Goal: Task Accomplishment & Management: Manage account settings

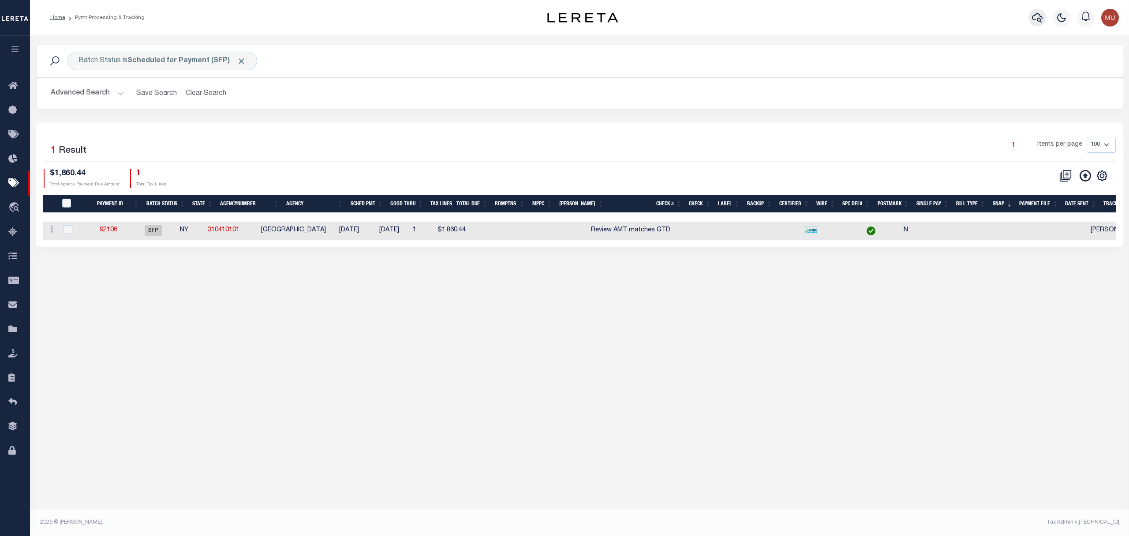
click at [1042, 22] on icon "button" at bounding box center [1037, 17] width 11 height 11
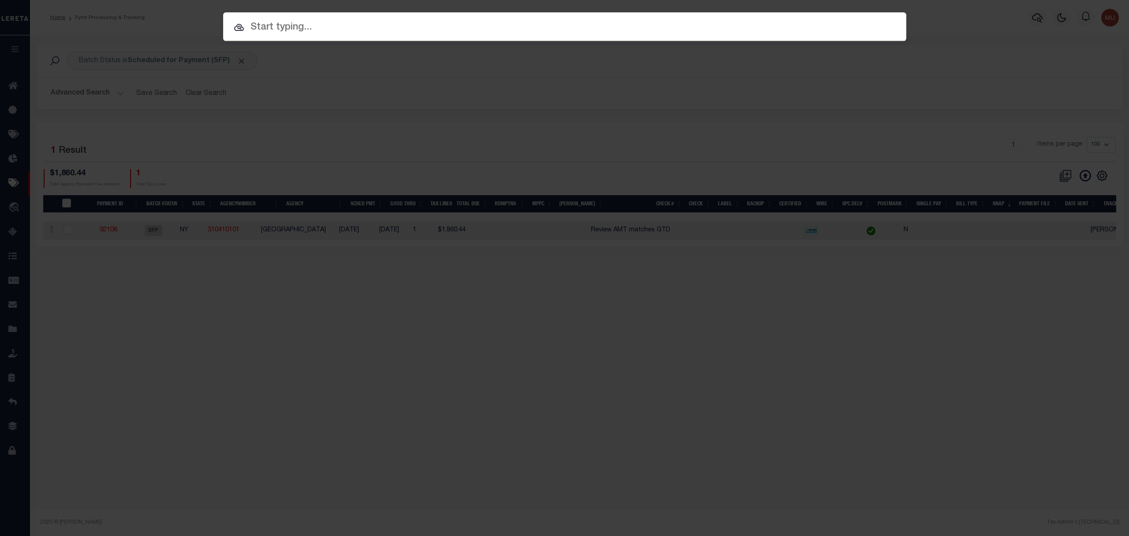
click at [326, 27] on input "text" at bounding box center [564, 27] width 683 height 15
paste input "117588"
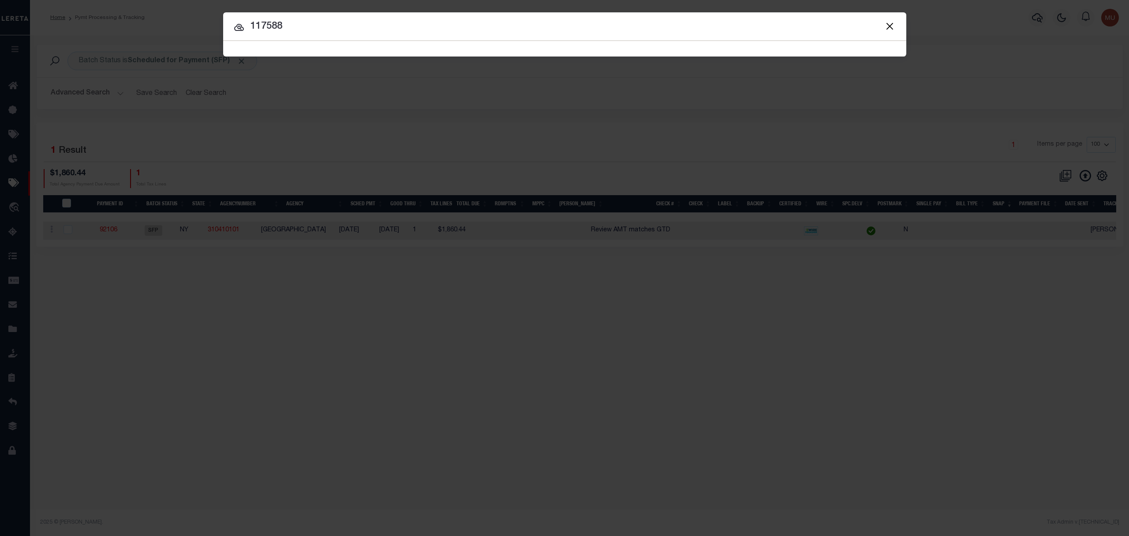
type input "117588"
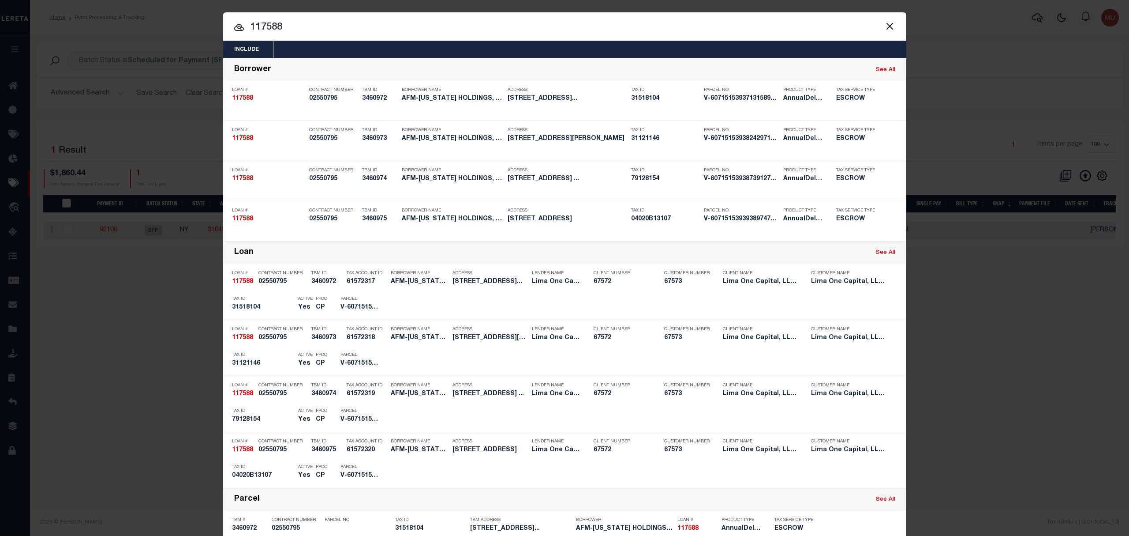
click at [886, 24] on button "Close" at bounding box center [890, 25] width 11 height 11
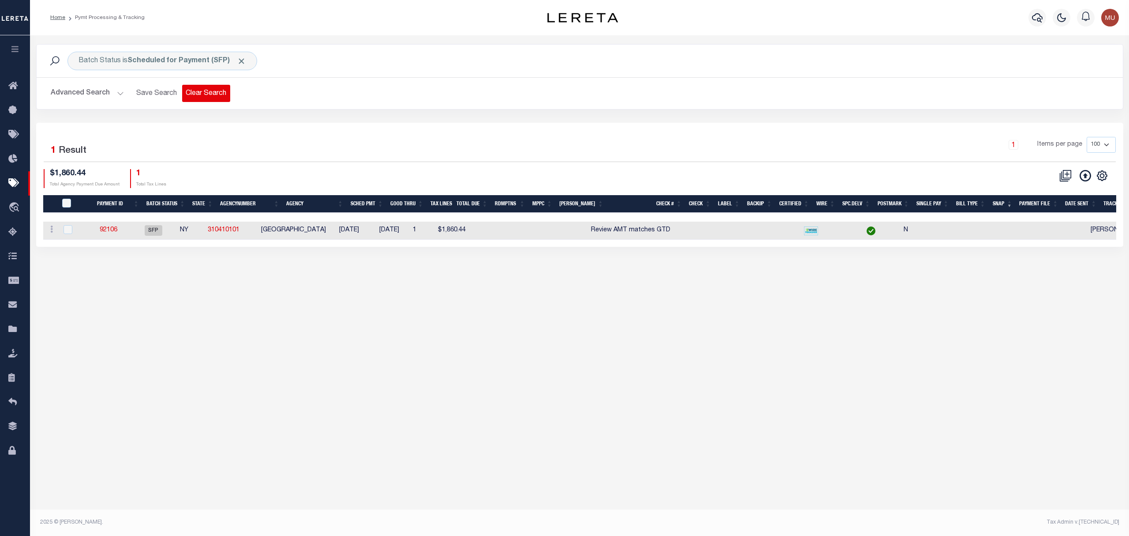
click at [202, 95] on button "Clear Search" at bounding box center [206, 93] width 48 height 17
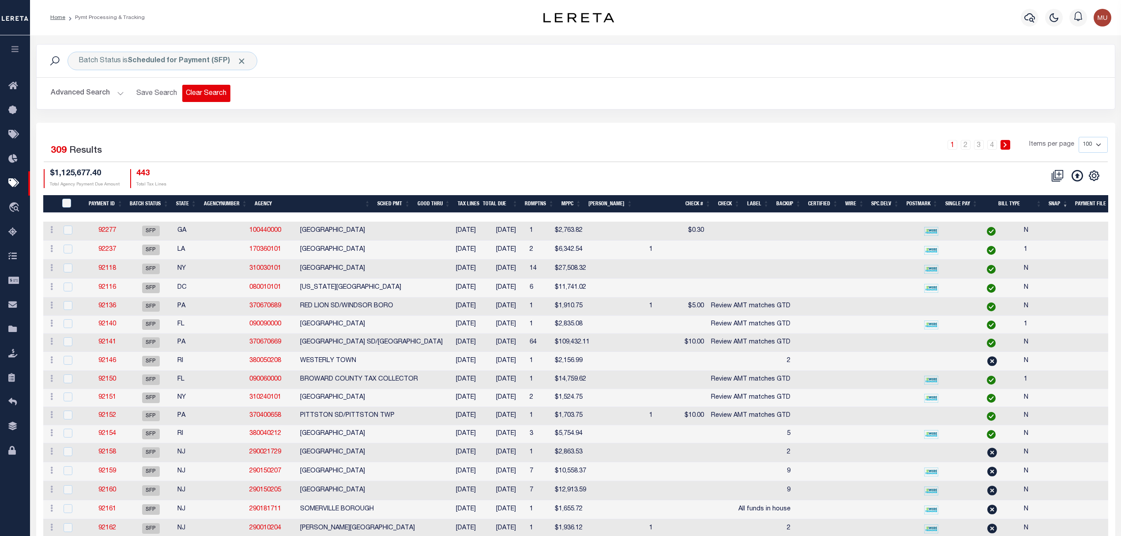
click at [219, 98] on button "Clear Search" at bounding box center [206, 93] width 48 height 17
click at [340, 109] on div "Batch Status is Scheduled for Payment (SFP) Search Advanced Search Save Search …" at bounding box center [575, 76] width 1079 height 65
click at [171, 57] on b "Scheduled for Payment (SFP)" at bounding box center [187, 60] width 119 height 7
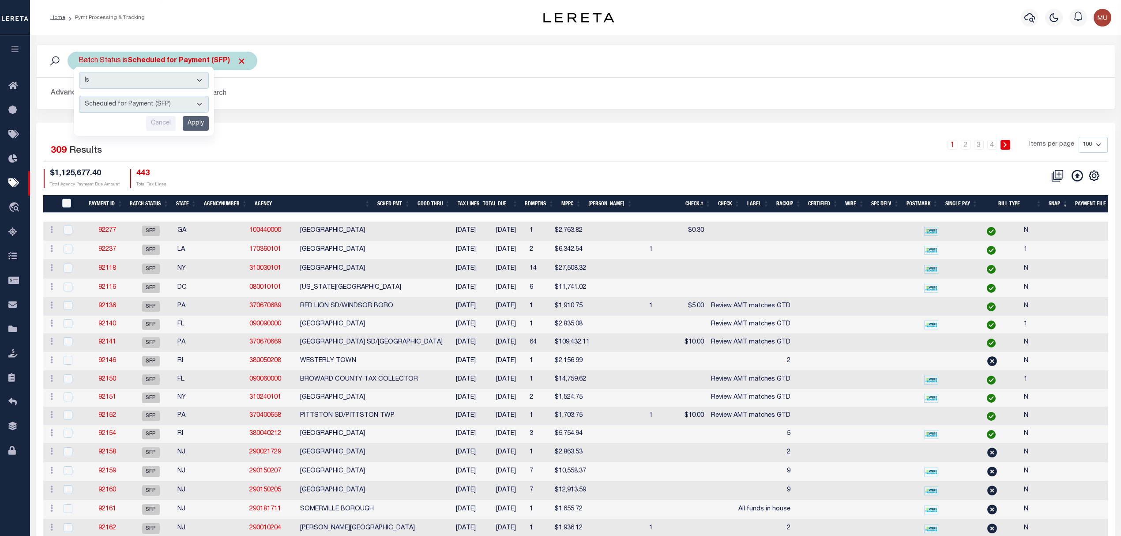
click at [150, 106] on select "Awaiting Funds (AWF) Cleared and Complete (CAC) New Check Needed (NCN) Payment …" at bounding box center [144, 104] width 130 height 17
select select "RFP"
click at [79, 96] on select "Awaiting Funds (AWF) Cleared and Complete (CAC) New Check Needed (NCN) Payment …" at bounding box center [144, 104] width 130 height 17
click at [199, 120] on input "Apply" at bounding box center [196, 123] width 26 height 15
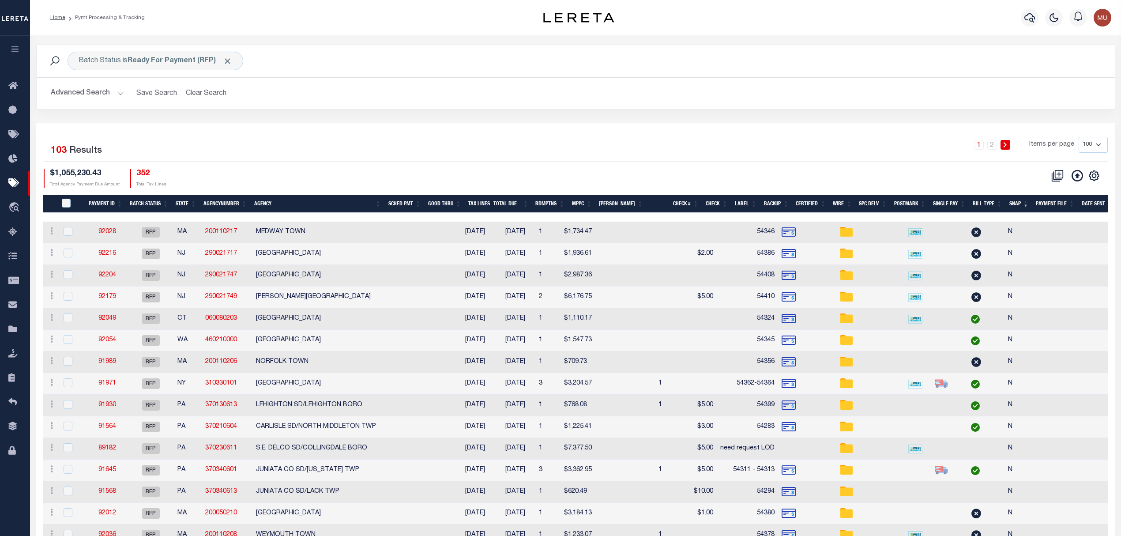
click at [332, 200] on th "Agency" at bounding box center [318, 204] width 134 height 18
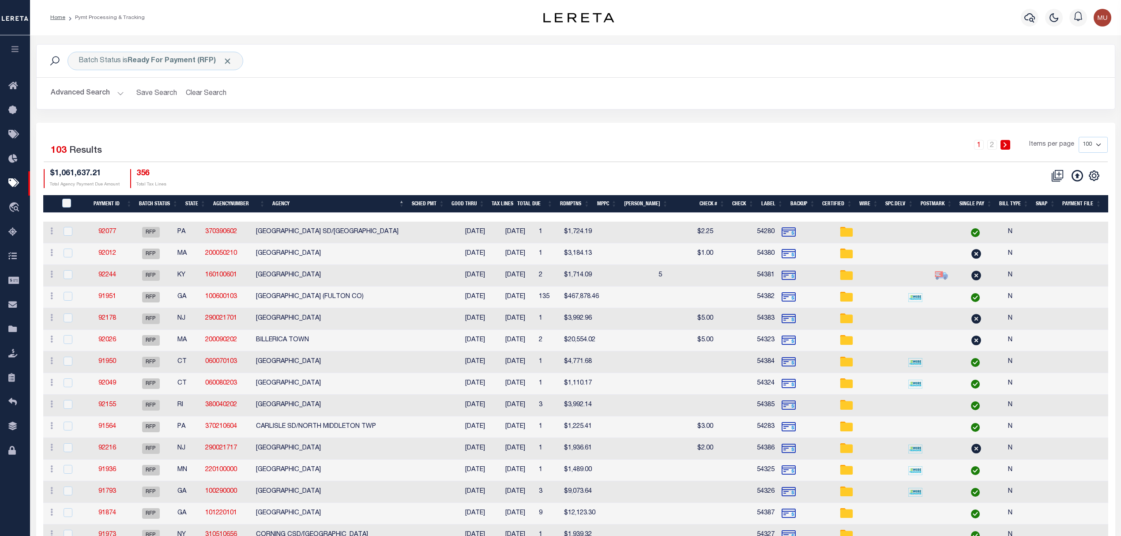
click at [86, 90] on button "Advanced Search" at bounding box center [87, 93] width 73 height 17
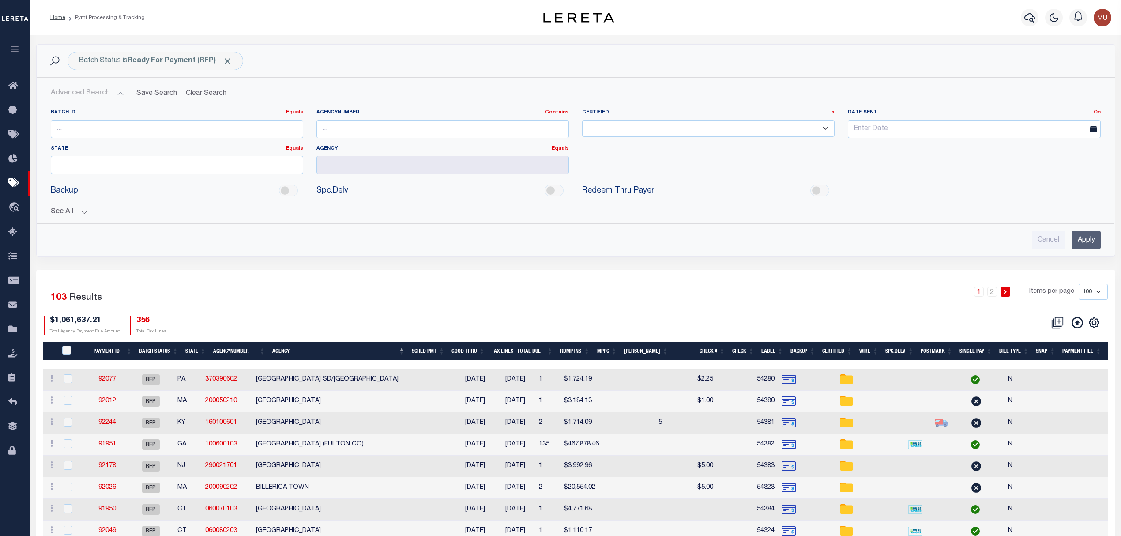
click at [69, 216] on button "See All" at bounding box center [576, 212] width 1050 height 8
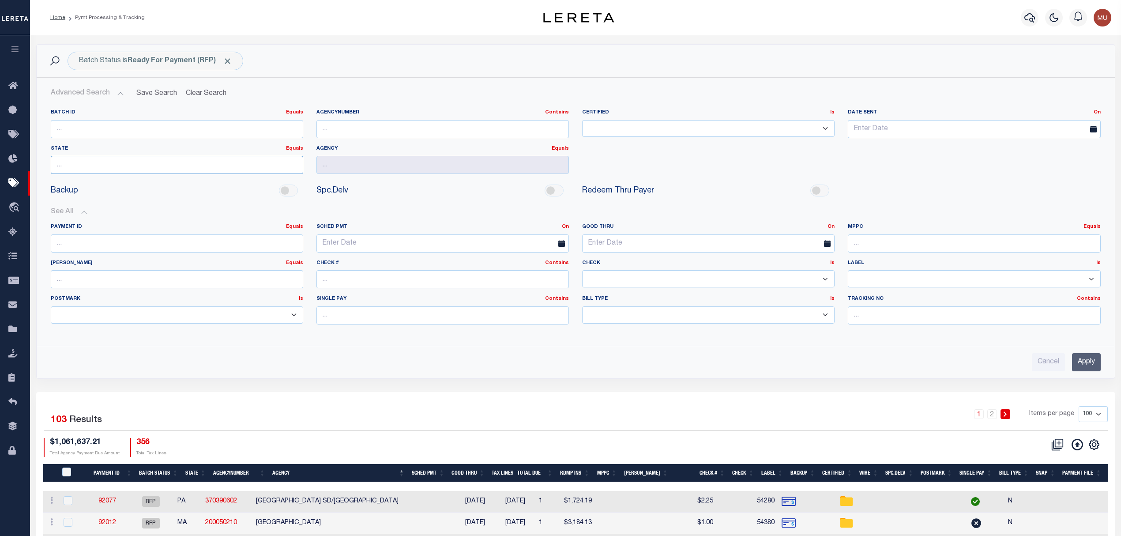
click at [191, 161] on input "text" at bounding box center [177, 165] width 252 height 18
click at [368, 278] on input "text" at bounding box center [442, 279] width 252 height 18
click at [678, 281] on select "Yes No" at bounding box center [708, 278] width 252 height 17
select select "true"
click at [582, 271] on select "Yes No" at bounding box center [708, 278] width 252 height 17
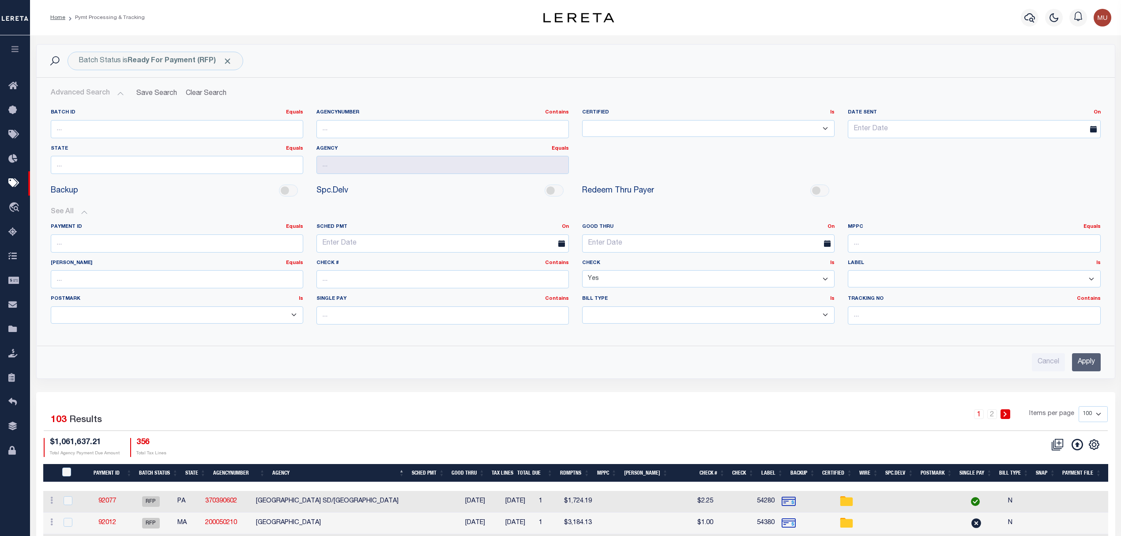
click at [1097, 360] on input "Apply" at bounding box center [1086, 362] width 29 height 18
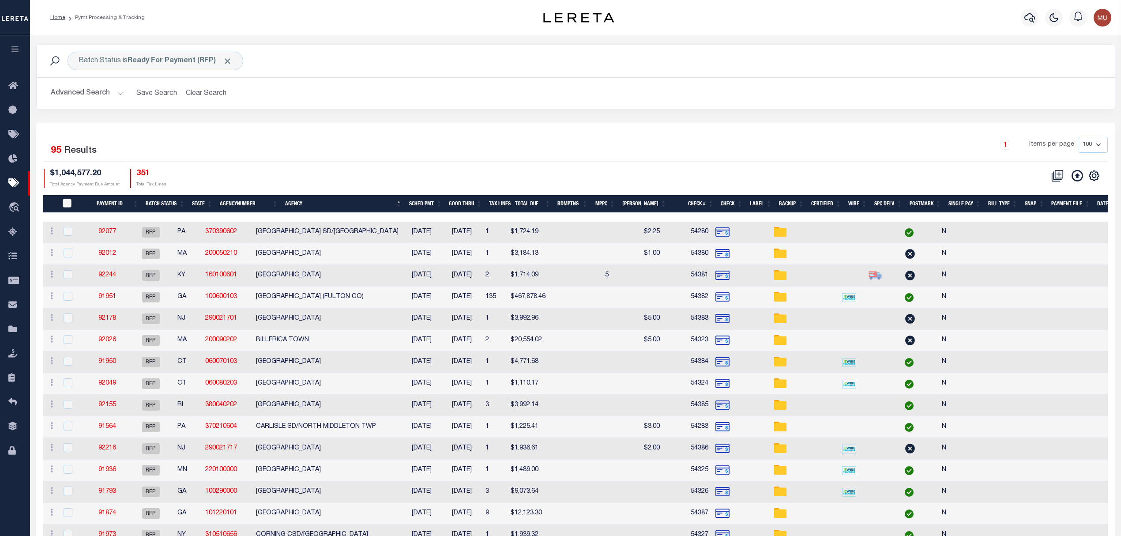
click at [66, 203] on input "PayeePmtBatchStatus" at bounding box center [67, 203] width 9 height 9
checkbox input "true"
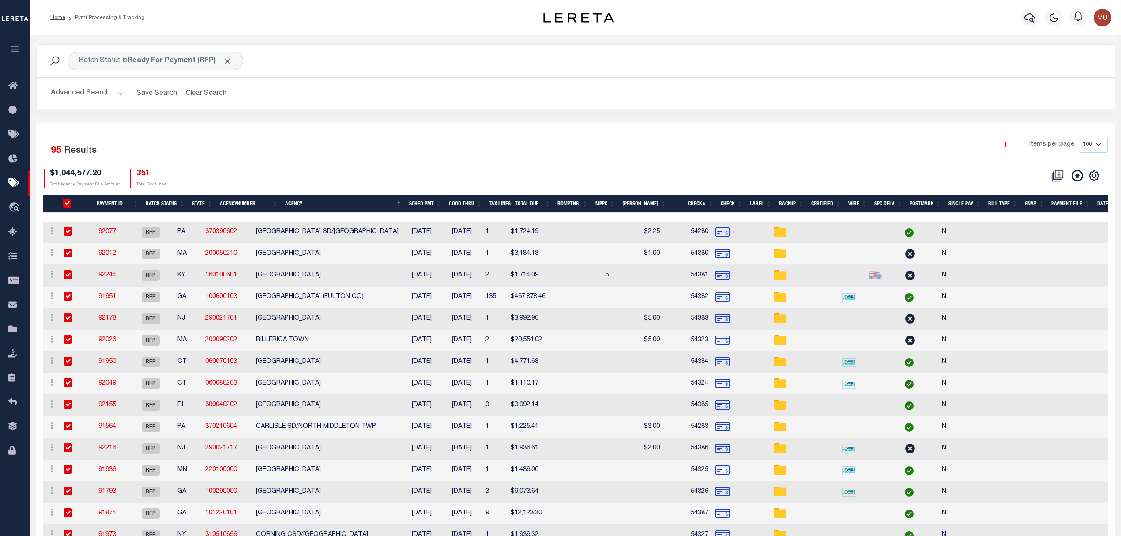
checkbox input "true"
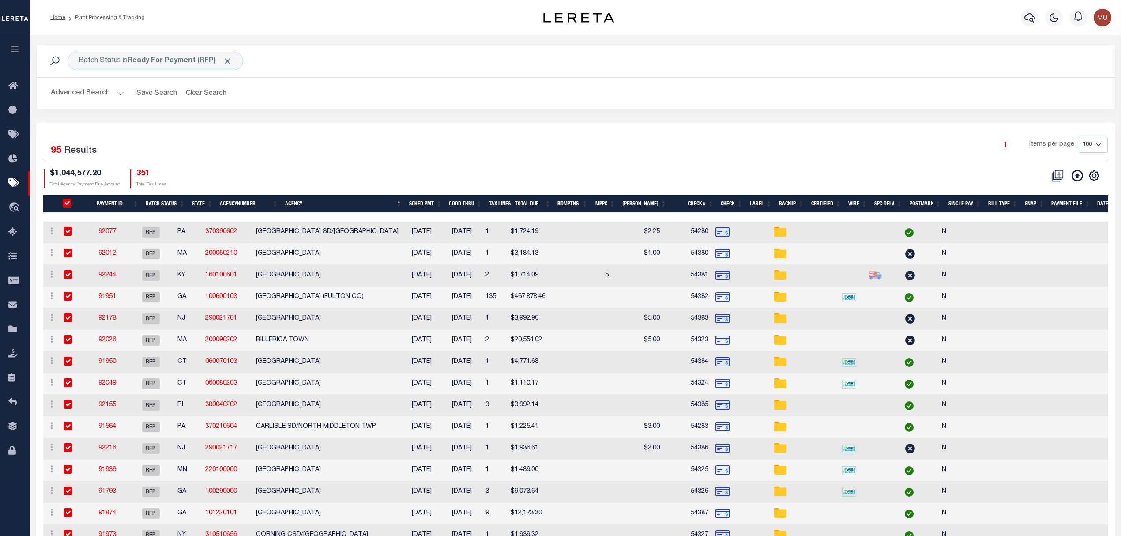
checkbox input "true"
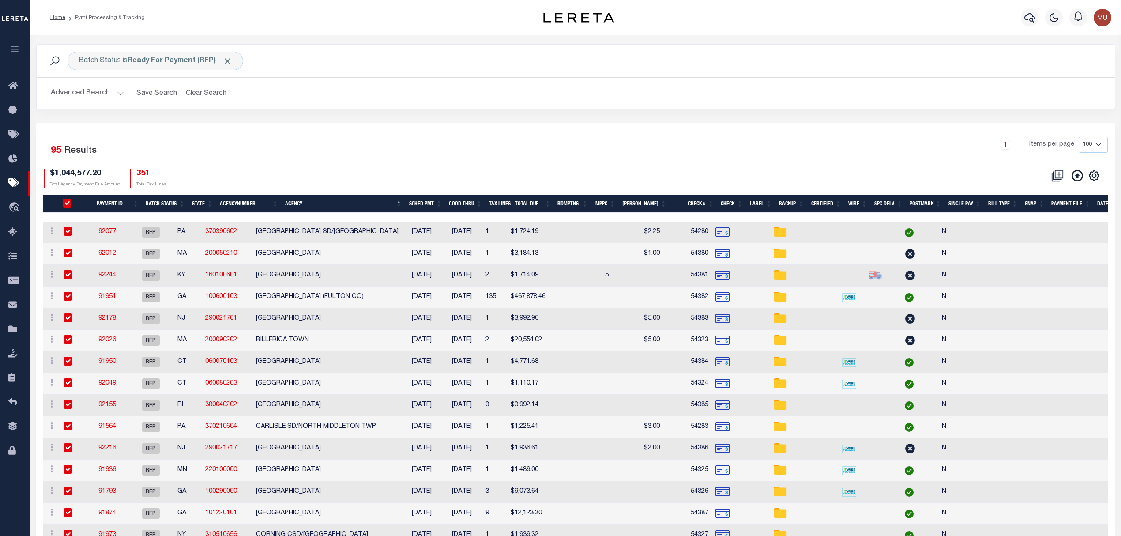
checkbox input "true"
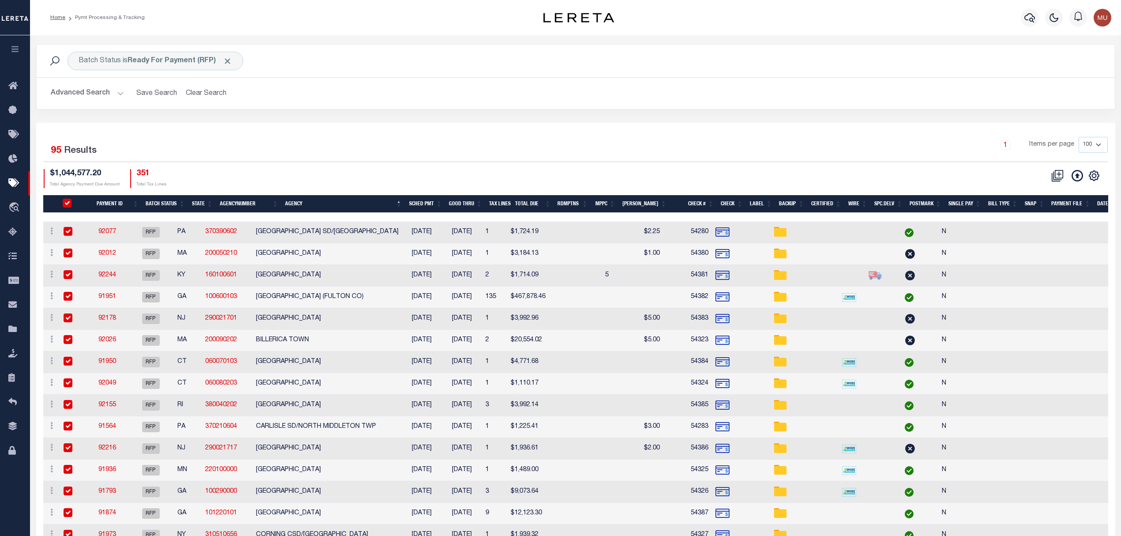
checkbox input "true"
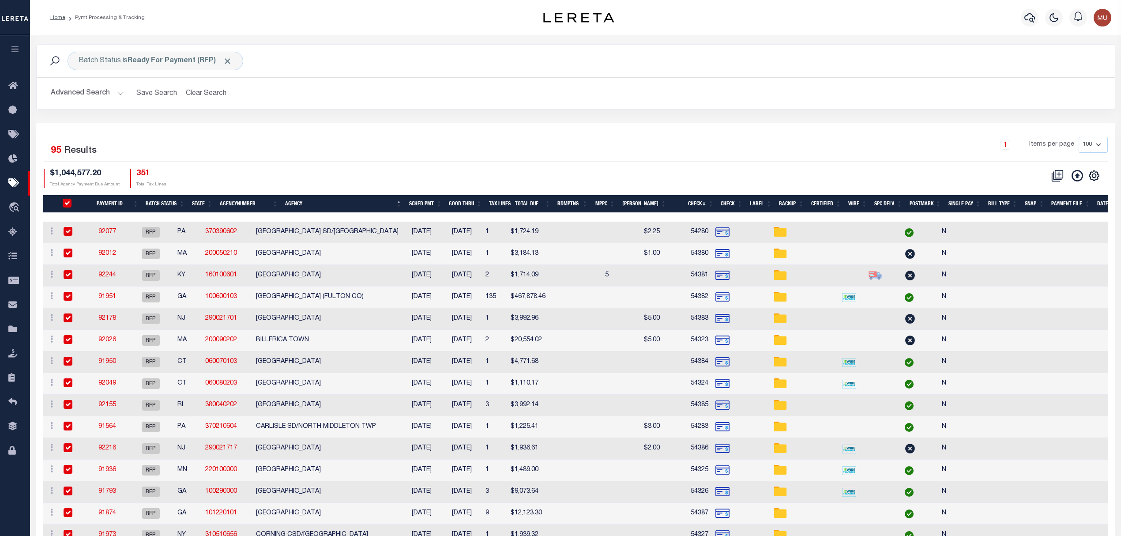
checkbox input "true"
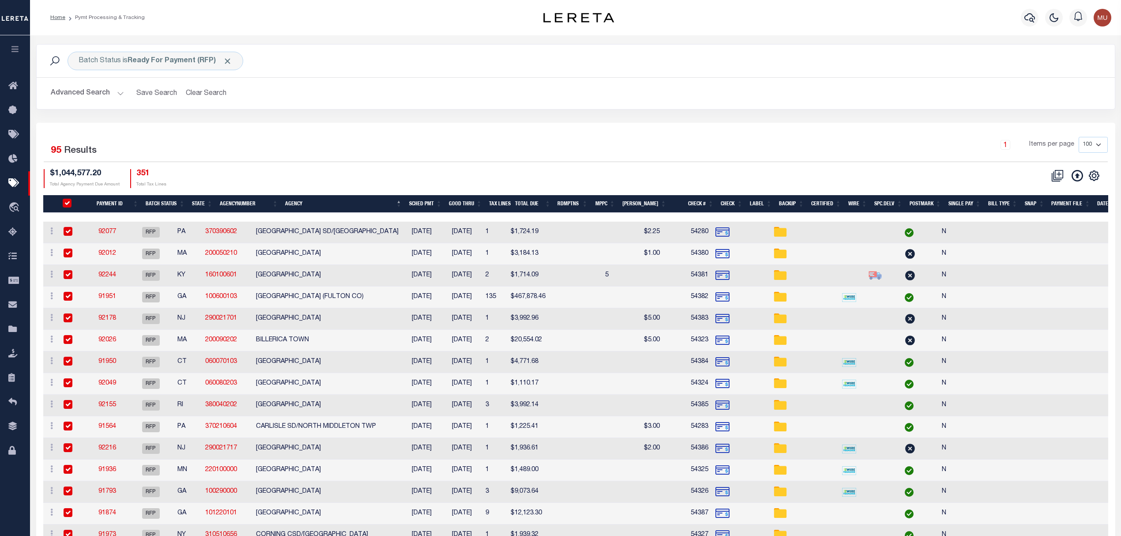
checkbox input "true"
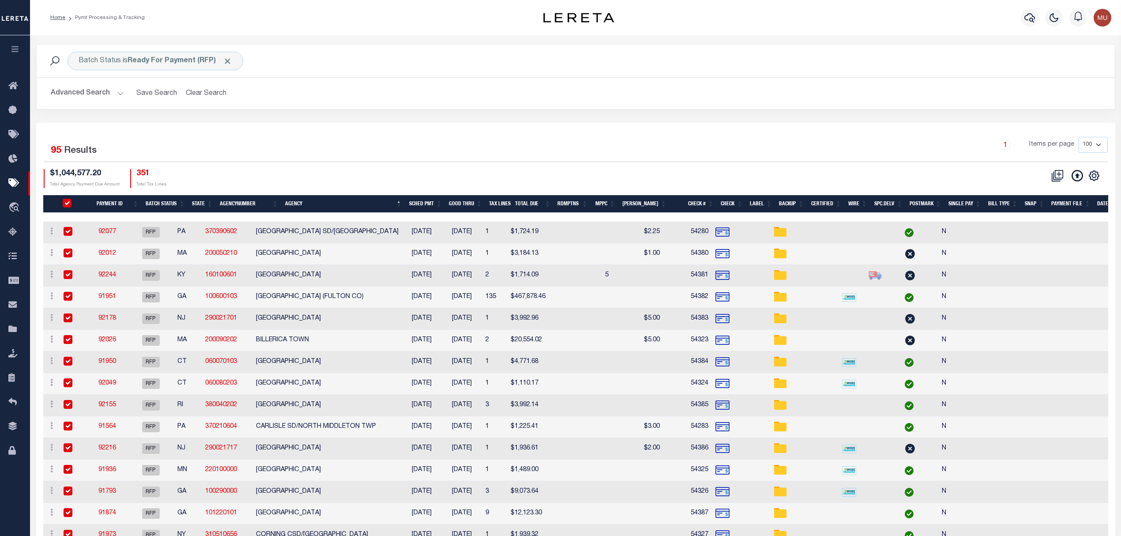
checkbox input "true"
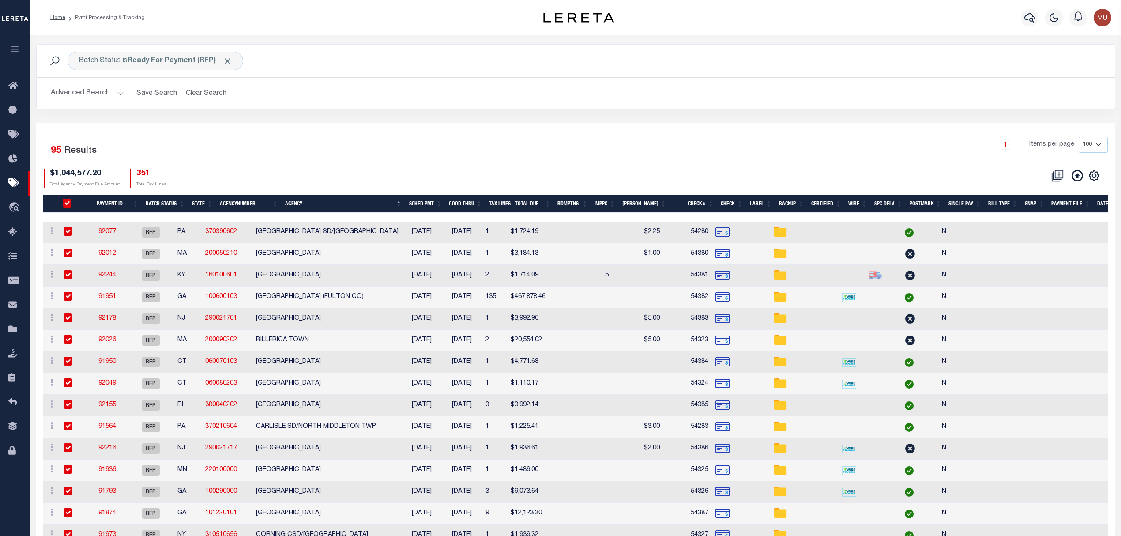
checkbox input "true"
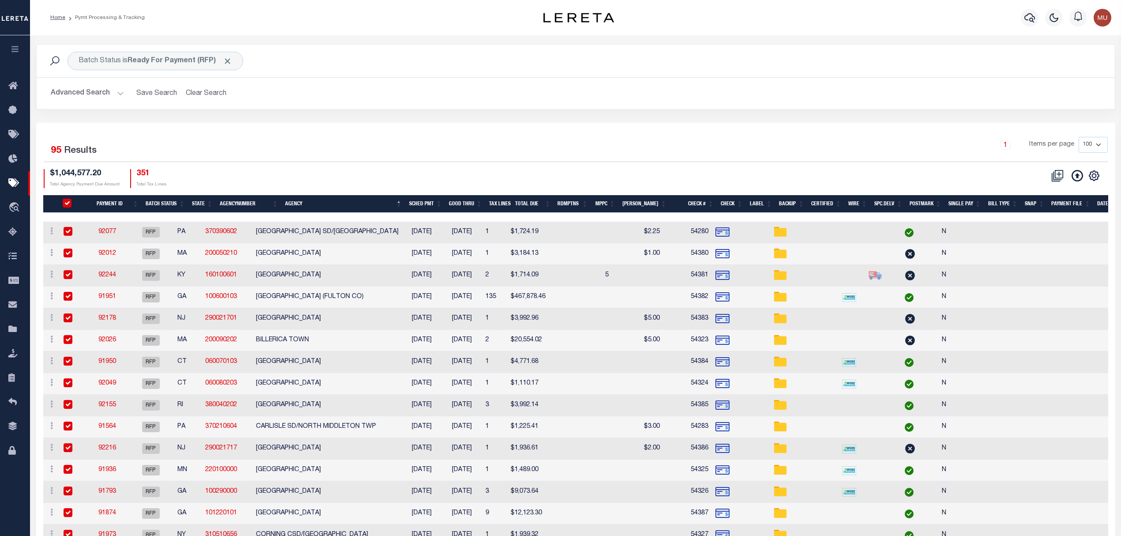
checkbox input "true"
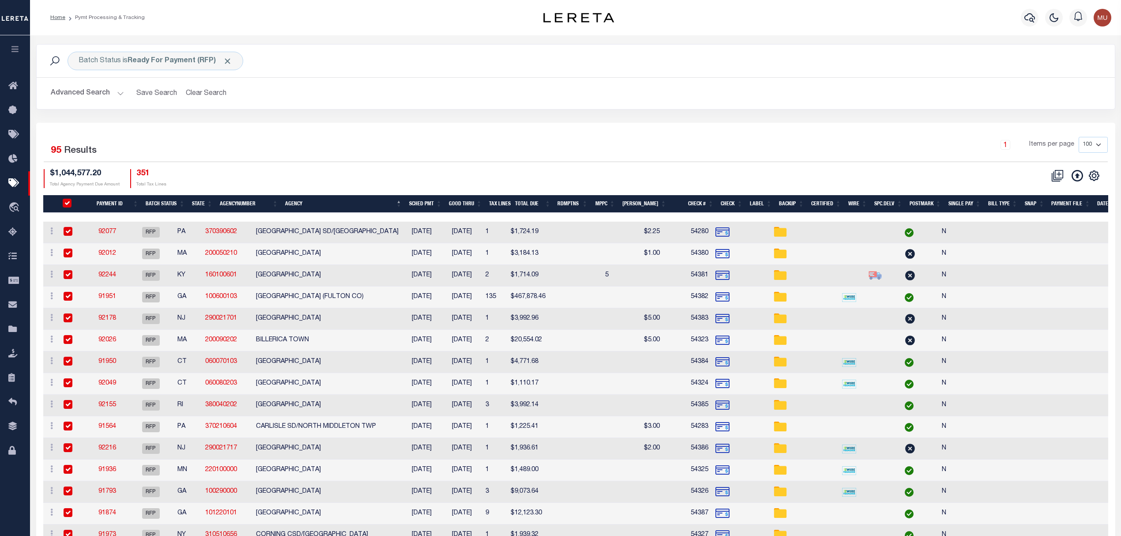
checkbox input "true"
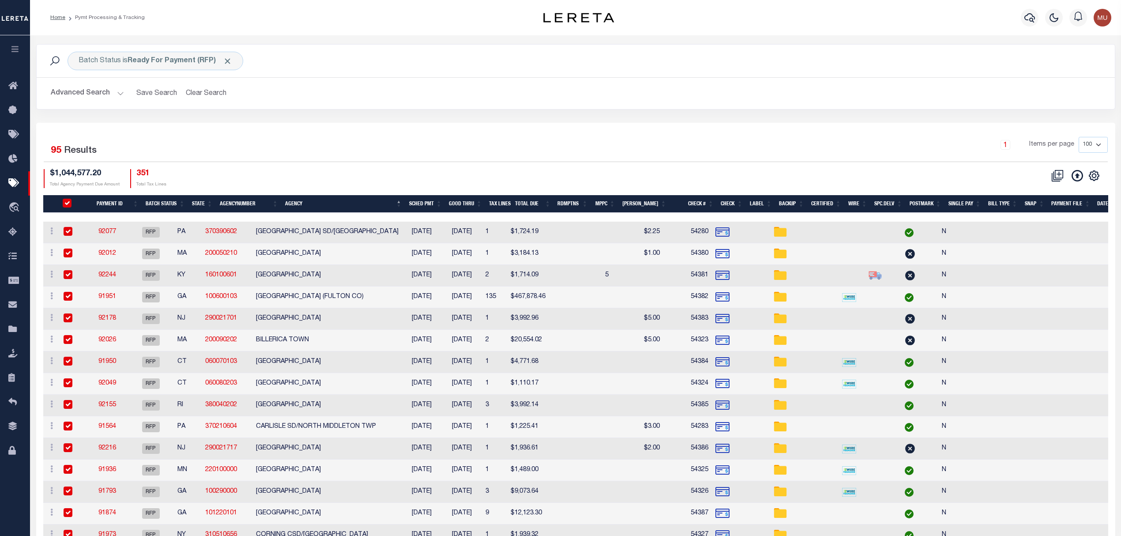
checkbox input "true"
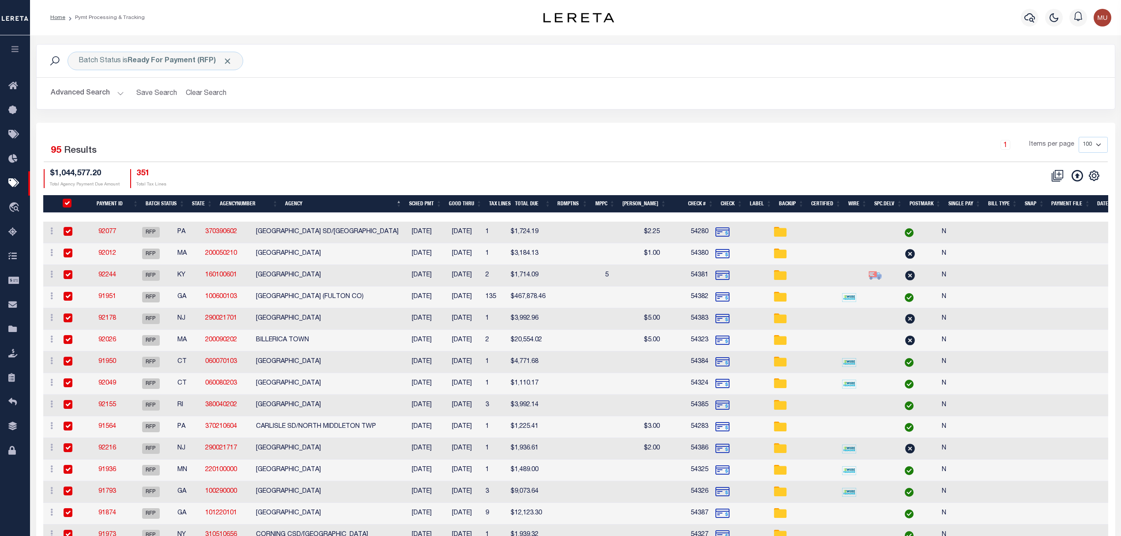
checkbox input "true"
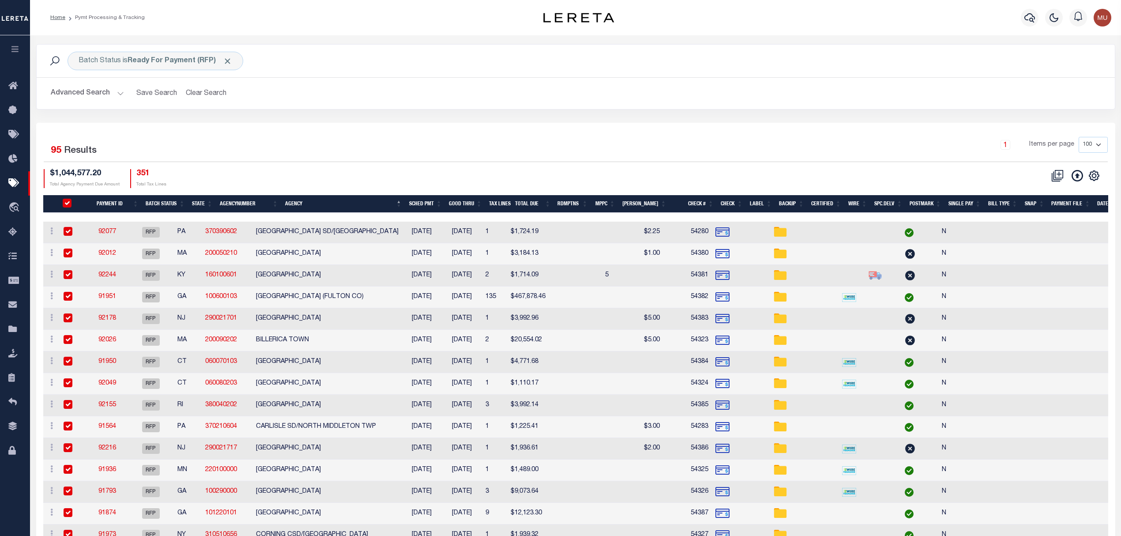
checkbox input "true"
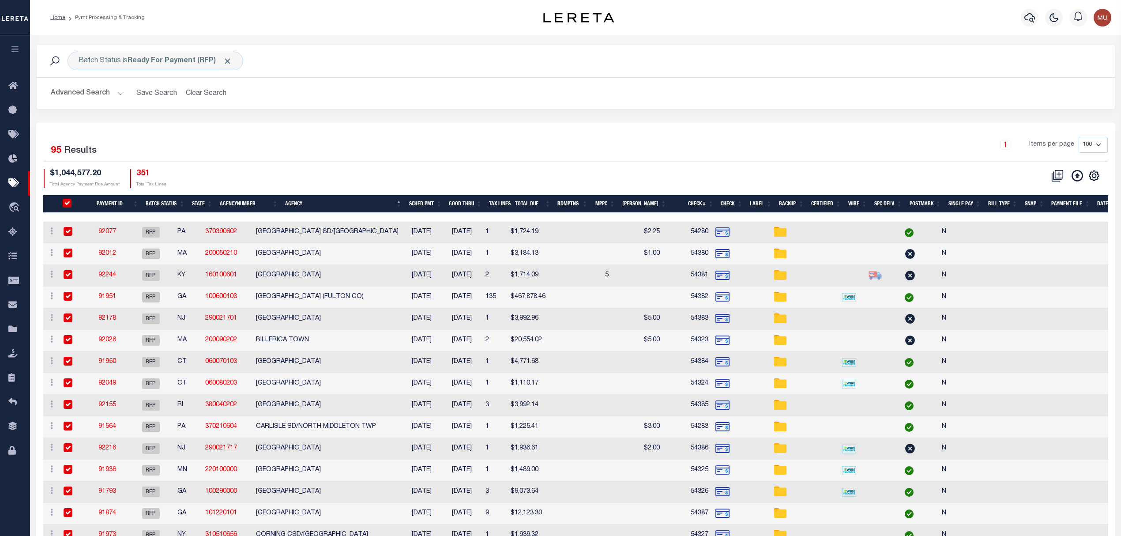
checkbox input "true"
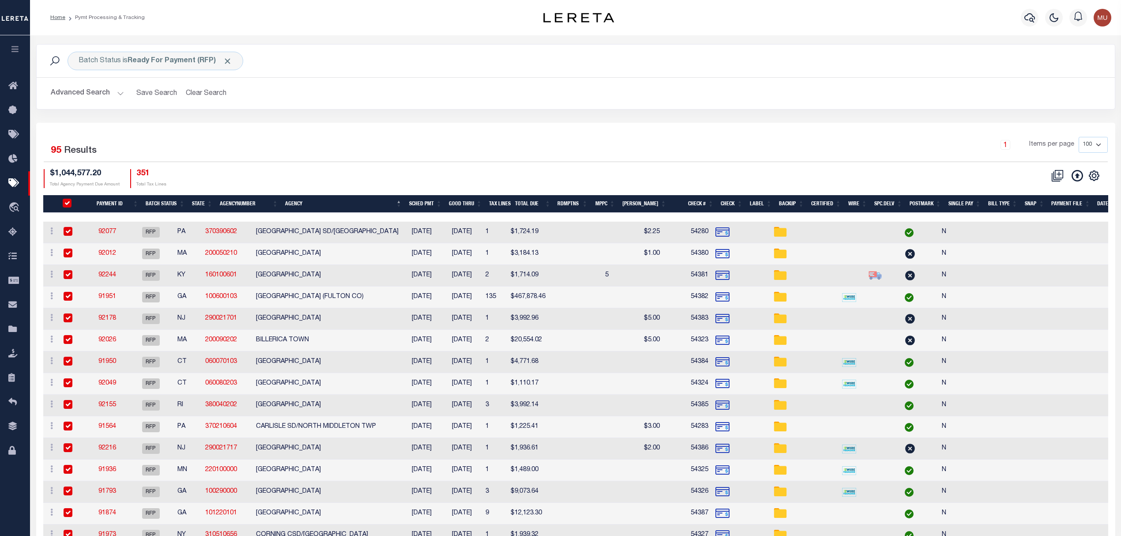
checkbox input "true"
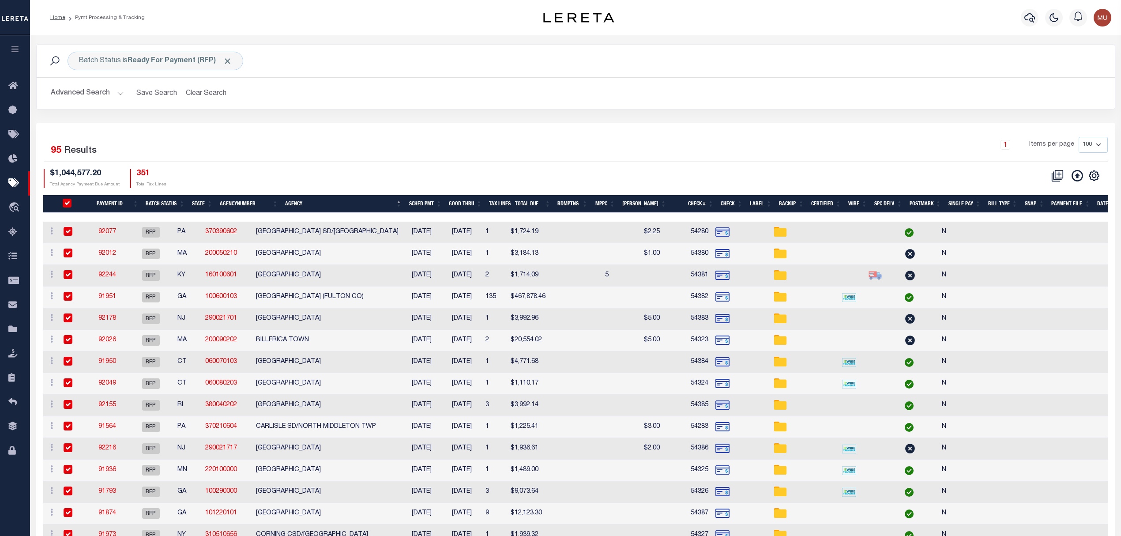
checkbox input "true"
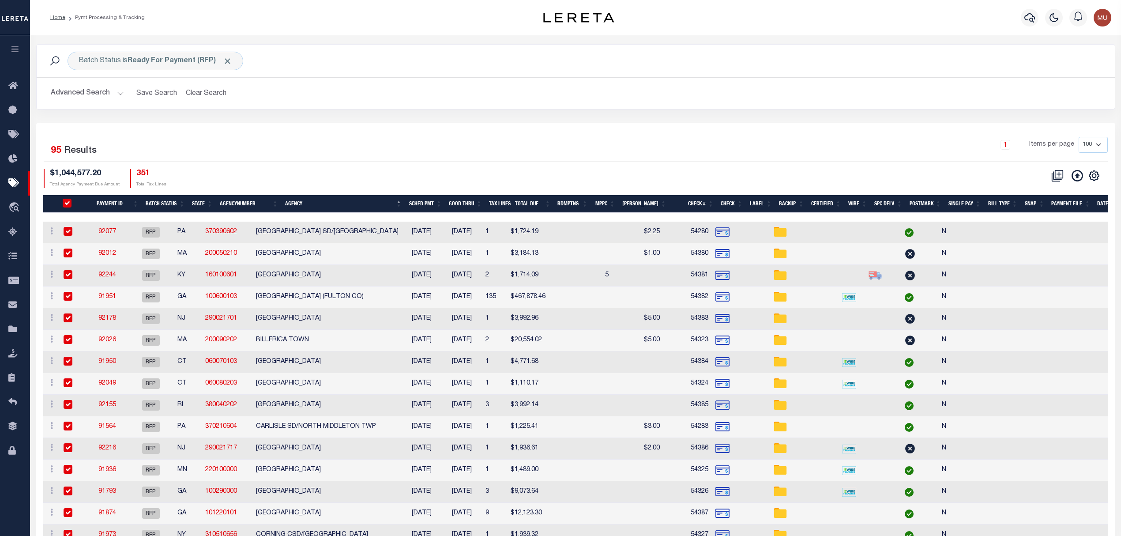
checkbox input "true"
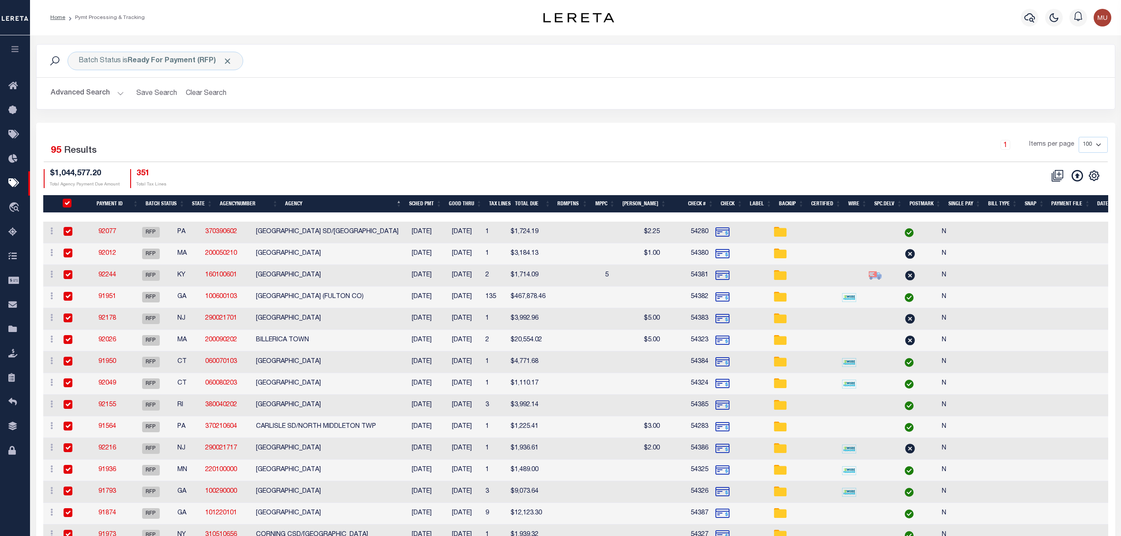
checkbox input "true"
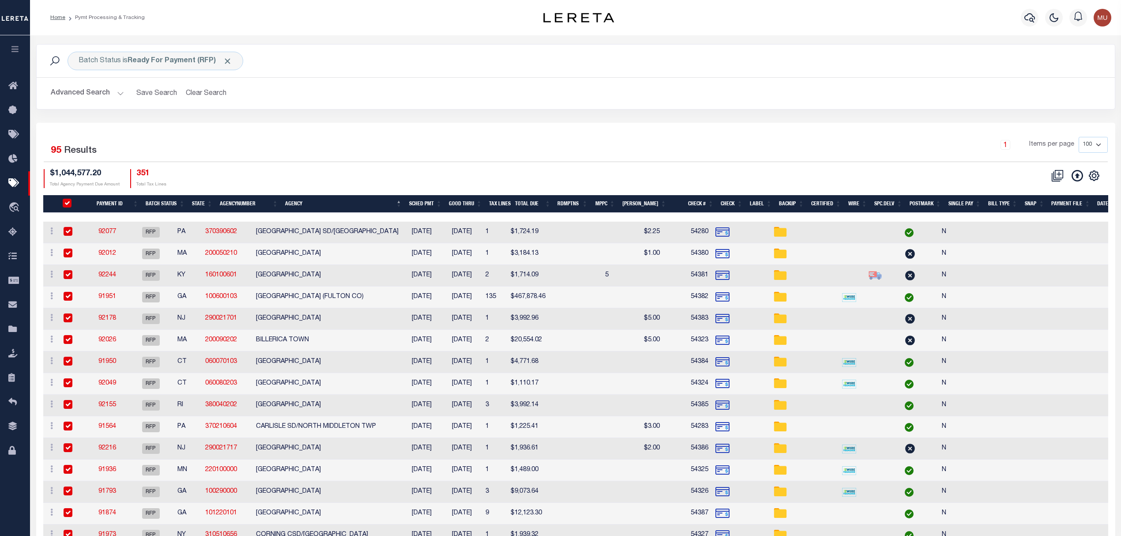
checkbox input "true"
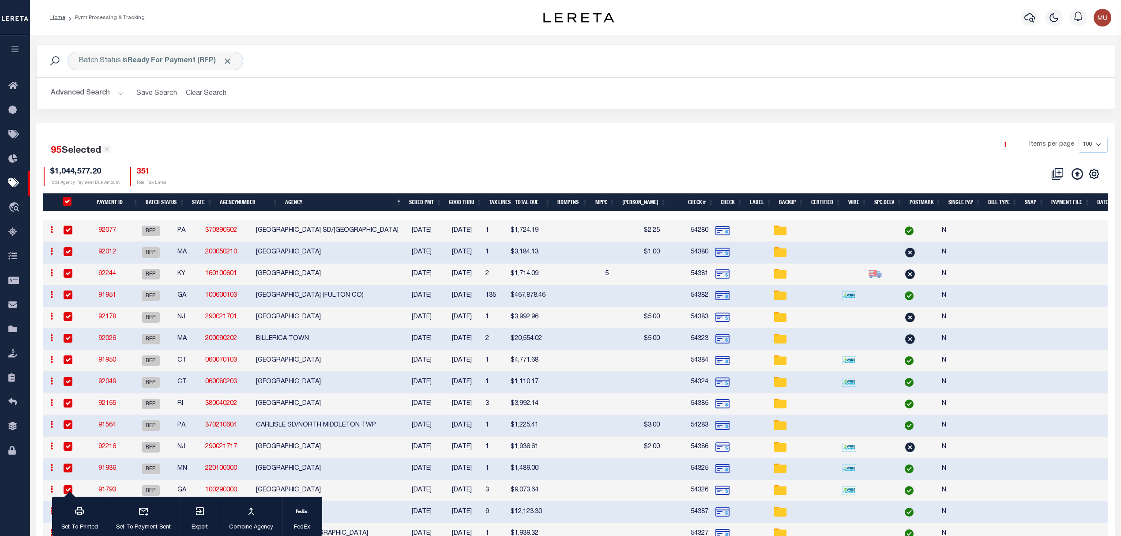
click at [86, 97] on button "Advanced Search" at bounding box center [87, 93] width 73 height 17
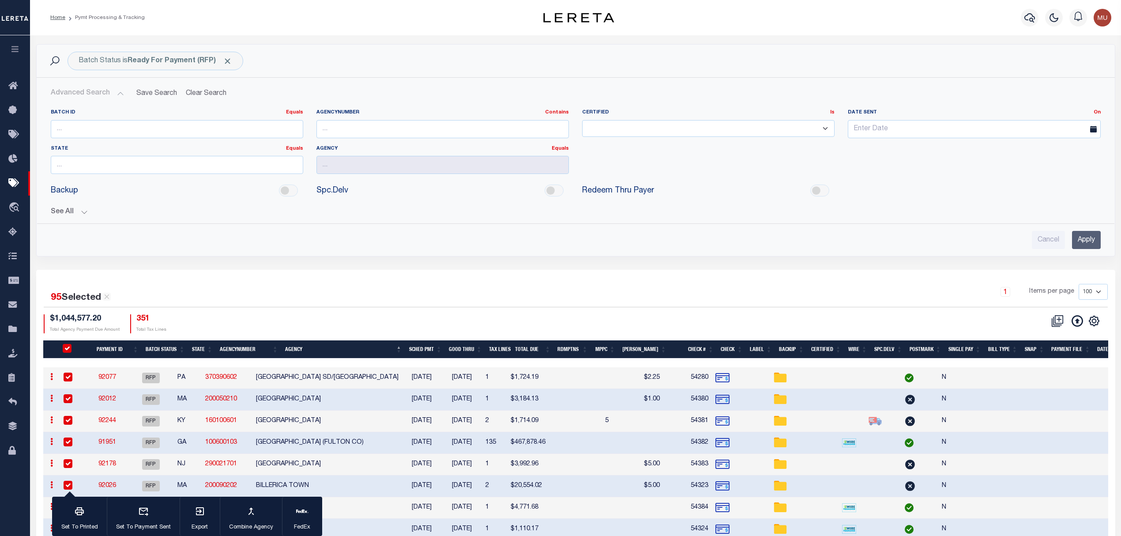
click at [66, 212] on button "See All" at bounding box center [576, 212] width 1050 height 8
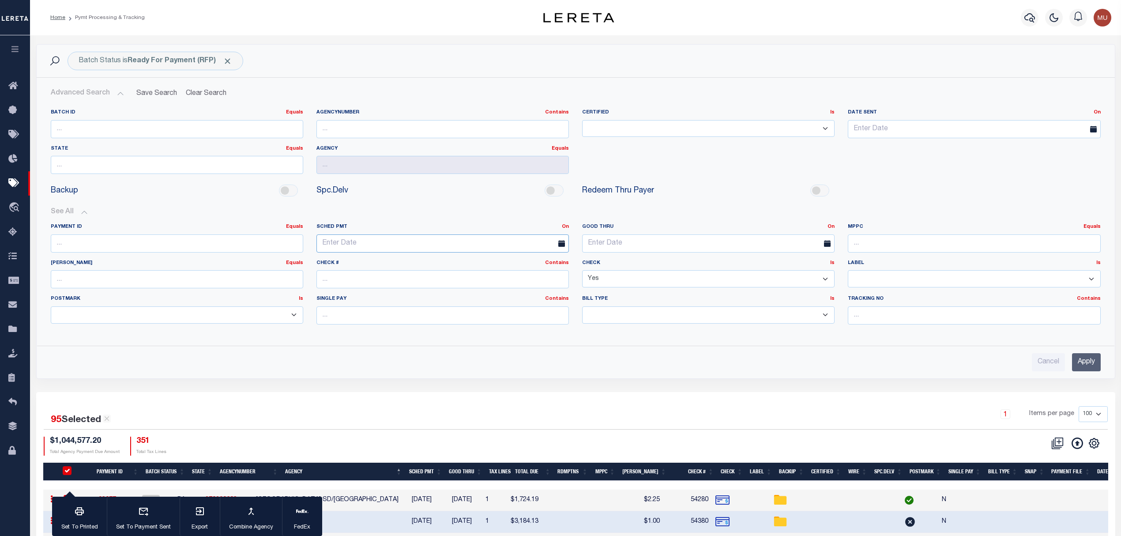
click at [462, 252] on input "text" at bounding box center [442, 243] width 252 height 18
click at [348, 328] on span "13" at bounding box center [345, 328] width 17 height 17
type input "10-13-2025"
click at [1085, 371] on input "Apply" at bounding box center [1086, 362] width 29 height 18
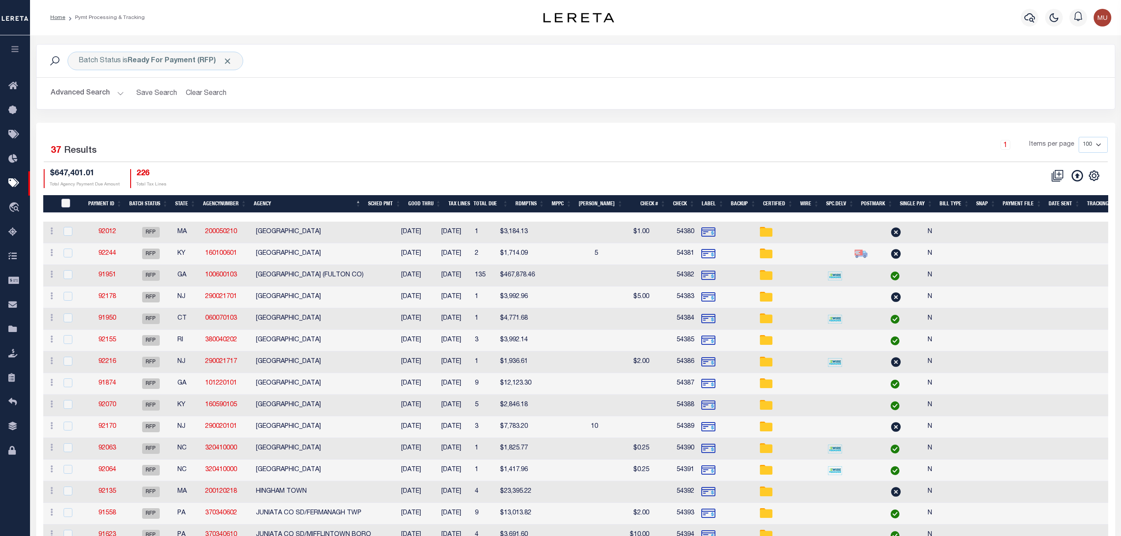
click at [66, 203] on input "PayeePmtBatchStatus" at bounding box center [65, 203] width 9 height 9
checkbox input "true"
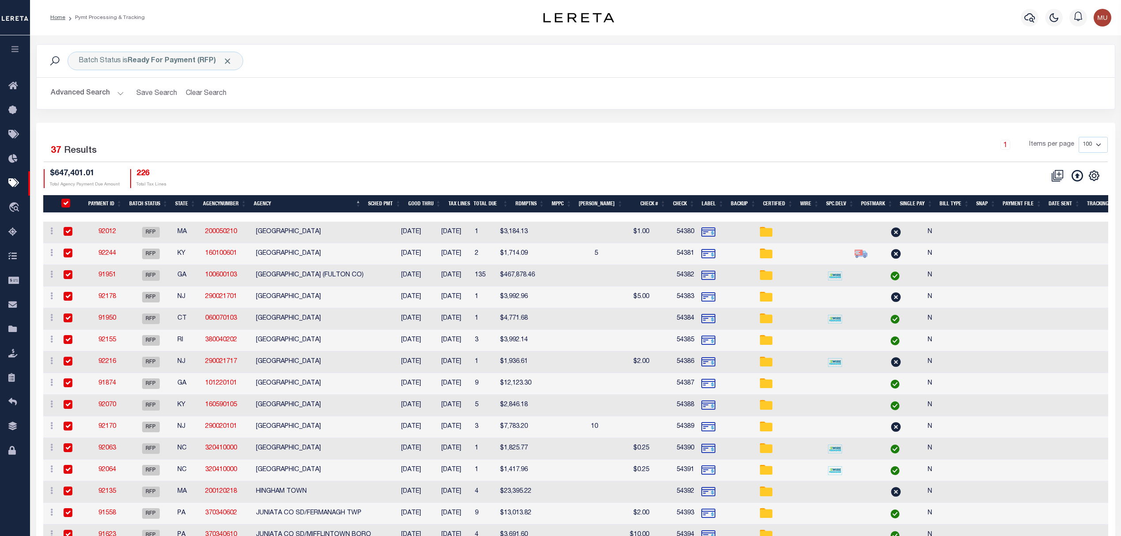
checkbox input "true"
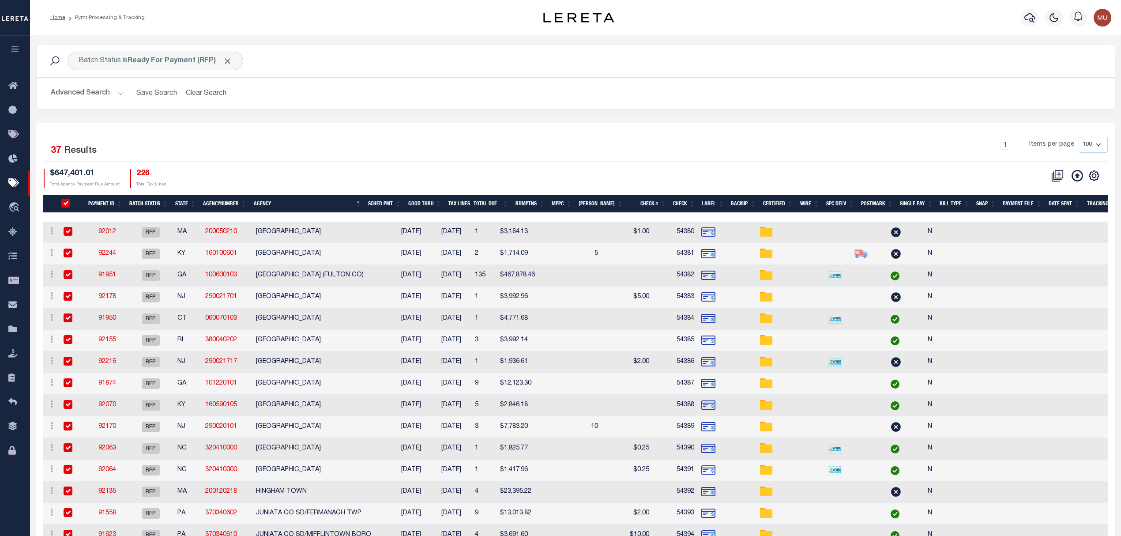
checkbox input "true"
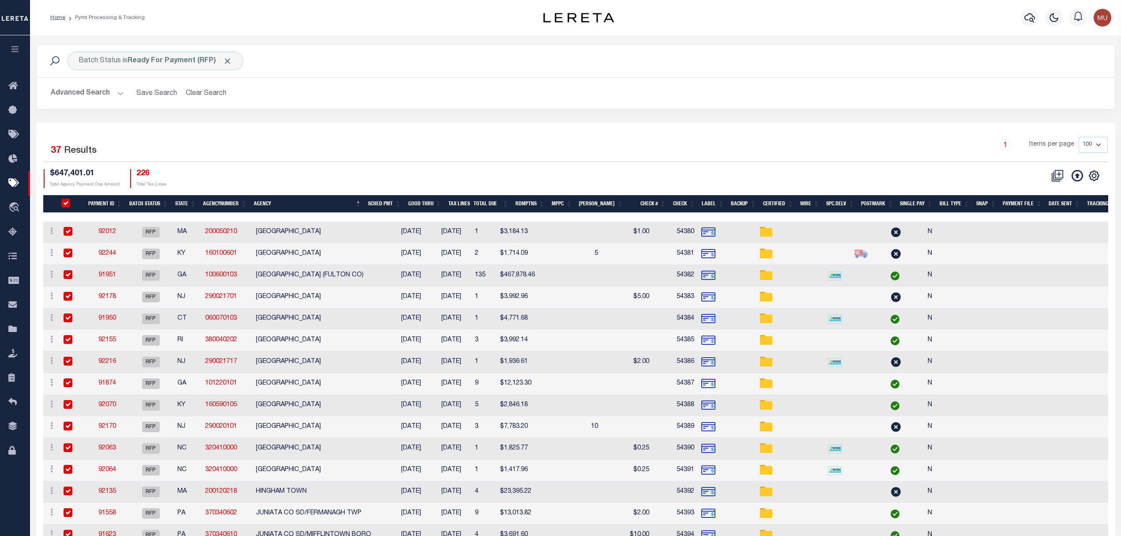
checkbox input "true"
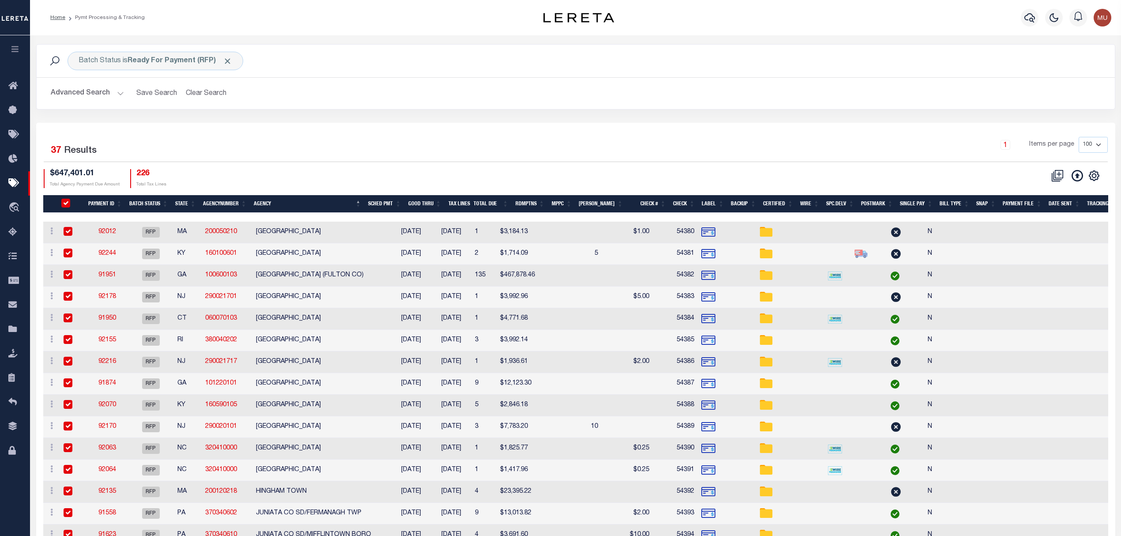
checkbox input "true"
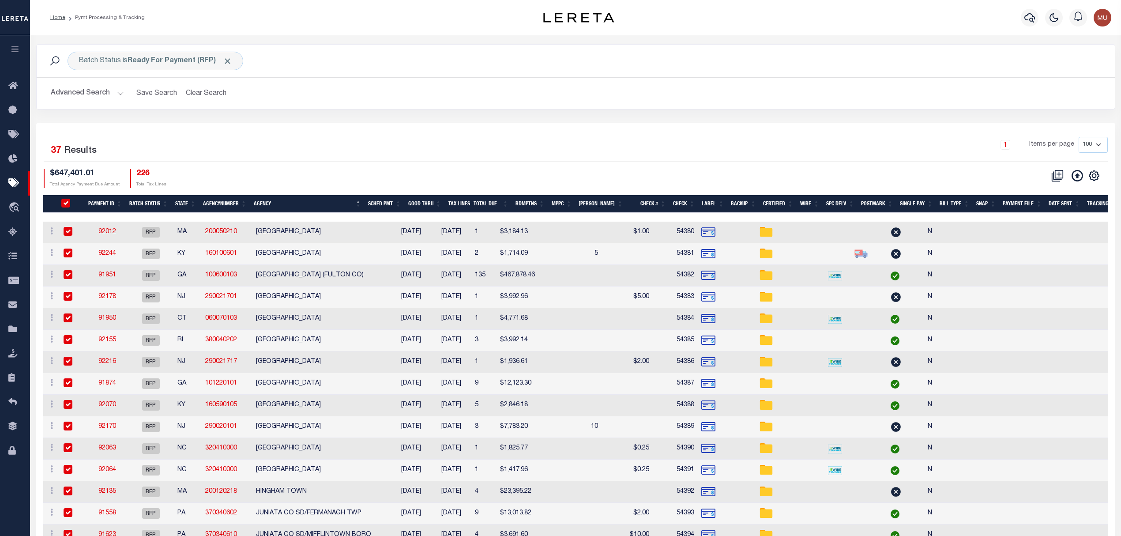
checkbox input "true"
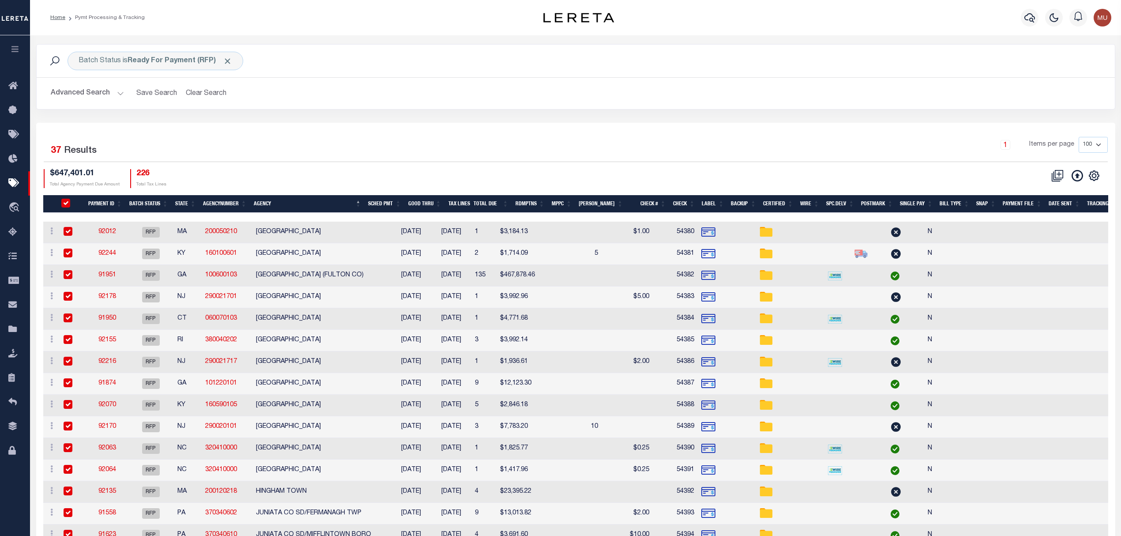
checkbox input "true"
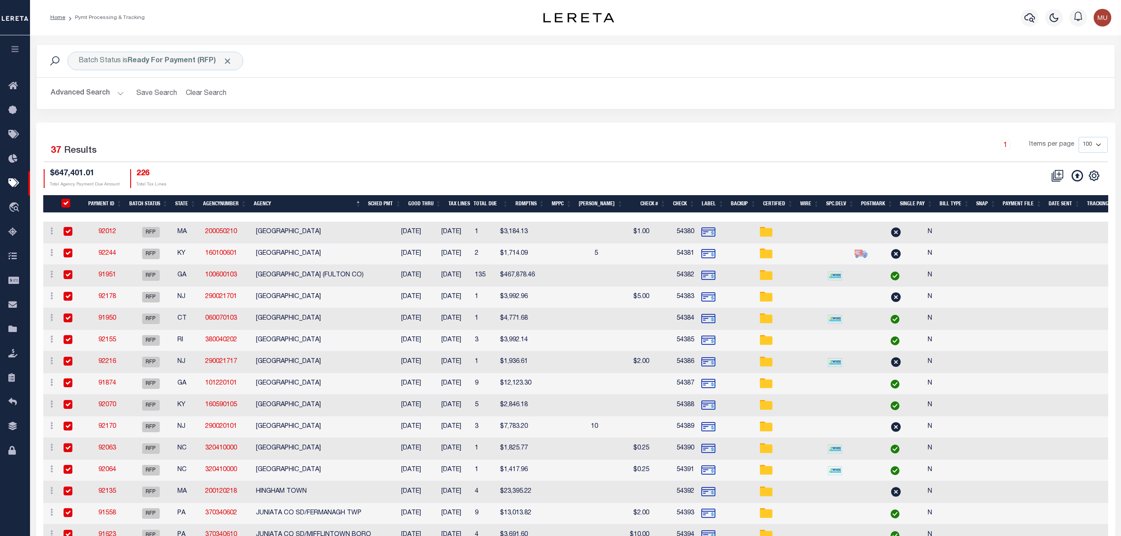
checkbox input "true"
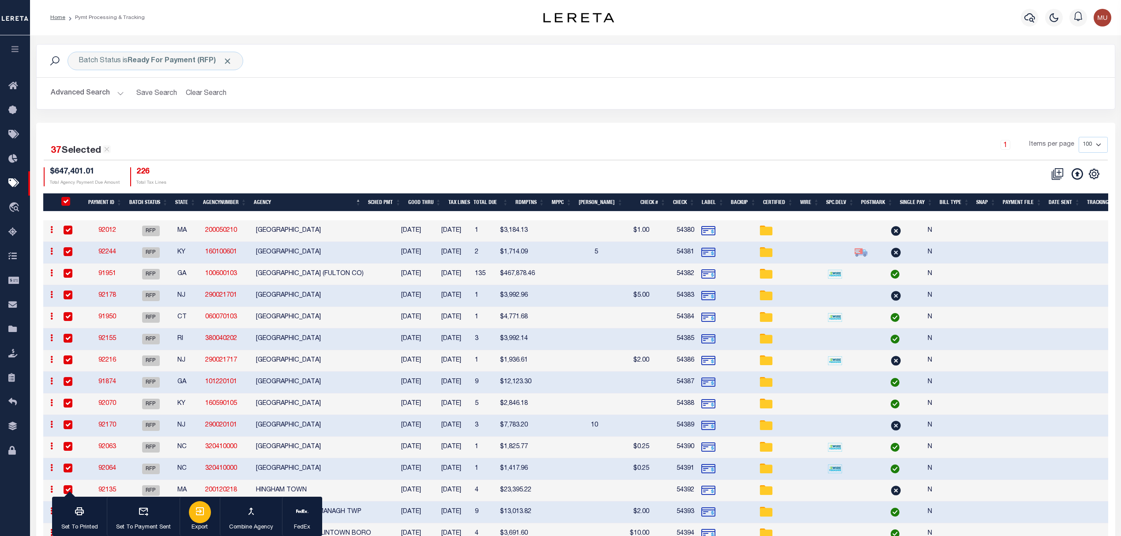
click at [205, 512] on div "button" at bounding box center [200, 512] width 22 height 22
drag, startPoint x: 66, startPoint y: 202, endPoint x: 84, endPoint y: 209, distance: 19.3
click at [66, 203] on input "PayeePmtBatchStatus" at bounding box center [65, 201] width 9 height 9
checkbox input "false"
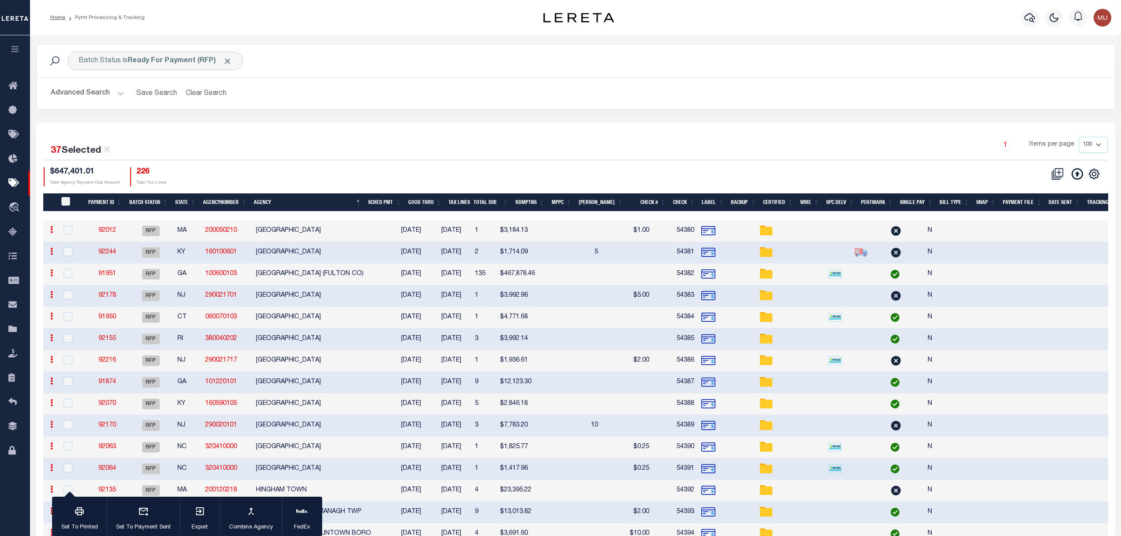
checkbox input "false"
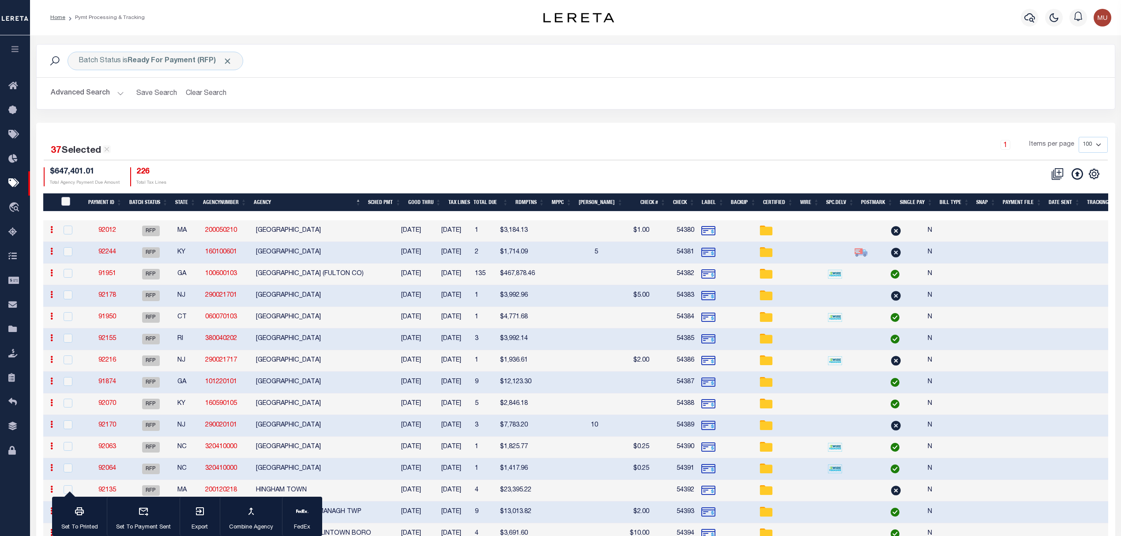
checkbox input "false"
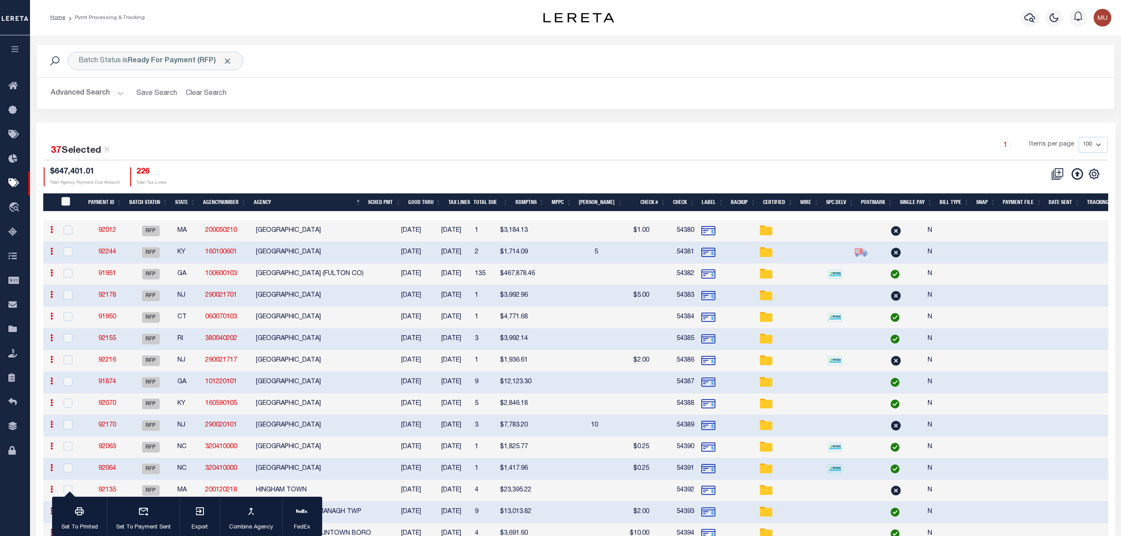
checkbox input "false"
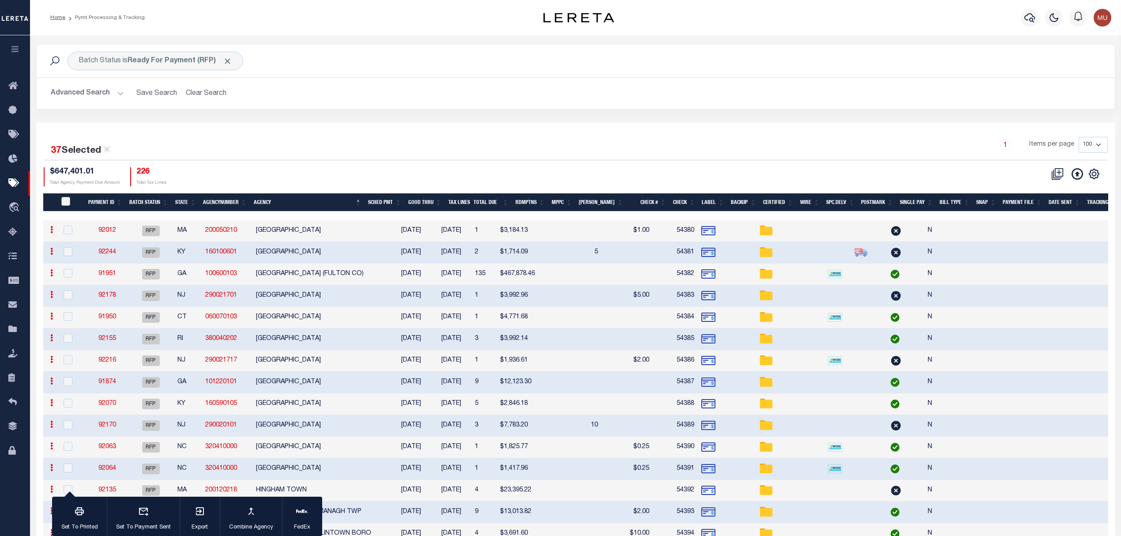
checkbox input "false"
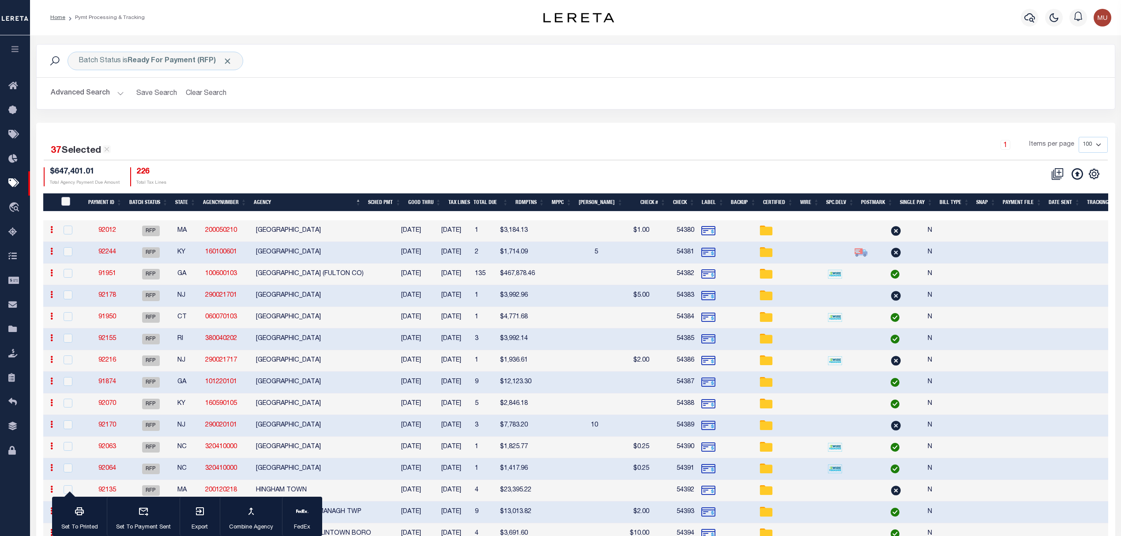
checkbox input "false"
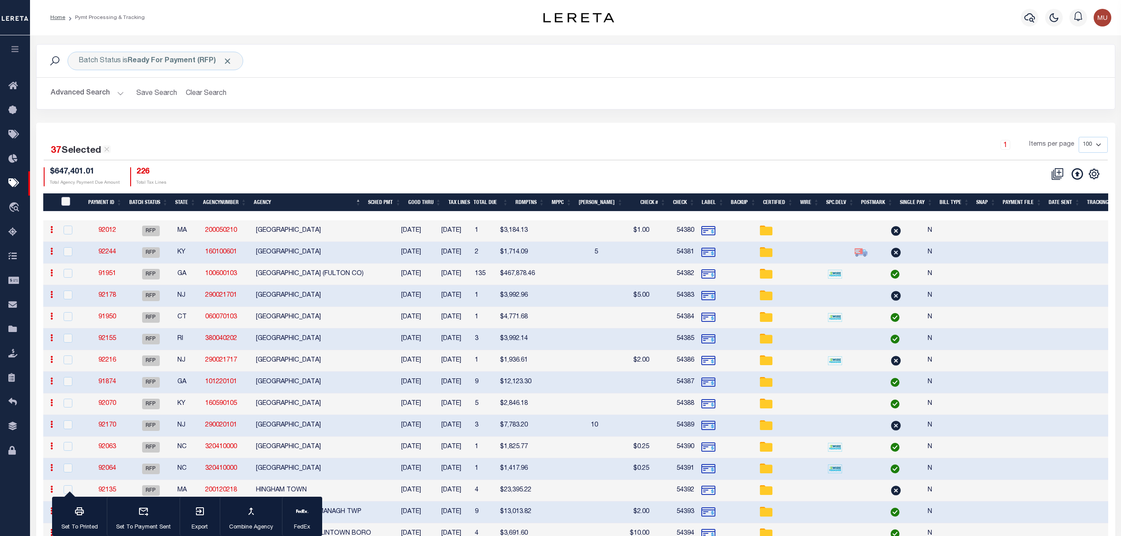
checkbox input "false"
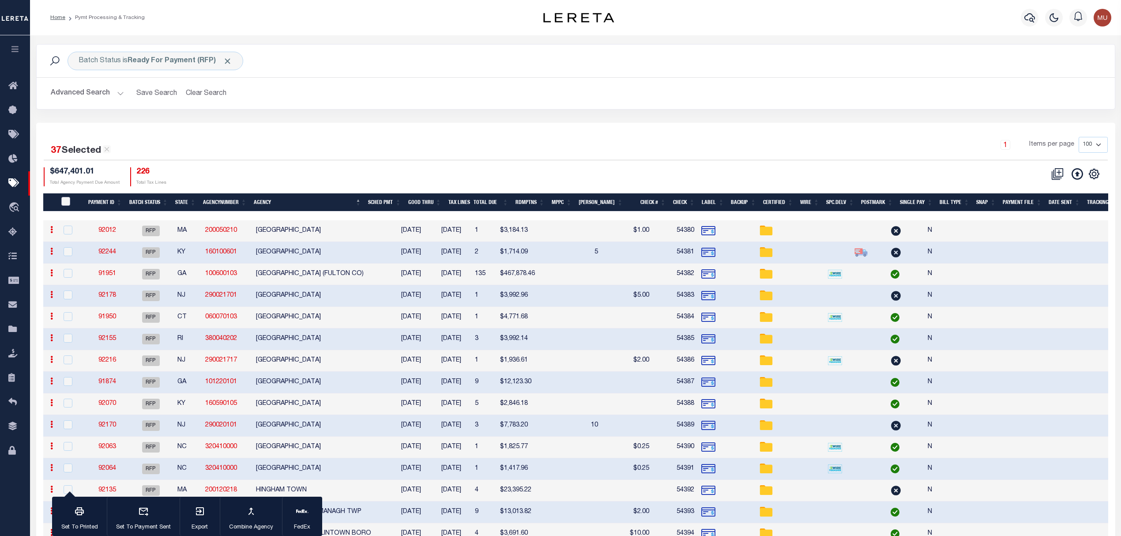
checkbox input "false"
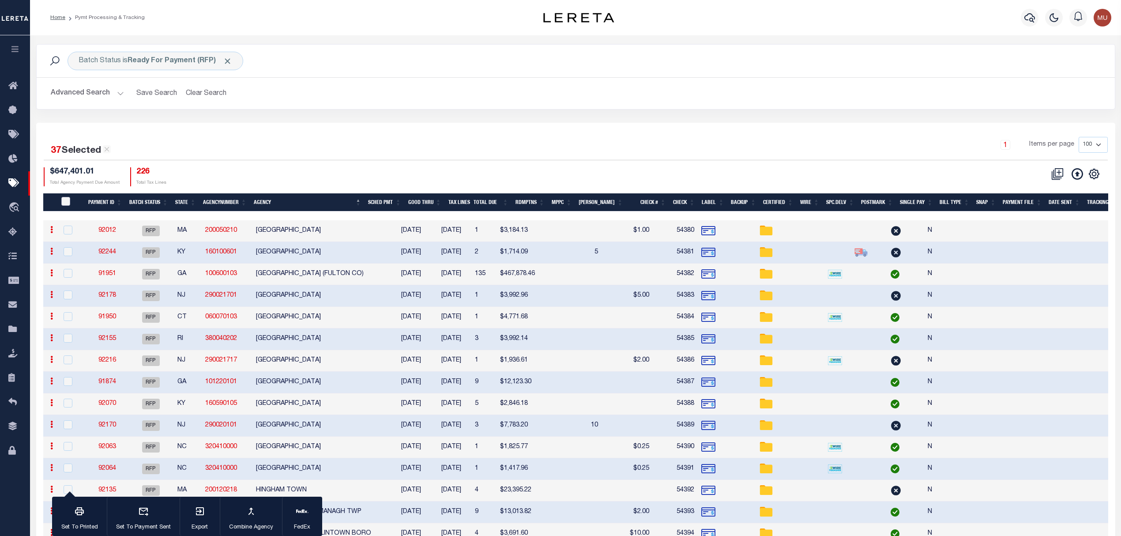
checkbox input "false"
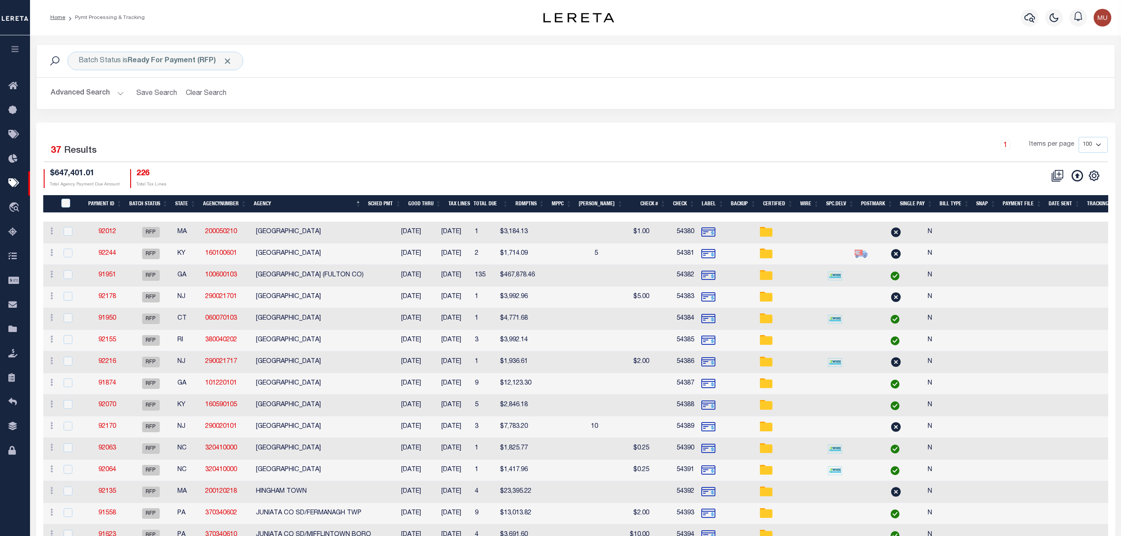
click at [843, 104] on div "Advanced Search Save Search Clear Search PayeeSearchTable_dynamictable_____Defa…" at bounding box center [576, 93] width 1078 height 31
click at [448, 152] on div "1 Items per page 100 200 500 1000" at bounding box center [710, 148] width 795 height 23
click at [67, 200] on input "PayeePmtBatchStatus" at bounding box center [65, 203] width 9 height 9
checkbox input "true"
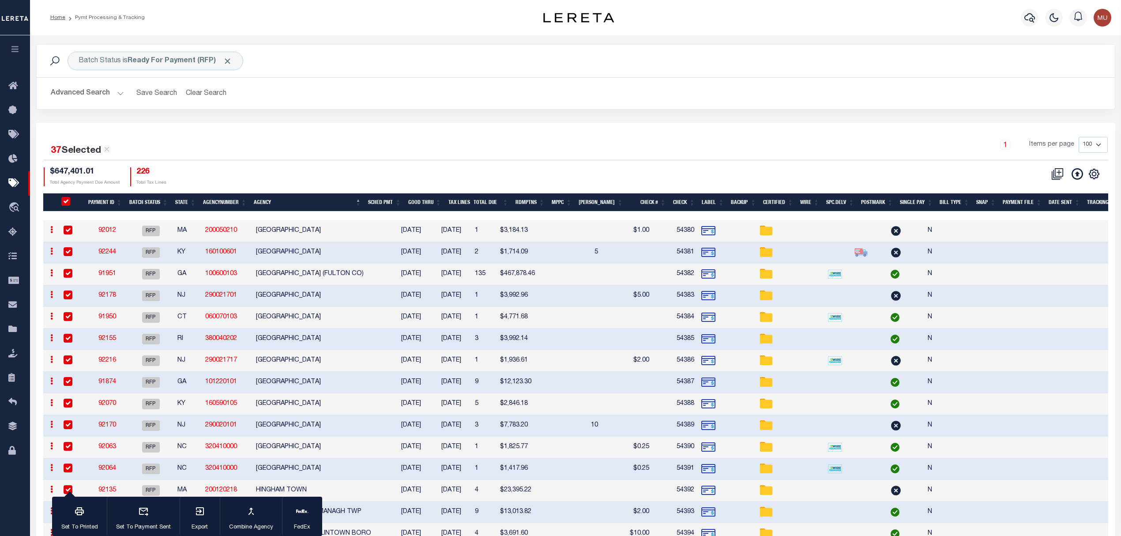
checkbox input "true"
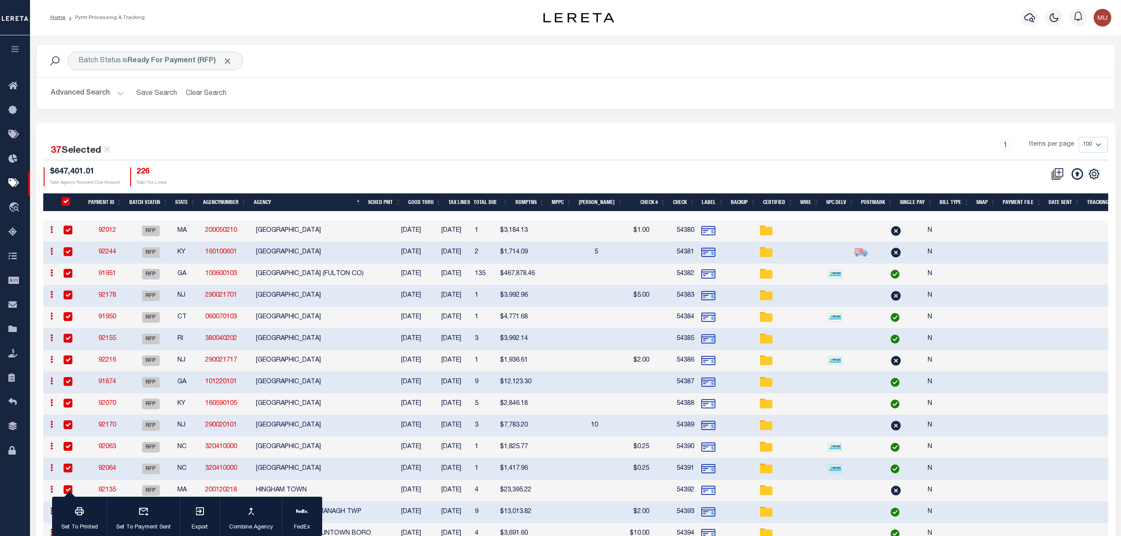
checkbox input "true"
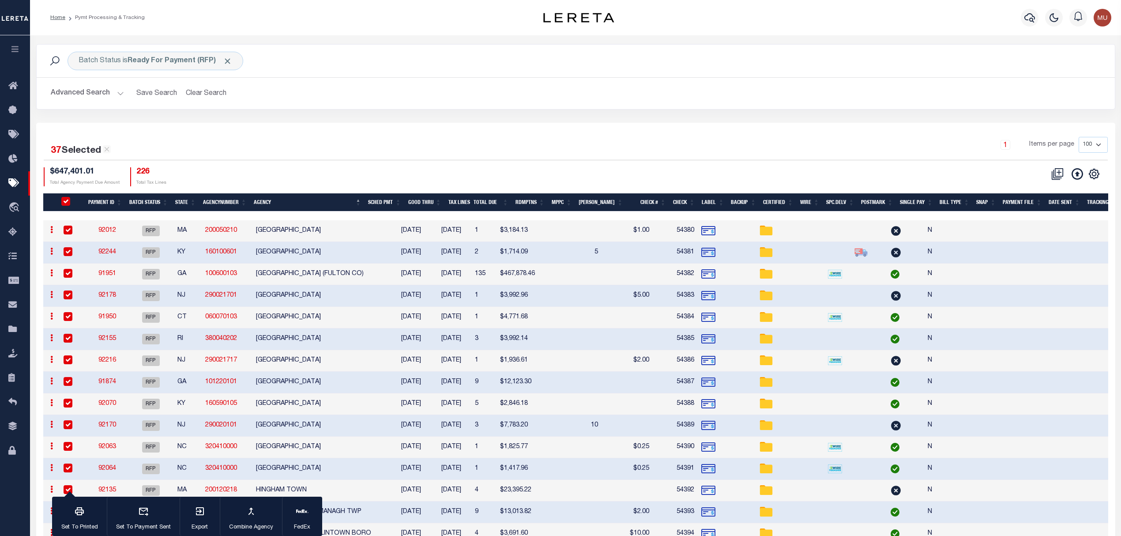
checkbox input "true"
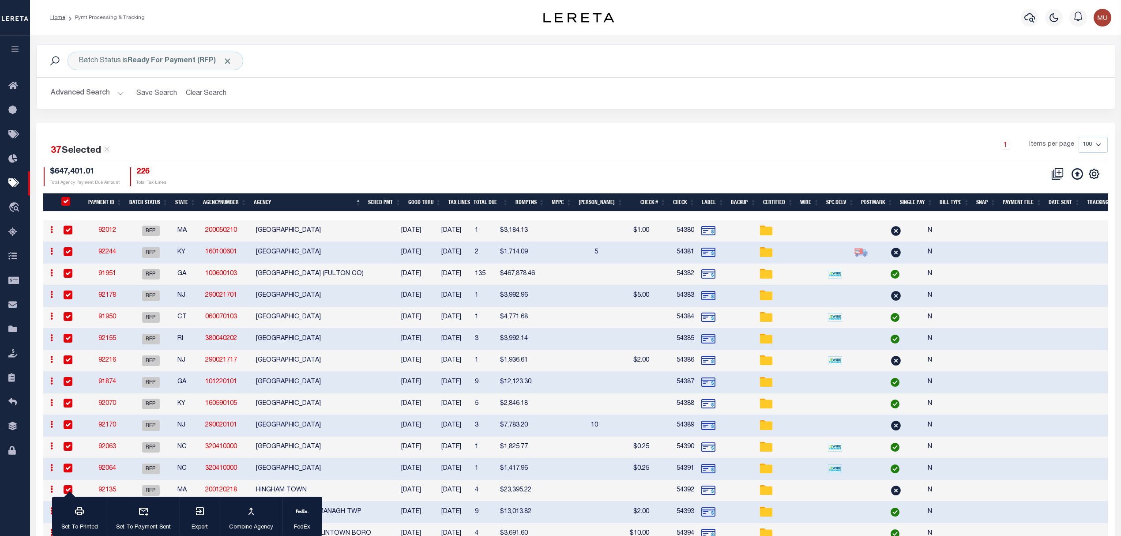
checkbox input "true"
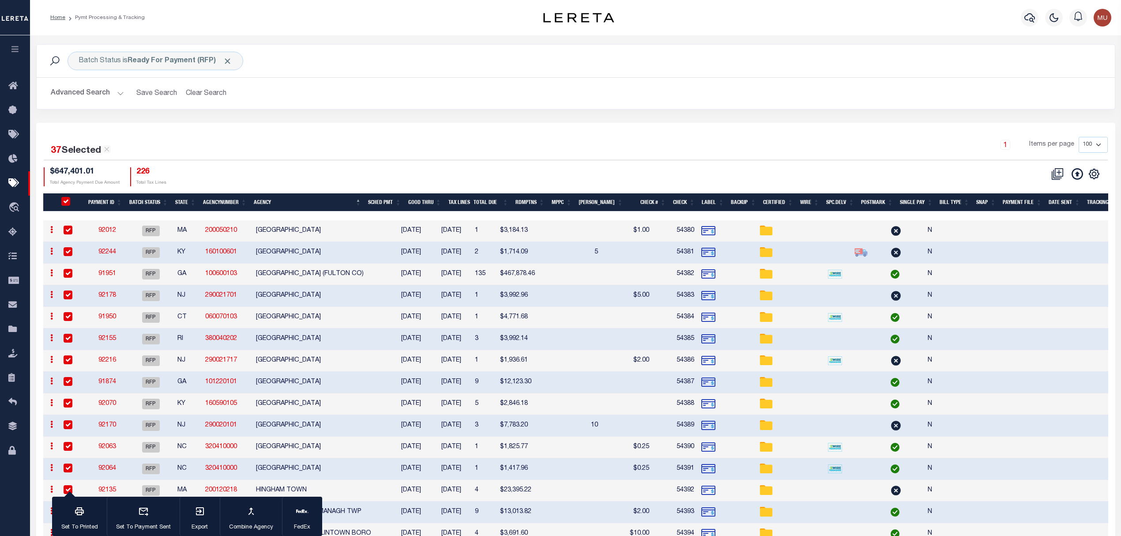
checkbox input "true"
click at [306, 517] on icon "button" at bounding box center [302, 511] width 12 height 12
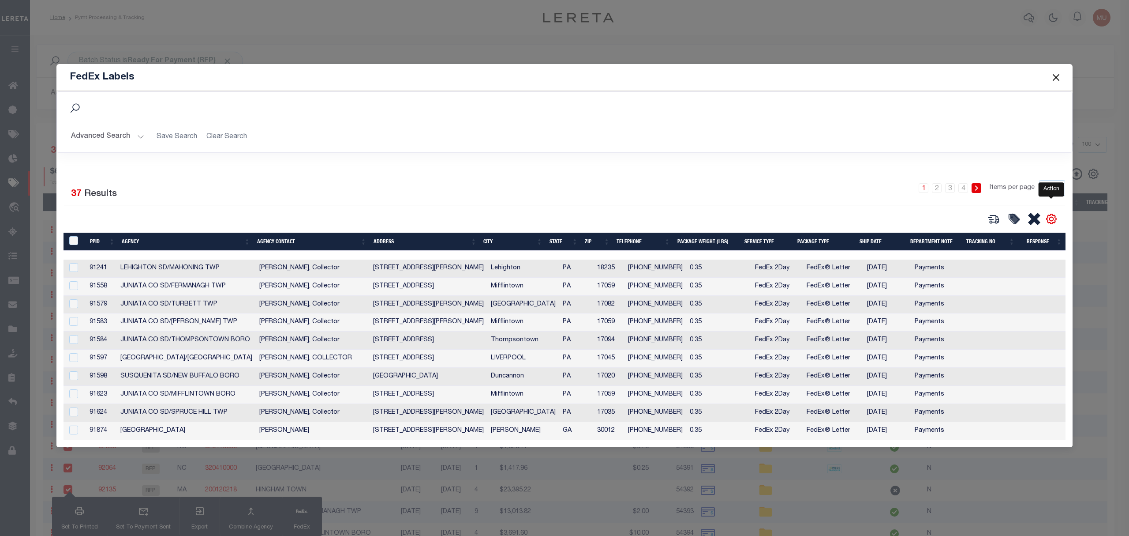
click at [1054, 217] on icon "" at bounding box center [1051, 218] width 11 height 11
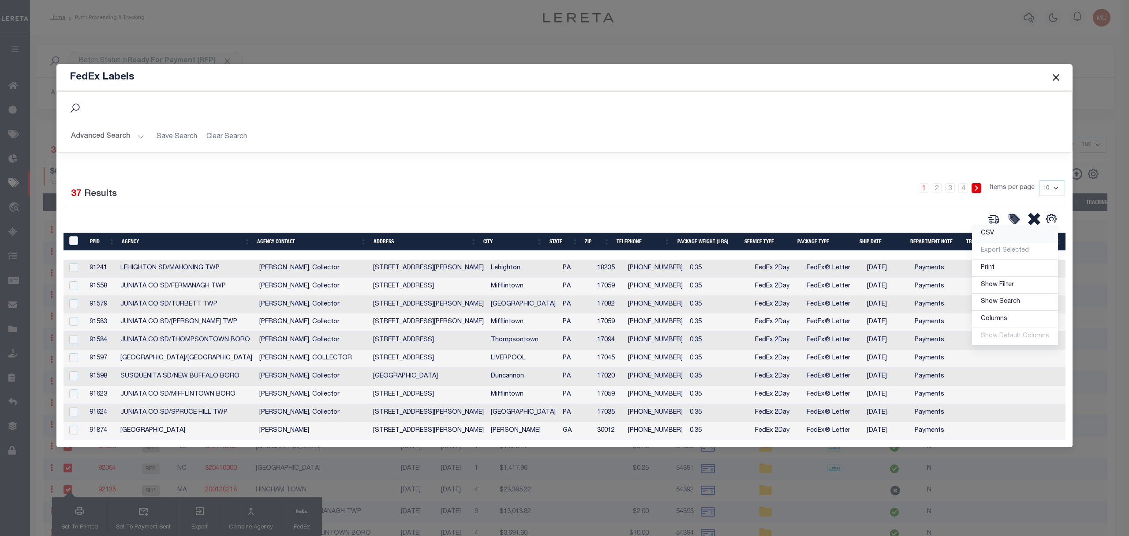
click at [1006, 233] on link "CSV" at bounding box center [1015, 233] width 86 height 17
click at [1058, 71] on button "Close" at bounding box center [1056, 76] width 11 height 11
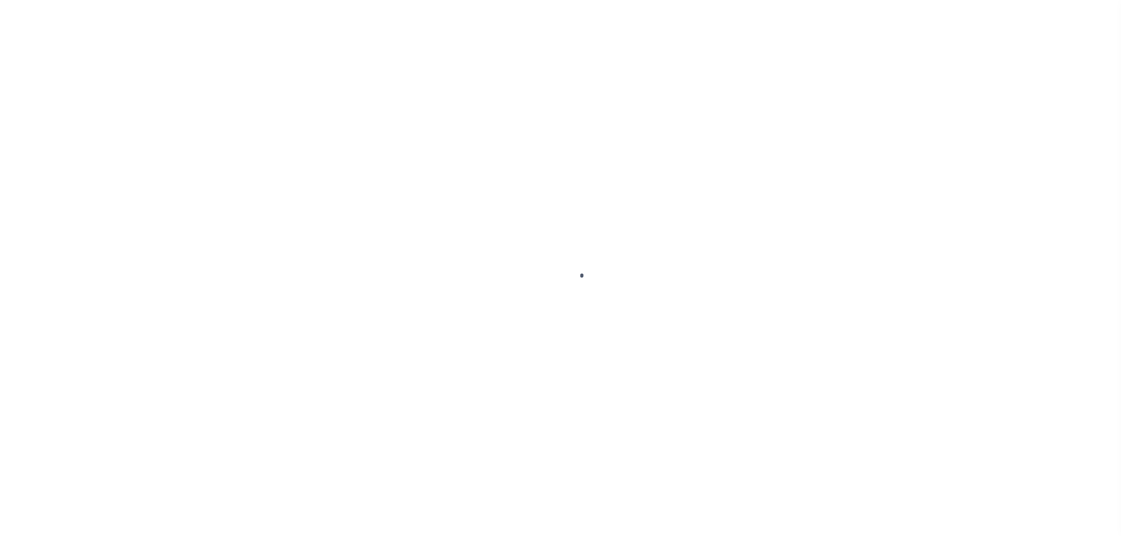
select select "RFP"
select select "CHK"
select select "[PERSON_NAME]"
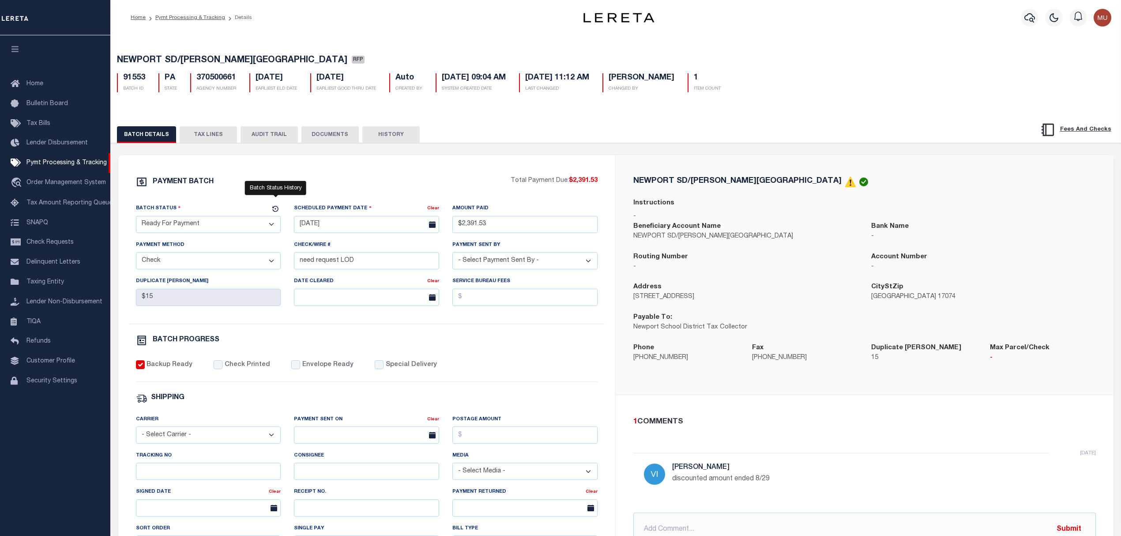
click at [269, 210] on div "Batch Status" at bounding box center [203, 209] width 135 height 12
click at [274, 210] on icon at bounding box center [275, 209] width 8 height 8
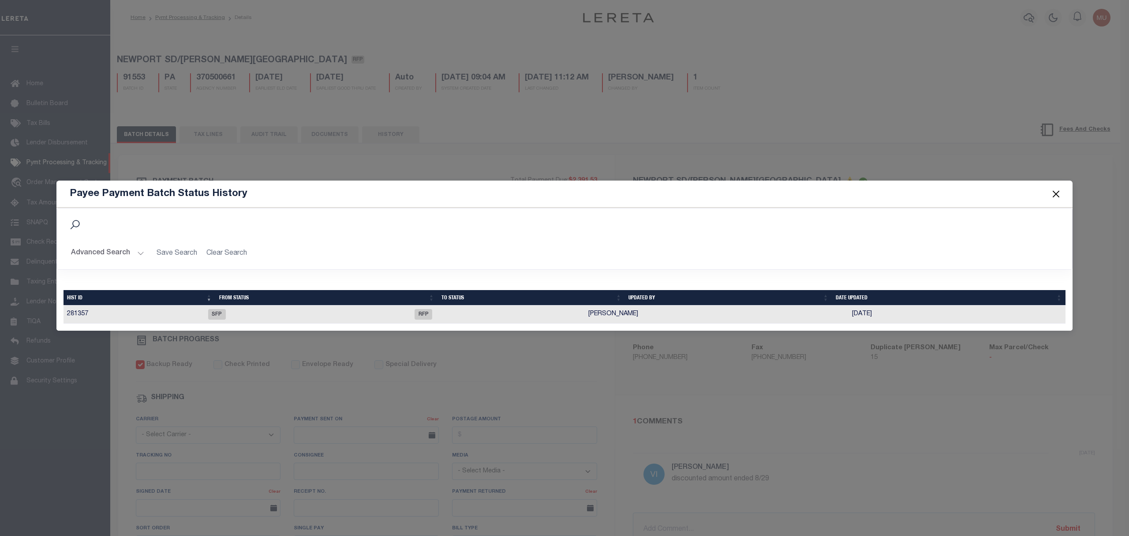
click at [1054, 193] on button "Close" at bounding box center [1056, 193] width 11 height 11
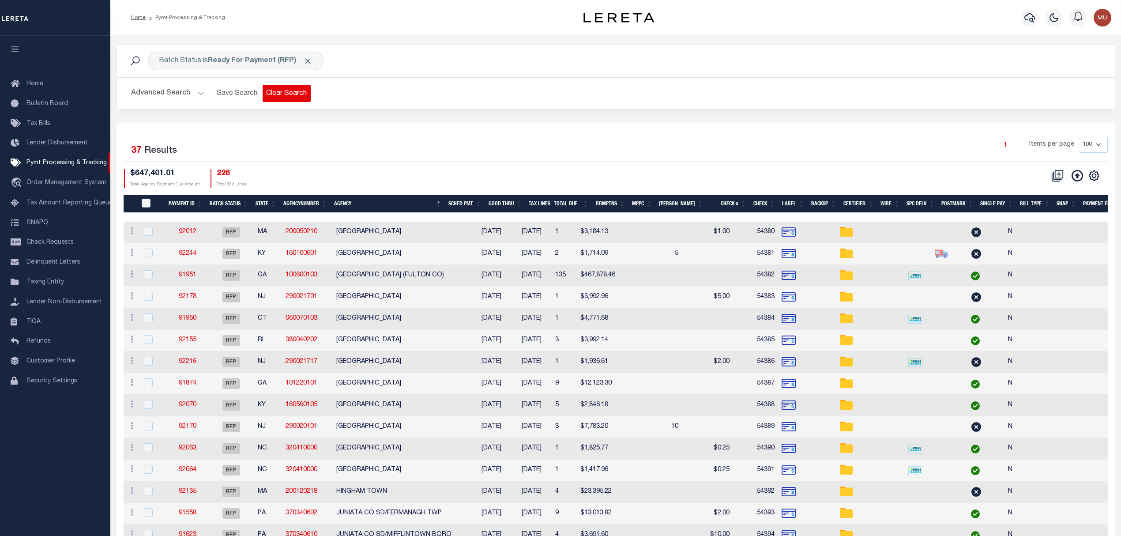
click at [290, 98] on button "Clear Search" at bounding box center [287, 93] width 48 height 17
click at [156, 88] on button "Advanced Search" at bounding box center [167, 93] width 73 height 17
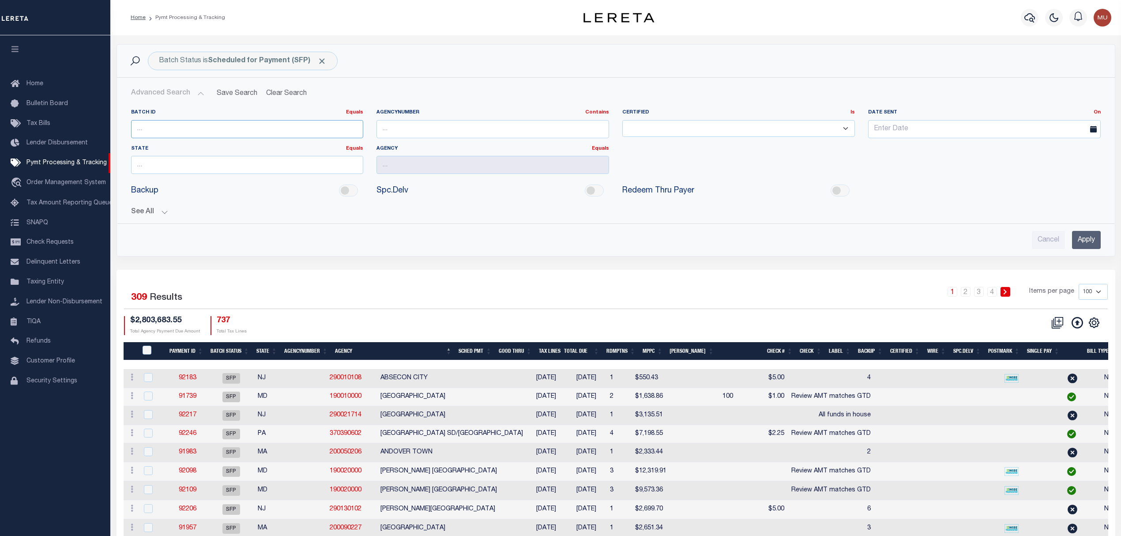
click at [228, 128] on input "number" at bounding box center [247, 129] width 233 height 18
paste input "89204"
type input "89204"
click at [1077, 238] on input "Apply" at bounding box center [1086, 240] width 29 height 18
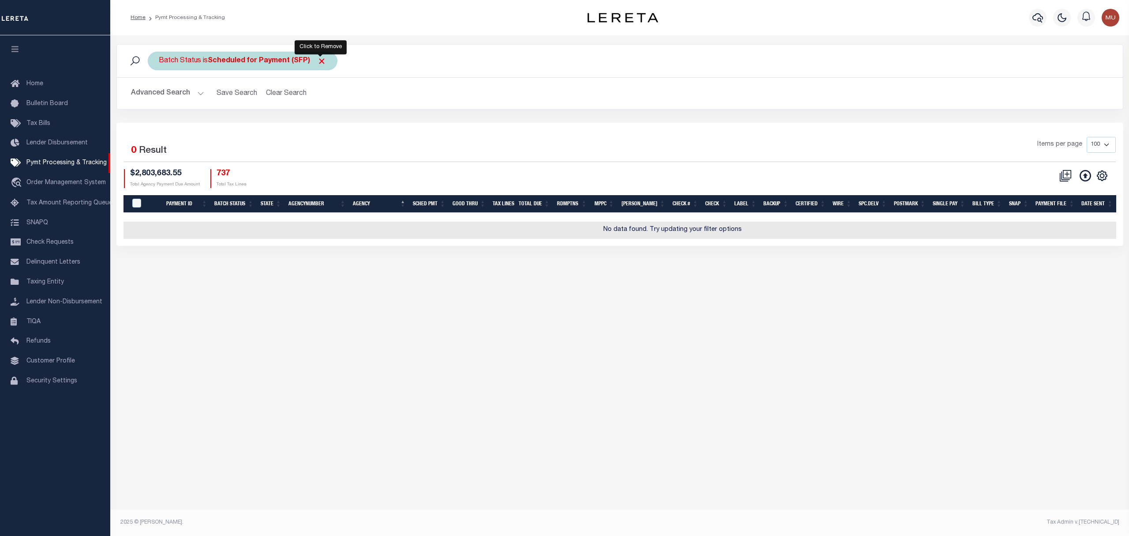
click at [319, 64] on span "Click to Remove" at bounding box center [321, 60] width 9 height 9
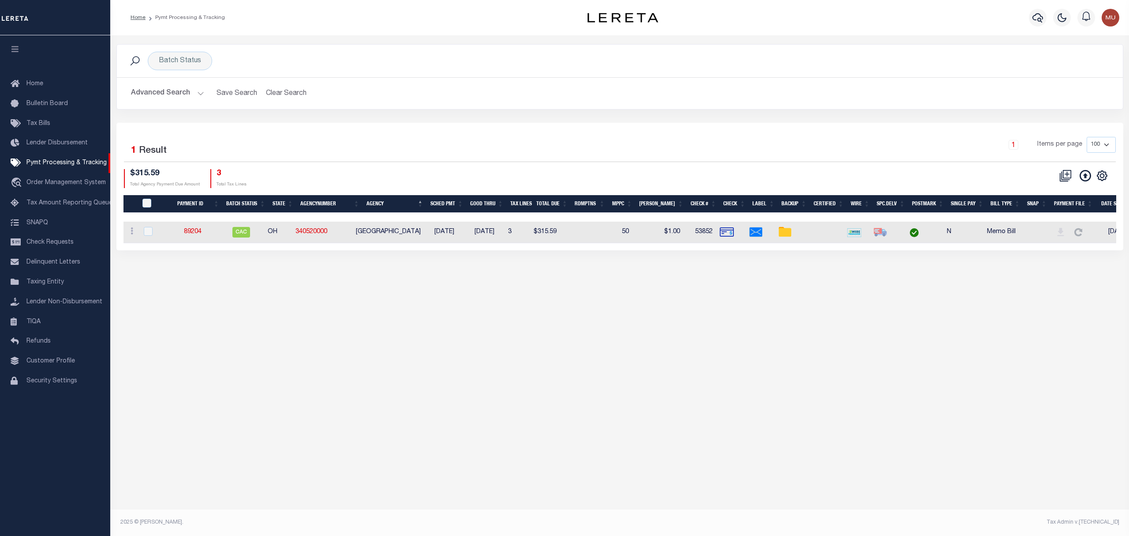
click at [197, 223] on td "89204" at bounding box center [192, 232] width 51 height 22
checkbox input "true"
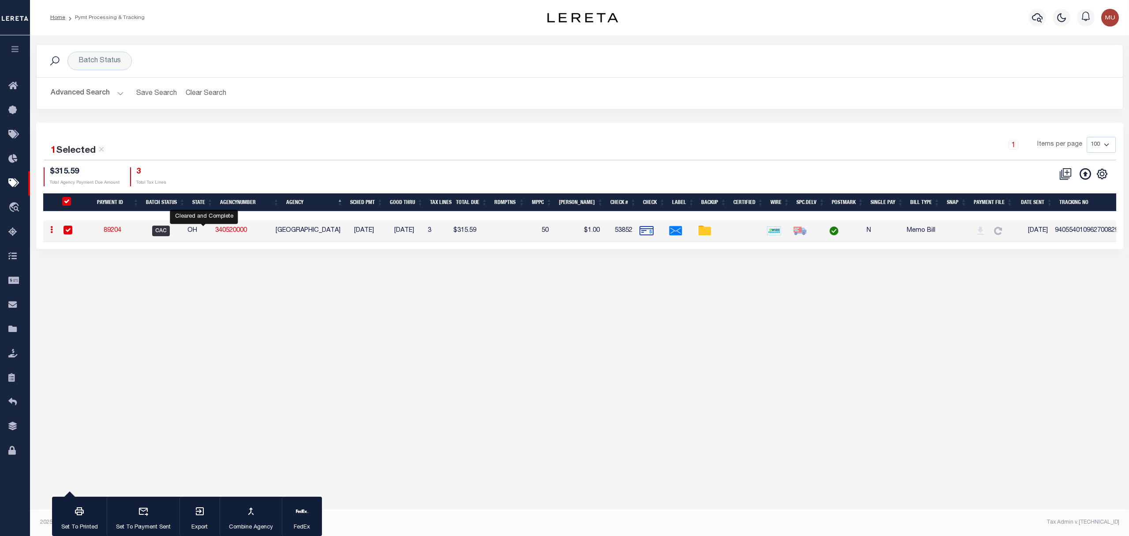
click at [196, 234] on tr "ACTIONS Delete Batch 89204 CAC OH 340520000 MEDINA COUNTY 09/25/2025 09/25/2025…" at bounding box center [620, 231] width 1155 height 22
click at [119, 233] on link "89204" at bounding box center [113, 230] width 18 height 6
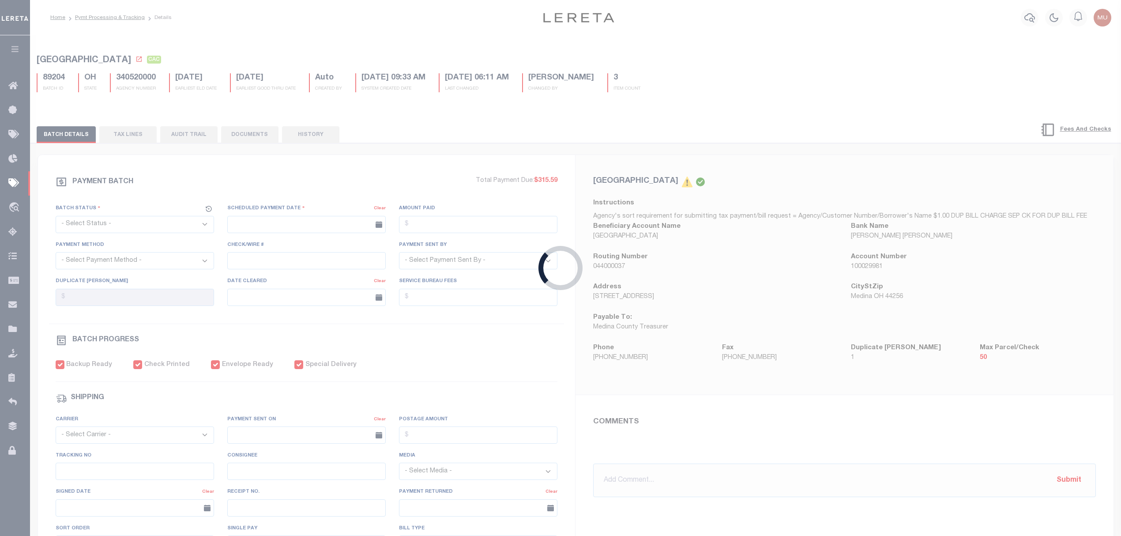
select select "CAC"
type input "09/25/2025"
type input "$315.59"
select select "CHK"
type input "53852"
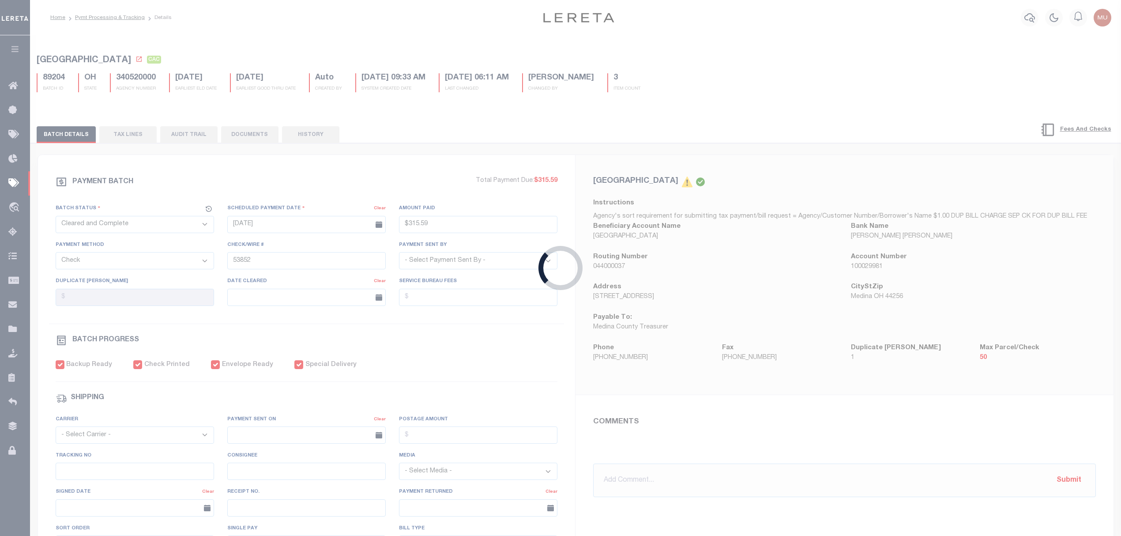
select select "[PERSON_NAME]"
type input "$3"
type input "09/30/2025"
checkbox input "true"
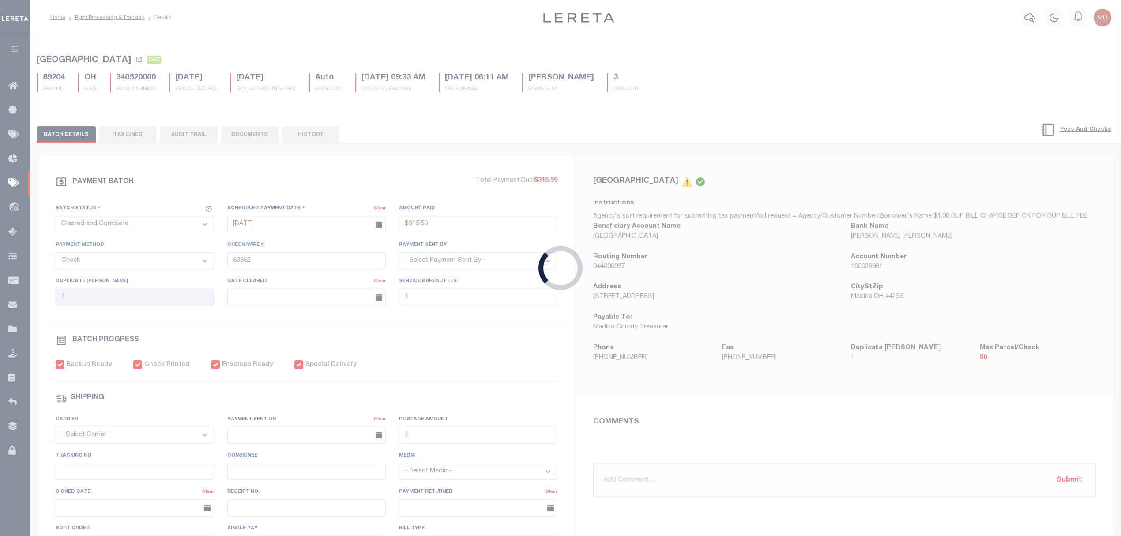
checkbox input "true"
select select "USS"
type input "09/25/2025"
type input "$8.4"
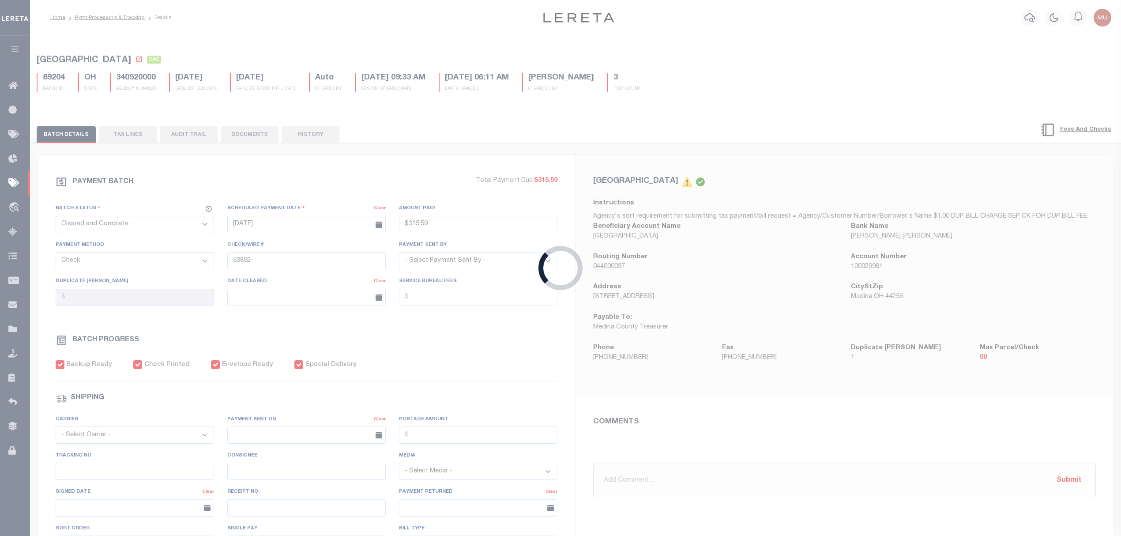
type input "9405540109627008295112"
type input "N"
select select "37"
radio input "true"
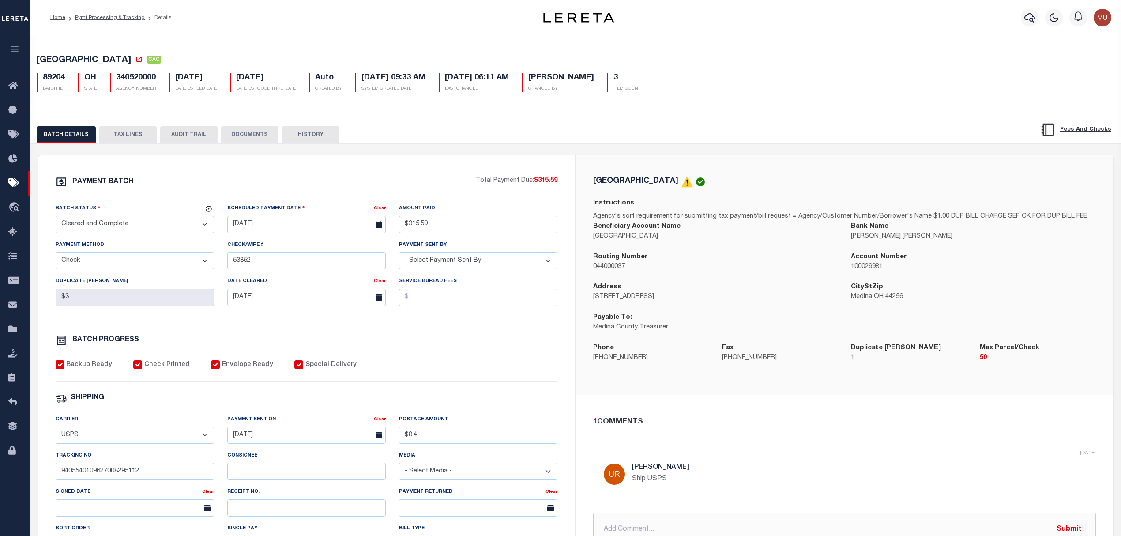
click at [140, 136] on button "TAX LINES" at bounding box center [127, 134] width 57 height 17
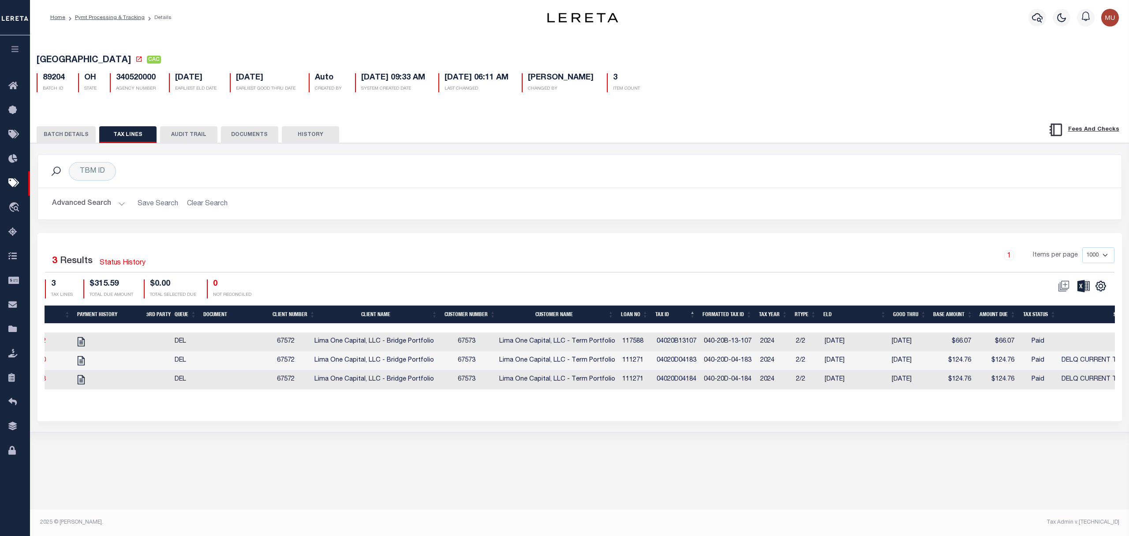
scroll to position [0, 87]
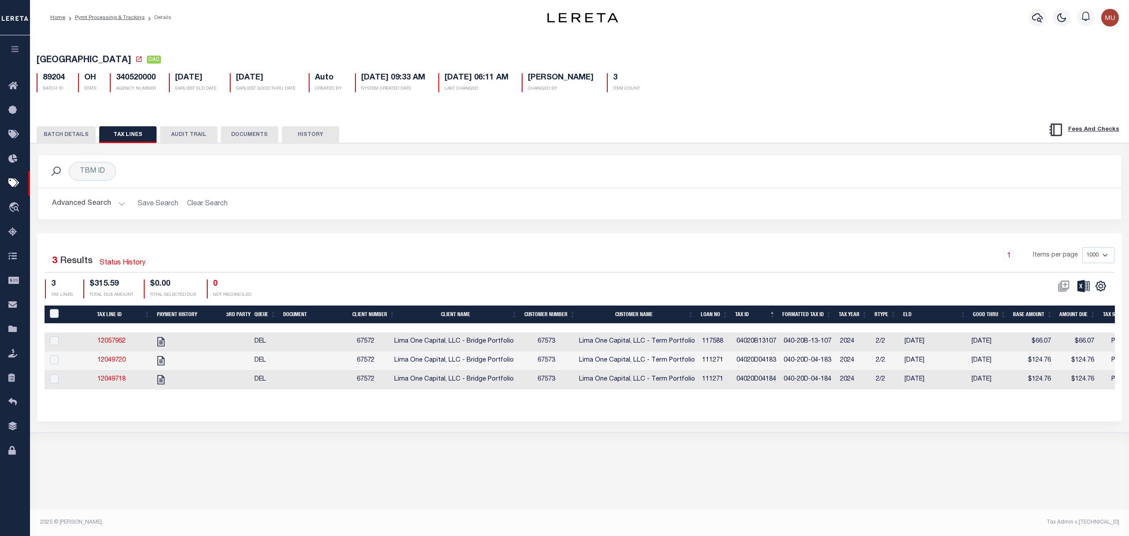
click at [75, 136] on button "BATCH DETAILS" at bounding box center [66, 134] width 59 height 17
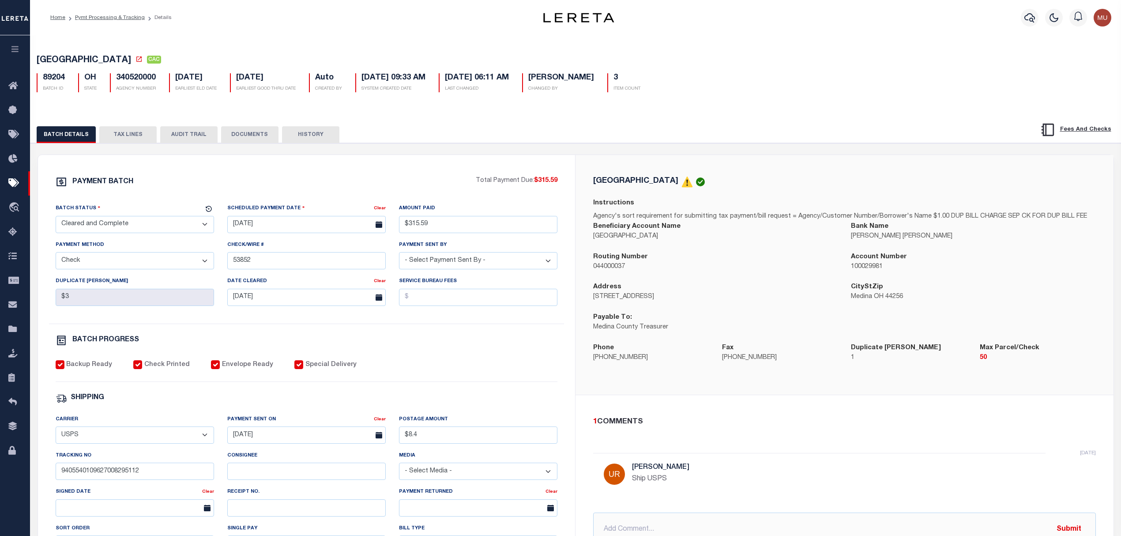
click at [131, 139] on button "TAX LINES" at bounding box center [127, 134] width 57 height 17
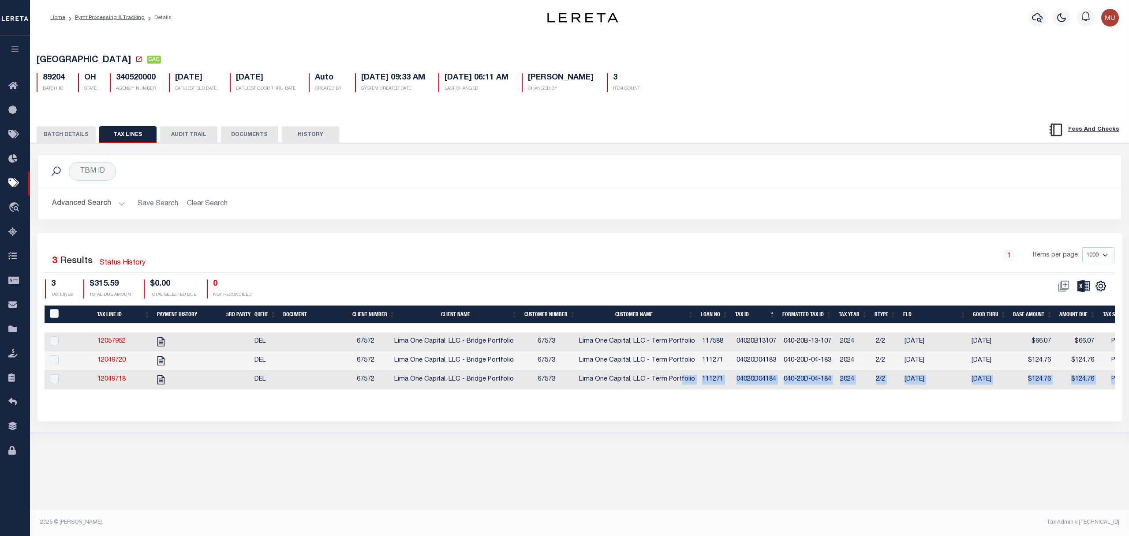
drag, startPoint x: 685, startPoint y: 392, endPoint x: 761, endPoint y: 403, distance: 76.3
click at [761, 403] on div "Tax Line ID Payment History 3rd Party Queue Document Client Number Client Name …" at bounding box center [580, 354] width 1071 height 98
click at [51, 60] on span "MEDINA COUNTY" at bounding box center [84, 60] width 94 height 9
drag, startPoint x: 51, startPoint y: 60, endPoint x: 79, endPoint y: 60, distance: 28.2
click at [79, 60] on span "MEDINA COUNTY" at bounding box center [84, 60] width 94 height 9
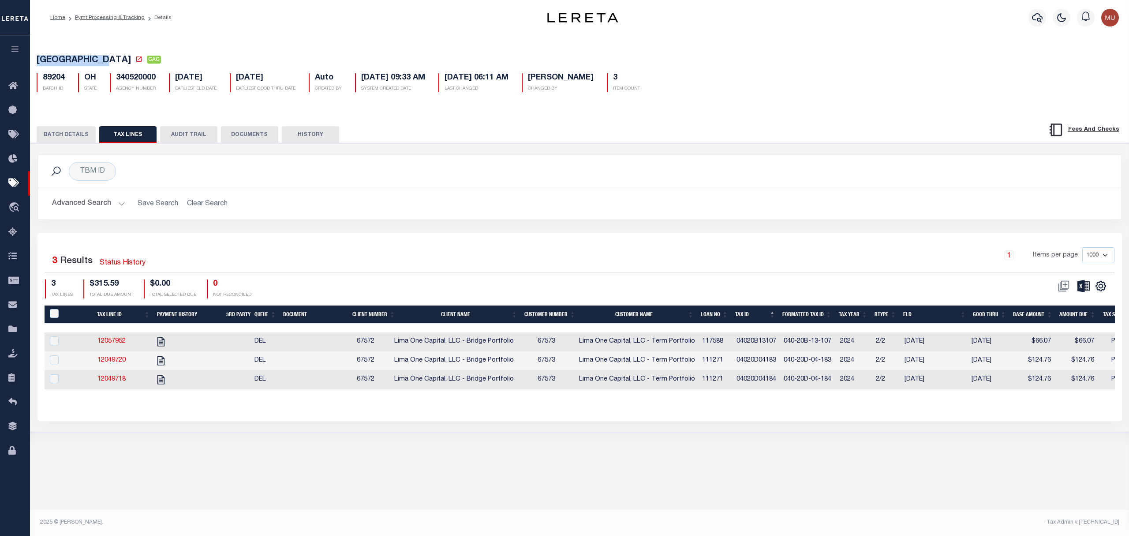
copy span "MEDINA COUNTY"
click at [57, 140] on button "BATCH DETAILS" at bounding box center [66, 134] width 59 height 17
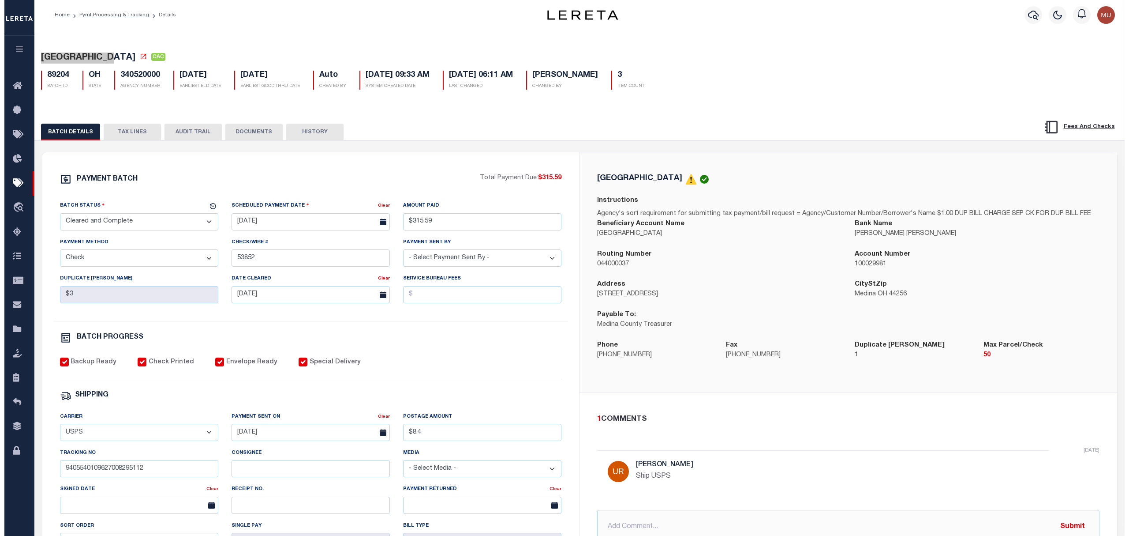
scroll to position [0, 0]
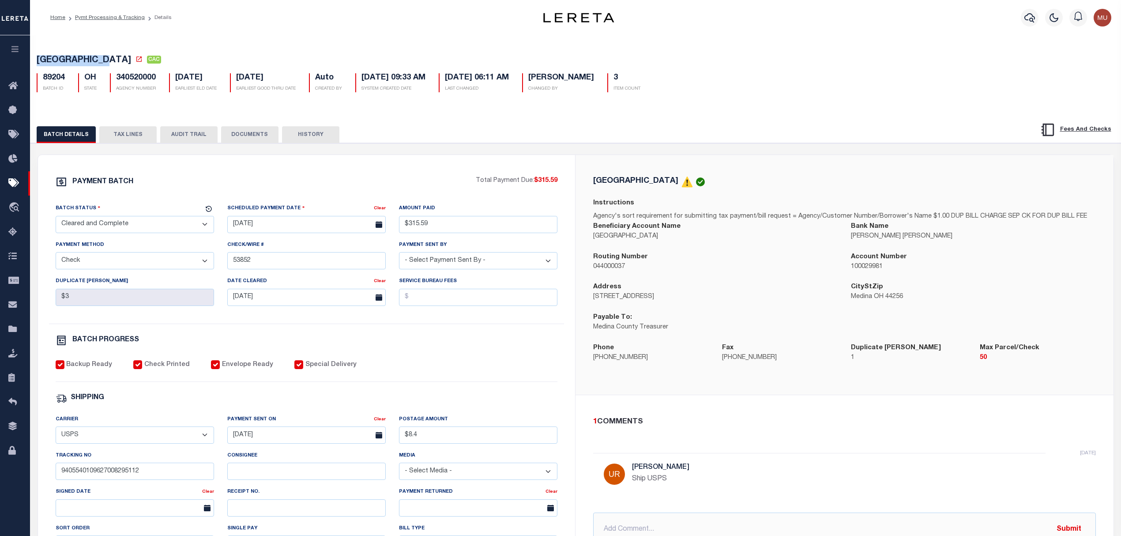
click at [135, 131] on button "TAX LINES" at bounding box center [127, 134] width 57 height 17
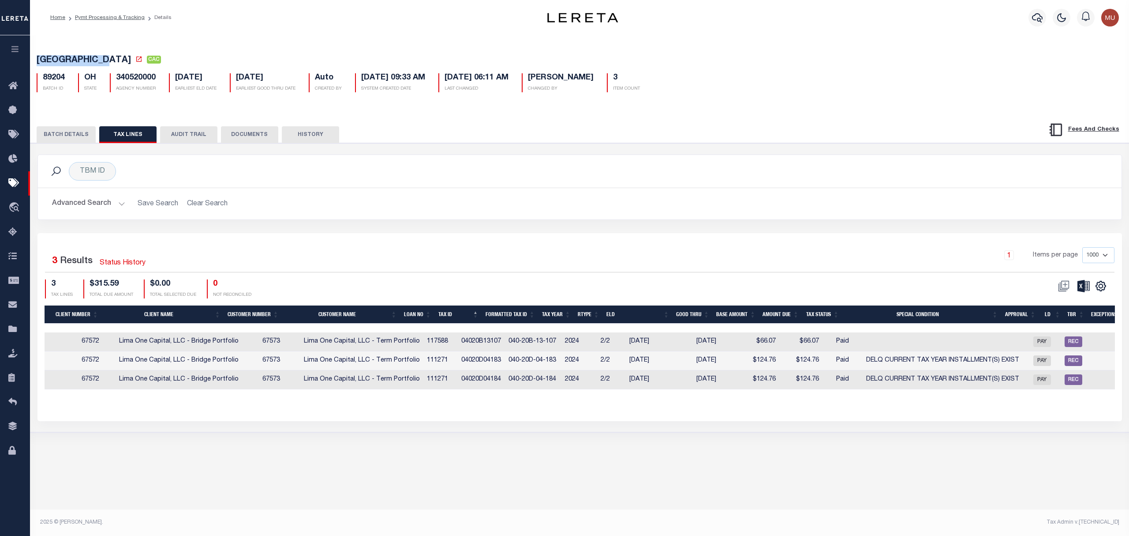
scroll to position [0, 308]
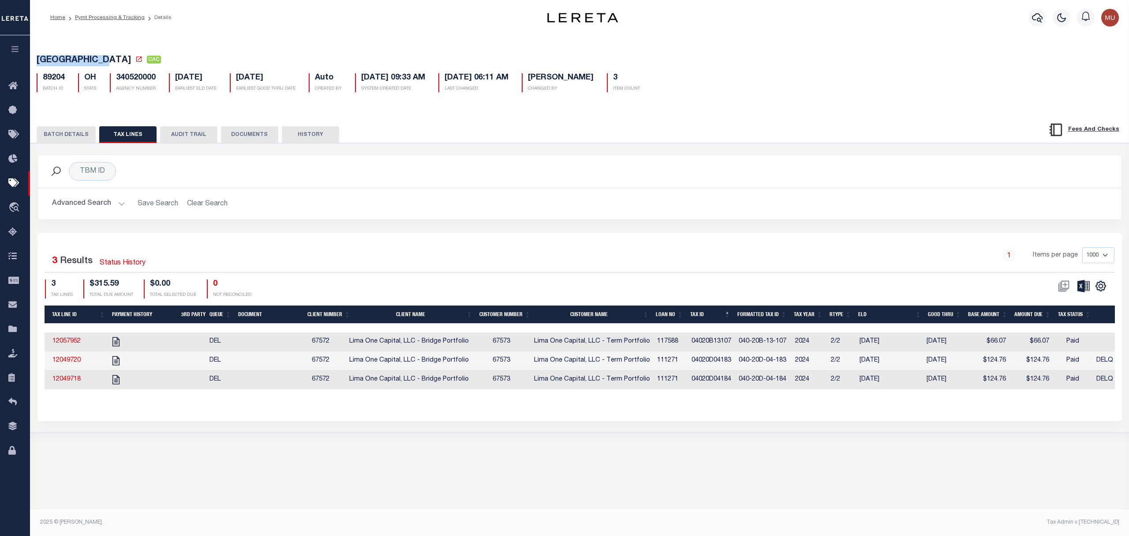
click at [64, 138] on button "BATCH DETAILS" at bounding box center [66, 134] width 59 height 17
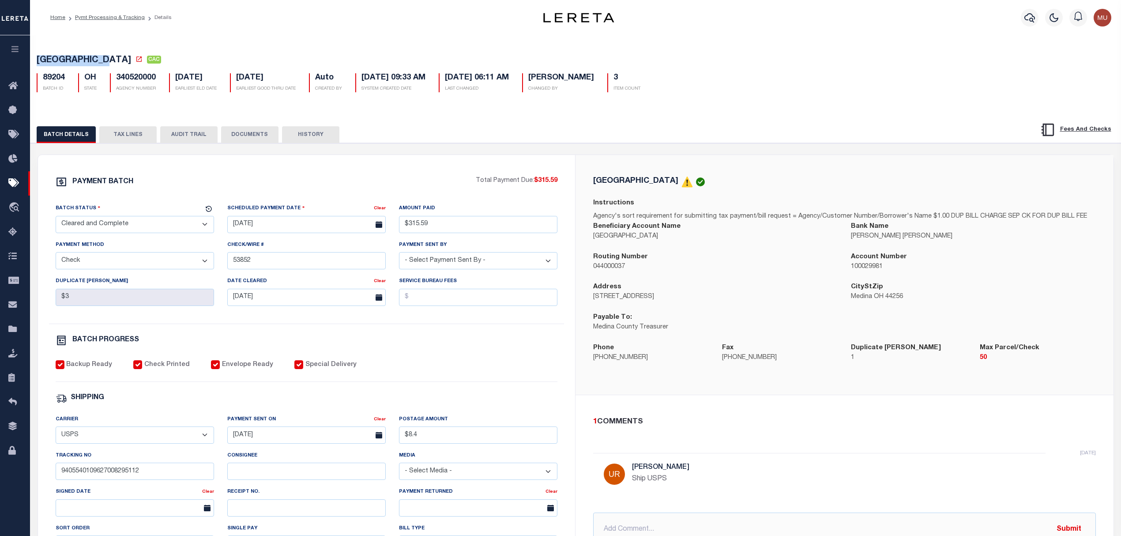
click at [129, 136] on button "TAX LINES" at bounding box center [127, 134] width 57 height 17
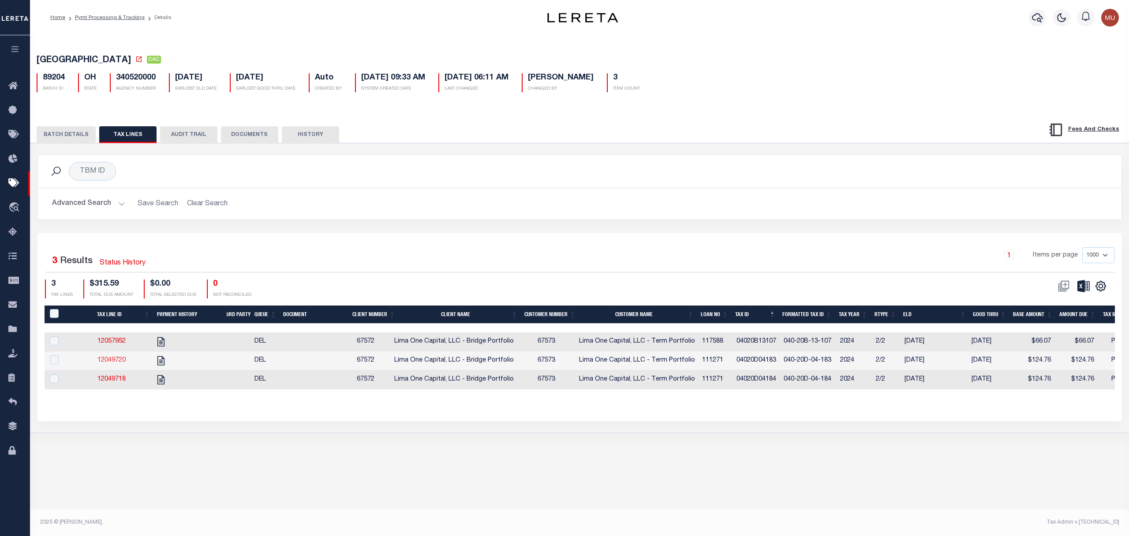
drag, startPoint x: 118, startPoint y: 357, endPoint x: 115, endPoint y: 365, distance: 8.5
click at [80, 127] on div "BATCH DETAILS TAX LINES AUDIT TRAIL DOCUMENTS HISTORY" at bounding box center [579, 131] width 1121 height 23
click at [84, 133] on button "BATCH DETAILS" at bounding box center [66, 134] width 59 height 17
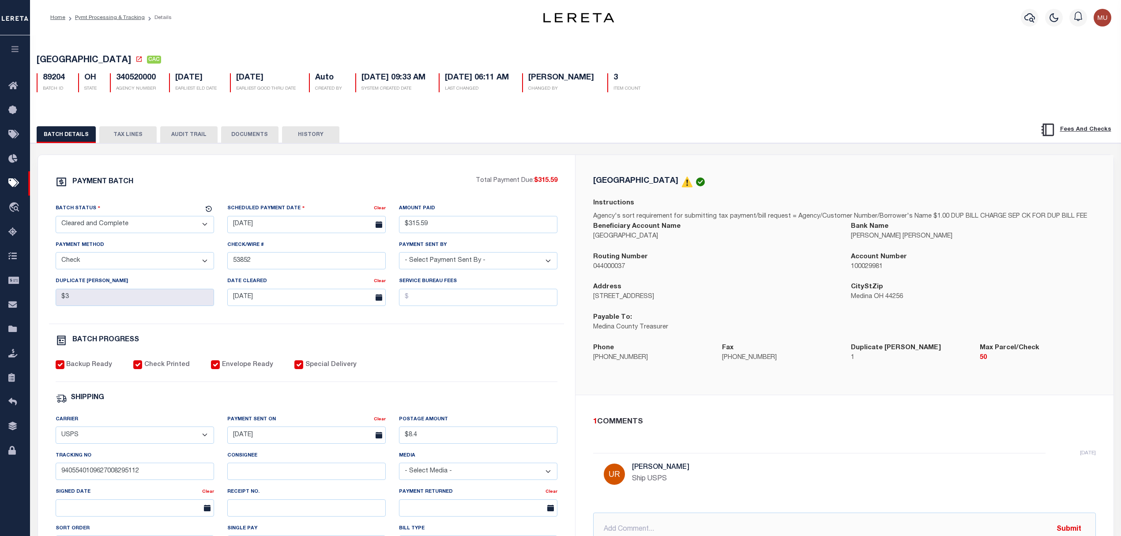
click at [124, 133] on button "TAX LINES" at bounding box center [127, 134] width 57 height 17
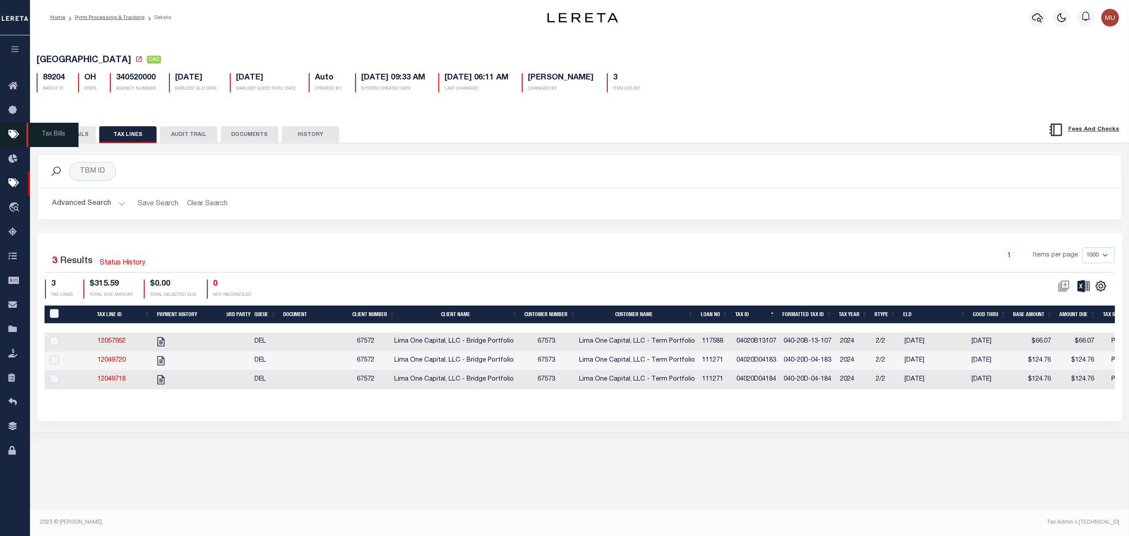
click at [60, 135] on span "Tax Bills" at bounding box center [52, 135] width 52 height 24
click at [71, 139] on button "BATCH DETAILS" at bounding box center [66, 134] width 59 height 17
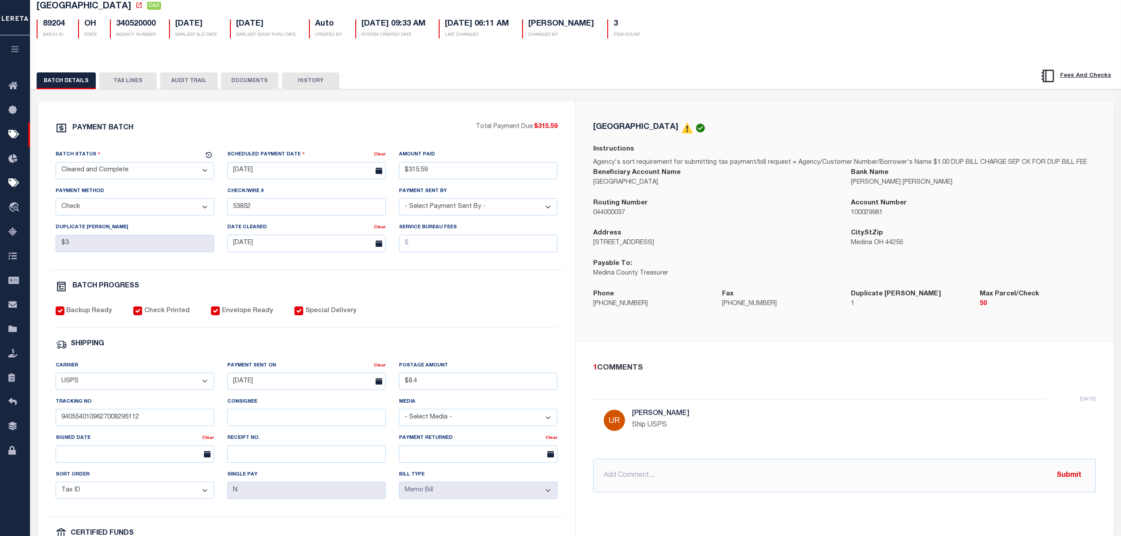
scroll to position [0, 0]
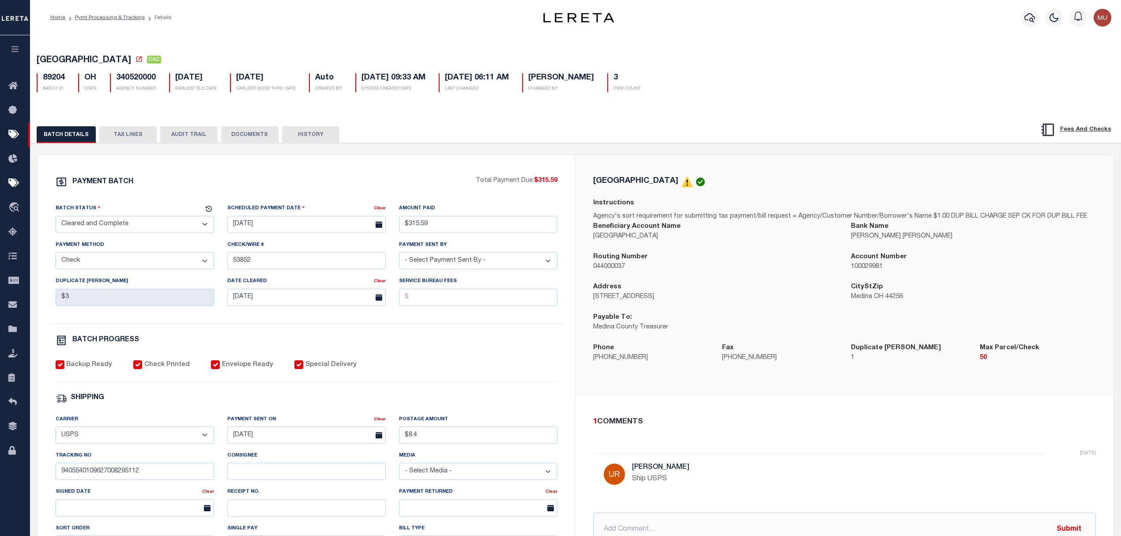
click at [501, 267] on select "- Select Payment Sent By - Aakash Patel Abdul Muzain Adams, Pamela S Adhikary R…" at bounding box center [478, 260] width 158 height 17
click at [500, 268] on select "- Select Payment Sent By - Aakash Patel Abdul Muzain Adams, Pamela S Adhikary R…" at bounding box center [478, 260] width 158 height 17
drag, startPoint x: 713, startPoint y: 50, endPoint x: 719, endPoint y: 56, distance: 8.4
click at [714, 50] on div "MEDINA COUNTY CAC 89204 BATCH ID OH STATE 340520000 3" at bounding box center [575, 72] width 1099 height 55
drag, startPoint x: 677, startPoint y: 168, endPoint x: 682, endPoint y: 170, distance: 5.3
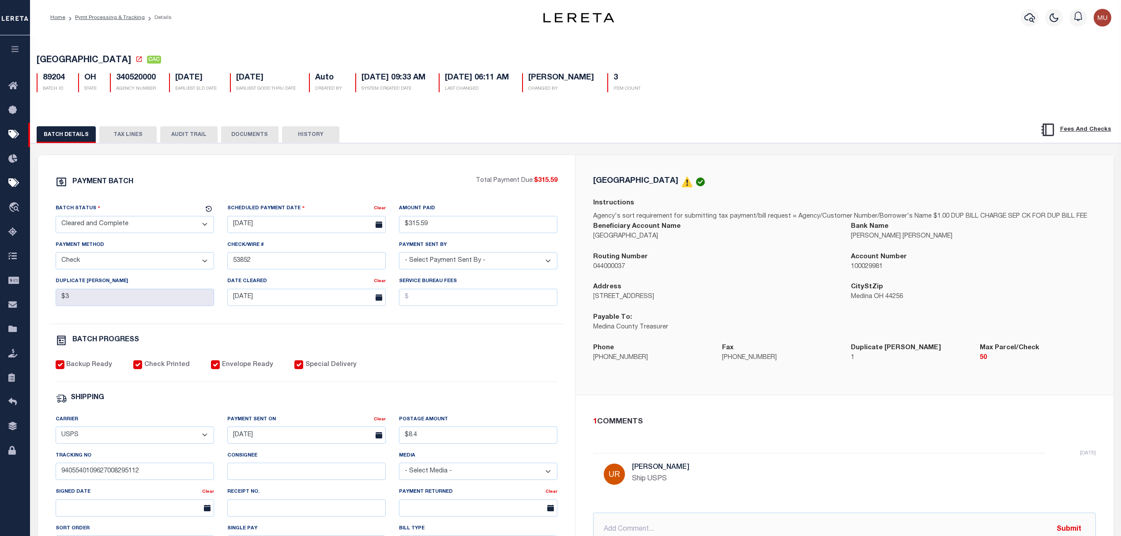
click at [679, 169] on div "MEDINA COUNTY Instructions Agency's sort requirement for submitting tax payment…" at bounding box center [844, 275] width 538 height 240
click at [135, 61] on icon at bounding box center [138, 59] width 7 height 7
click at [131, 138] on button "TAX LINES" at bounding box center [127, 134] width 57 height 17
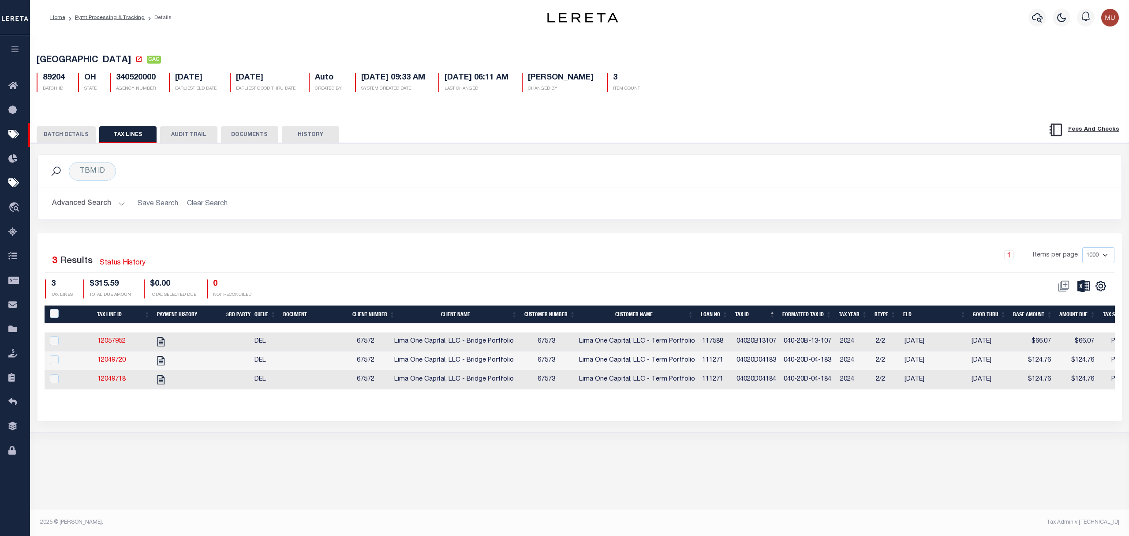
click at [468, 219] on div "Advanced Search Save Search Clear Search Loan No Equals Equals Is Not Equal To …" at bounding box center [580, 203] width 1084 height 31
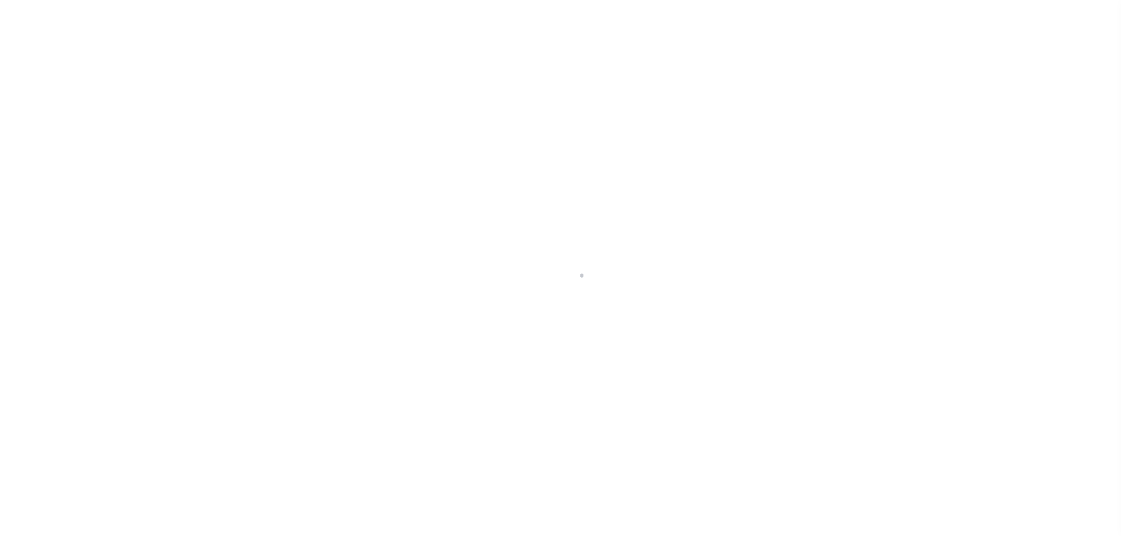
select select "PYD"
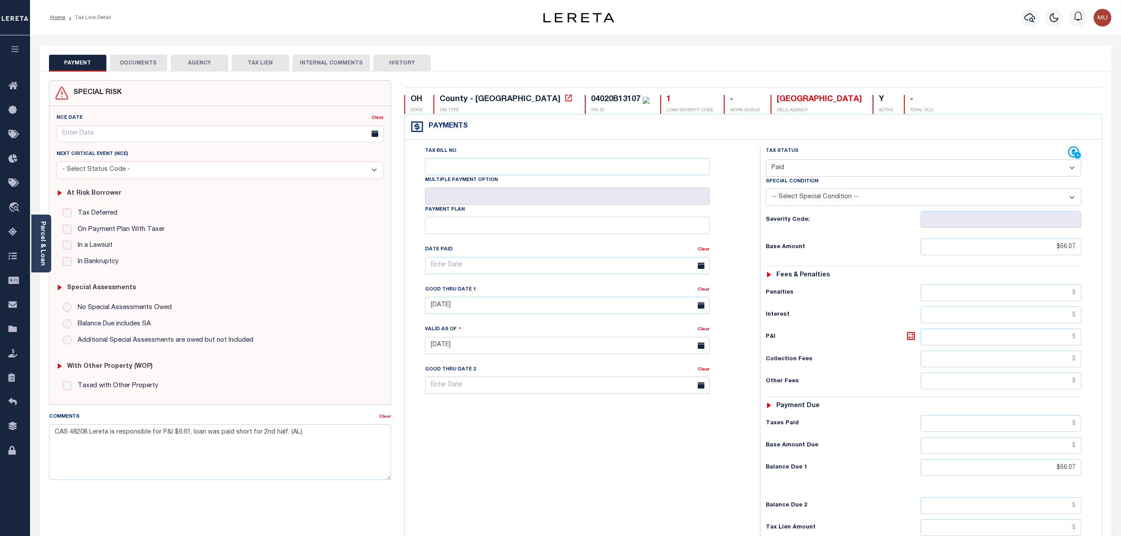
drag, startPoint x: 477, startPoint y: 80, endPoint x: 475, endPoint y: 38, distance: 42.8
click at [477, 80] on div "OH STATE County - OH TAX TYPE 04020B13107 TAX ID 1 LOAN SEVERITY CODE - WORK QU…" at bounding box center [753, 354] width 711 height 548
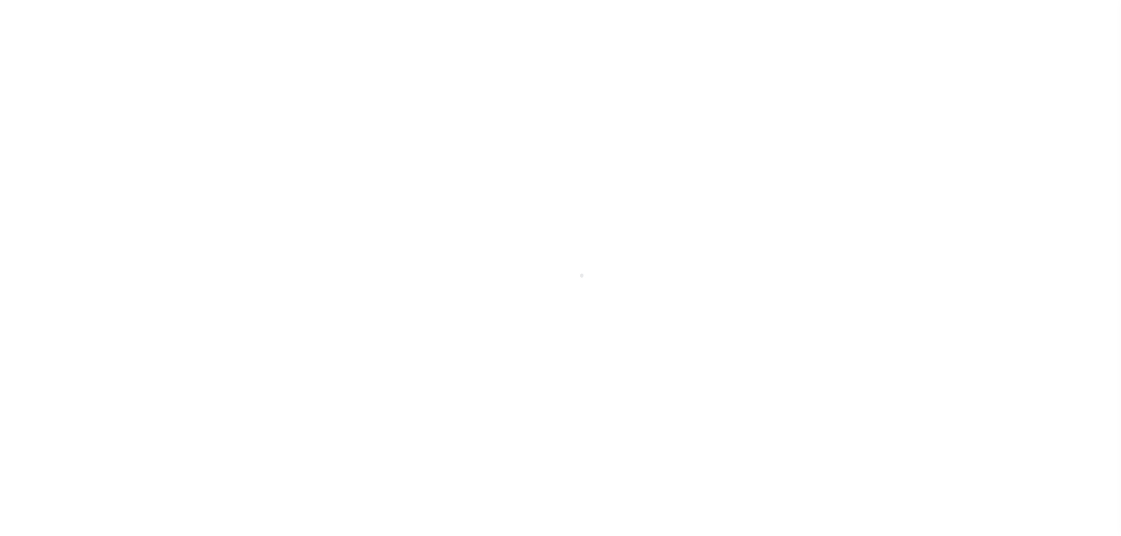
select select "PYD"
select select "17"
select select "PYD"
select select "17"
select select "PYD"
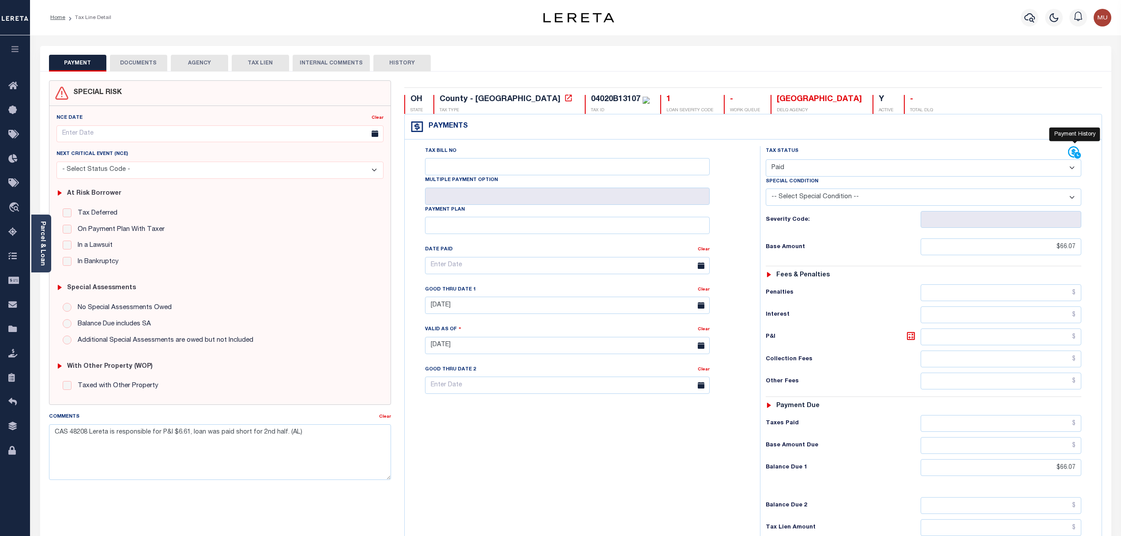
click at [1077, 148] on body "Home Tax Line Detail Profile Sign out" at bounding box center [560, 324] width 1121 height 648
click at [1073, 151] on icon at bounding box center [1073, 151] width 11 height 11
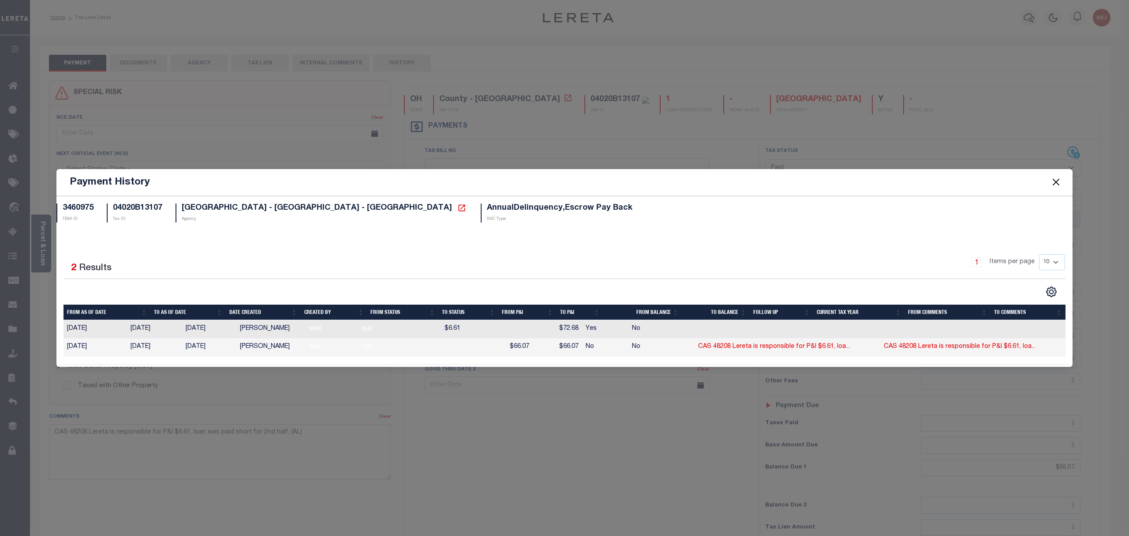
click at [1058, 181] on button "Close" at bounding box center [1056, 181] width 11 height 11
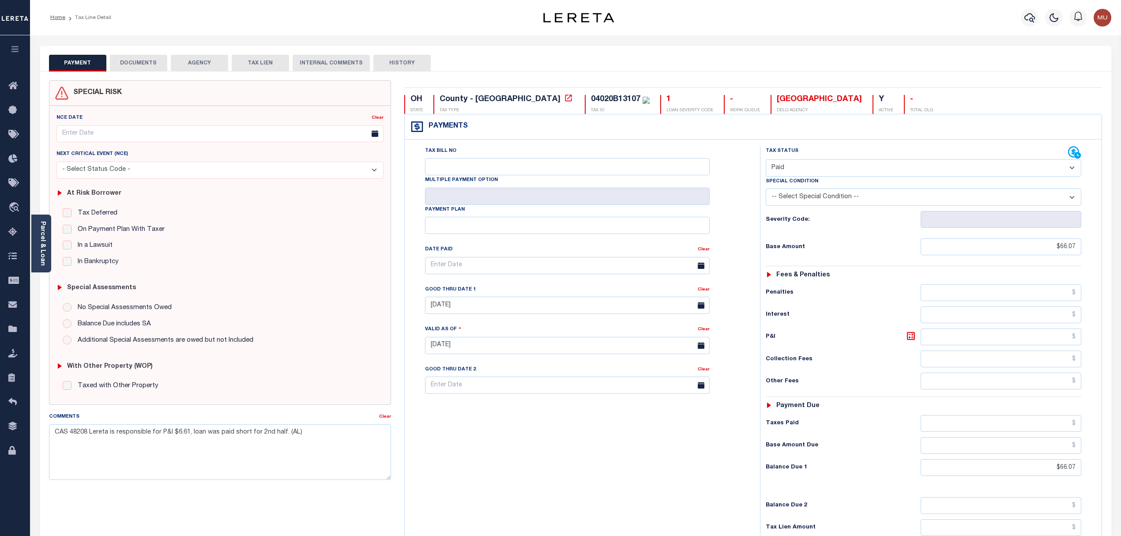
click at [403, 70] on button "HISTORY" at bounding box center [401, 63] width 57 height 17
select select "50"
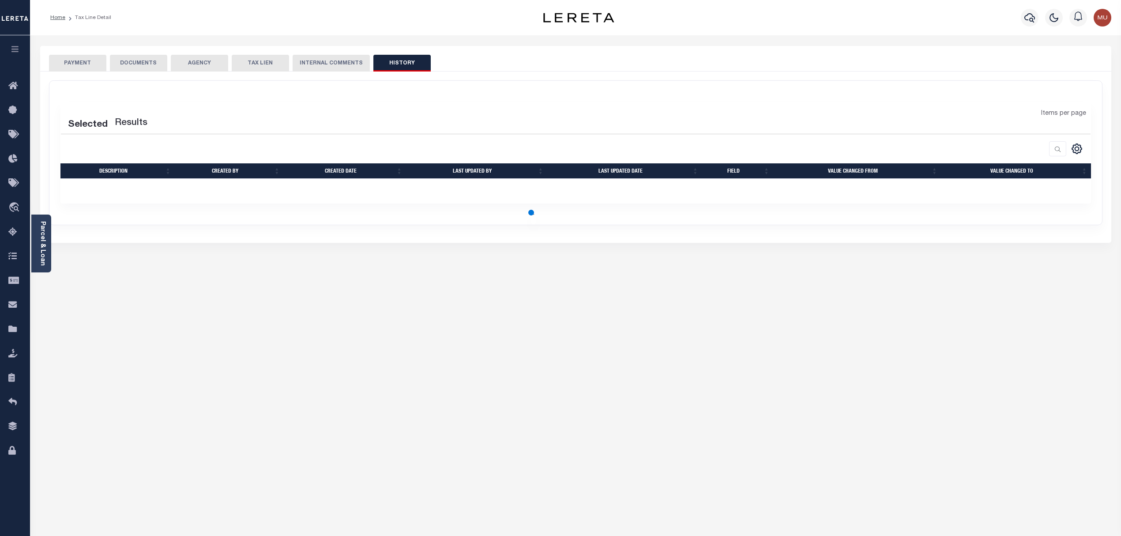
select select "50"
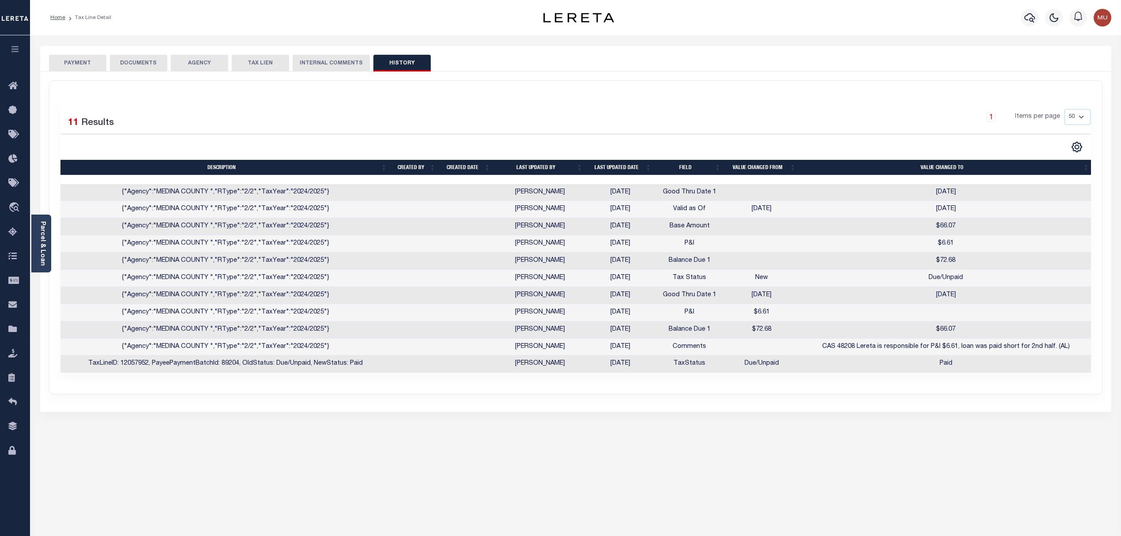
click at [698, 109] on div "1 Items per page 10 25 50 100" at bounding box center [705, 120] width 769 height 23
click at [113, 62] on button "DOCUMENTS" at bounding box center [138, 63] width 57 height 17
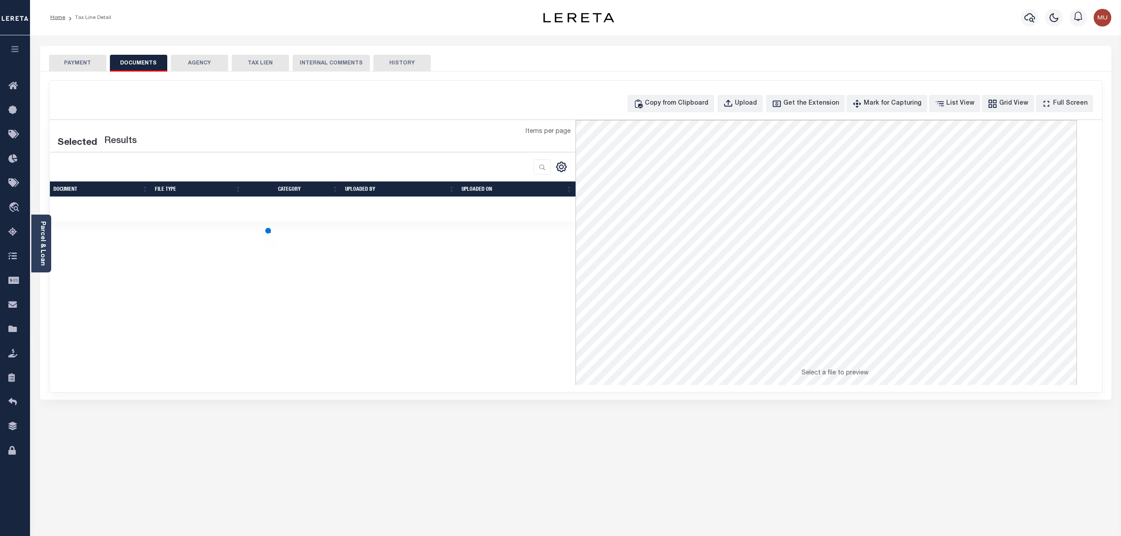
click at [75, 61] on button "PAYMENT" at bounding box center [77, 63] width 57 height 17
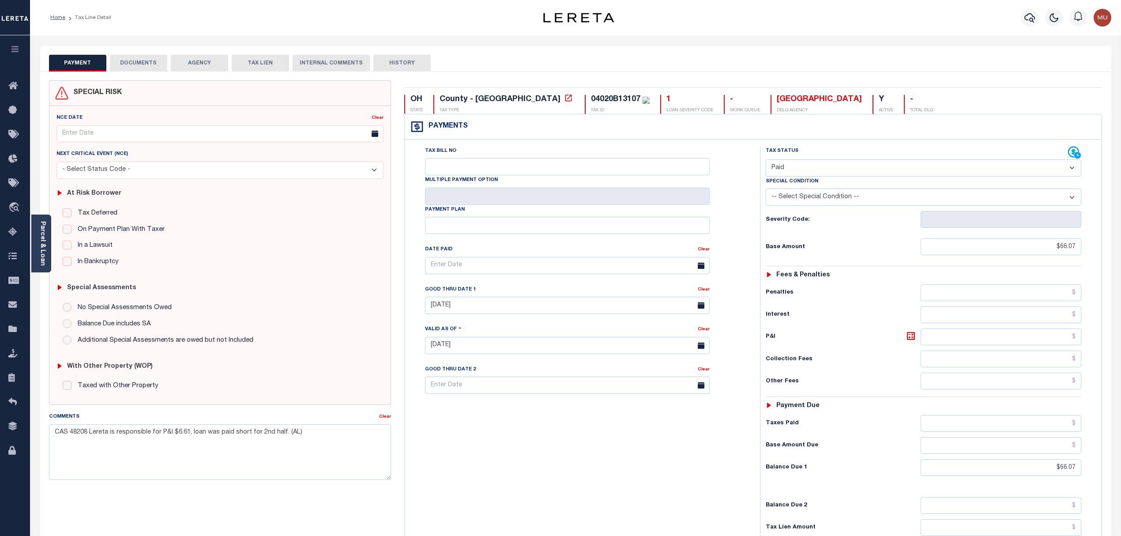
click at [389, 25] on div "Home Tax Line Detail" at bounding box center [266, 17] width 446 height 19
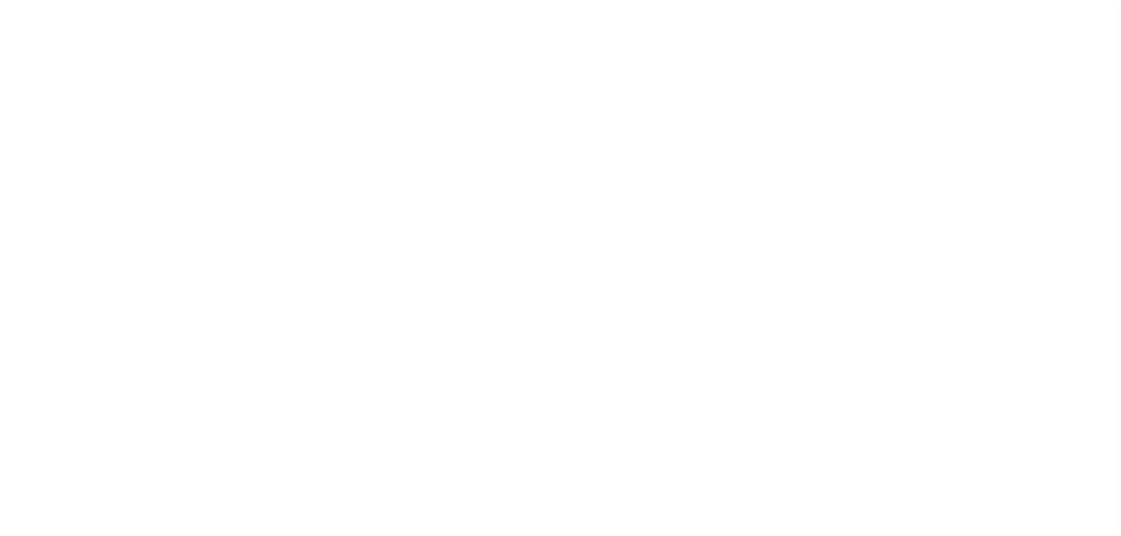
select select "PYD"
select select "17"
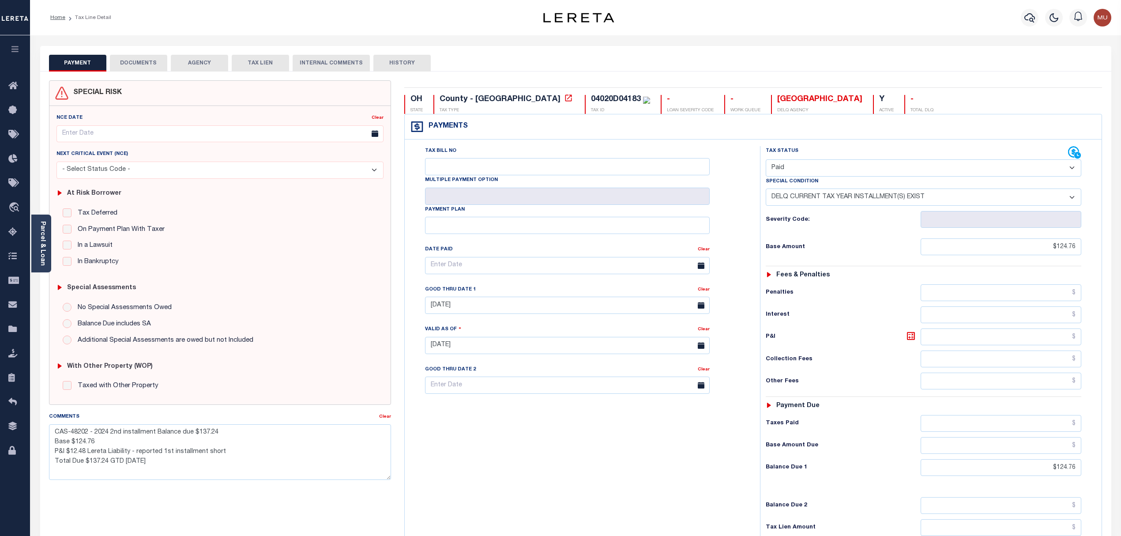
click at [1081, 154] on div "Tax Status Status - Select Status Code - Open" at bounding box center [923, 161] width 329 height 30
click at [1075, 154] on icon at bounding box center [1073, 151] width 11 height 11
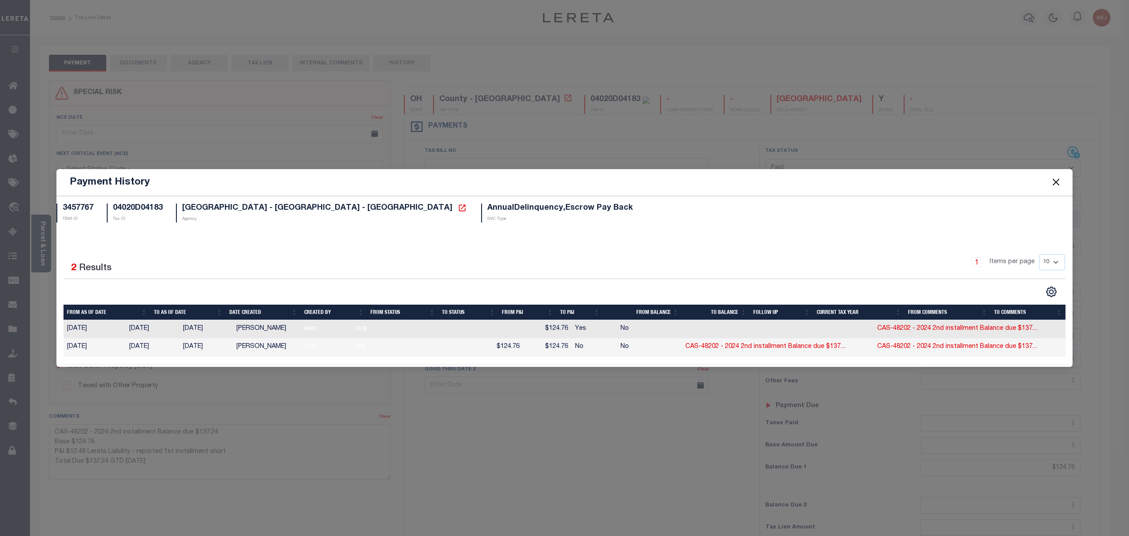
click at [1059, 186] on button "Close" at bounding box center [1056, 181] width 11 height 11
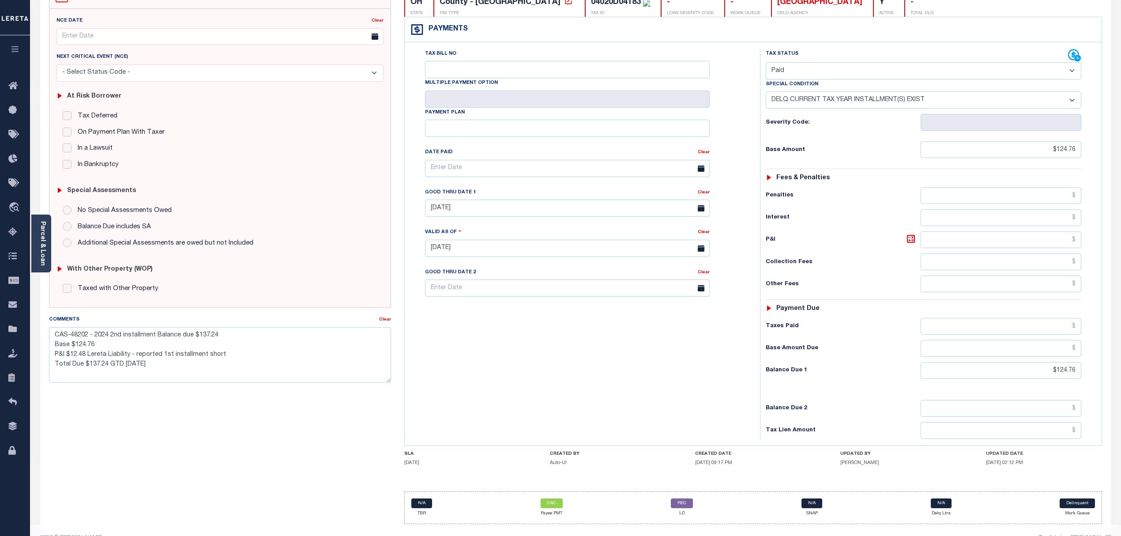
scroll to position [119, 0]
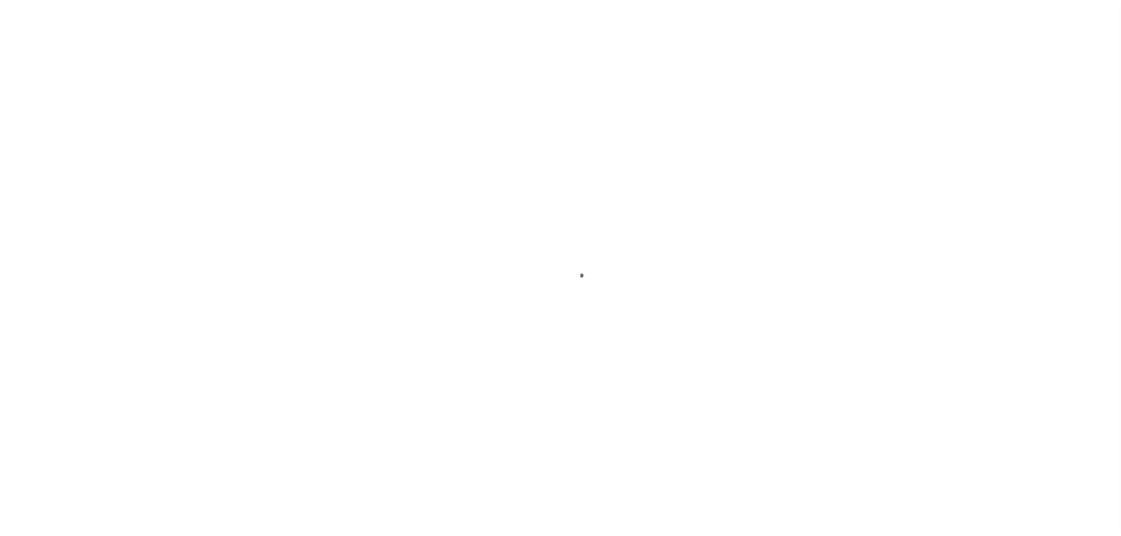
select select "RFP"
select select "CHK"
select select "[PERSON_NAME]"
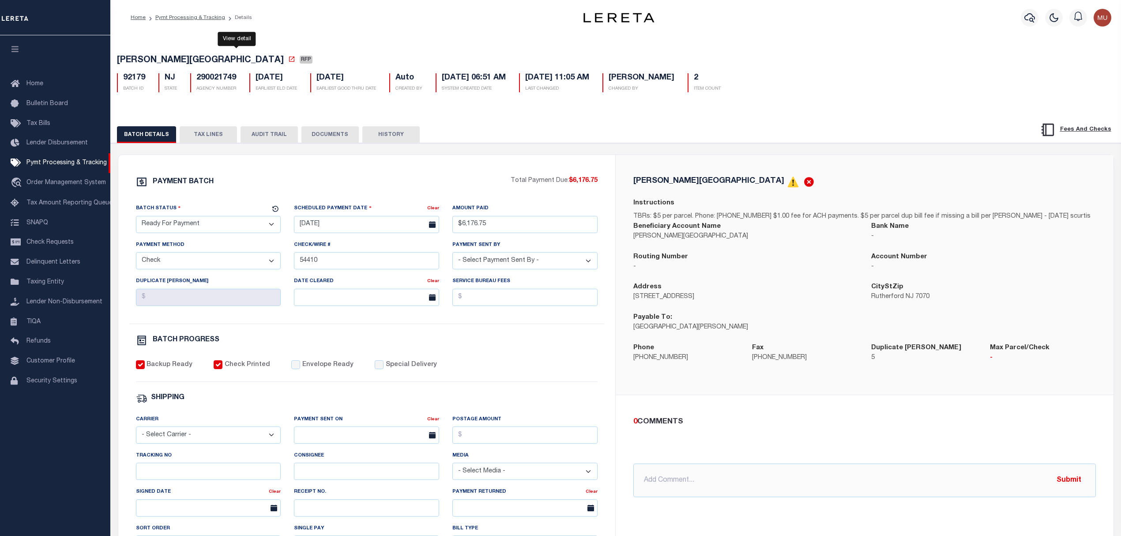
click at [288, 59] on icon at bounding box center [291, 59] width 7 height 7
click at [209, 131] on button "TAX LINES" at bounding box center [208, 134] width 57 height 17
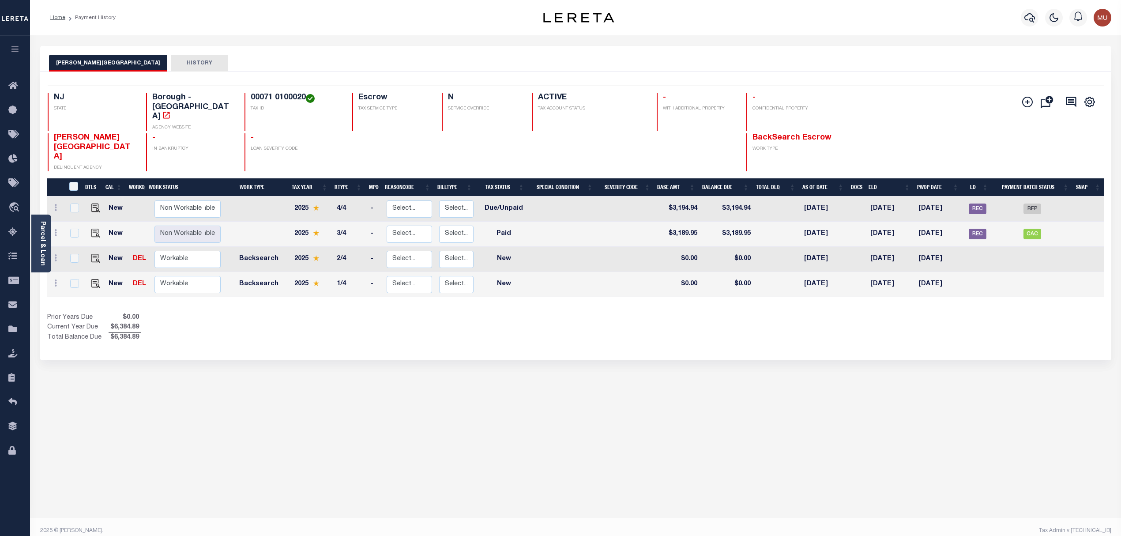
click at [41, 253] on link "Parcel & Loan" at bounding box center [42, 243] width 6 height 45
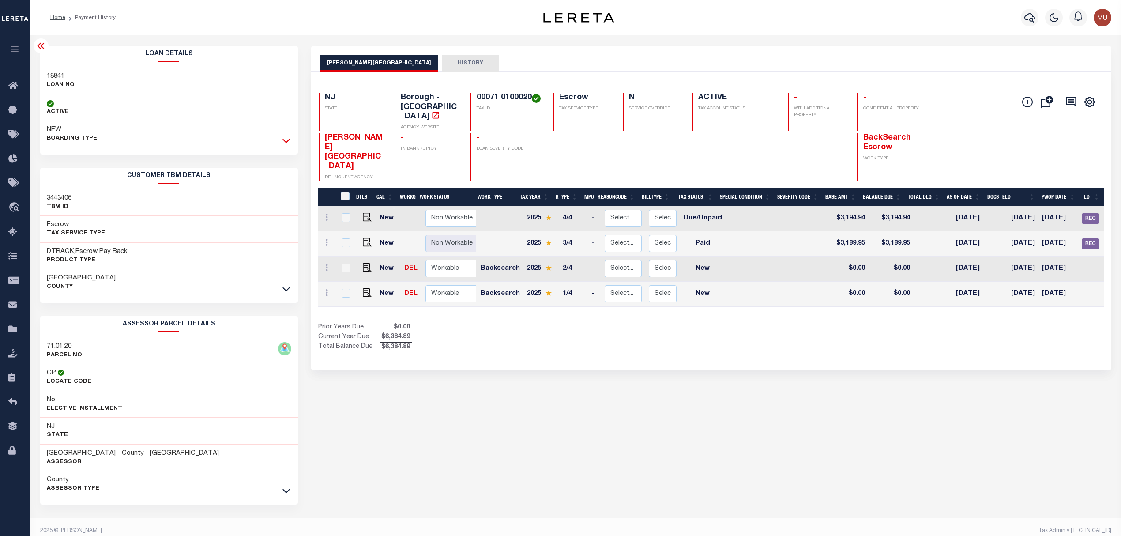
click at [283, 143] on icon at bounding box center [286, 140] width 8 height 9
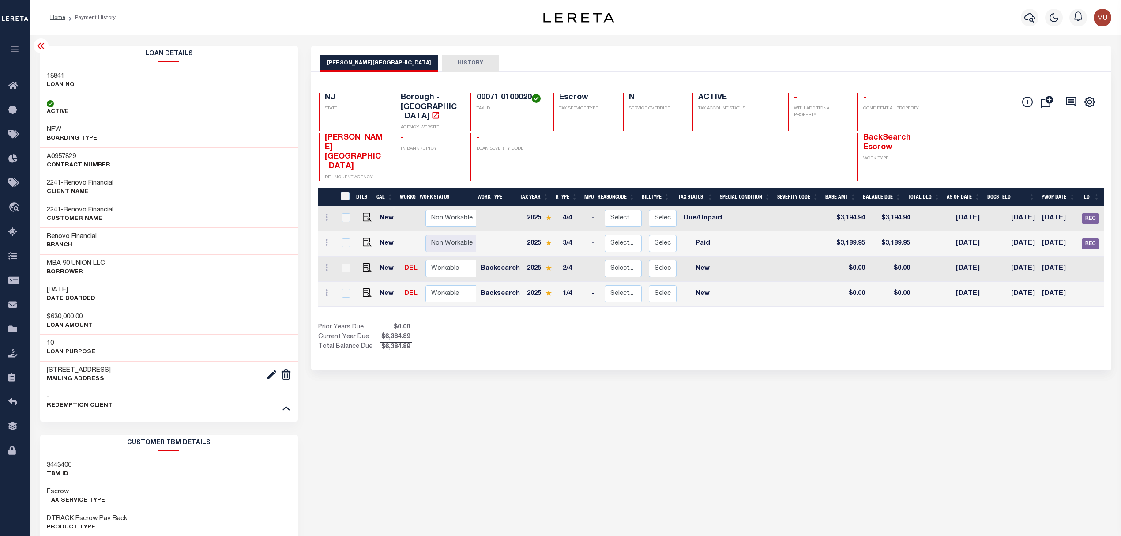
click at [54, 265] on h3 "MBA 90 UNION LLC" at bounding box center [76, 263] width 58 height 9
drag, startPoint x: 54, startPoint y: 265, endPoint x: 98, endPoint y: 259, distance: 44.2
click at [98, 259] on div "MBA 90 UNION LLC Borrower" at bounding box center [169, 267] width 258 height 27
copy h3 "MBA 90 UNION LLC"
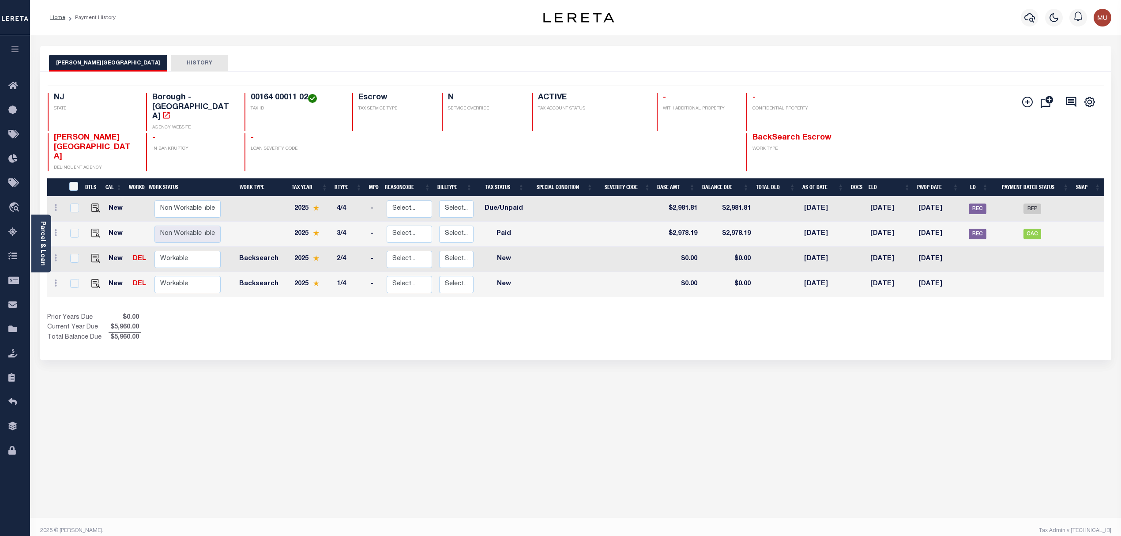
scroll to position [11, 0]
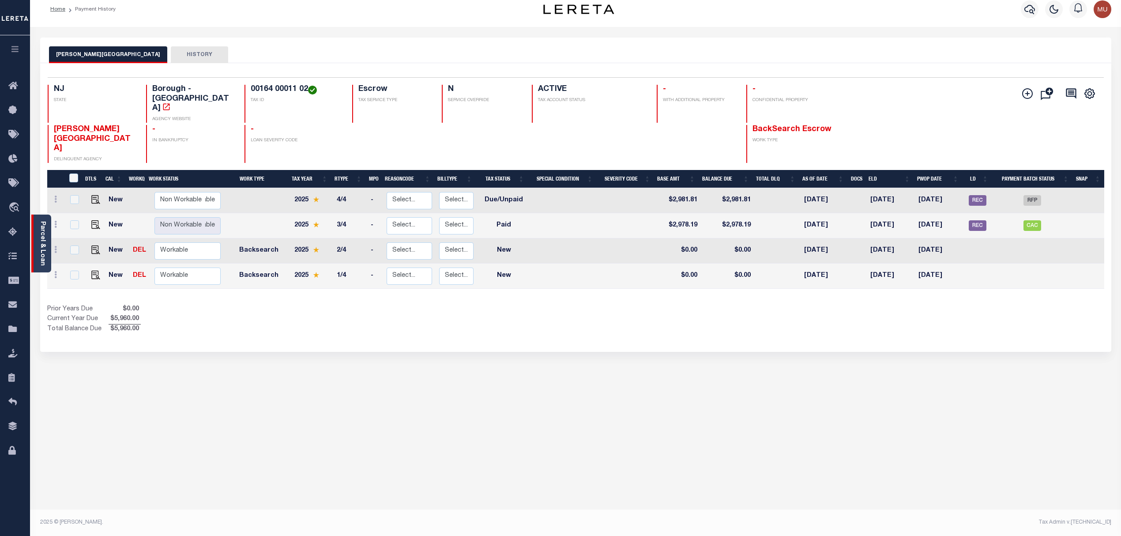
click at [42, 219] on div "Parcel & Loan" at bounding box center [41, 243] width 20 height 58
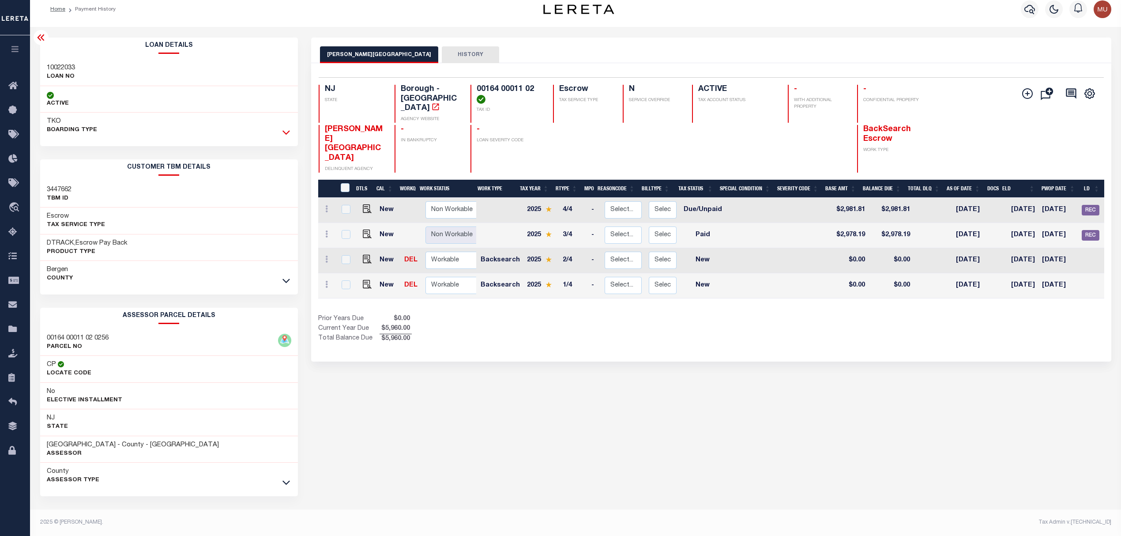
click at [285, 131] on icon at bounding box center [286, 133] width 8 height 4
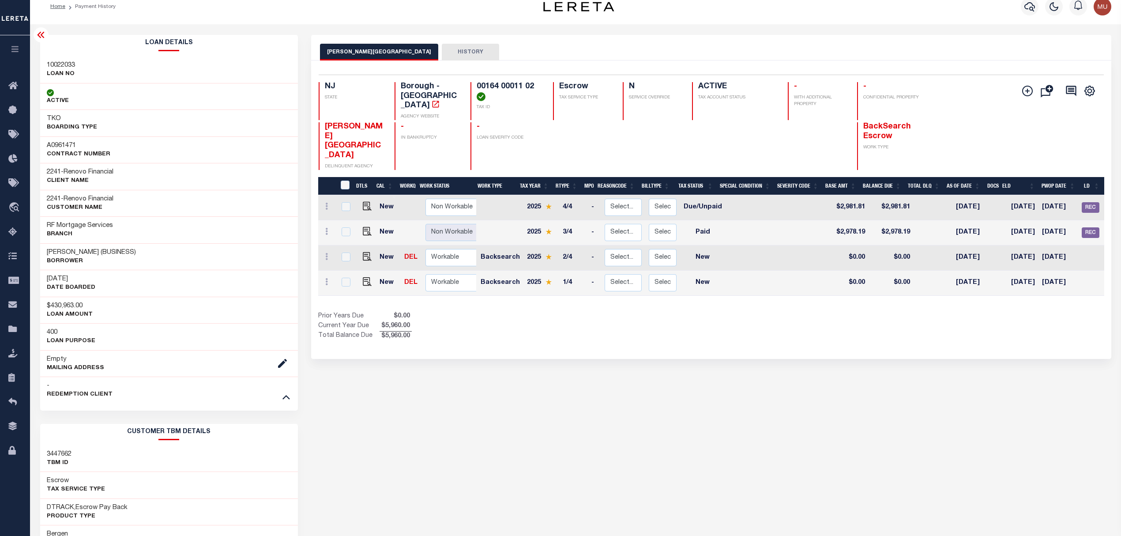
click at [59, 254] on h3 "[PERSON_NAME] (BUSINESS)" at bounding box center [91, 252] width 89 height 9
drag, startPoint x: 59, startPoint y: 254, endPoint x: 74, endPoint y: 251, distance: 15.2
click at [74, 251] on h3 "[PERSON_NAME] (BUSINESS)" at bounding box center [91, 252] width 89 height 9
copy h3 "[PERSON_NAME]"
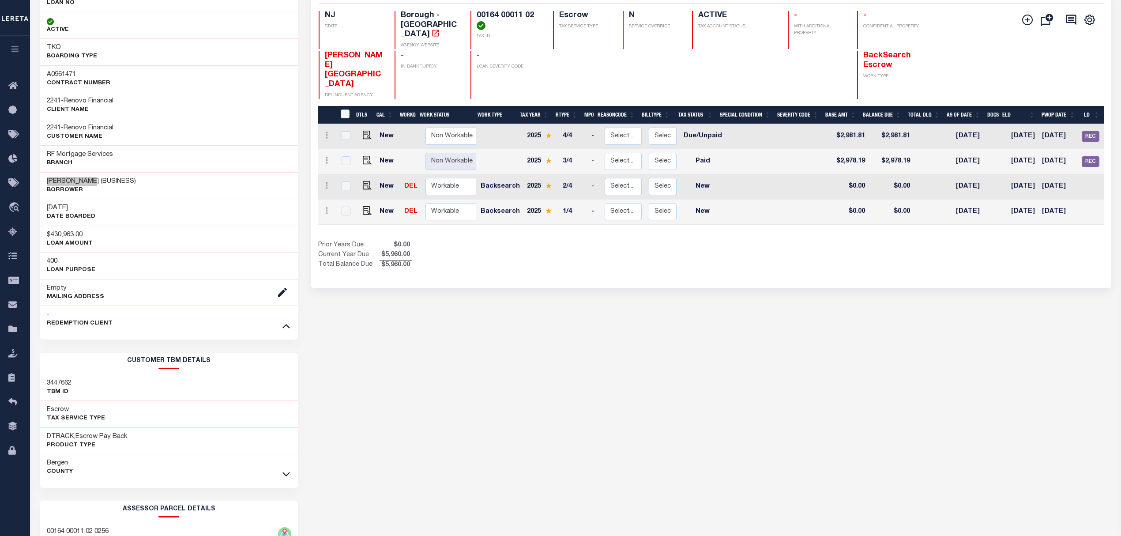
scroll to position [129, 0]
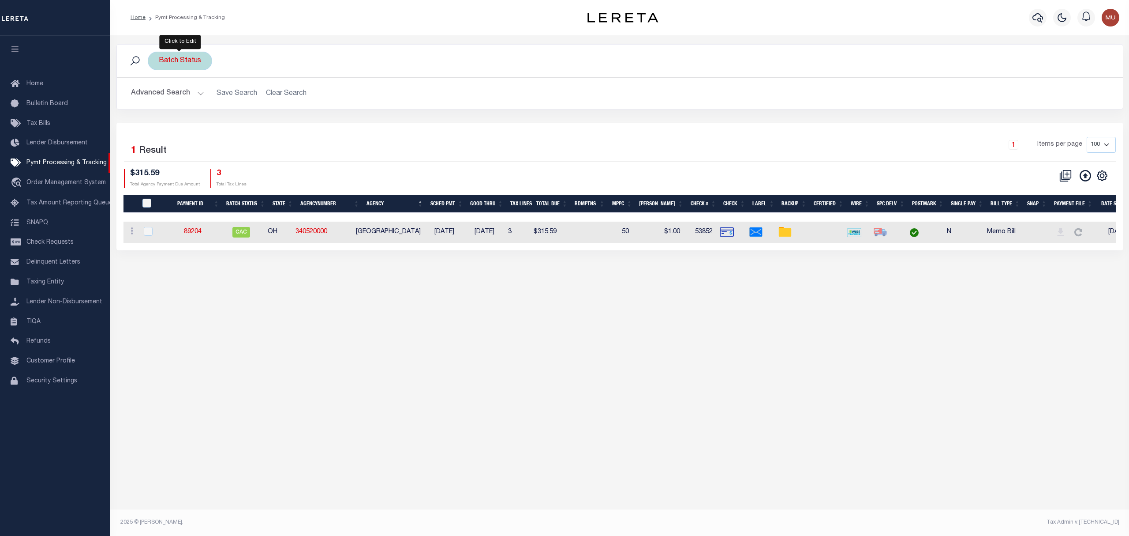
drag, startPoint x: 167, startPoint y: 55, endPoint x: 172, endPoint y: 61, distance: 7.8
click at [167, 55] on div "Batch Status" at bounding box center [180, 61] width 64 height 19
click at [276, 122] on input "Apply" at bounding box center [276, 123] width 26 height 15
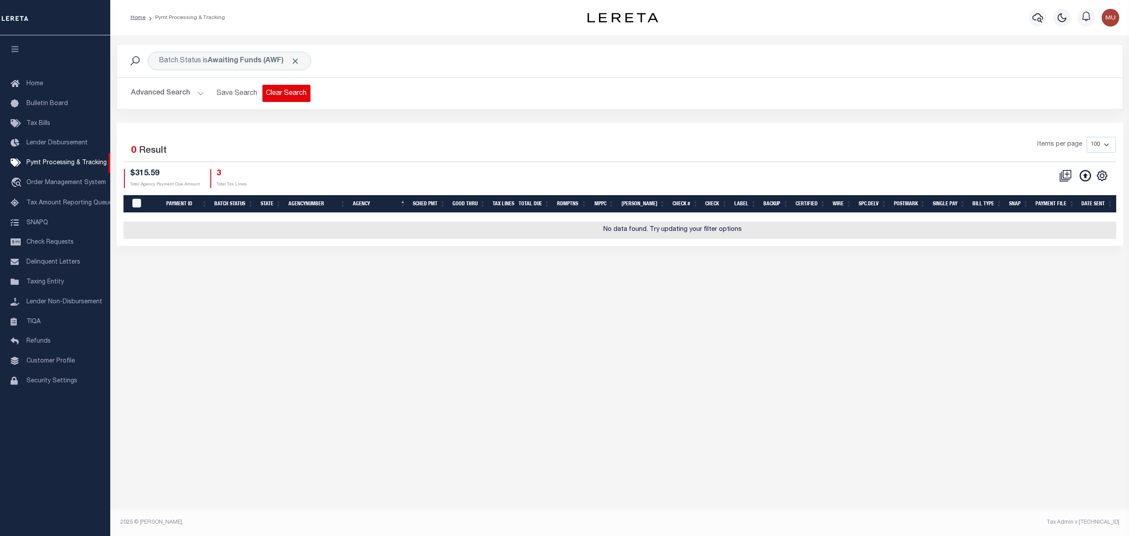
click at [293, 95] on button "Clear Search" at bounding box center [287, 93] width 48 height 17
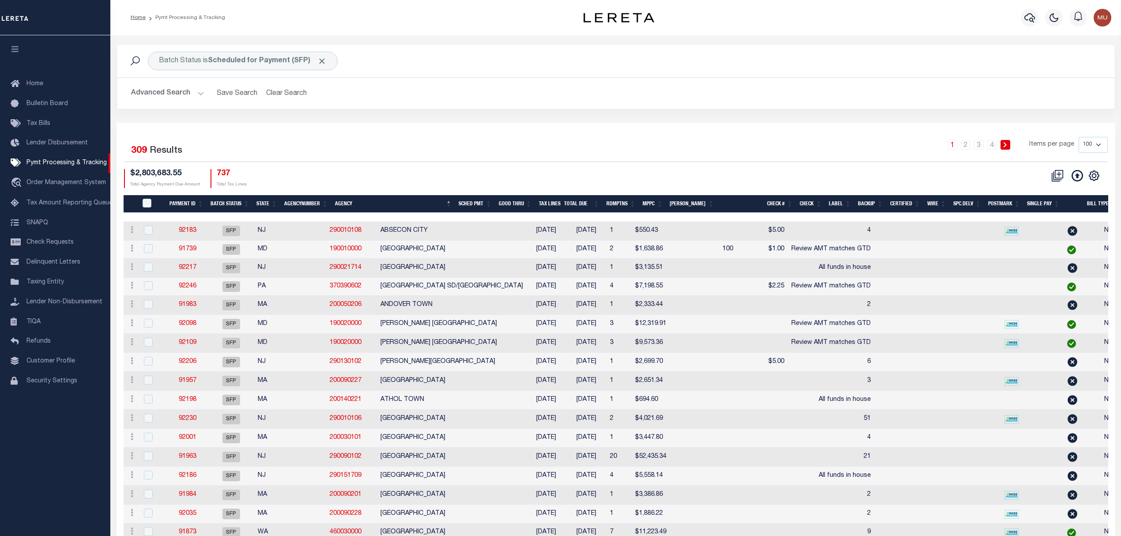
click at [523, 204] on th "Good Thru" at bounding box center [515, 204] width 40 height 18
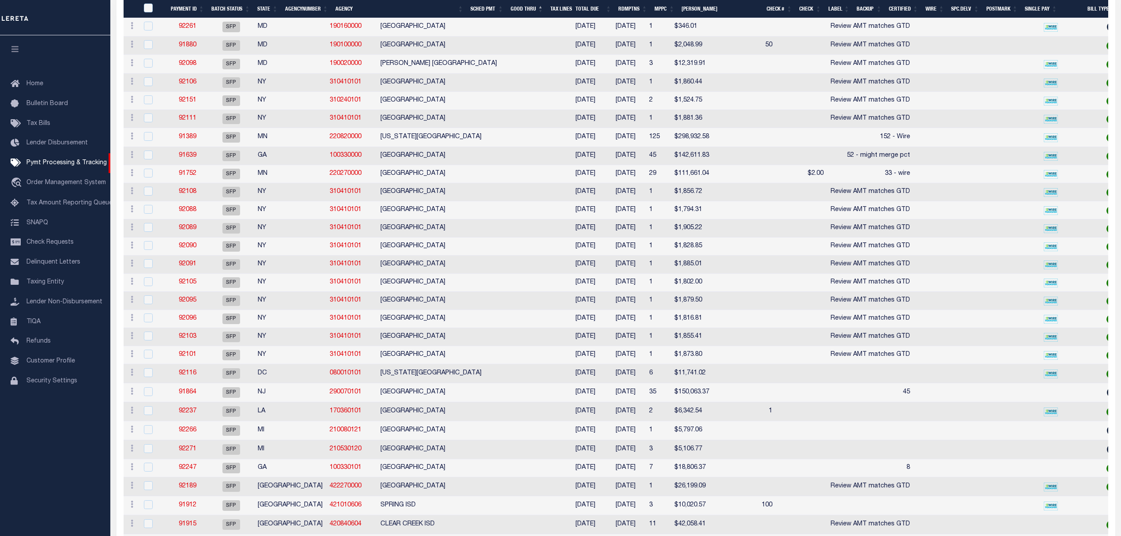
scroll to position [470, 0]
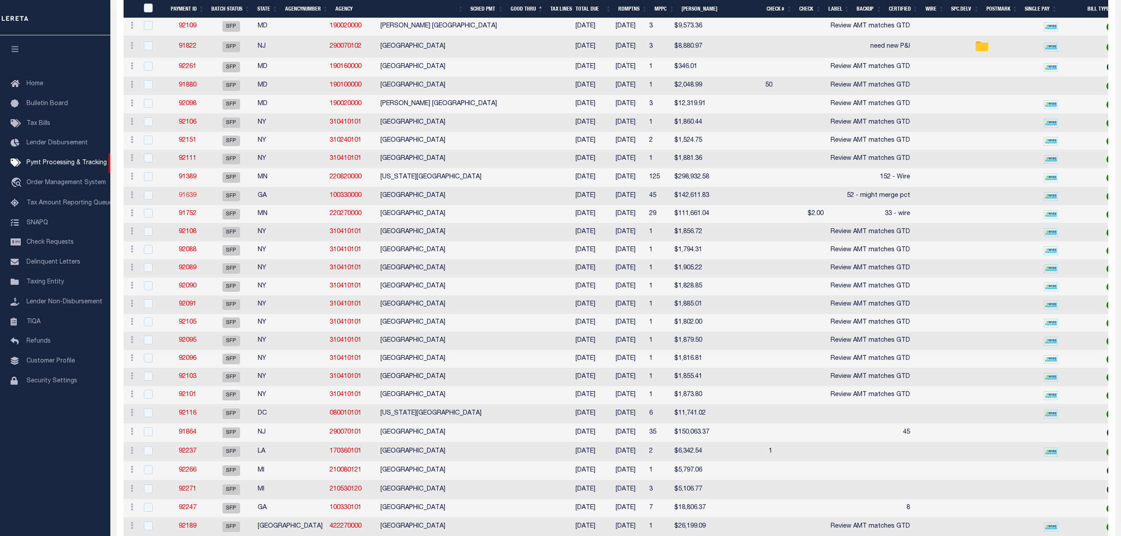
click at [187, 199] on link "91639" at bounding box center [188, 195] width 18 height 6
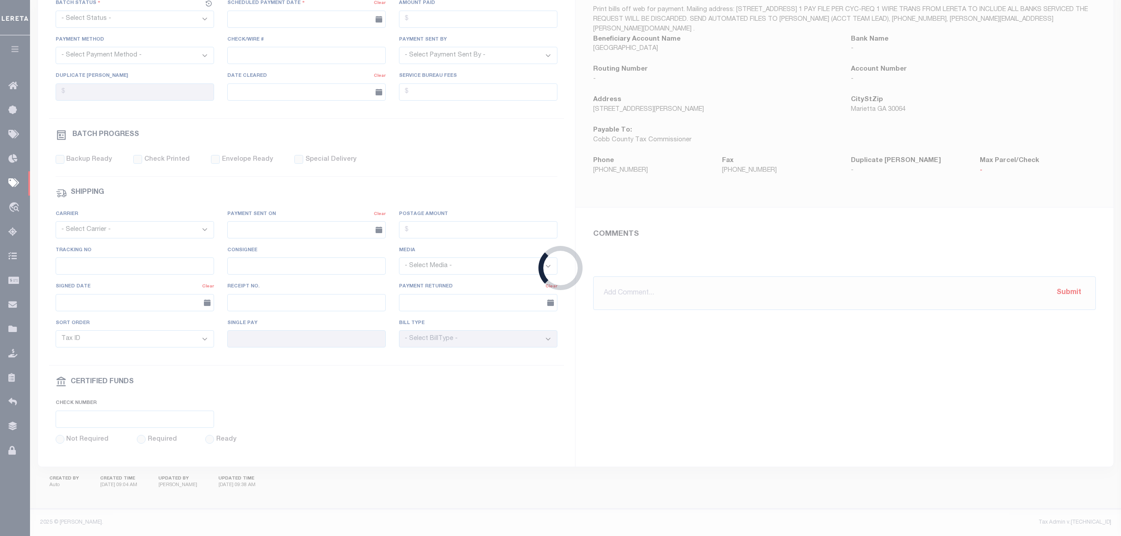
select select "SFP"
type input "10/06/2025"
type input "52 - might merge pct"
type input "[PERSON_NAME]"
type input "1"
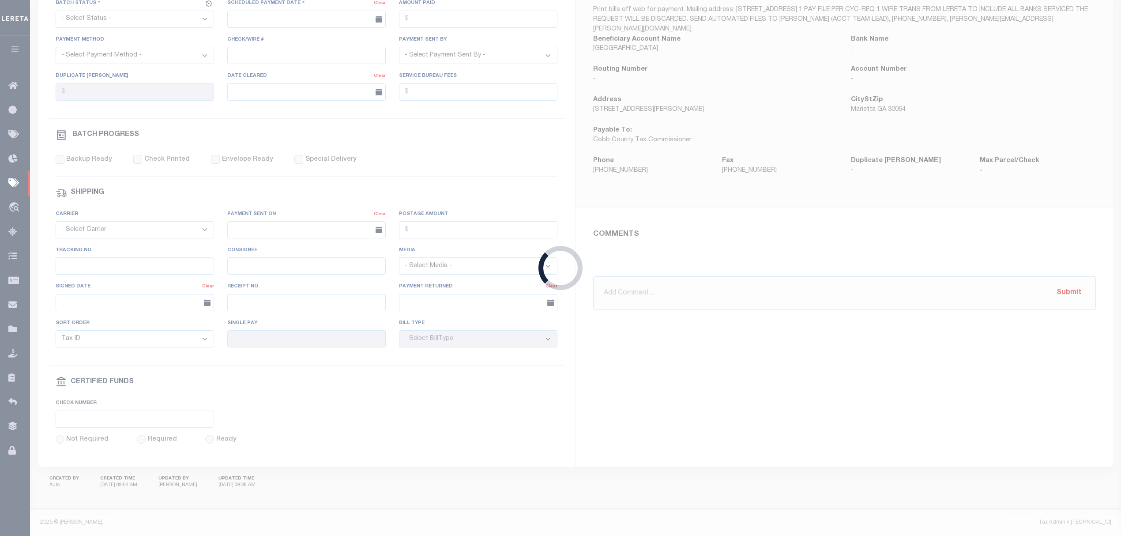
radio input "true"
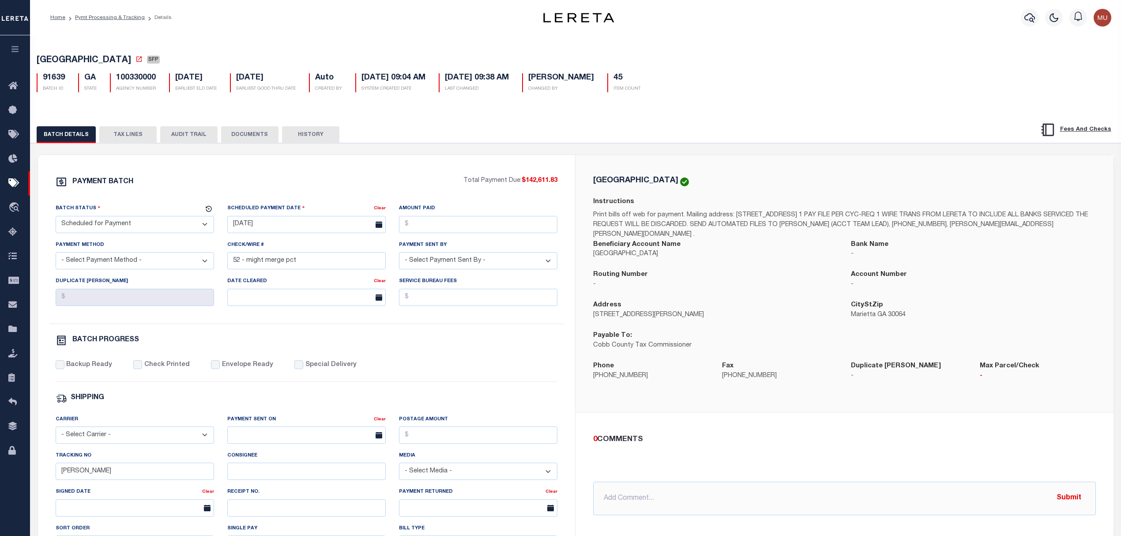
click at [46, 62] on span "COBB COUNTY" at bounding box center [84, 60] width 94 height 9
drag, startPoint x: 46, startPoint y: 62, endPoint x: 75, endPoint y: 60, distance: 28.3
click at [75, 60] on span "COBB COUNTY" at bounding box center [84, 60] width 94 height 9
copy span "COBB COUNTY"
click at [425, 76] on h5 "09/19/2025 09:04 AM" at bounding box center [393, 78] width 64 height 10
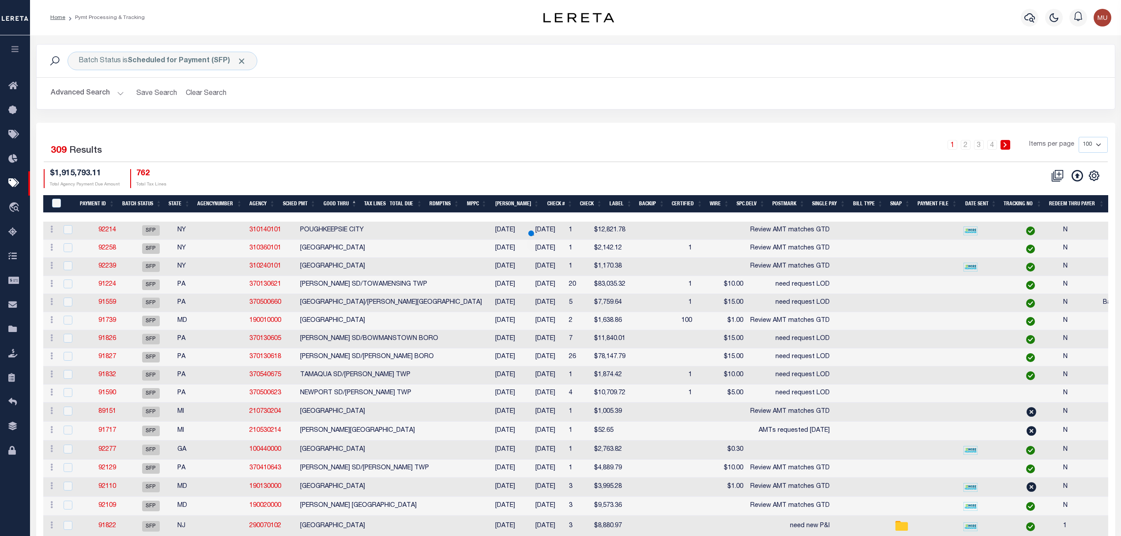
scroll to position [212, 0]
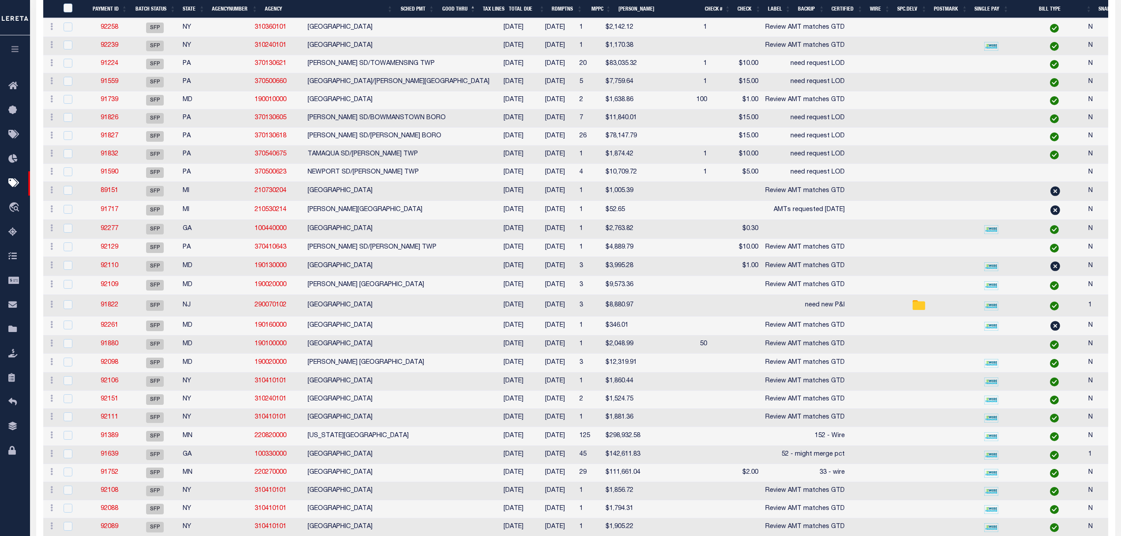
select select
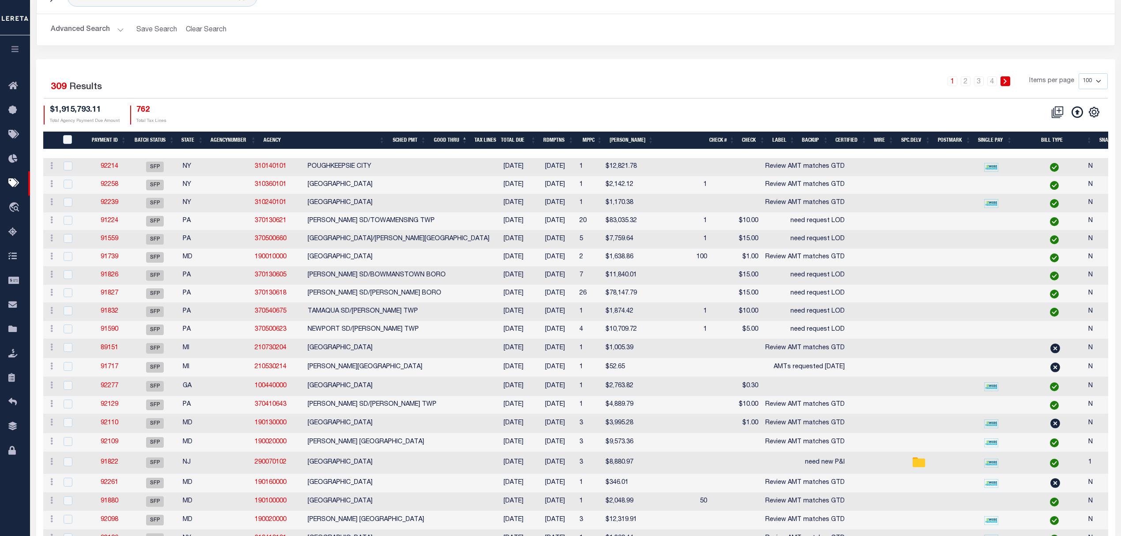
scroll to position [35, 0]
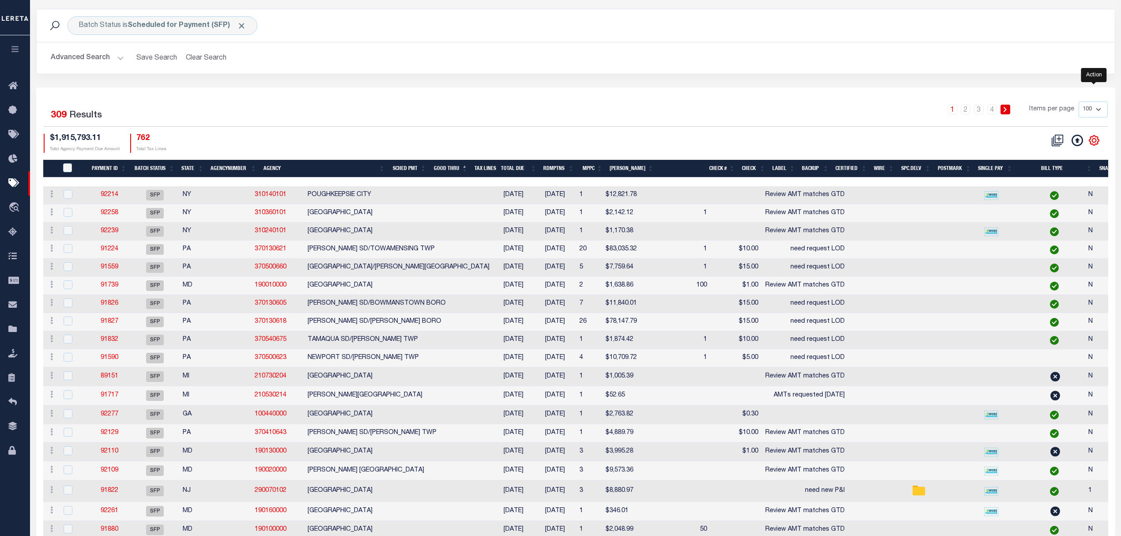
click at [1096, 138] on icon "" at bounding box center [1094, 140] width 10 height 10
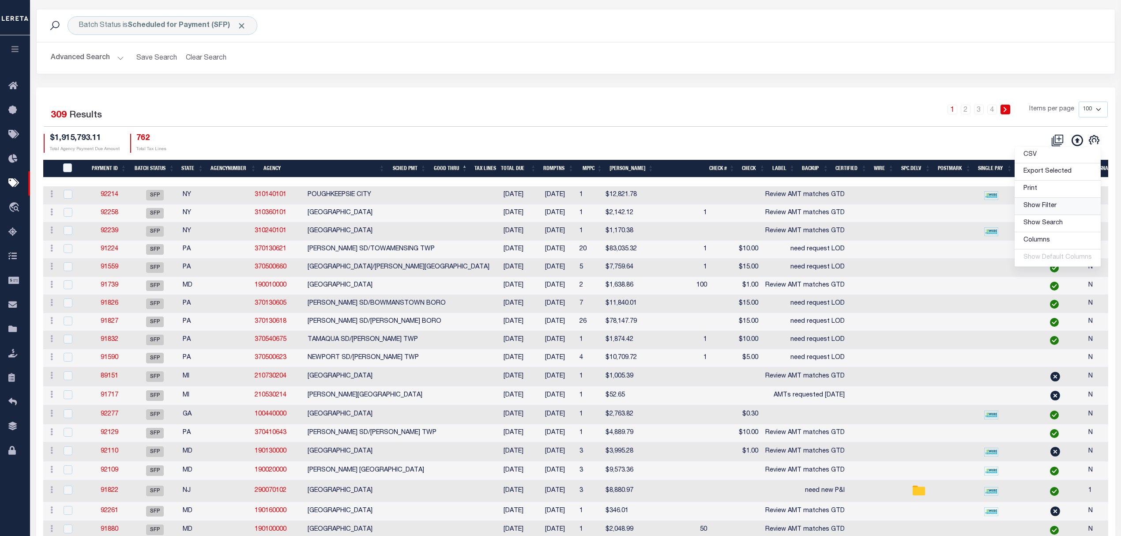
click at [1051, 203] on link "Show Filter" at bounding box center [1057, 206] width 86 height 17
select select
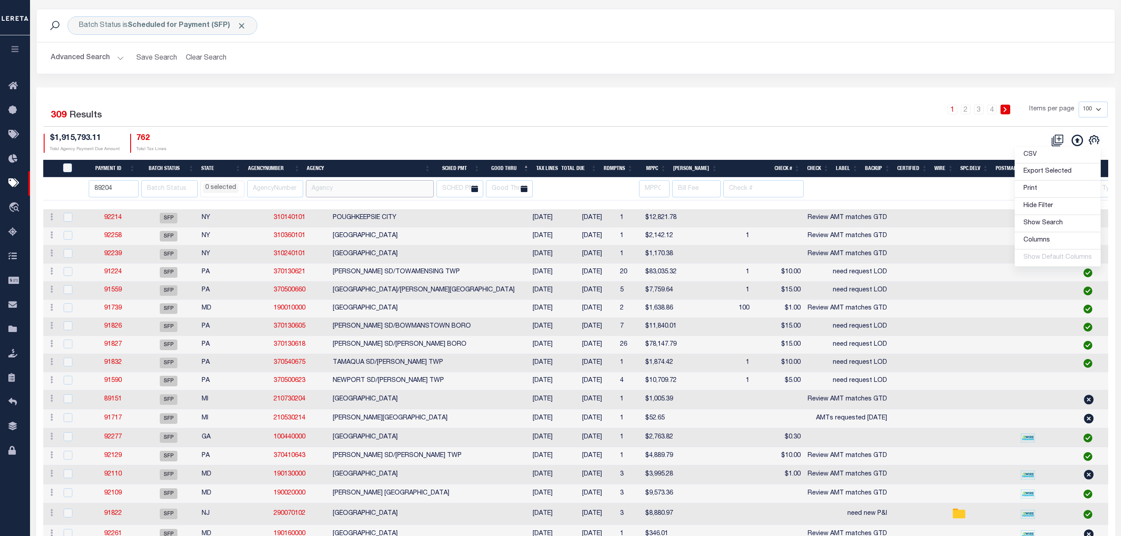
click at [348, 184] on input "text" at bounding box center [370, 188] width 128 height 17
paste input "COBB COUNTY"
type input "COBB COUNTY"
click at [364, 87] on div "Batch Status is Scheduled for Payment (SFP) Search Advanced Search Save Search …" at bounding box center [576, 48] width 1092 height 79
select select
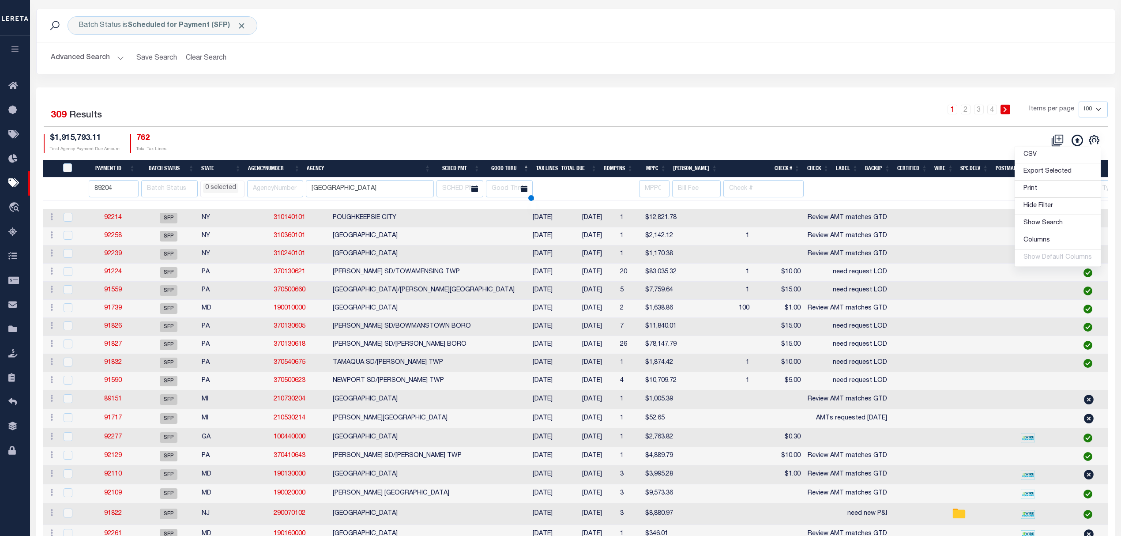
select select
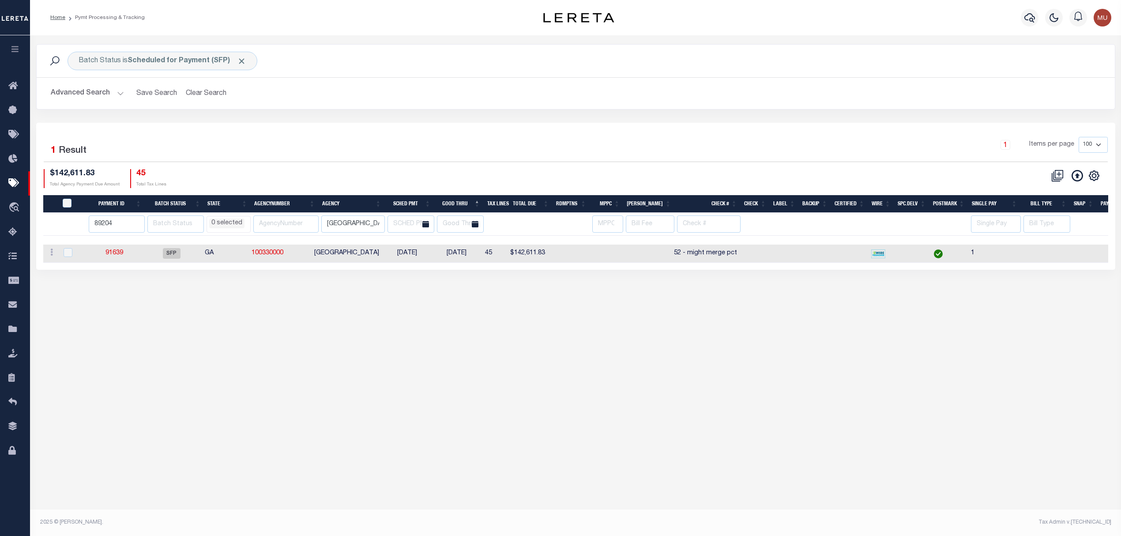
scroll to position [0, 0]
click at [311, 251] on td "100330000" at bounding box center [279, 253] width 63 height 18
select select
click at [240, 259] on td "GA" at bounding box center [224, 253] width 47 height 18
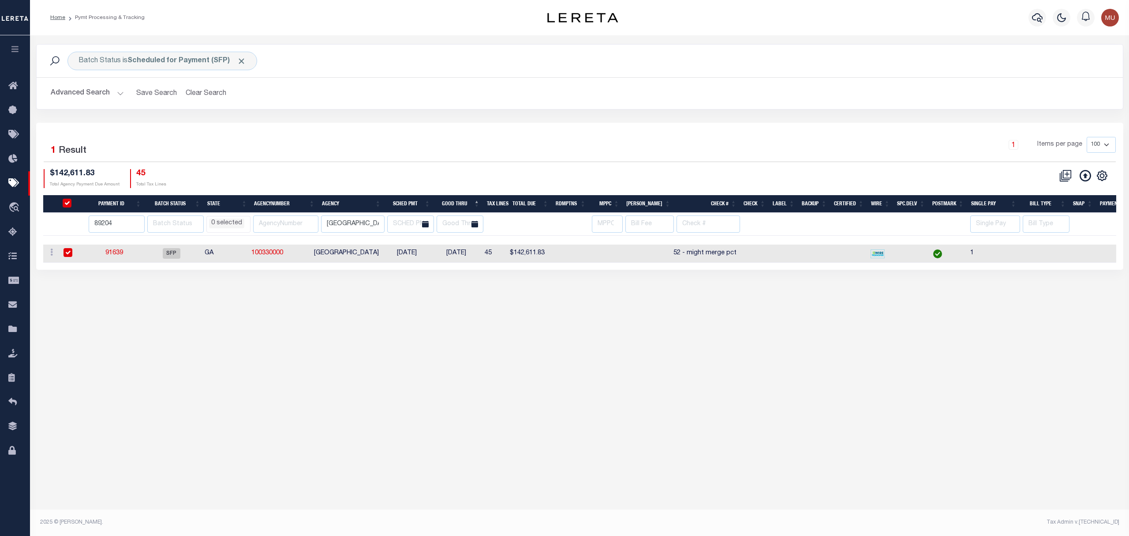
checkbox input "true"
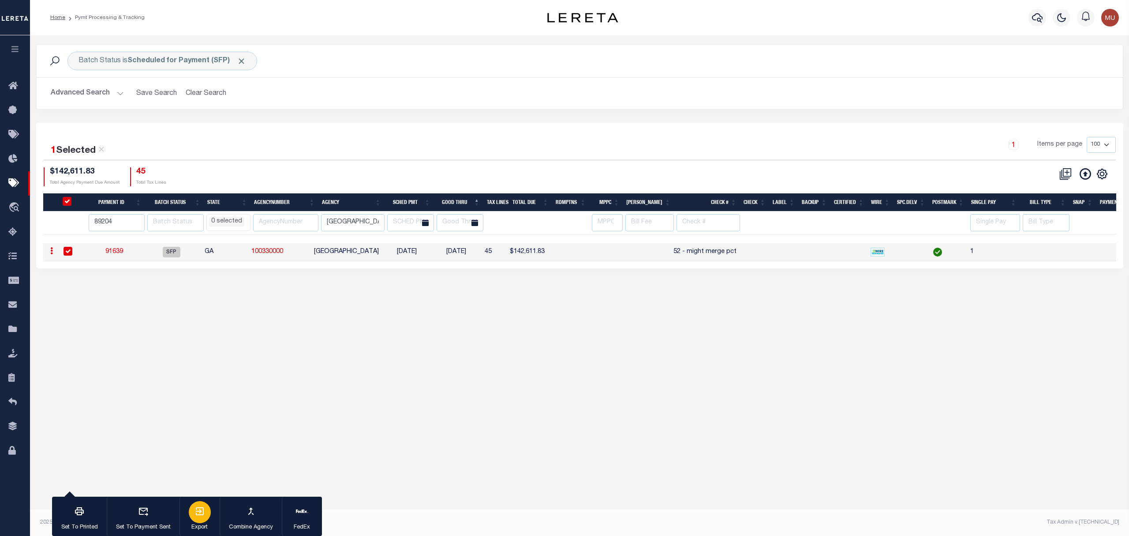
click at [195, 509] on icon "button" at bounding box center [200, 511] width 11 height 11
click at [106, 254] on td "91639" at bounding box center [114, 252] width 55 height 18
checkbox input "false"
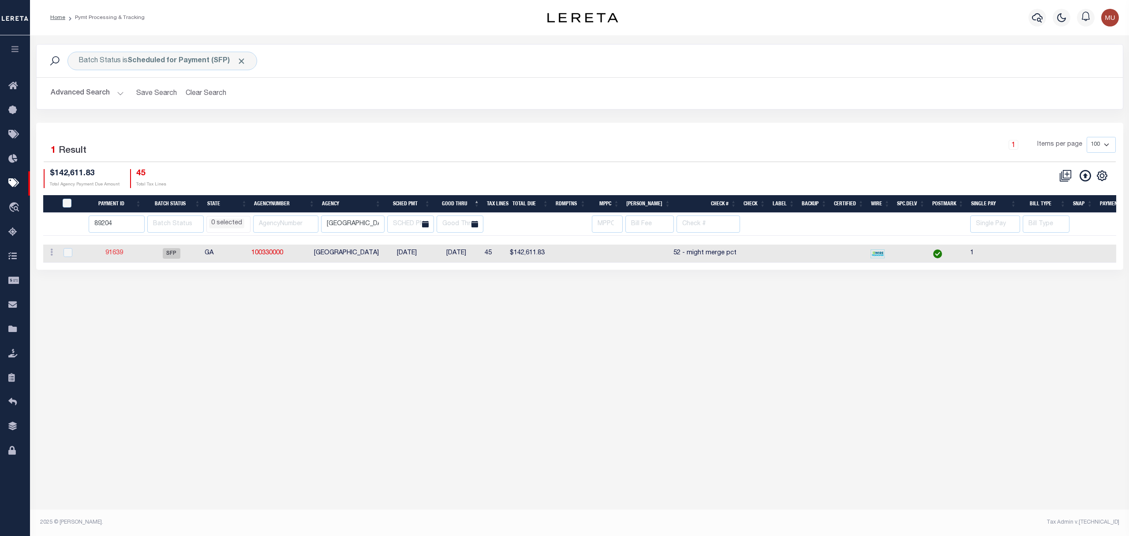
click at [117, 253] on link "91639" at bounding box center [114, 253] width 18 height 6
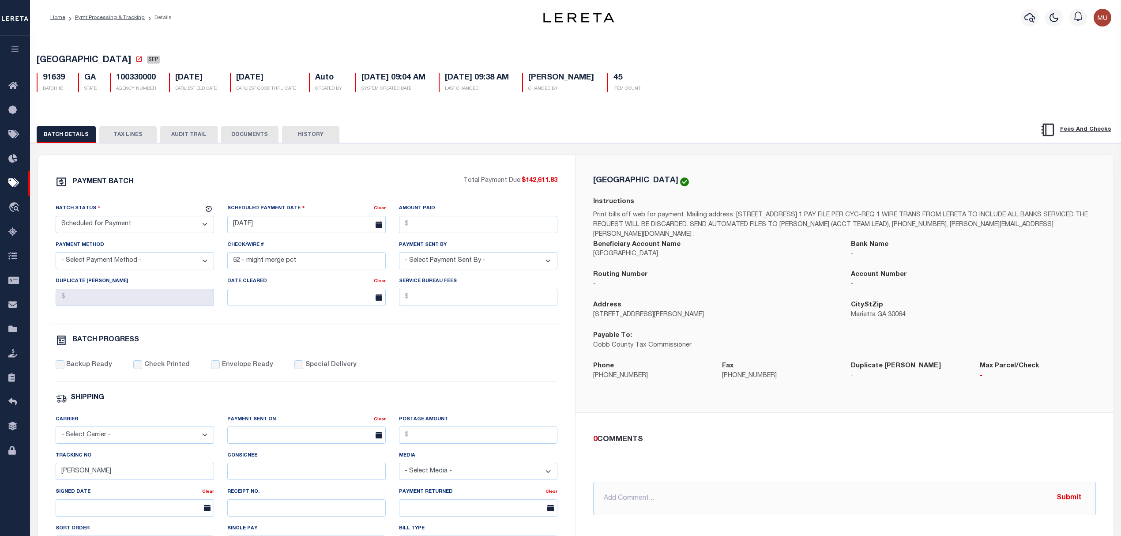
click at [122, 135] on button "TAX LINES" at bounding box center [127, 134] width 57 height 17
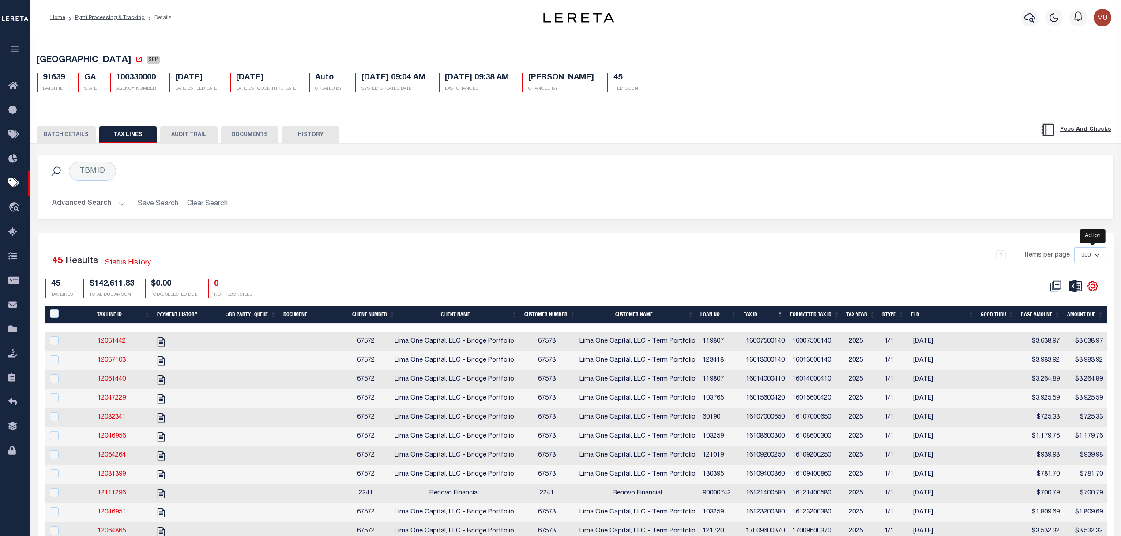
click at [1090, 288] on icon "" at bounding box center [1092, 286] width 4 height 4
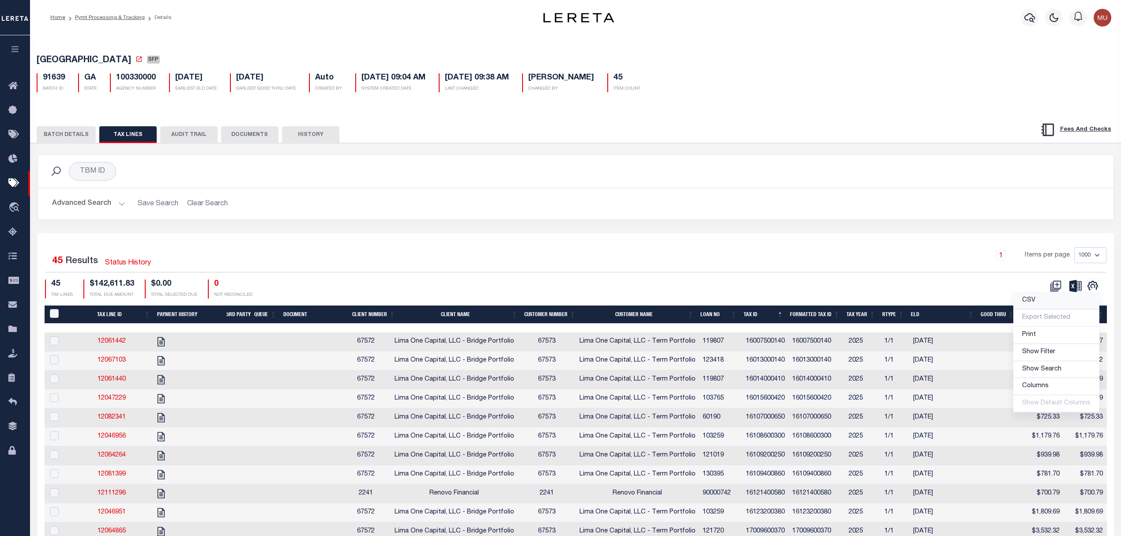
click at [1056, 309] on link "CSV" at bounding box center [1056, 300] width 86 height 17
click at [59, 136] on button "BATCH DETAILS" at bounding box center [66, 134] width 59 height 17
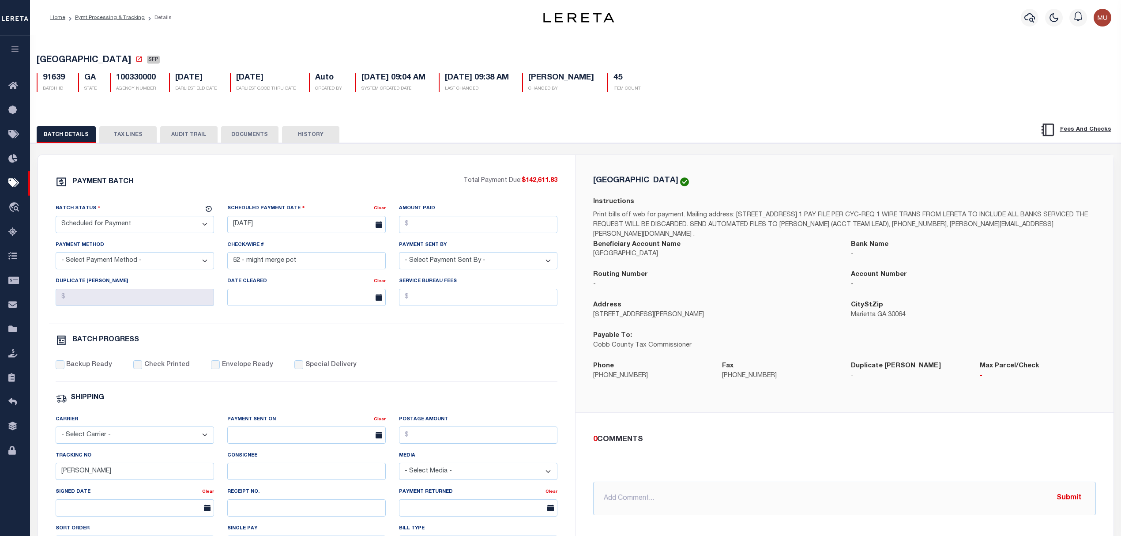
click at [171, 233] on select "- Select Status - Scheduled for Payment Ready For Payment Payment Sent Cleared …" at bounding box center [135, 224] width 158 height 17
drag, startPoint x: 558, startPoint y: 181, endPoint x: 526, endPoint y: 186, distance: 32.1
click at [526, 186] on div "PAYMENT BATCH Total Payment Due: $142,611.83 Batch Status - Select Status -" at bounding box center [307, 413] width 516 height 474
copy span "142,611.83"
click at [462, 226] on input "Amount Paid" at bounding box center [478, 224] width 158 height 17
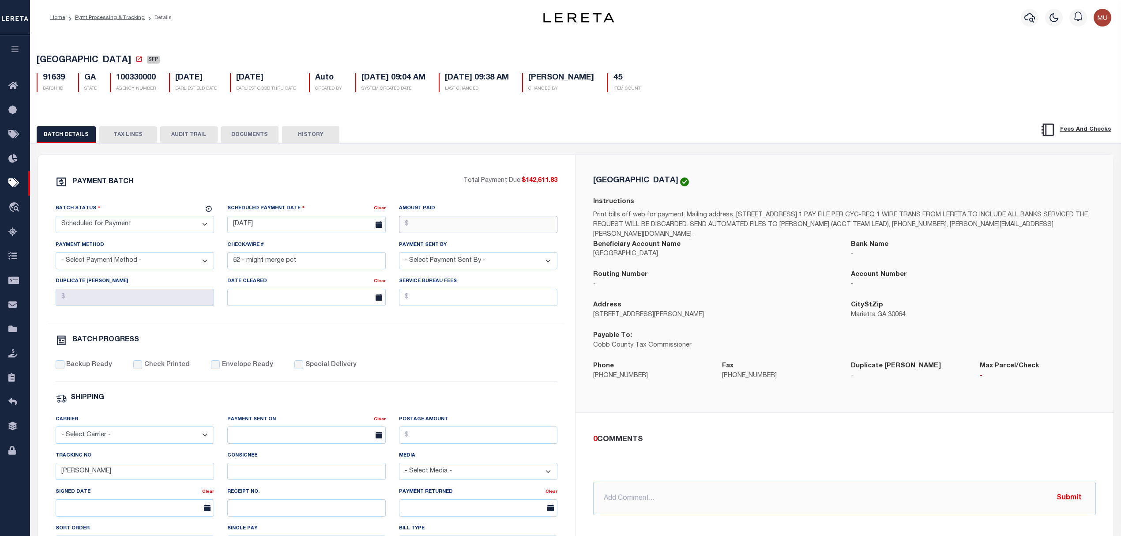
paste input "142,611.83"
type input "$142,611.83"
click at [285, 226] on input "10/06/2025" at bounding box center [306, 224] width 158 height 17
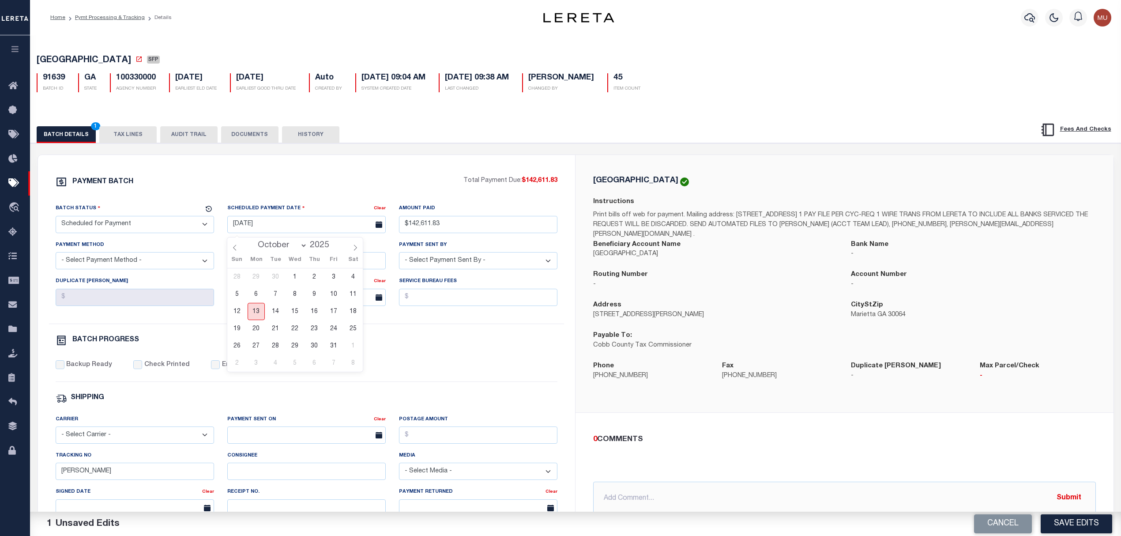
click at [258, 308] on span "13" at bounding box center [256, 311] width 17 height 17
type input "[DATE]"
click at [102, 226] on select "- Select Status - Scheduled for Payment Ready For Payment Payment Sent Cleared …" at bounding box center [135, 224] width 158 height 17
select select "RFF"
click at [56, 218] on select "- Select Status - Scheduled for Payment Ready For Payment Payment Sent Cleared …" at bounding box center [135, 224] width 158 height 17
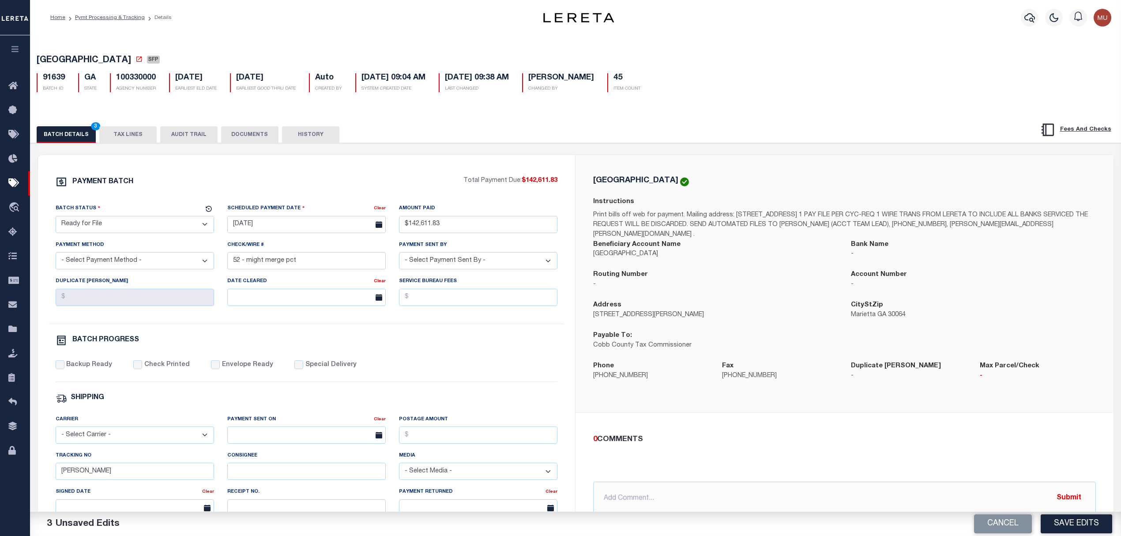
click at [170, 264] on select "- Select Payment Method - ACH Certified Check Check Direct Deposit Wire Transfer" at bounding box center [135, 260] width 158 height 17
drag, startPoint x: 170, startPoint y: 264, endPoint x: 190, endPoint y: 264, distance: 19.9
click at [173, 264] on select "- Select Payment Method - ACH Certified Check Check Direct Deposit Wire Transfer" at bounding box center [135, 260] width 158 height 17
drag, startPoint x: 327, startPoint y: 263, endPoint x: 140, endPoint y: 248, distance: 187.7
click at [140, 248] on div "Batch Status - Select Status - Scheduled for Payment Ready For Payment Payment …" at bounding box center [306, 263] width 515 height 120
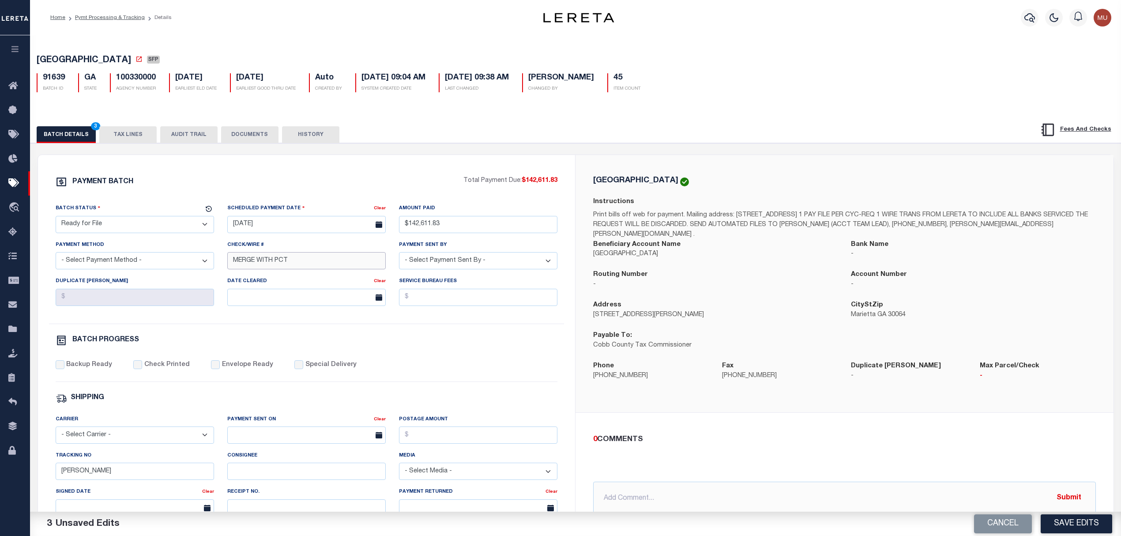
type input "MERGE WITH PCT"
select select "[PERSON_NAME]"
click at [389, 174] on div "PAYMENT BATCH Total Payment Due: $142,611.83 Batch Status - Select Status - Pay…" at bounding box center [306, 413] width 537 height 516
click at [1077, 526] on button "Save Edits" at bounding box center [1075, 523] width 71 height 19
select select
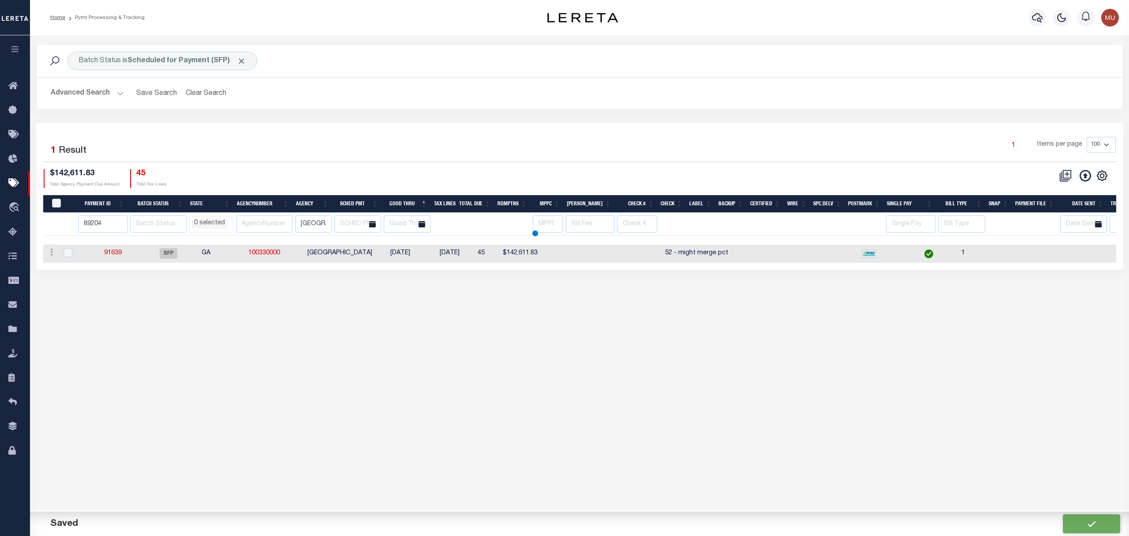
select select
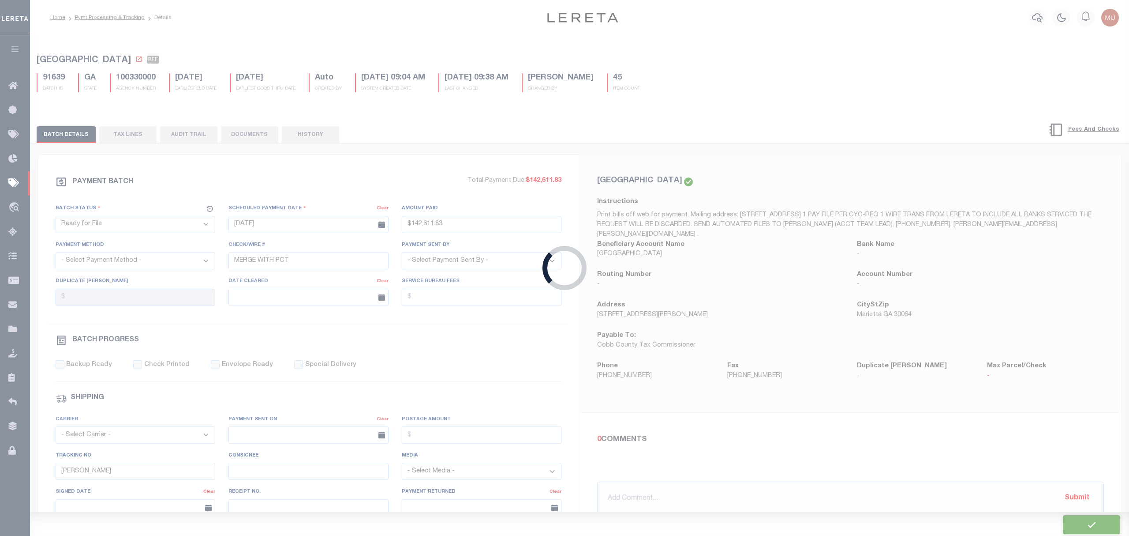
type input "$142,611.83"
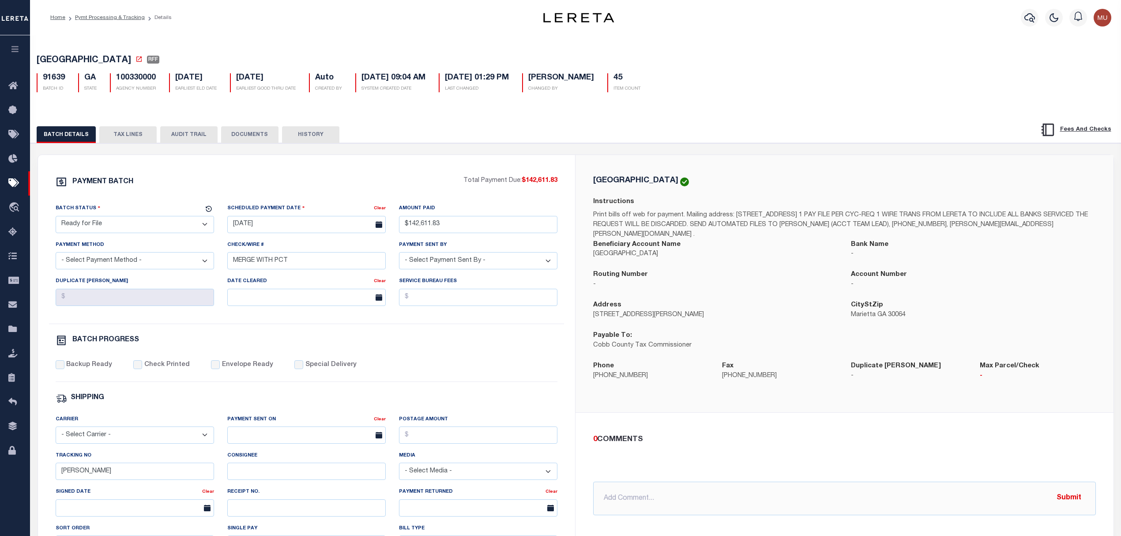
click at [133, 80] on h5 "100330000" at bounding box center [136, 78] width 40 height 10
copy h5 "100330000"
click at [380, 180] on div "PAYMENT BATCH" at bounding box center [260, 184] width 408 height 17
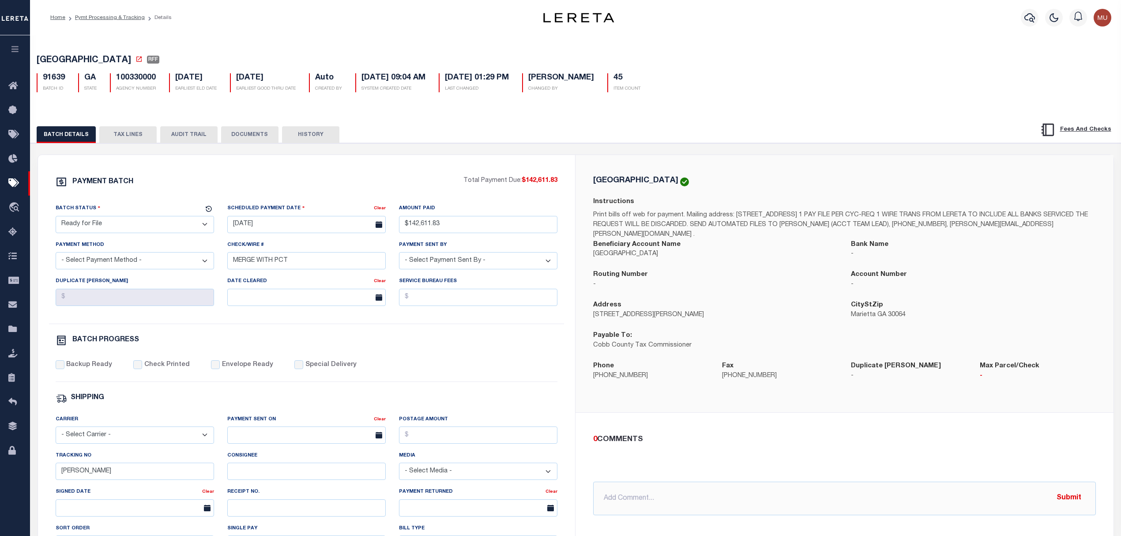
click at [346, 196] on div "PAYMENT BATCH Total Payment Due: $142,611.83 Batch Status - Select Status -" at bounding box center [307, 413] width 516 height 474
drag, startPoint x: 240, startPoint y: 270, endPoint x: 150, endPoint y: 240, distance: 94.9
click at [133, 245] on div "Batch Status - Select Status - Scheduled for Payment Ready For Payment Payment …" at bounding box center [306, 263] width 515 height 120
type input "1"
drag, startPoint x: 876, startPoint y: 235, endPoint x: 889, endPoint y: 240, distance: 13.4
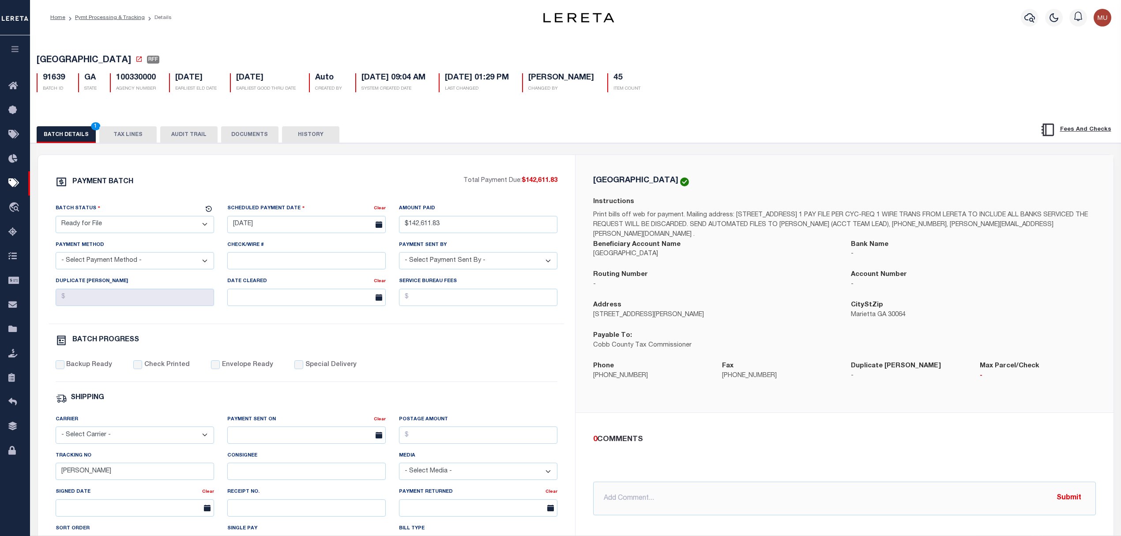
click at [877, 235] on p "Print bills off web for payment. Mailing address: PO BOX 100127, MARIETTA, GA 3…" at bounding box center [844, 224] width 503 height 29
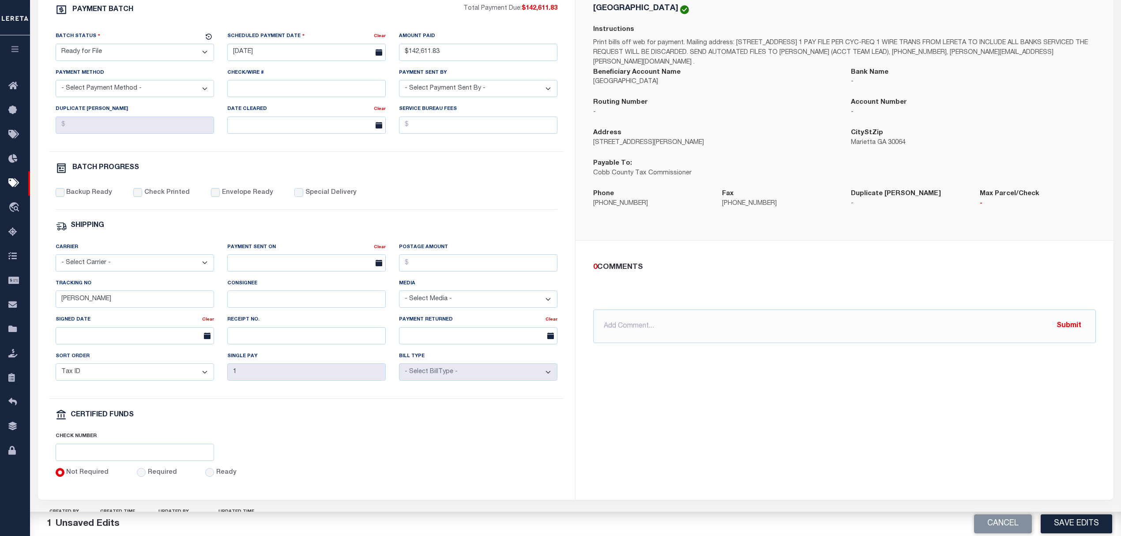
scroll to position [176, 0]
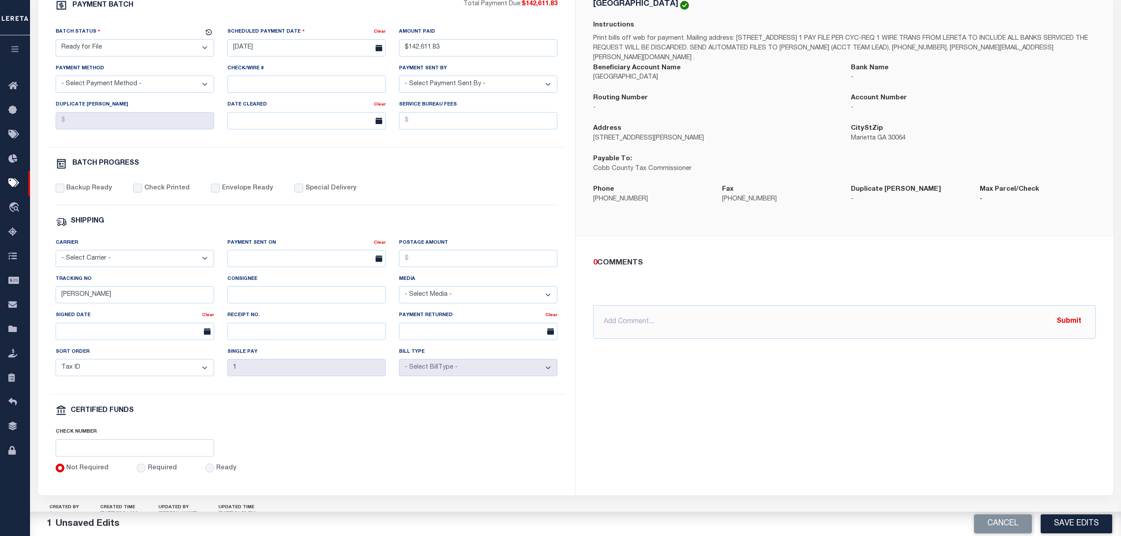
click at [1082, 522] on button "Save Edits" at bounding box center [1075, 523] width 71 height 19
select select
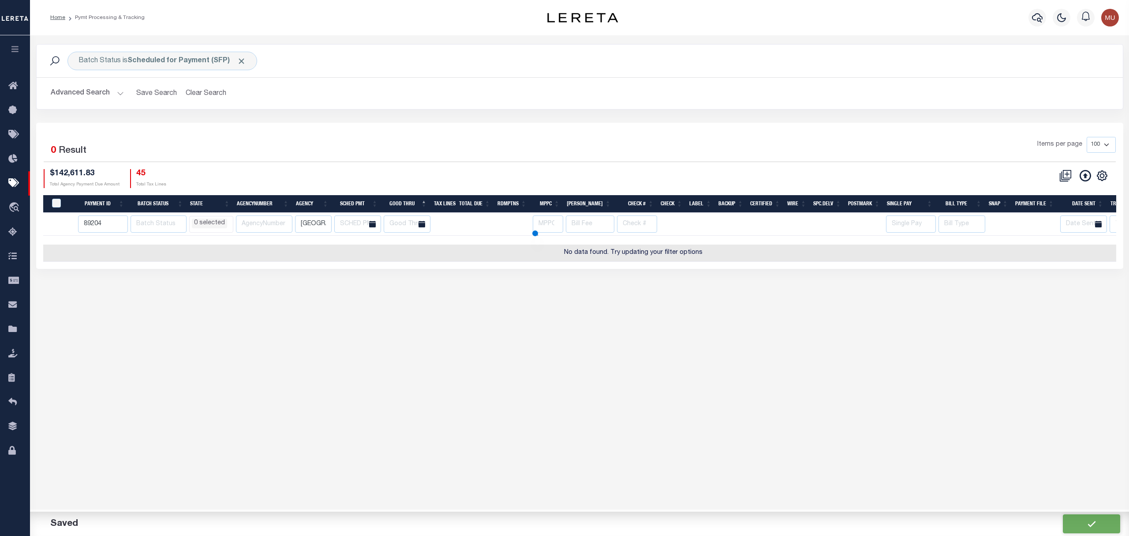
select select
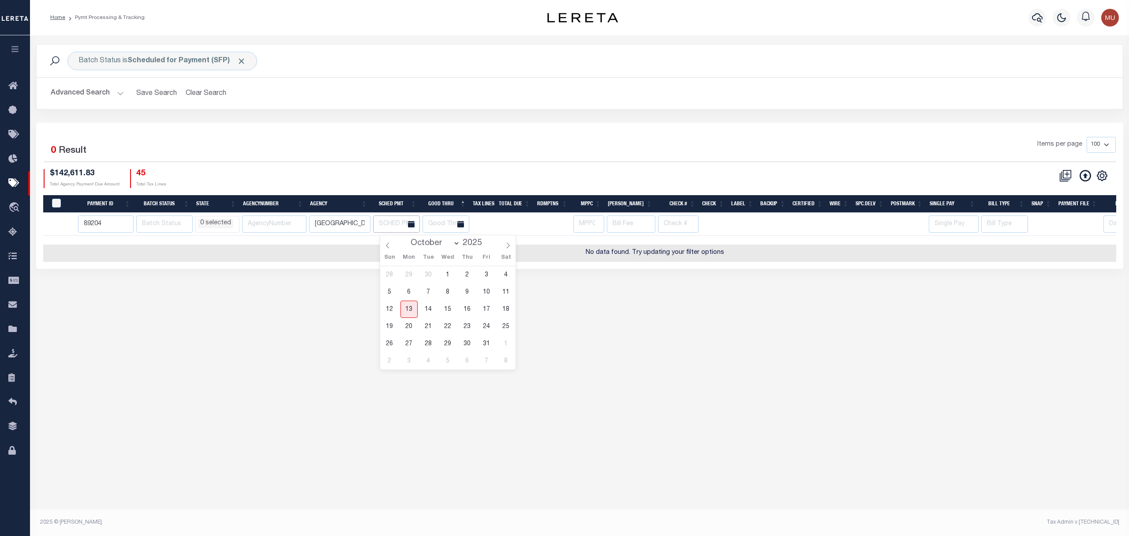
drag, startPoint x: 371, startPoint y: 222, endPoint x: 214, endPoint y: 200, distance: 159.1
click at [215, 200] on thead "Payment ID Batch Status State AgencyNumber Agency SCHED PMT Good Thru Tax Lines…" at bounding box center [655, 215] width 1224 height 41
click at [360, 221] on input "COBB COUNTY" at bounding box center [339, 223] width 61 height 17
drag, startPoint x: 367, startPoint y: 221, endPoint x: 191, endPoint y: 205, distance: 177.2
click at [192, 204] on thead "Payment ID Batch Status State AgencyNumber Agency SCHED PMT Good Thru Tax Lines…" at bounding box center [655, 215] width 1224 height 41
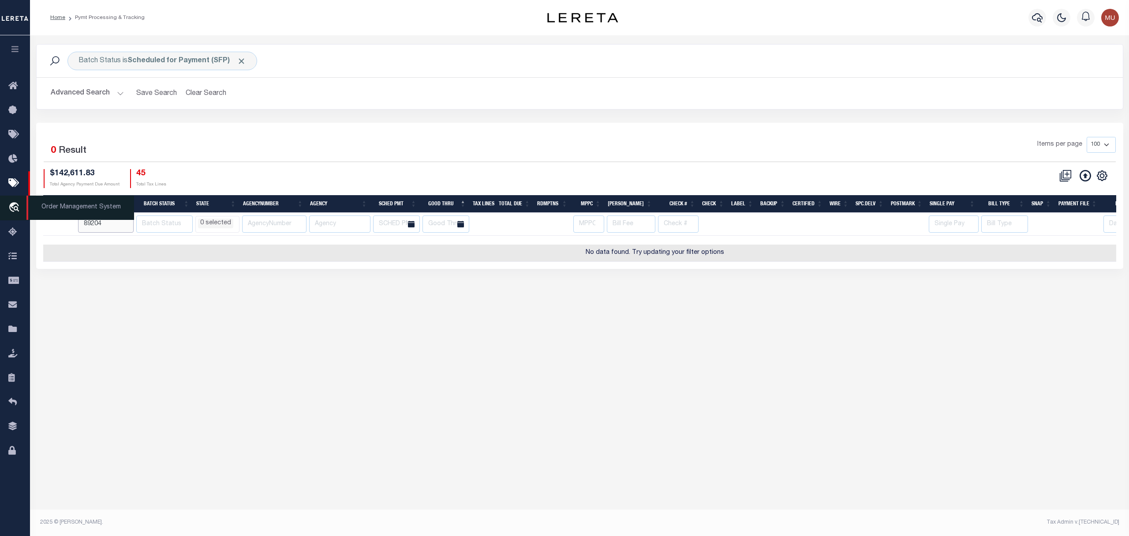
drag, startPoint x: 101, startPoint y: 226, endPoint x: 0, endPoint y: 210, distance: 102.7
click at [0, 213] on div "Home Pymt Processing & Tracking" at bounding box center [564, 259] width 1129 height 518
click at [334, 143] on div "Items per page 100 200 500 1000" at bounding box center [715, 148] width 801 height 23
click at [202, 89] on button "Clear Search" at bounding box center [206, 93] width 48 height 17
select select
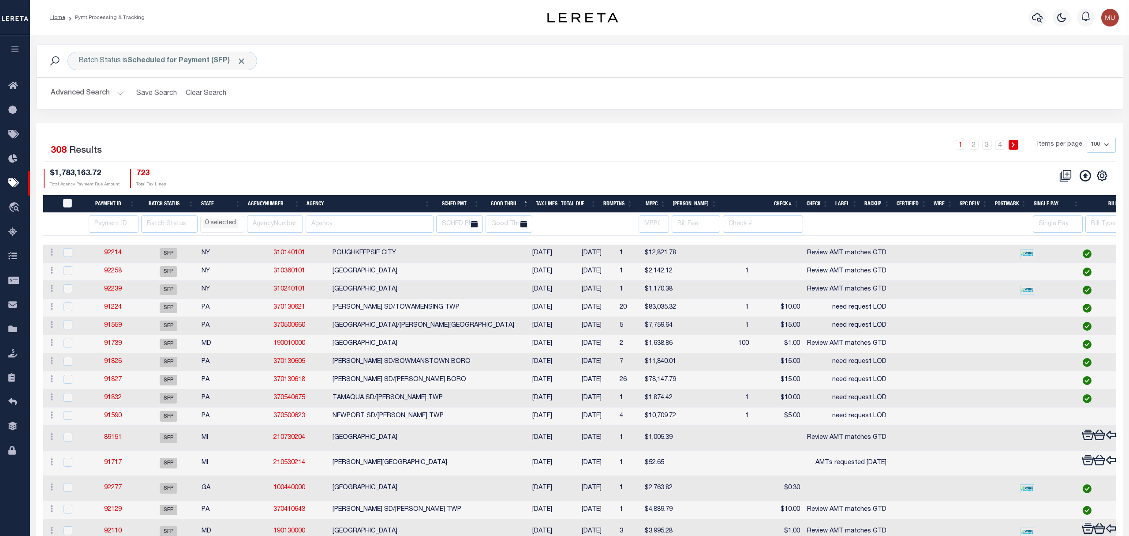
select select
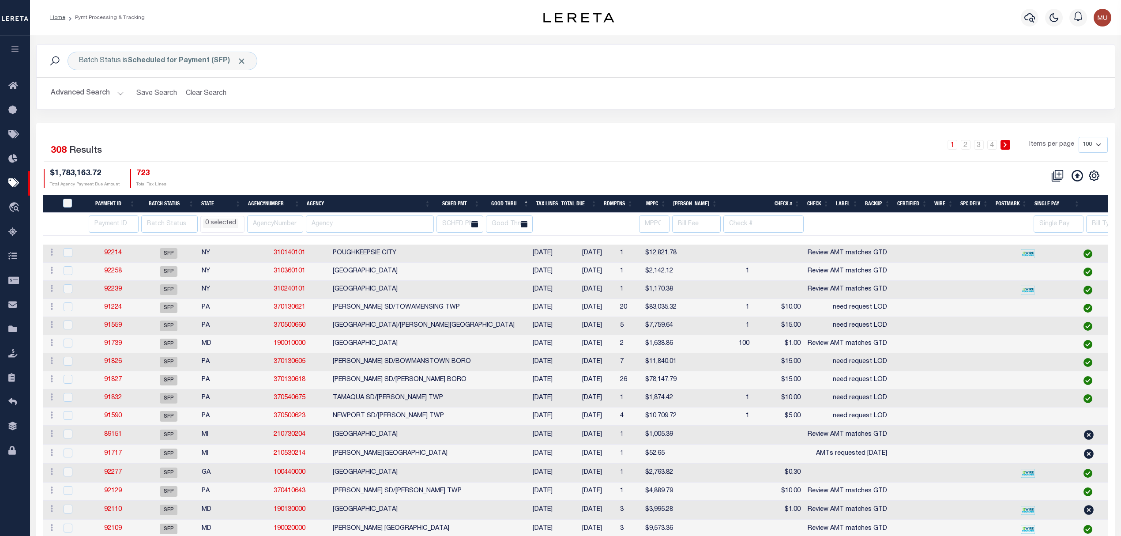
click at [597, 152] on div "1 2 3 4 Items per page 100 200 500 1000" at bounding box center [710, 148] width 795 height 23
click at [67, 87] on button "Advanced Search" at bounding box center [87, 93] width 73 height 17
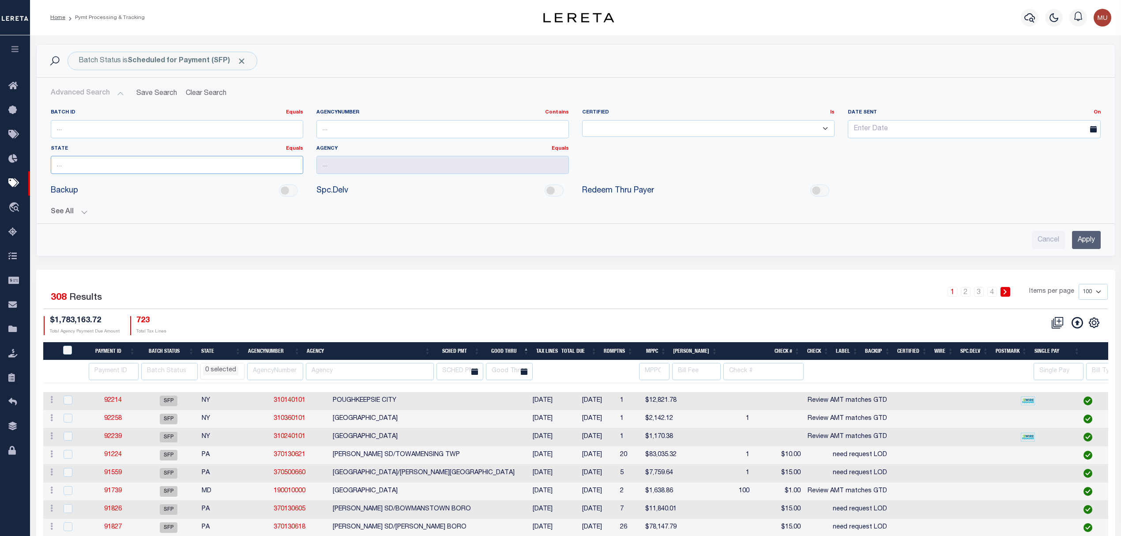
click at [138, 165] on input "text" at bounding box center [177, 165] width 252 height 18
click at [76, 213] on button "See All" at bounding box center [576, 212] width 1050 height 8
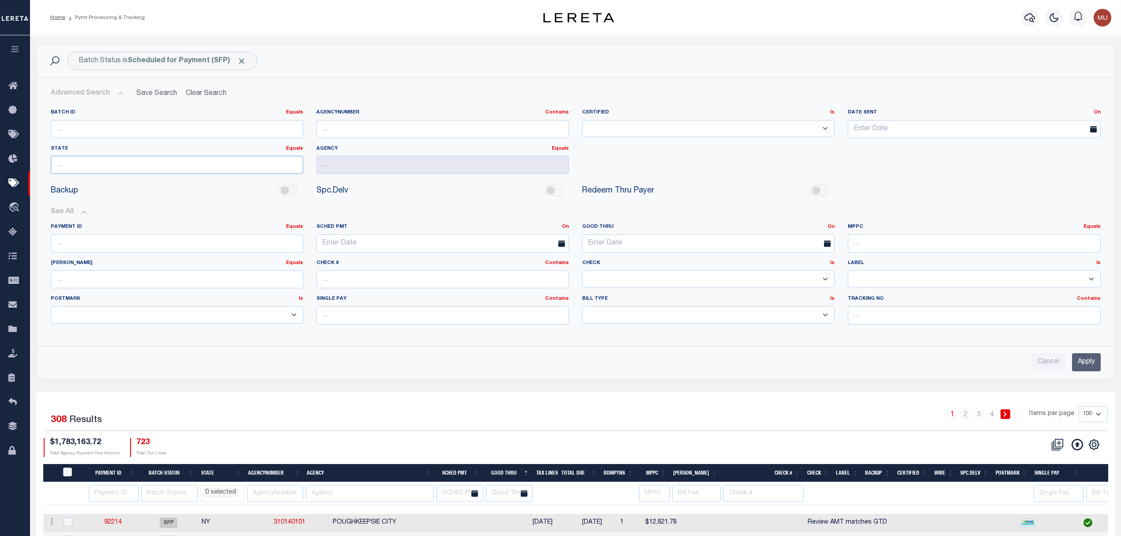
click at [113, 165] on input "text" at bounding box center [177, 165] width 252 height 18
click at [119, 176] on div "NY" at bounding box center [176, 183] width 251 height 14
type input "NY"
click at [1075, 368] on input "Apply" at bounding box center [1086, 362] width 29 height 18
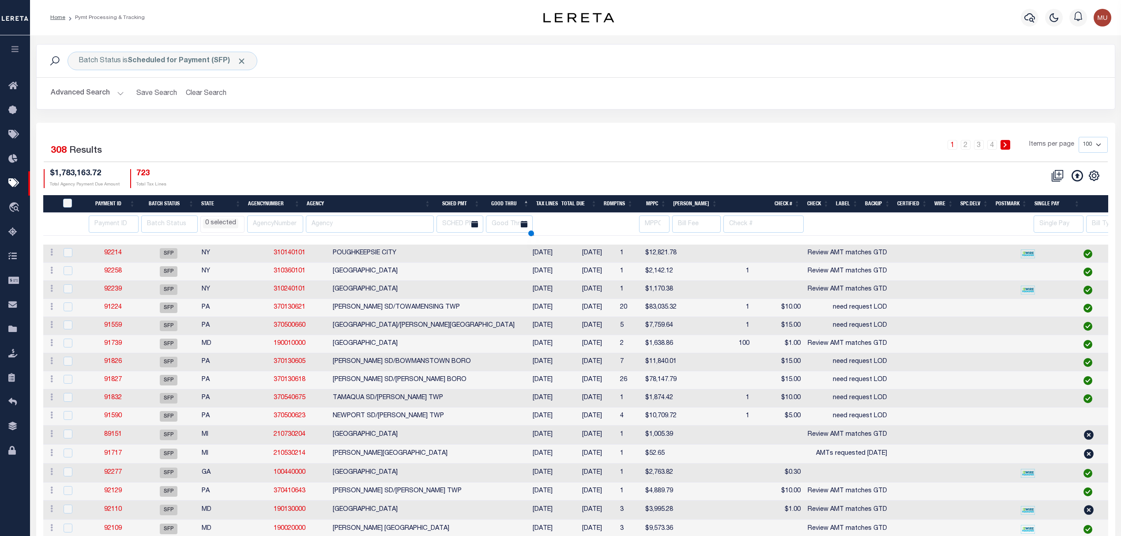
select select
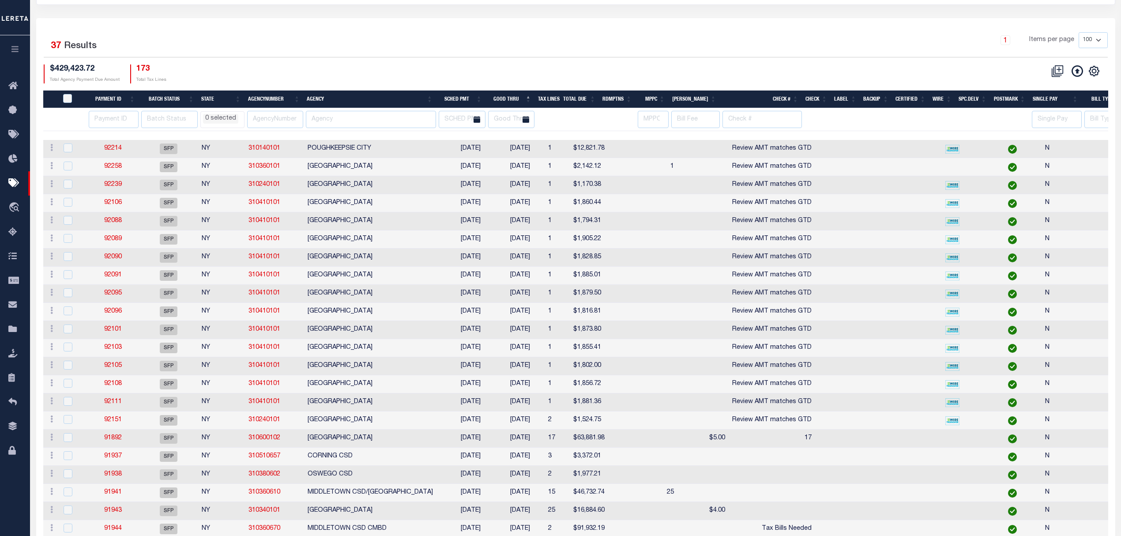
scroll to position [176, 0]
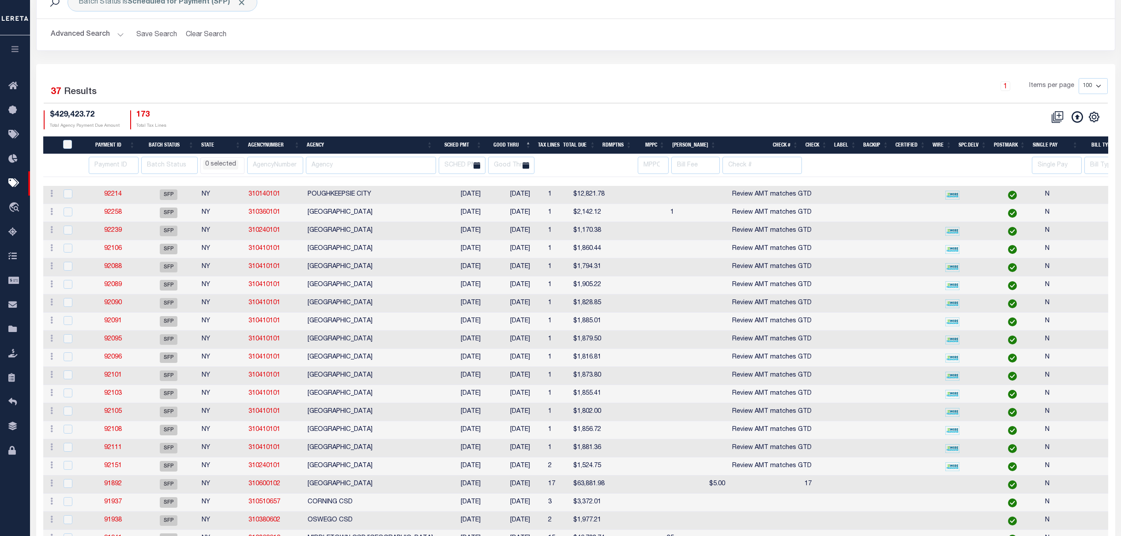
select select
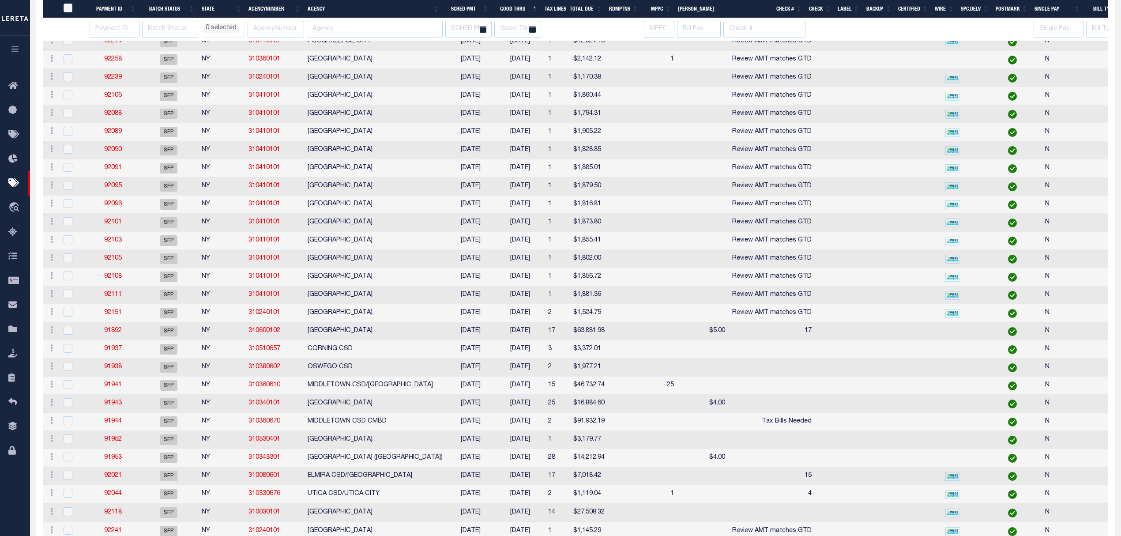
scroll to position [235, 0]
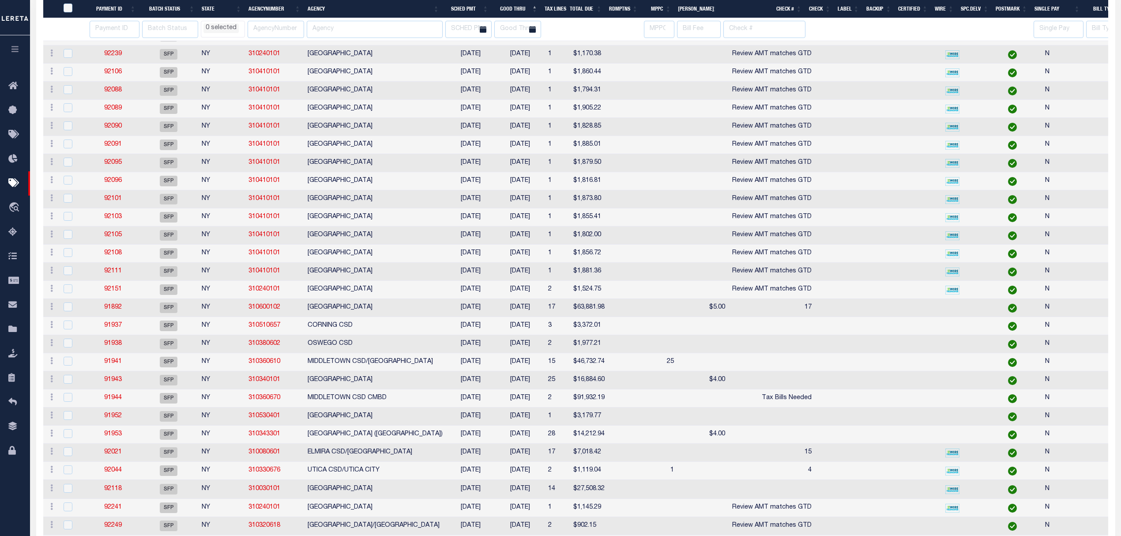
select select
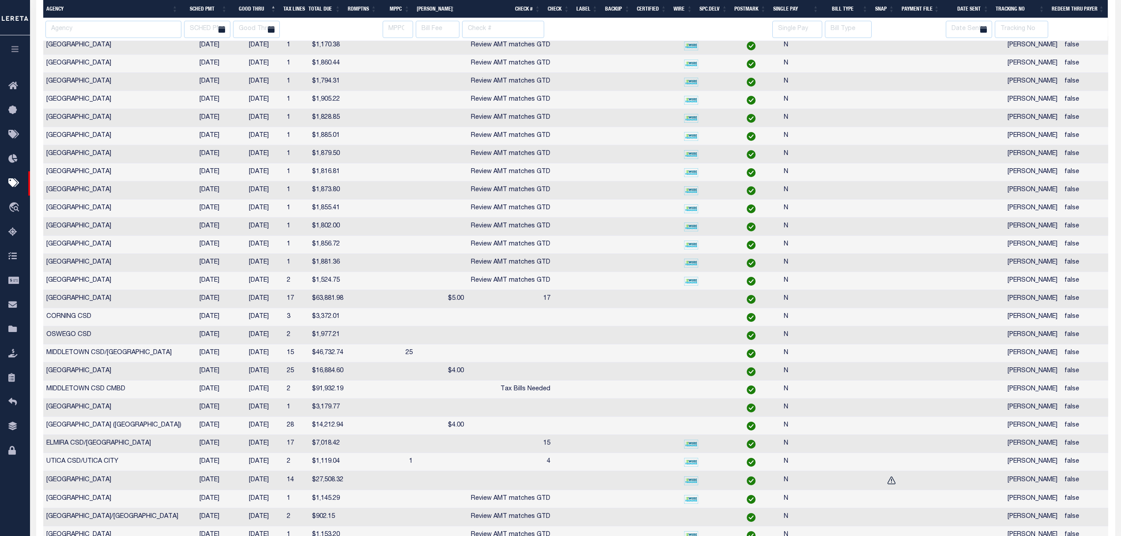
scroll to position [0, 0]
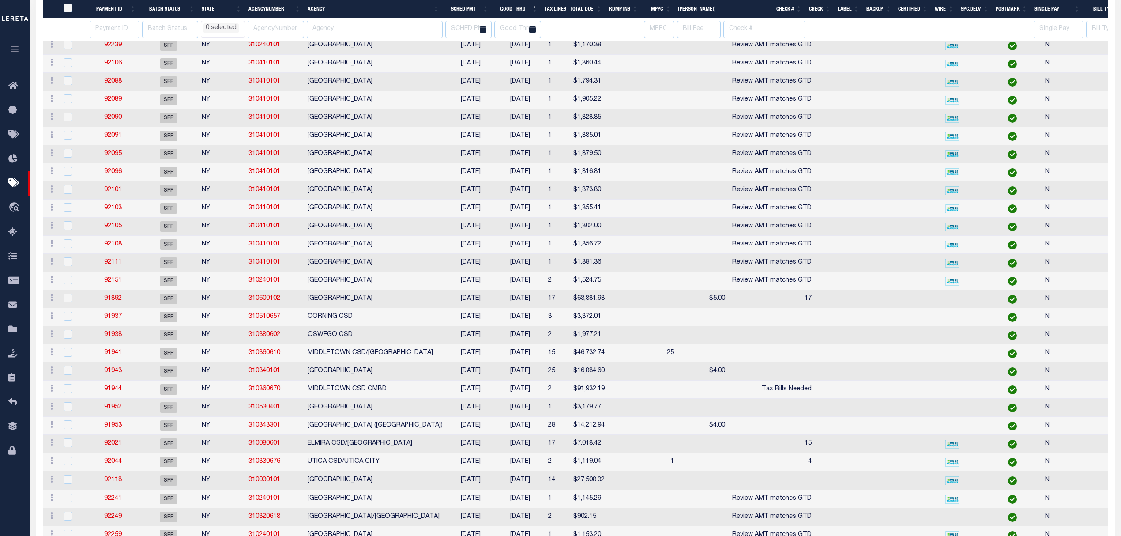
select select
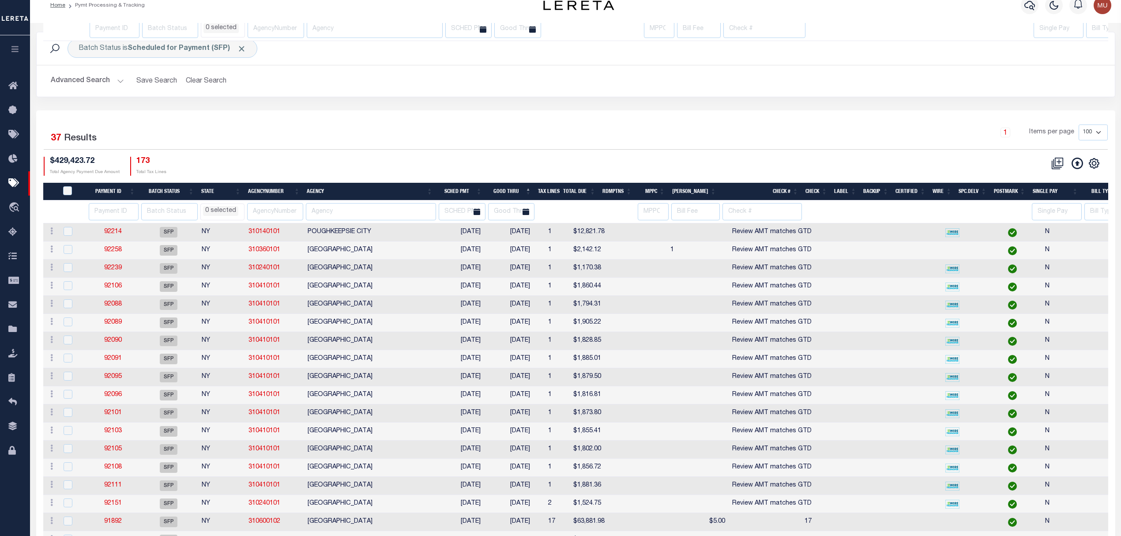
select select
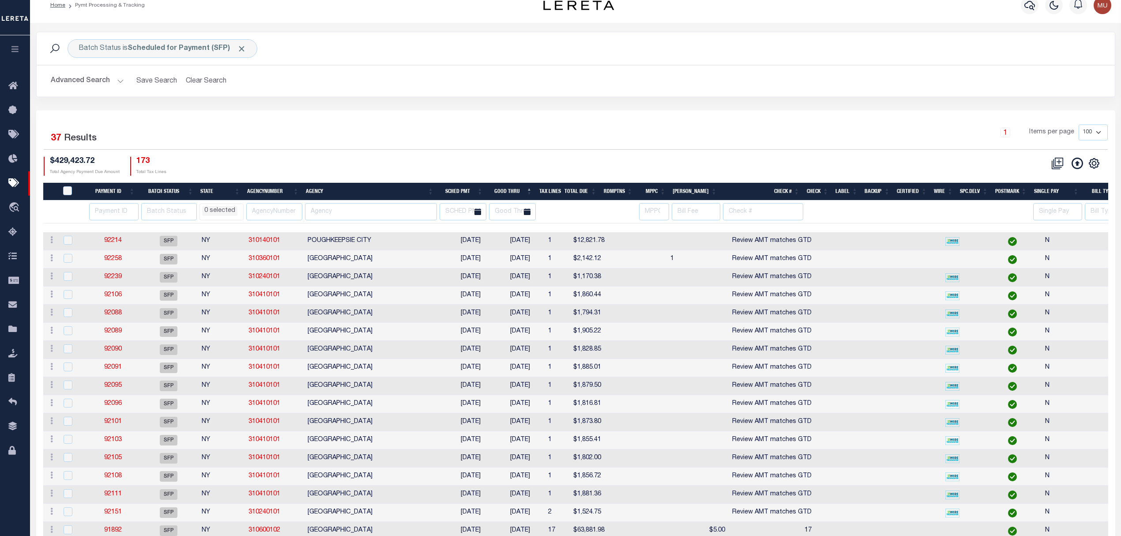
scroll to position [0, 0]
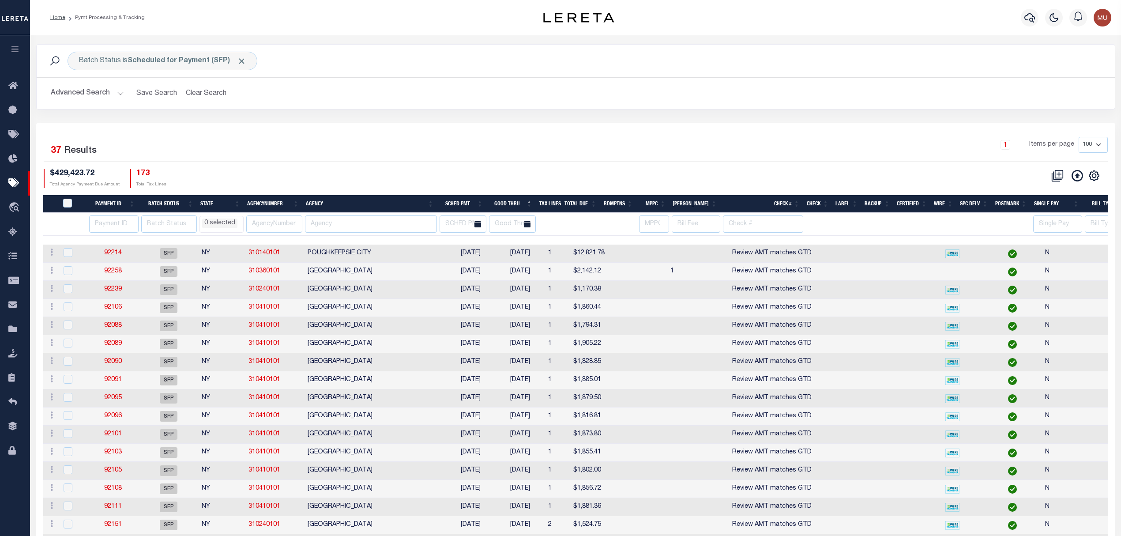
click at [99, 98] on button "Advanced Search" at bounding box center [87, 93] width 73 height 17
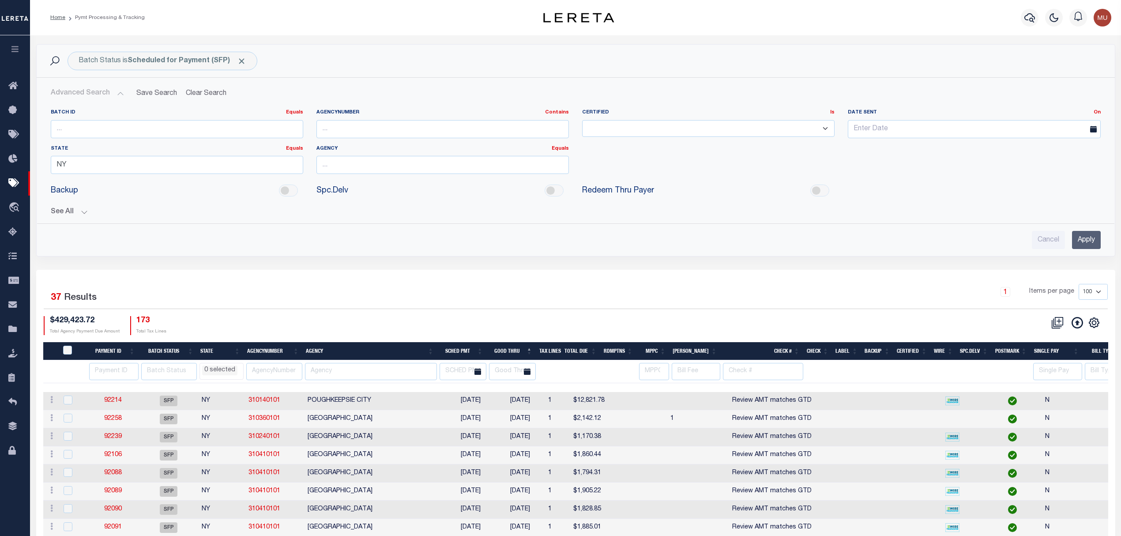
click at [76, 211] on button "See All" at bounding box center [576, 212] width 1050 height 8
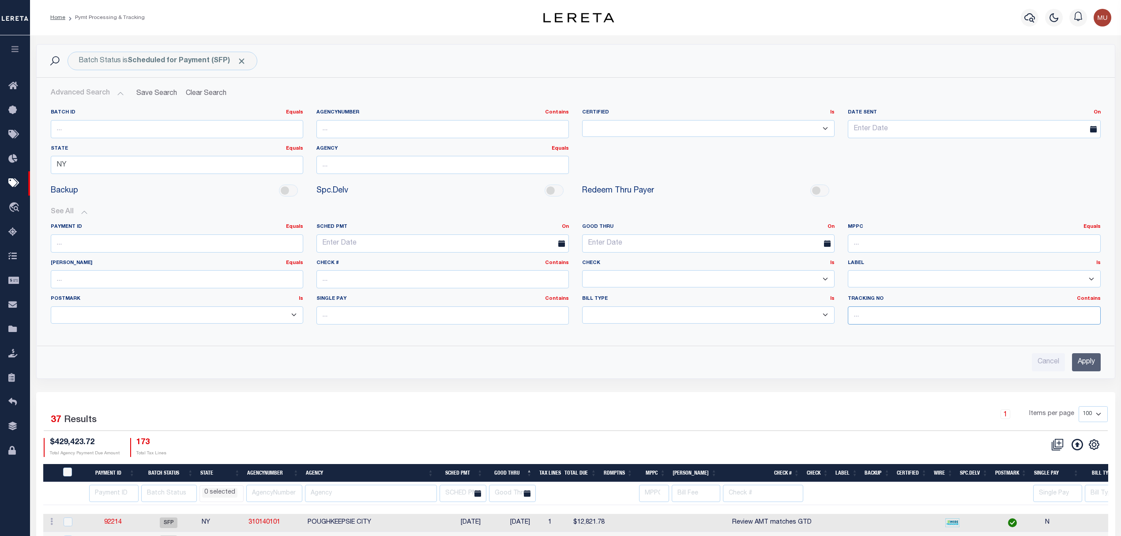
click at [885, 311] on input "text" at bounding box center [974, 315] width 252 height 18
type input "Matt"
click at [1108, 364] on div "Advanced Search Save Search Clear Search PayeeSearchTable_dynamictable_____Defa…" at bounding box center [575, 228] width 1077 height 286
click at [1082, 361] on input "Apply" at bounding box center [1086, 362] width 29 height 18
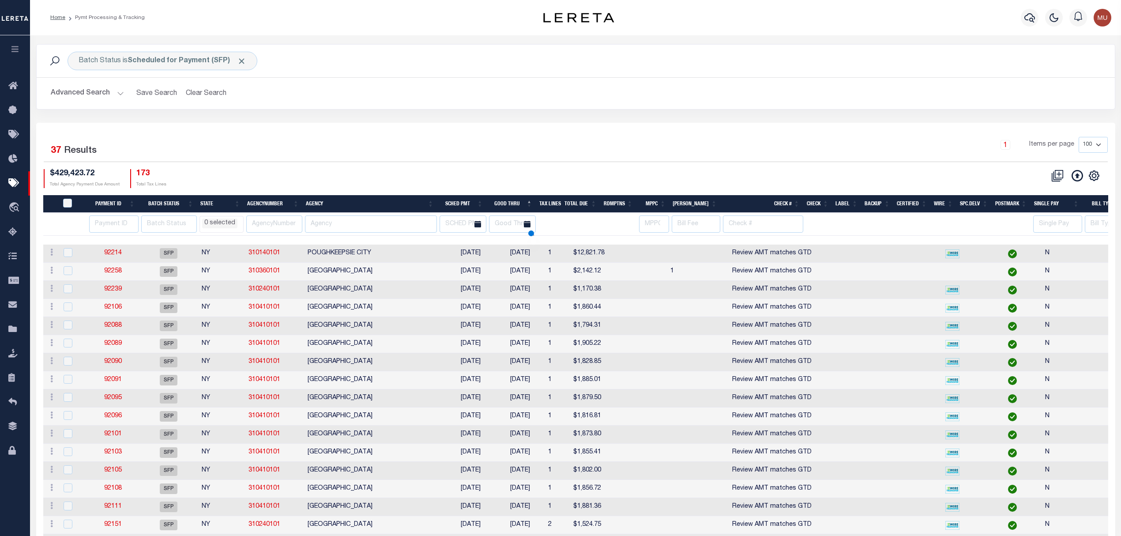
select select
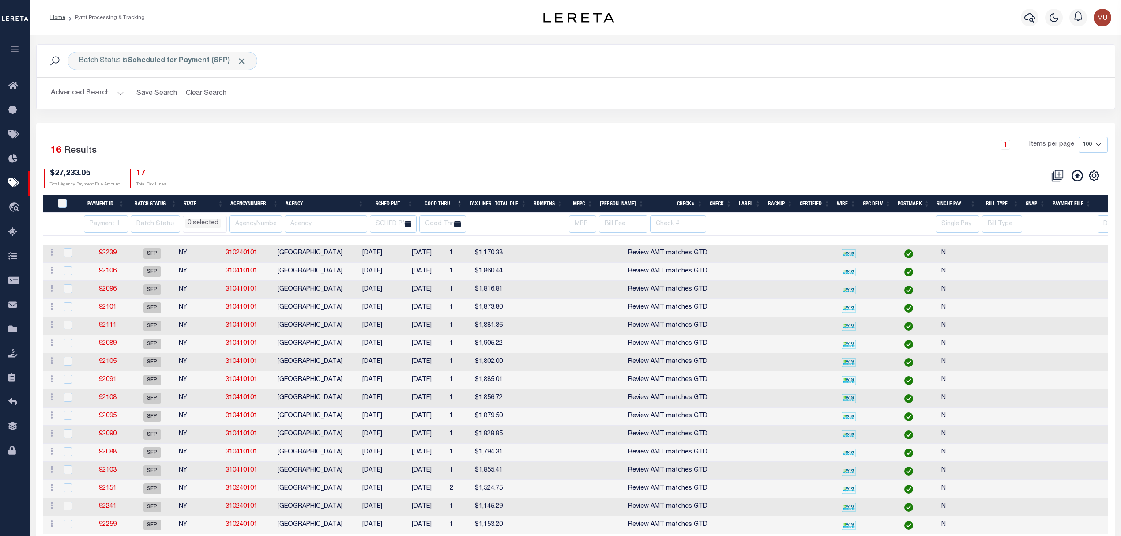
click at [78, 103] on div "Advanced Search Save Search Clear Search PayeeSearchTable_dynamictable_____Defa…" at bounding box center [576, 93] width 1078 height 31
click at [92, 95] on button "Advanced Search" at bounding box center [87, 93] width 73 height 17
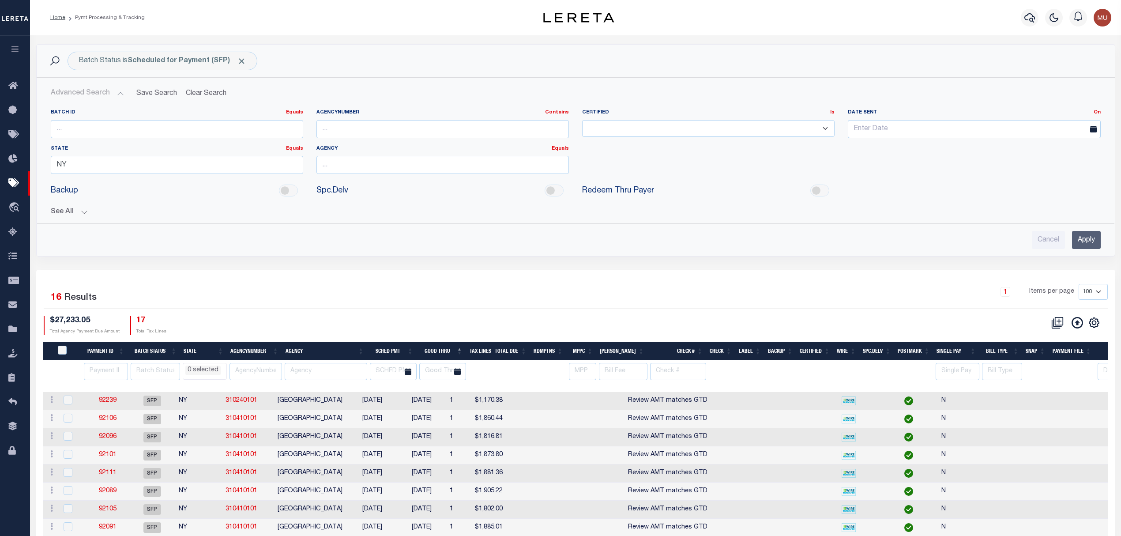
click at [82, 215] on button "See All" at bounding box center [576, 212] width 1050 height 8
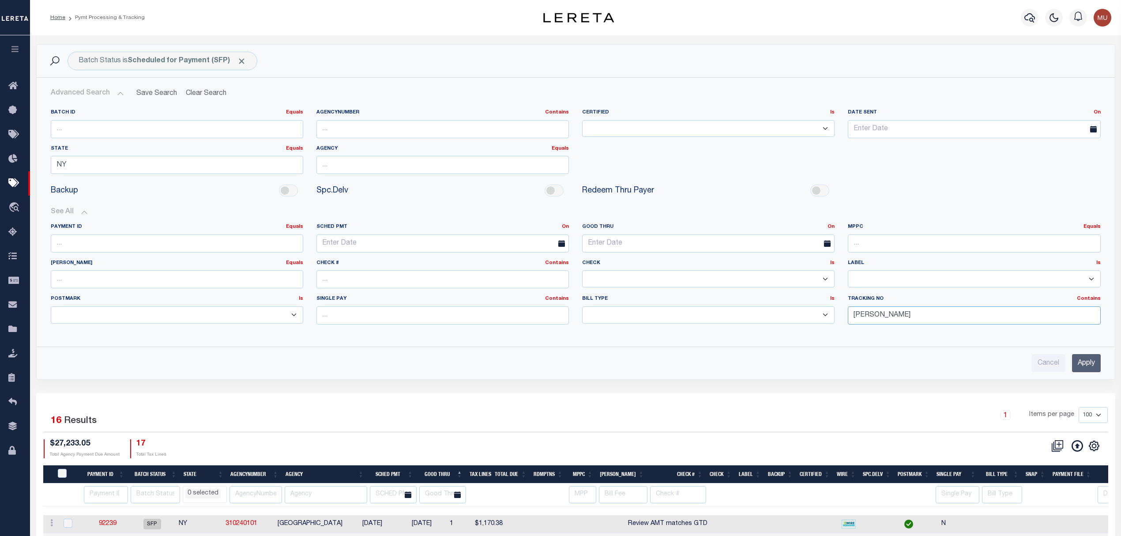
drag, startPoint x: 866, startPoint y: 321, endPoint x: 804, endPoint y: 316, distance: 62.0
click at [791, 313] on div "Payment ID Equals Equals Is Not Equal To Is Greater Than Is Less Than SCHED PMT…" at bounding box center [575, 277] width 1063 height 108
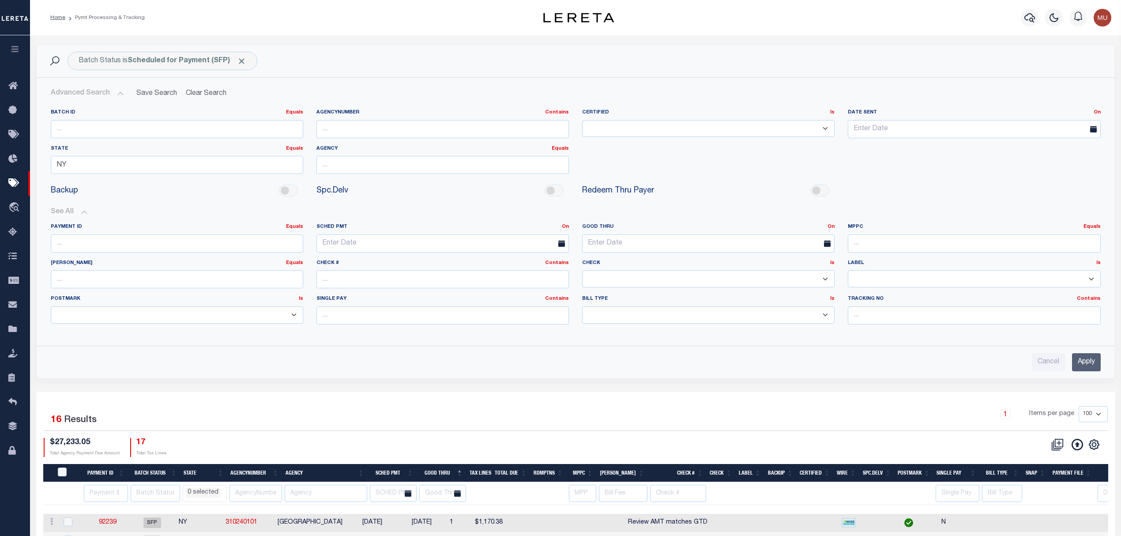
click at [1084, 364] on input "Apply" at bounding box center [1086, 362] width 29 height 18
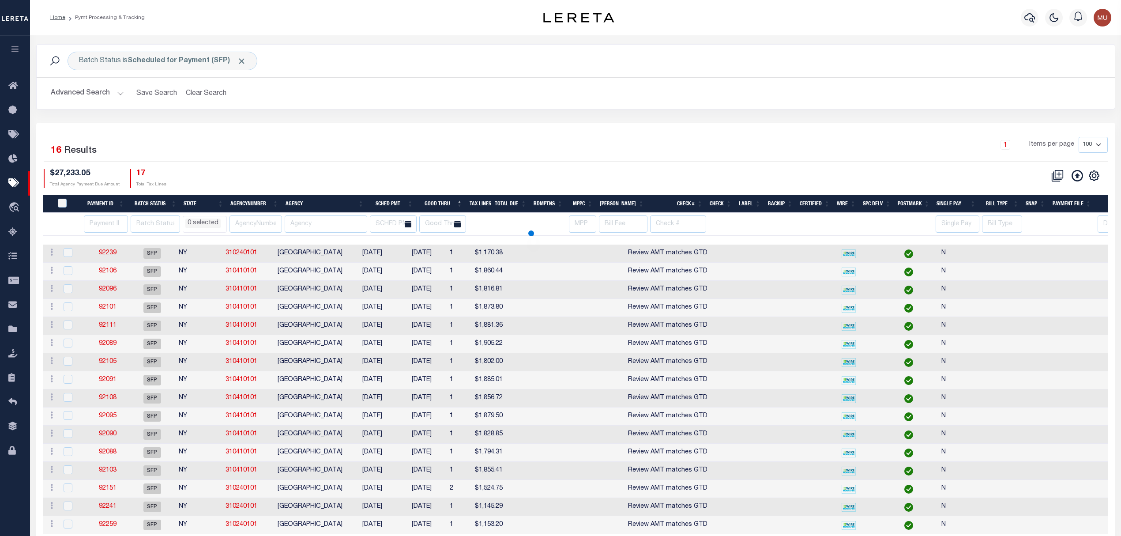
select select
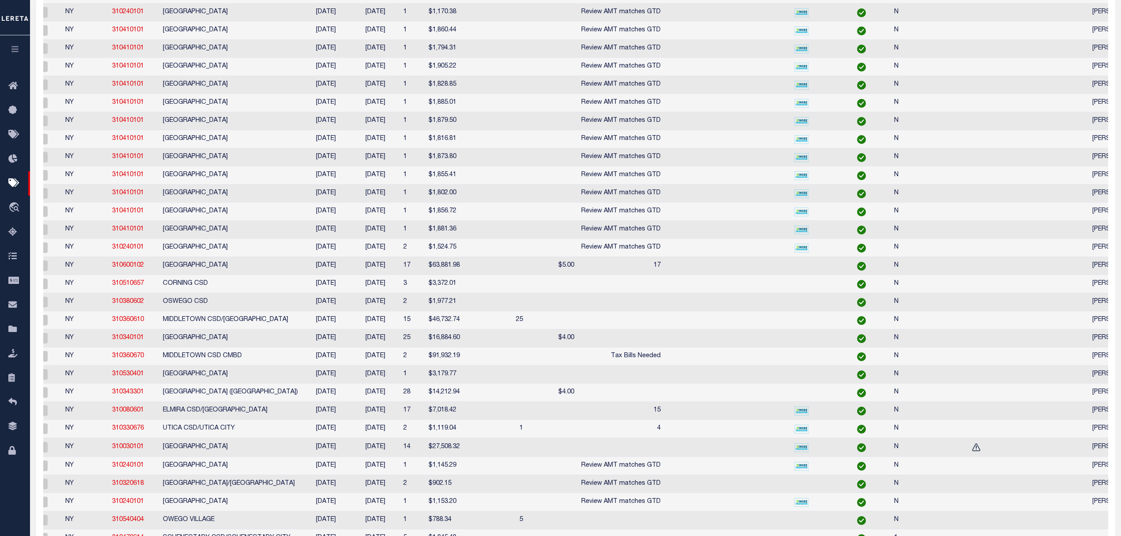
select select
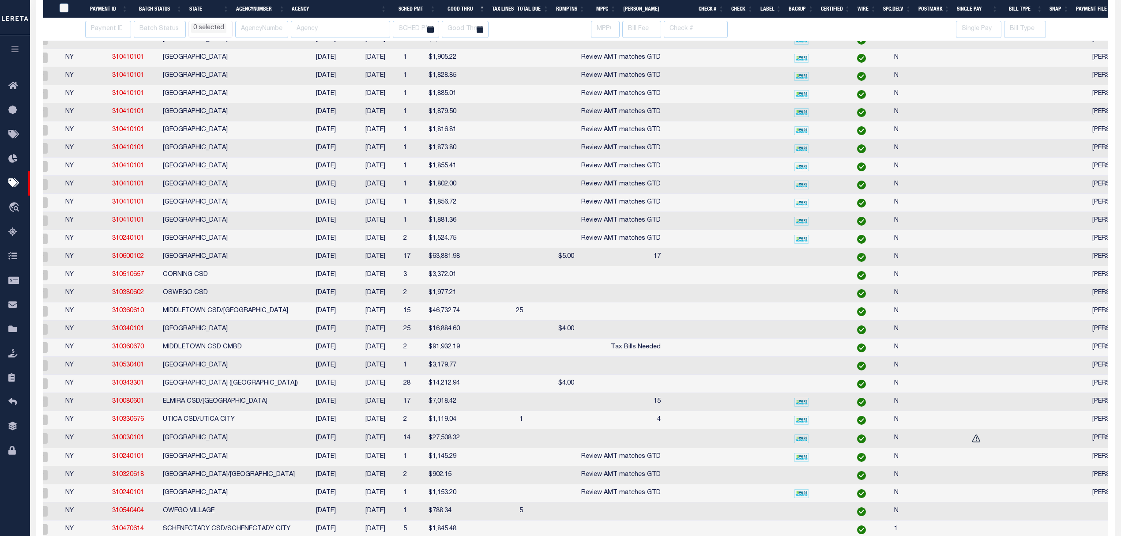
scroll to position [0, 112]
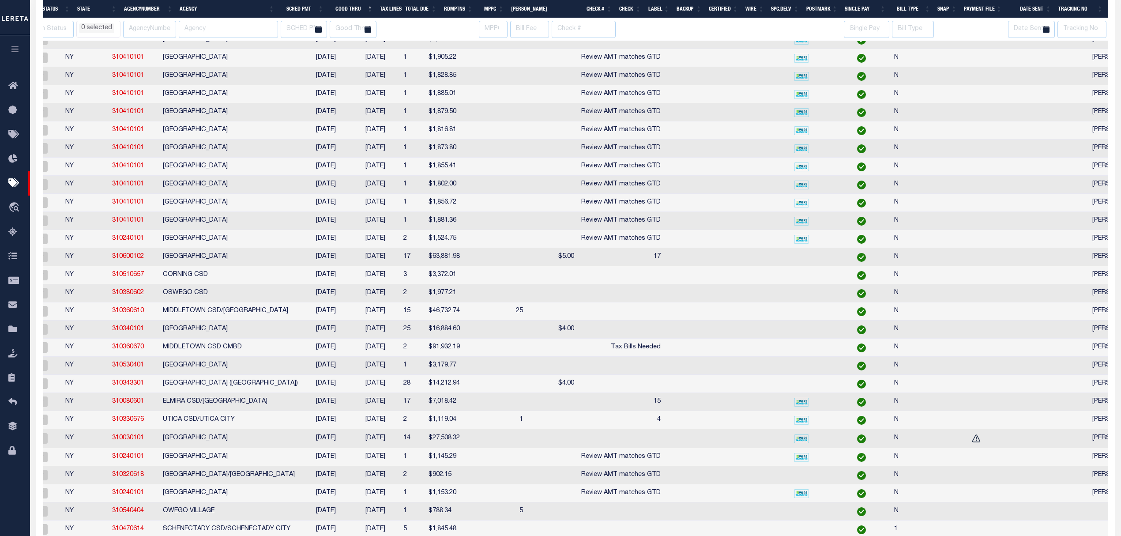
select select
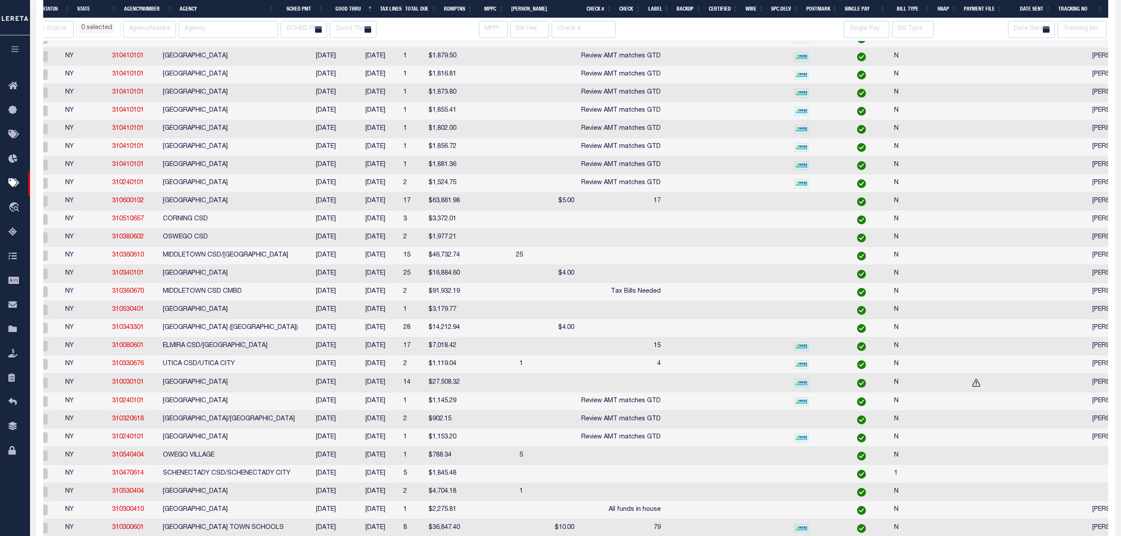
scroll to position [336, 0]
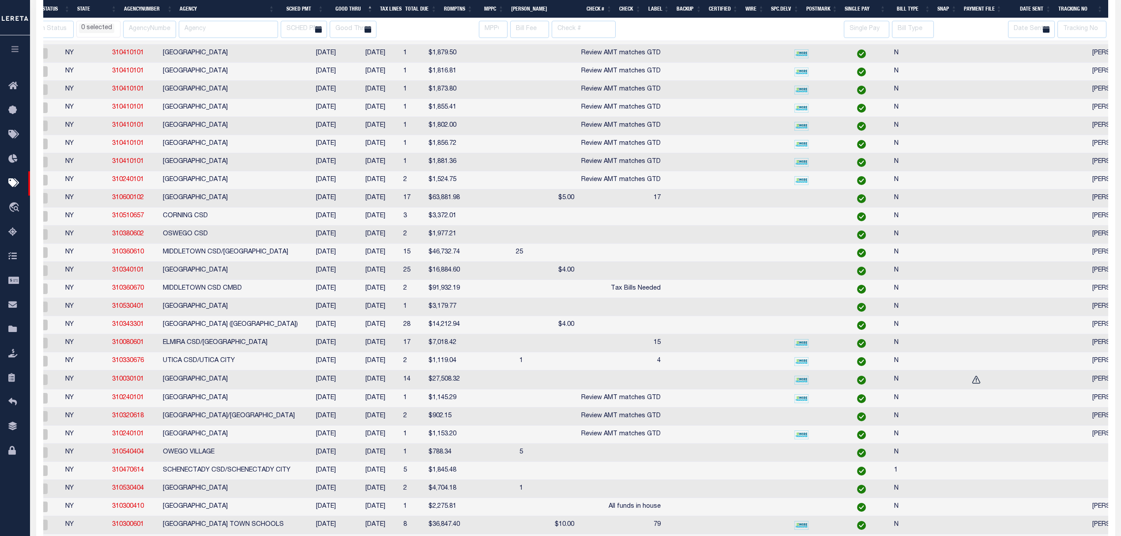
select select
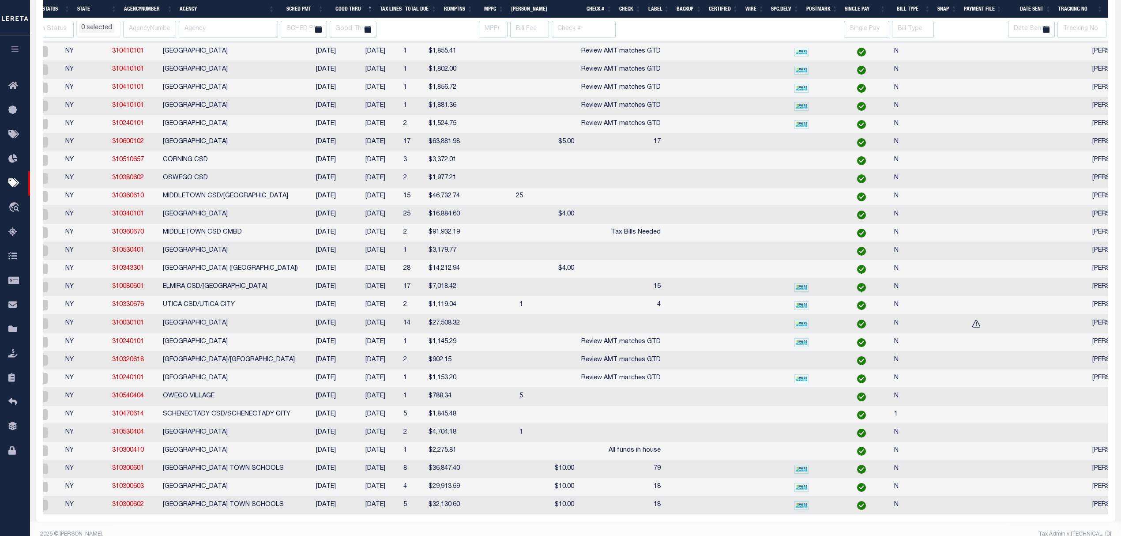
select select
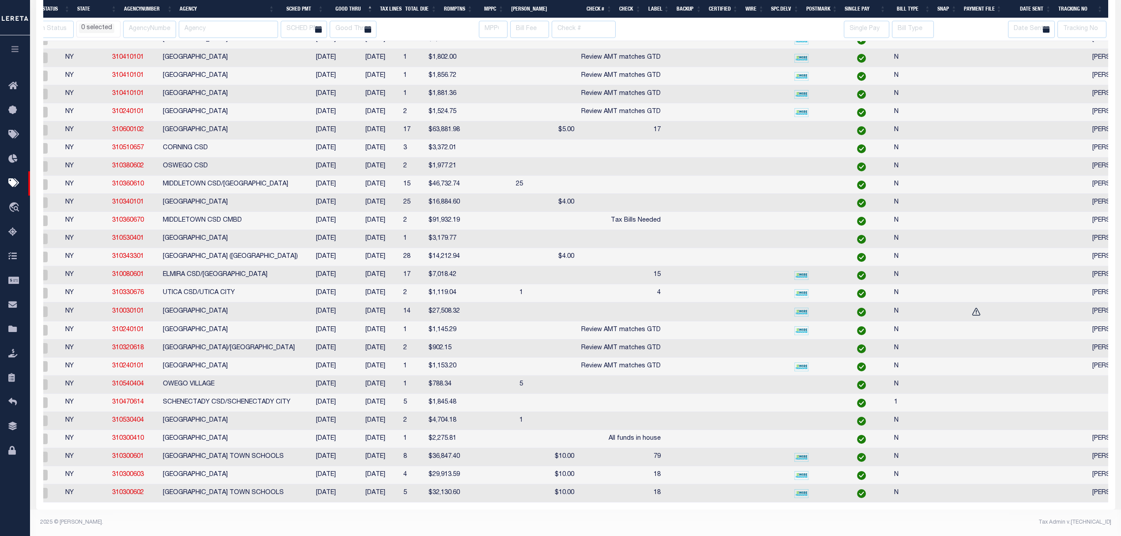
select select
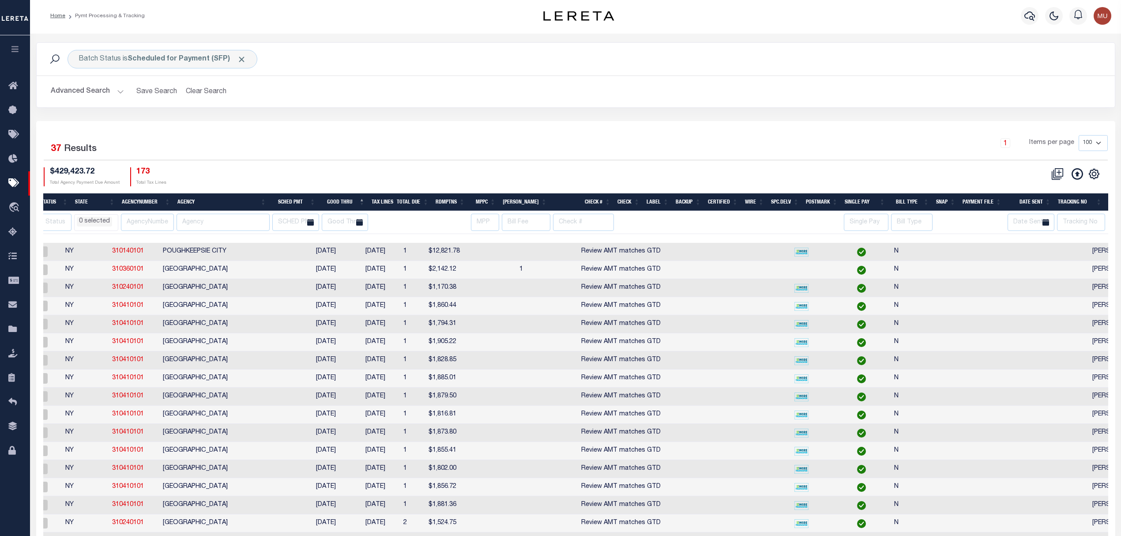
scroll to position [0, 0]
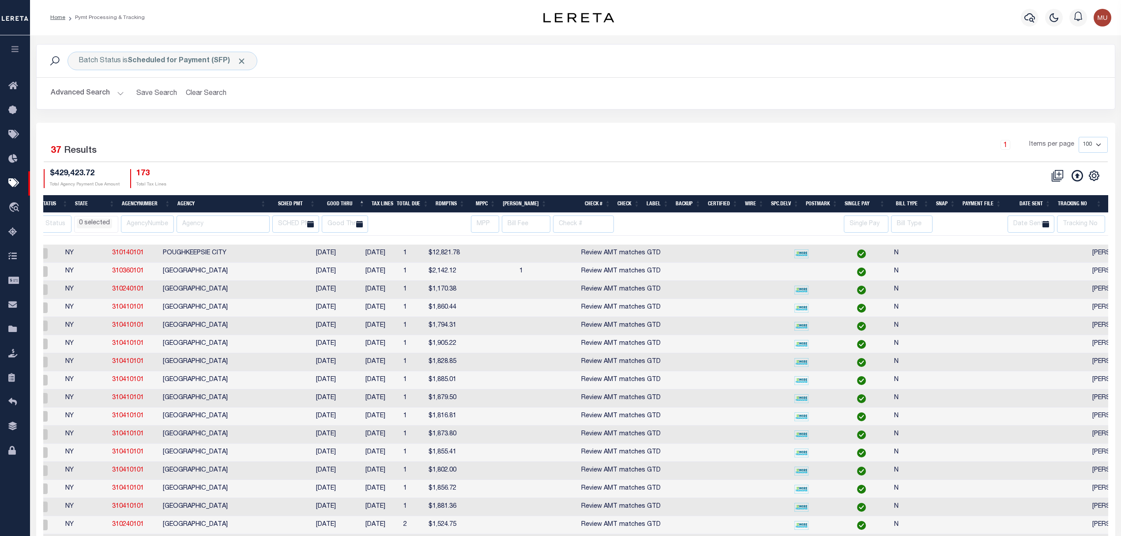
click at [89, 93] on button "Advanced Search" at bounding box center [87, 93] width 73 height 17
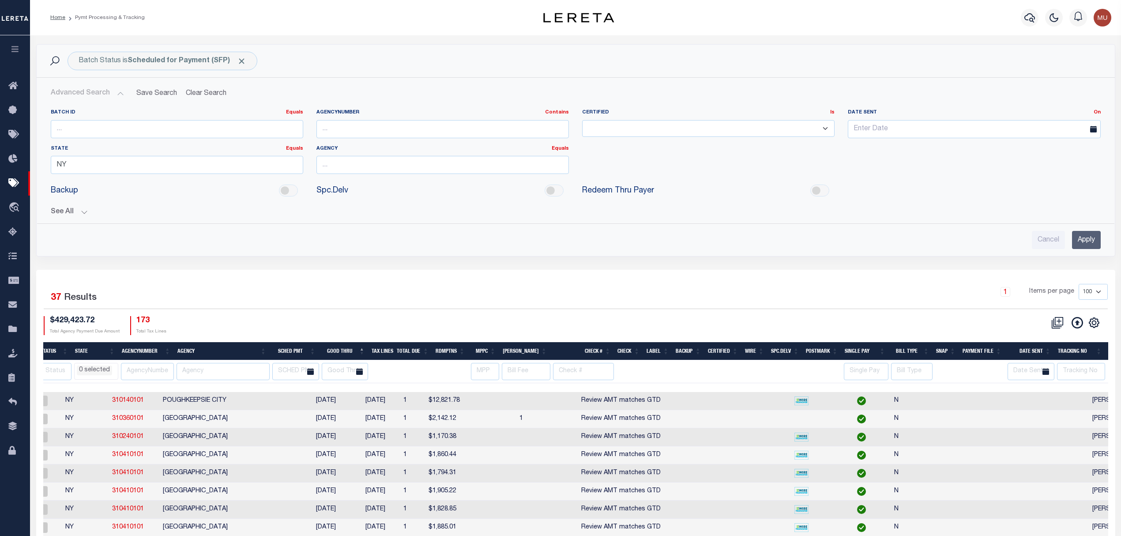
click at [64, 218] on div "Batch ID Equals Equals Is Not Equal To Is Greater Than Is Less Than AgencyNumbe…" at bounding box center [576, 175] width 1064 height 147
click at [76, 213] on button "See All" at bounding box center [576, 212] width 1050 height 8
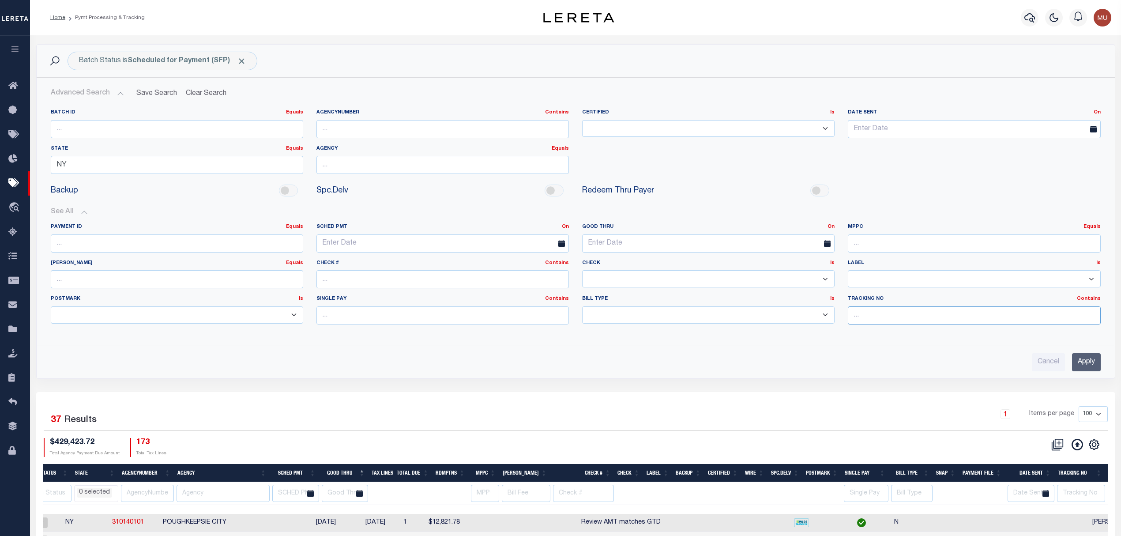
click at [901, 324] on input "text" at bounding box center [974, 315] width 252 height 18
type input "Matt"
click at [1086, 370] on input "Apply" at bounding box center [1086, 362] width 29 height 18
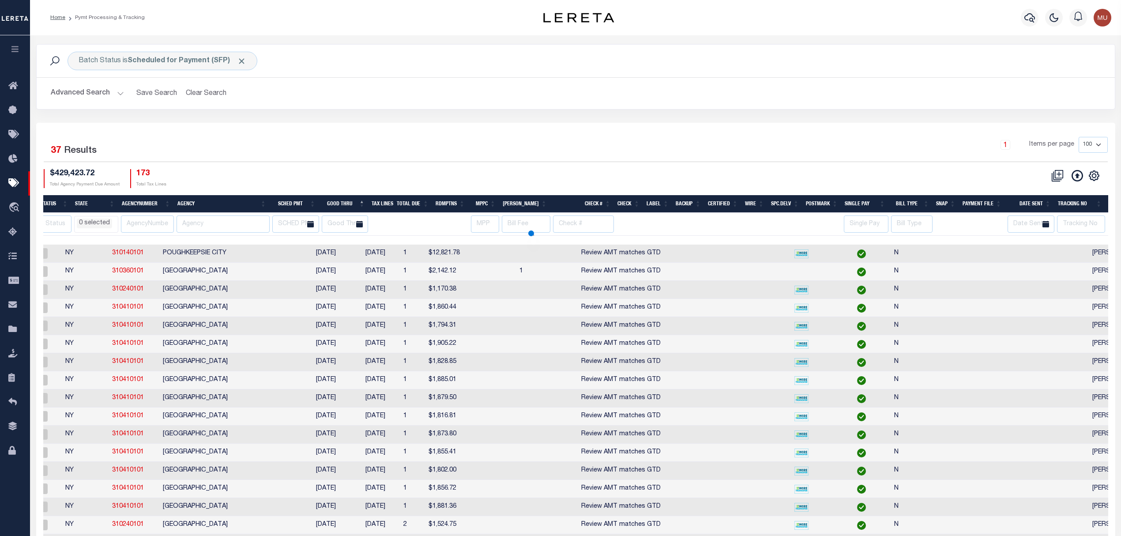
select select
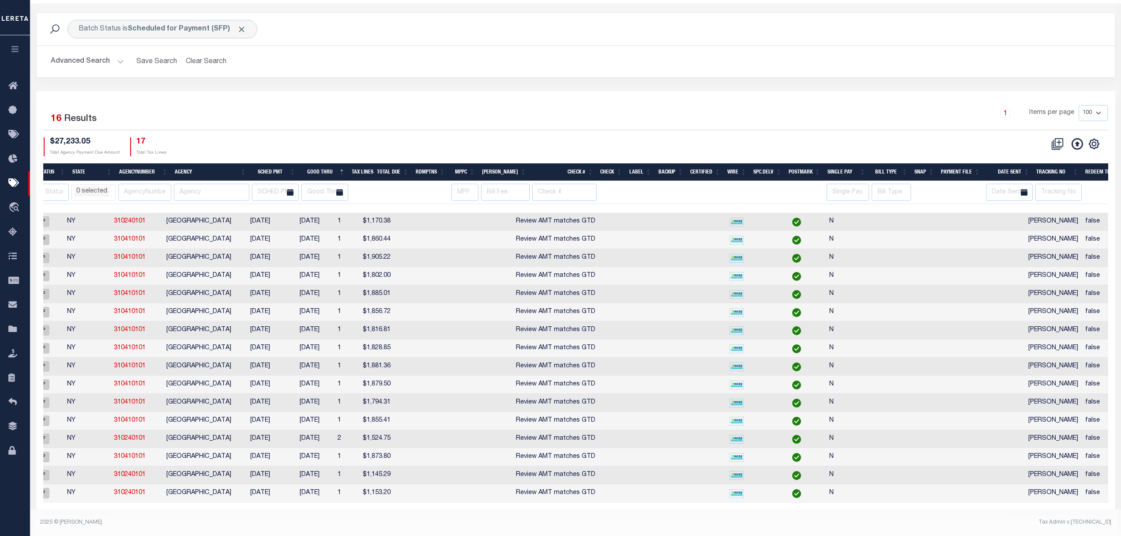
scroll to position [41, 0]
click at [214, 163] on th "Agency" at bounding box center [210, 172] width 78 height 18
select select
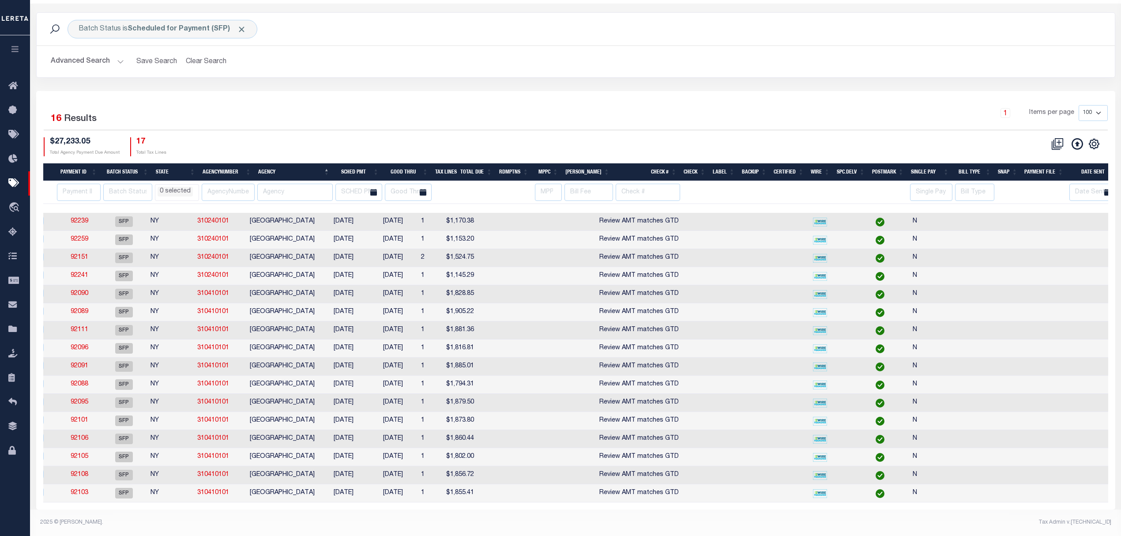
click at [107, 343] on td "SFP" at bounding box center [124, 348] width 47 height 18
checkbox input "true"
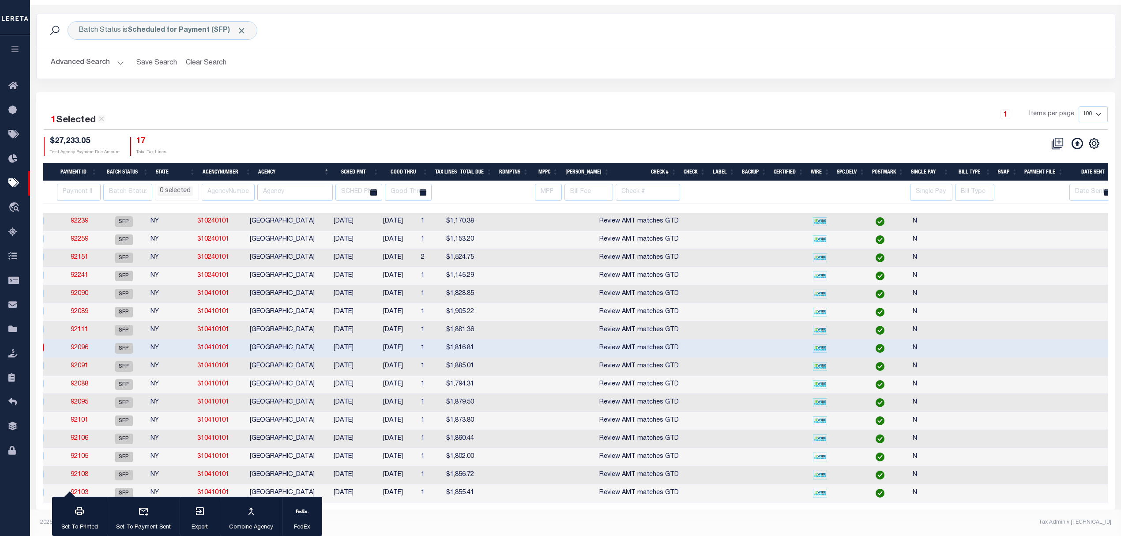
scroll to position [0, 0]
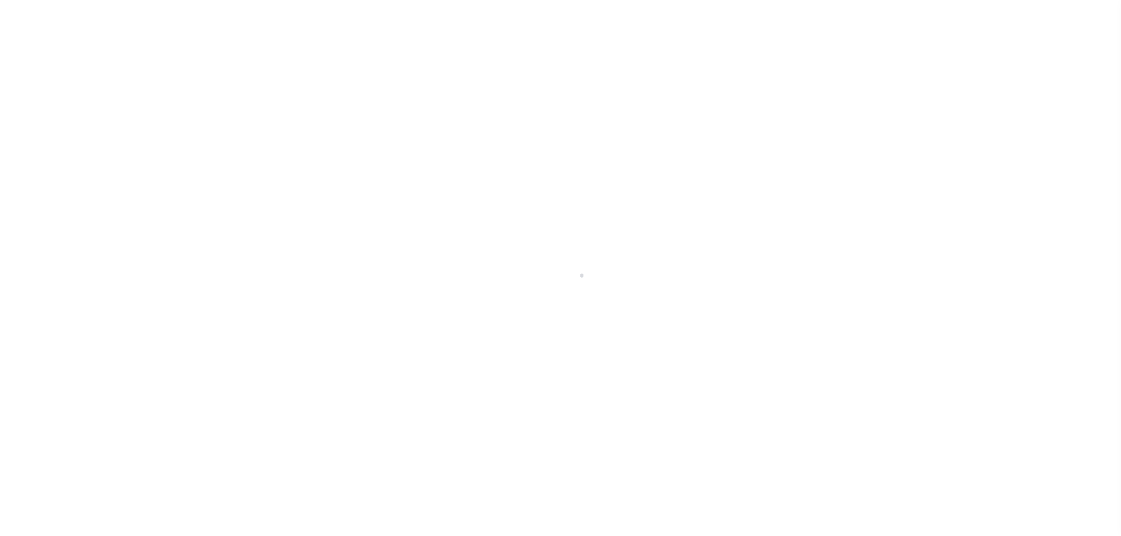
select select "SFP"
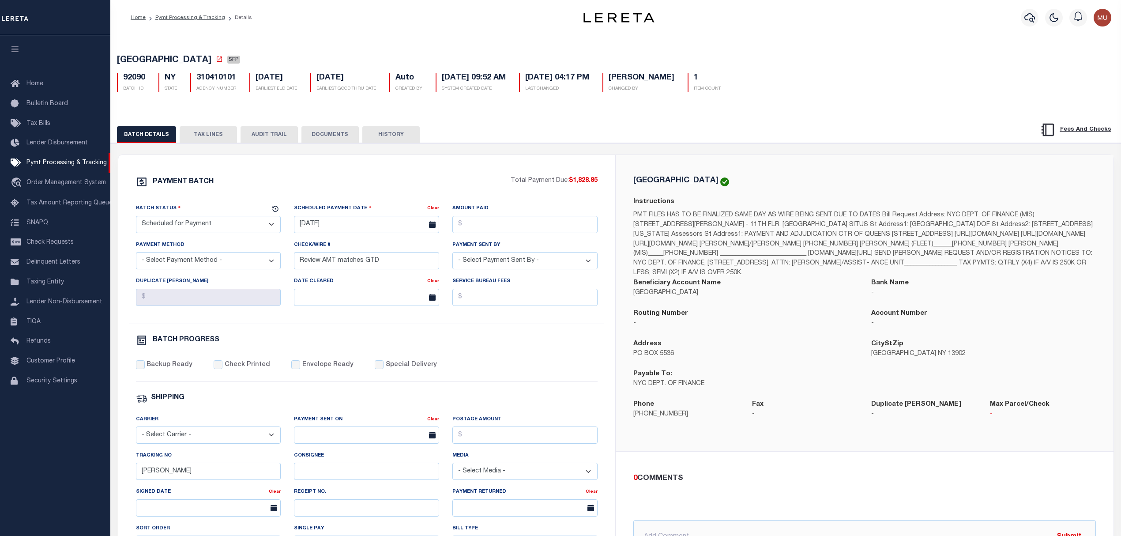
drag, startPoint x: 200, startPoint y: 141, endPoint x: 333, endPoint y: 6, distance: 189.4
click at [201, 141] on button "TAX LINES" at bounding box center [208, 134] width 57 height 17
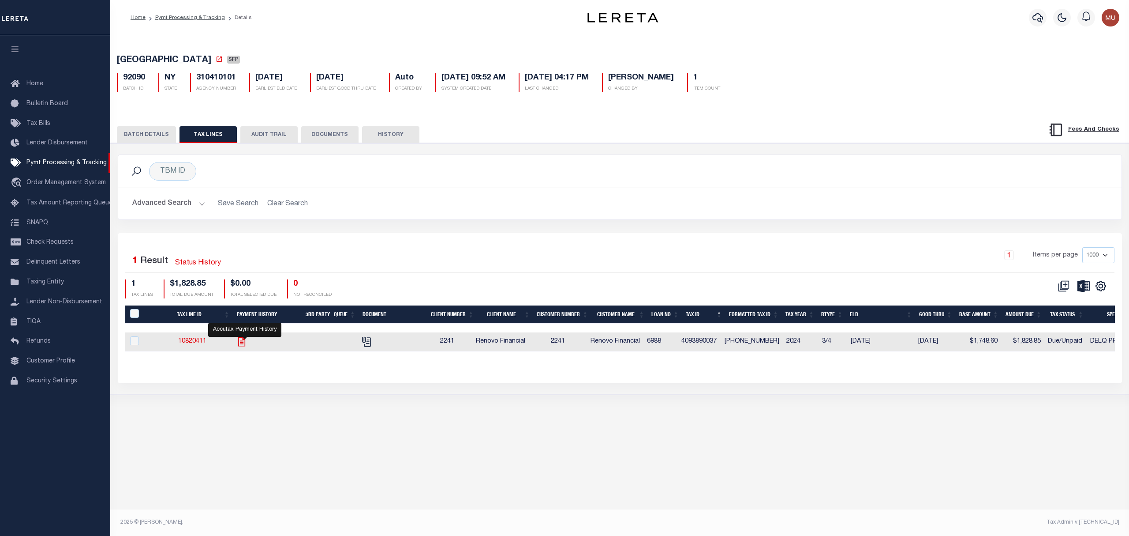
click at [246, 347] on icon "" at bounding box center [241, 341] width 11 height 11
checkbox input "true"
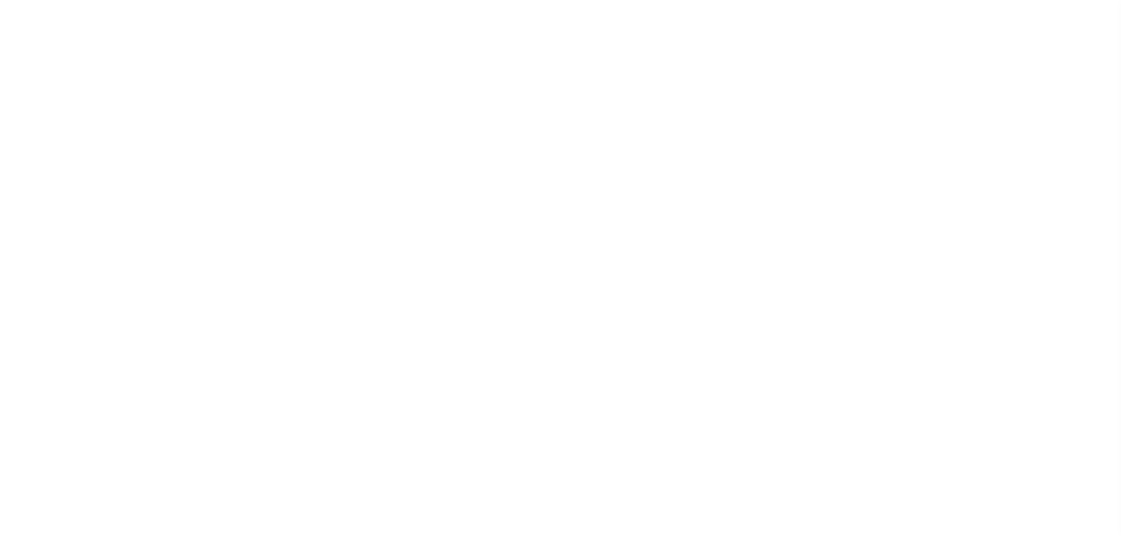
select select "SFP"
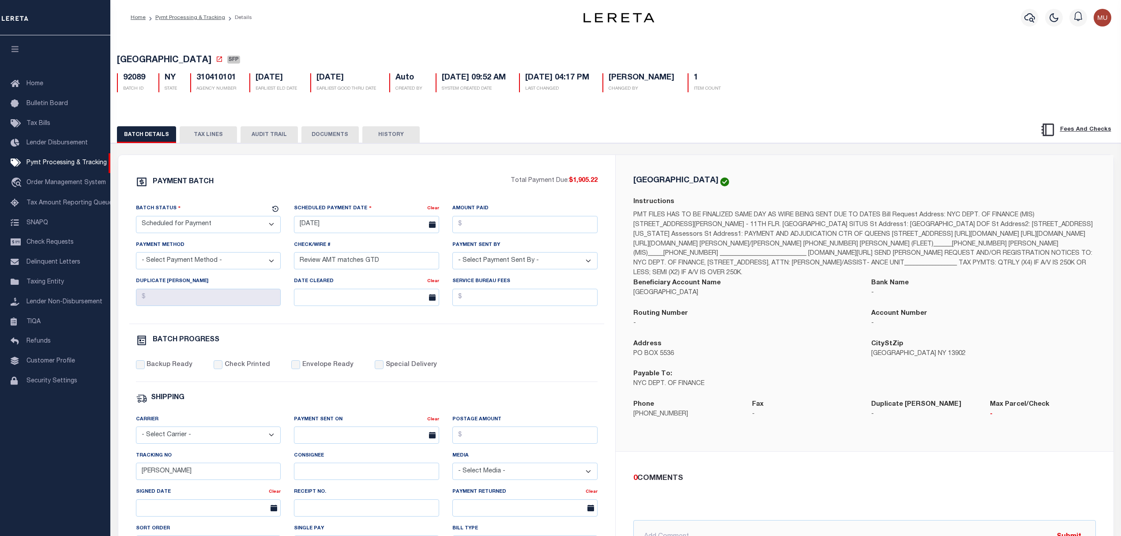
drag, startPoint x: 212, startPoint y: 136, endPoint x: 458, endPoint y: 11, distance: 275.3
click at [212, 136] on button "TAX LINES" at bounding box center [208, 134] width 57 height 17
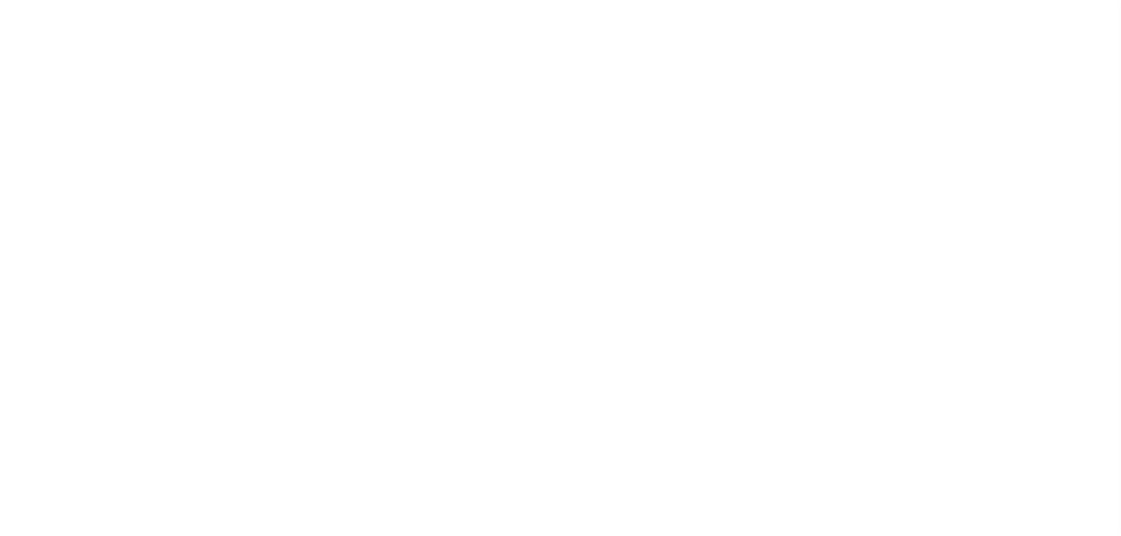
select select "SFP"
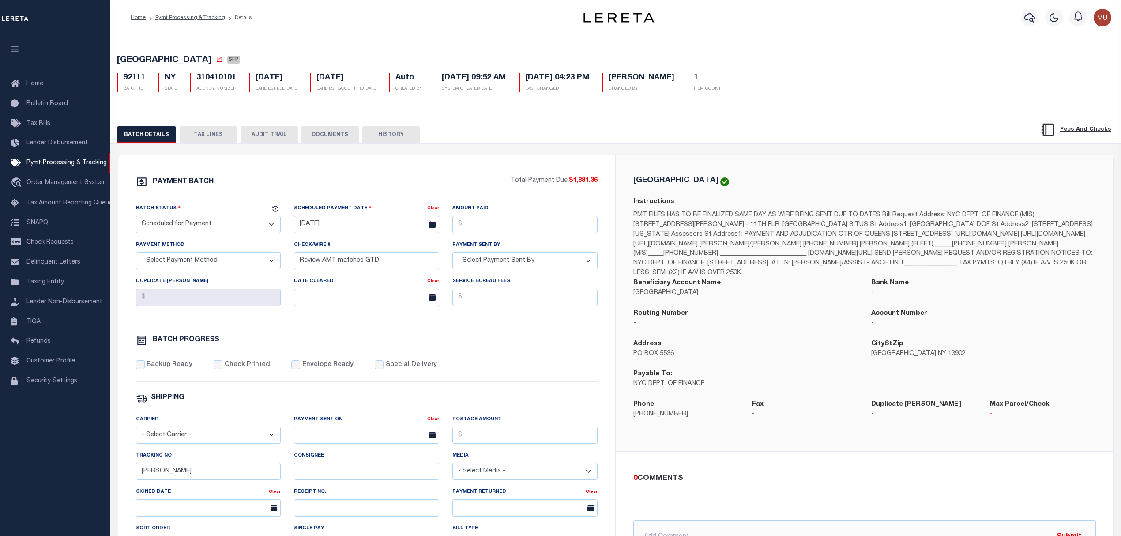
click at [203, 136] on button "TAX LINES" at bounding box center [208, 134] width 57 height 17
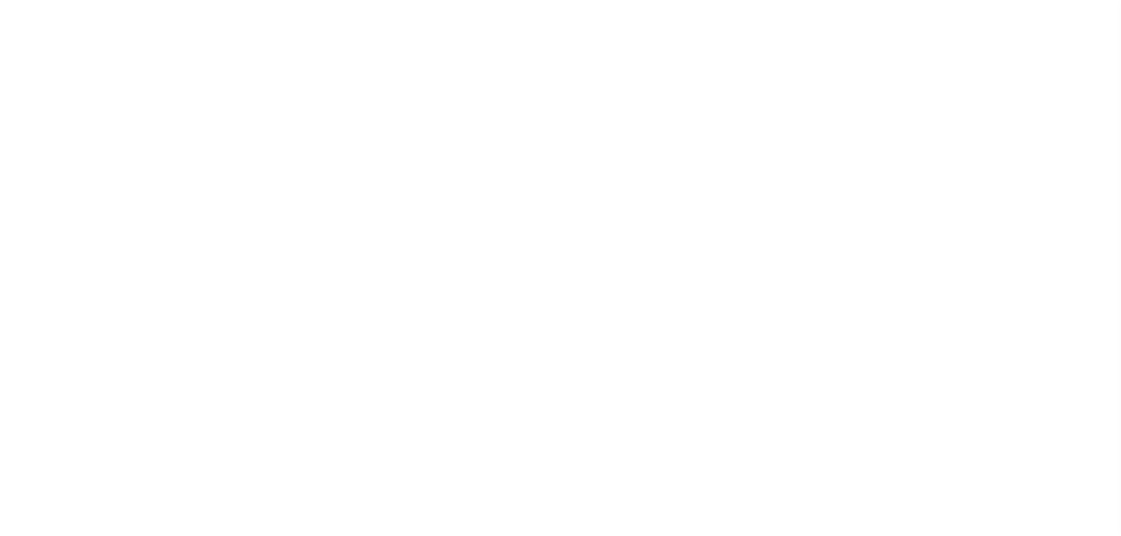
select select "SFP"
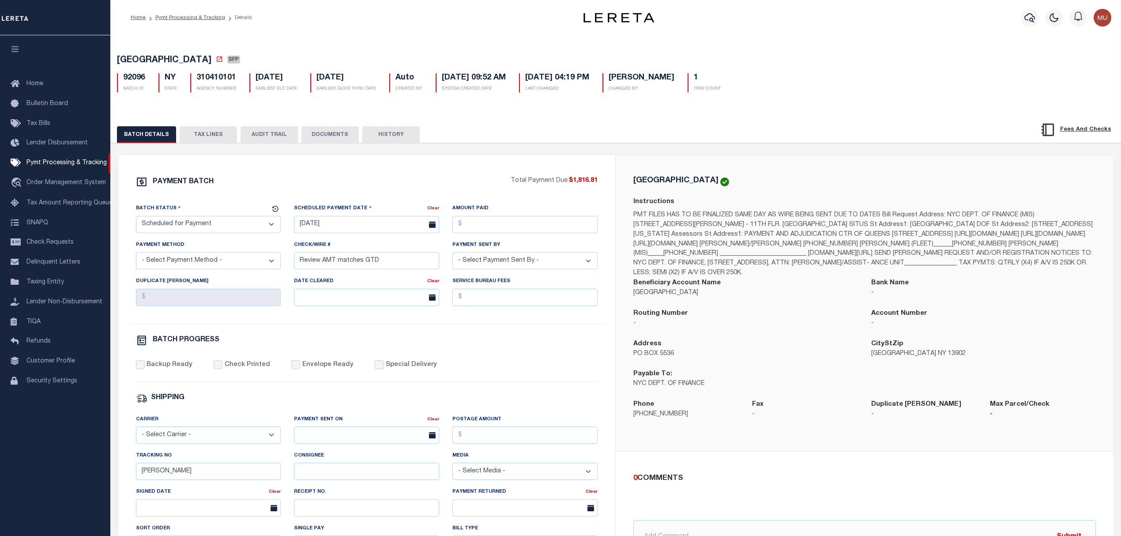
click at [202, 138] on button "TAX LINES" at bounding box center [208, 134] width 57 height 17
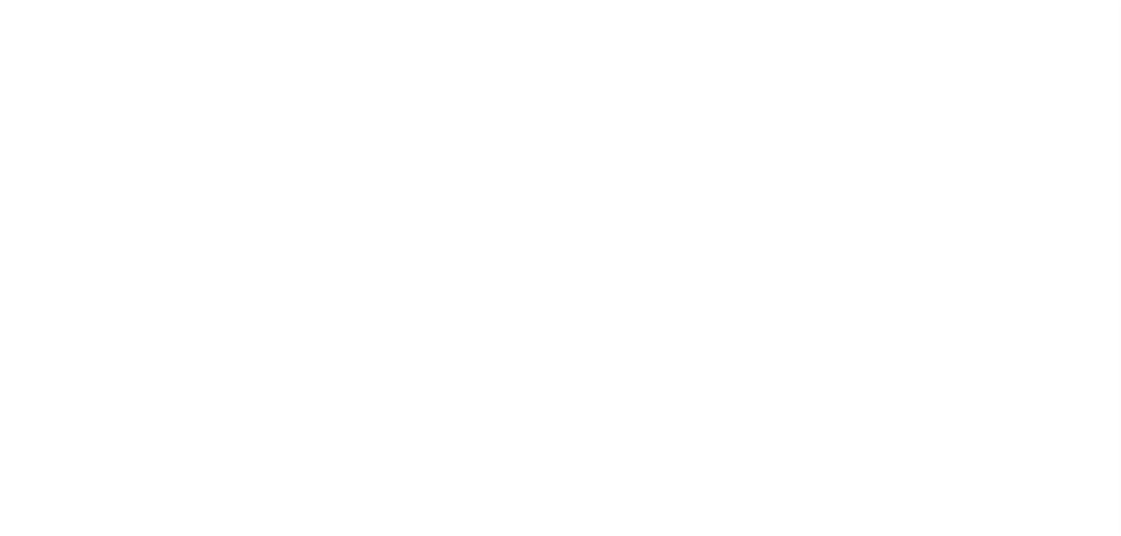
select select "SFP"
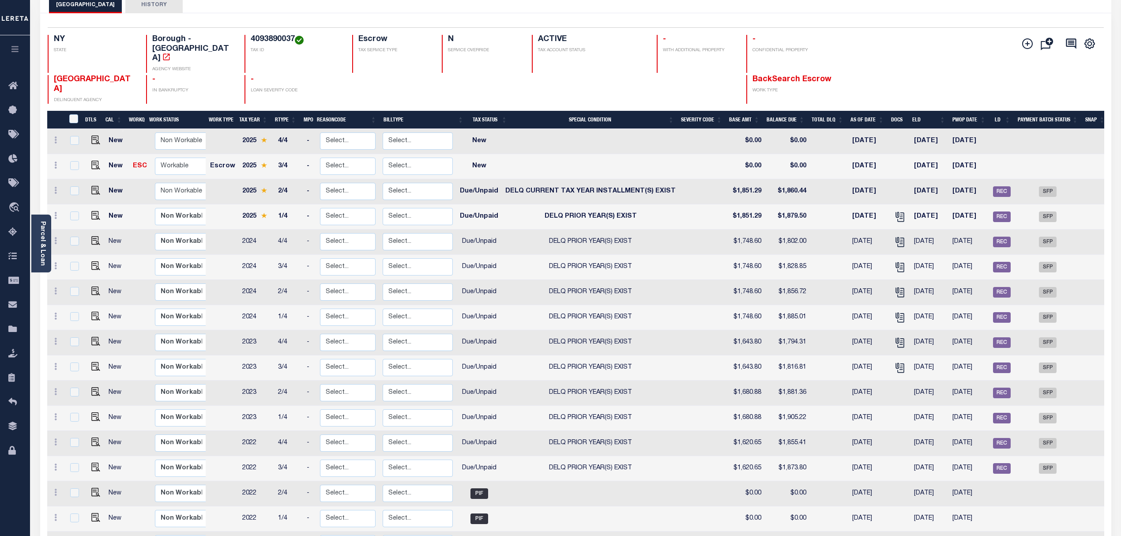
scroll to position [59, 0]
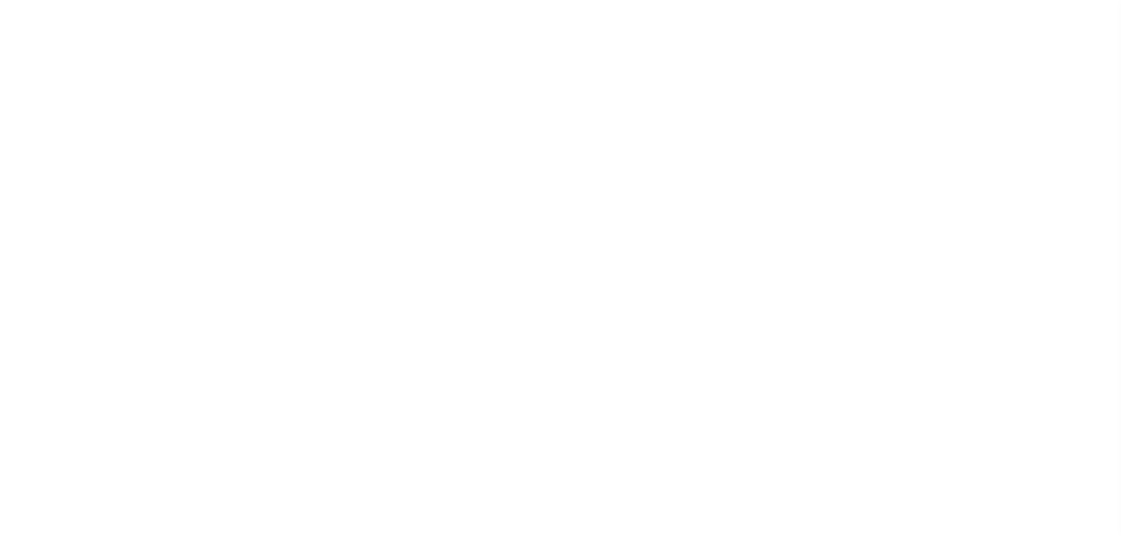
select select "SFP"
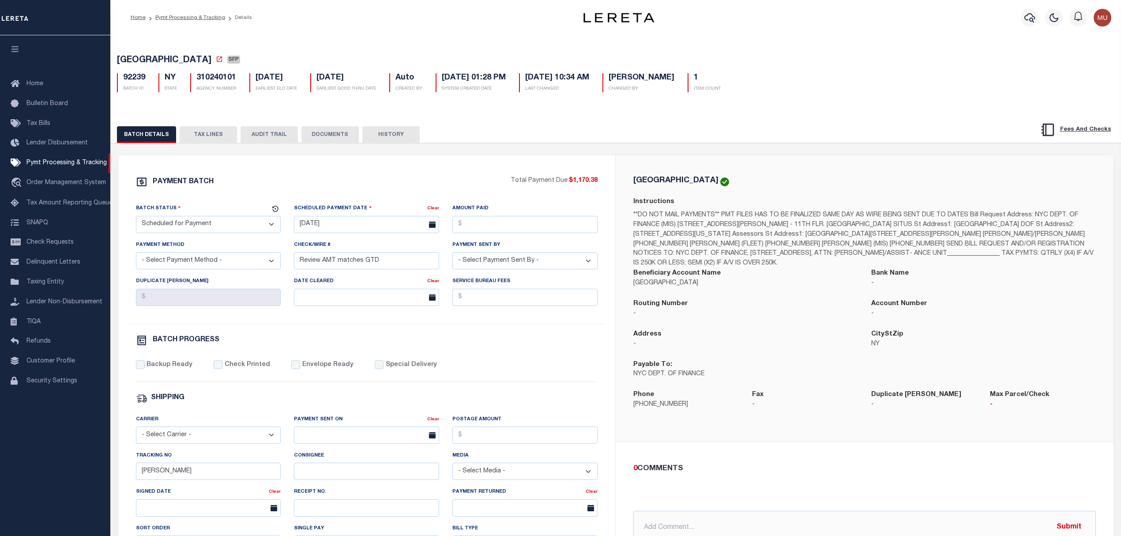
click at [191, 140] on button "TAX LINES" at bounding box center [208, 134] width 57 height 17
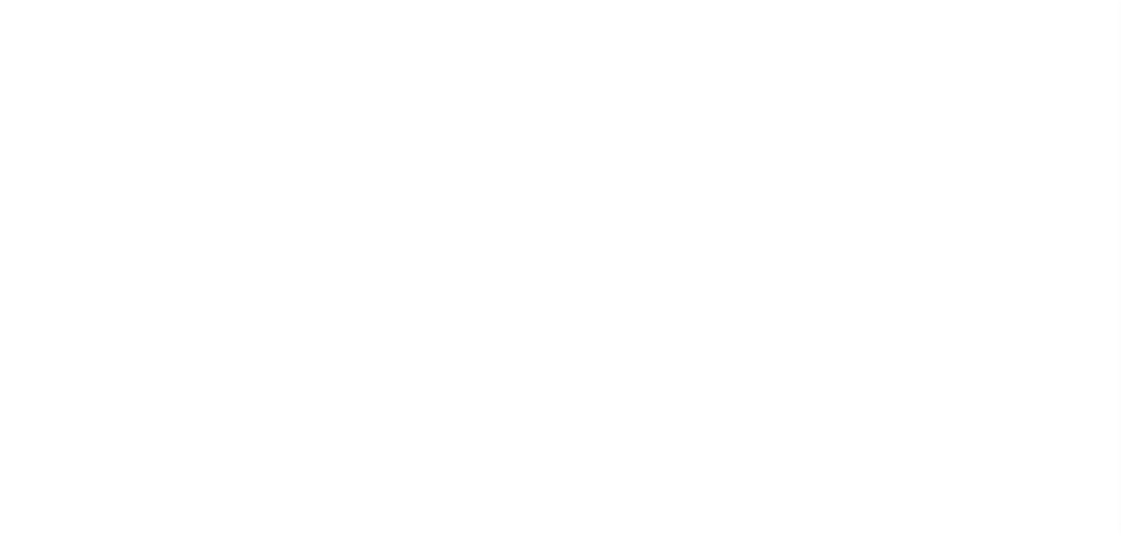
select select "SFP"
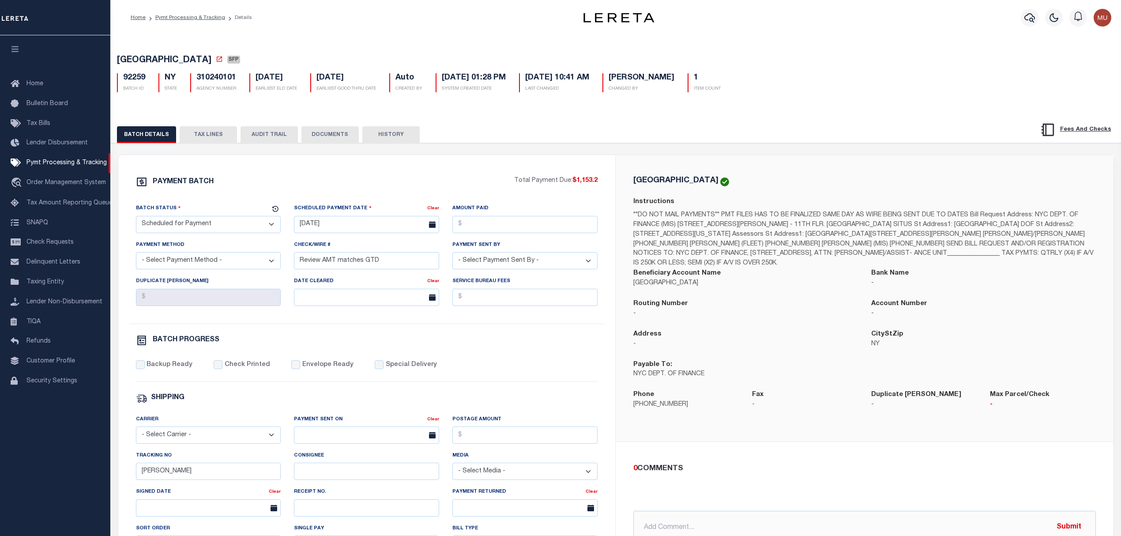
drag, startPoint x: 218, startPoint y: 138, endPoint x: 486, endPoint y: 0, distance: 301.5
click at [218, 138] on button "TAX LINES" at bounding box center [208, 134] width 57 height 17
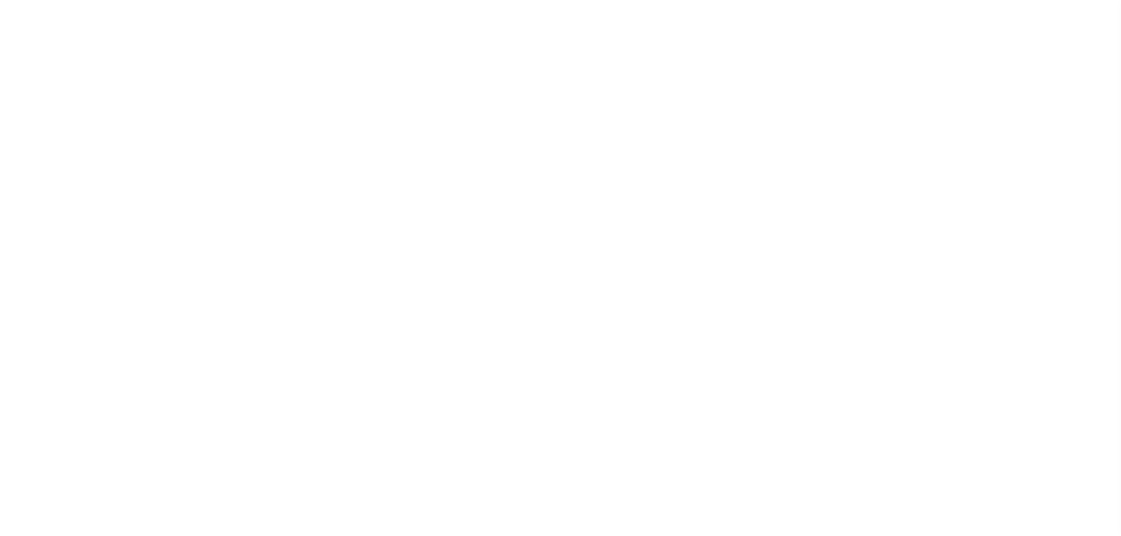
select select "SFP"
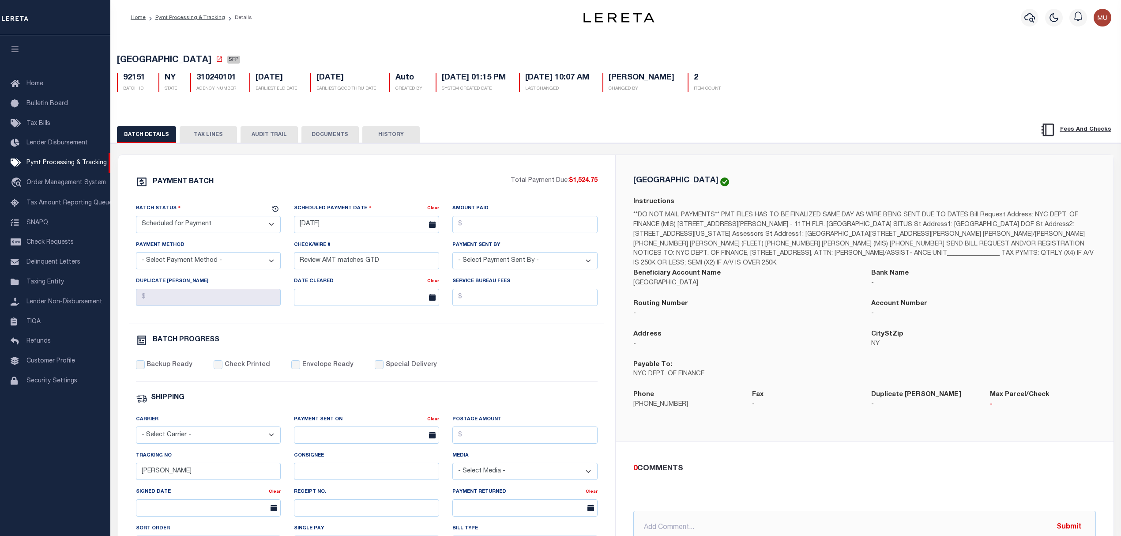
click at [212, 135] on button "TAX LINES" at bounding box center [208, 134] width 57 height 17
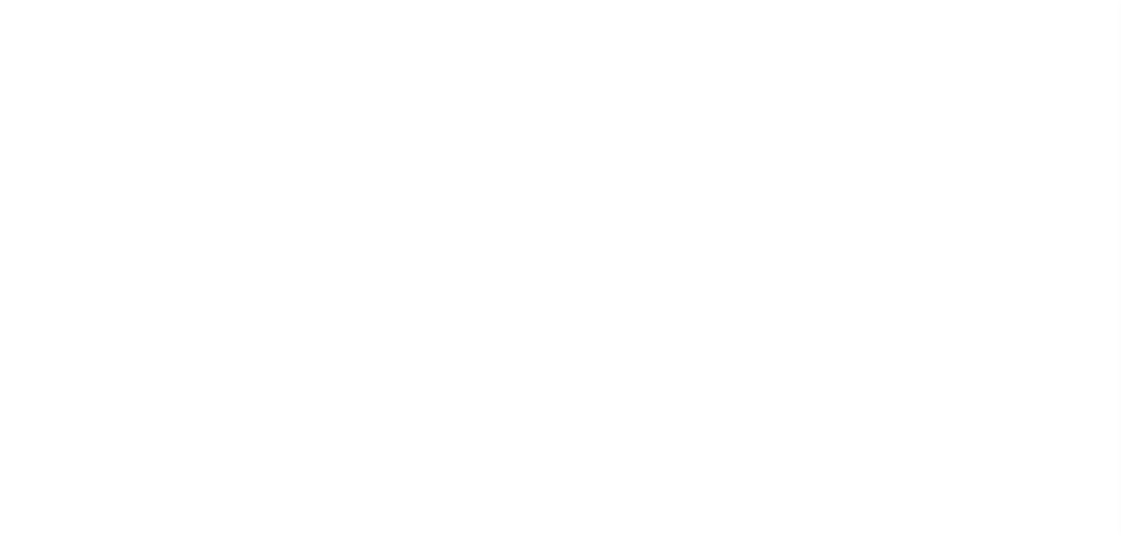
select select "SFP"
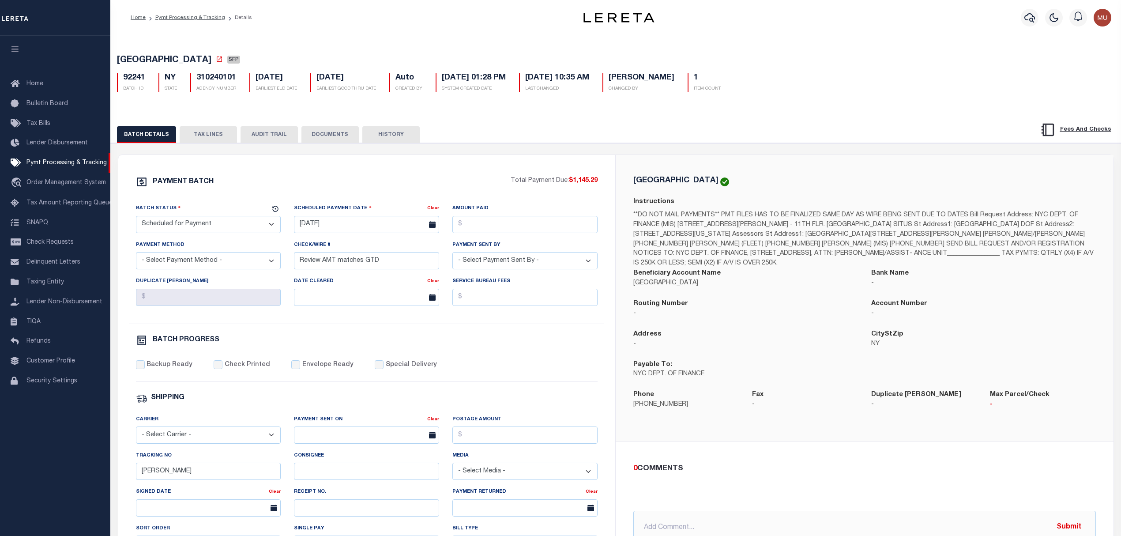
click at [204, 134] on button "TAX LINES" at bounding box center [208, 134] width 57 height 17
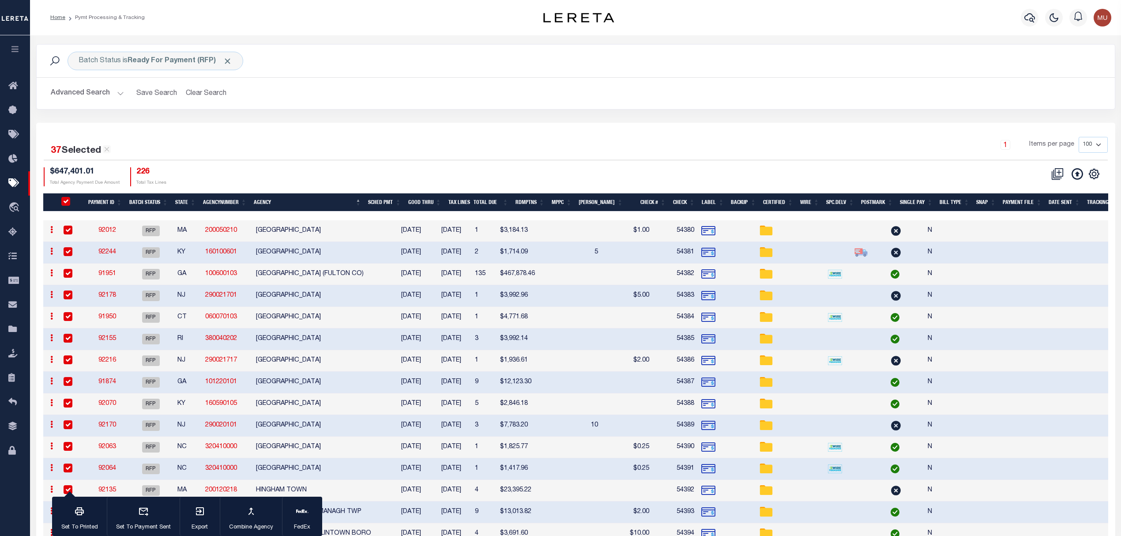
click at [313, 106] on div "Advanced Search Save Search Clear Search PayeeSearchTable_dynamictable_____Defa…" at bounding box center [576, 93] width 1078 height 31
click at [109, 228] on link "92012" at bounding box center [107, 230] width 18 height 6
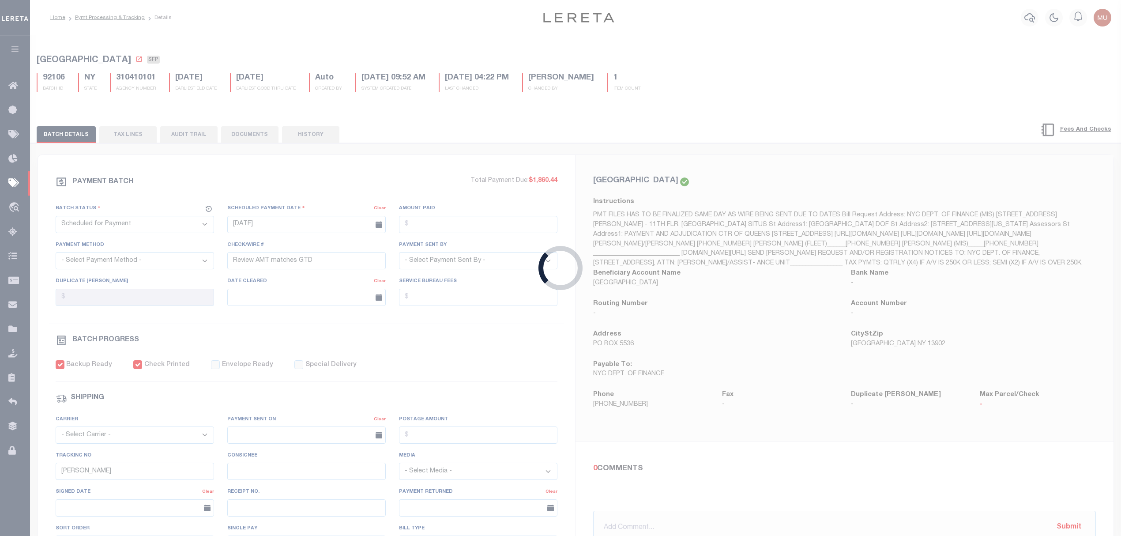
select select "RFP"
type input "[DATE]"
type input "$3,184.13"
select select "CHK"
type input "54380"
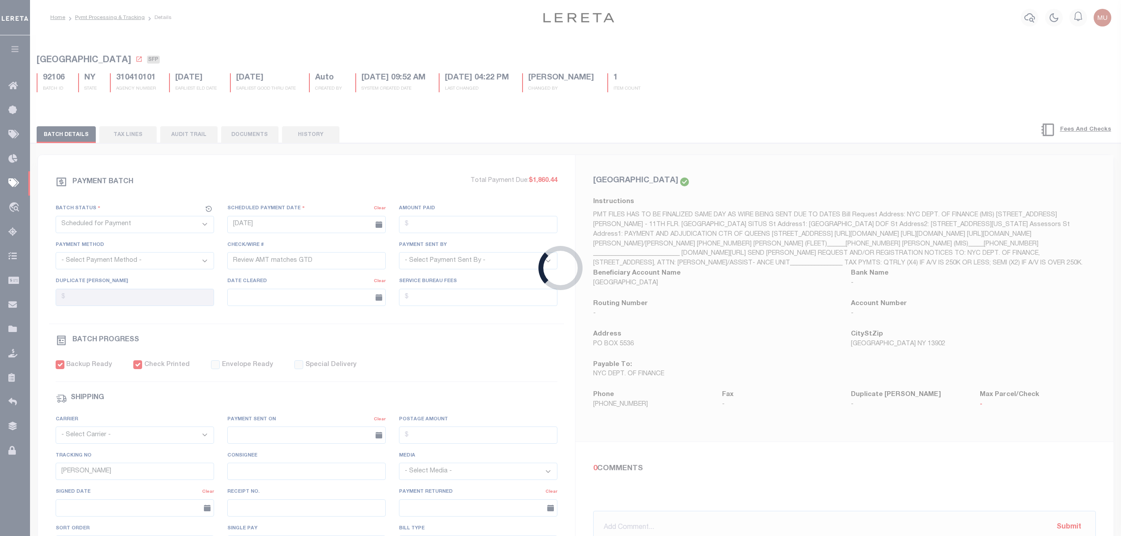
select select "[PERSON_NAME]"
checkbox input "true"
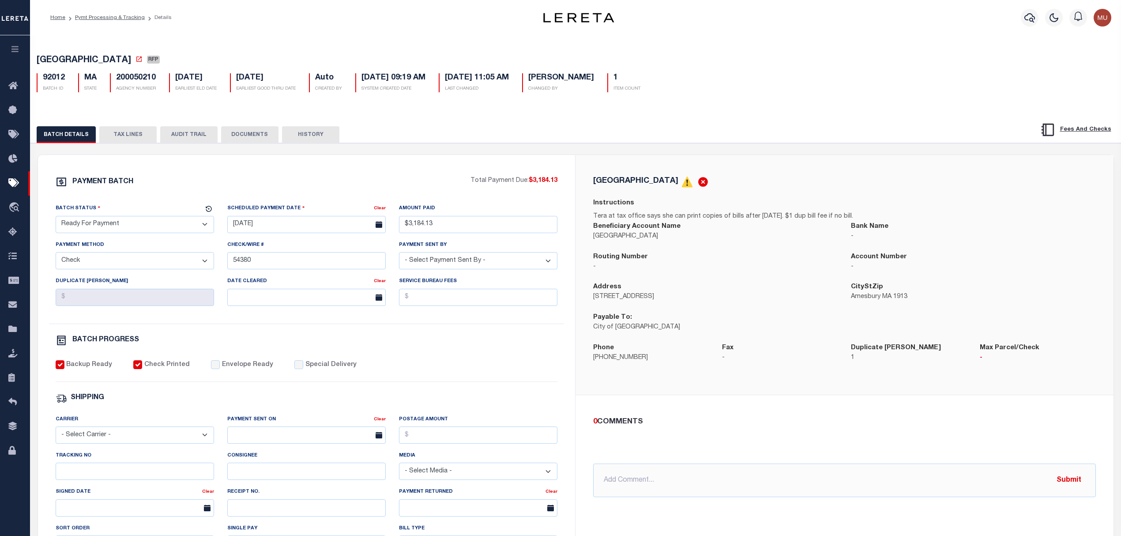
click at [141, 227] on select "- Select Status - Scheduled for Payment Ready For Payment Payment Sent Cleared …" at bounding box center [135, 224] width 158 height 17
select select "SNT"
click at [56, 218] on select "- Select Status - Scheduled for Payment Ready For Payment Payment Sent Cleared …" at bounding box center [135, 224] width 158 height 17
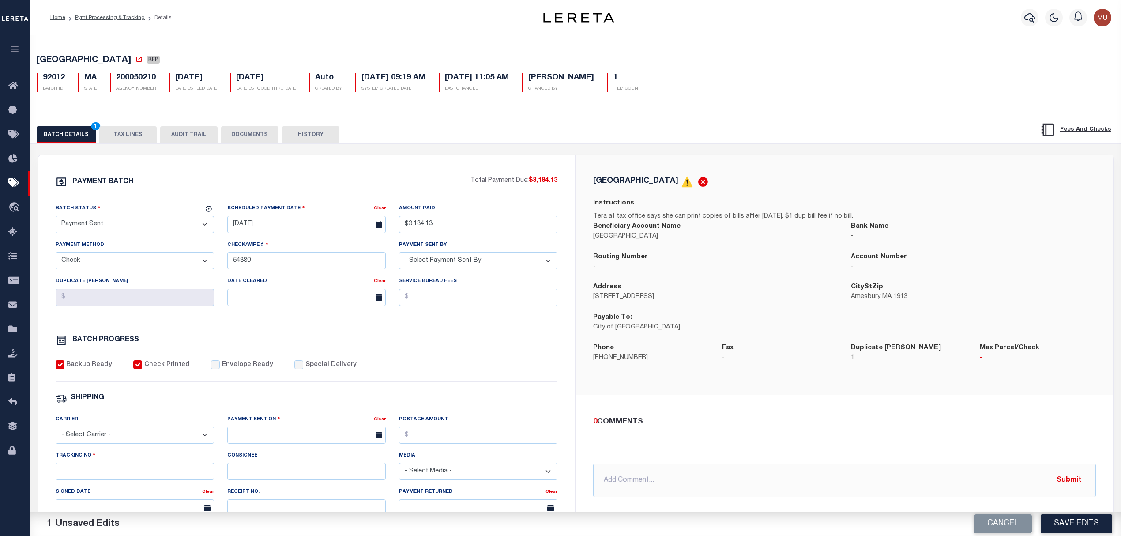
click at [222, 368] on label "Envelope Ready" at bounding box center [247, 365] width 51 height 10
click at [219, 368] on input "Envelope Ready" at bounding box center [215, 364] width 9 height 9
checkbox input "true"
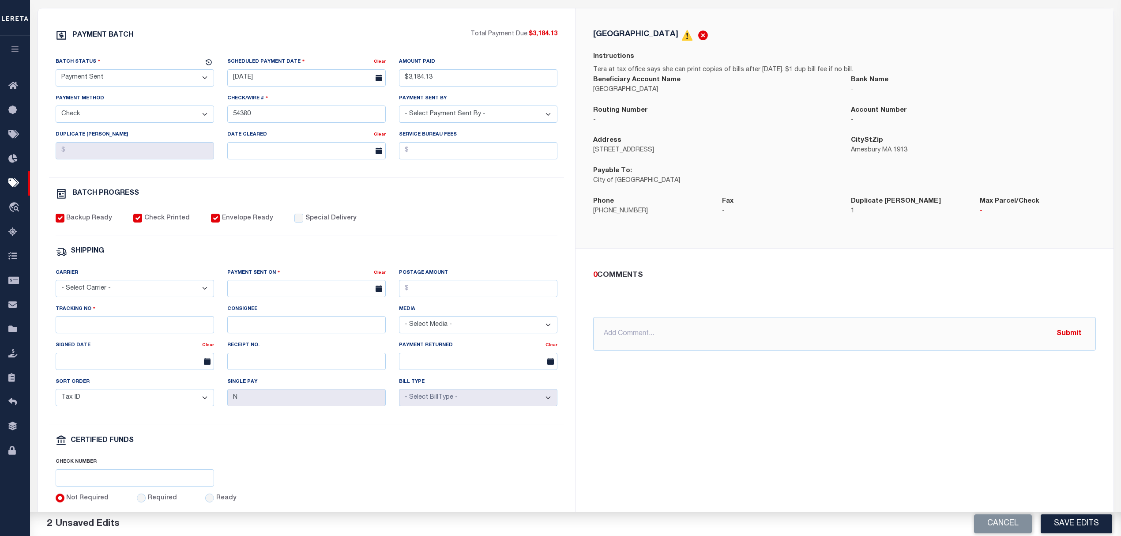
scroll to position [176, 0]
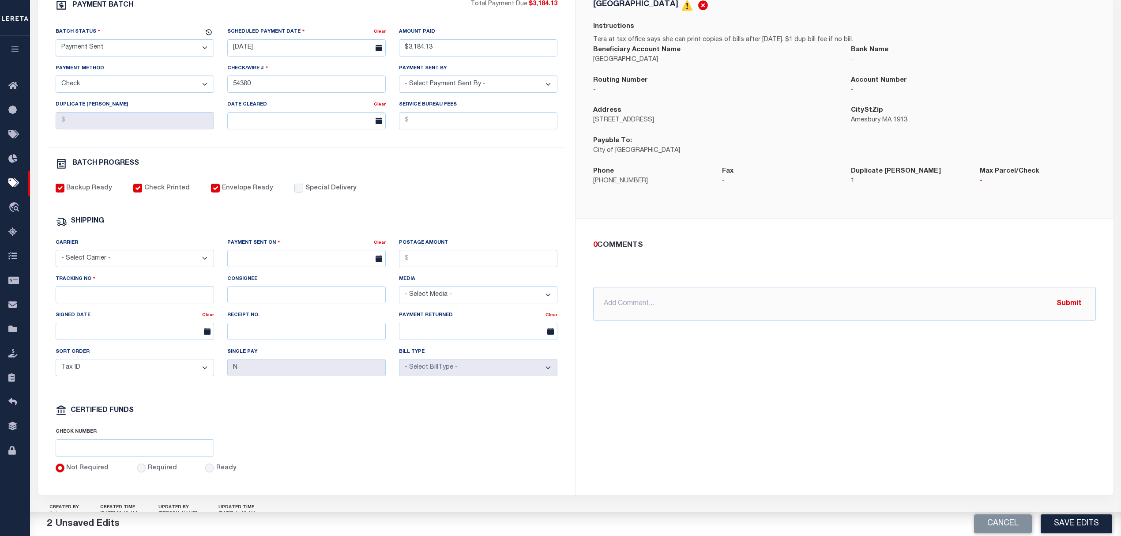
click at [148, 266] on select "- Select Carrier - E-mail Fax Fedex FTP Other UPS USPS" at bounding box center [135, 258] width 158 height 17
select select "FDX"
click at [56, 256] on select "- Select Carrier - E-mail Fax Fedex FTP Other UPS USPS" at bounding box center [135, 258] width 158 height 17
click at [271, 266] on input "text" at bounding box center [306, 258] width 158 height 17
click at [245, 352] on div "28 29 30 1 2 3 4 5 6 7 8 9 10 11 12 13 14 15 16 17 18 19 20 21 22 23 24 25 26 2…" at bounding box center [295, 357] width 136 height 103
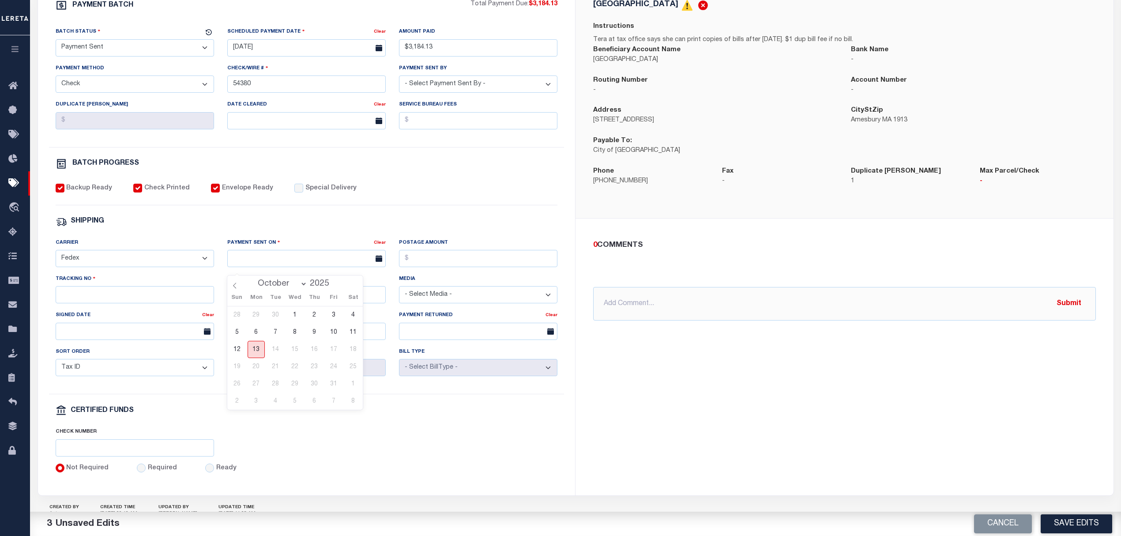
click at [256, 350] on span "13" at bounding box center [256, 349] width 17 height 17
type input "10/13/2025"
click at [152, 303] on input "Tracking No" at bounding box center [135, 294] width 158 height 17
type input "885142438862"
click at [1083, 522] on button "Save Edits" at bounding box center [1075, 523] width 71 height 19
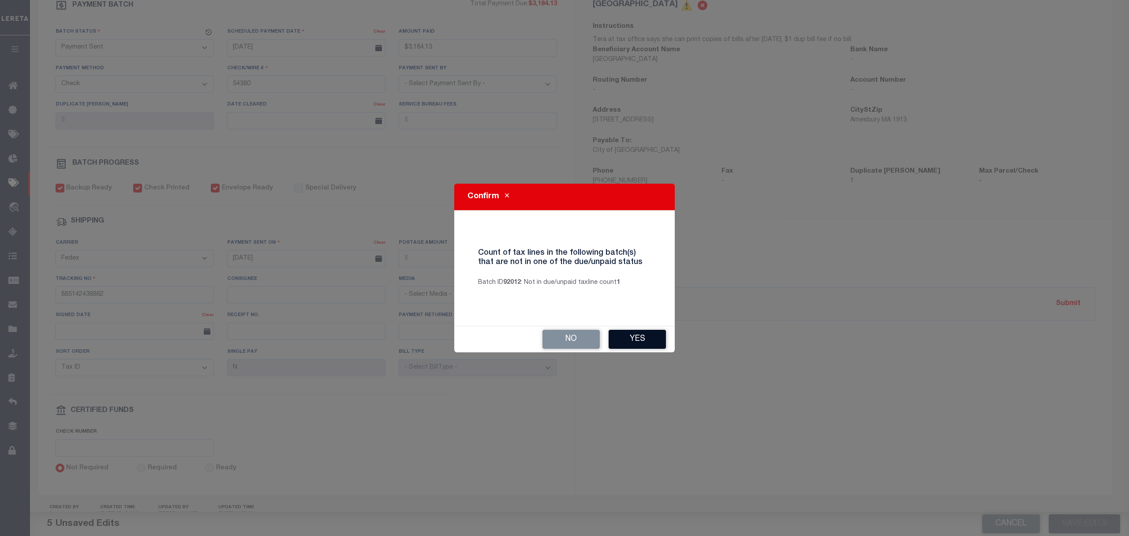
click at [652, 333] on button "Yes" at bounding box center [637, 339] width 57 height 19
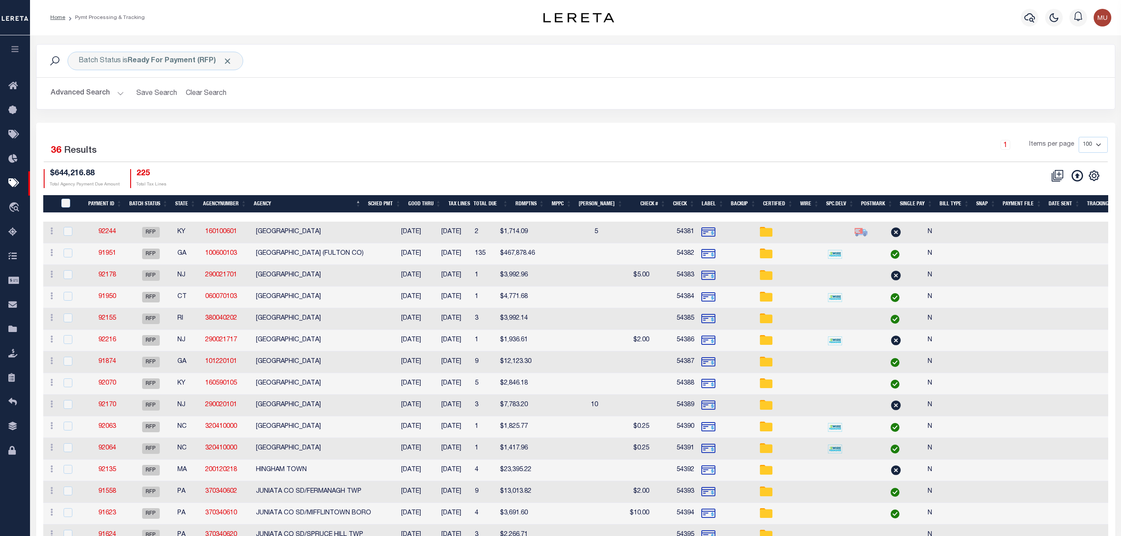
click at [106, 226] on td "92244" at bounding box center [107, 232] width 41 height 22
checkbox input "true"
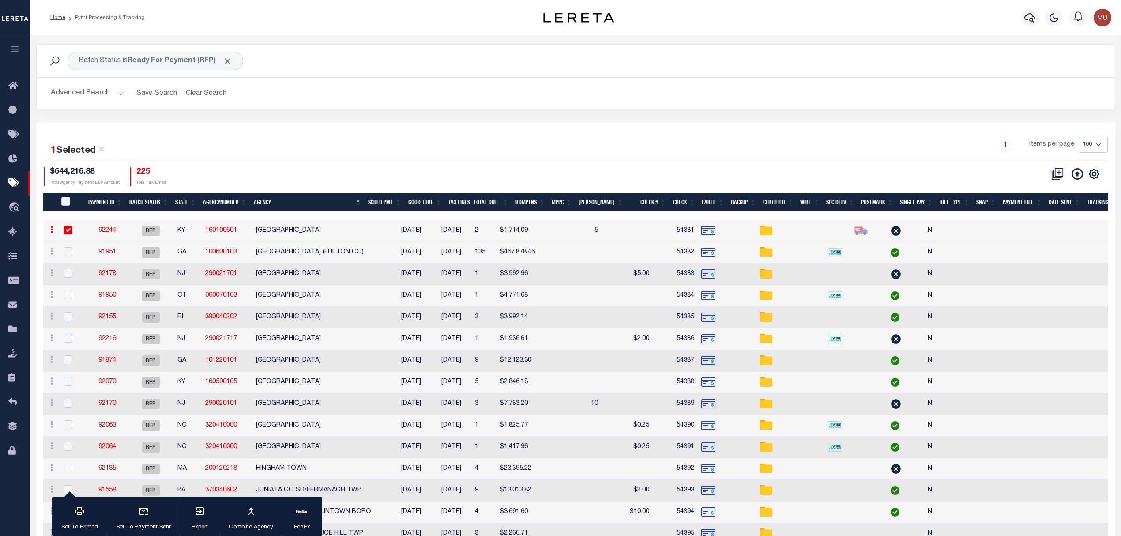
click at [105, 233] on link "92244" at bounding box center [107, 230] width 18 height 6
select select "RFP"
type input "$1,714.09"
type input "54381"
select select "Villatoro-Benitez, Andres"
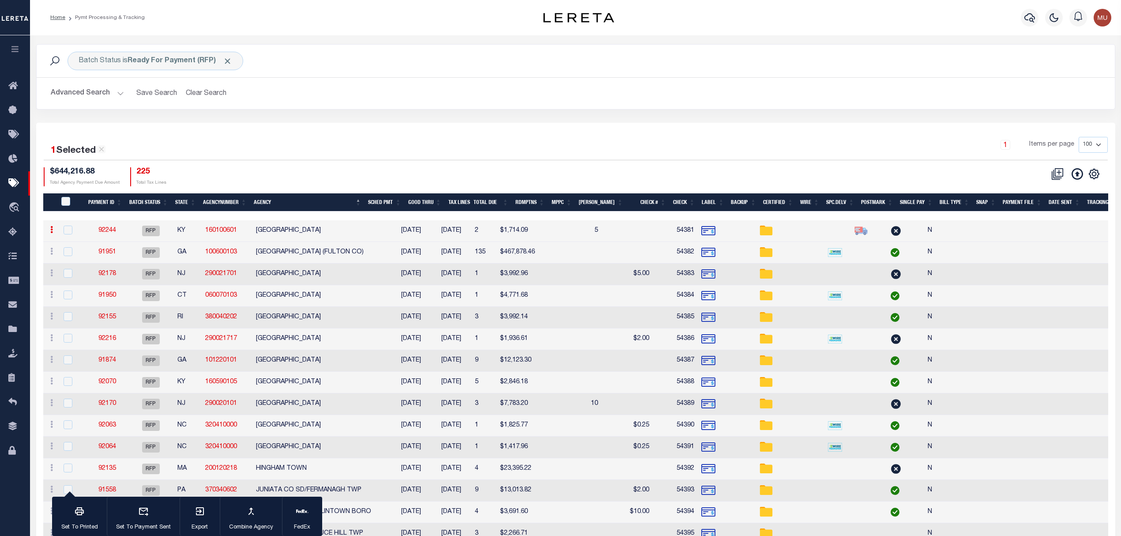
checkbox input "false"
checkbox input "true"
select select
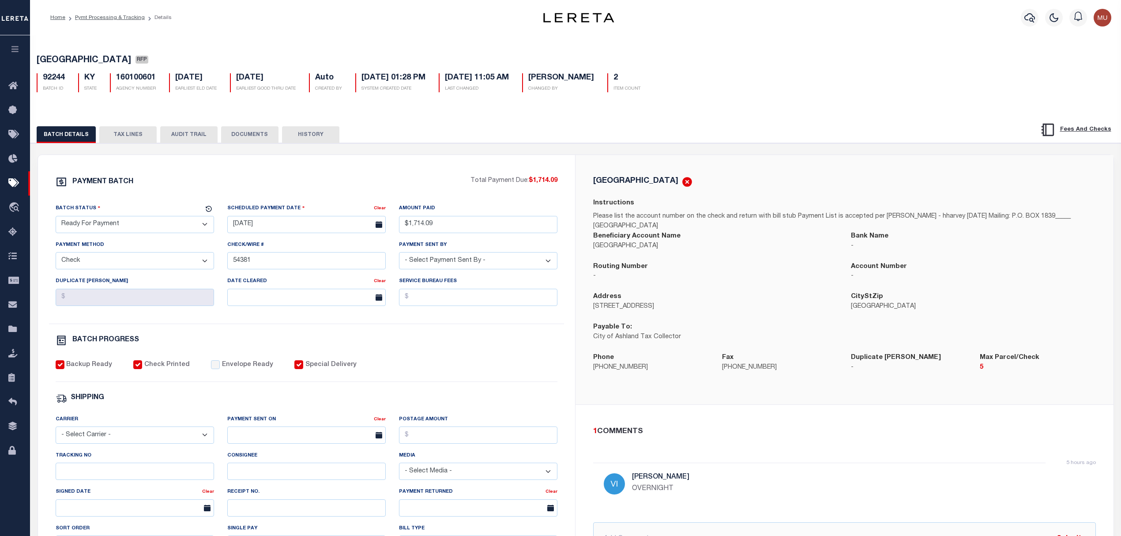
click at [146, 230] on select "- Select Status - Scheduled for Payment Ready For Payment Payment Sent Cleared …" at bounding box center [135, 224] width 158 height 17
select select "SNT"
click at [56, 218] on select "- Select Status - Scheduled for Payment Ready For Payment Payment Sent Cleared …" at bounding box center [135, 224] width 158 height 17
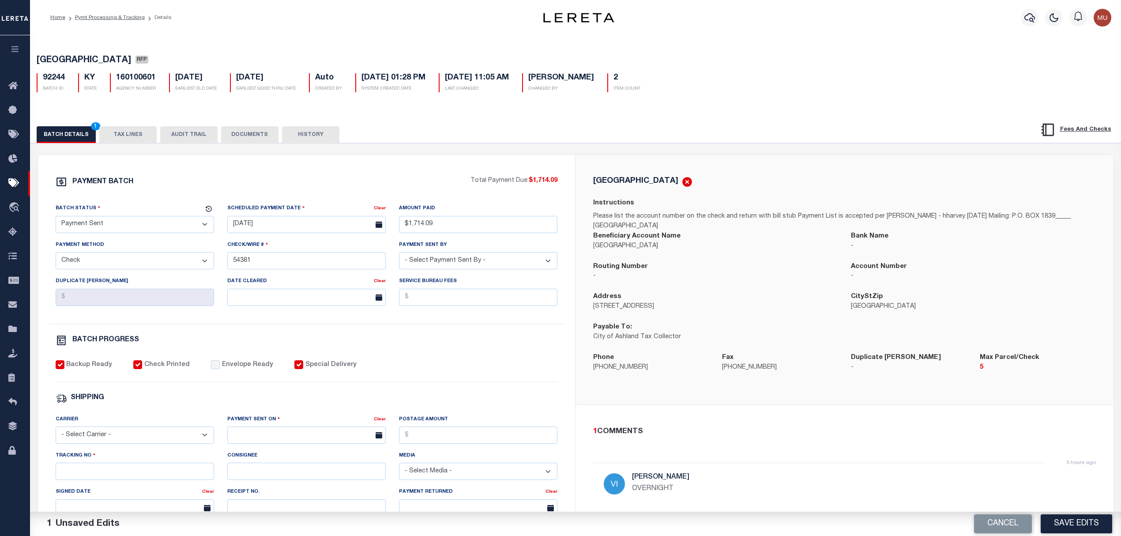
click at [222, 368] on label "Envelope Ready" at bounding box center [247, 365] width 51 height 10
click at [216, 368] on input "Envelope Ready" at bounding box center [215, 364] width 9 height 9
checkbox input "true"
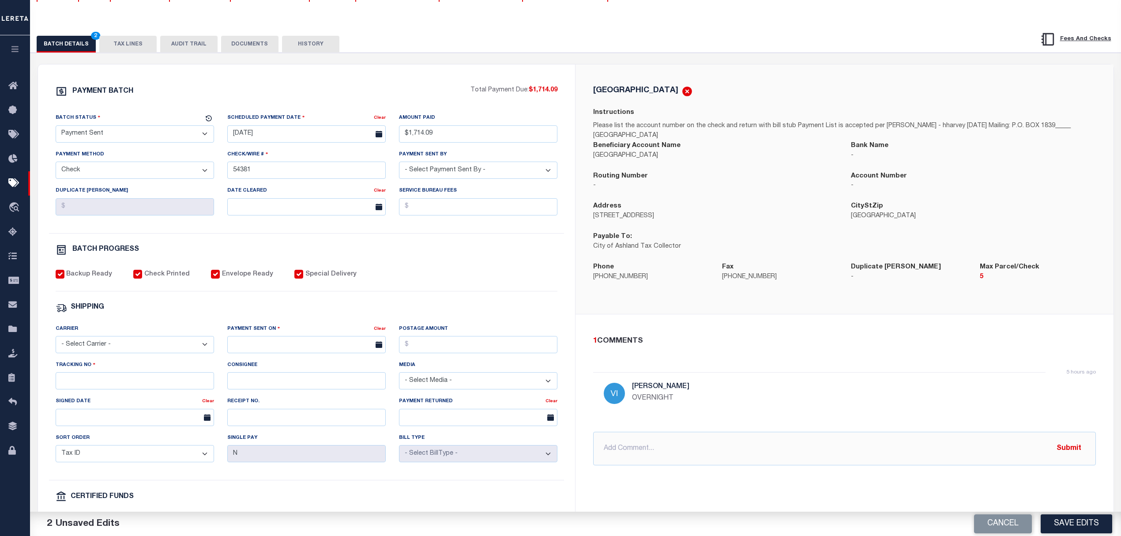
scroll to position [117, 0]
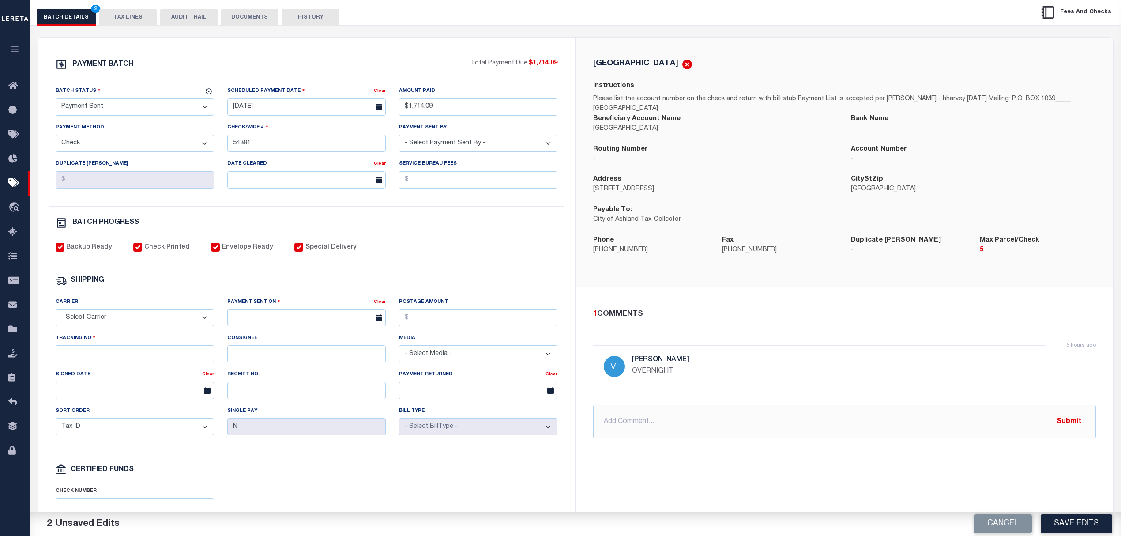
click at [125, 326] on select "- Select Carrier - E-mail Fax Fedex FTP Other UPS USPS" at bounding box center [135, 317] width 158 height 17
select select "FDX"
click at [56, 315] on select "- Select Carrier - E-mail Fax Fedex FTP Other UPS USPS" at bounding box center [135, 317] width 158 height 17
click at [279, 309] on div "Payment Sent On" at bounding box center [300, 303] width 146 height 12
click at [293, 326] on input "text" at bounding box center [306, 317] width 158 height 17
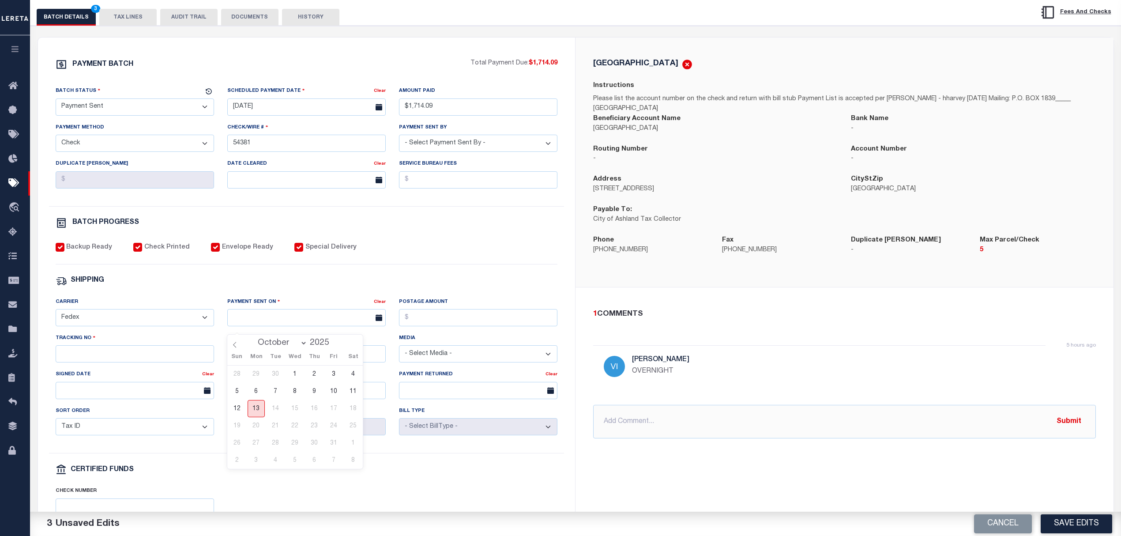
click at [251, 406] on span "13" at bounding box center [256, 408] width 17 height 17
type input "10/13/2025"
click at [179, 362] on input "Tracking No" at bounding box center [135, 353] width 158 height 17
type input "885142443302"
click at [1061, 514] on button "Save Edits" at bounding box center [1075, 523] width 71 height 19
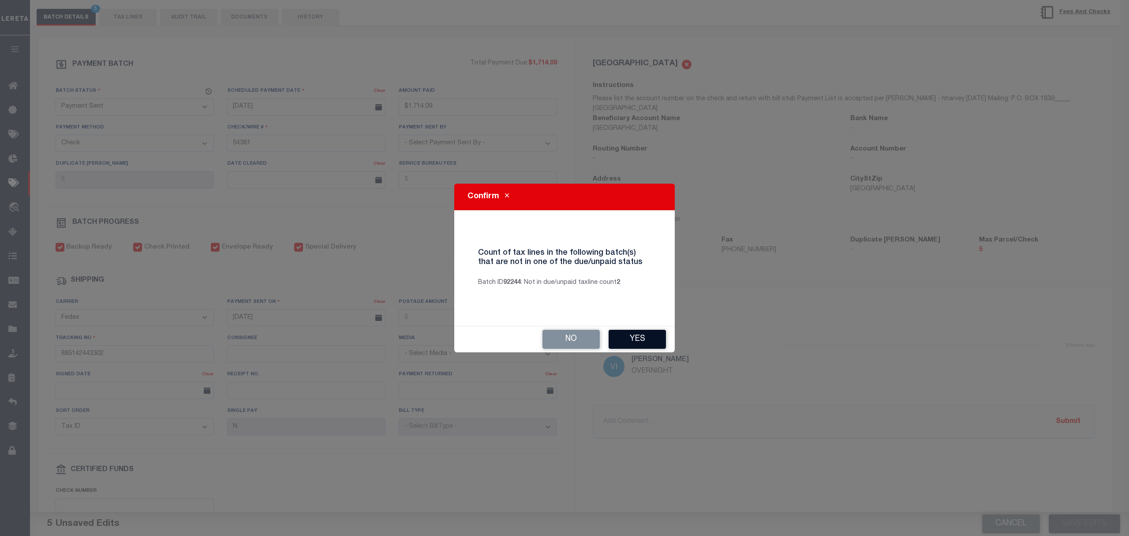
click at [627, 344] on button "Yes" at bounding box center [637, 339] width 57 height 19
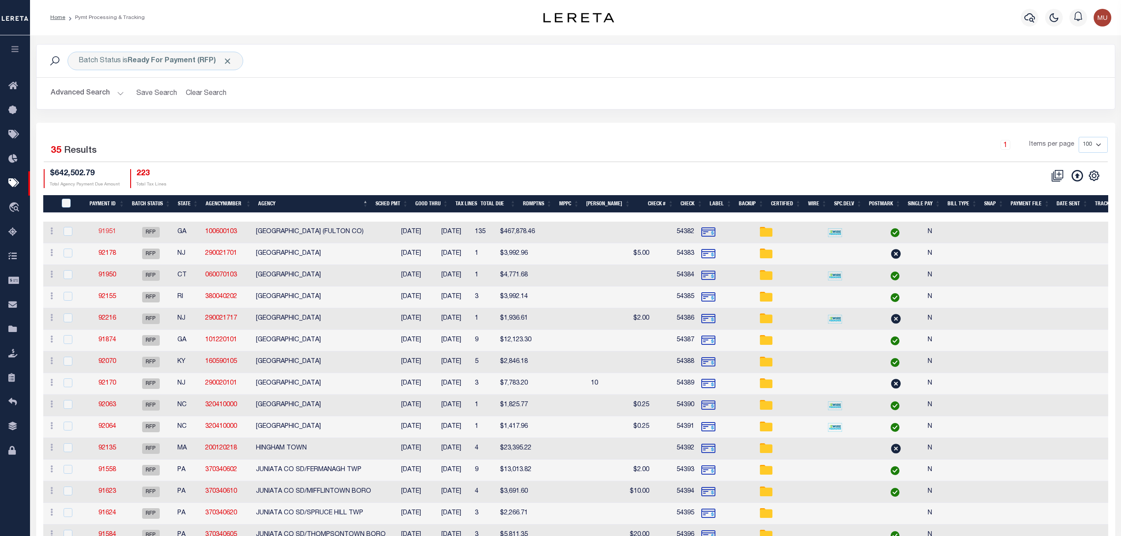
click at [109, 232] on link "91951" at bounding box center [107, 232] width 18 height 6
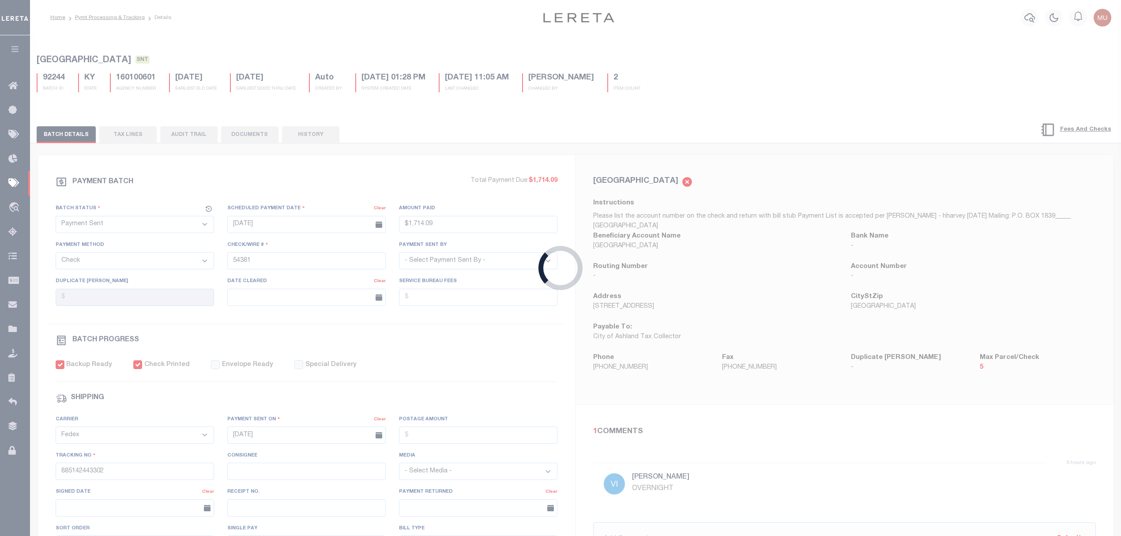
select select "RFP"
type input "$467,878.46"
type input "54382"
select select "Starek, Barbara"
checkbox input "false"
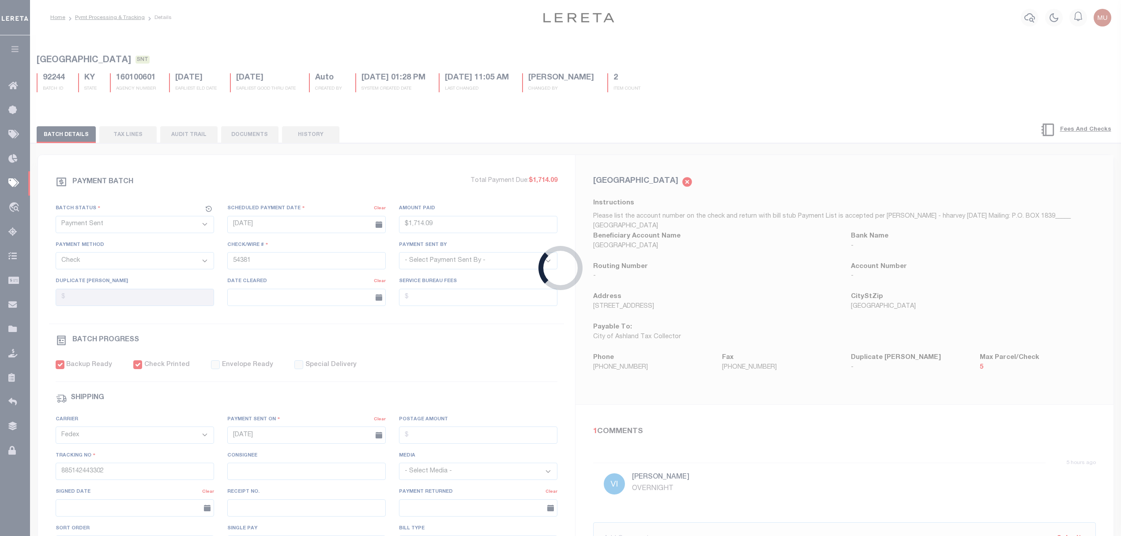
checkbox input "false"
select select
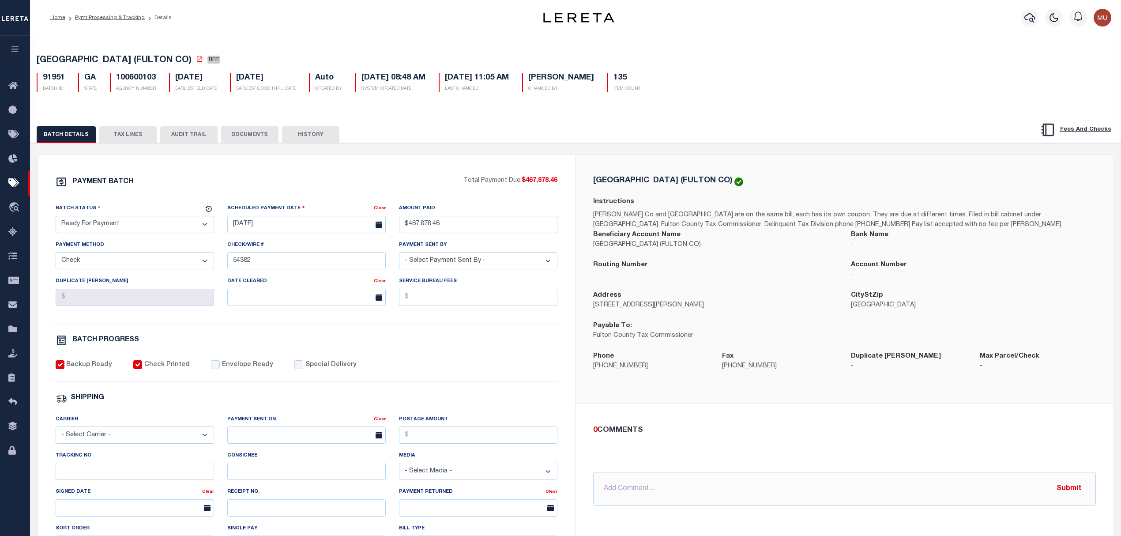
drag, startPoint x: 149, startPoint y: 225, endPoint x: 139, endPoint y: 231, distance: 11.1
click at [148, 225] on select "- Select Status - Scheduled for Payment Ready For Payment Payment Sent Cleared …" at bounding box center [135, 224] width 158 height 17
select select "SNT"
click at [56, 218] on select "- Select Status - Scheduled for Payment Ready For Payment Payment Sent Cleared …" at bounding box center [135, 224] width 158 height 17
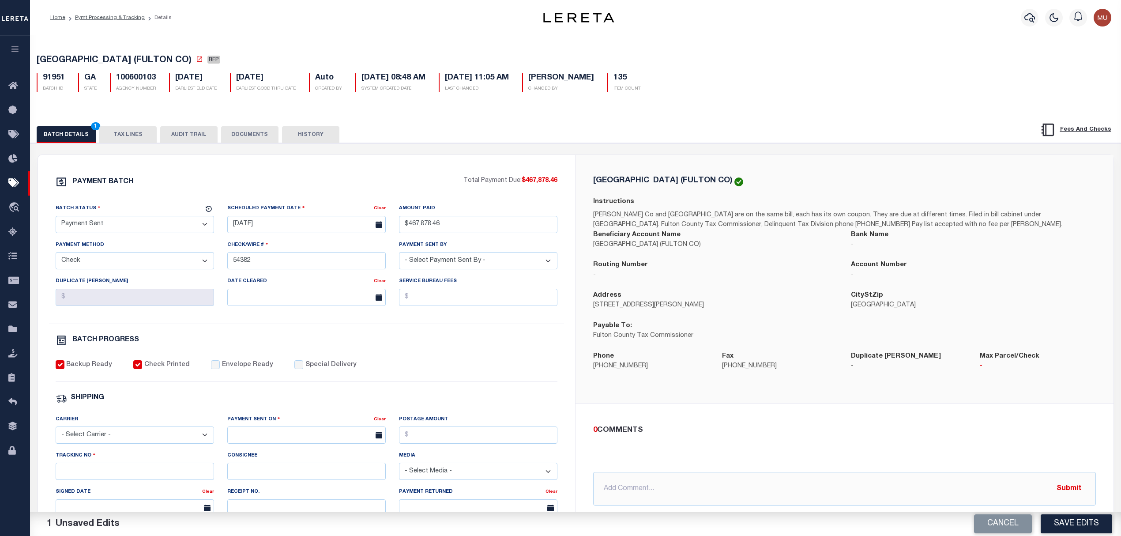
click at [230, 364] on div "PAYMENT BATCH Total Payment Due: $467,878.46 Batch Status - Select Status -" at bounding box center [307, 413] width 516 height 474
click at [218, 382] on div "Backup Ready Check Printed Envelope Ready Special Delivery" at bounding box center [307, 371] width 502 height 22
click at [228, 370] on label "Envelope Ready" at bounding box center [247, 365] width 51 height 10
click at [220, 369] on input "Envelope Ready" at bounding box center [215, 364] width 9 height 9
checkbox input "true"
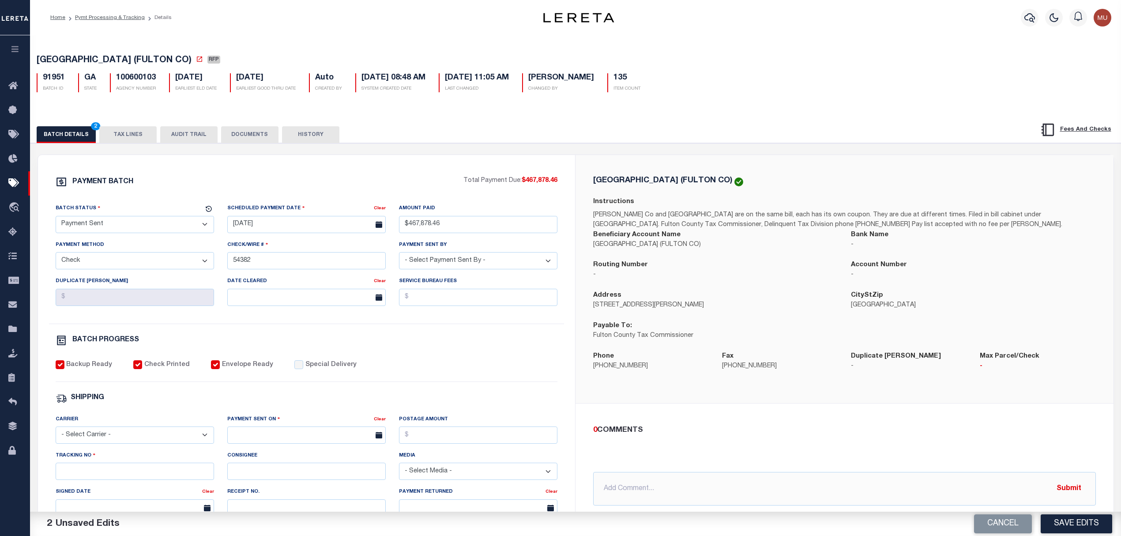
drag, startPoint x: 175, startPoint y: 430, endPoint x: 161, endPoint y: 439, distance: 17.1
click at [175, 431] on div "Carrier - Select Carrier - E-mail Fax Fedex FTP Other UPS USPS" at bounding box center [135, 428] width 158 height 29
click at [157, 440] on select "- Select Carrier - E-mail Fax Fedex FTP Other UPS USPS" at bounding box center [135, 434] width 158 height 17
select select "FDX"
click at [56, 432] on select "- Select Carrier - E-mail Fax Fedex FTP Other UPS USPS" at bounding box center [135, 434] width 158 height 17
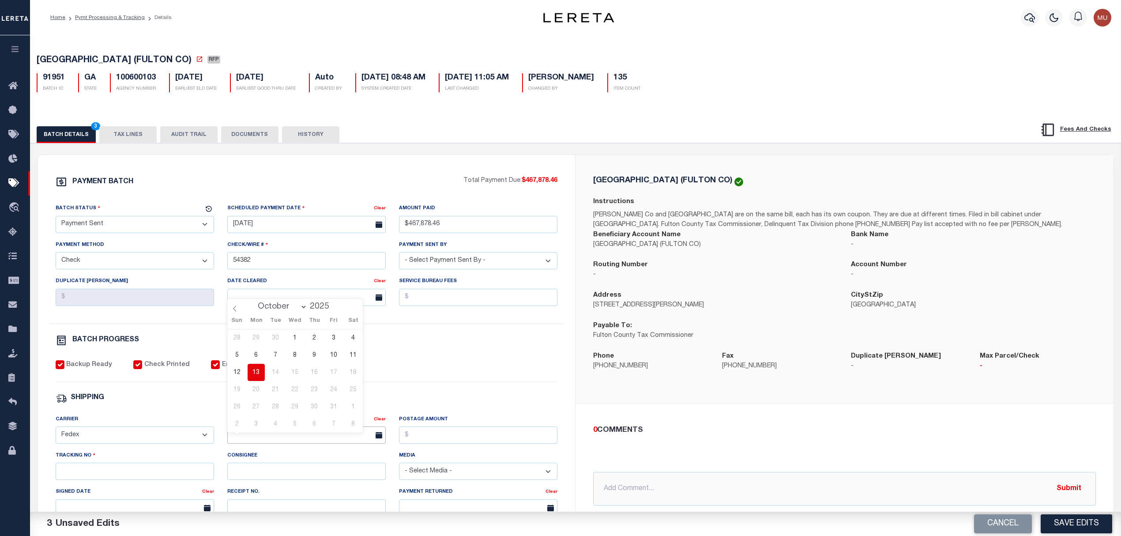
drag, startPoint x: 251, startPoint y: 435, endPoint x: 268, endPoint y: 440, distance: 18.0
click at [259, 439] on input "text" at bounding box center [306, 434] width 158 height 17
click at [255, 371] on span "13" at bounding box center [256, 372] width 17 height 17
type input "10/13/2025"
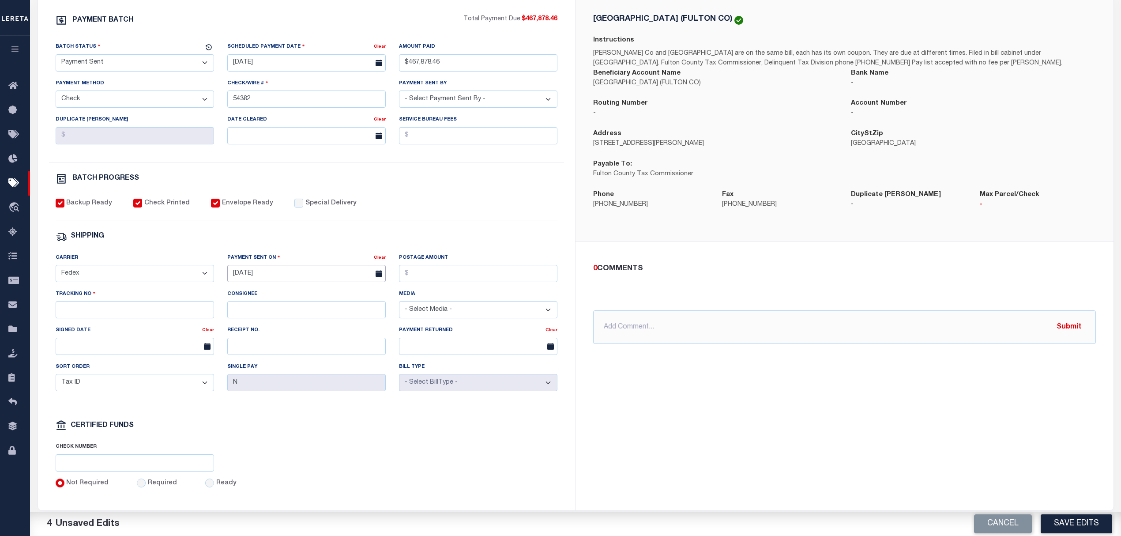
scroll to position [176, 0]
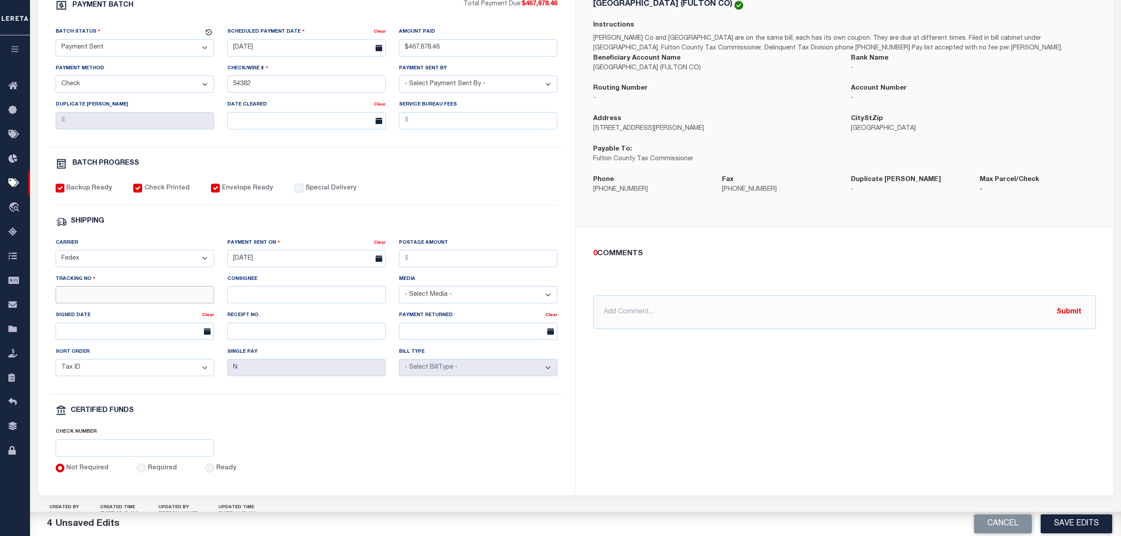
click at [125, 302] on input "Tracking No" at bounding box center [135, 294] width 158 height 17
type input "885142927332"
click at [1051, 515] on button "Save Edits" at bounding box center [1075, 523] width 71 height 19
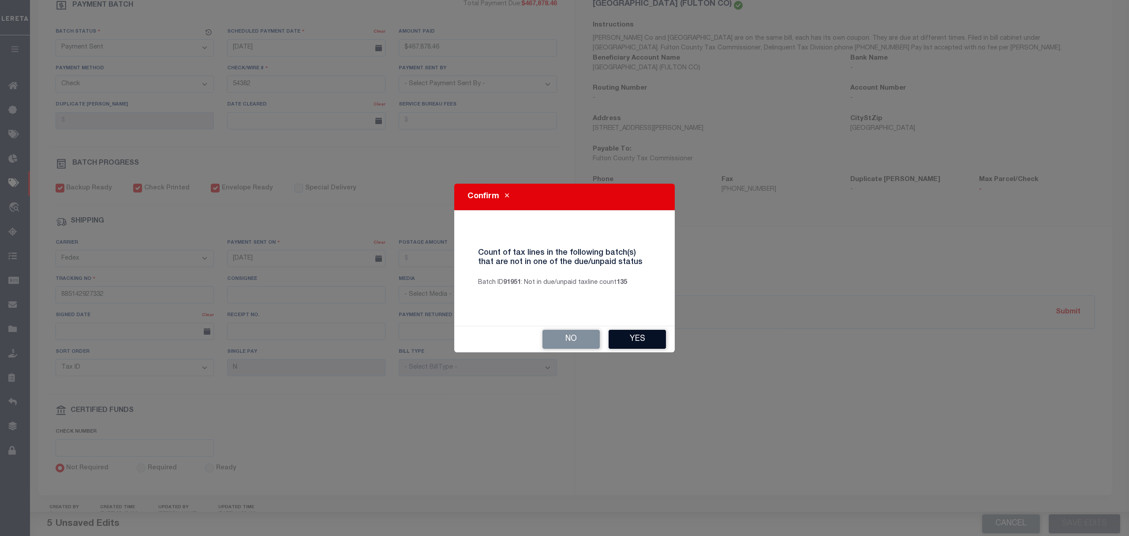
click at [663, 345] on button "Yes" at bounding box center [637, 339] width 57 height 19
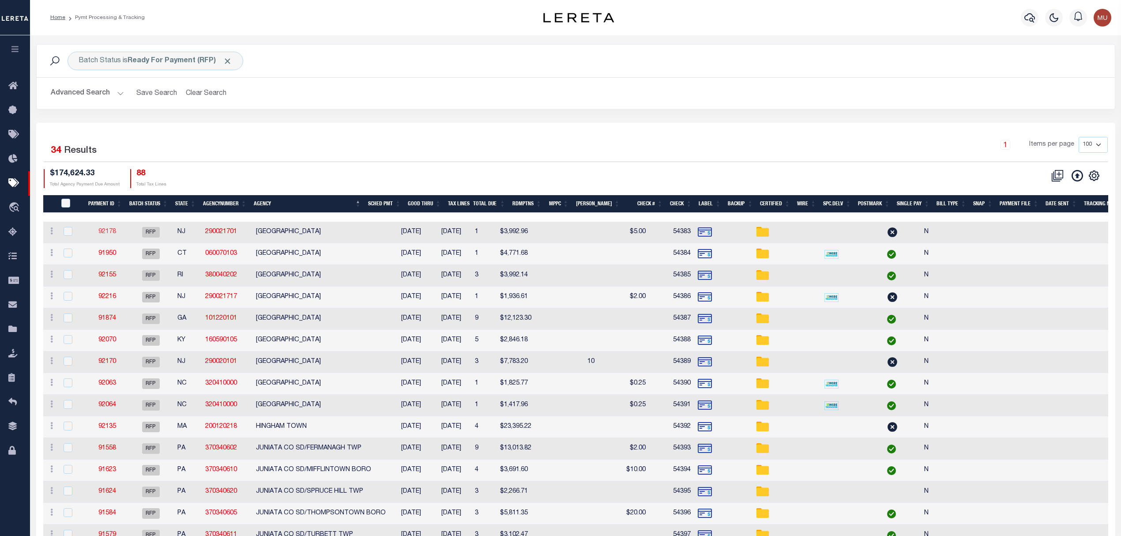
click at [105, 234] on link "92178" at bounding box center [107, 232] width 18 height 6
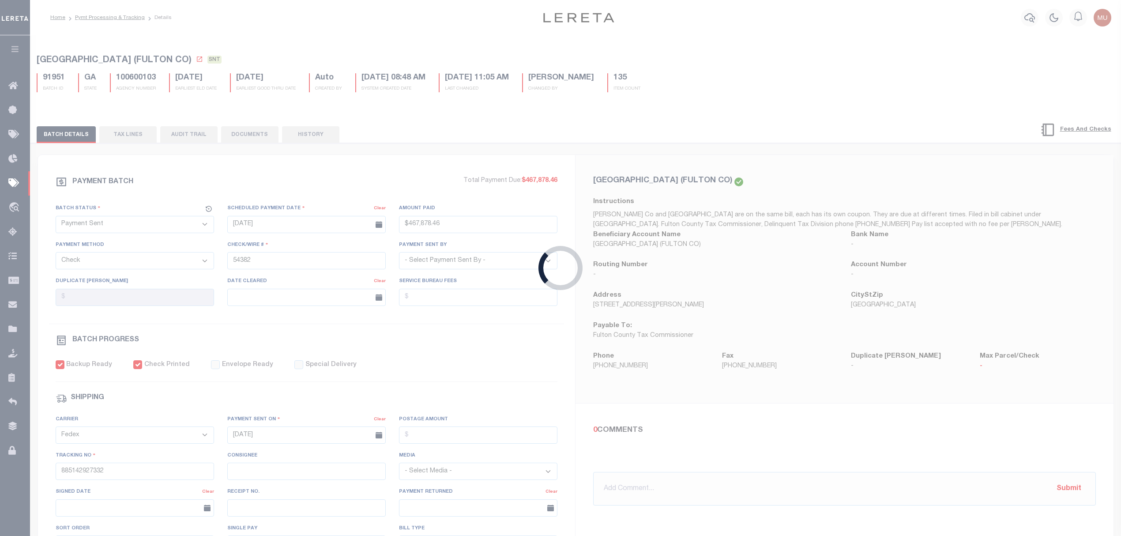
select select "RFP"
type input "$3,992.96"
type input "54383"
checkbox input "false"
select select
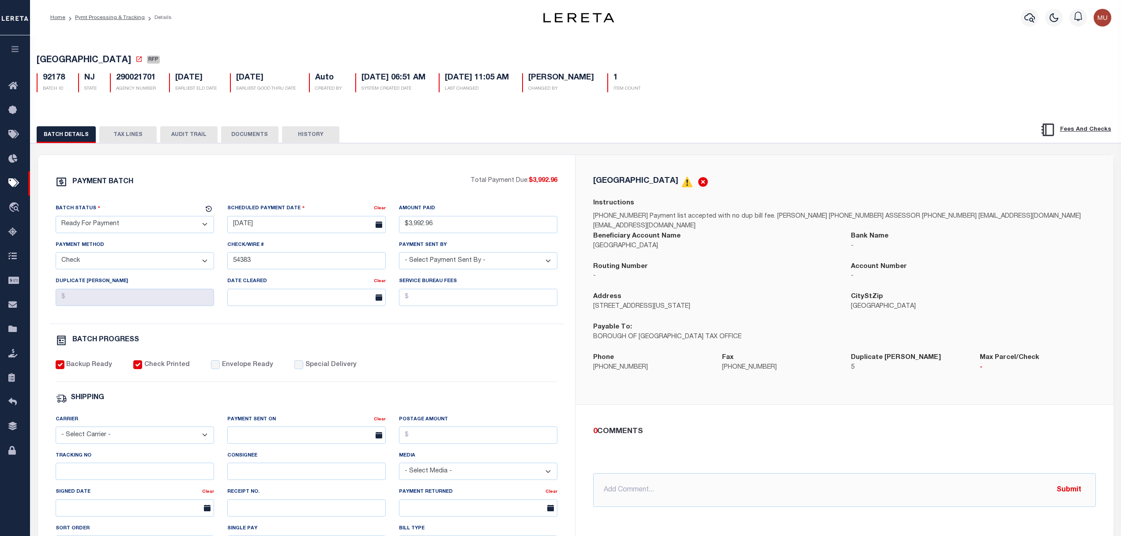
click at [176, 222] on select "- Select Status - Scheduled for Payment Ready For Payment Payment Sent Cleared …" at bounding box center [135, 224] width 158 height 17
select select "SNT"
click at [56, 218] on select "- Select Status - Scheduled for Payment Ready For Payment Payment Sent Cleared …" at bounding box center [135, 224] width 158 height 17
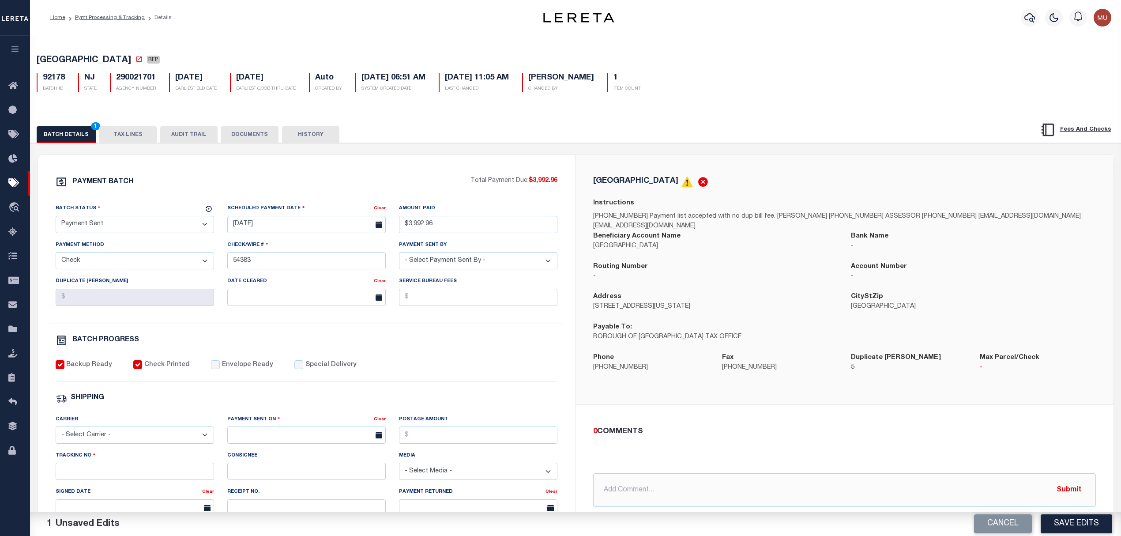
click at [223, 368] on label "Envelope Ready" at bounding box center [247, 365] width 51 height 10
click at [220, 368] on input "Envelope Ready" at bounding box center [215, 364] width 9 height 9
checkbox input "true"
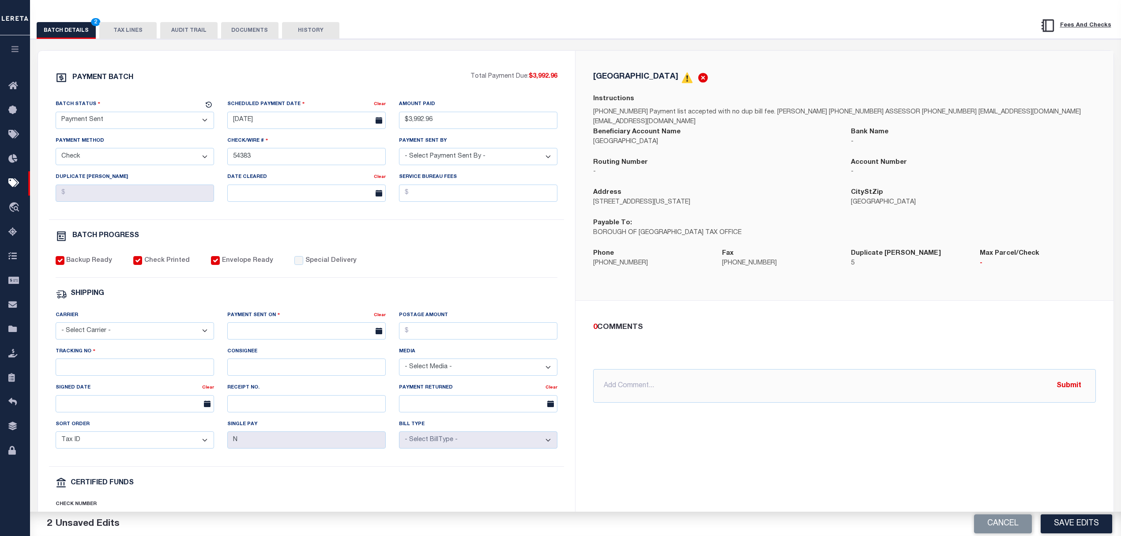
scroll to position [117, 0]
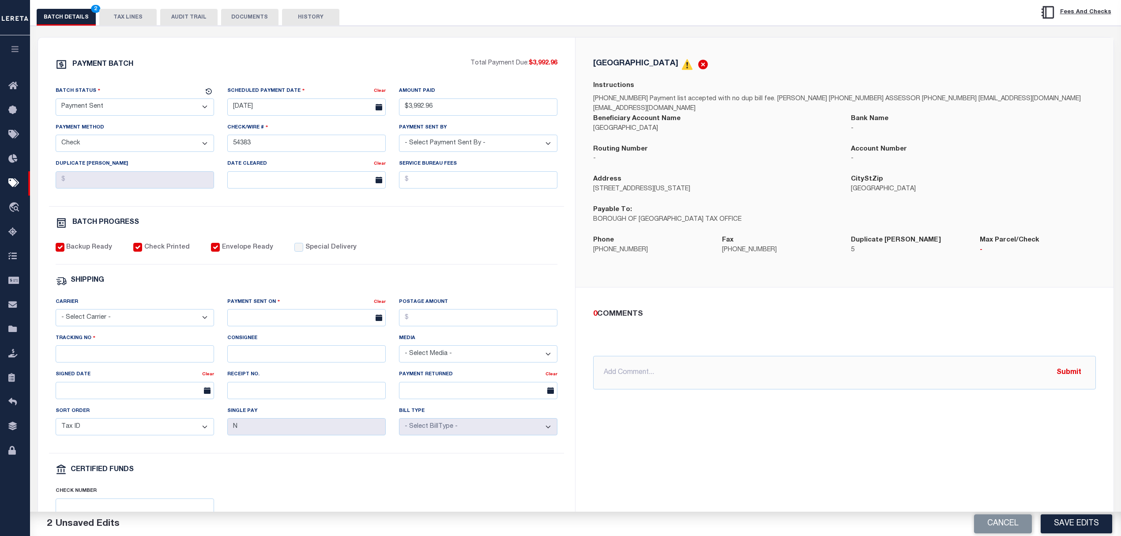
drag, startPoint x: 118, startPoint y: 320, endPoint x: 112, endPoint y: 331, distance: 12.3
click at [118, 320] on select "- Select Carrier - E-mail Fax Fedex FTP Other UPS USPS" at bounding box center [135, 317] width 158 height 17
select select "FDX"
click at [56, 315] on select "- Select Carrier - E-mail Fax Fedex FTP Other UPS USPS" at bounding box center [135, 317] width 158 height 17
click at [272, 326] on input "text" at bounding box center [306, 317] width 158 height 17
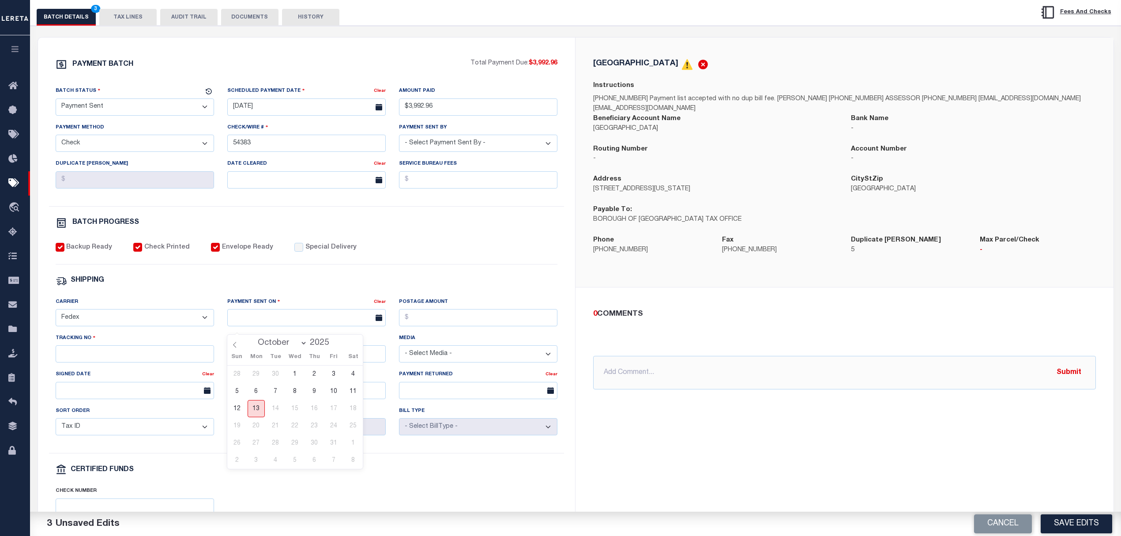
click at [255, 412] on span "13" at bounding box center [256, 408] width 17 height 17
type input "10/13/2025"
drag, startPoint x: 162, startPoint y: 369, endPoint x: 168, endPoint y: 369, distance: 5.8
click at [162, 362] on input "Tracking No" at bounding box center [135, 353] width 158 height 17
type input "885142445268"
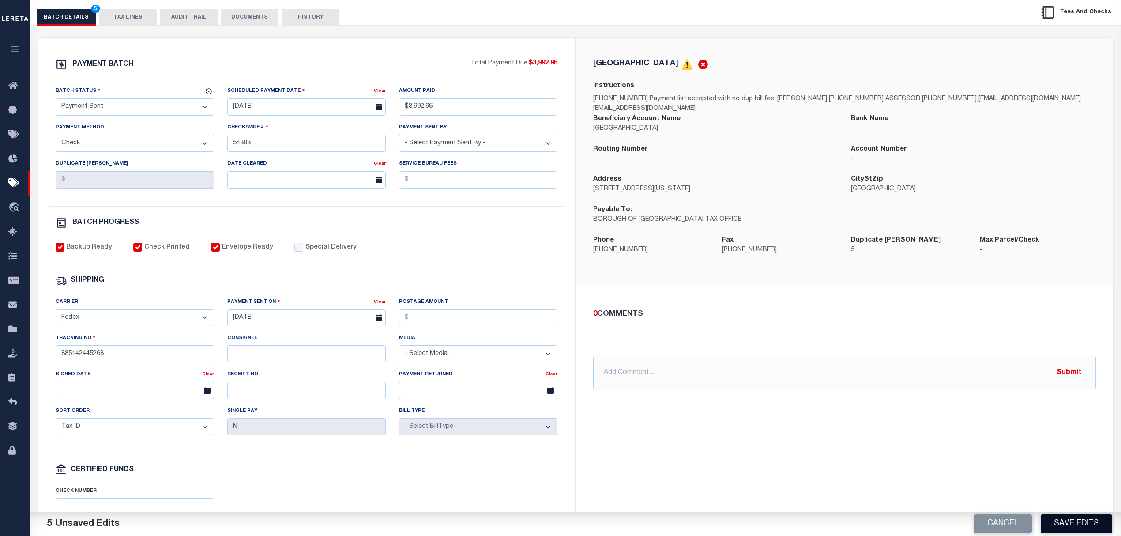
click at [1076, 522] on button "Save Edits" at bounding box center [1075, 523] width 71 height 19
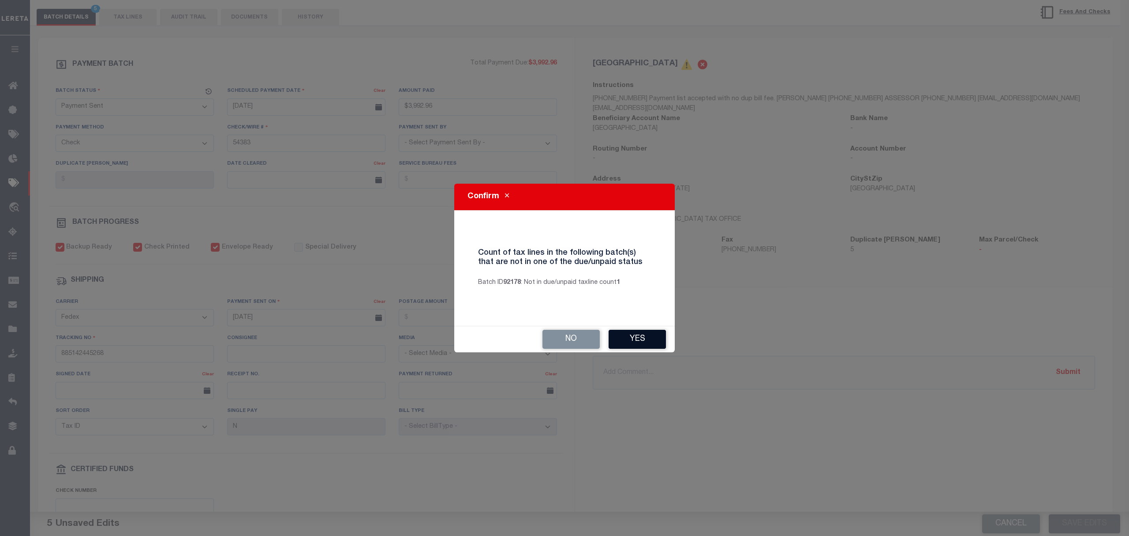
click at [633, 339] on button "Yes" at bounding box center [637, 339] width 57 height 19
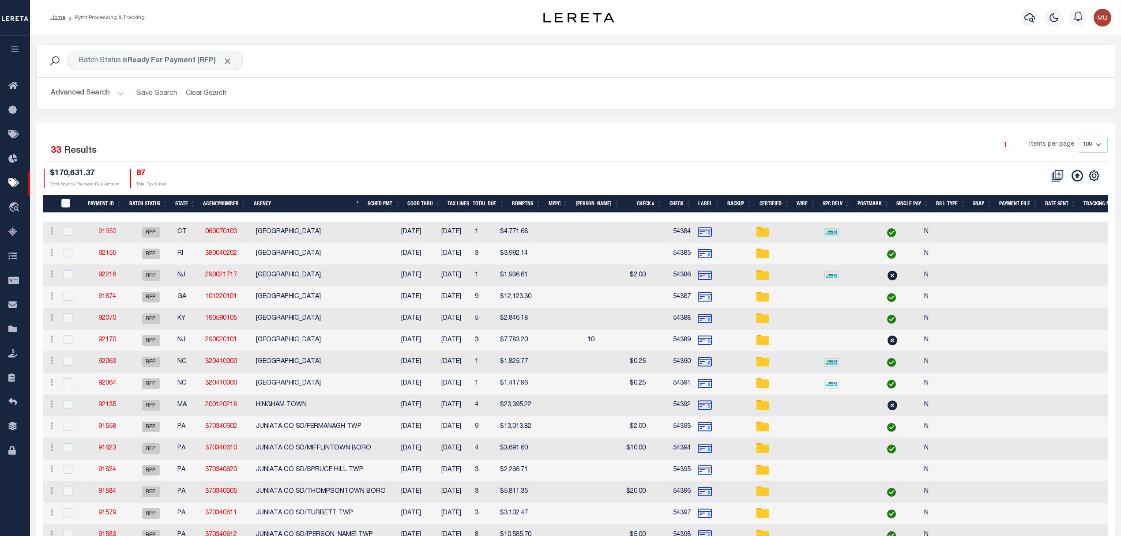
click at [108, 229] on link "91950" at bounding box center [107, 232] width 18 height 6
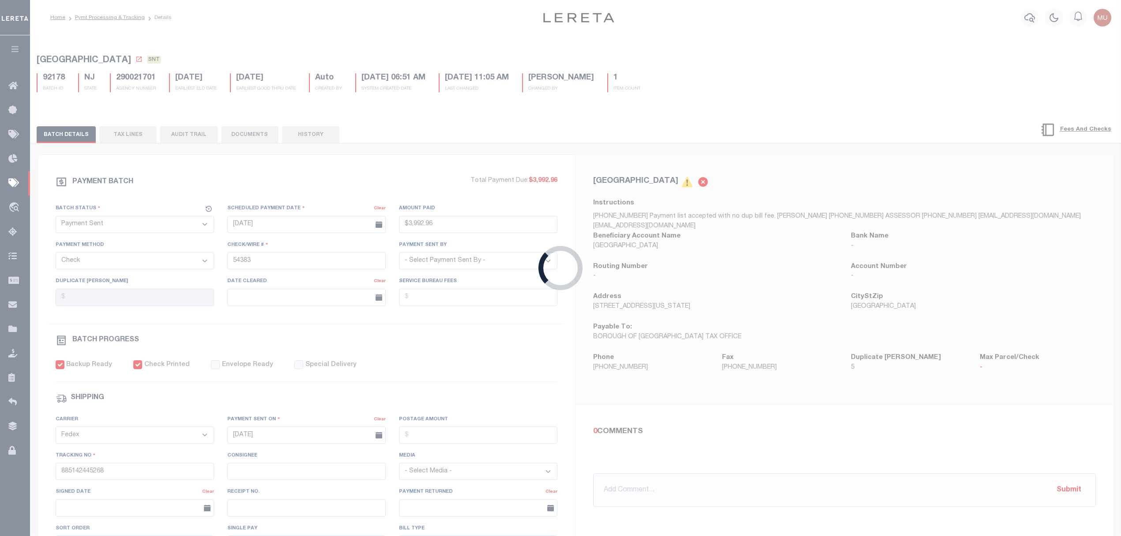
select select "RFP"
type input "$4,771.68"
type input "54384"
checkbox input "false"
select select
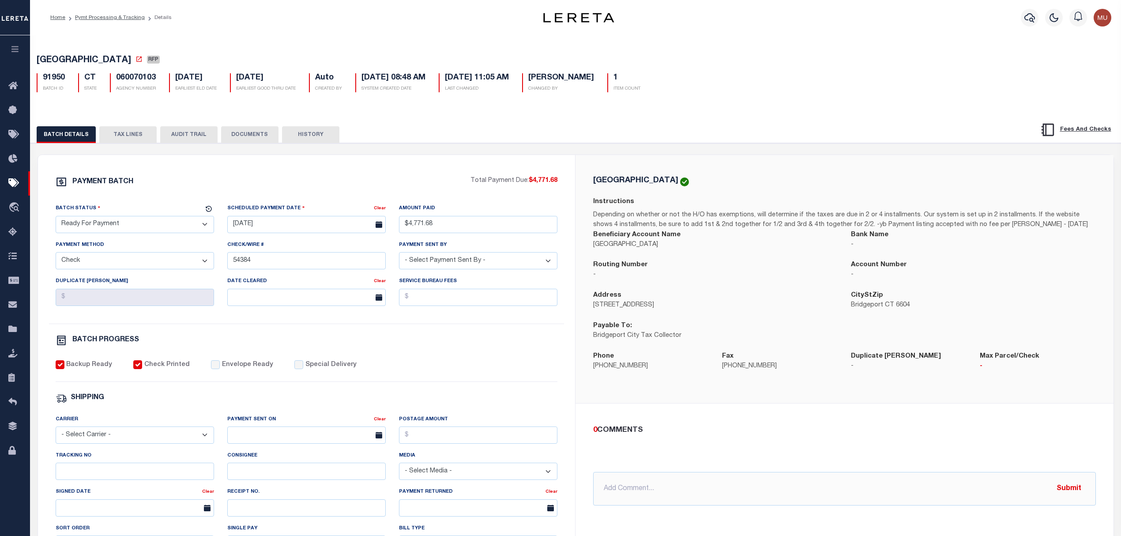
click at [113, 220] on select "- Select Status - Scheduled for Payment Ready For Payment Payment Sent Cleared …" at bounding box center [135, 224] width 158 height 17
select select "SNT"
click at [56, 218] on select "- Select Status - Scheduled for Payment Ready For Payment Payment Sent Cleared …" at bounding box center [135, 224] width 158 height 17
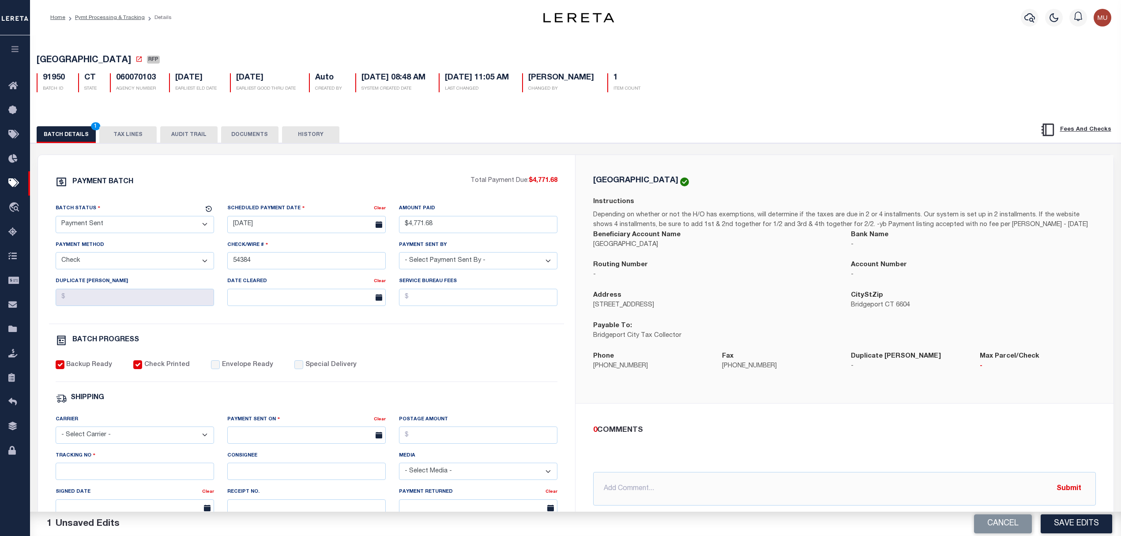
drag, startPoint x: 225, startPoint y: 378, endPoint x: 237, endPoint y: 374, distance: 13.0
click at [225, 378] on div "Backup Ready Check Printed Envelope Ready Special Delivery" at bounding box center [307, 371] width 502 height 22
click at [242, 370] on label "Envelope Ready" at bounding box center [247, 365] width 51 height 10
click at [220, 369] on input "Envelope Ready" at bounding box center [215, 364] width 9 height 9
checkbox input "true"
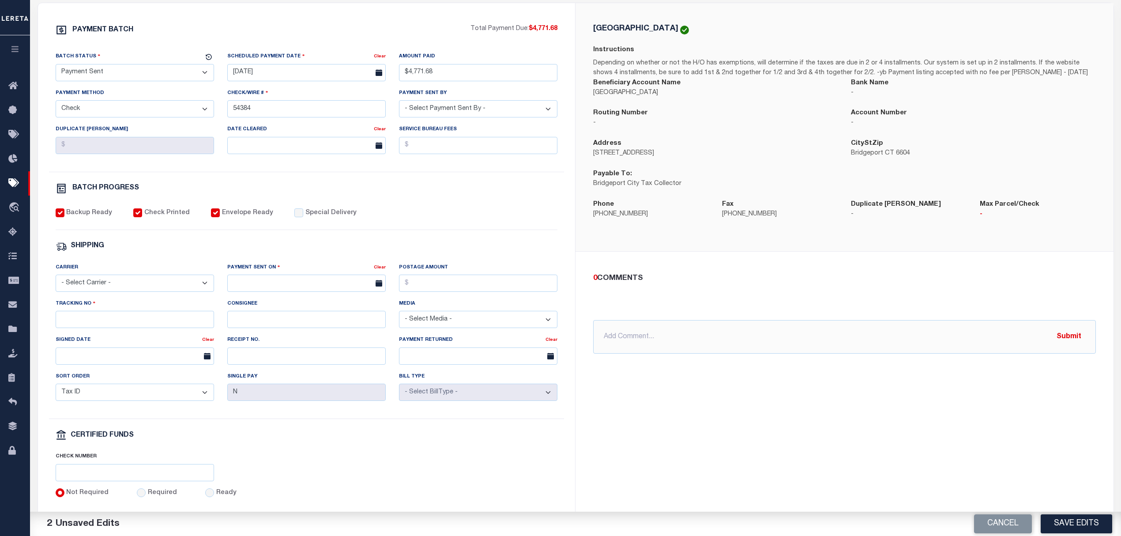
scroll to position [176, 0]
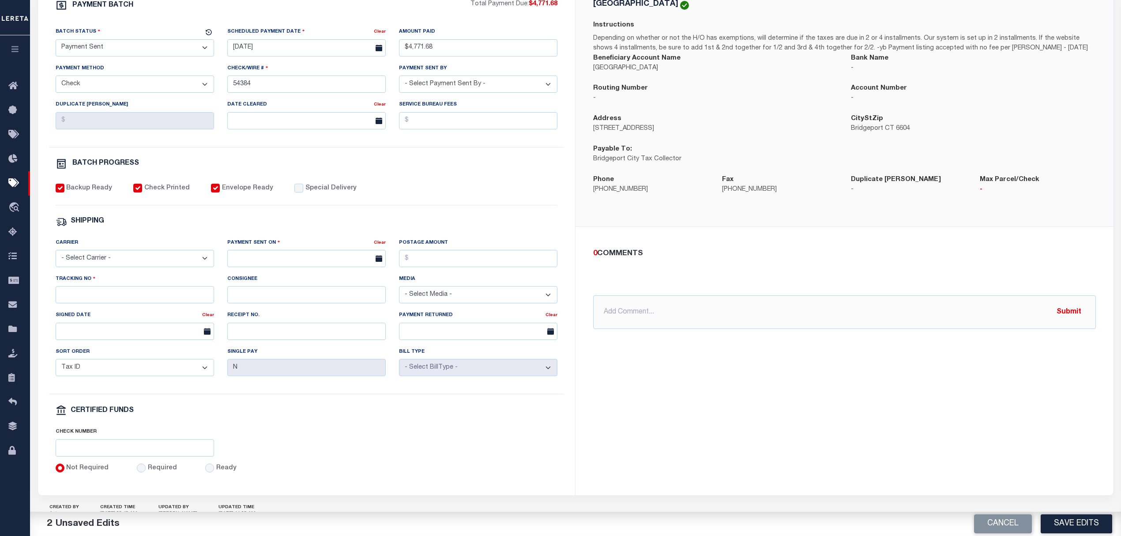
click at [147, 263] on select "- Select Carrier - E-mail Fax Fedex FTP Other UPS USPS" at bounding box center [135, 258] width 158 height 17
select select "FDX"
click at [56, 256] on select "- Select Carrier - E-mail Fax Fedex FTP Other UPS USPS" at bounding box center [135, 258] width 158 height 17
click at [270, 259] on input "text" at bounding box center [306, 258] width 158 height 17
click at [258, 350] on span "13" at bounding box center [256, 349] width 17 height 17
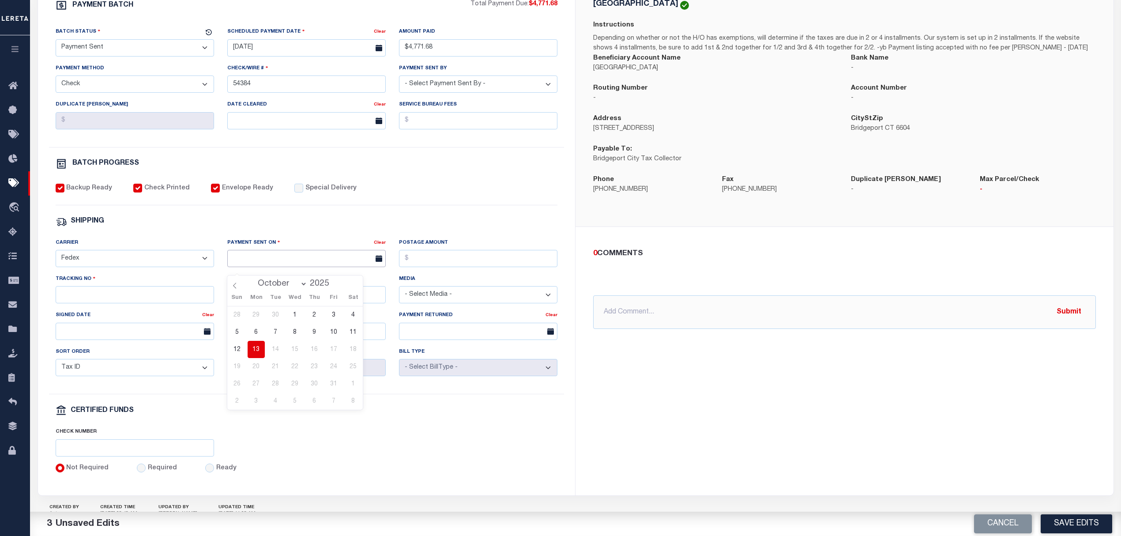
type input "10/13/2025"
click at [179, 310] on div "Tracking No" at bounding box center [135, 292] width 172 height 36
click at [169, 303] on input "Tracking No" at bounding box center [135, 294] width 158 height 17
type input "885142445100"
click at [1077, 515] on button "Save Edits" at bounding box center [1075, 523] width 71 height 19
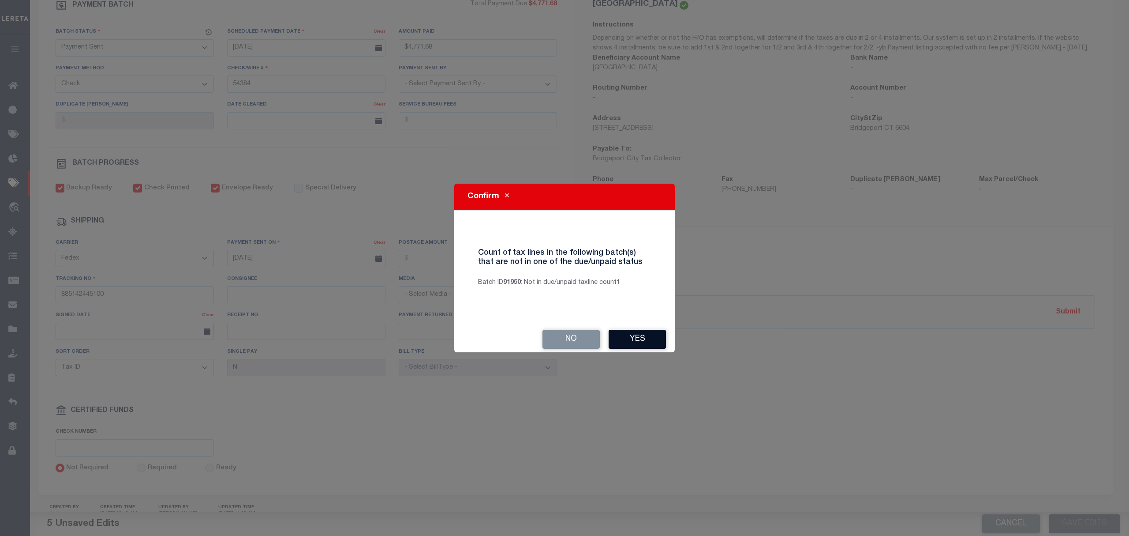
click at [627, 342] on button "Yes" at bounding box center [637, 339] width 57 height 19
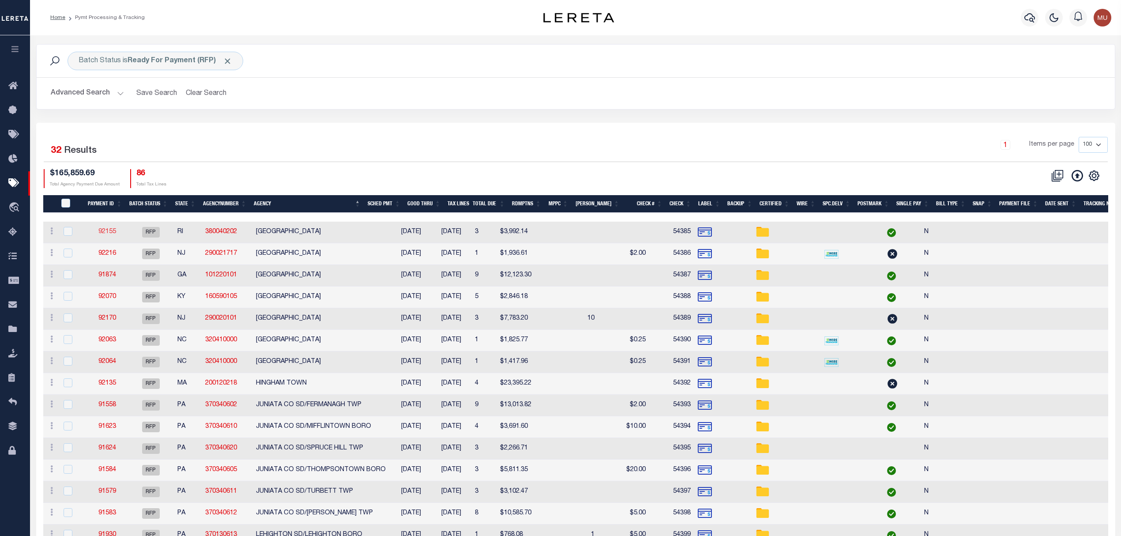
click at [115, 231] on link "92155" at bounding box center [107, 232] width 18 height 6
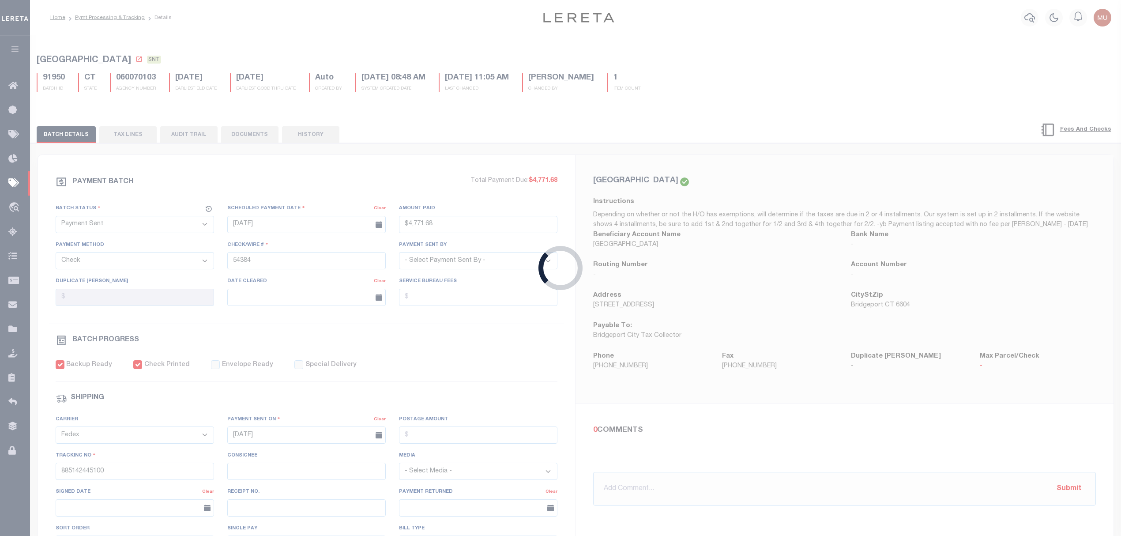
select select "RFP"
type input "$3,992.14"
type input "54385"
checkbox input "false"
select select
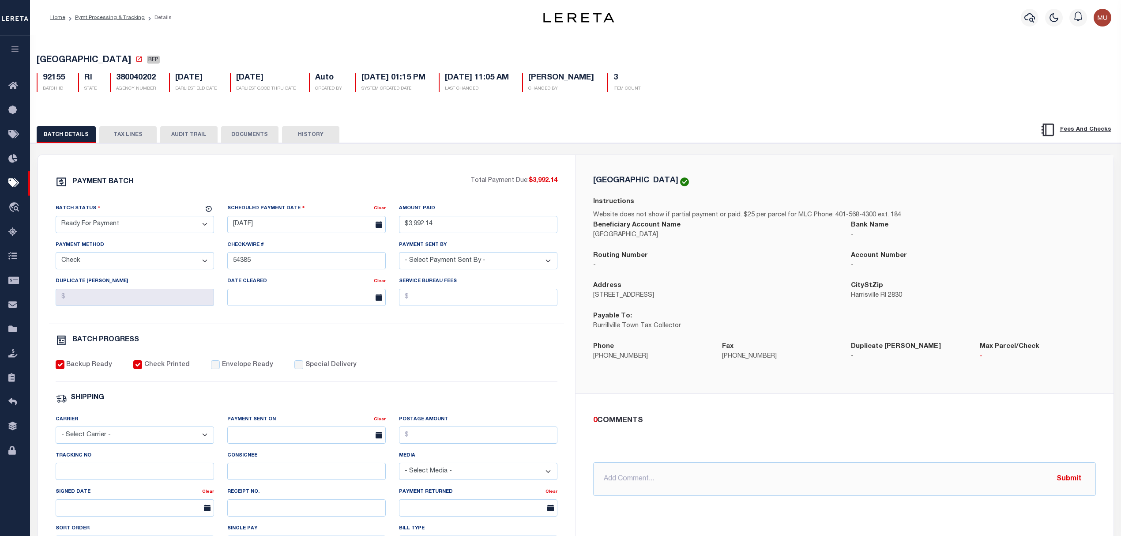
click at [143, 227] on select "- Select Status - Scheduled for Payment Ready For Payment Payment Sent Cleared …" at bounding box center [135, 224] width 158 height 17
select select "SNT"
click at [56, 218] on select "- Select Status - Scheduled for Payment Ready For Payment Payment Sent Cleared …" at bounding box center [135, 224] width 158 height 17
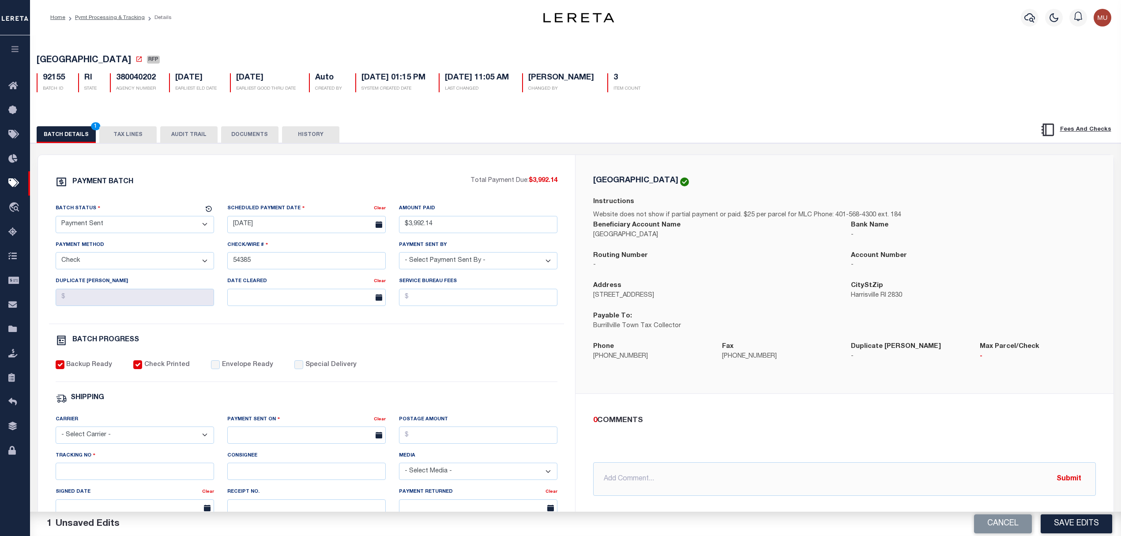
click at [236, 366] on label "Envelope Ready" at bounding box center [247, 365] width 51 height 10
click at [220, 366] on input "Envelope Ready" at bounding box center [215, 364] width 9 height 9
checkbox input "true"
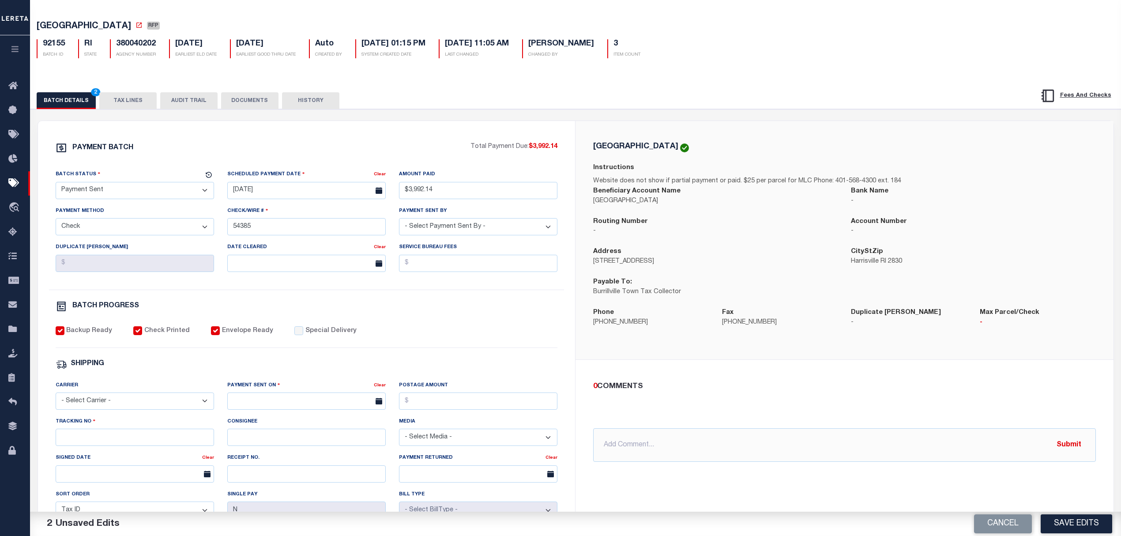
scroll to position [117, 0]
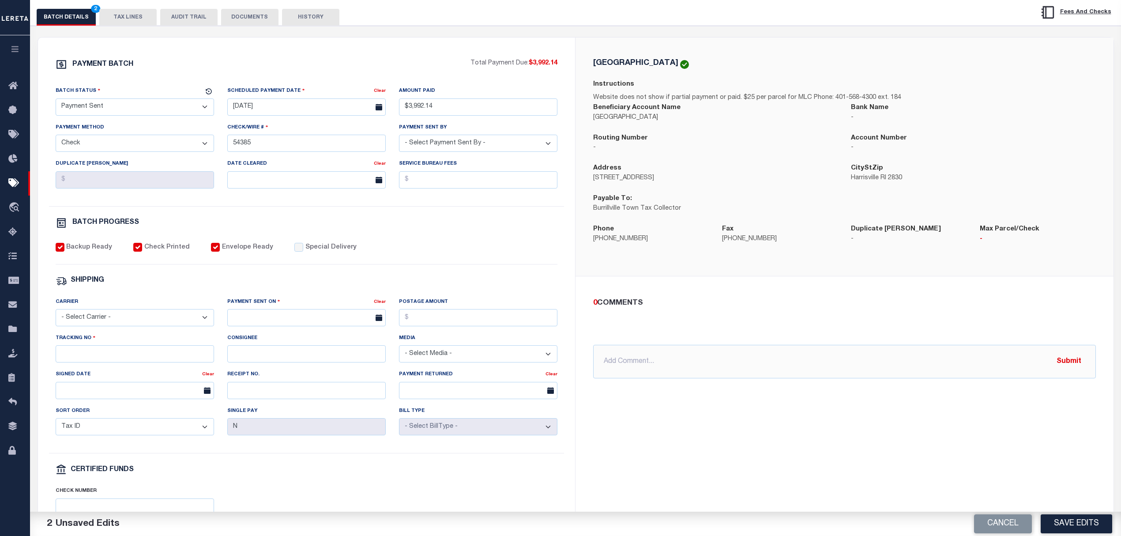
click at [138, 321] on select "- Select Carrier - E-mail Fax Fedex FTP Other UPS USPS" at bounding box center [135, 317] width 158 height 17
select select "FDX"
click at [56, 315] on select "- Select Carrier - E-mail Fax Fedex FTP Other UPS USPS" at bounding box center [135, 317] width 158 height 17
click at [295, 320] on input "text" at bounding box center [306, 317] width 158 height 17
click at [252, 415] on span "13" at bounding box center [256, 408] width 17 height 17
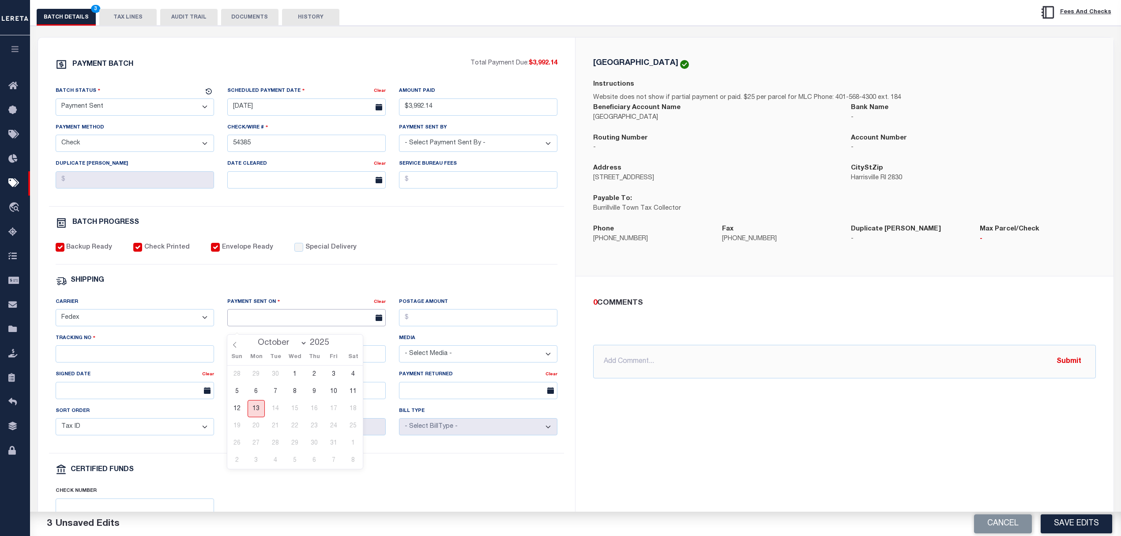
type input "10/13/2025"
click at [169, 348] on div "Tracking No" at bounding box center [135, 347] width 158 height 29
click at [166, 362] on input "Tracking No" at bounding box center [135, 353] width 158 height 17
type input "885143049497"
click at [1070, 520] on button "Save Edits" at bounding box center [1075, 523] width 71 height 19
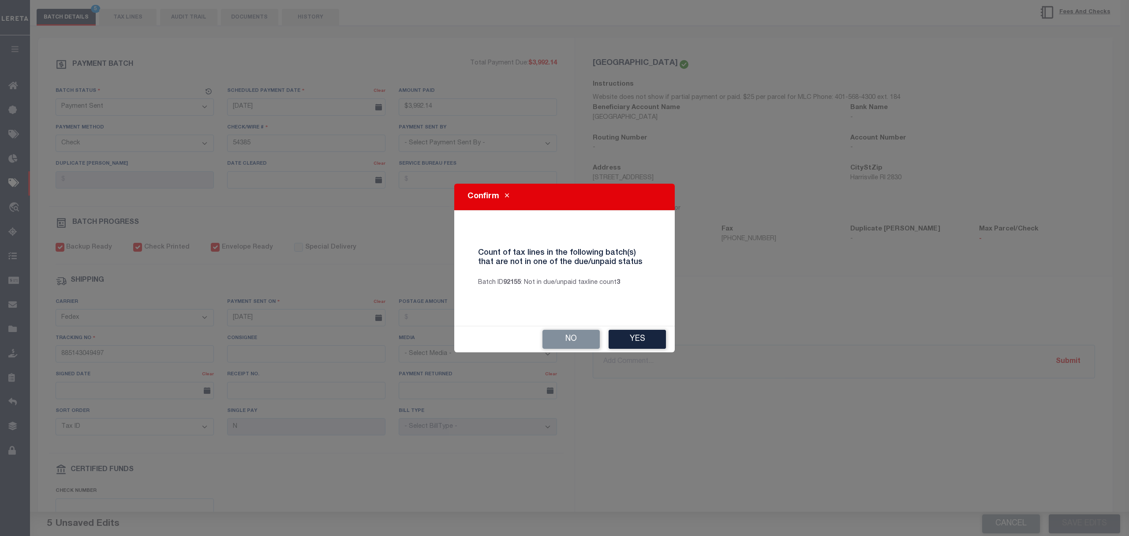
click at [630, 330] on button "Yes" at bounding box center [637, 339] width 57 height 19
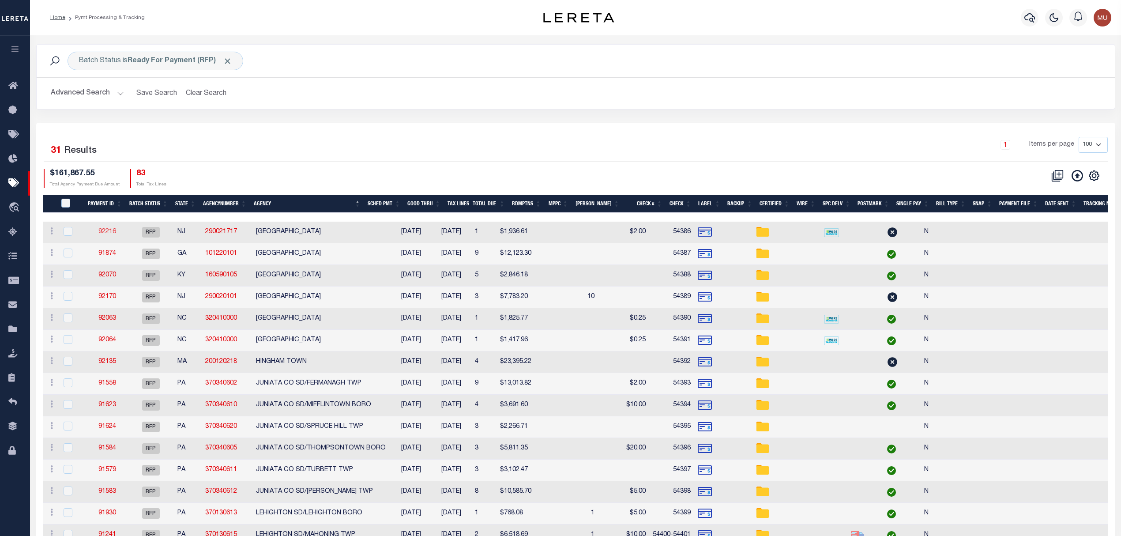
click at [112, 232] on link "92216" at bounding box center [107, 232] width 18 height 6
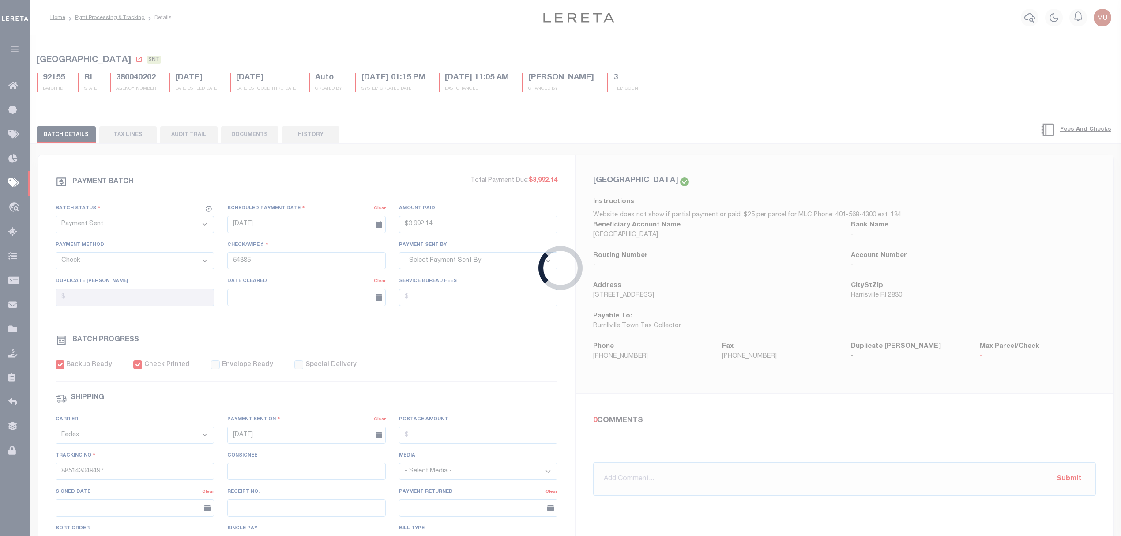
select select "RFP"
type input "$1,936.61"
type input "54386"
select select "Urbina, Matthew"
checkbox input "false"
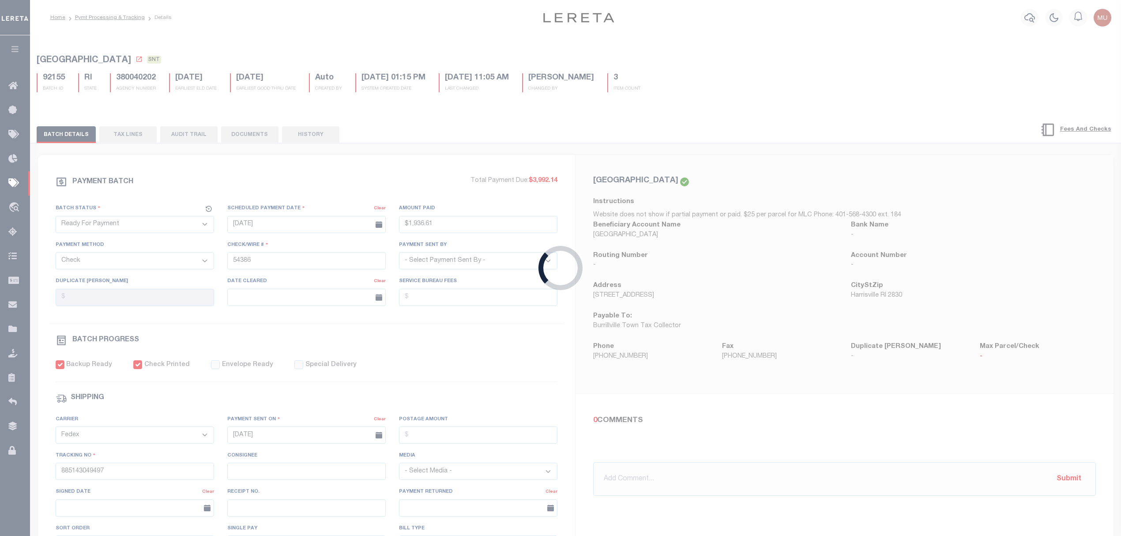
select select
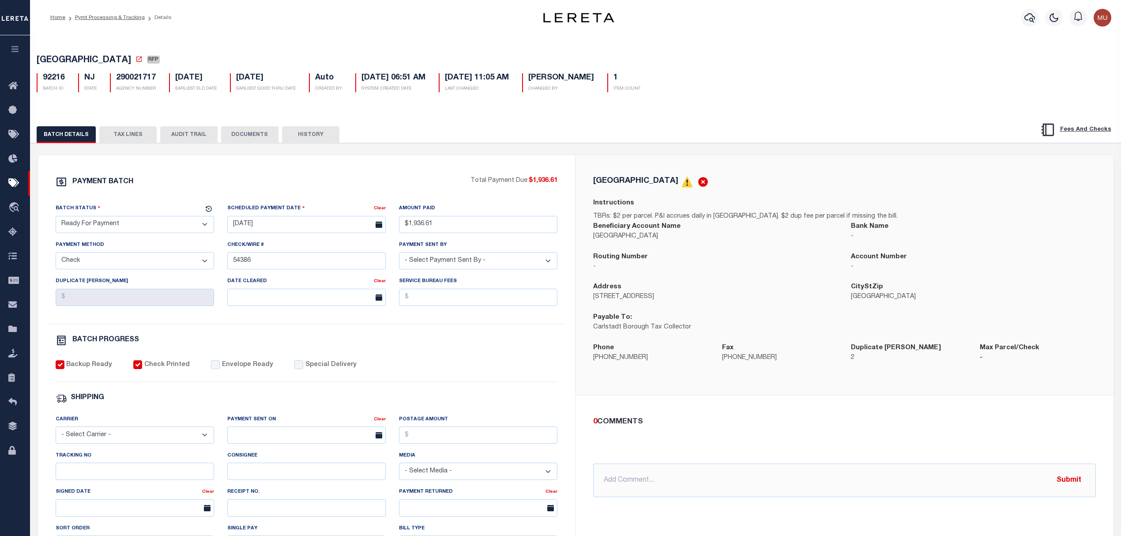
drag, startPoint x: 125, startPoint y: 233, endPoint x: 127, endPoint y: 227, distance: 6.8
click at [125, 233] on select "- Select Status - Scheduled for Payment Ready For Payment Payment Sent Cleared …" at bounding box center [135, 224] width 158 height 17
select select "SNT"
click at [56, 218] on select "- Select Status - Scheduled for Payment Ready For Payment Payment Sent Cleared …" at bounding box center [135, 224] width 158 height 17
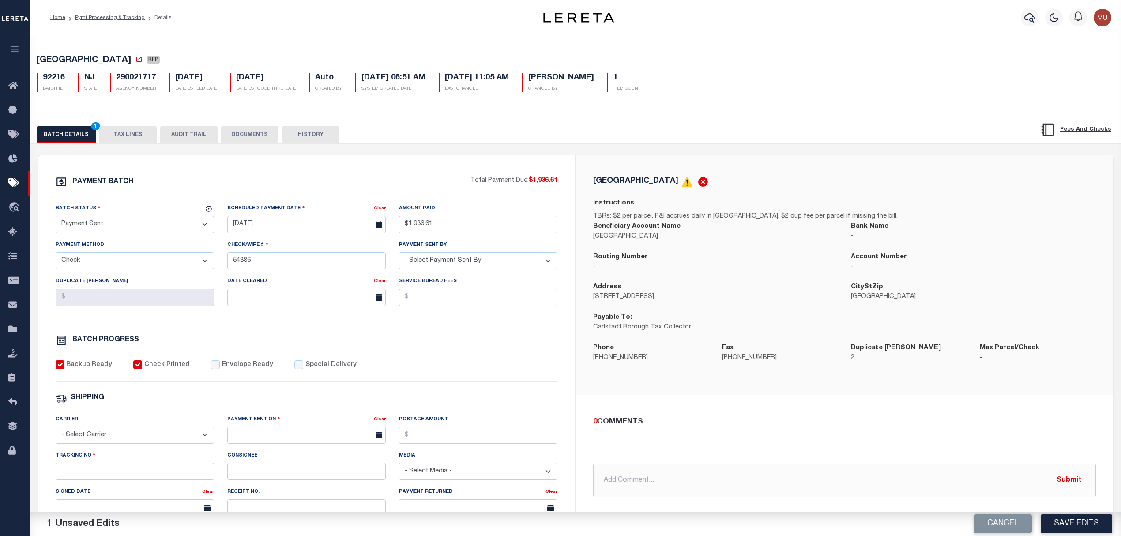
click at [230, 366] on label "Envelope Ready" at bounding box center [247, 365] width 51 height 10
click at [220, 366] on input "Envelope Ready" at bounding box center [215, 364] width 9 height 9
checkbox input "true"
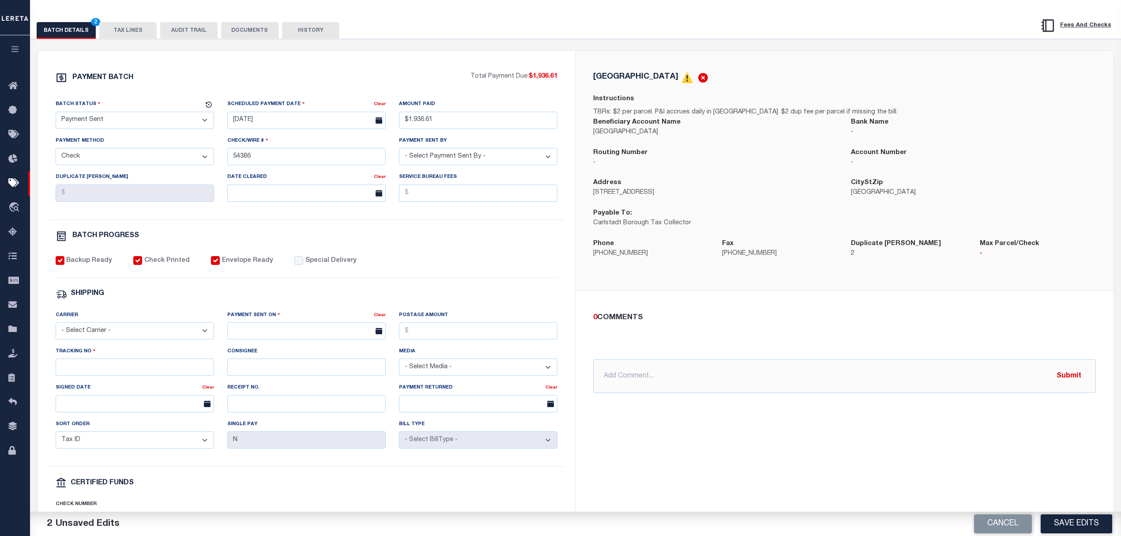
scroll to position [117, 0]
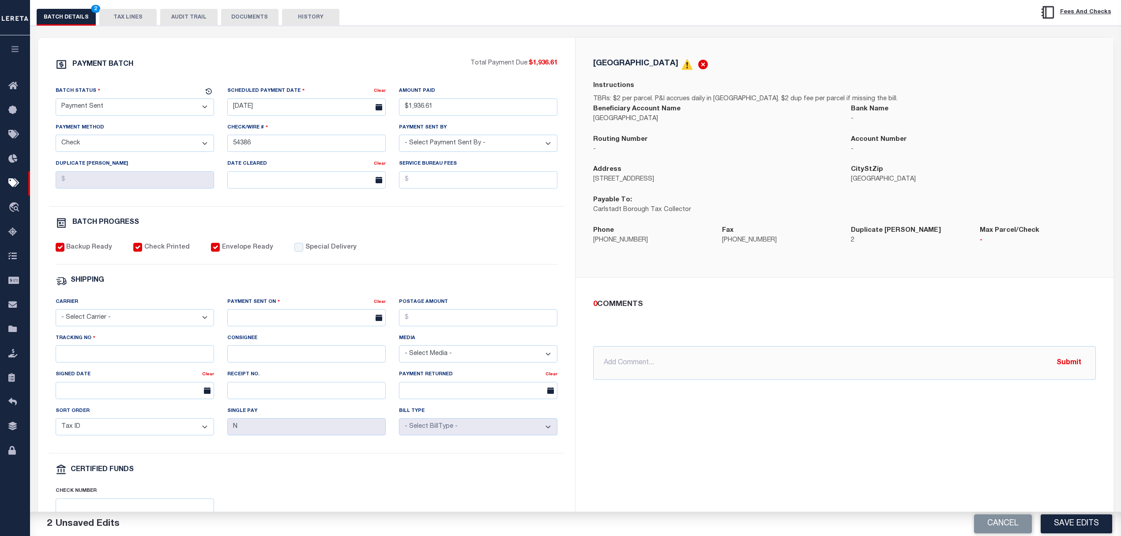
click at [135, 320] on select "- Select Carrier - E-mail Fax Fedex FTP Other UPS USPS" at bounding box center [135, 317] width 158 height 17
select select "FDX"
click at [56, 315] on select "- Select Carrier - E-mail Fax Fedex FTP Other UPS USPS" at bounding box center [135, 317] width 158 height 17
click at [255, 306] on label "Payment Sent On" at bounding box center [253, 301] width 53 height 8
click at [279, 322] on input "text" at bounding box center [306, 317] width 158 height 17
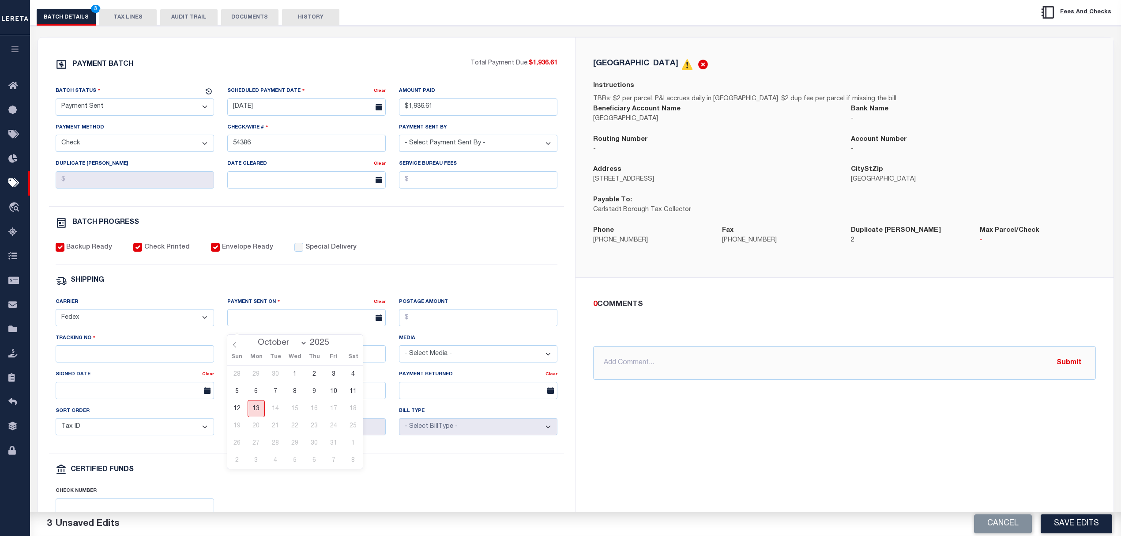
click at [257, 407] on span "13" at bounding box center [256, 408] width 17 height 17
type input "10/13/2025"
click at [159, 362] on input "Tracking No" at bounding box center [135, 353] width 158 height 17
type input "885142446963"
click at [1067, 517] on button "Save Edits" at bounding box center [1075, 523] width 71 height 19
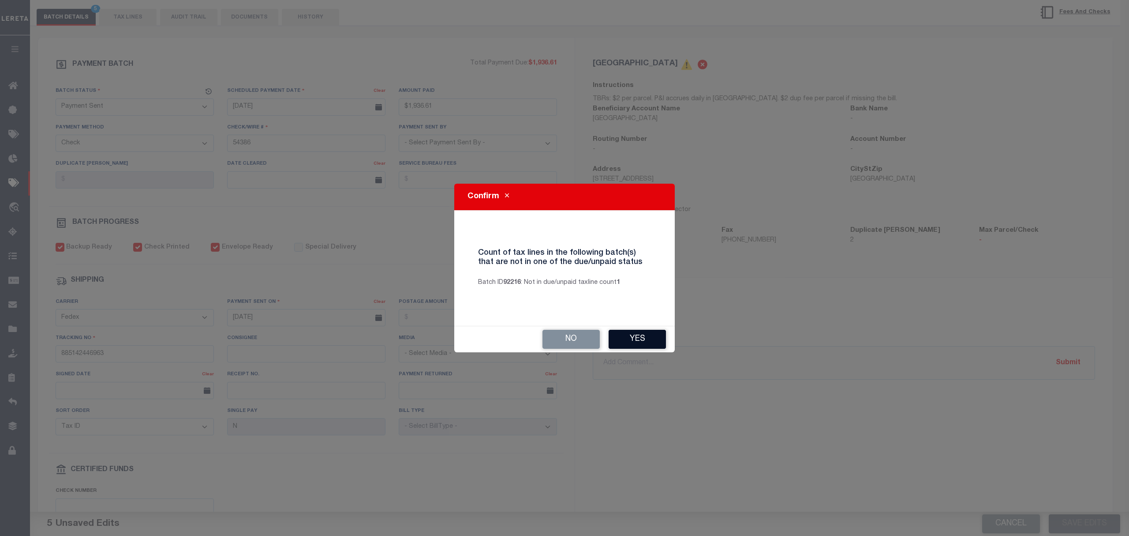
click at [625, 336] on button "Yes" at bounding box center [637, 339] width 57 height 19
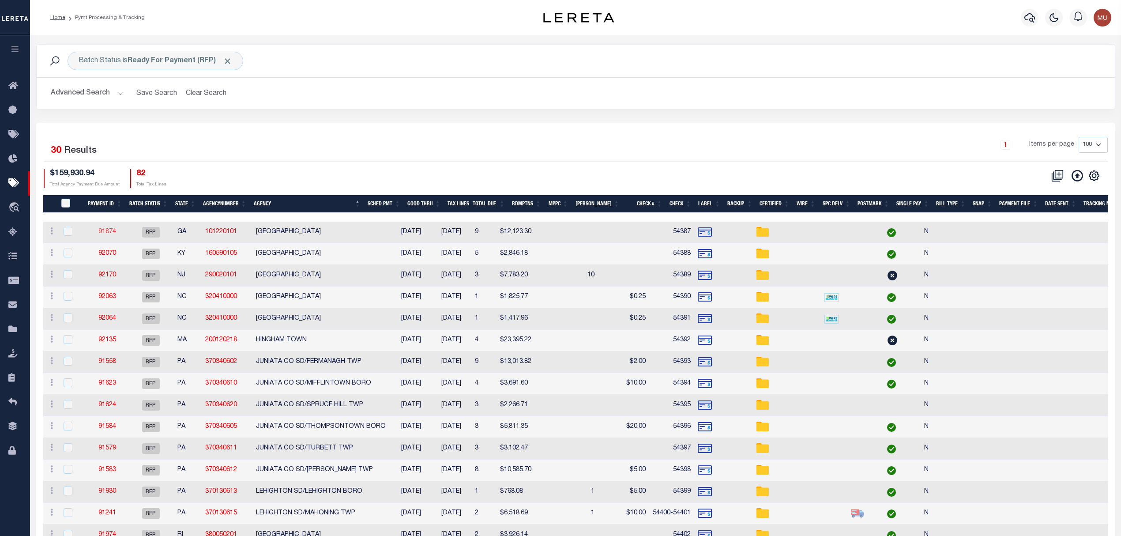
click at [99, 230] on link "91874" at bounding box center [107, 232] width 18 height 6
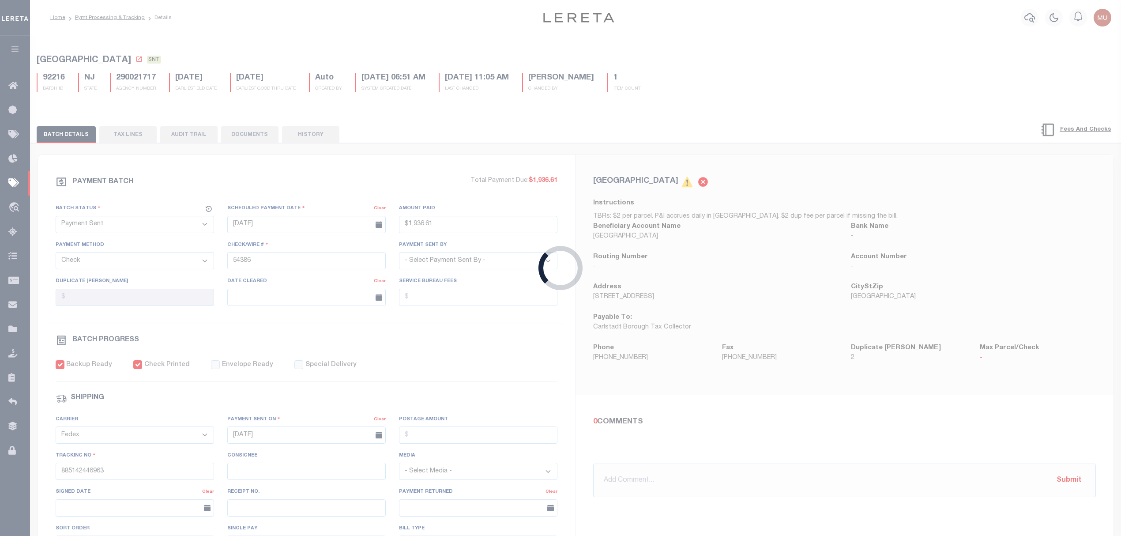
select select "RFP"
type input "$12,123.3"
type input "54387"
select select "Starek, Barbara"
checkbox input "false"
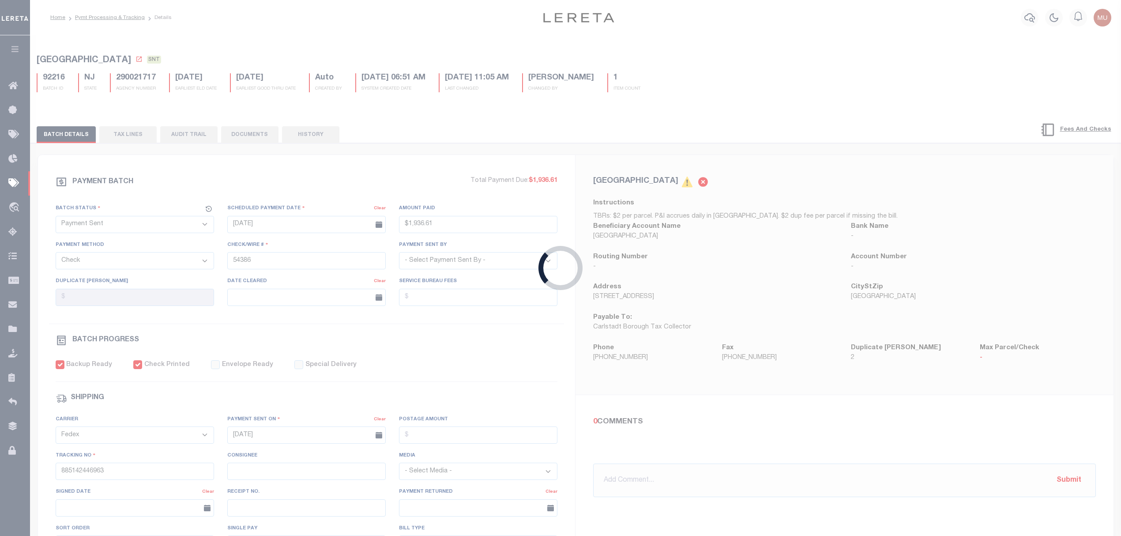
select select
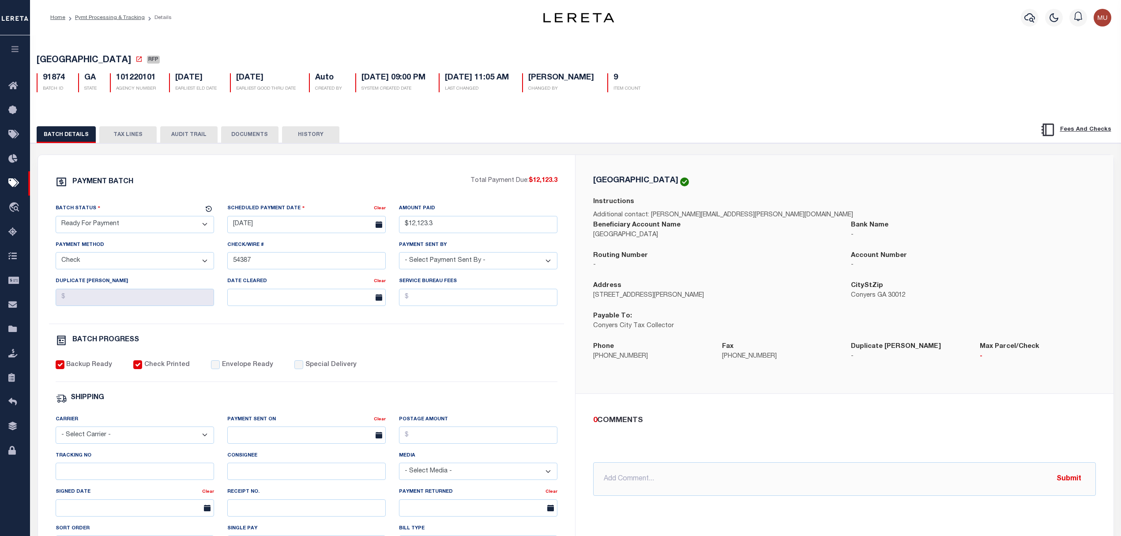
drag, startPoint x: 124, startPoint y: 226, endPoint x: 118, endPoint y: 231, distance: 7.8
click at [124, 226] on select "- Select Status - Scheduled for Payment Ready For Payment Payment Sent Cleared …" at bounding box center [135, 224] width 158 height 17
select select "SNT"
click at [56, 218] on select "- Select Status - Scheduled for Payment Ready For Payment Payment Sent Cleared …" at bounding box center [135, 224] width 158 height 17
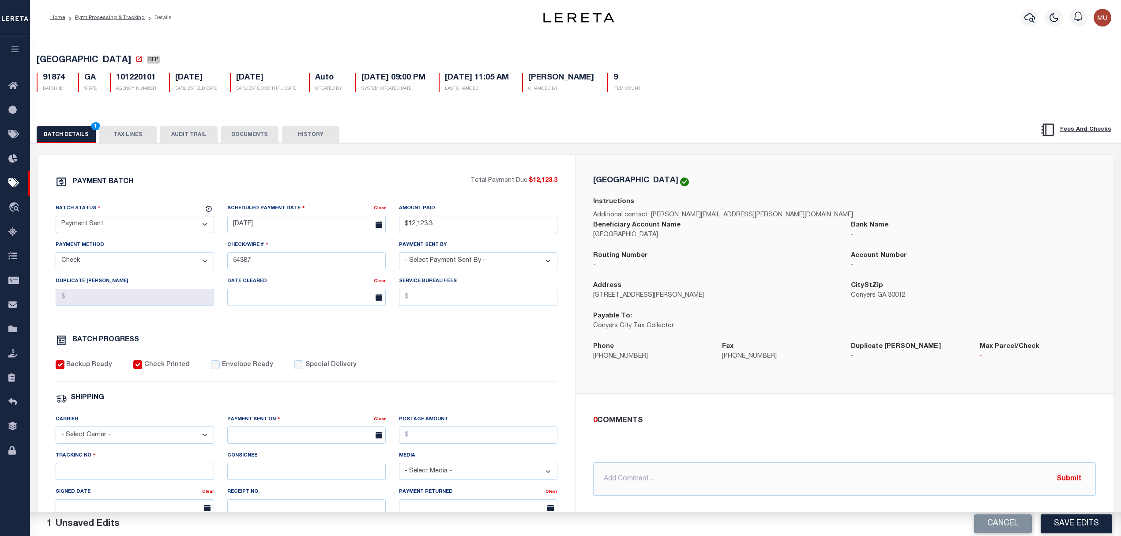
click at [229, 369] on label "Envelope Ready" at bounding box center [247, 365] width 51 height 10
click at [220, 369] on input "Envelope Ready" at bounding box center [215, 364] width 9 height 9
checkbox input "true"
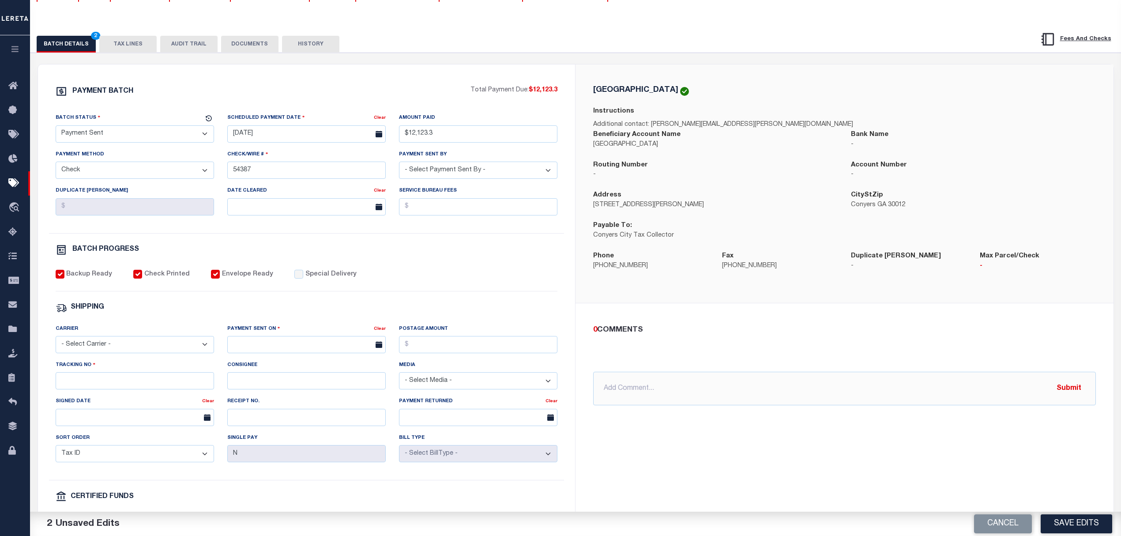
scroll to position [117, 0]
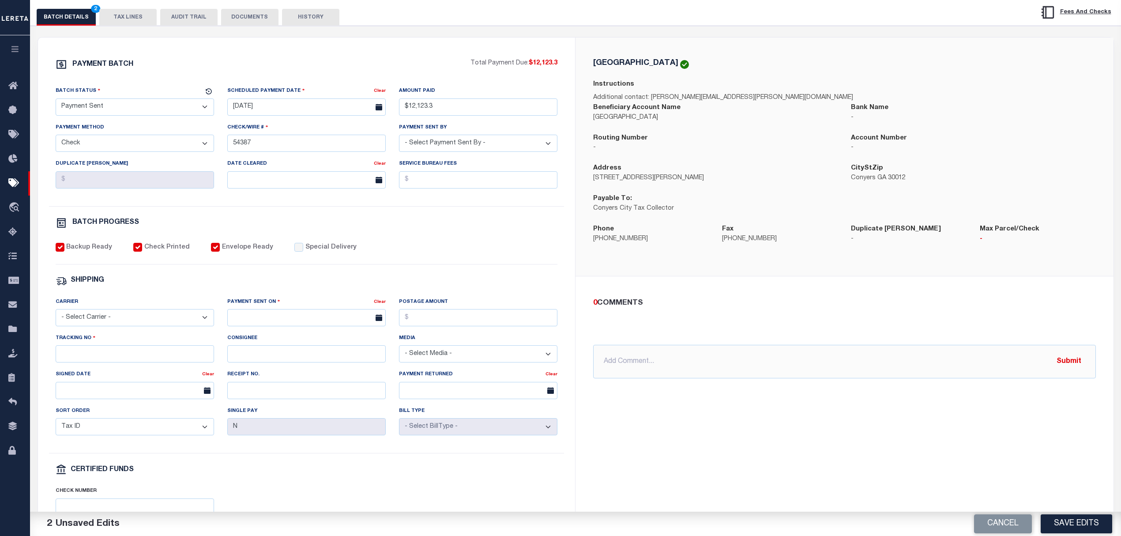
drag, startPoint x: 162, startPoint y: 318, endPoint x: 145, endPoint y: 332, distance: 22.3
click at [161, 318] on select "- Select Carrier - E-mail Fax Fedex FTP Other UPS USPS" at bounding box center [135, 317] width 158 height 17
select select "FDX"
click at [56, 315] on select "- Select Carrier - E-mail Fax Fedex FTP Other UPS USPS" at bounding box center [135, 317] width 158 height 17
click at [293, 322] on input "text" at bounding box center [306, 317] width 158 height 17
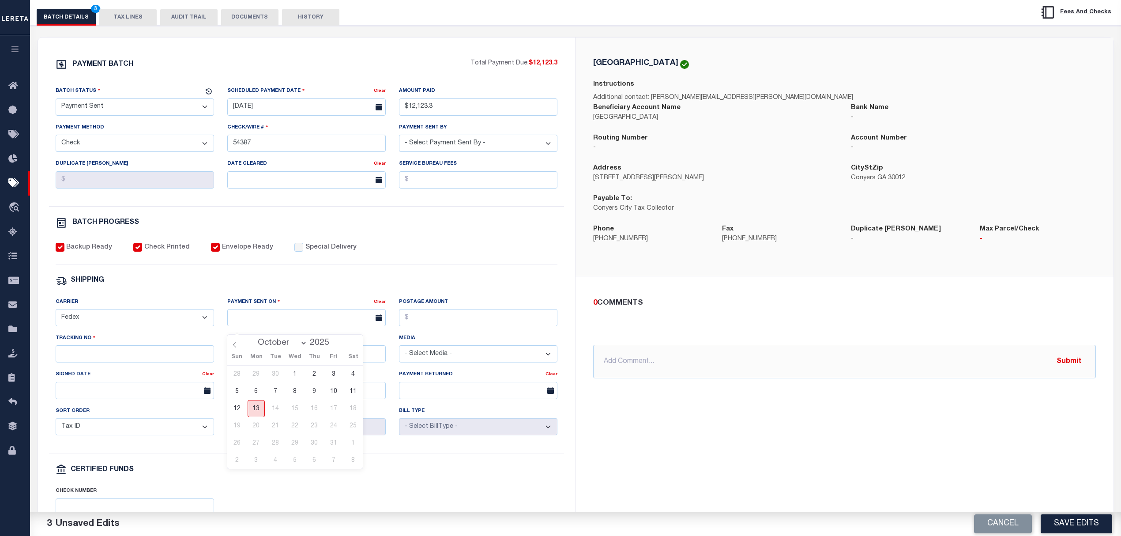
click at [255, 415] on span "13" at bounding box center [256, 408] width 17 height 17
type input "10/13/2025"
click at [179, 360] on input "Tracking No" at bounding box center [135, 353] width 158 height 17
type input "885142444570"
click at [1081, 523] on button "Save Edits" at bounding box center [1075, 523] width 71 height 19
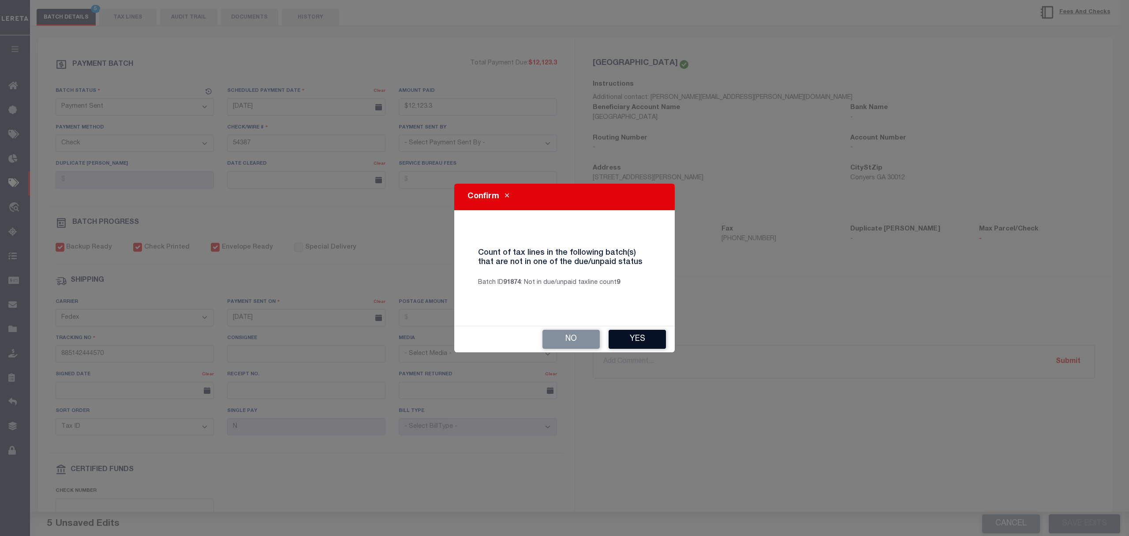
click at [629, 340] on button "Yes" at bounding box center [637, 339] width 57 height 19
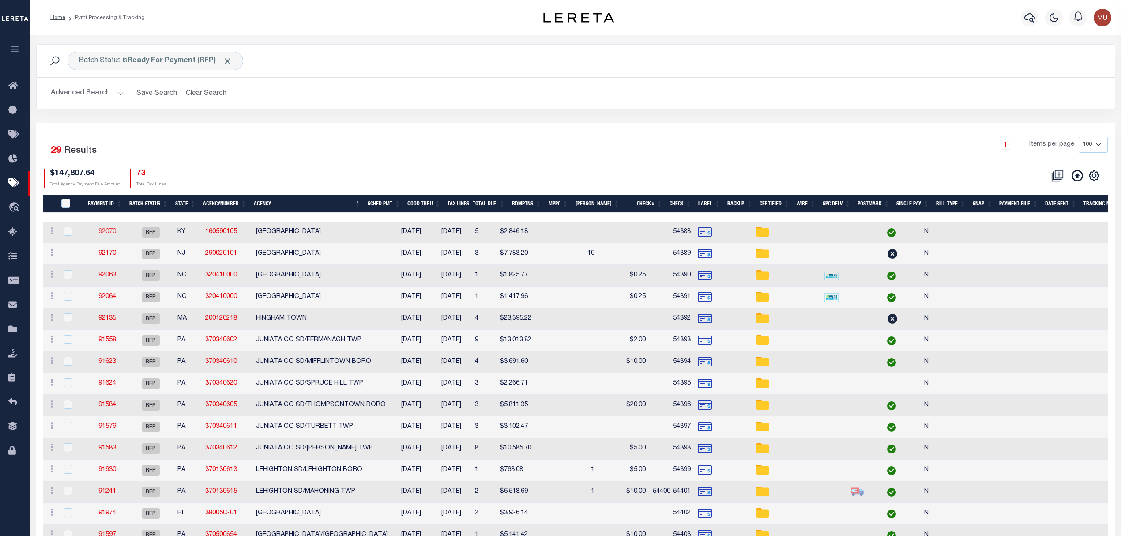
click at [107, 232] on link "92070" at bounding box center [107, 232] width 18 height 6
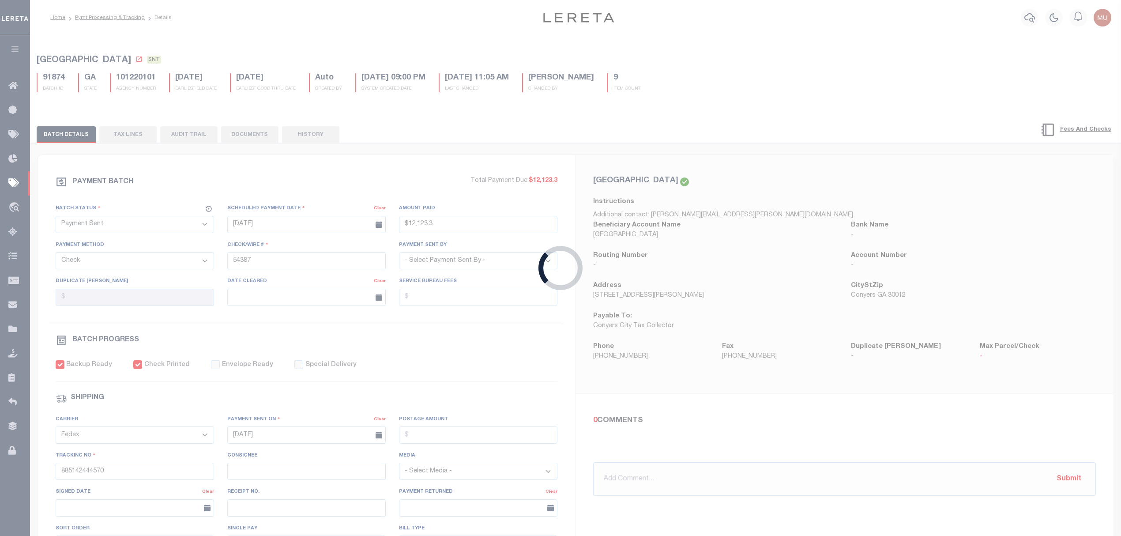
select select "RFP"
type input "$2,846.18"
type input "54388"
checkbox input "false"
select select
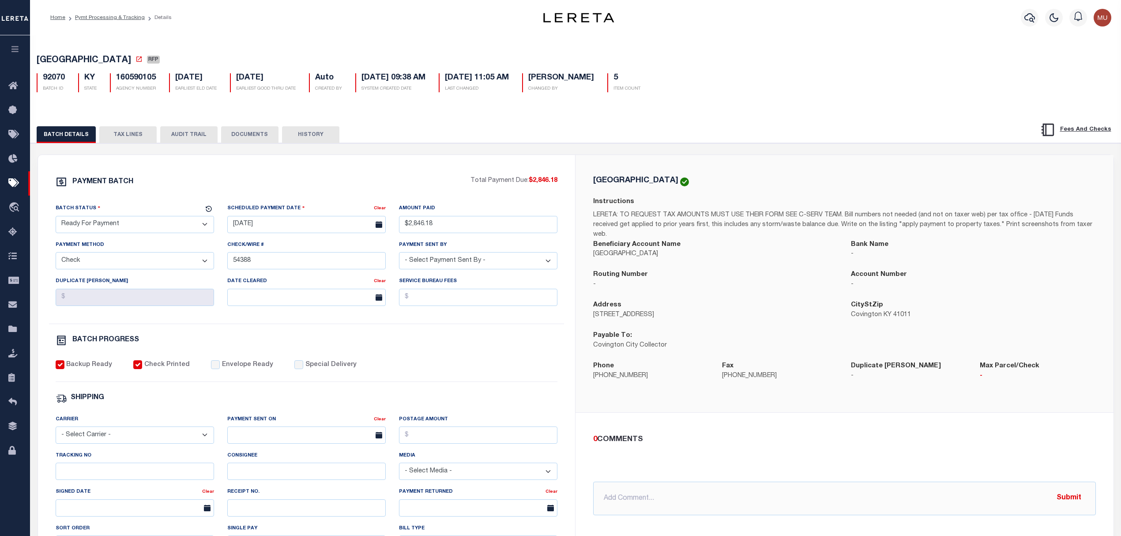
click at [102, 229] on select "- Select Status - Scheduled for Payment Ready For Payment Payment Sent Cleared …" at bounding box center [135, 224] width 158 height 17
select select "SNT"
click at [56, 218] on select "- Select Status - Scheduled for Payment Ready For Payment Payment Sent Cleared …" at bounding box center [135, 224] width 158 height 17
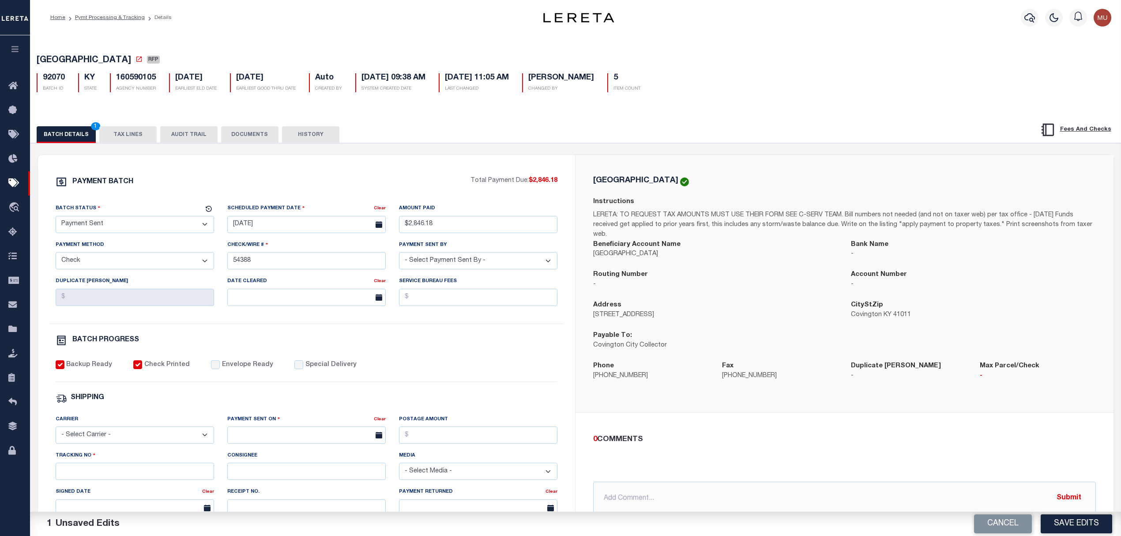
click at [240, 368] on label "Envelope Ready" at bounding box center [247, 365] width 51 height 10
click at [220, 368] on input "Envelope Ready" at bounding box center [215, 364] width 9 height 9
checkbox input "true"
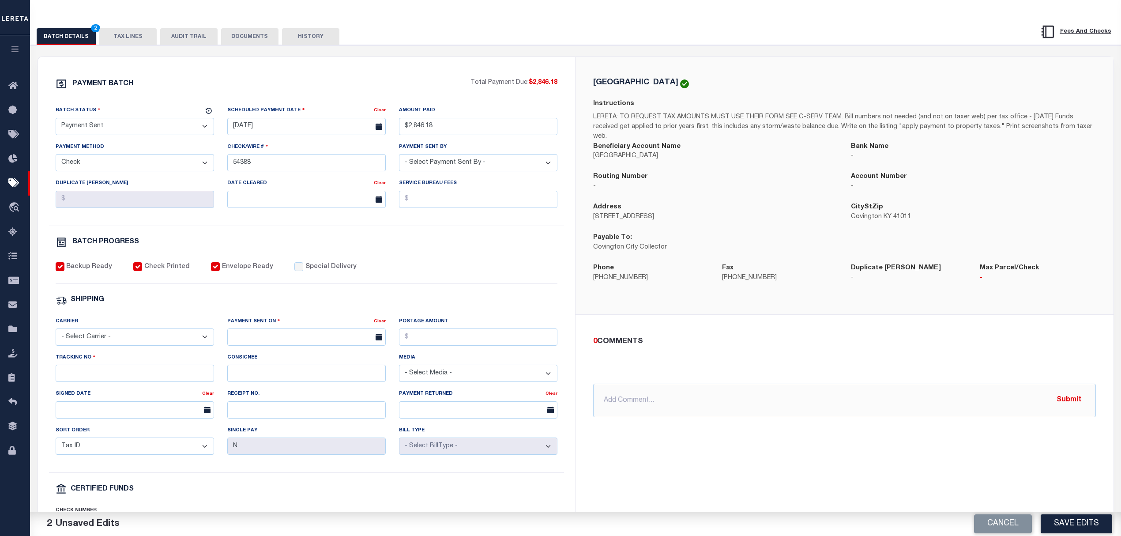
scroll to position [117, 0]
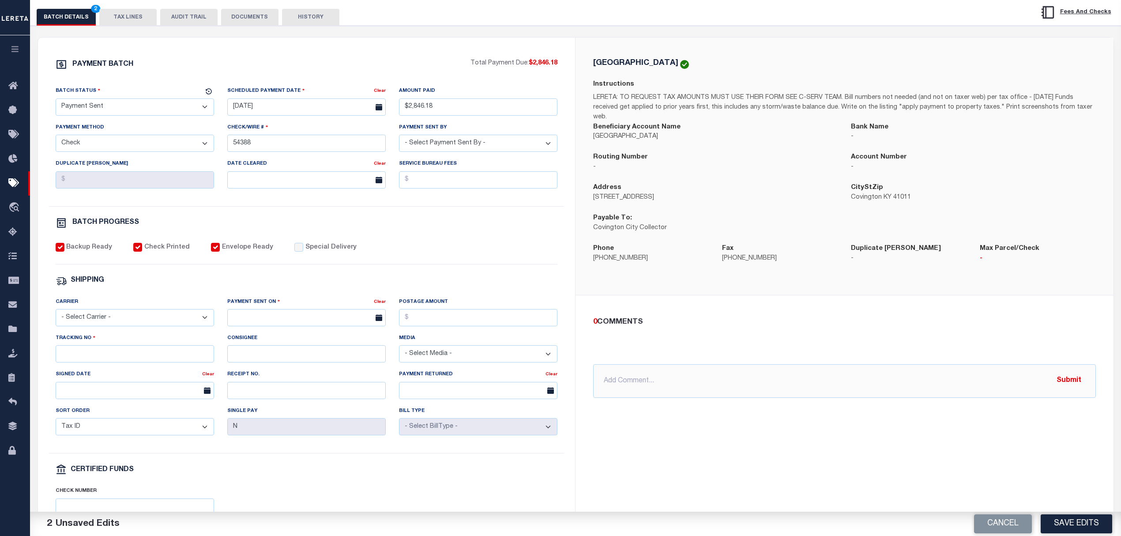
drag, startPoint x: 98, startPoint y: 317, endPoint x: 110, endPoint y: 331, distance: 18.8
click at [98, 317] on select "- Select Carrier - E-mail Fax Fedex FTP Other UPS USPS" at bounding box center [135, 317] width 158 height 17
select select "FDX"
click at [56, 315] on select "- Select Carrier - E-mail Fax Fedex FTP Other UPS USPS" at bounding box center [135, 317] width 158 height 17
click at [247, 326] on input "text" at bounding box center [306, 317] width 158 height 17
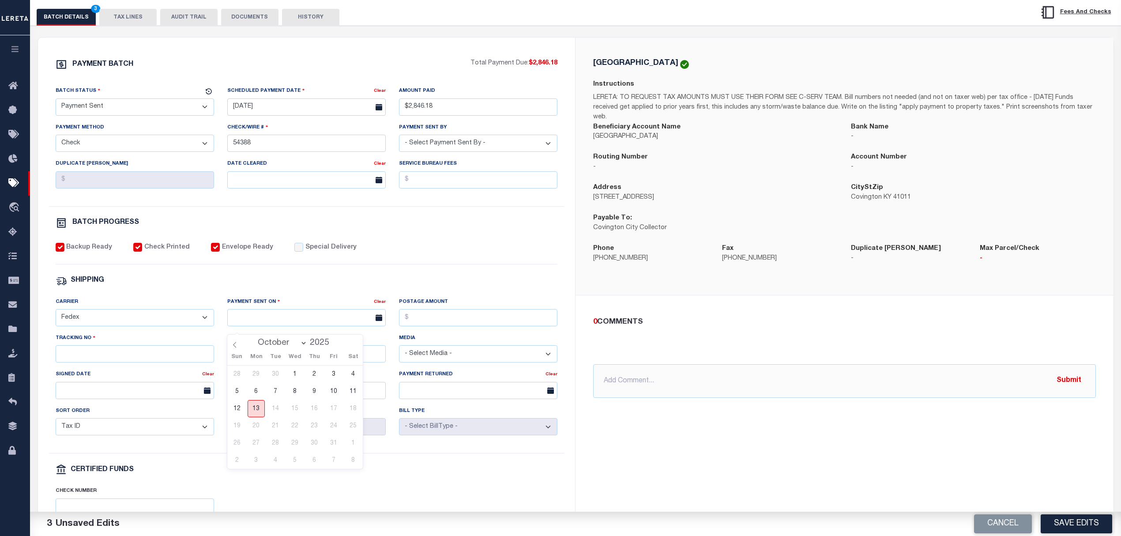
click at [257, 405] on span "13" at bounding box center [256, 408] width 17 height 17
type input "10/13/2025"
click at [179, 362] on input "Tracking No" at bounding box center [135, 353] width 158 height 17
type input "885142447606"
click at [1074, 524] on button "Save Edits" at bounding box center [1075, 523] width 71 height 19
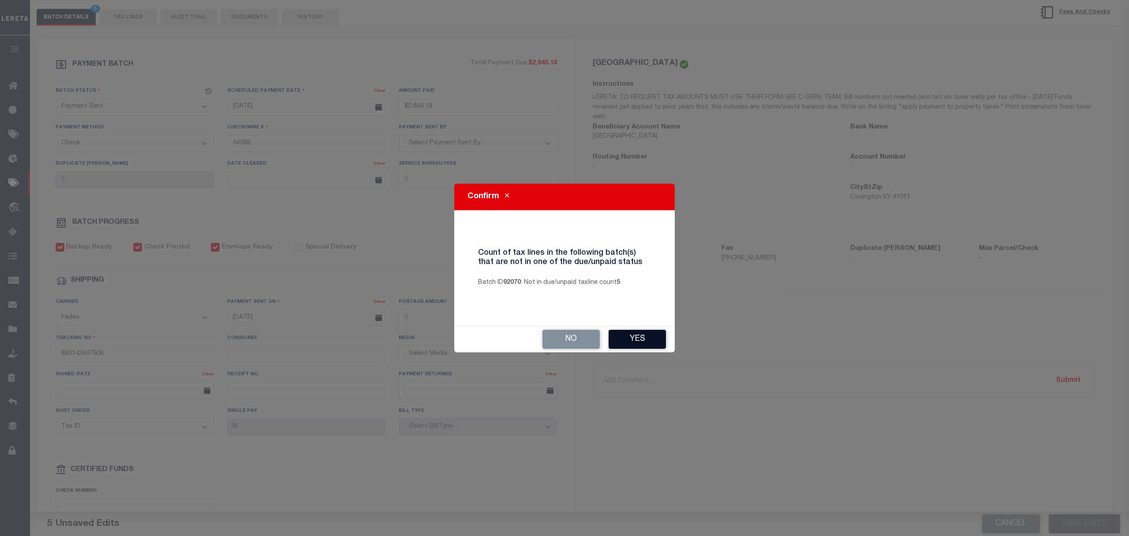
click at [632, 339] on button "Yes" at bounding box center [637, 339] width 57 height 19
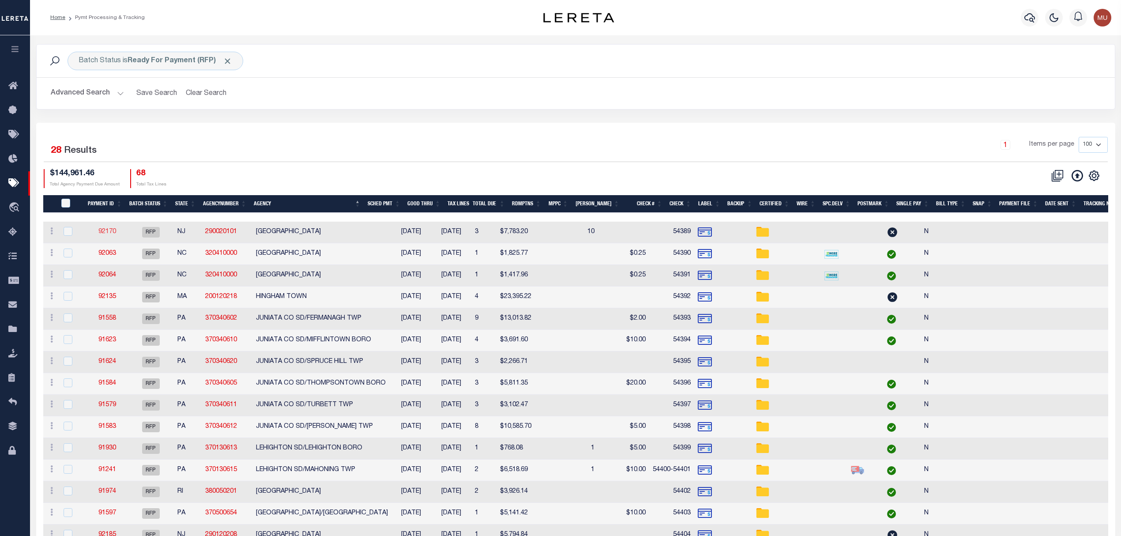
click at [108, 230] on link "92170" at bounding box center [107, 232] width 18 height 6
select select "RFP"
type input "$7,783.2"
type input "54389"
checkbox input "false"
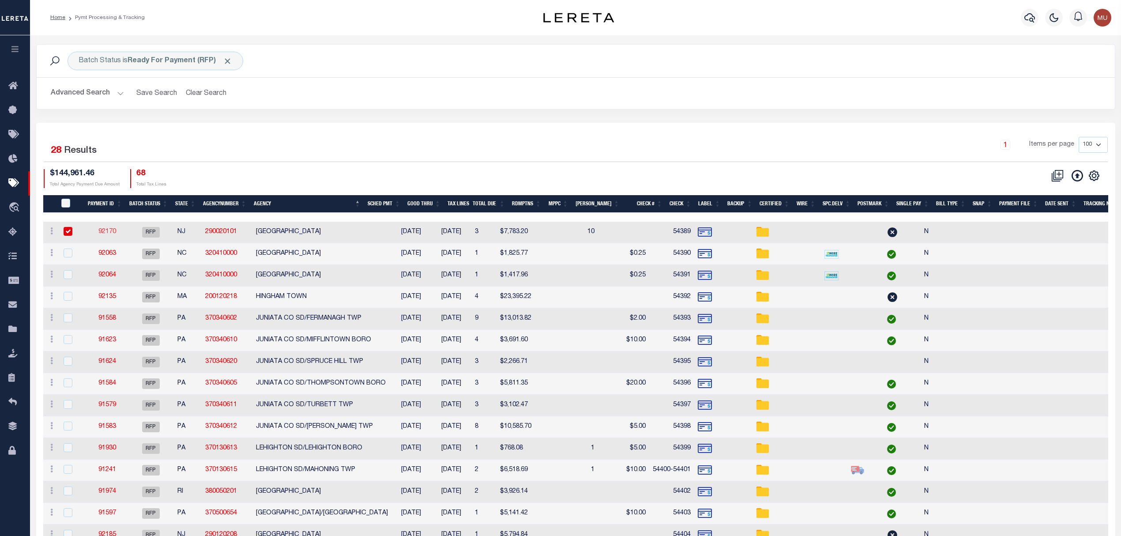
select select
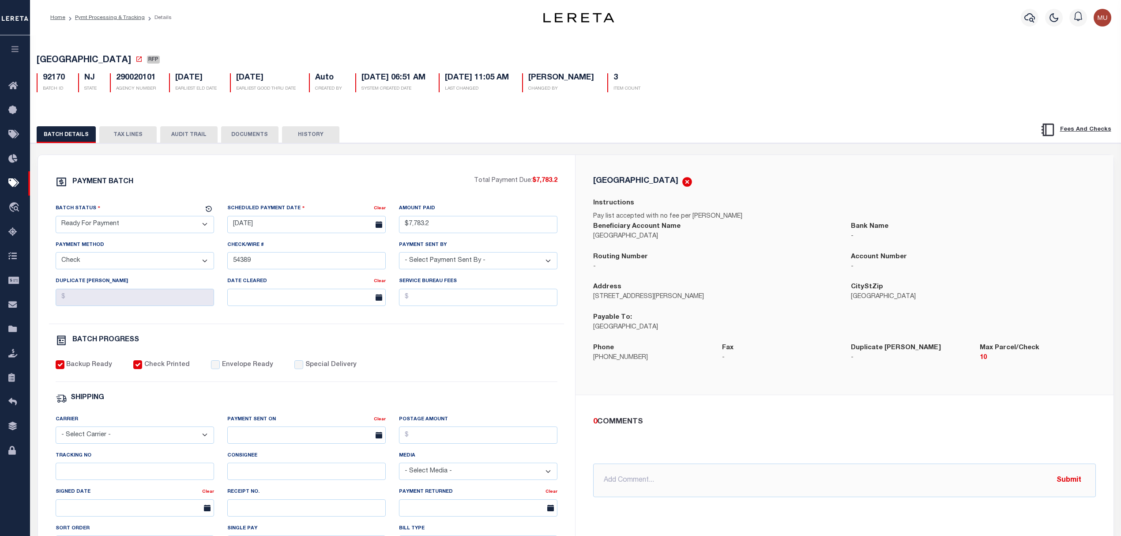
click at [143, 219] on select "- Select Status - Scheduled for Payment Ready For Payment Payment Sent Cleared …" at bounding box center [135, 224] width 158 height 17
select select "SNT"
click at [56, 218] on select "- Select Status - Scheduled for Payment Ready For Payment Payment Sent Cleared …" at bounding box center [135, 224] width 158 height 17
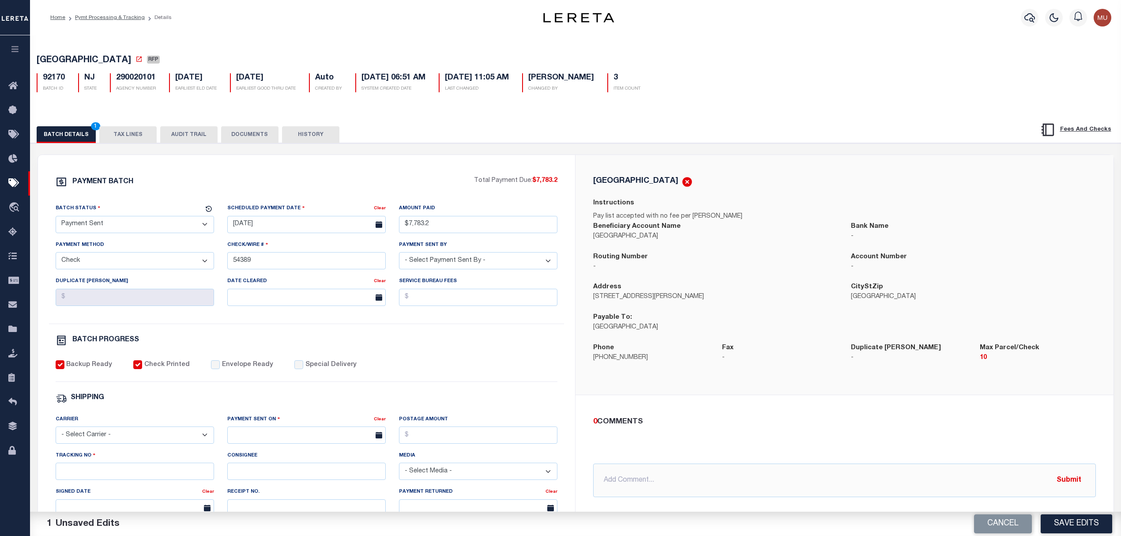
click at [234, 363] on div "PAYMENT BATCH Total Payment Due: $7,783.2 Batch Status - Select Status -" at bounding box center [307, 413] width 516 height 474
click at [232, 368] on label "Envelope Ready" at bounding box center [247, 365] width 51 height 10
click at [220, 368] on input "Envelope Ready" at bounding box center [215, 364] width 9 height 9
checkbox input "true"
click at [136, 450] on div "Carrier - Select Carrier - E-mail Fax Fedex FTP Other UPS USPS" at bounding box center [135, 432] width 172 height 36
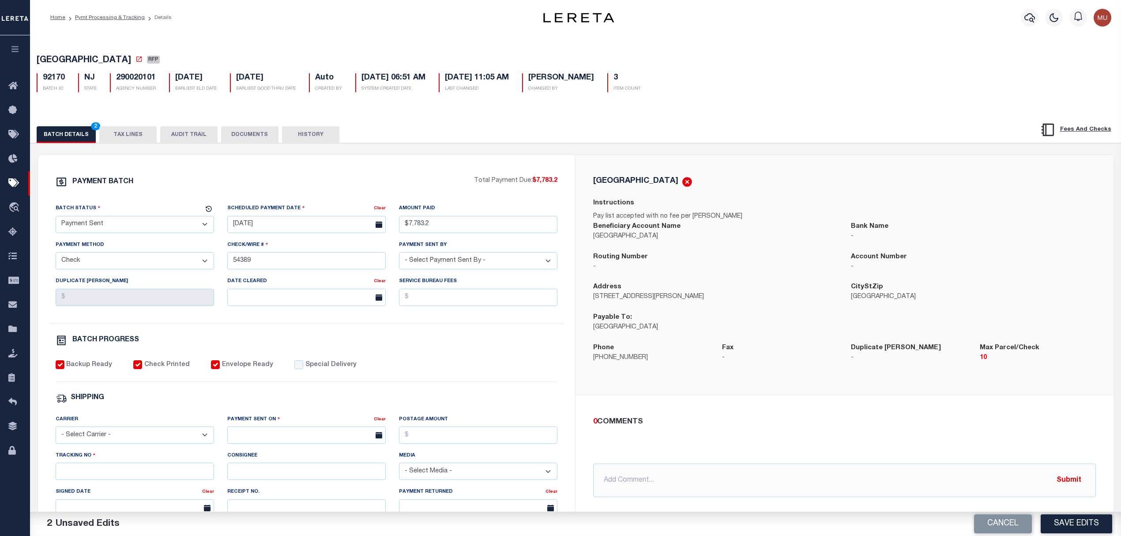
click at [141, 442] on select "- Select Carrier - E-mail Fax Fedex FTP Other UPS USPS" at bounding box center [135, 434] width 158 height 17
select select "FDX"
click at [56, 432] on select "- Select Carrier - E-mail Fax Fedex FTP Other UPS USPS" at bounding box center [135, 434] width 158 height 17
click at [260, 439] on input "text" at bounding box center [306, 434] width 158 height 17
click at [255, 373] on span "13" at bounding box center [256, 372] width 17 height 17
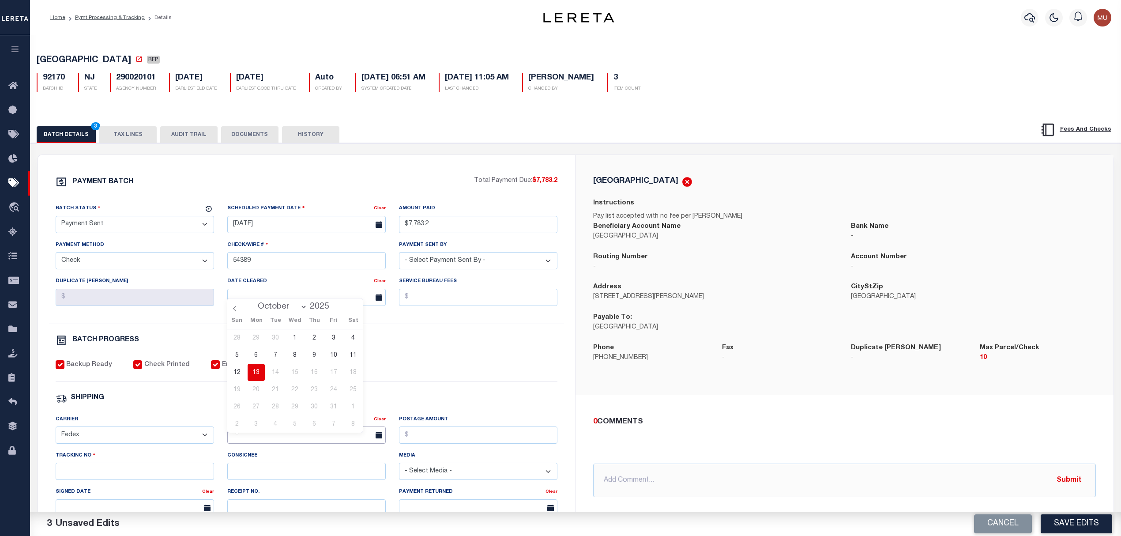
type input "10/13/2025"
click at [113, 480] on input "Tracking No" at bounding box center [135, 470] width 158 height 17
type input "885142447043"
click at [1096, 521] on button "Save Edits" at bounding box center [1075, 523] width 71 height 19
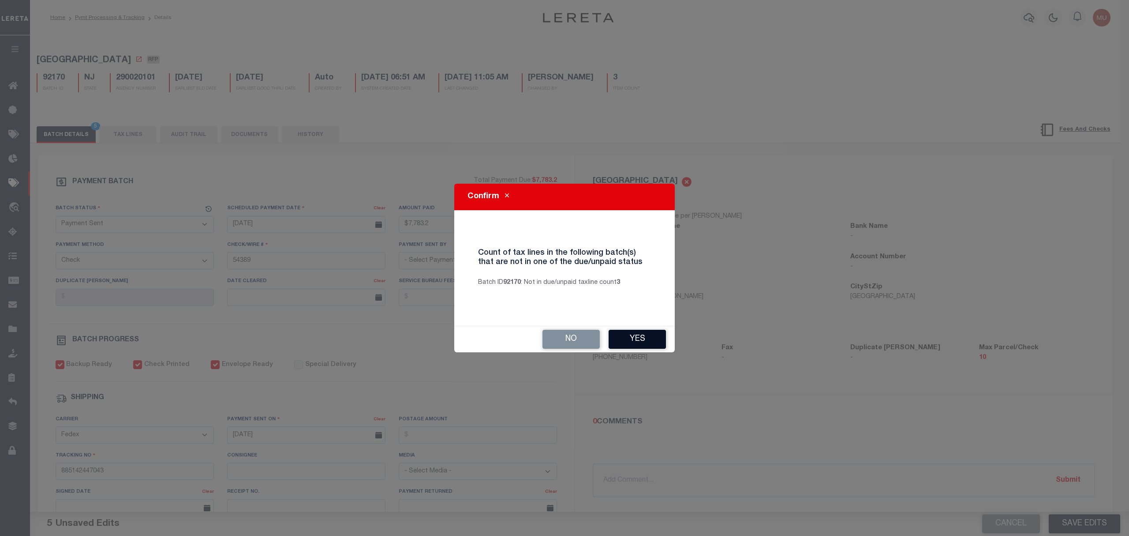
click at [652, 335] on button "Yes" at bounding box center [637, 339] width 57 height 19
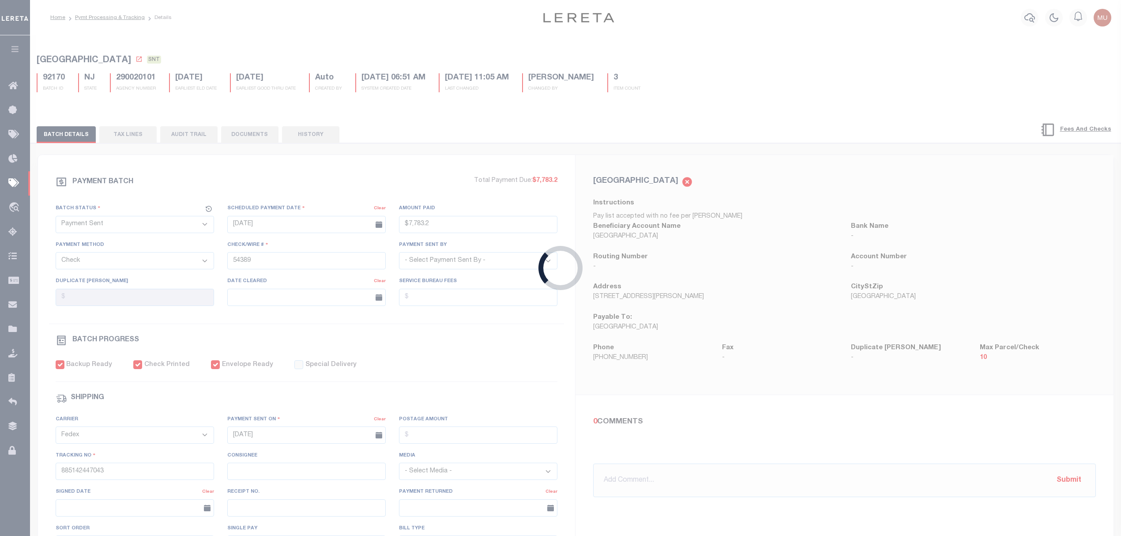
type input "$7,783.2"
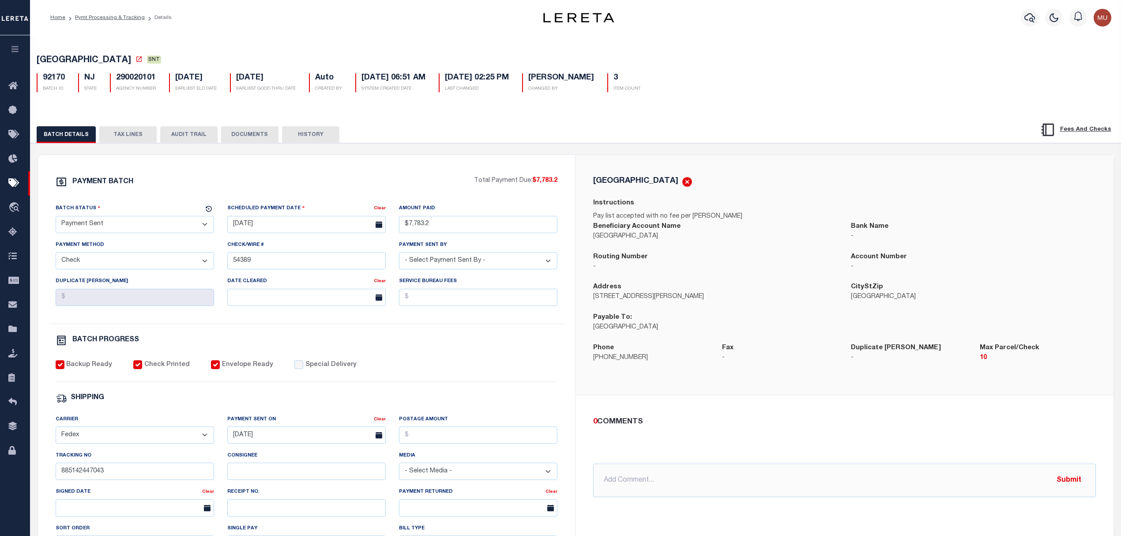
drag, startPoint x: 292, startPoint y: 281, endPoint x: 281, endPoint y: 279, distance: 10.7
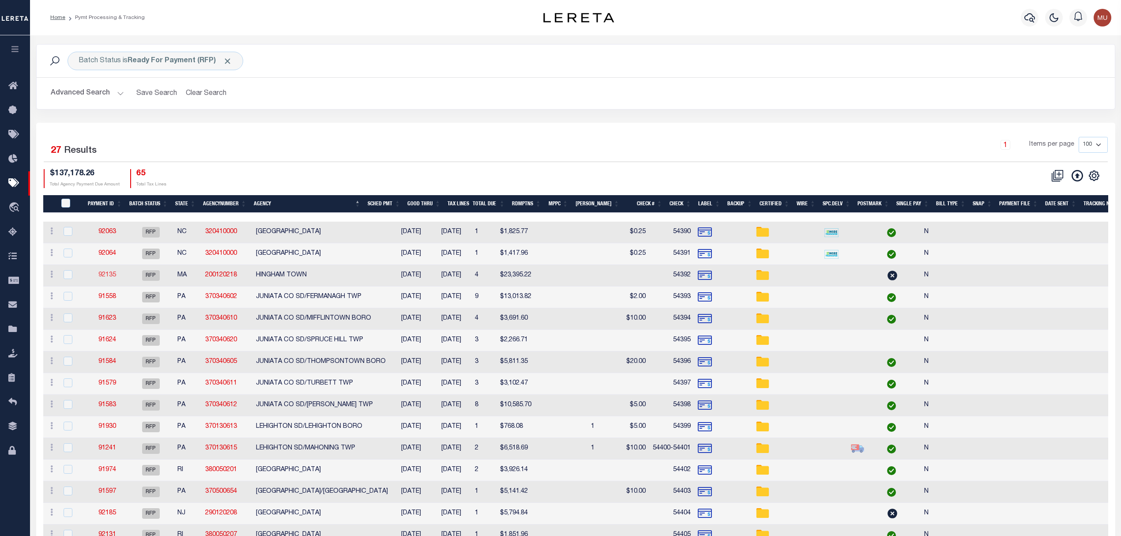
click at [106, 275] on link "92135" at bounding box center [107, 275] width 18 height 6
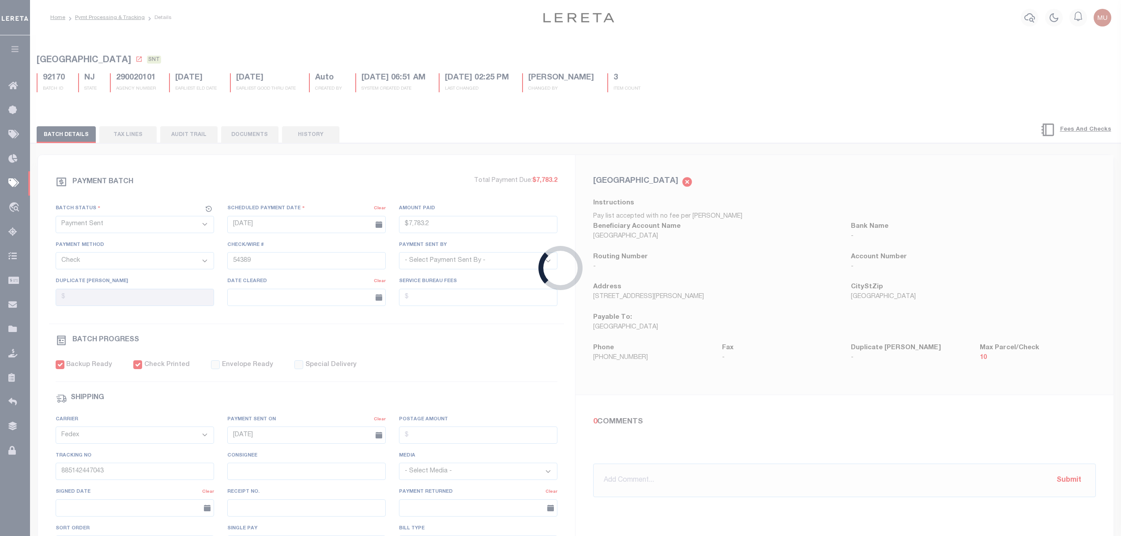
select select "RFP"
type input "$23,395.22"
type input "54392"
checkbox input "false"
select select
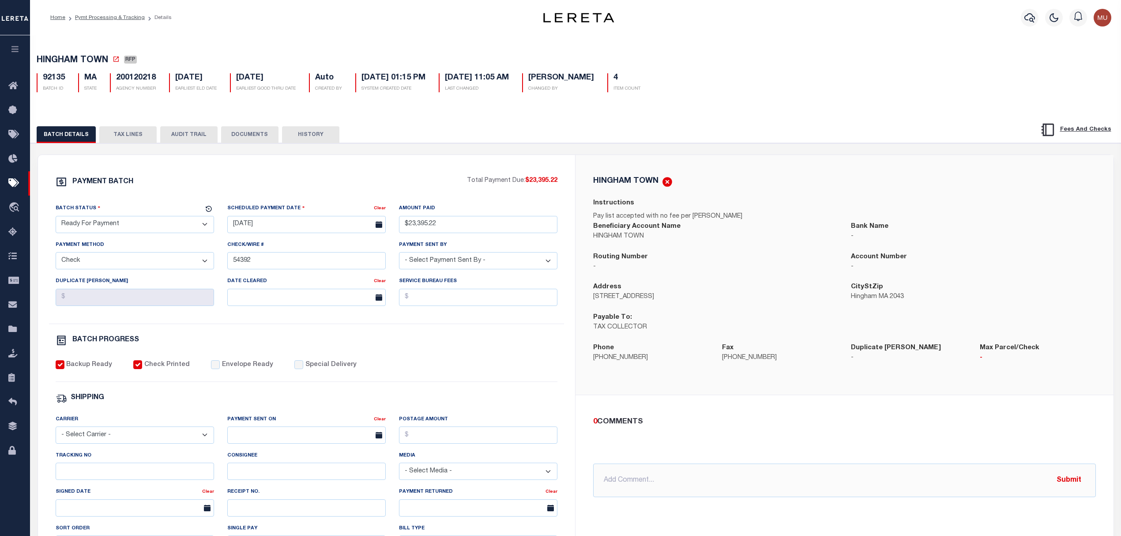
click at [133, 225] on select "- Select Status - Scheduled for Payment Ready For Payment Payment Sent Cleared …" at bounding box center [135, 224] width 158 height 17
select select "SNT"
click at [56, 218] on select "- Select Status - Scheduled for Payment Ready For Payment Payment Sent Cleared …" at bounding box center [135, 224] width 158 height 17
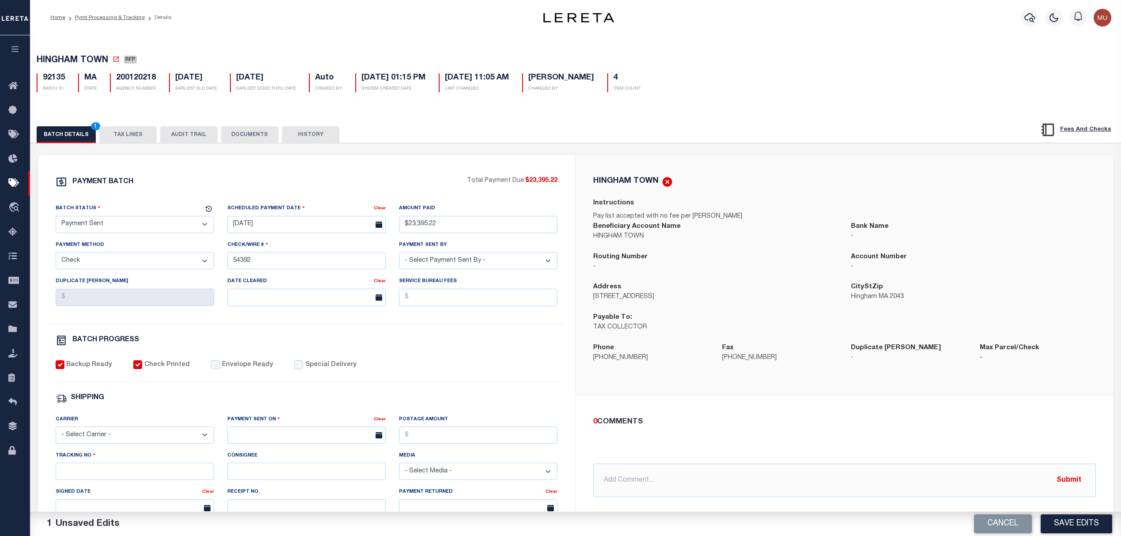
click at [258, 376] on div "Backup Ready Check Printed Envelope Ready Special Delivery" at bounding box center [307, 371] width 502 height 22
click at [248, 370] on label "Envelope Ready" at bounding box center [247, 365] width 51 height 10
click at [220, 369] on input "Envelope Ready" at bounding box center [215, 364] width 9 height 9
checkbox input "true"
click at [165, 439] on select "- Select Carrier - E-mail Fax Fedex FTP Other UPS USPS" at bounding box center [135, 434] width 158 height 17
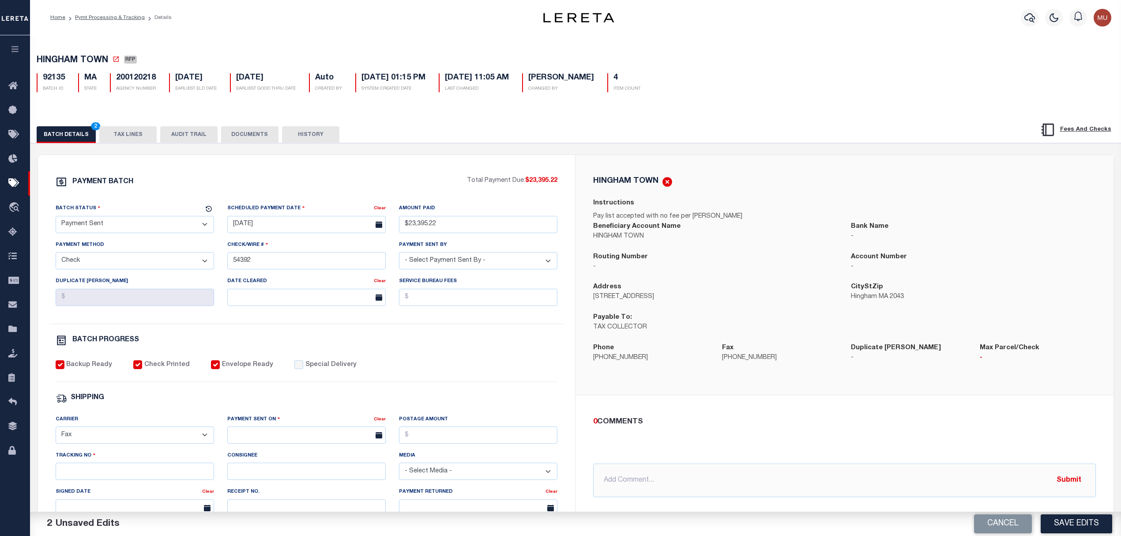
click at [56, 432] on select "- Select Carrier - E-mail Fax Fedex FTP Other UPS USPS" at bounding box center [135, 434] width 158 height 17
click at [71, 359] on div "PAYMENT BATCH Total Payment Due: $23,395.22 Batch Status - Select Status -" at bounding box center [307, 413] width 516 height 474
click at [136, 443] on select "- Select Carrier - E-mail Fax Fedex FTP Other UPS USPS" at bounding box center [135, 434] width 158 height 17
select select "FDX"
click at [56, 432] on select "- Select Carrier - E-mail Fax Fedex FTP Other UPS USPS" at bounding box center [135, 434] width 158 height 17
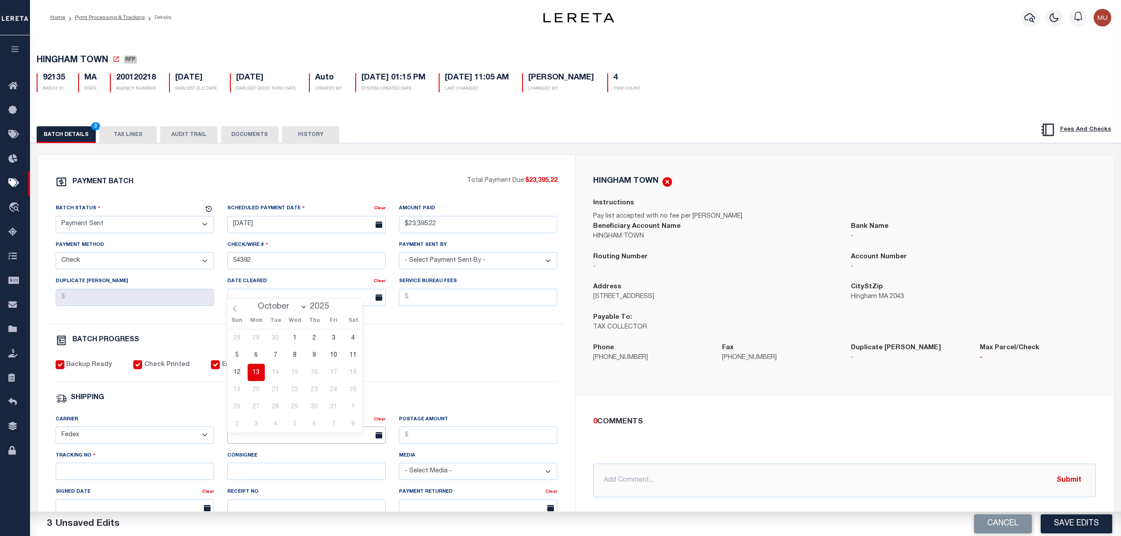
drag, startPoint x: 271, startPoint y: 440, endPoint x: 278, endPoint y: 439, distance: 7.1
click at [272, 440] on input "text" at bounding box center [306, 434] width 158 height 17
click at [255, 373] on span "13" at bounding box center [256, 372] width 17 height 17
type input "10/13/2025"
click at [146, 480] on input "Tracking No" at bounding box center [135, 470] width 158 height 17
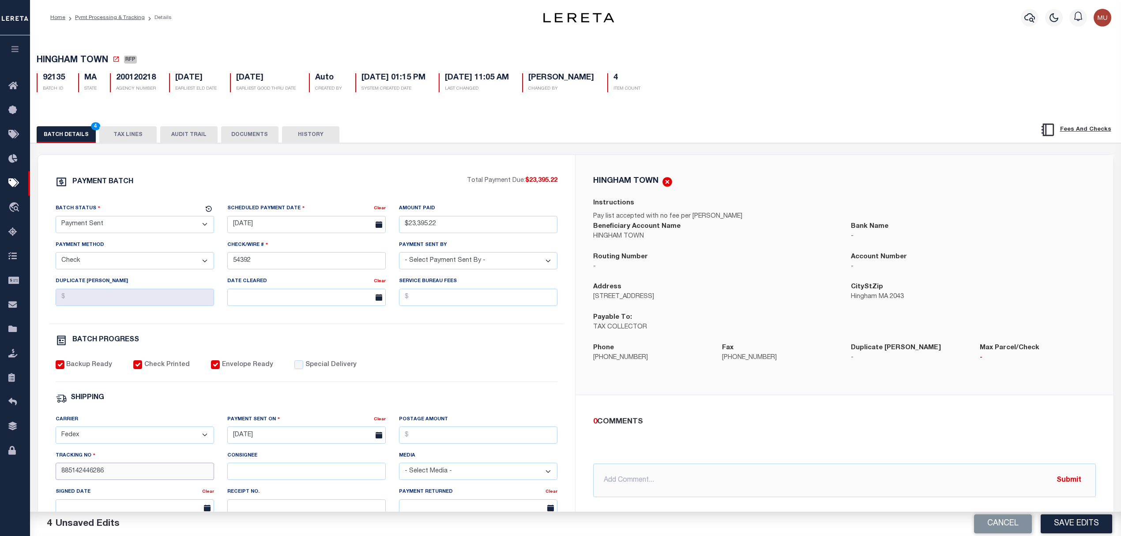
type input "885142446286"
click at [1092, 516] on button "Save Edits" at bounding box center [1075, 523] width 71 height 19
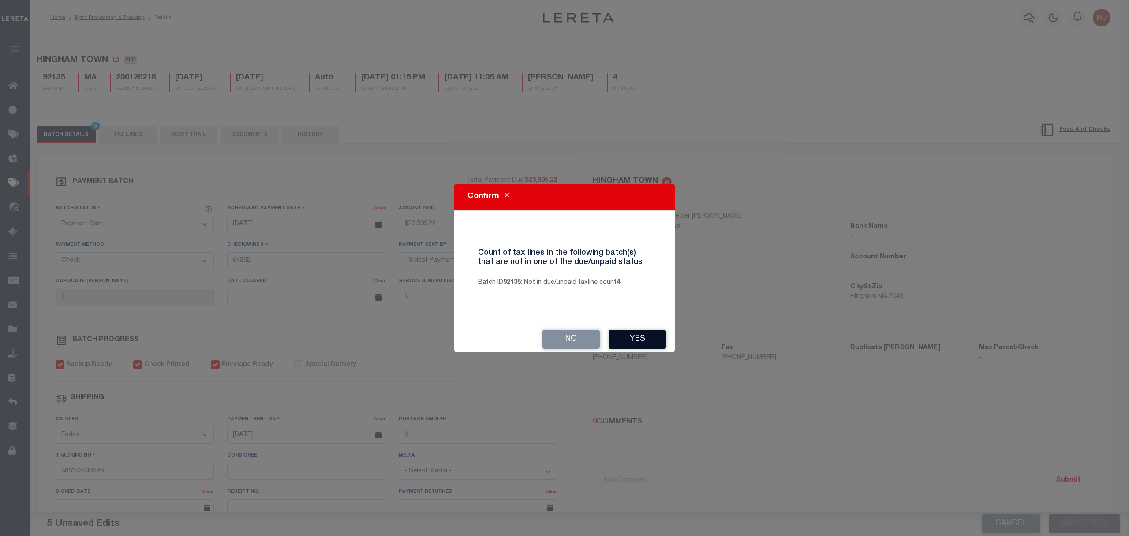
click at [641, 344] on button "Yes" at bounding box center [637, 339] width 57 height 19
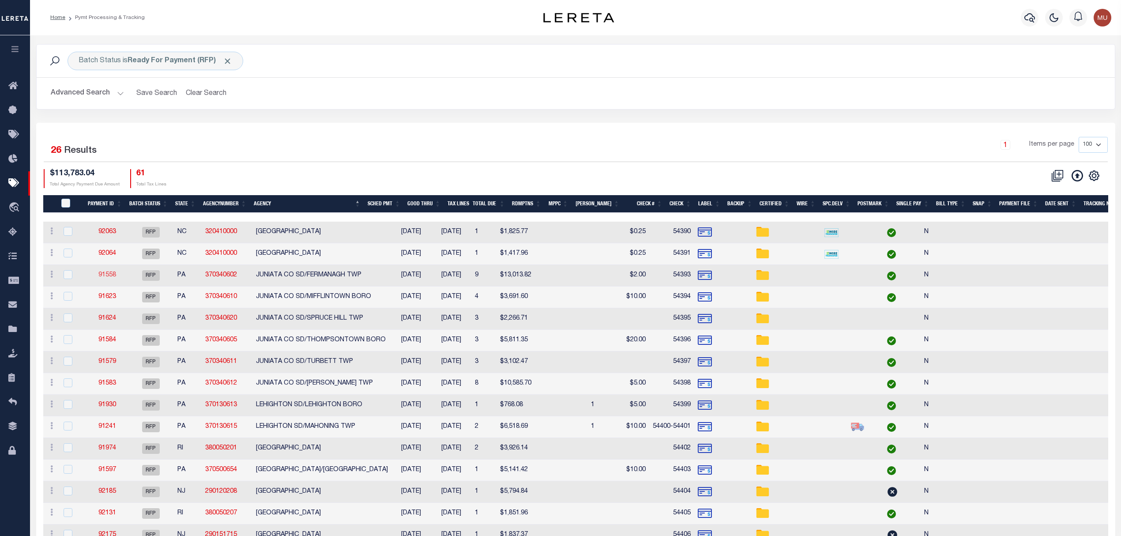
click at [101, 274] on link "91558" at bounding box center [107, 275] width 18 height 6
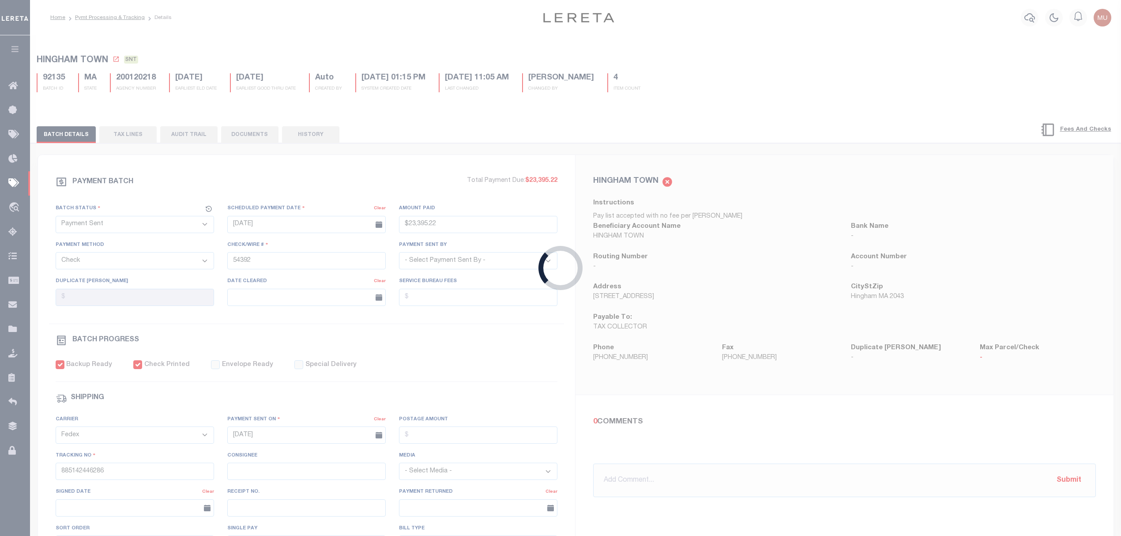
select select "RFP"
type input "$13,013.82"
type input "54393"
select select "Little, Audria"
type input "$10"
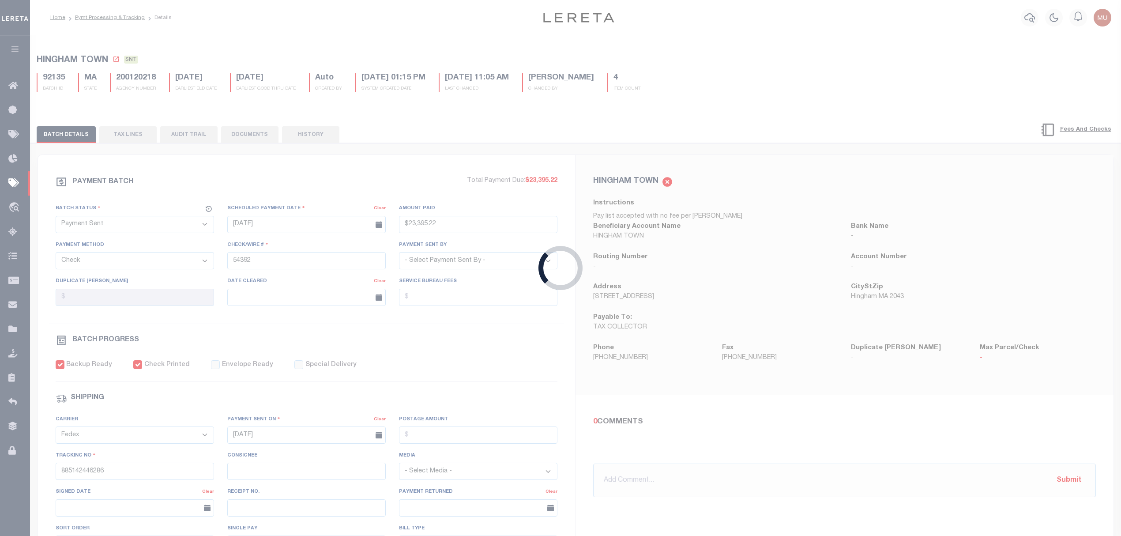
checkbox input "false"
select select
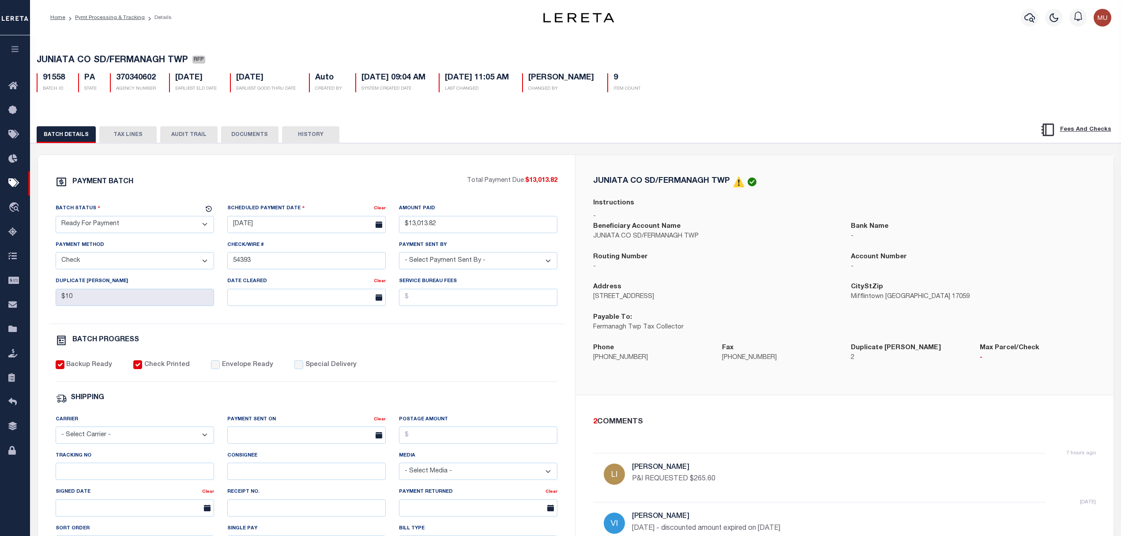
click at [105, 216] on div "Batch Status" at bounding box center [130, 209] width 148 height 12
click at [109, 228] on select "- Select Status - Scheduled for Payment Ready For Payment Payment Sent Cleared …" at bounding box center [135, 224] width 158 height 17
select select "SNT"
click at [56, 218] on select "- Select Status - Scheduled for Payment Ready For Payment Payment Sent Cleared …" at bounding box center [135, 224] width 158 height 17
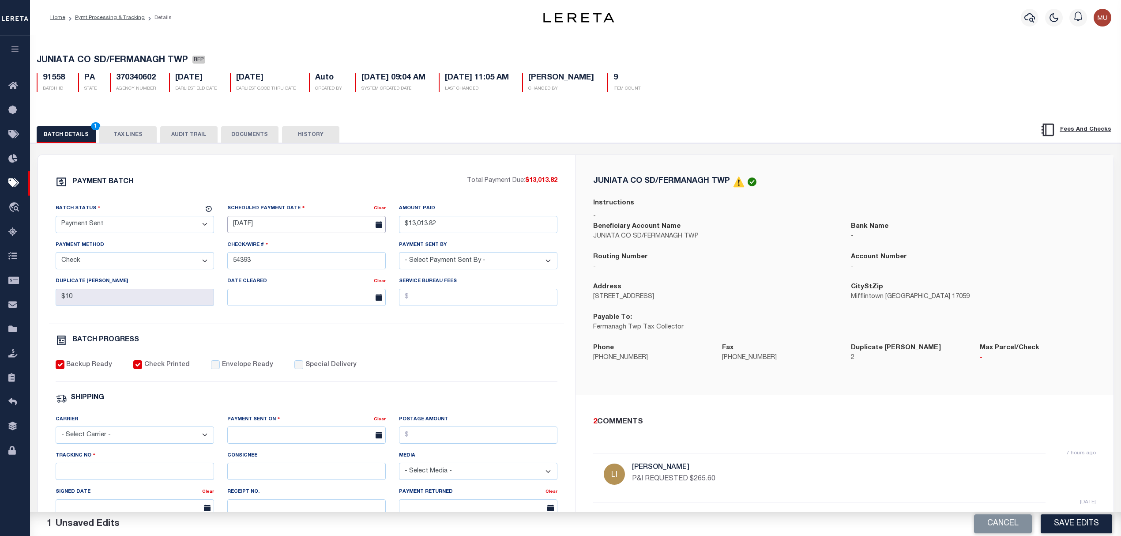
click at [274, 218] on input "10/13/2025" at bounding box center [306, 224] width 158 height 17
drag, startPoint x: 261, startPoint y: 313, endPoint x: 357, endPoint y: 260, distance: 110.0
click at [261, 313] on span "13" at bounding box center [256, 311] width 17 height 17
click at [220, 364] on div "PAYMENT BATCH Total Payment Due: $13,013.82 Batch Status - Select Status -" at bounding box center [307, 413] width 516 height 474
click at [222, 370] on label "Envelope Ready" at bounding box center [247, 365] width 51 height 10
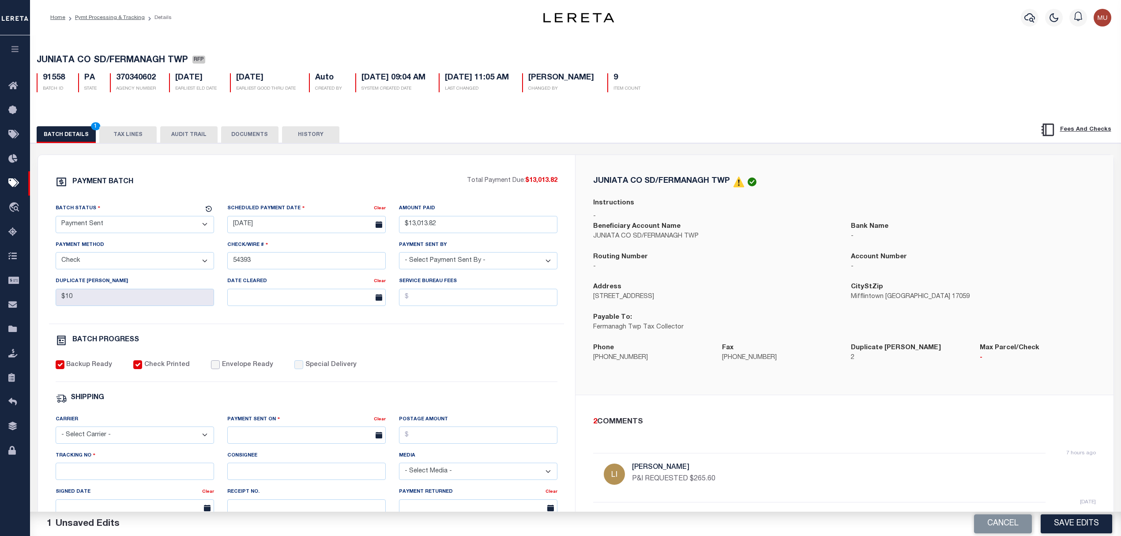
click at [220, 369] on input "Envelope Ready" at bounding box center [215, 364] width 9 height 9
checkbox input "true"
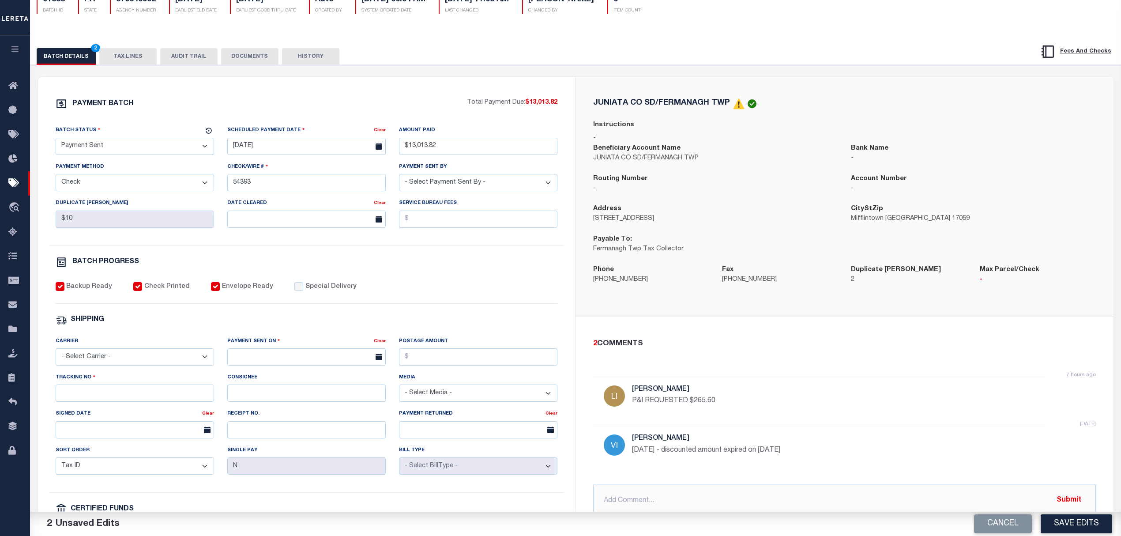
scroll to position [117, 0]
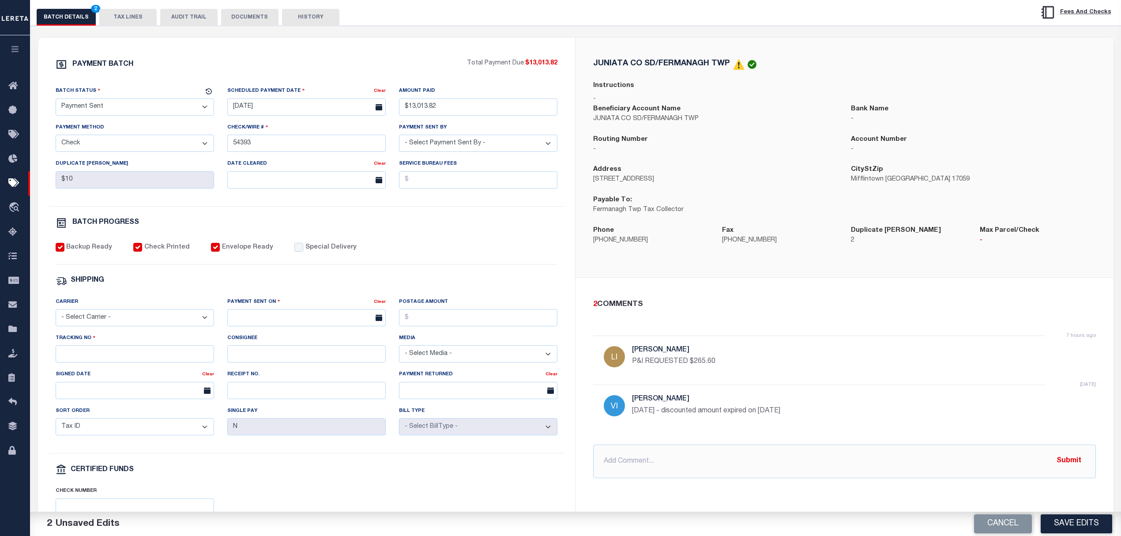
click at [133, 319] on select "- Select Carrier - E-mail Fax Fedex FTP Other UPS USPS" at bounding box center [135, 317] width 158 height 17
select select "FDX"
click at [56, 315] on select "- Select Carrier - E-mail Fax Fedex FTP Other UPS USPS" at bounding box center [135, 317] width 158 height 17
click at [304, 316] on input "text" at bounding box center [306, 317] width 158 height 17
click at [256, 410] on span "13" at bounding box center [256, 408] width 17 height 17
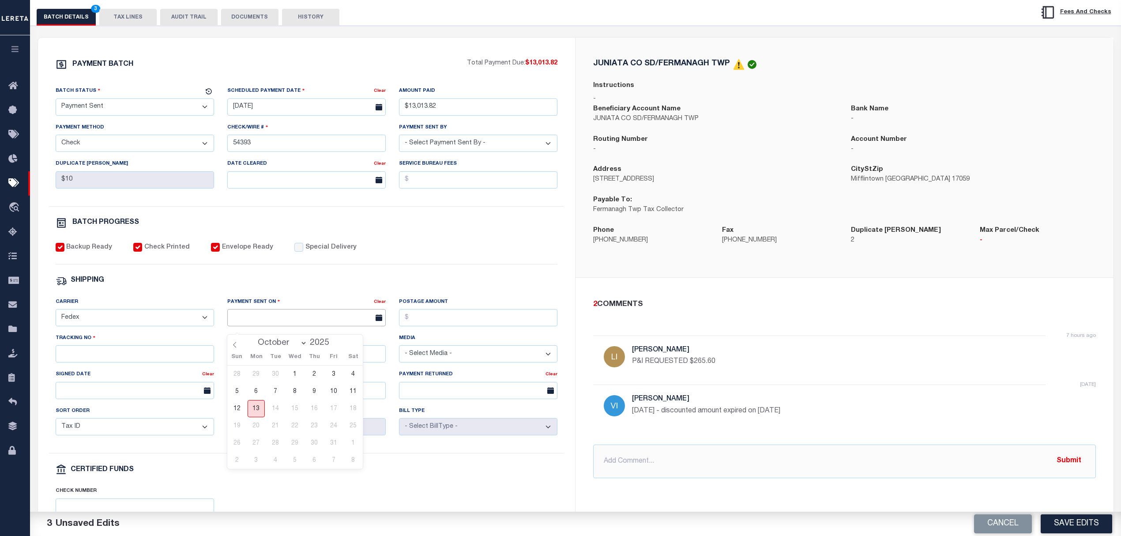
type input "10/13/2025"
click at [162, 360] on input "Tracking No" at bounding box center [135, 353] width 158 height 17
type input "885142448819"
click at [1080, 522] on button "Save Edits" at bounding box center [1075, 523] width 71 height 19
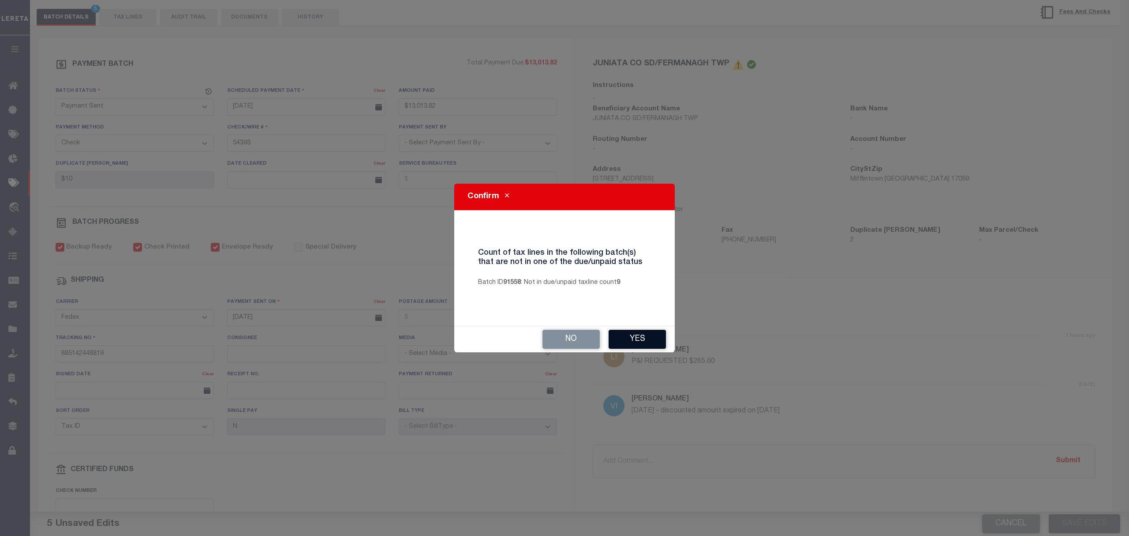
click at [632, 345] on button "Yes" at bounding box center [637, 339] width 57 height 19
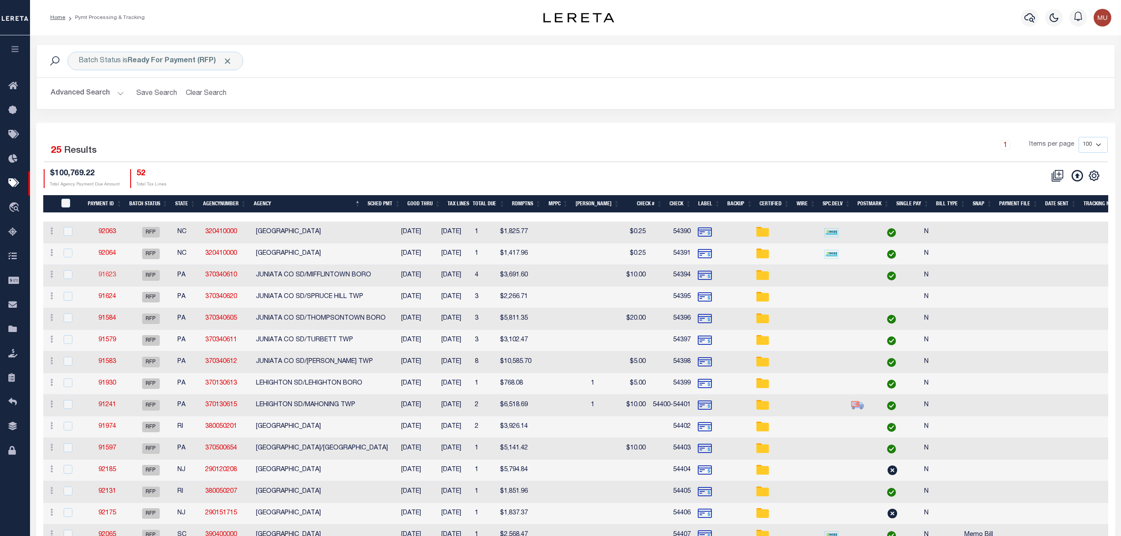
click at [110, 278] on link "91623" at bounding box center [107, 275] width 18 height 6
select select "RFP"
type input "$3,691.6"
type input "54394"
type input "$40"
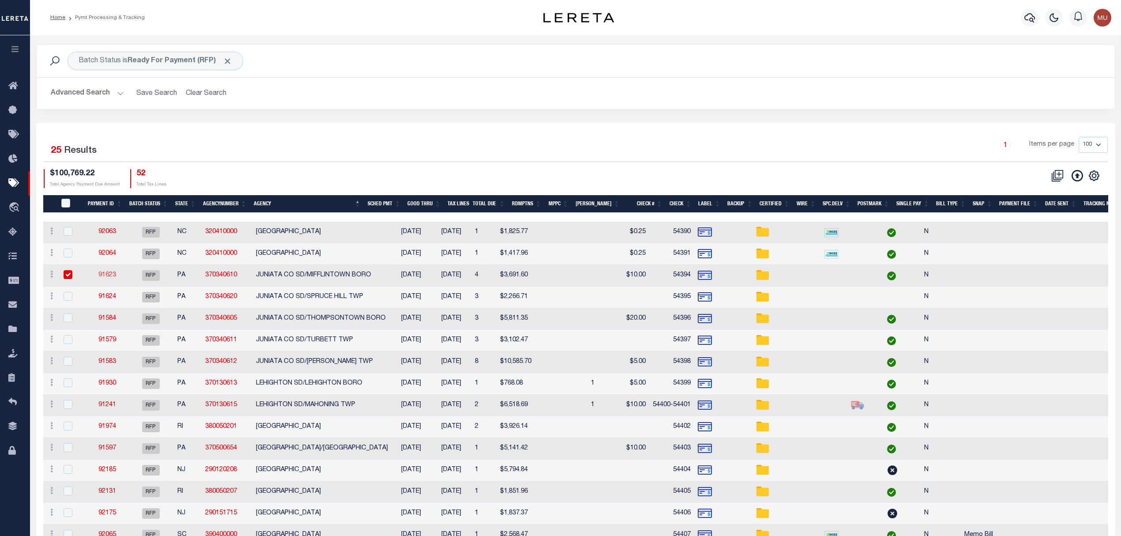
checkbox input "false"
select select
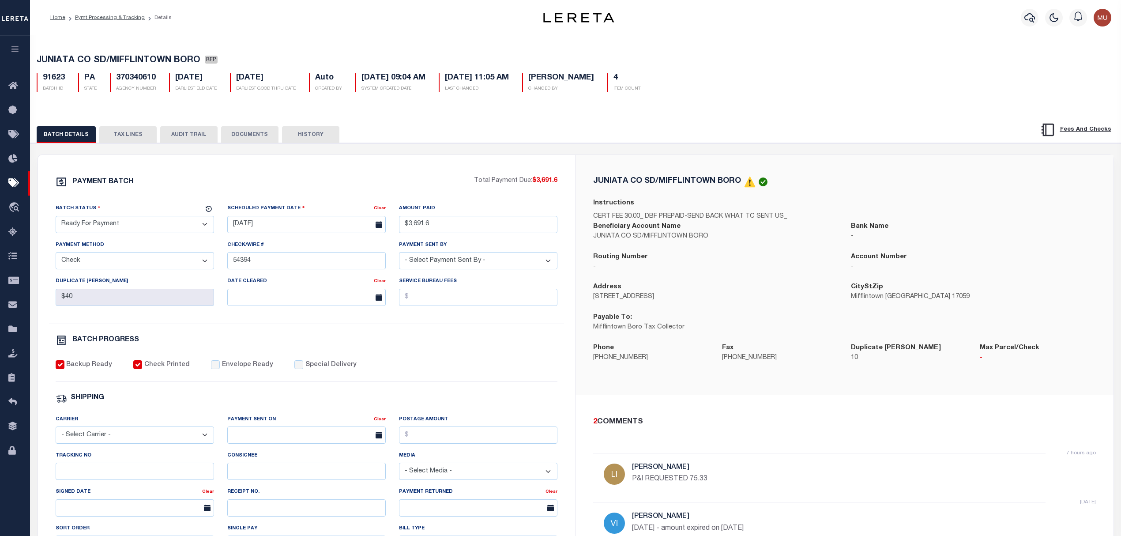
click at [170, 233] on select "- Select Status - Scheduled for Payment Ready For Payment Payment Sent Cleared …" at bounding box center [135, 224] width 158 height 17
select select "SNT"
click at [56, 218] on select "- Select Status - Scheduled for Payment Ready For Payment Payment Sent Cleared …" at bounding box center [135, 224] width 158 height 17
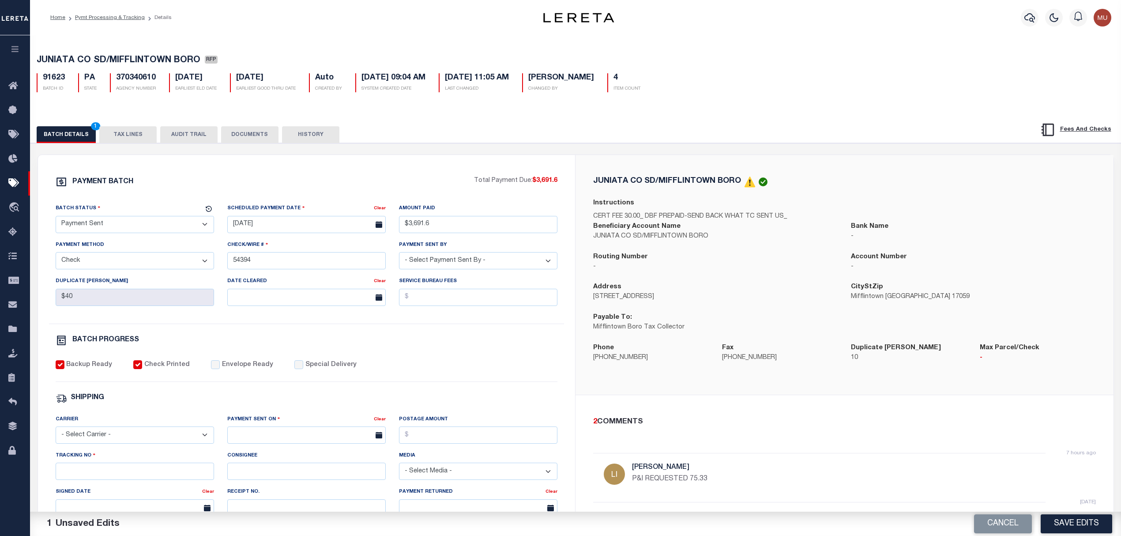
click at [223, 378] on div "Backup Ready Check Printed Envelope Ready Special Delivery" at bounding box center [307, 371] width 502 height 22
click at [231, 370] on label "Envelope Ready" at bounding box center [247, 365] width 51 height 10
click at [220, 369] on input "Envelope Ready" at bounding box center [215, 364] width 9 height 9
checkbox input "true"
click at [124, 439] on select "- Select Carrier - E-mail Fax Fedex FTP Other UPS USPS" at bounding box center [135, 434] width 158 height 17
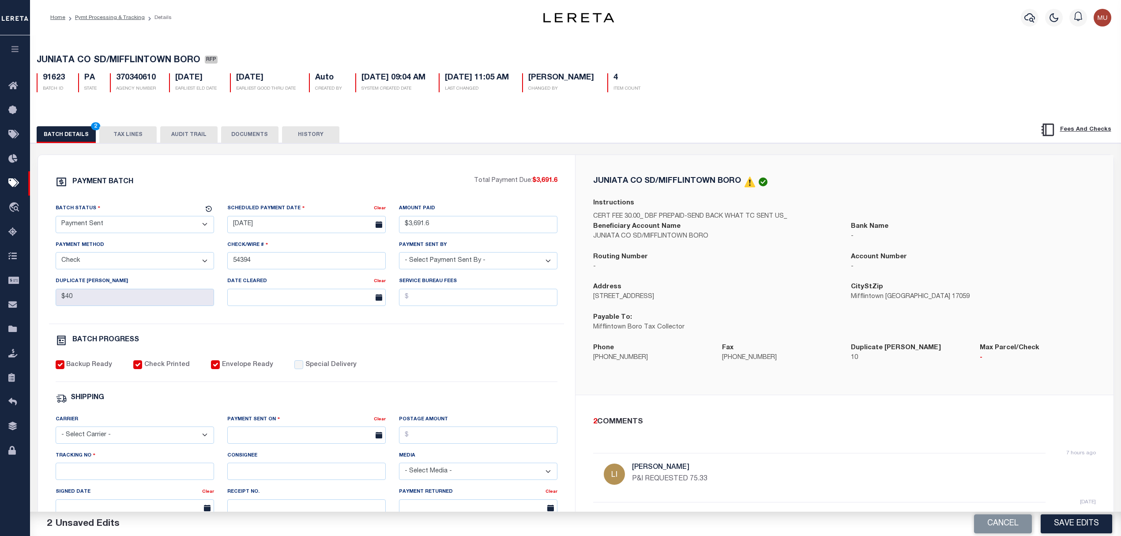
select select "FDX"
click at [56, 432] on select "- Select Carrier - E-mail Fax Fedex FTP Other UPS USPS" at bounding box center [135, 434] width 158 height 17
click at [249, 443] on input "text" at bounding box center [306, 434] width 158 height 17
click at [258, 372] on span "13" at bounding box center [256, 372] width 17 height 17
type input "10/13/2025"
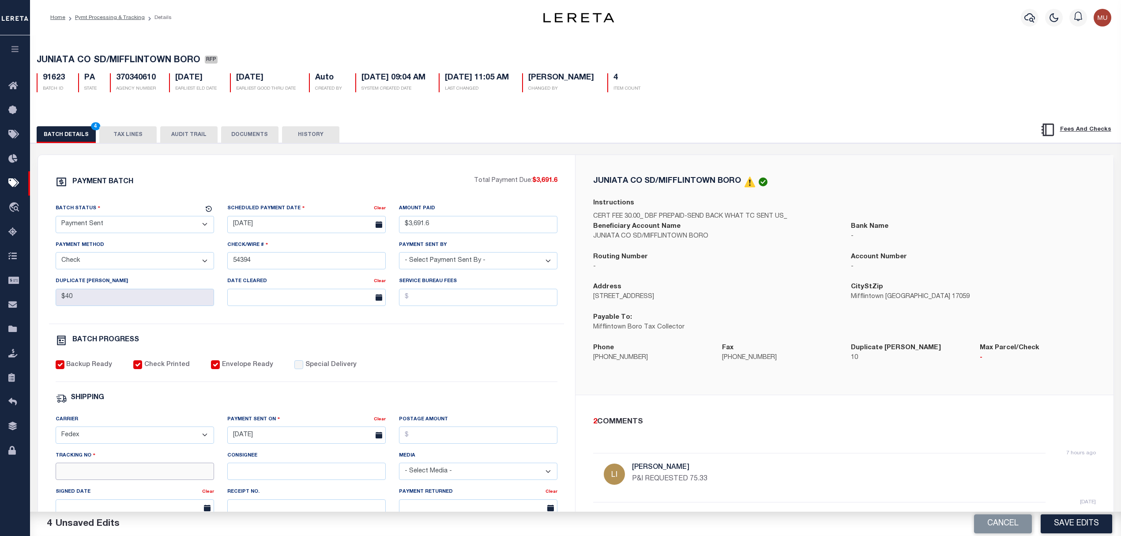
click at [138, 477] on input "Tracking No" at bounding box center [135, 470] width 158 height 17
type input "885142447250"
click at [1097, 529] on button "Save Edits" at bounding box center [1075, 523] width 71 height 19
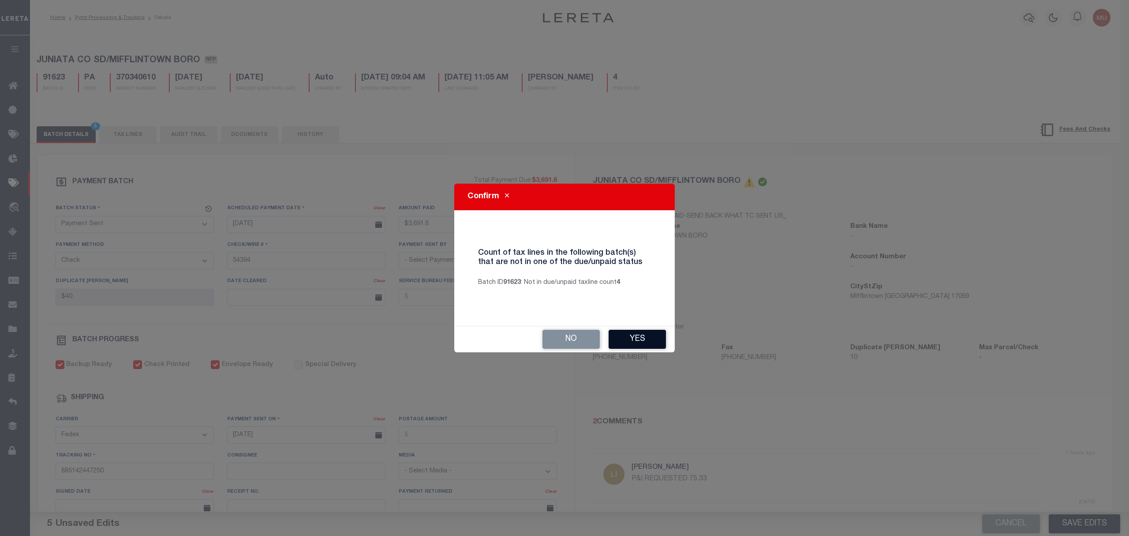
click at [649, 343] on button "Yes" at bounding box center [637, 339] width 57 height 19
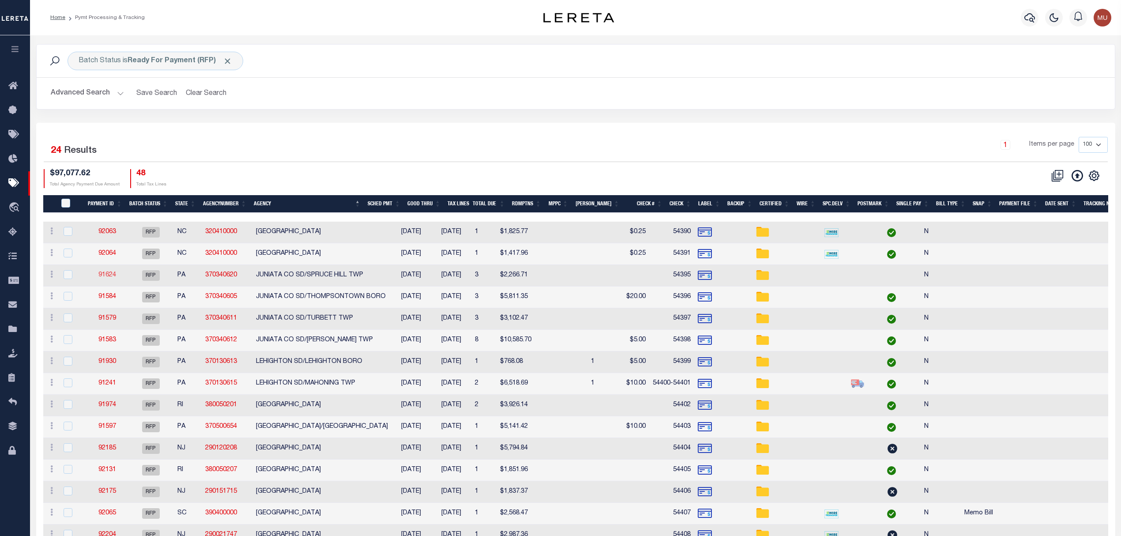
click at [109, 274] on link "91624" at bounding box center [107, 275] width 18 height 6
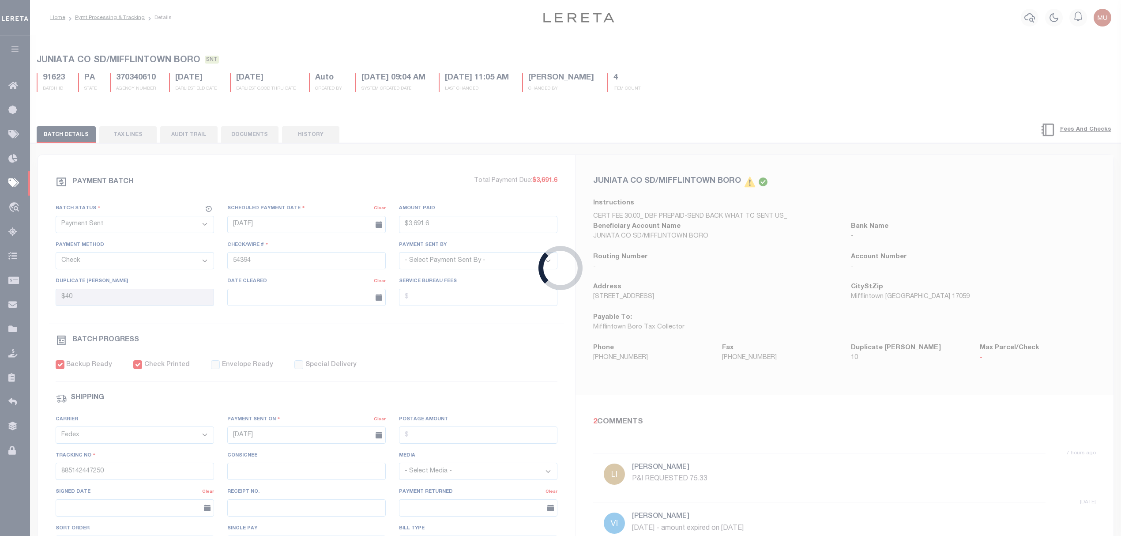
select select "RFP"
type input "$2,266.71"
type input "54395"
checkbox input "false"
select select
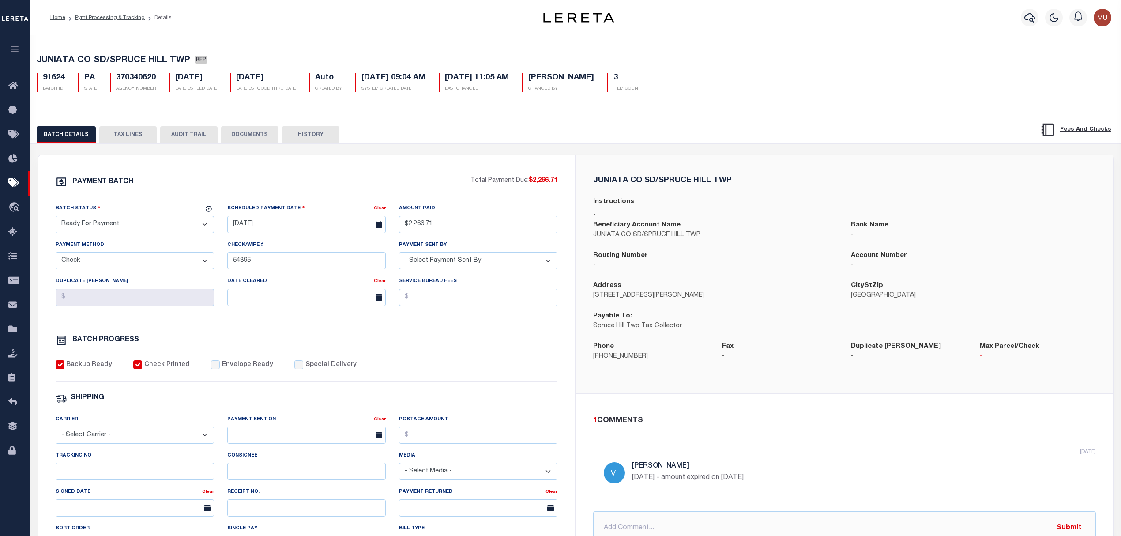
click at [195, 231] on select "- Select Status - Scheduled for Payment Ready For Payment Payment Sent Cleared …" at bounding box center [135, 224] width 158 height 17
select select "SNT"
click at [56, 218] on select "- Select Status - Scheduled for Payment Ready For Payment Payment Sent Cleared …" at bounding box center [135, 224] width 158 height 17
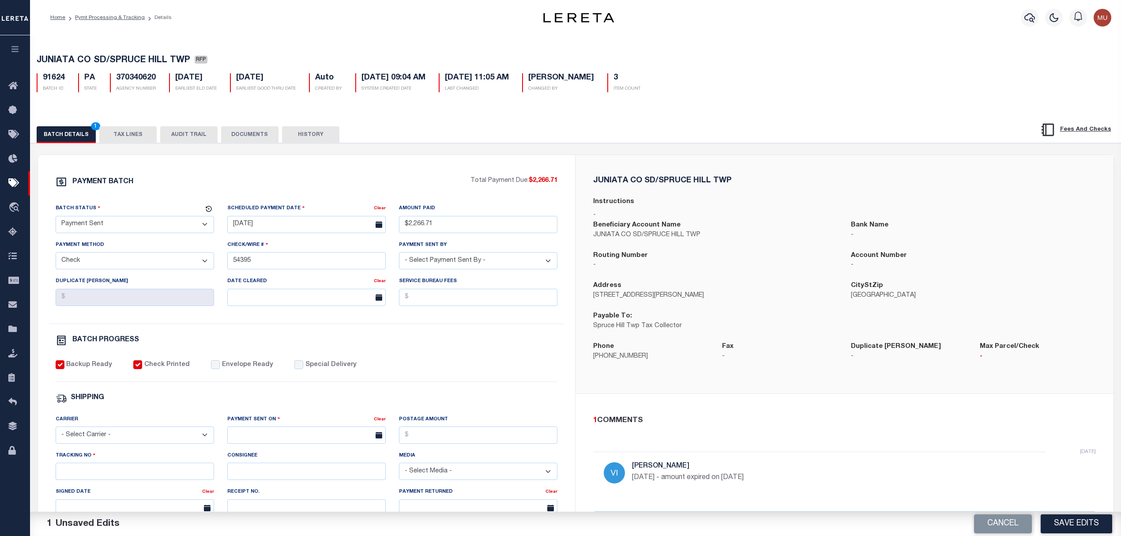
click at [245, 364] on div "PAYMENT BATCH Total Payment Due: $2,266.71 Batch Status - Select Status -" at bounding box center [307, 413] width 516 height 474
click at [244, 370] on label "Envelope Ready" at bounding box center [247, 365] width 51 height 10
click at [220, 369] on input "Envelope Ready" at bounding box center [215, 364] width 9 height 9
checkbox input "true"
drag, startPoint x: 182, startPoint y: 443, endPoint x: 169, endPoint y: 442, distance: 12.9
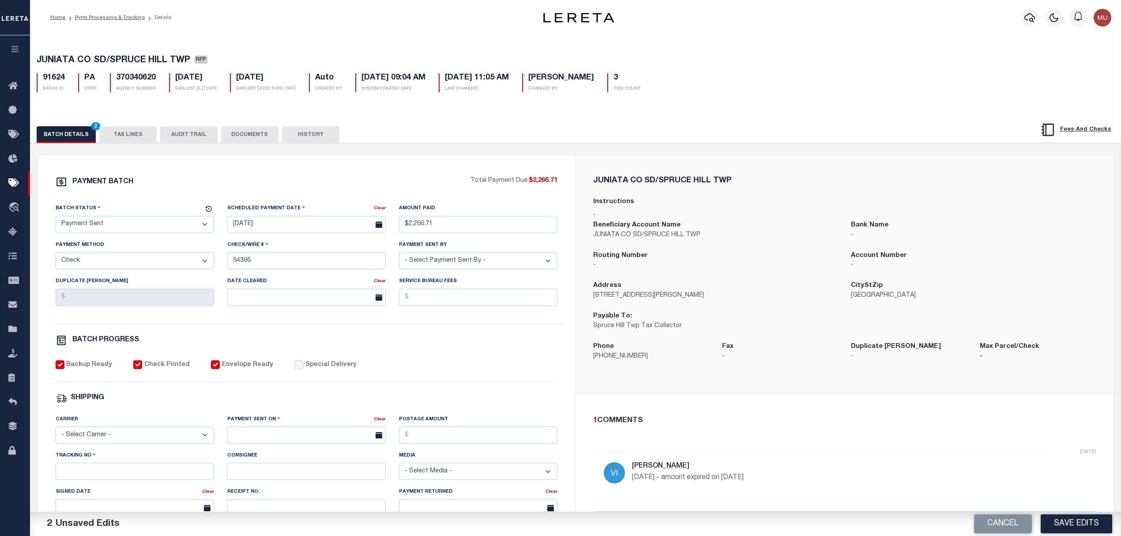
click at [182, 443] on select "- Select Carrier - E-mail Fax Fedex FTP Other UPS USPS" at bounding box center [135, 434] width 158 height 17
select select "FDX"
click at [56, 432] on select "- Select Carrier - E-mail Fax Fedex FTP Other UPS USPS" at bounding box center [135, 434] width 158 height 17
click at [323, 438] on input "text" at bounding box center [306, 434] width 158 height 17
click at [259, 373] on span "13" at bounding box center [256, 372] width 17 height 17
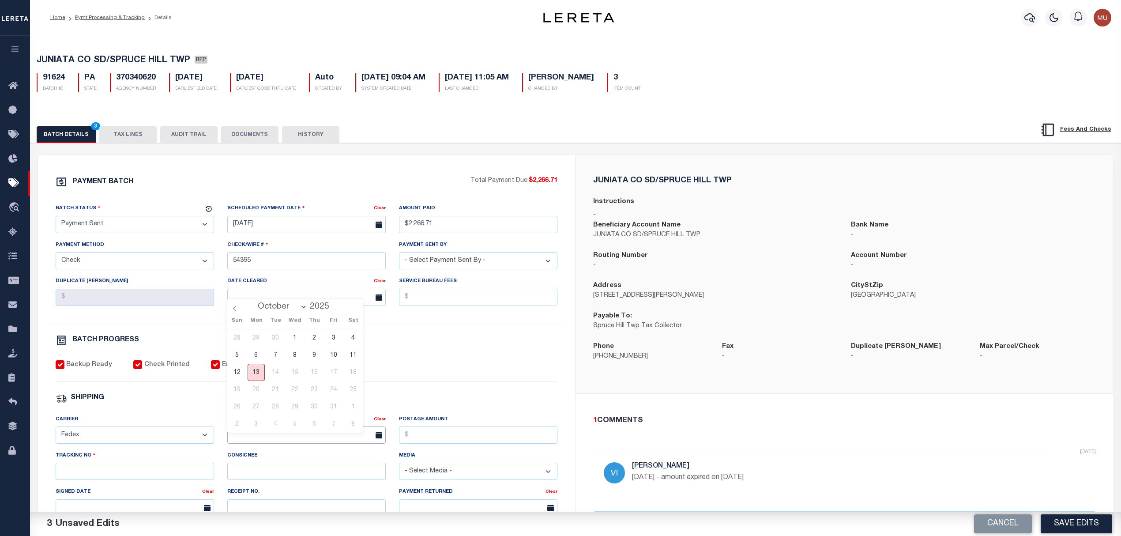
type input "10/13/2025"
click at [148, 475] on input "Tracking No" at bounding box center [135, 470] width 158 height 17
type input "885142448245"
click at [1068, 530] on button "Save Edits" at bounding box center [1075, 523] width 71 height 19
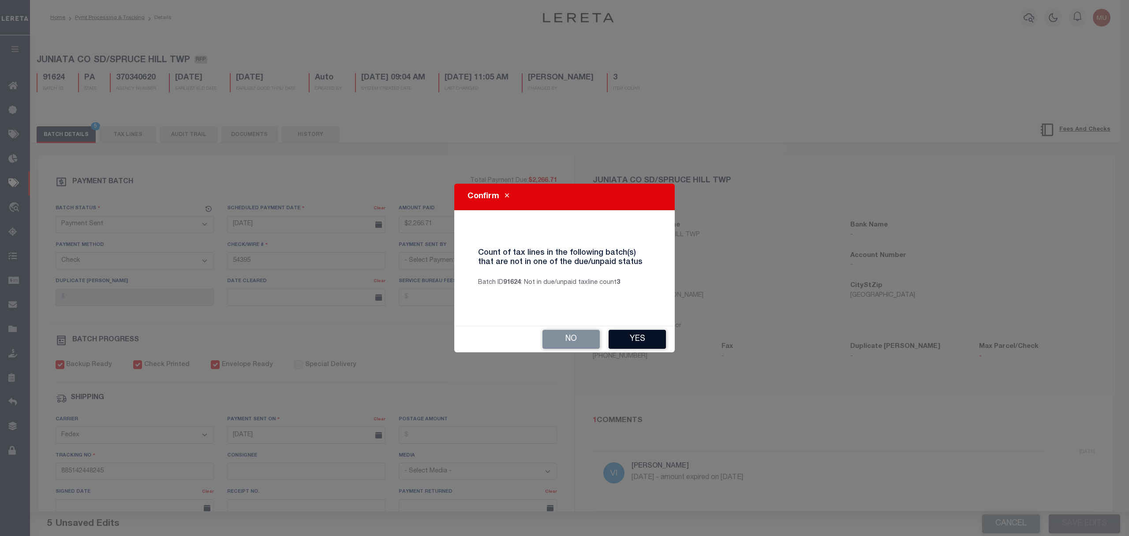
click at [659, 341] on button "Yes" at bounding box center [637, 339] width 57 height 19
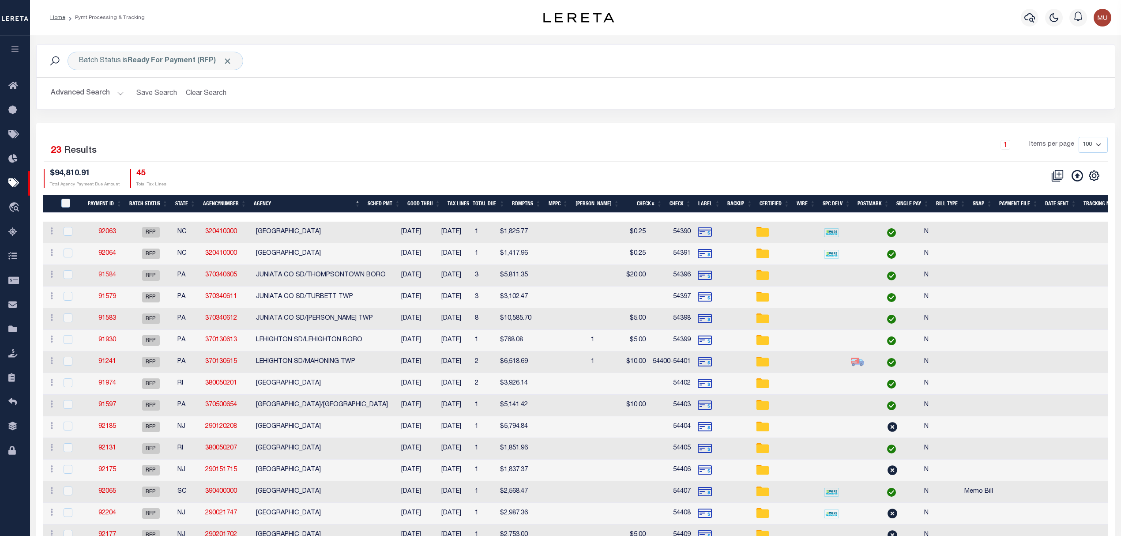
click at [108, 278] on link "91584" at bounding box center [107, 275] width 18 height 6
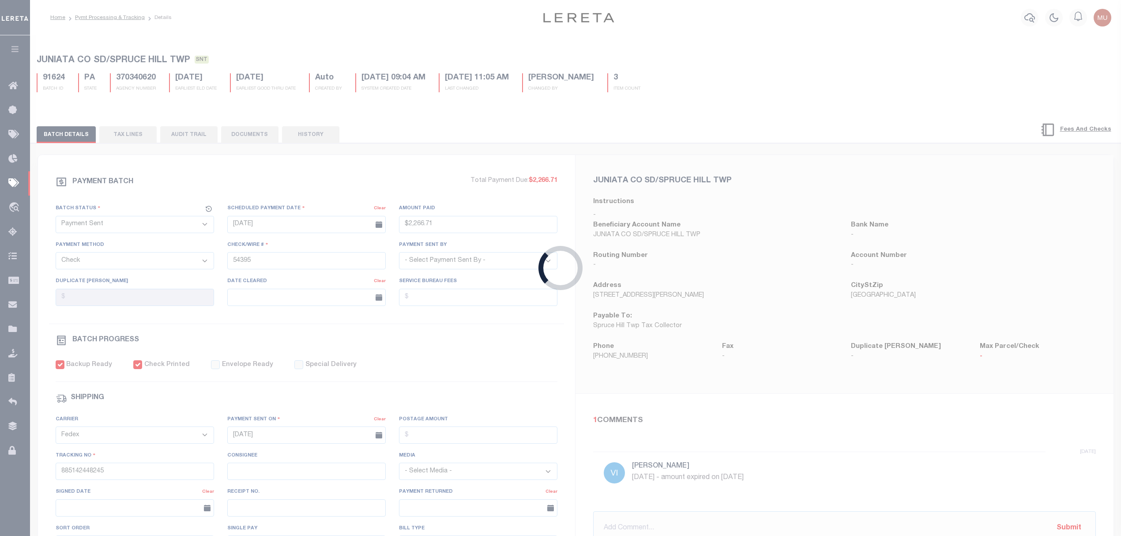
select select "RFP"
type input "$5,811.35"
type input "54396"
type input "$60"
checkbox input "false"
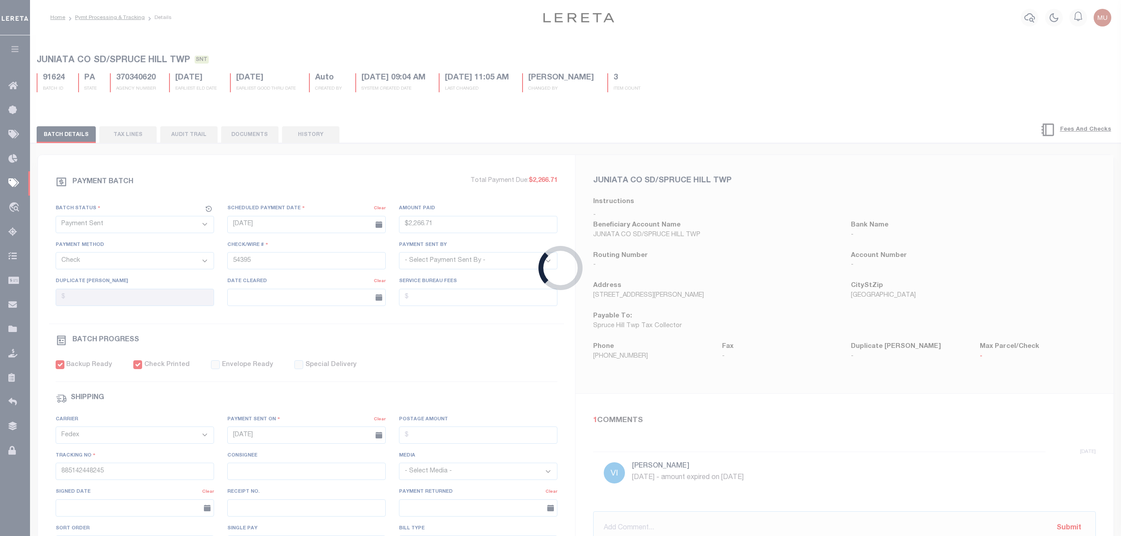
select select
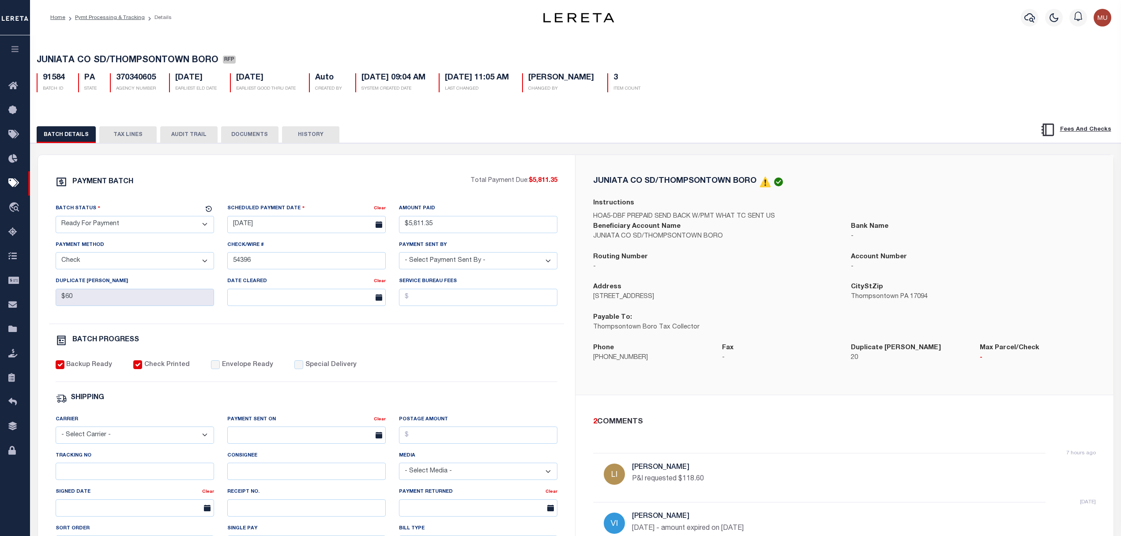
click at [122, 223] on select "- Select Status - Scheduled for Payment Ready For Payment Payment Sent Cleared …" at bounding box center [135, 224] width 158 height 17
select select "SNT"
click at [56, 218] on select "- Select Status - Scheduled for Payment Ready For Payment Payment Sent Cleared …" at bounding box center [135, 224] width 158 height 17
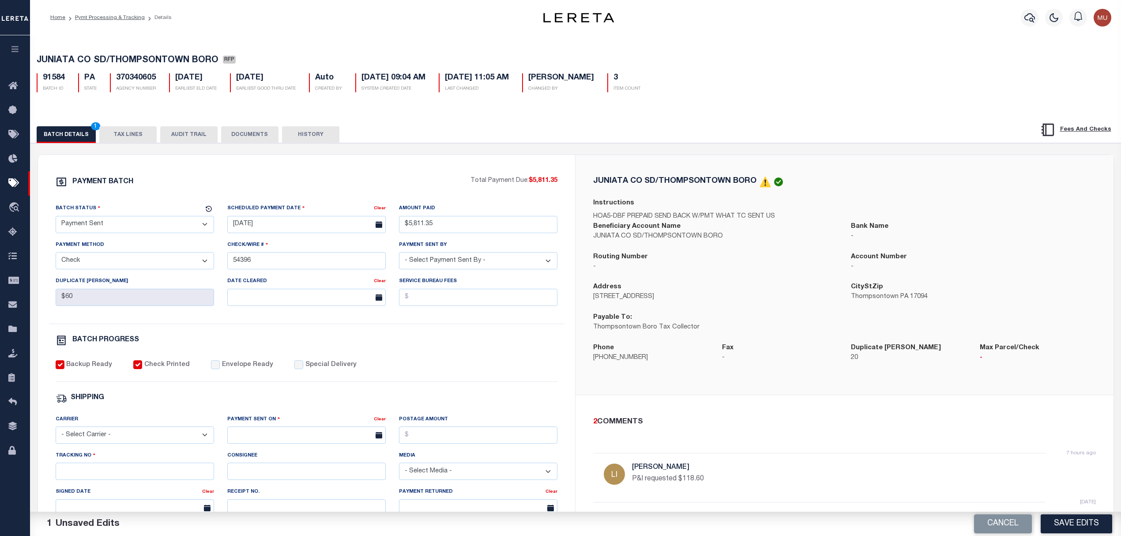
click at [232, 368] on label "Envelope Ready" at bounding box center [247, 365] width 51 height 10
click at [220, 368] on input "Envelope Ready" at bounding box center [215, 364] width 9 height 9
checkbox input "true"
drag, startPoint x: 164, startPoint y: 424, endPoint x: 158, endPoint y: 439, distance: 16.2
click at [163, 426] on div "Carrier - Select Carrier - E-mail Fax Fedex FTP Other UPS USPS" at bounding box center [135, 428] width 158 height 29
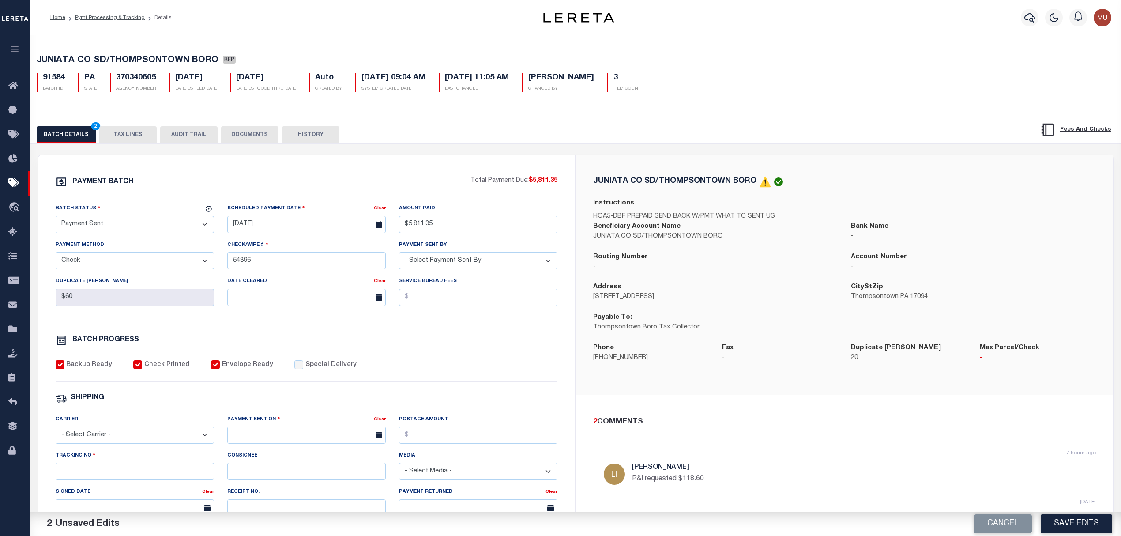
click at [158, 440] on select "- Select Carrier - E-mail Fax Fedex FTP Other UPS USPS" at bounding box center [135, 434] width 158 height 17
select select "FDX"
click at [56, 432] on select "- Select Carrier - E-mail Fax Fedex FTP Other UPS USPS" at bounding box center [135, 434] width 158 height 17
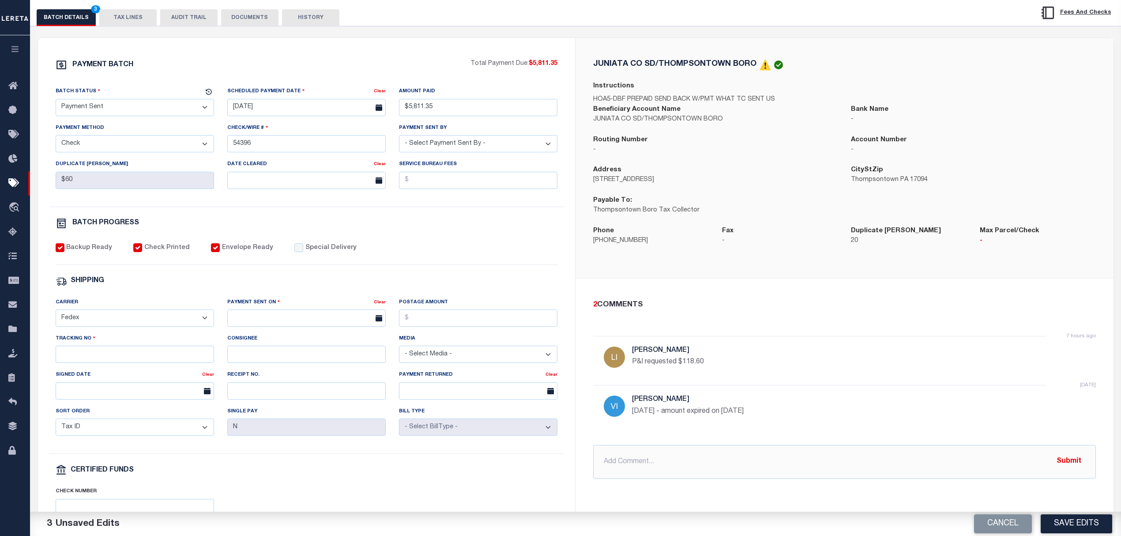
scroll to position [117, 0]
click at [270, 333] on div "Payment Sent On Clear" at bounding box center [307, 315] width 172 height 36
click at [290, 318] on input "text" at bounding box center [306, 317] width 158 height 17
click at [256, 410] on span "13" at bounding box center [256, 408] width 17 height 17
type input "10/13/2025"
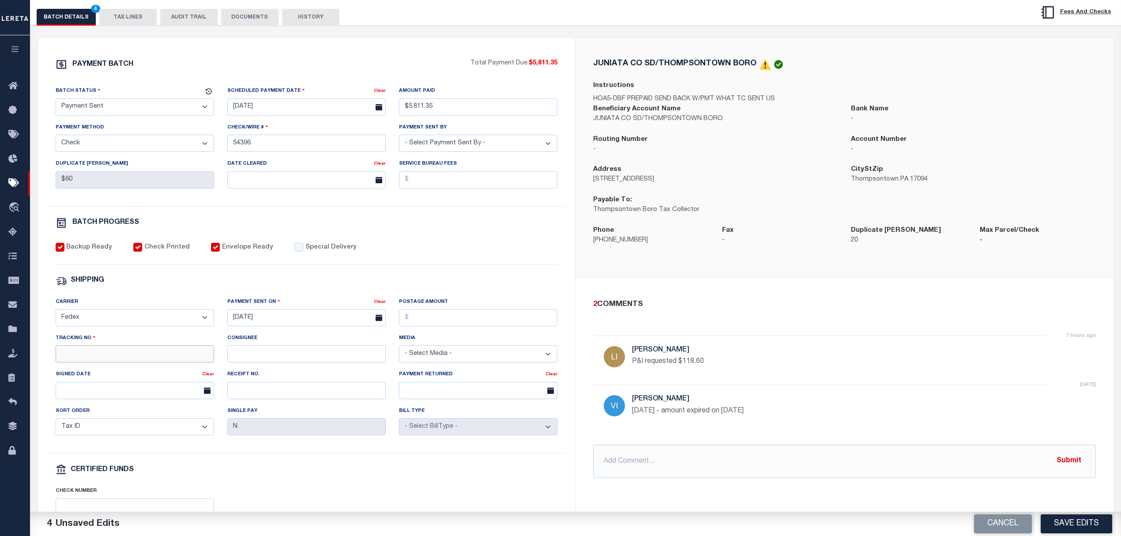
click at [121, 362] on input "Tracking No" at bounding box center [135, 353] width 158 height 17
type input "885142449274"
click at [1057, 530] on button "Save Edits" at bounding box center [1075, 523] width 71 height 19
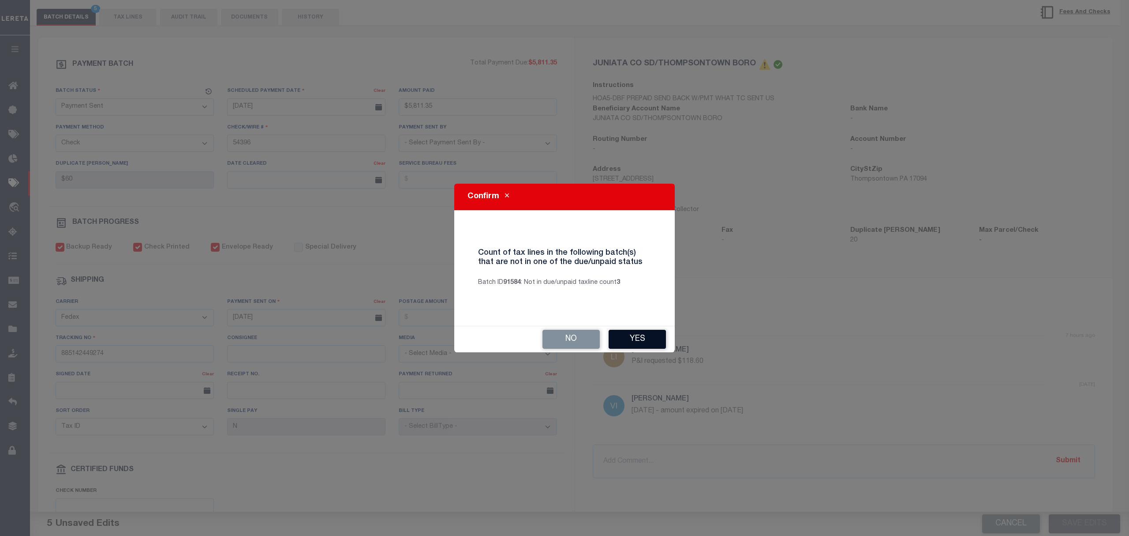
click at [646, 342] on button "Yes" at bounding box center [637, 339] width 57 height 19
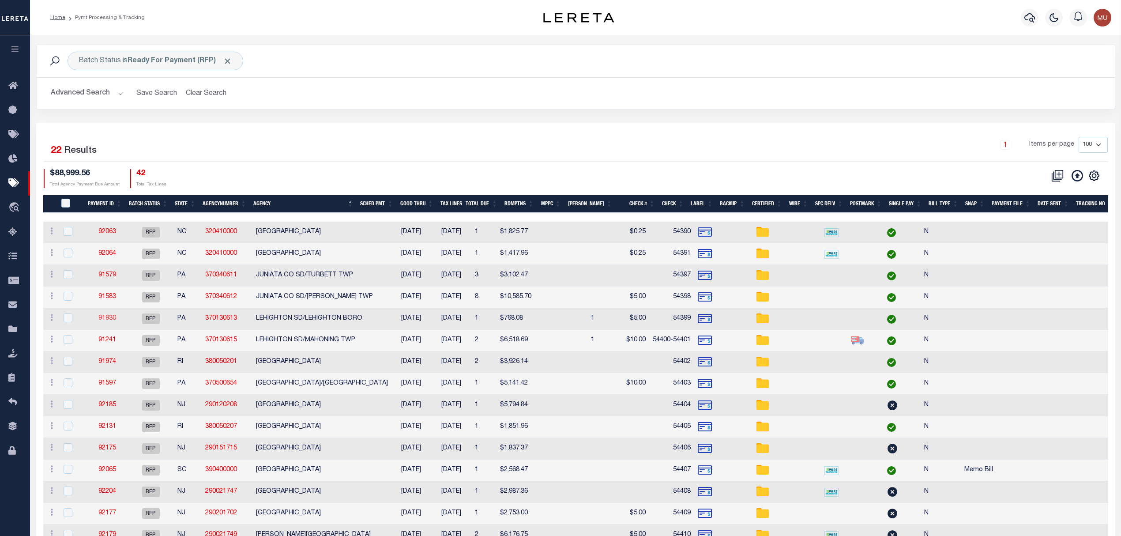
click at [106, 319] on link "91930" at bounding box center [107, 318] width 18 height 6
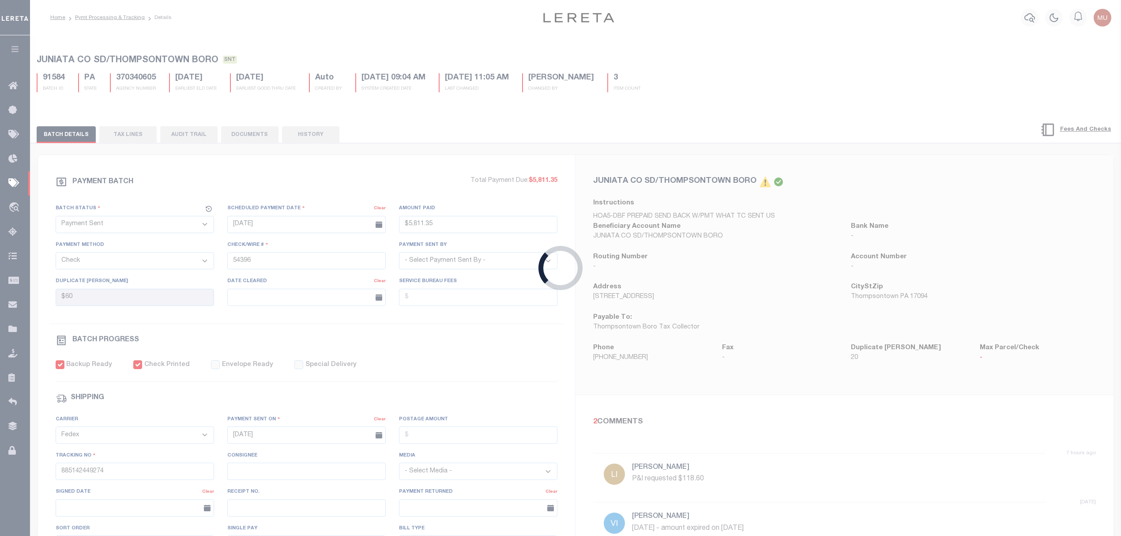
select select "RFP"
type input "$768.08"
type input "54399"
type input "$5"
checkbox input "false"
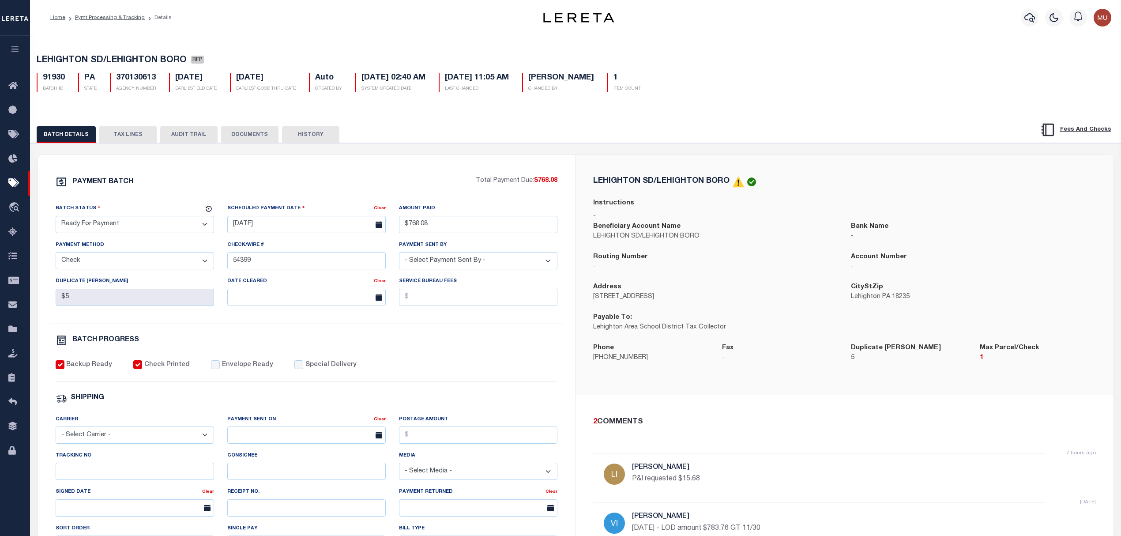
click at [145, 230] on select "- Select Status - Scheduled for Payment Ready For Payment Payment Sent Cleared …" at bounding box center [135, 224] width 158 height 17
click at [56, 218] on select "- Select Status - Scheduled for Payment Ready For Payment Payment Sent Cleared …" at bounding box center [135, 224] width 158 height 17
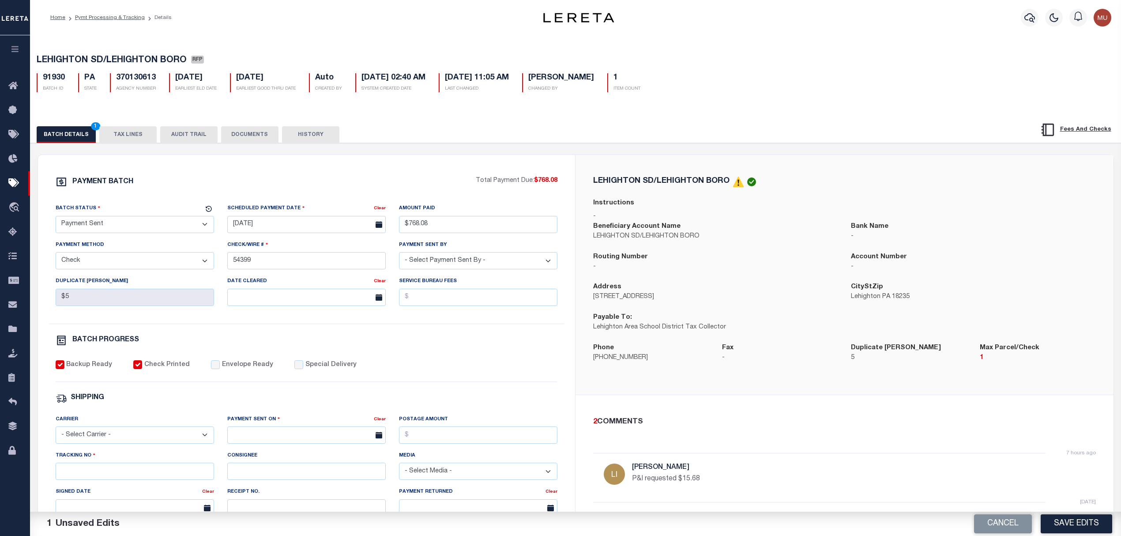
click at [222, 370] on label "Envelope Ready" at bounding box center [247, 365] width 51 height 10
click at [217, 369] on input "Envelope Ready" at bounding box center [215, 364] width 9 height 9
click at [106, 440] on select "- Select Carrier - E-mail Fax Fedex FTP Other UPS USPS" at bounding box center [135, 434] width 158 height 17
click at [56, 432] on select "- Select Carrier - E-mail Fax Fedex FTP Other UPS USPS" at bounding box center [135, 434] width 158 height 17
click at [245, 443] on input "text" at bounding box center [306, 434] width 158 height 17
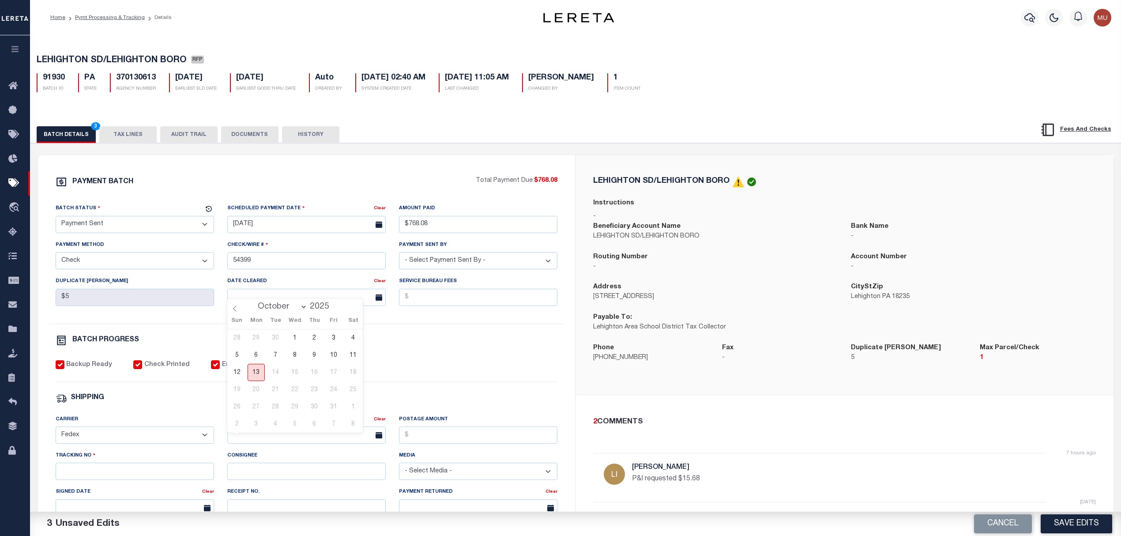
drag, startPoint x: 253, startPoint y: 376, endPoint x: 242, endPoint y: 386, distance: 14.7
click at [253, 376] on span "13" at bounding box center [256, 372] width 17 height 17
click at [146, 473] on input "Tracking No" at bounding box center [135, 470] width 158 height 17
click at [1086, 518] on button "Save Edits" at bounding box center [1075, 523] width 71 height 19
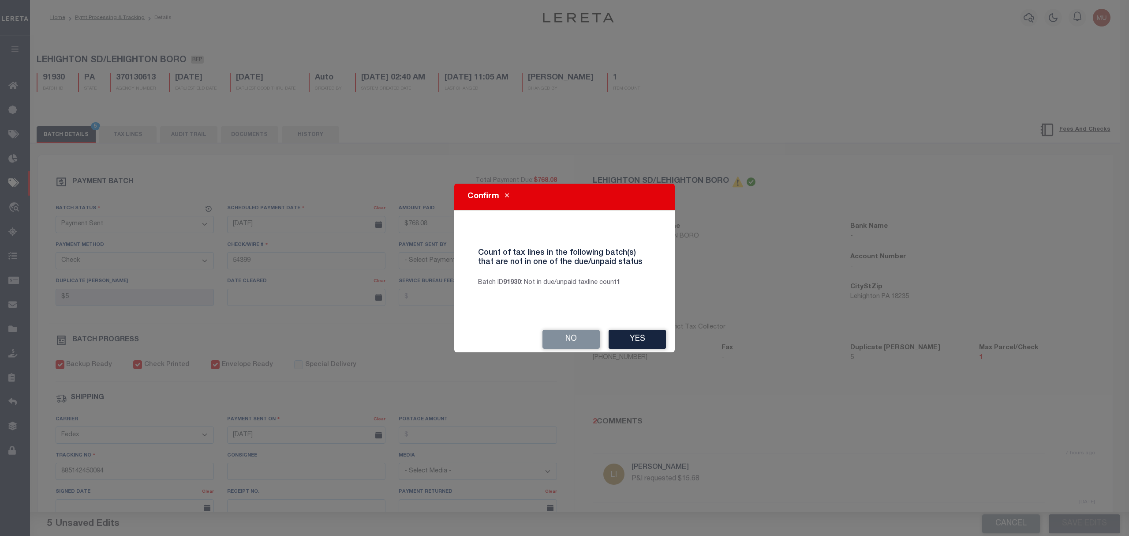
click at [649, 338] on button "Yes" at bounding box center [637, 339] width 57 height 19
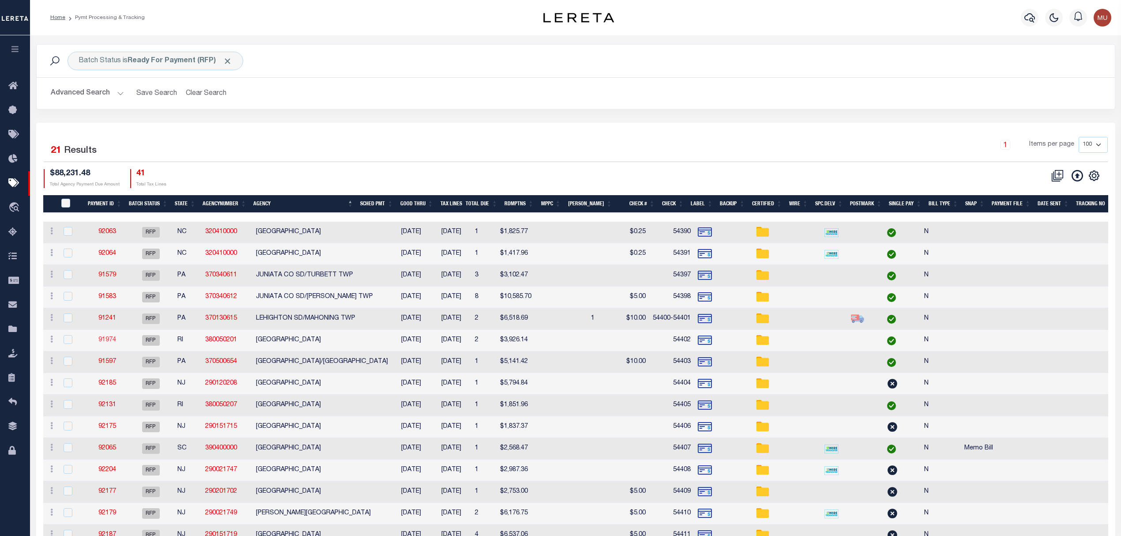
click at [101, 343] on link "91974" at bounding box center [107, 340] width 18 height 6
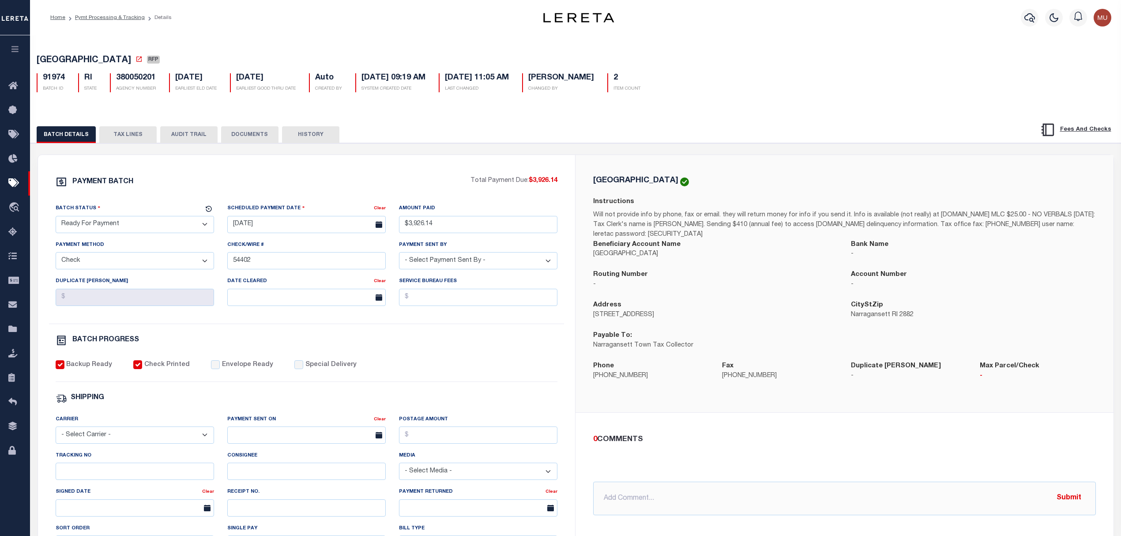
drag, startPoint x: 156, startPoint y: 224, endPoint x: 140, endPoint y: 234, distance: 19.0
click at [156, 224] on select "- Select Status - Scheduled for Payment Ready For Payment Payment Sent Cleared …" at bounding box center [135, 224] width 158 height 17
click at [56, 218] on select "- Select Status - Scheduled for Payment Ready For Payment Payment Sent Cleared …" at bounding box center [135, 224] width 158 height 17
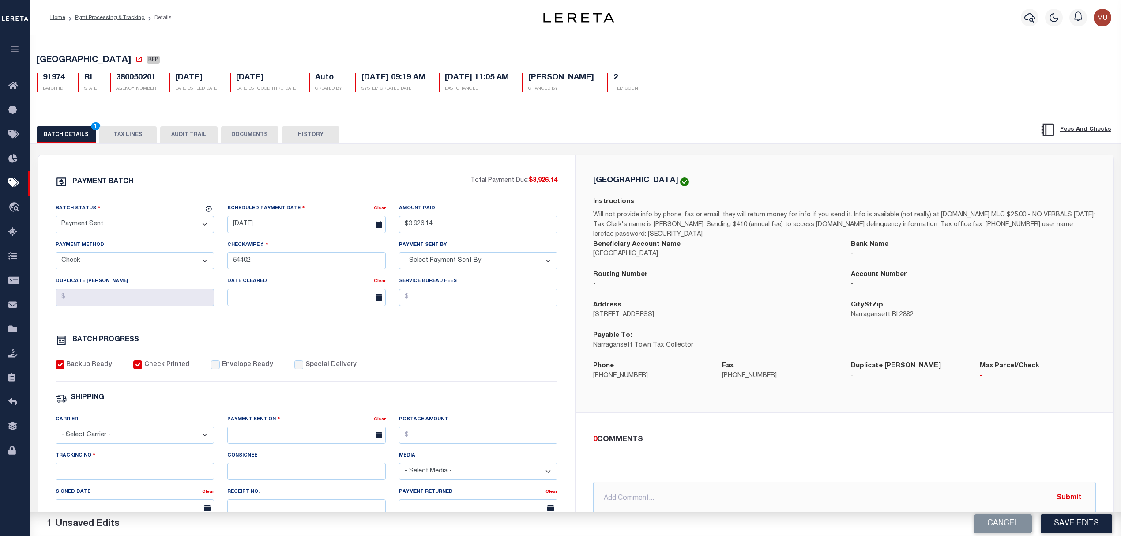
click at [222, 366] on label "Envelope Ready" at bounding box center [247, 365] width 51 height 10
drag, startPoint x: 136, startPoint y: 440, endPoint x: 105, endPoint y: 446, distance: 31.8
click at [136, 440] on select "- Select Carrier - E-mail Fax Fedex FTP Other UPS USPS" at bounding box center [135, 434] width 158 height 17
click at [56, 432] on select "- Select Carrier - E-mail Fax Fedex FTP Other UPS USPS" at bounding box center [135, 434] width 158 height 17
click at [258, 443] on input "text" at bounding box center [306, 434] width 158 height 17
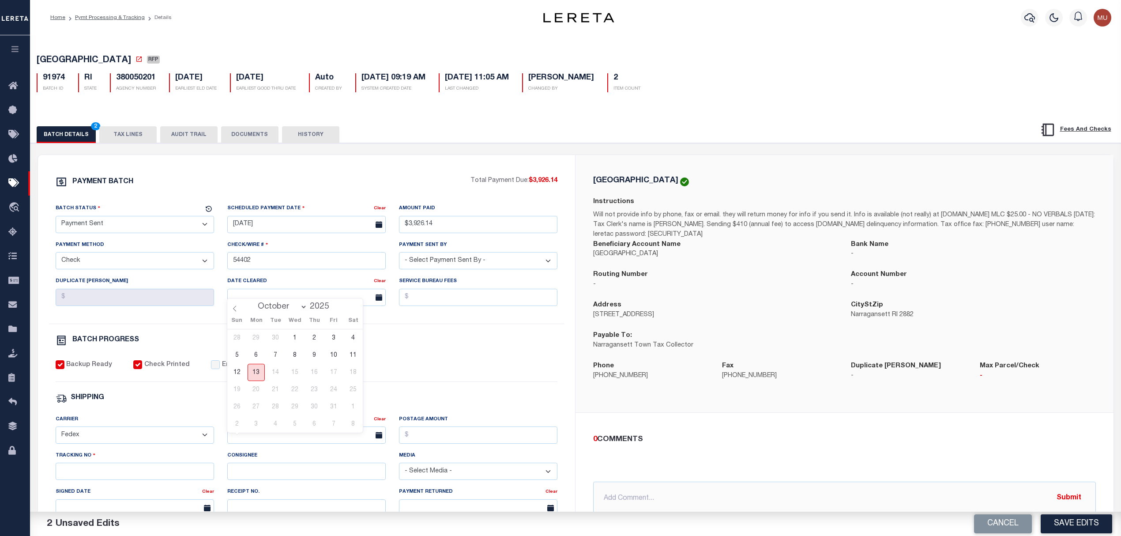
drag, startPoint x: 249, startPoint y: 364, endPoint x: 251, endPoint y: 396, distance: 32.2
click at [249, 364] on span "13" at bounding box center [256, 372] width 17 height 17
click at [159, 472] on input "Tracking No" at bounding box center [135, 470] width 158 height 17
click at [1077, 523] on button "Save Edits" at bounding box center [1075, 523] width 71 height 19
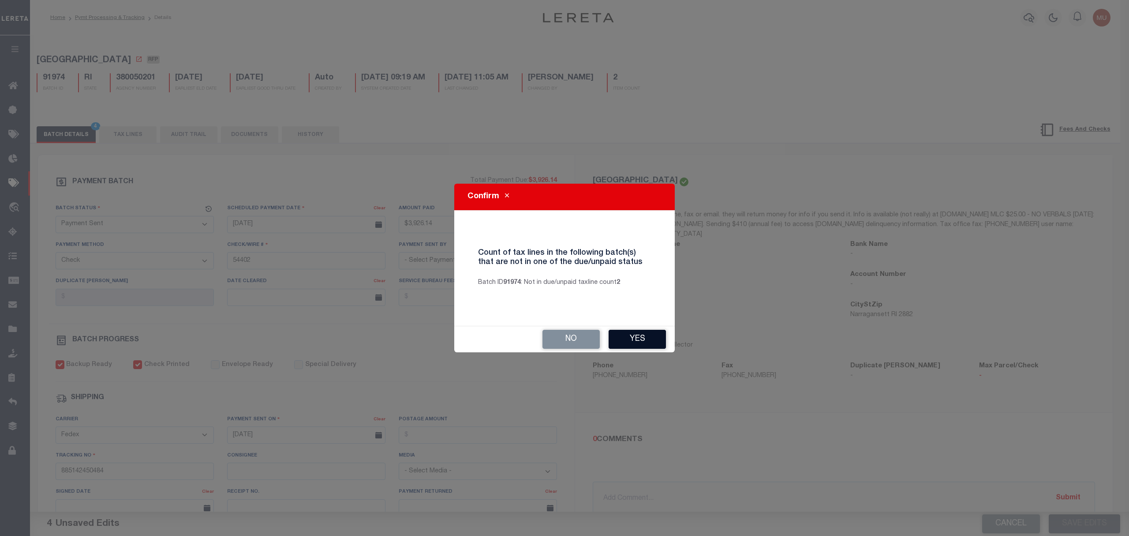
click at [654, 338] on button "Yes" at bounding box center [637, 339] width 57 height 19
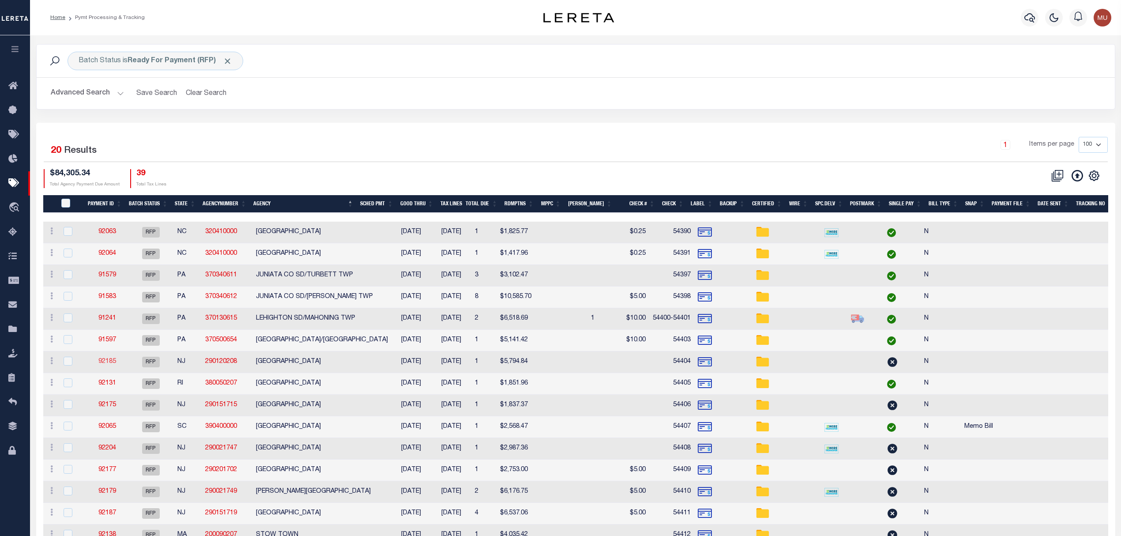
click at [106, 362] on link "92185" at bounding box center [107, 361] width 18 height 6
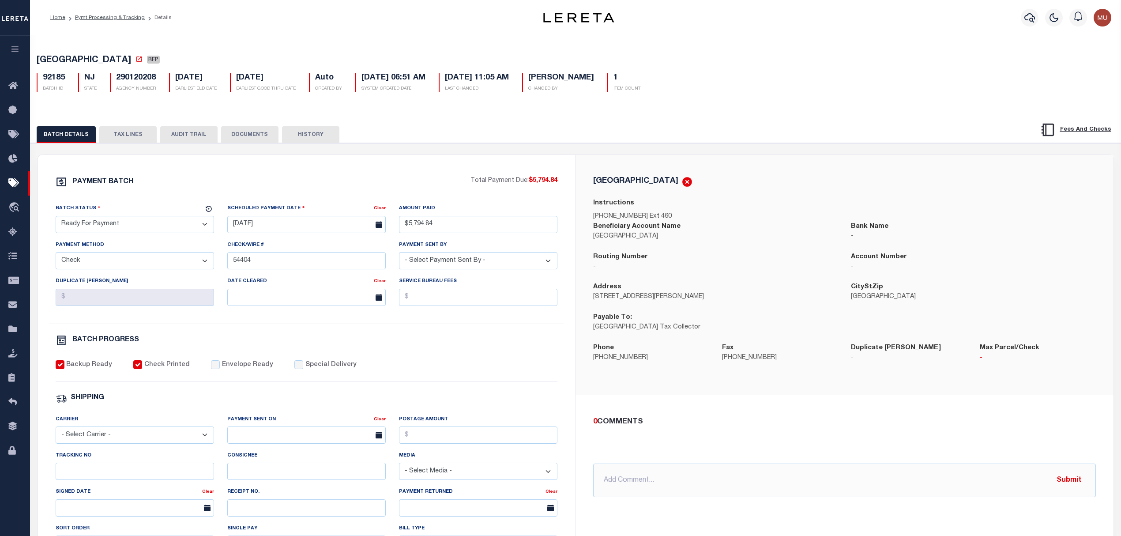
drag, startPoint x: 184, startPoint y: 225, endPoint x: 176, endPoint y: 225, distance: 8.4
click at [184, 225] on select "- Select Status - Scheduled for Payment Ready For Payment Payment Sent Cleared …" at bounding box center [135, 224] width 158 height 17
click at [56, 218] on select "- Select Status - Scheduled for Payment Ready For Payment Payment Sent Cleared …" at bounding box center [135, 224] width 158 height 17
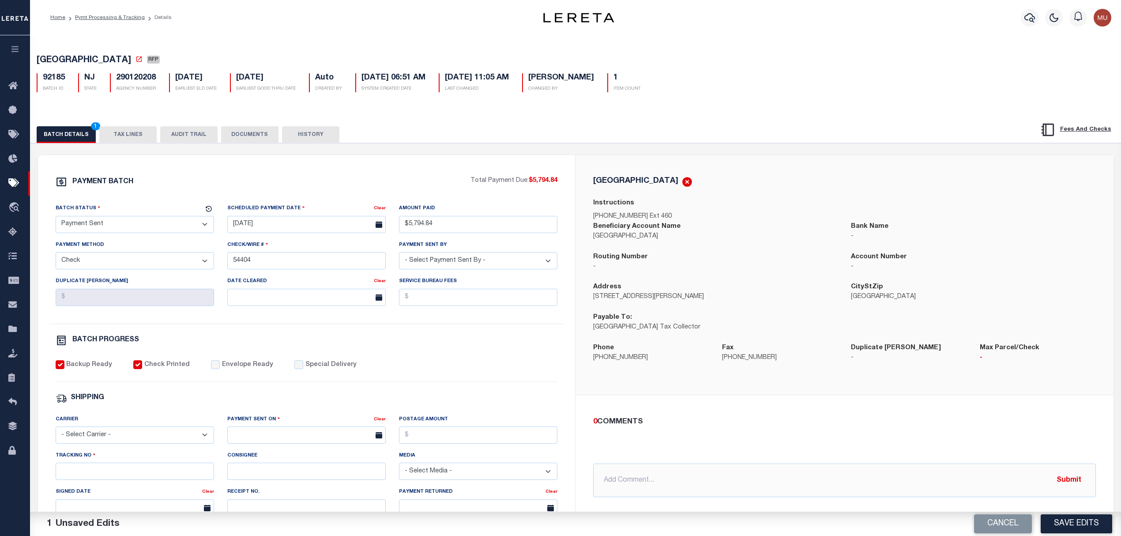
click at [232, 370] on label "Envelope Ready" at bounding box center [247, 365] width 51 height 10
click at [220, 369] on input "Envelope Ready" at bounding box center [215, 364] width 9 height 9
drag, startPoint x: 168, startPoint y: 420, endPoint x: 152, endPoint y: 443, distance: 27.9
click at [165, 428] on div "Carrier - Select Carrier - E-mail Fax Fedex FTP Other UPS USPS" at bounding box center [135, 428] width 158 height 29
drag, startPoint x: 152, startPoint y: 443, endPoint x: 122, endPoint y: 439, distance: 30.2
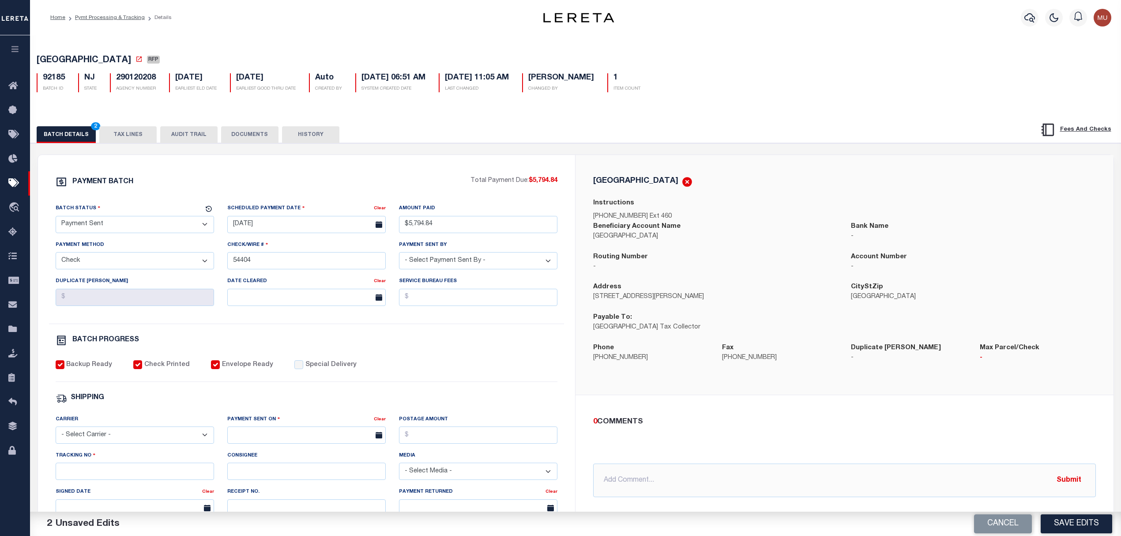
click at [152, 443] on select "- Select Carrier - E-mail Fax Fedex FTP Other UPS USPS" at bounding box center [135, 434] width 158 height 17
click at [56, 432] on select "- Select Carrier - E-mail Fax Fedex FTP Other UPS USPS" at bounding box center [135, 434] width 158 height 17
click at [263, 442] on input "text" at bounding box center [306, 434] width 158 height 17
click at [256, 366] on span "13" at bounding box center [256, 372] width 17 height 17
click at [143, 480] on input "Tracking No" at bounding box center [135, 470] width 158 height 17
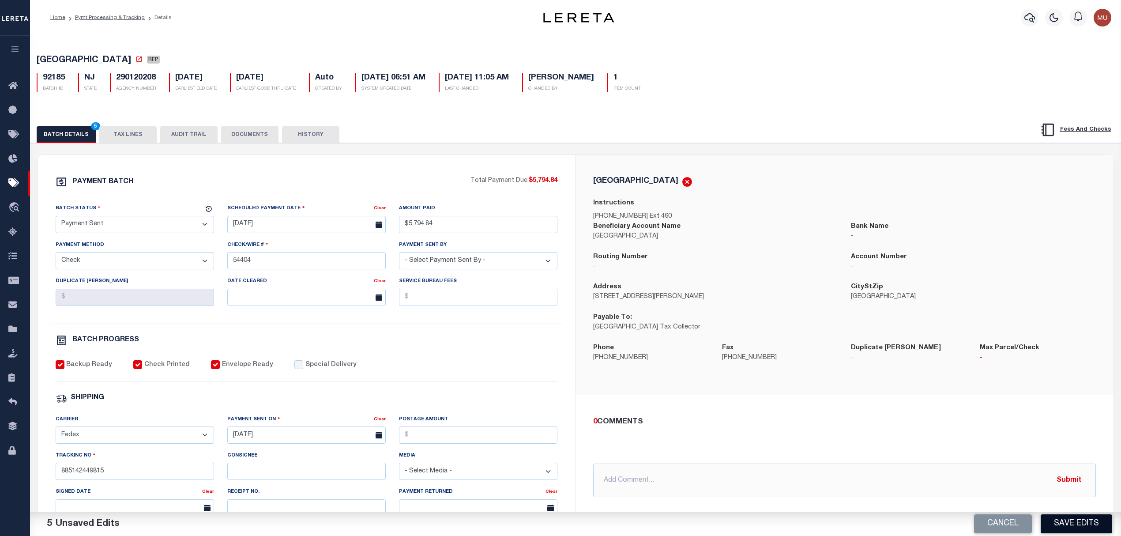
click at [1079, 521] on button "Save Edits" at bounding box center [1075, 523] width 71 height 19
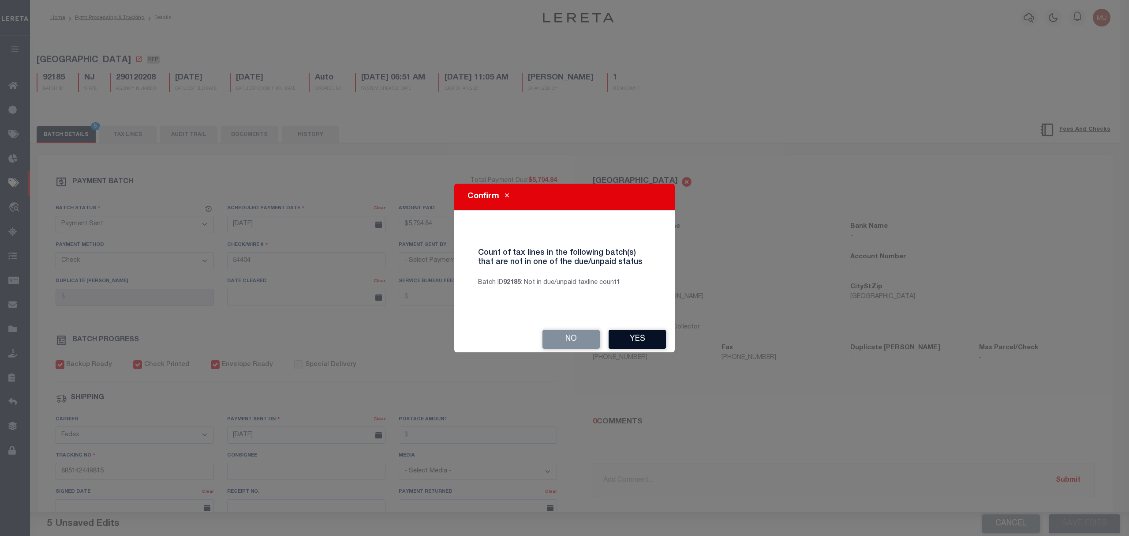
click at [630, 337] on button "Yes" at bounding box center [637, 339] width 57 height 19
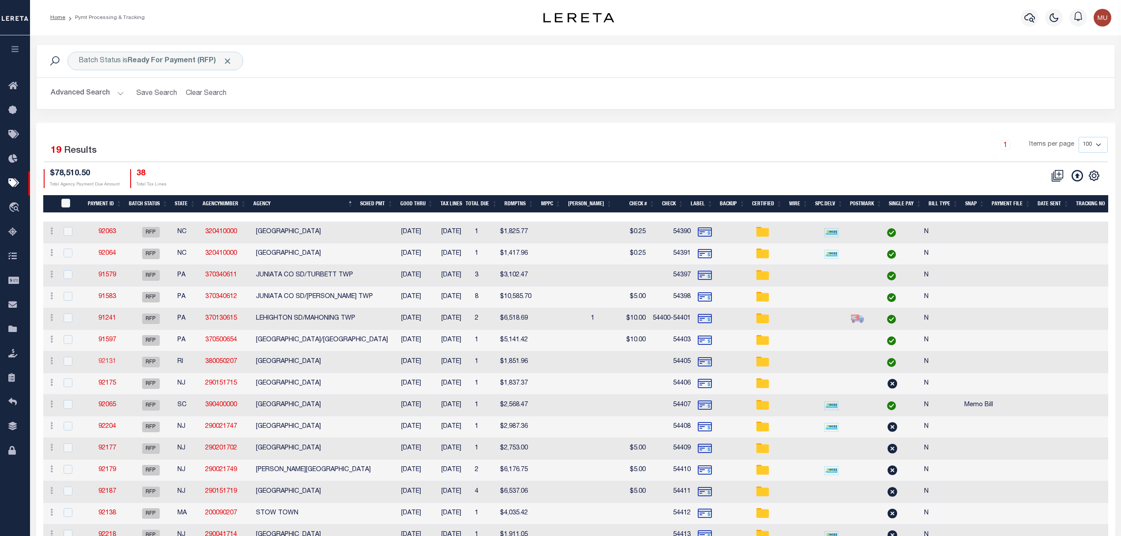
click at [106, 364] on link "92131" at bounding box center [107, 361] width 18 height 6
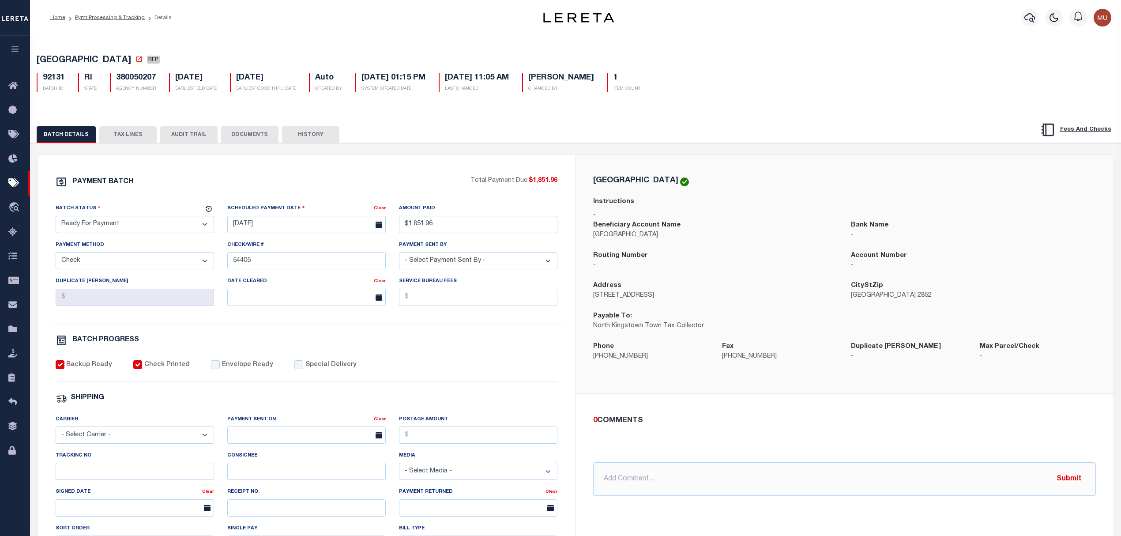
click at [164, 228] on select "- Select Status - Scheduled for Payment Ready For Payment Payment Sent Cleared …" at bounding box center [135, 224] width 158 height 17
click at [56, 218] on select "- Select Status - Scheduled for Payment Ready For Payment Payment Sent Cleared …" at bounding box center [135, 224] width 158 height 17
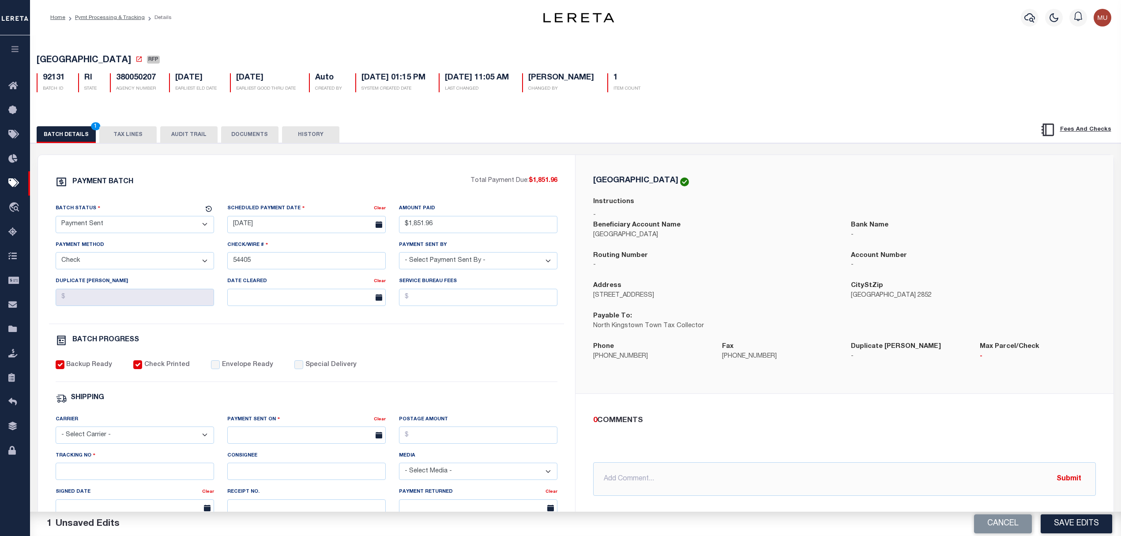
click at [239, 370] on label "Envelope Ready" at bounding box center [247, 365] width 51 height 10
click at [226, 370] on label "Envelope Ready" at bounding box center [247, 365] width 51 height 10
click at [220, 369] on input "Envelope Ready" at bounding box center [215, 364] width 9 height 9
click at [146, 443] on select "- Select Carrier - E-mail Fax Fedex FTP Other UPS USPS" at bounding box center [135, 434] width 158 height 17
click at [56, 432] on select "- Select Carrier - E-mail Fax Fedex FTP Other UPS USPS" at bounding box center [135, 434] width 158 height 17
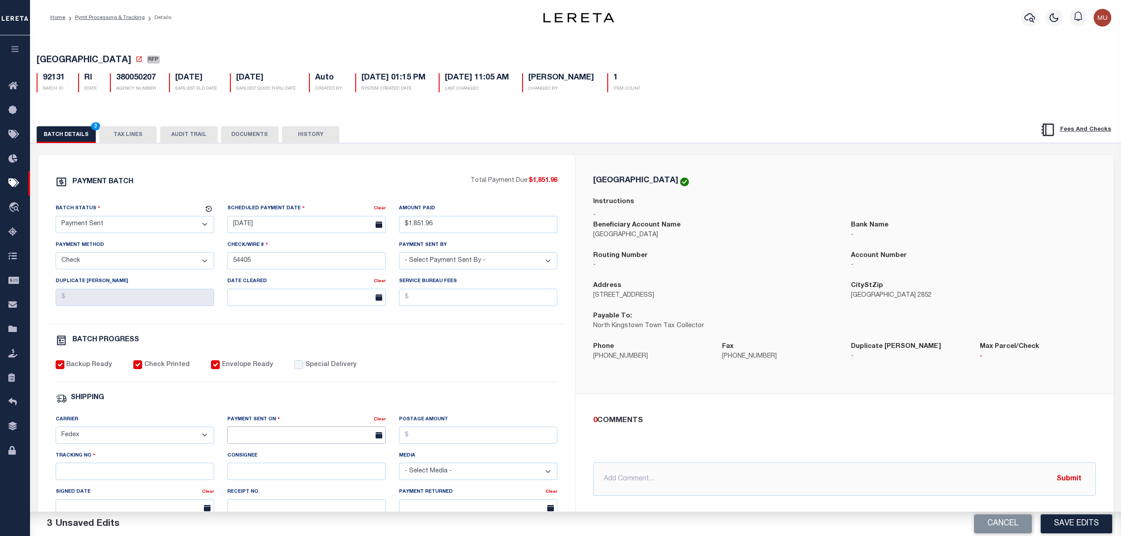
click at [295, 433] on input "text" at bounding box center [306, 434] width 158 height 17
click at [263, 373] on span "13" at bounding box center [256, 372] width 17 height 17
click at [159, 477] on input "Tracking No" at bounding box center [135, 470] width 158 height 17
click at [1062, 525] on button "Save Edits" at bounding box center [1075, 523] width 71 height 19
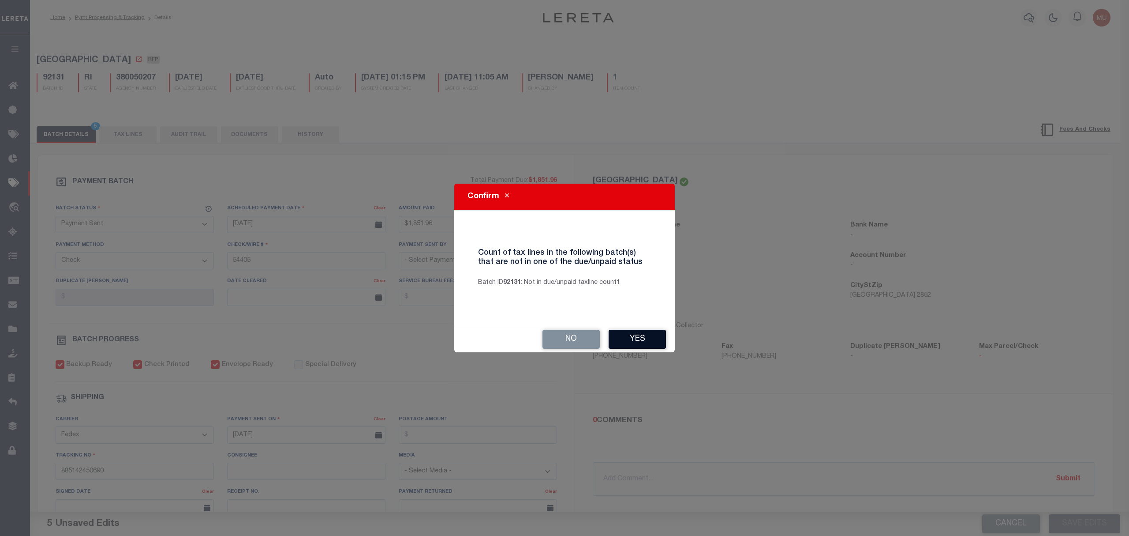
click at [652, 332] on button "Yes" at bounding box center [637, 339] width 57 height 19
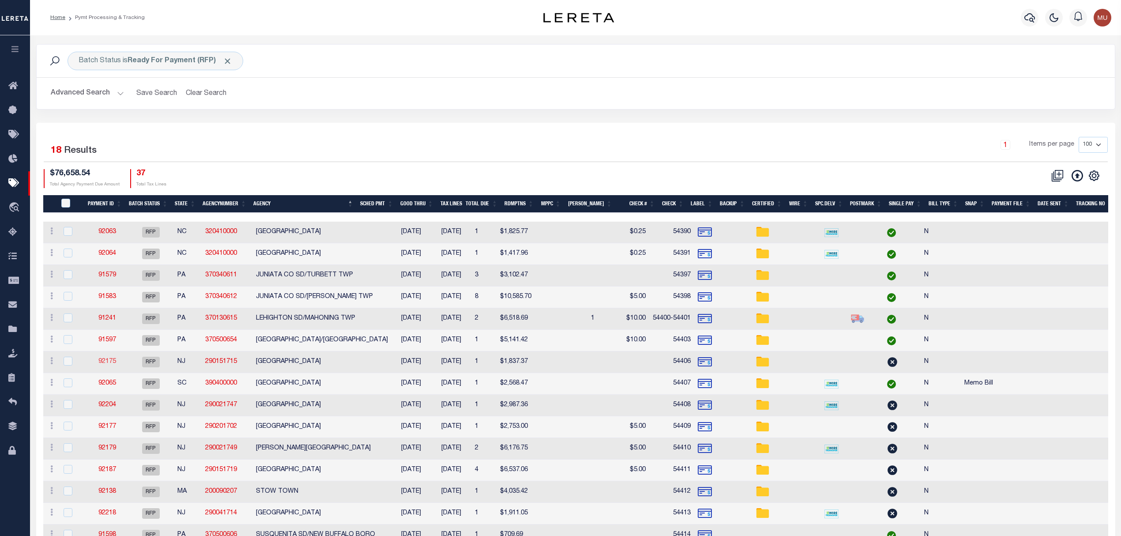
click at [113, 362] on link "92175" at bounding box center [107, 361] width 18 height 6
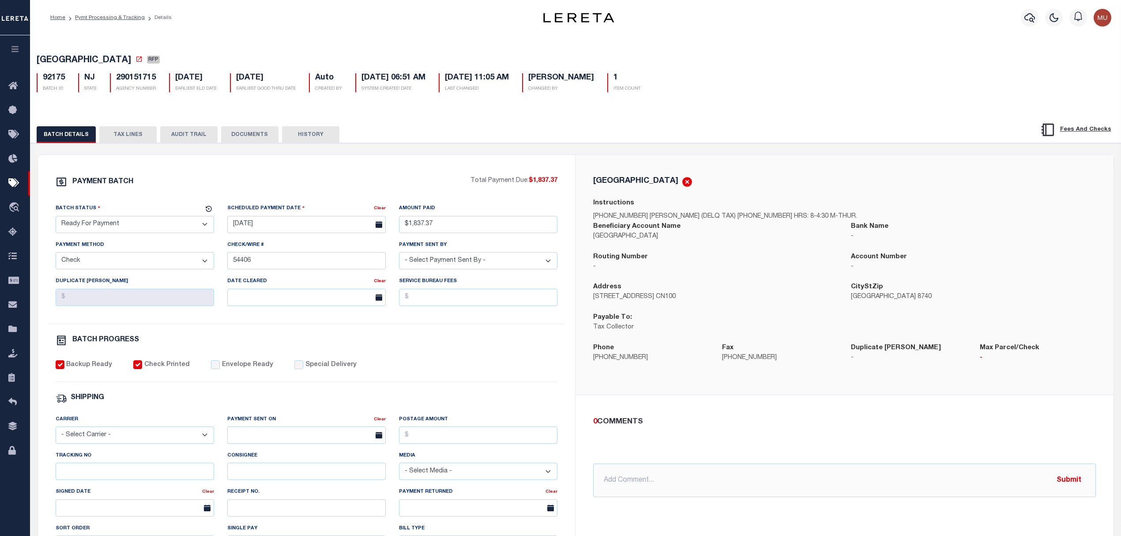
click at [156, 229] on select "- Select Status - Scheduled for Payment Ready For Payment Payment Sent Cleared …" at bounding box center [135, 224] width 158 height 17
click at [56, 218] on select "- Select Status - Scheduled for Payment Ready For Payment Payment Sent Cleared …" at bounding box center [135, 224] width 158 height 17
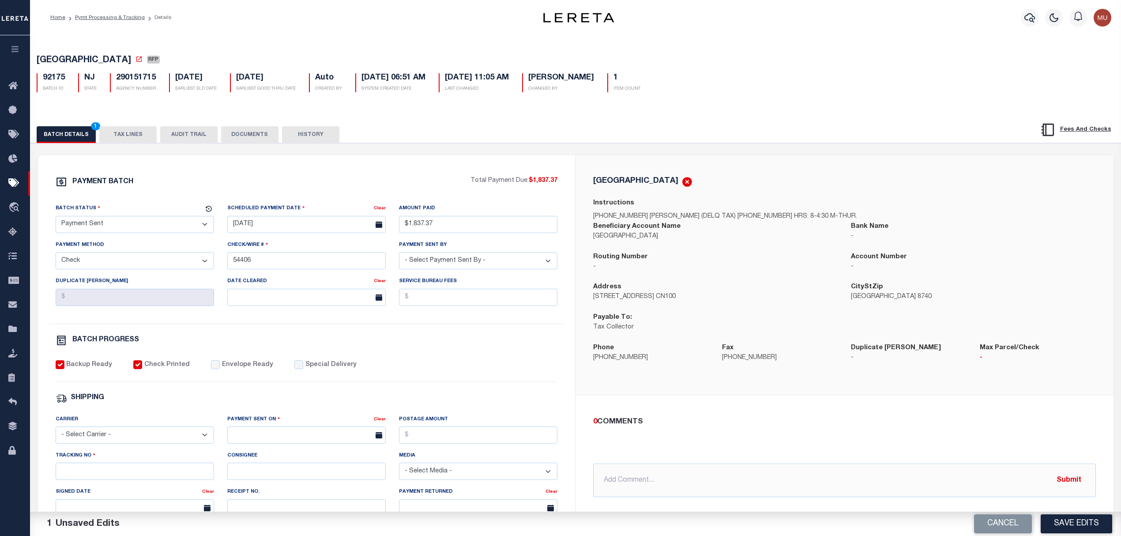
click at [226, 379] on div "Backup Ready Check Printed Envelope Ready Special Delivery" at bounding box center [307, 371] width 502 height 22
click at [152, 439] on select "- Select Carrier - E-mail Fax Fedex FTP Other UPS USPS" at bounding box center [135, 434] width 158 height 17
click at [56, 432] on select "- Select Carrier - E-mail Fax Fedex FTP Other UPS USPS" at bounding box center [135, 434] width 158 height 17
click at [308, 443] on input "text" at bounding box center [306, 434] width 158 height 17
click at [259, 374] on span "13" at bounding box center [256, 372] width 17 height 17
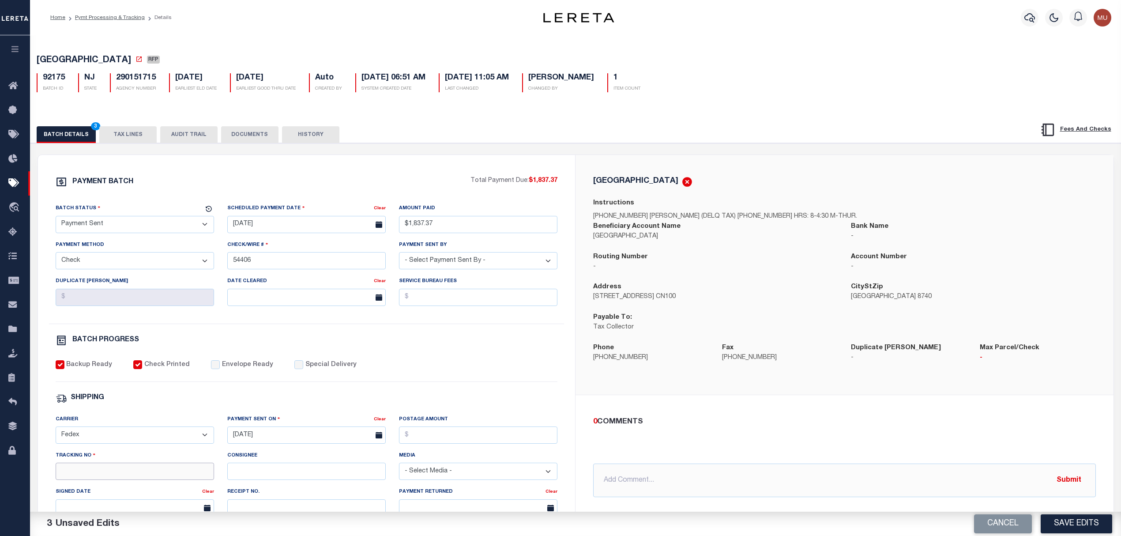
click at [138, 480] on input "Tracking No" at bounding box center [135, 470] width 158 height 17
click at [1077, 523] on button "Save Edits" at bounding box center [1075, 523] width 71 height 19
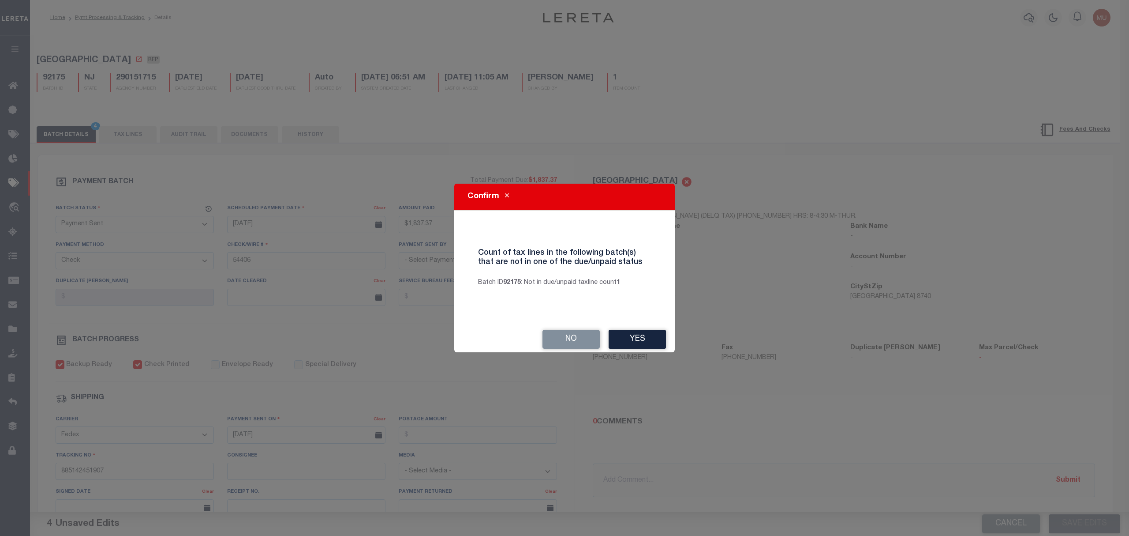
click at [639, 357] on div "Confirm Count of tax lines in the following batch(s) that are not in one of the…" at bounding box center [564, 268] width 1129 height 536
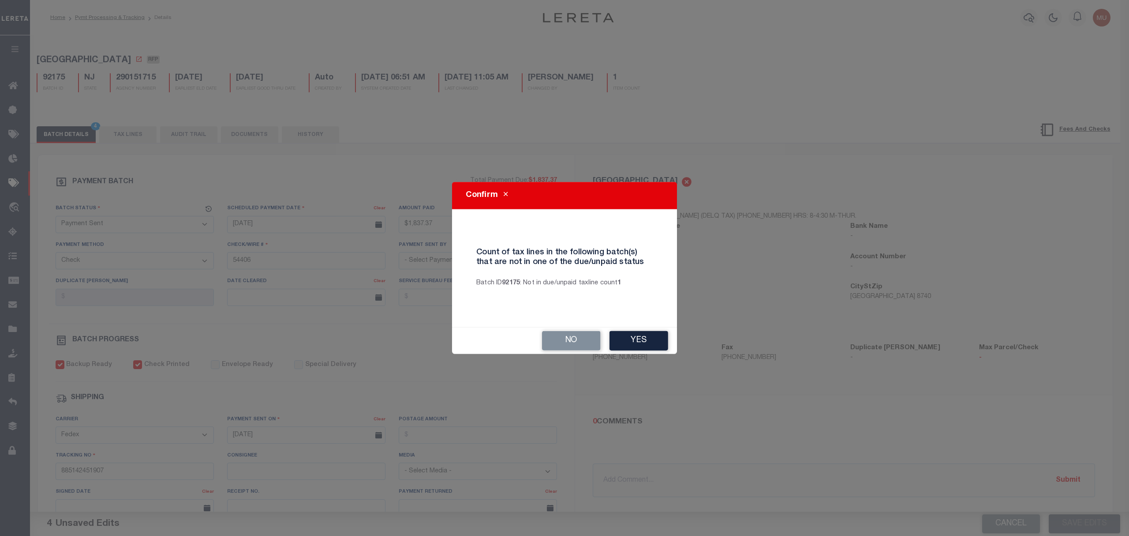
click at [654, 341] on button "Yes" at bounding box center [639, 340] width 59 height 19
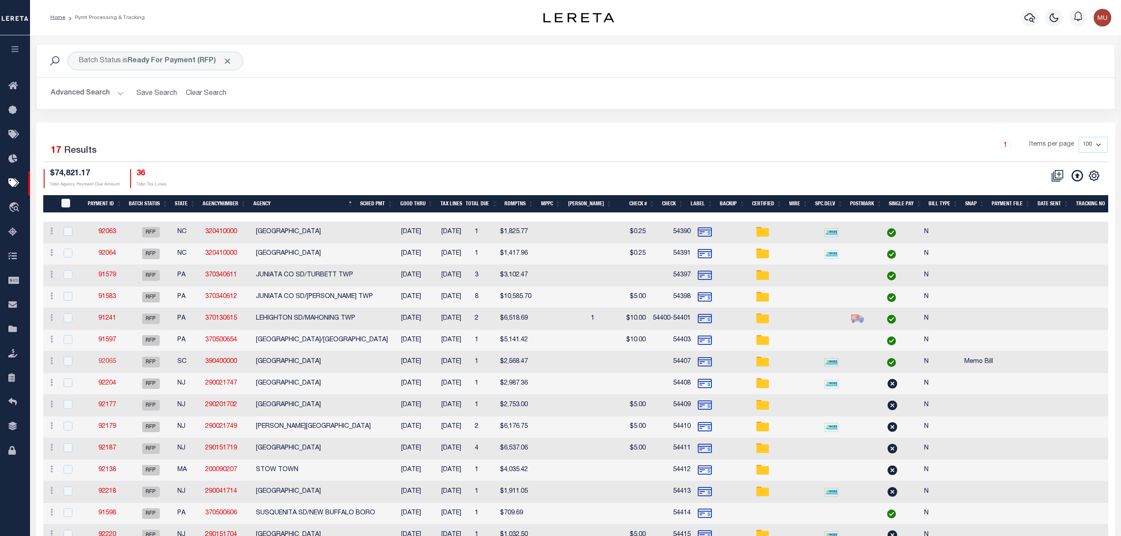
click at [105, 361] on link "92065" at bounding box center [107, 361] width 18 height 6
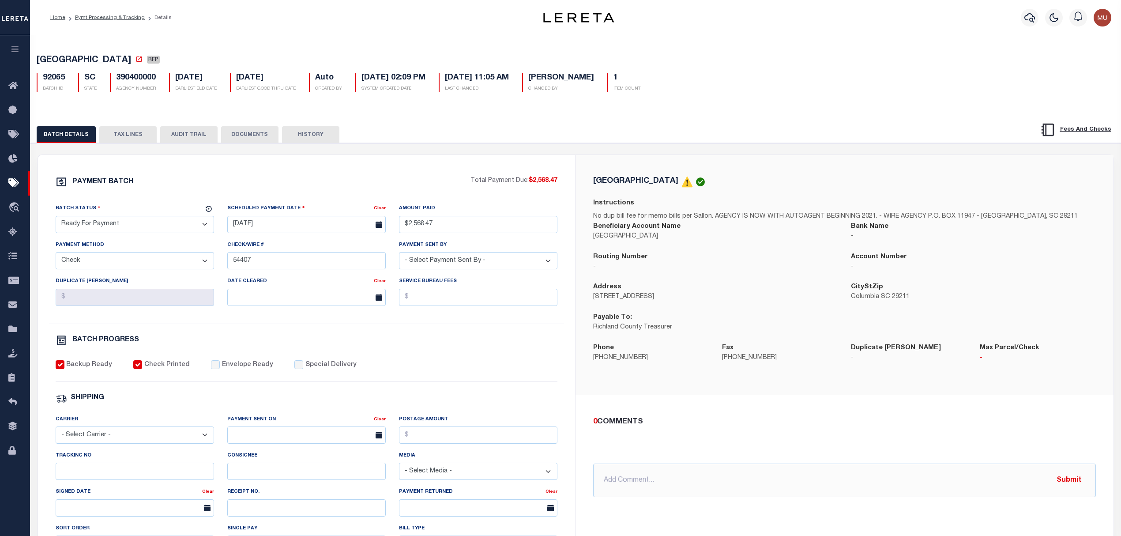
click at [160, 230] on select "- Select Status - Scheduled for Payment Ready For Payment Payment Sent Cleared …" at bounding box center [135, 224] width 158 height 17
click at [56, 218] on select "- Select Status - Scheduled for Payment Ready For Payment Payment Sent Cleared …" at bounding box center [135, 224] width 158 height 17
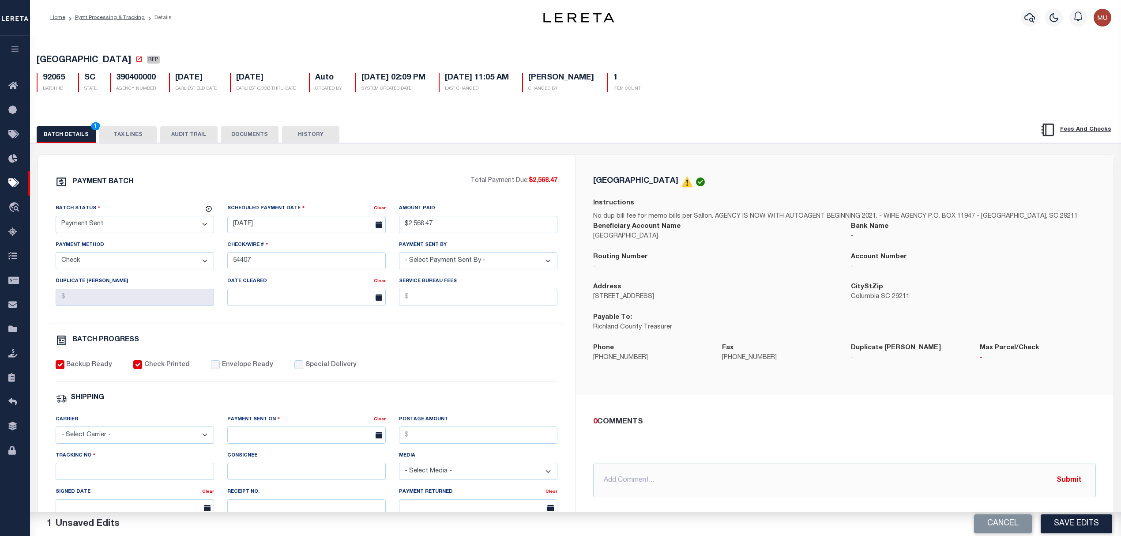
click at [234, 370] on label "Envelope Ready" at bounding box center [247, 365] width 51 height 10
click at [220, 369] on input "Envelope Ready" at bounding box center [215, 364] width 9 height 9
click at [129, 442] on select "- Select Carrier - E-mail Fax Fedex FTP Other UPS USPS" at bounding box center [135, 434] width 158 height 17
click at [56, 432] on select "- Select Carrier - E-mail Fax Fedex FTP Other UPS USPS" at bounding box center [135, 434] width 158 height 17
click at [285, 443] on input "text" at bounding box center [306, 434] width 158 height 17
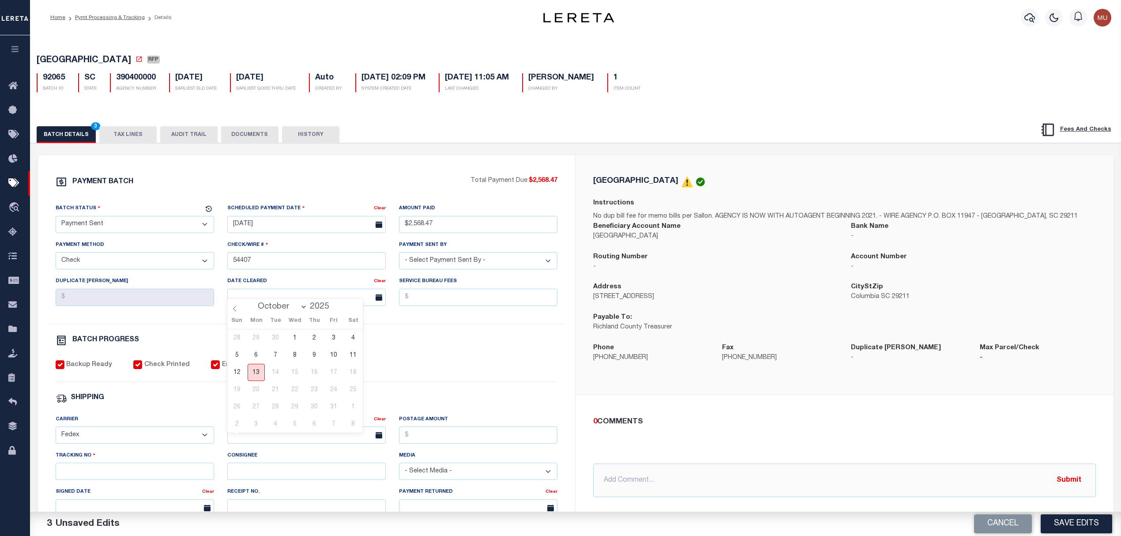
click at [254, 376] on span "13" at bounding box center [256, 372] width 17 height 17
drag, startPoint x: 135, startPoint y: 499, endPoint x: 143, endPoint y: 475, distance: 26.1
click at [135, 499] on div "Signed Date" at bounding box center [129, 493] width 146 height 12
click at [143, 474] on input "Tracking No" at bounding box center [135, 470] width 158 height 17
click at [1071, 524] on button "Save Edits" at bounding box center [1075, 523] width 71 height 19
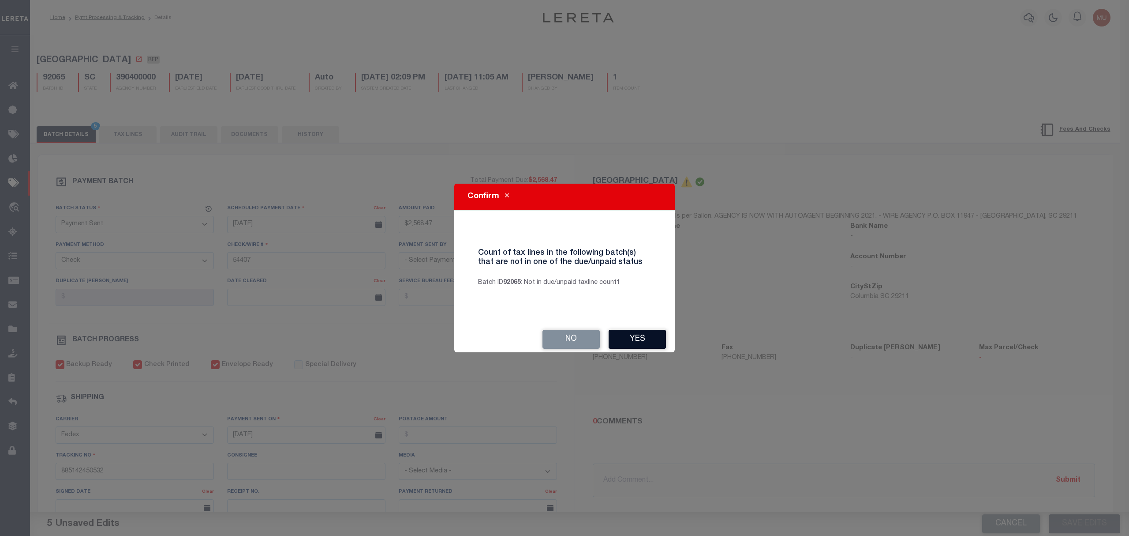
click at [630, 338] on button "Yes" at bounding box center [637, 339] width 57 height 19
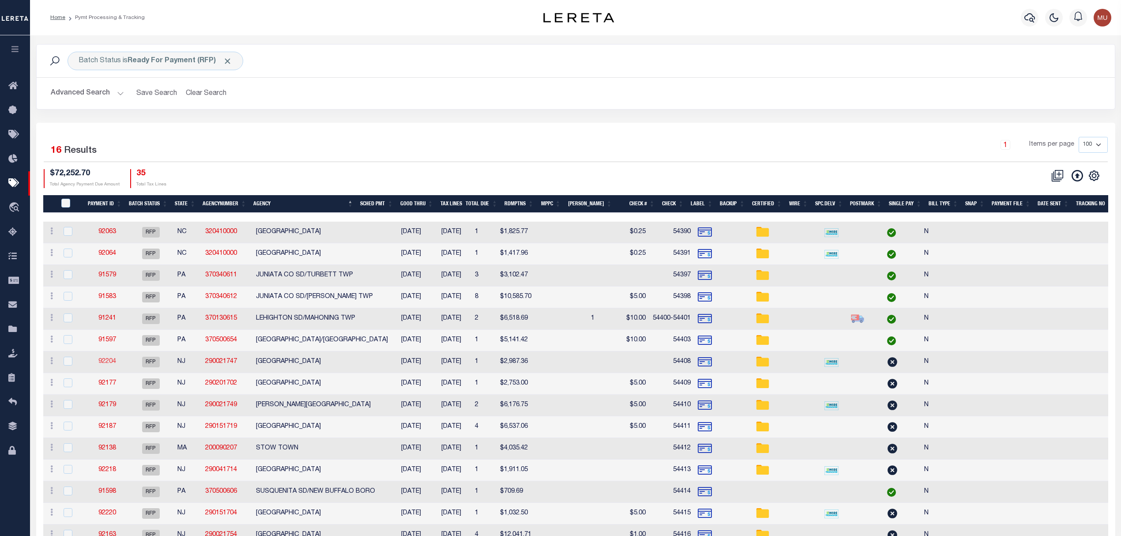
click at [115, 364] on link "92204" at bounding box center [107, 361] width 18 height 6
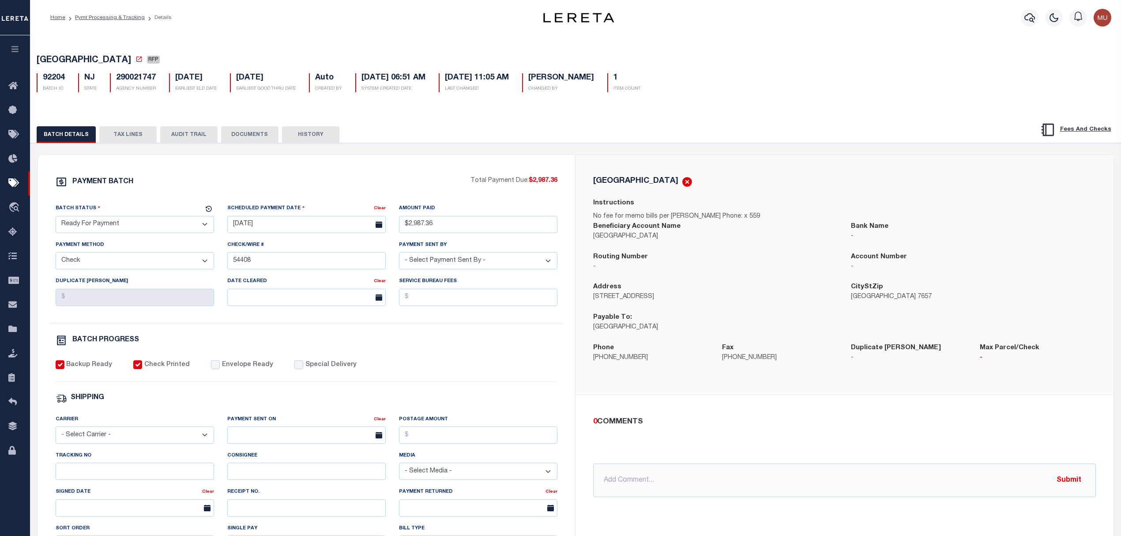
click at [154, 226] on select "- Select Status - Scheduled for Payment Ready For Payment Payment Sent Cleared …" at bounding box center [135, 224] width 158 height 17
click at [56, 218] on select "- Select Status - Scheduled for Payment Ready For Payment Payment Sent Cleared …" at bounding box center [135, 224] width 158 height 17
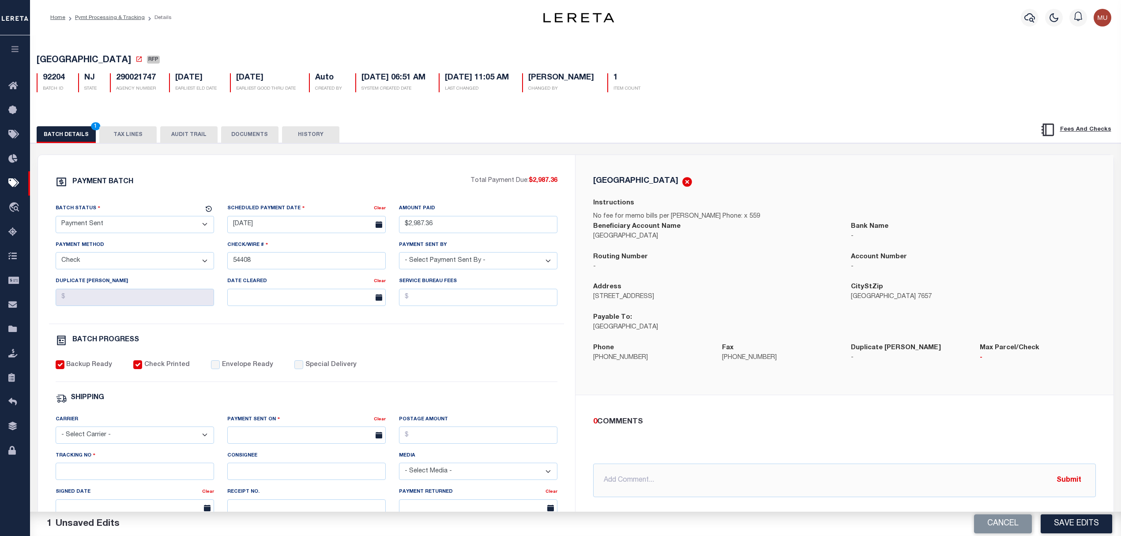
click at [238, 370] on label "Envelope Ready" at bounding box center [247, 365] width 51 height 10
click at [220, 369] on input "Envelope Ready" at bounding box center [215, 364] width 9 height 9
drag, startPoint x: 107, startPoint y: 467, endPoint x: 116, endPoint y: 456, distance: 14.1
click at [107, 467] on div "Tracking No" at bounding box center [135, 464] width 158 height 29
click at [126, 440] on select "- Select Carrier - E-mail Fax Fedex FTP Other UPS USPS" at bounding box center [135, 434] width 158 height 17
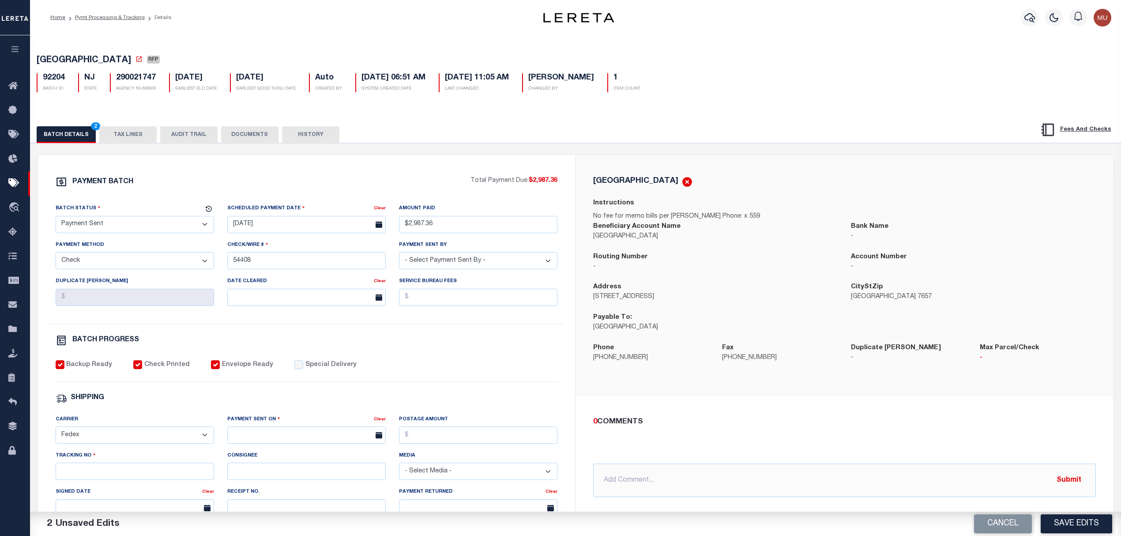
click at [56, 432] on select "- Select Carrier - E-mail Fax Fedex FTP Other UPS USPS" at bounding box center [135, 434] width 158 height 17
click at [269, 443] on input "text" at bounding box center [306, 434] width 158 height 17
click at [261, 375] on span "13" at bounding box center [256, 372] width 17 height 17
drag, startPoint x: 161, startPoint y: 507, endPoint x: 169, endPoint y: 492, distance: 16.6
click at [161, 499] on div "Signed Date" at bounding box center [129, 493] width 146 height 12
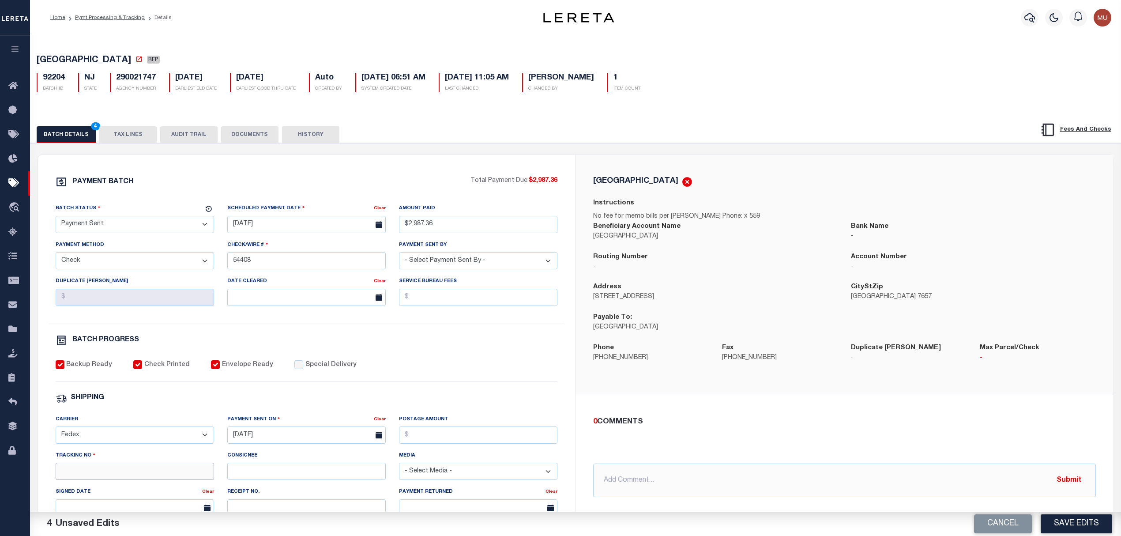
click at [175, 480] on input "Tracking No" at bounding box center [135, 470] width 158 height 17
click at [1059, 518] on button "Save Edits" at bounding box center [1075, 523] width 71 height 19
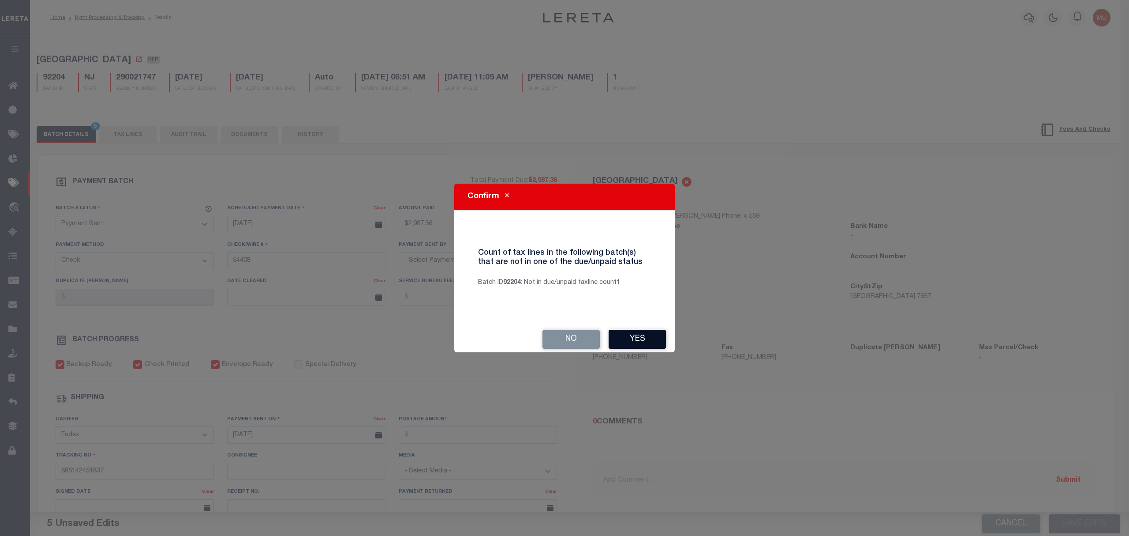
click at [653, 334] on button "Yes" at bounding box center [637, 339] width 57 height 19
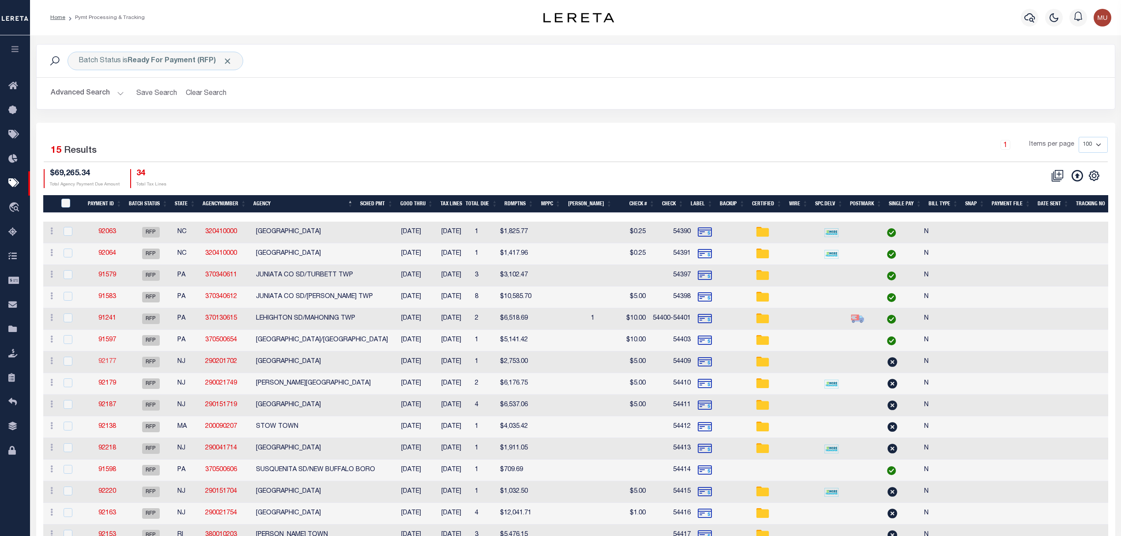
click at [113, 364] on link "92177" at bounding box center [107, 361] width 18 height 6
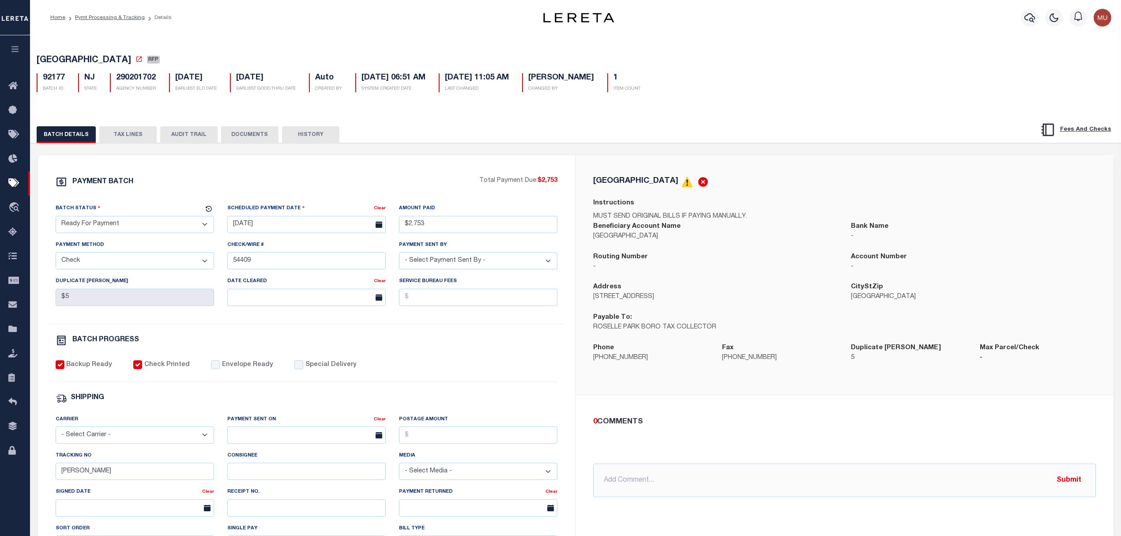
click at [113, 228] on select "- Select Status - Scheduled for Payment Ready For Payment Payment Sent Cleared …" at bounding box center [135, 224] width 158 height 17
click at [56, 218] on select "- Select Status - Scheduled for Payment Ready For Payment Payment Sent Cleared …" at bounding box center [135, 224] width 158 height 17
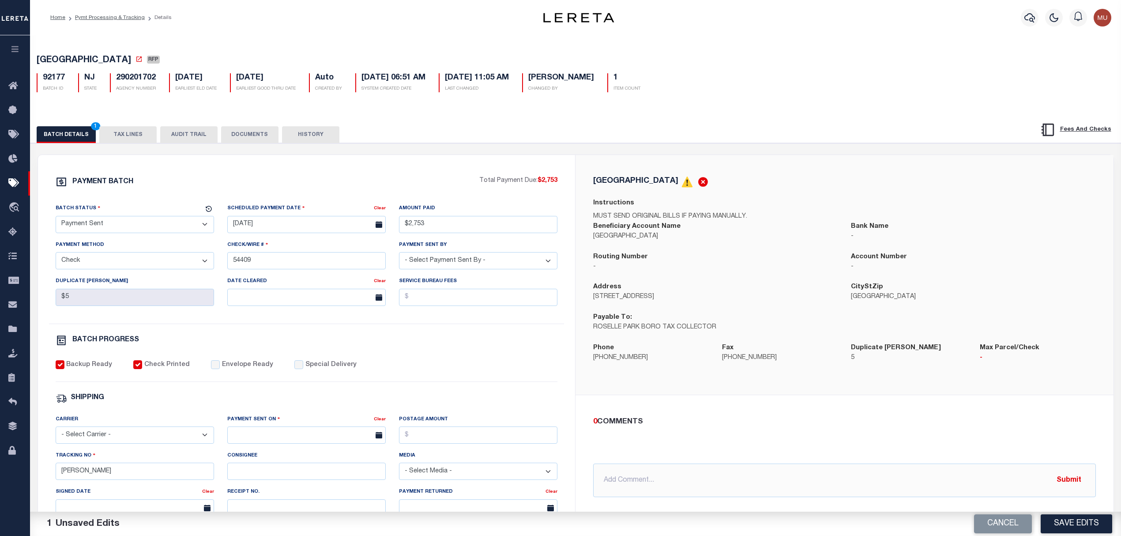
click at [233, 370] on label "Envelope Ready" at bounding box center [247, 365] width 51 height 10
click at [220, 369] on input "Envelope Ready" at bounding box center [215, 364] width 9 height 9
drag, startPoint x: 141, startPoint y: 428, endPoint x: 139, endPoint y: 440, distance: 12.6
click at [140, 433] on div "Carrier - Select Carrier - E-mail Fax Fedex FTP Other UPS USPS" at bounding box center [135, 428] width 158 height 29
click at [139, 440] on select "- Select Carrier - E-mail Fax Fedex FTP Other UPS USPS" at bounding box center [135, 434] width 158 height 17
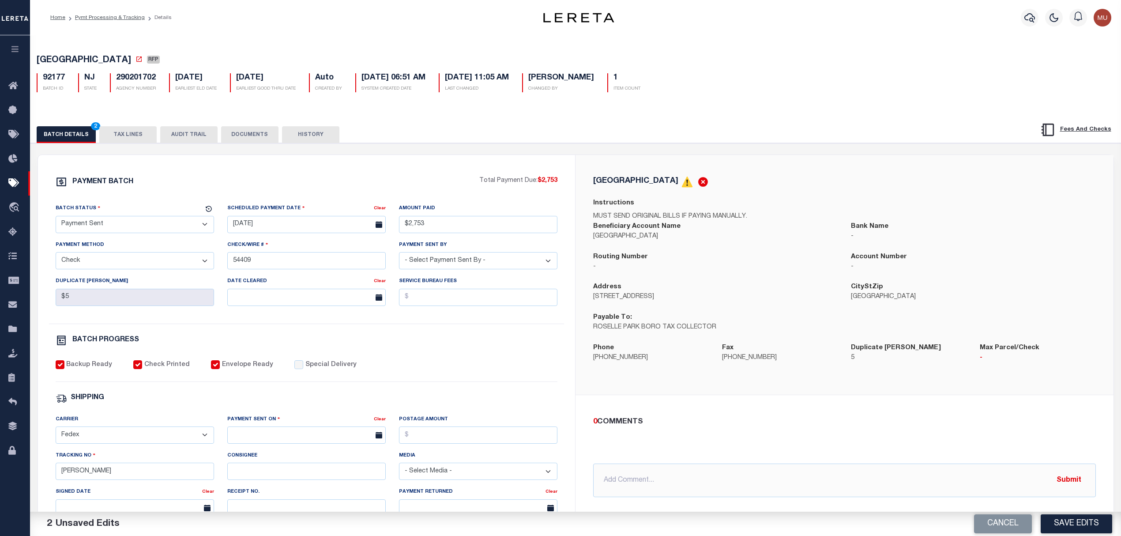
click at [56, 432] on select "- Select Carrier - E-mail Fax Fedex FTP Other UPS USPS" at bounding box center [135, 434] width 158 height 17
click at [249, 443] on input "text" at bounding box center [306, 434] width 158 height 17
click at [258, 373] on span "13" at bounding box center [256, 372] width 17 height 17
drag, startPoint x: 85, startPoint y: 478, endPoint x: 0, endPoint y: 456, distance: 88.1
click at [0, 468] on div "Home Pymt Processing & Tracking Details Profile Sign out" at bounding box center [560, 370] width 1121 height 741
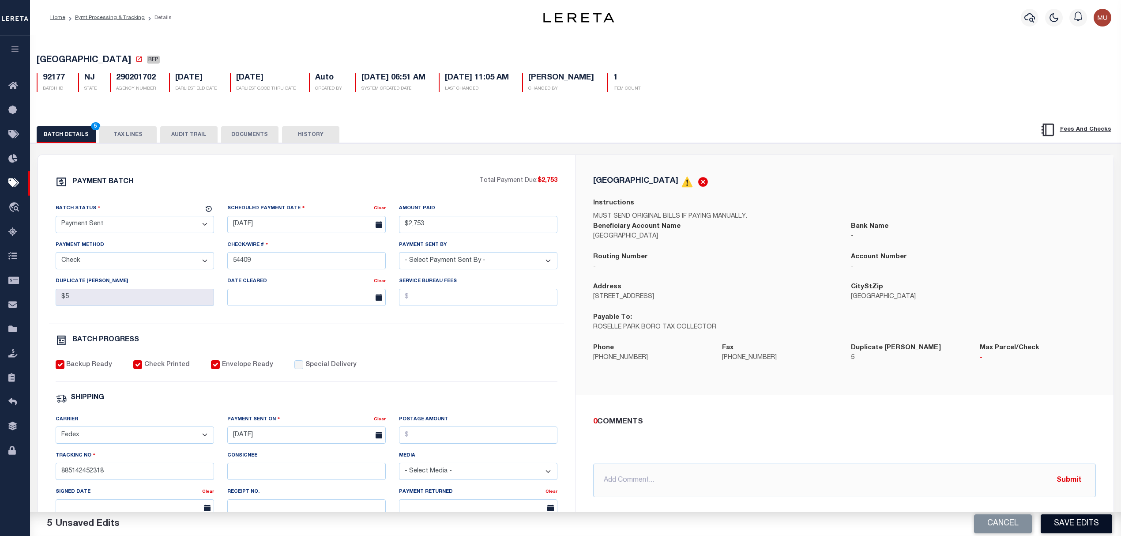
click at [1066, 521] on button "Save Edits" at bounding box center [1075, 523] width 71 height 19
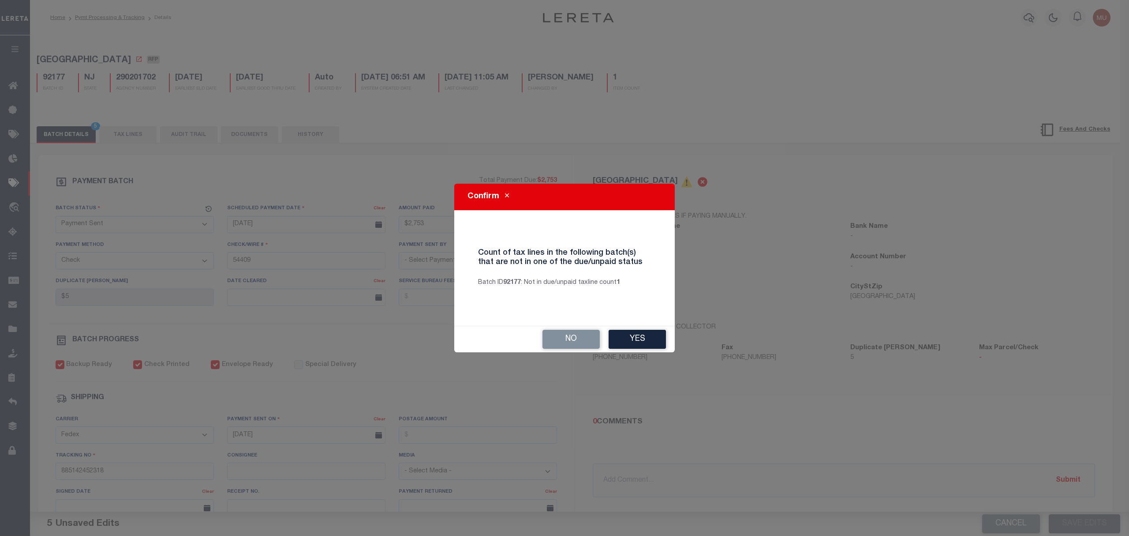
click at [668, 339] on div "No Yes" at bounding box center [564, 339] width 221 height 26
click at [666, 339] on button "Yes" at bounding box center [637, 339] width 57 height 19
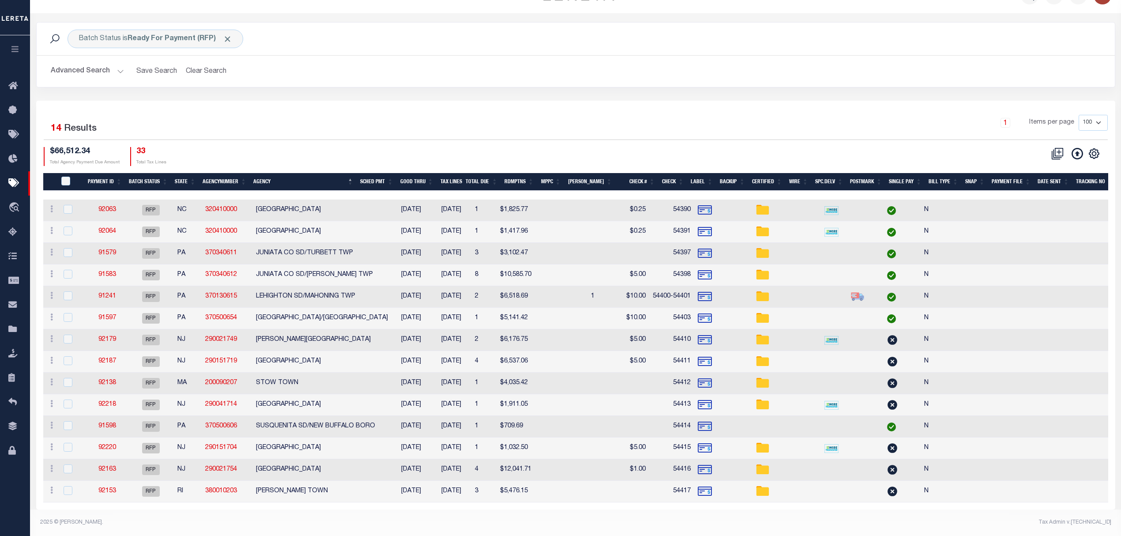
scroll to position [30, 0]
click at [110, 336] on link "92179" at bounding box center [107, 339] width 18 height 6
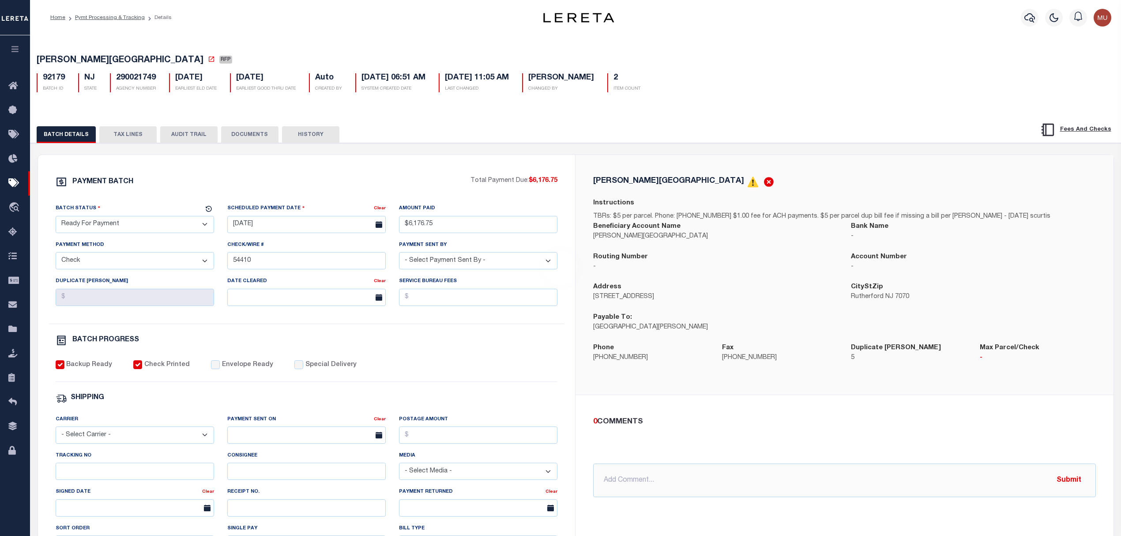
click at [101, 199] on div "PAYMENT BATCH Total Payment Due: $6,176.75 Batch Status - Select Status -" at bounding box center [307, 413] width 516 height 474
click at [108, 221] on select "- Select Status - Scheduled for Payment Ready For Payment Payment Sent Cleared …" at bounding box center [135, 224] width 158 height 17
click at [56, 218] on select "- Select Status - Scheduled for Payment Ready For Payment Payment Sent Cleared …" at bounding box center [135, 224] width 158 height 17
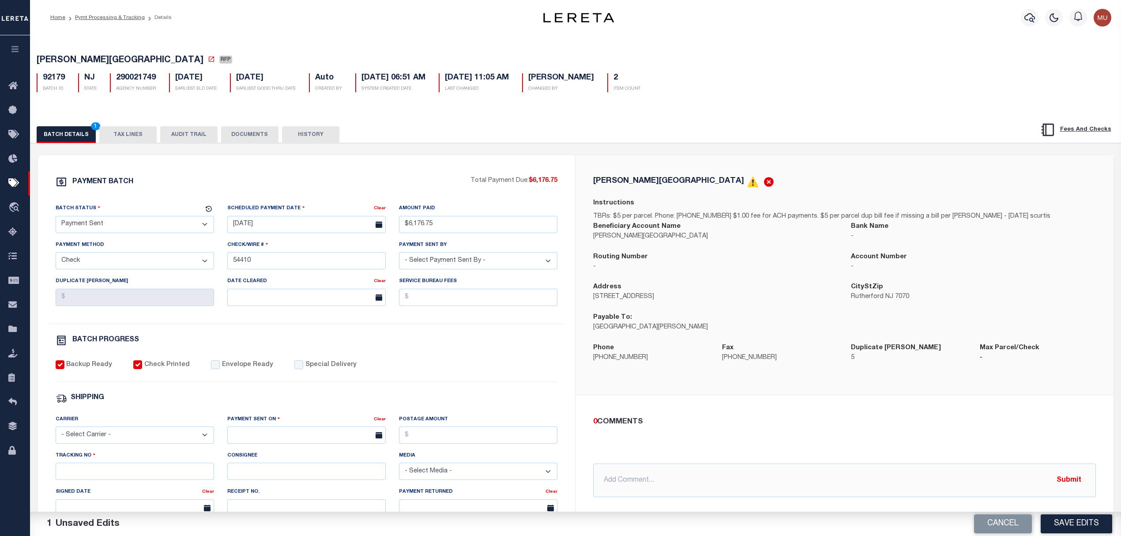
click at [236, 368] on label "Envelope Ready" at bounding box center [247, 365] width 51 height 10
click at [220, 368] on input "Envelope Ready" at bounding box center [215, 364] width 9 height 9
drag, startPoint x: 154, startPoint y: 422, endPoint x: 150, endPoint y: 430, distance: 8.9
click at [154, 426] on div "Carrier - Select Carrier - E-mail Fax Fedex FTP Other UPS USPS" at bounding box center [135, 428] width 158 height 29
drag, startPoint x: 150, startPoint y: 432, endPoint x: 147, endPoint y: 438, distance: 6.3
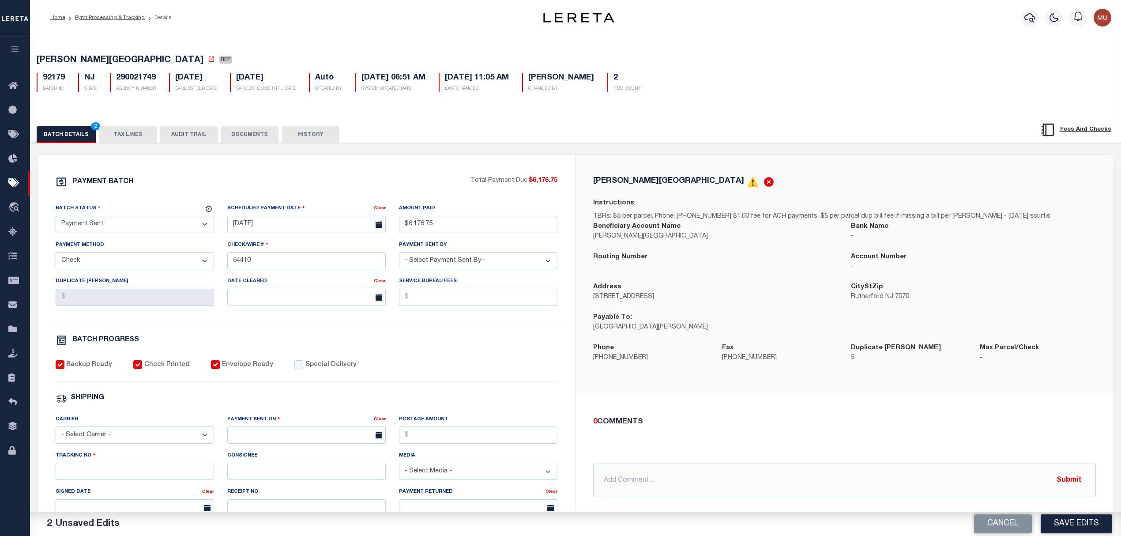
click at [149, 436] on select "- Select Carrier - E-mail Fax Fedex FTP Other UPS USPS" at bounding box center [135, 434] width 158 height 17
click at [56, 432] on select "- Select Carrier - E-mail Fax Fedex FTP Other UPS USPS" at bounding box center [135, 434] width 158 height 17
click at [282, 442] on input "text" at bounding box center [306, 434] width 158 height 17
click at [257, 373] on span "13" at bounding box center [256, 372] width 17 height 17
drag, startPoint x: 153, startPoint y: 463, endPoint x: 150, endPoint y: 472, distance: 8.8
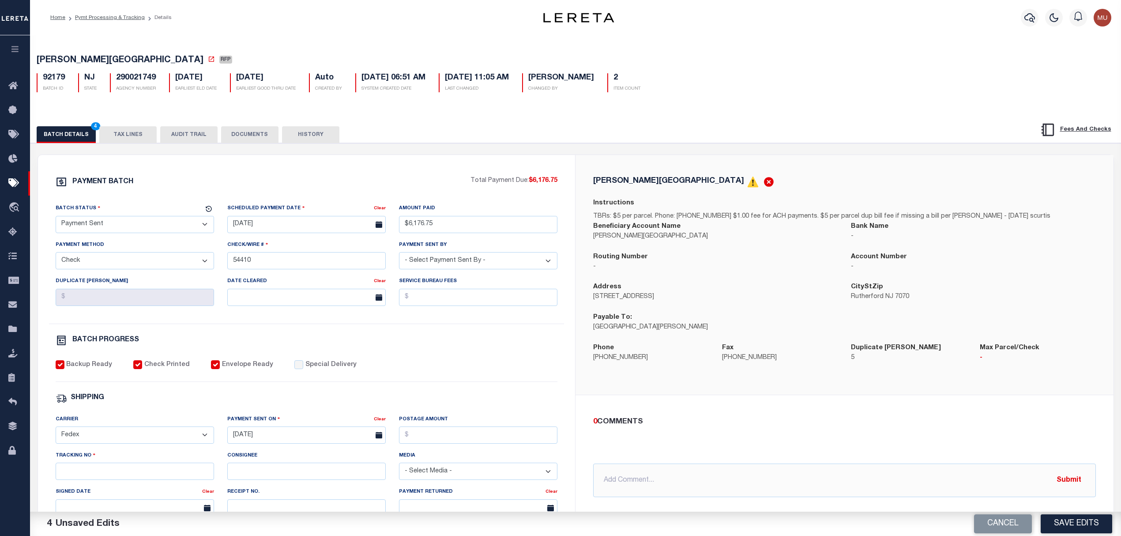
click at [151, 470] on div "Tracking No" at bounding box center [135, 464] width 158 height 29
click at [146, 480] on input "Tracking No" at bounding box center [135, 470] width 158 height 17
click at [1070, 521] on button "Save Edits" at bounding box center [1075, 523] width 71 height 19
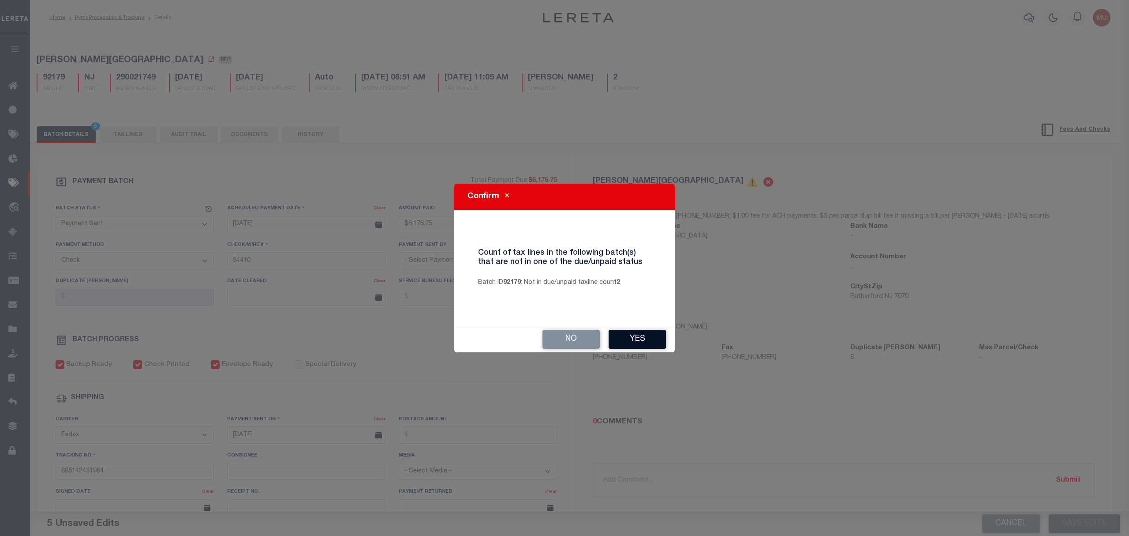
click at [650, 341] on button "Yes" at bounding box center [637, 339] width 57 height 19
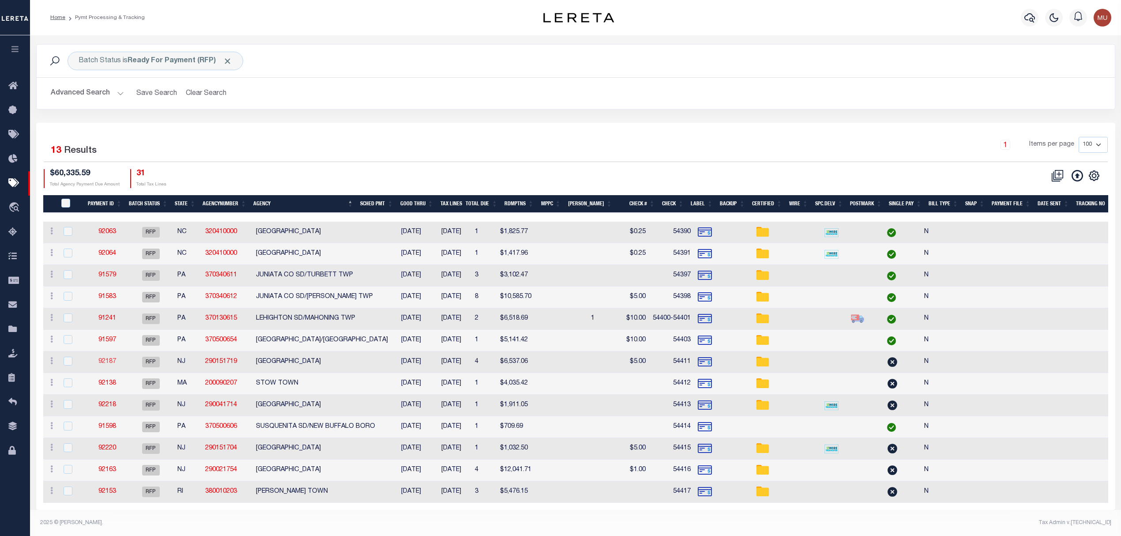
click at [99, 364] on link "92187" at bounding box center [107, 361] width 18 height 6
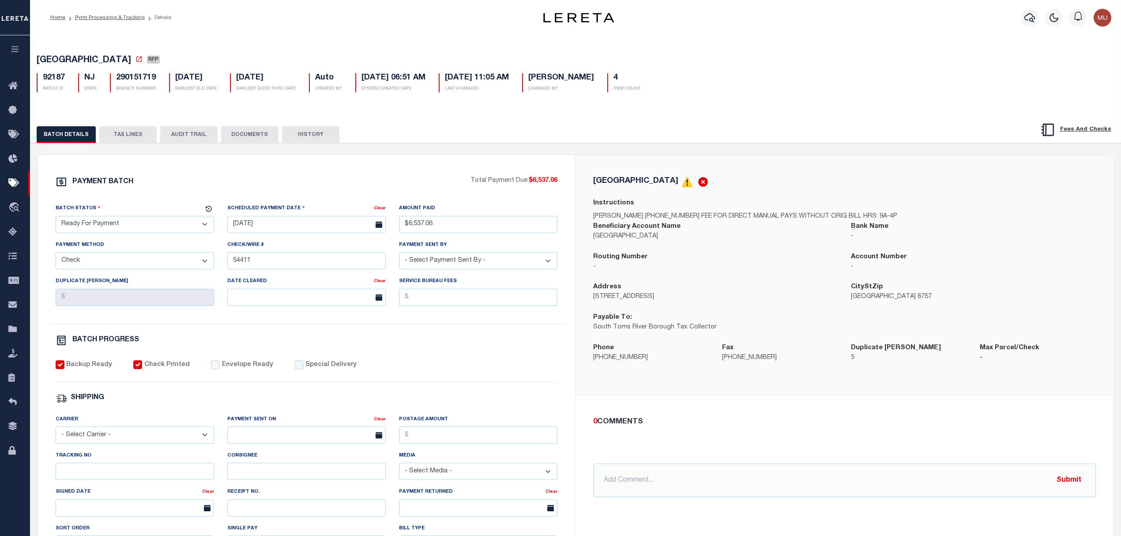
drag, startPoint x: 98, startPoint y: 229, endPoint x: 99, endPoint y: 234, distance: 5.4
click at [98, 229] on select "- Select Status - Scheduled for Payment Ready For Payment Payment Sent Cleared …" at bounding box center [135, 224] width 158 height 17
click at [56, 218] on select "- Select Status - Scheduled for Payment Ready For Payment Payment Sent Cleared …" at bounding box center [135, 224] width 158 height 17
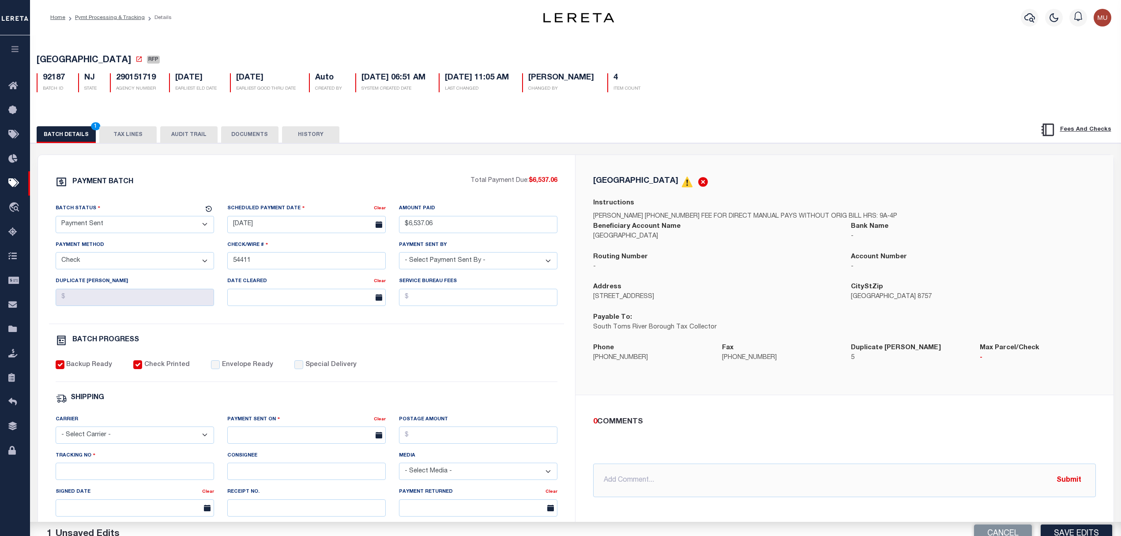
click at [235, 370] on label "Envelope Ready" at bounding box center [247, 365] width 51 height 10
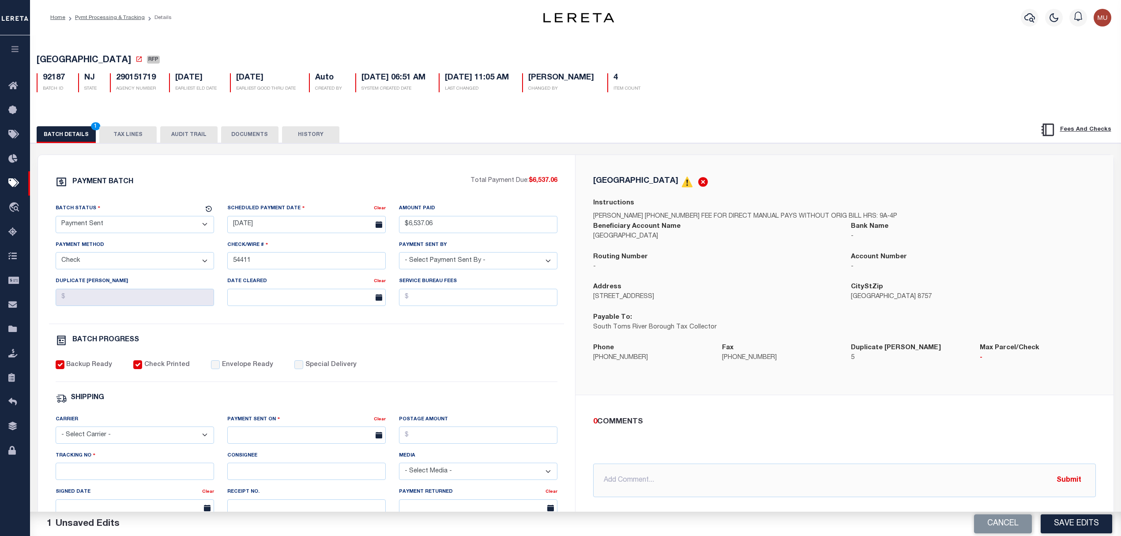
click at [225, 382] on div "Backup Ready Check Printed Envelope Ready Special Delivery" at bounding box center [307, 371] width 502 height 22
click at [239, 370] on label "Envelope Ready" at bounding box center [247, 365] width 51 height 10
click at [220, 369] on input "Envelope Ready" at bounding box center [215, 364] width 9 height 9
drag, startPoint x: 141, startPoint y: 445, endPoint x: 133, endPoint y: 438, distance: 10.7
click at [141, 443] on select "- Select Carrier - E-mail Fax Fedex FTP Other UPS USPS" at bounding box center [135, 434] width 158 height 17
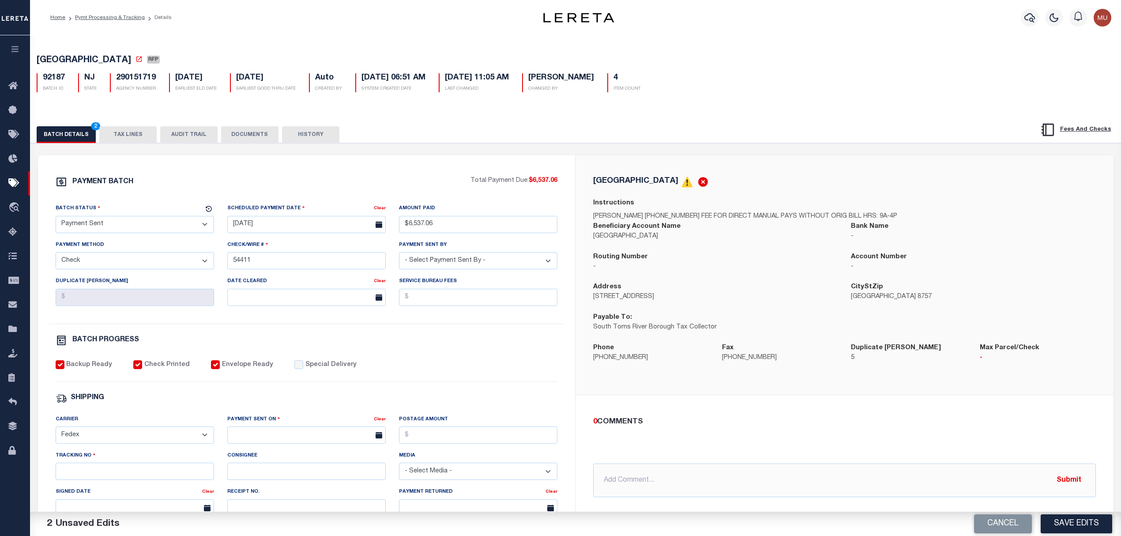
click at [56, 432] on select "- Select Carrier - E-mail Fax Fedex FTP Other UPS USPS" at bounding box center [135, 434] width 158 height 17
click at [309, 441] on input "text" at bounding box center [306, 434] width 158 height 17
click at [256, 368] on span "13" at bounding box center [256, 372] width 17 height 17
click at [121, 477] on input "Tracking No" at bounding box center [135, 470] width 158 height 17
click at [1070, 525] on button "Save Edits" at bounding box center [1075, 523] width 71 height 19
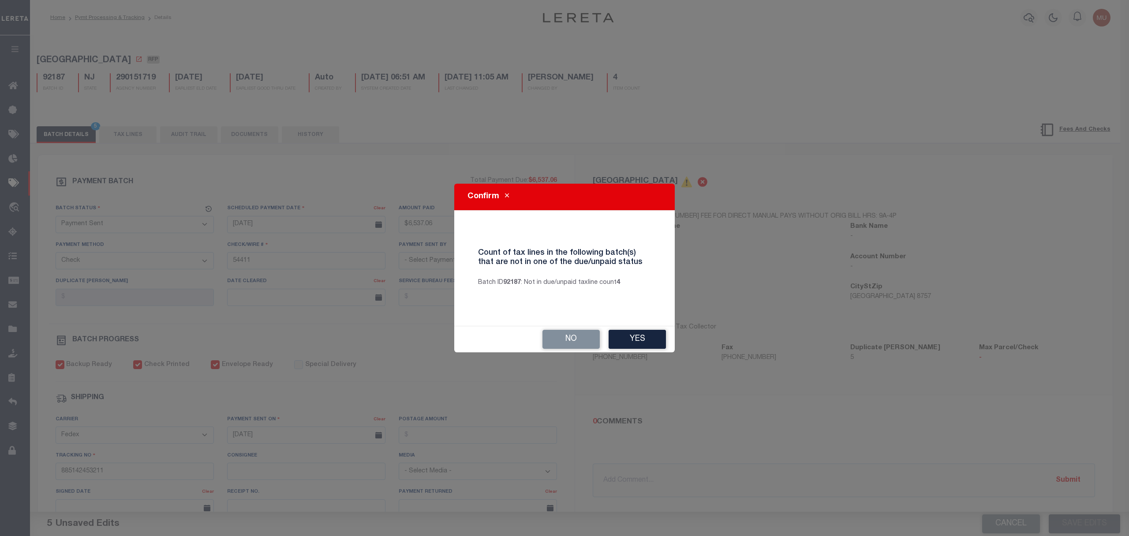
click at [636, 326] on div "No Yes" at bounding box center [564, 339] width 221 height 26
click at [640, 339] on button "Yes" at bounding box center [637, 339] width 57 height 19
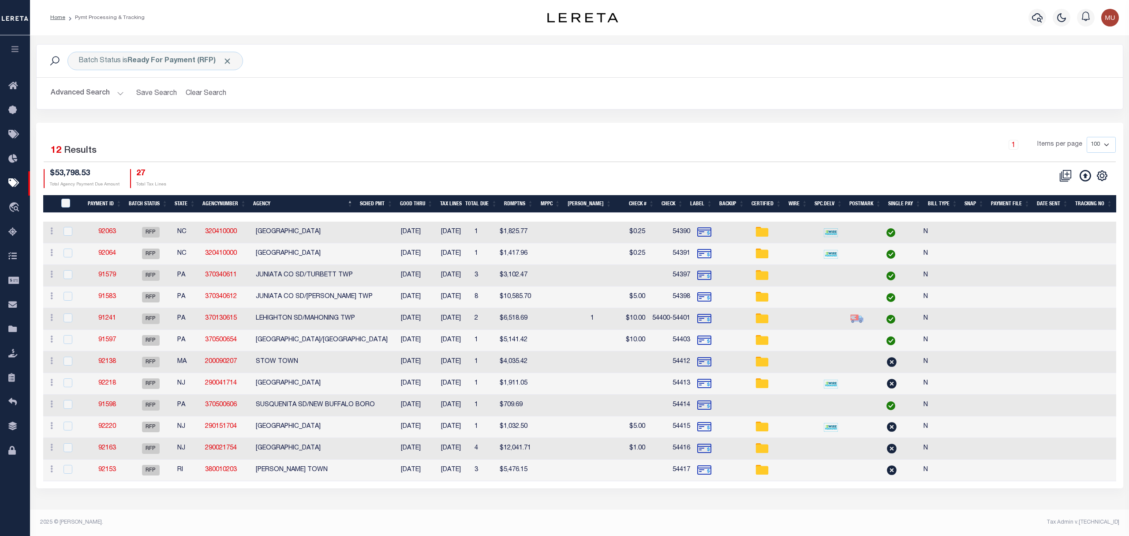
click at [100, 359] on td "92138" at bounding box center [107, 362] width 41 height 22
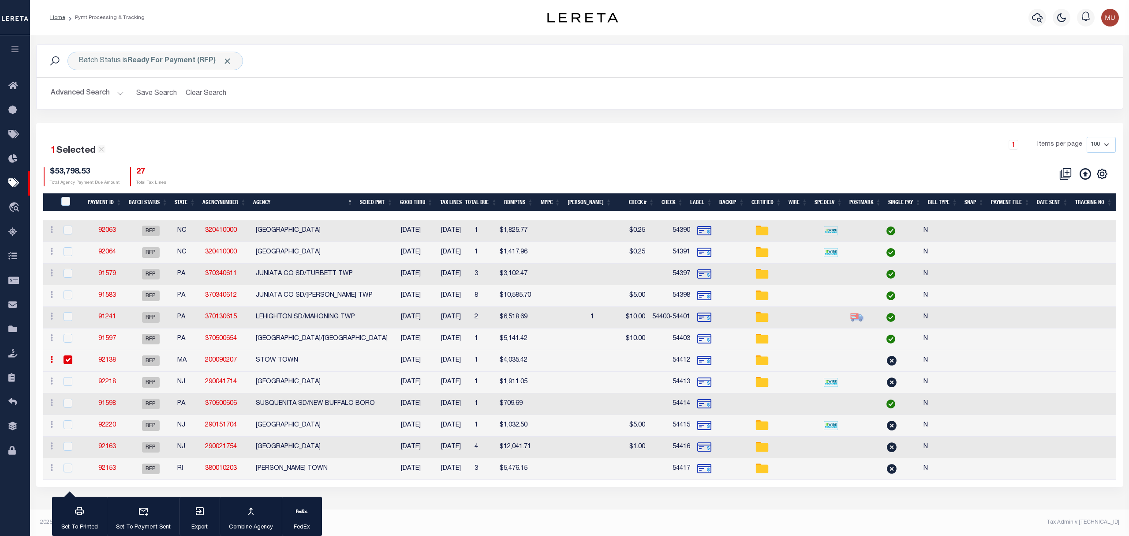
click at [106, 363] on link "92138" at bounding box center [107, 360] width 18 height 6
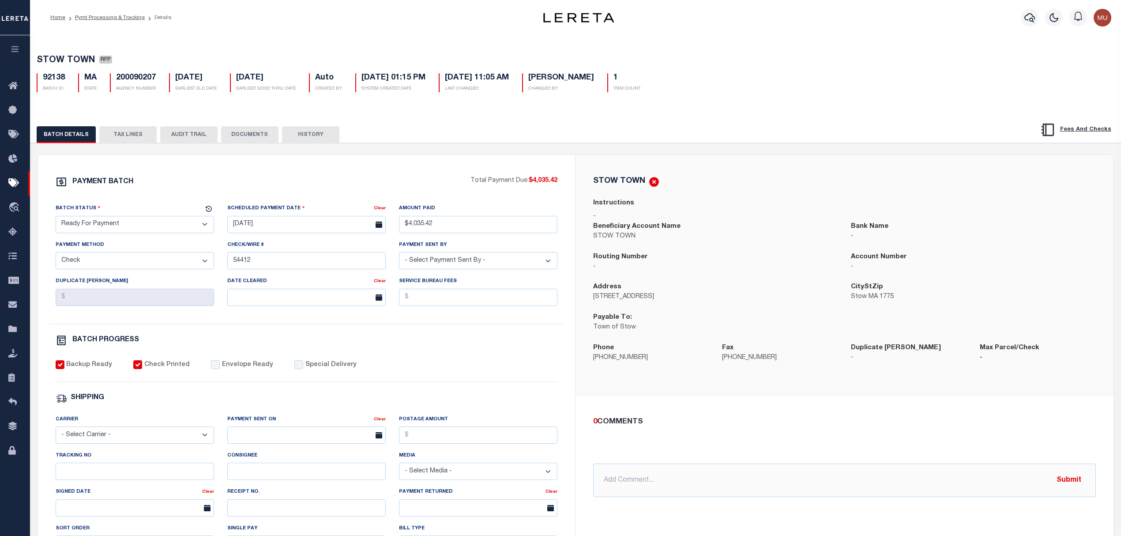
click at [120, 131] on button "TAX LINES" at bounding box center [127, 134] width 57 height 17
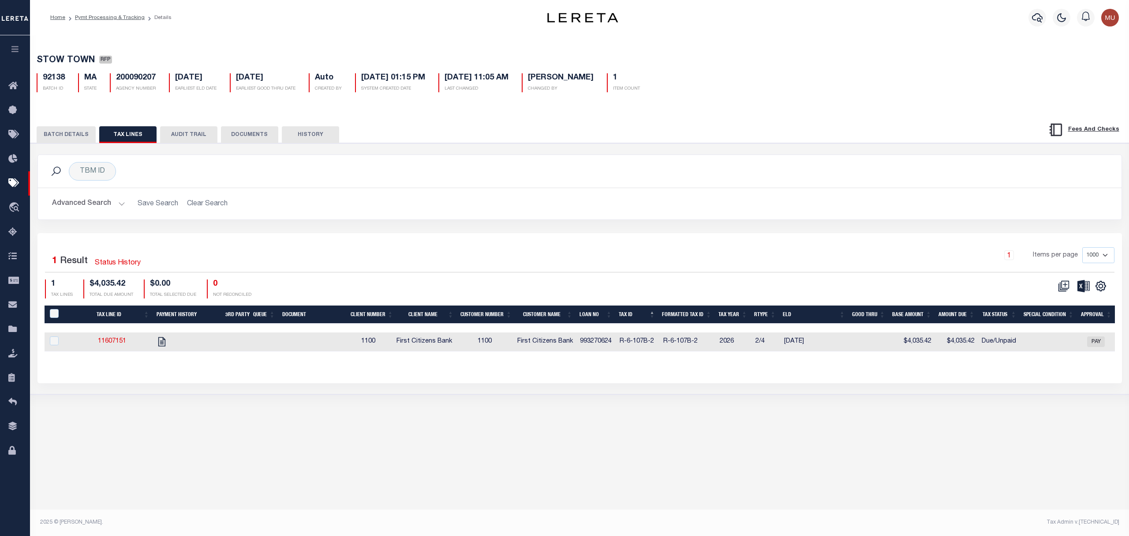
click at [75, 123] on div "BATCH DETAILS TAX LINES AUDIT TRAIL DOCUMENTS HISTORY" at bounding box center [579, 131] width 1121 height 23
click at [83, 137] on button "BATCH DETAILS" at bounding box center [66, 134] width 59 height 17
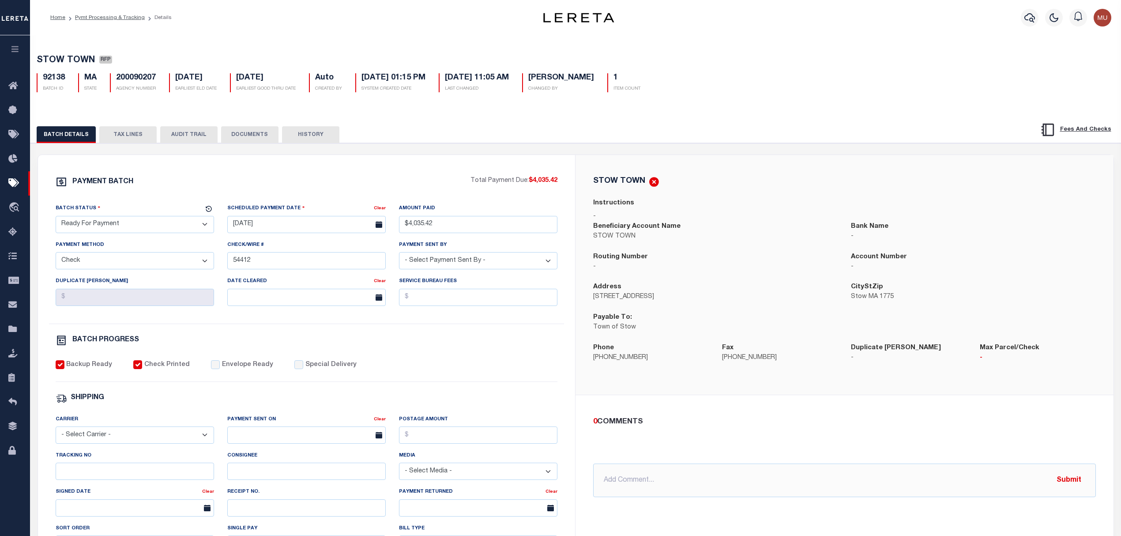
drag, startPoint x: 119, startPoint y: 230, endPoint x: 120, endPoint y: 235, distance: 5.2
click at [119, 231] on select "- Select Status - Scheduled for Payment Ready For Payment Payment Sent Cleared …" at bounding box center [135, 224] width 158 height 17
click at [56, 218] on select "- Select Status - Scheduled for Payment Ready For Payment Payment Sent Cleared …" at bounding box center [135, 224] width 158 height 17
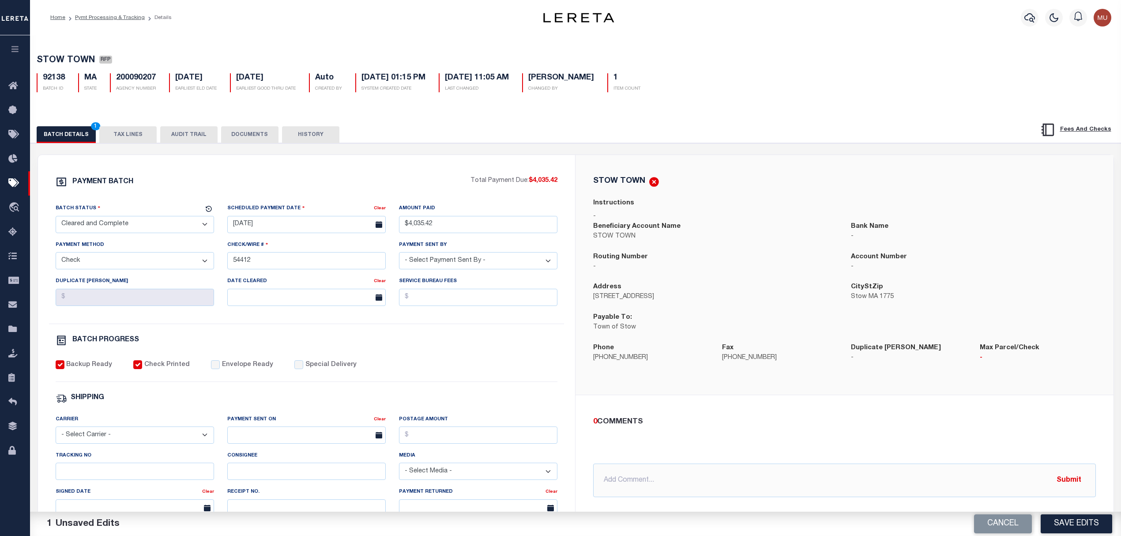
click at [126, 230] on select "- Select Status - Scheduled for Payment Ready For Payment Payment Sent Cleared …" at bounding box center [135, 224] width 158 height 17
click at [56, 218] on select "- Select Status - Scheduled for Payment Ready For Payment Payment Sent Cleared …" at bounding box center [135, 224] width 158 height 17
click at [221, 376] on div "Backup Ready Check Printed Envelope Ready Special Delivery" at bounding box center [307, 371] width 502 height 22
drag, startPoint x: 221, startPoint y: 366, endPoint x: 186, endPoint y: 383, distance: 39.1
click at [222, 366] on label "Envelope Ready" at bounding box center [247, 365] width 51 height 10
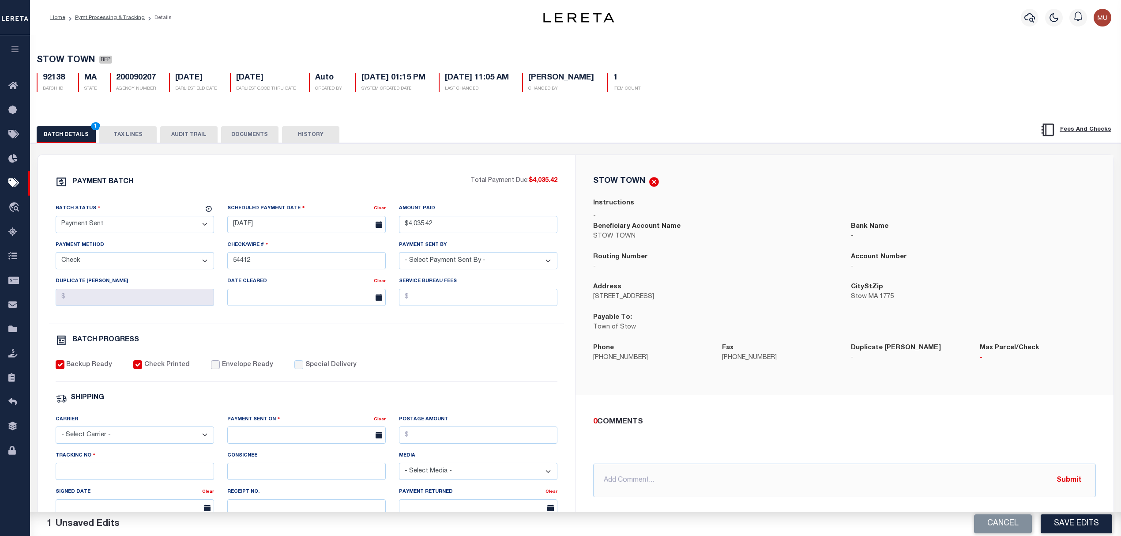
click at [220, 366] on input "Envelope Ready" at bounding box center [215, 364] width 9 height 9
click at [124, 459] on div "Tracking No" at bounding box center [135, 464] width 158 height 29
click at [125, 438] on select "- Select Carrier - E-mail Fax Fedex FTP Other UPS USPS" at bounding box center [135, 434] width 158 height 17
click at [56, 432] on select "- Select Carrier - E-mail Fax Fedex FTP Other UPS USPS" at bounding box center [135, 434] width 158 height 17
click at [296, 443] on input "text" at bounding box center [306, 434] width 158 height 17
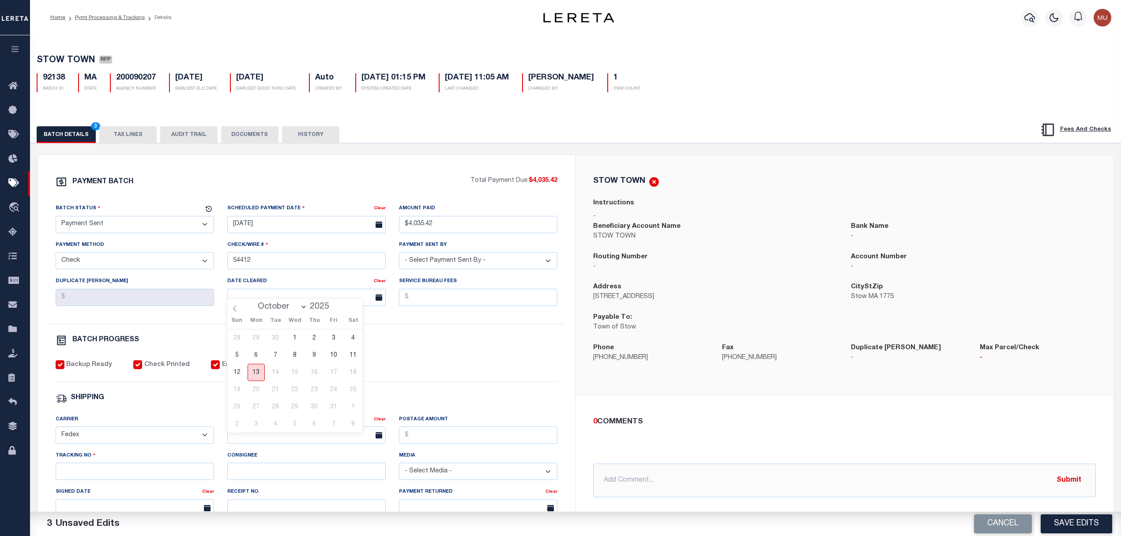
click at [256, 372] on span "13" at bounding box center [256, 372] width 17 height 17
drag, startPoint x: 166, startPoint y: 481, endPoint x: 161, endPoint y: 480, distance: 4.5
click at [164, 480] on input "Tracking No" at bounding box center [135, 470] width 158 height 17
click at [1084, 521] on button "Save Edits" at bounding box center [1075, 523] width 71 height 19
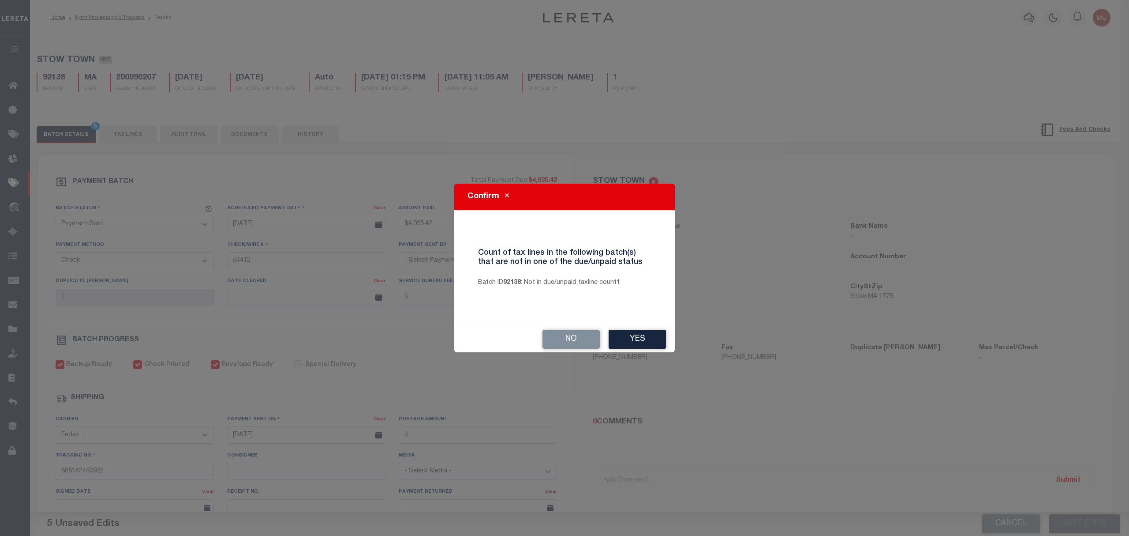
click at [642, 341] on button "Yes" at bounding box center [637, 339] width 57 height 19
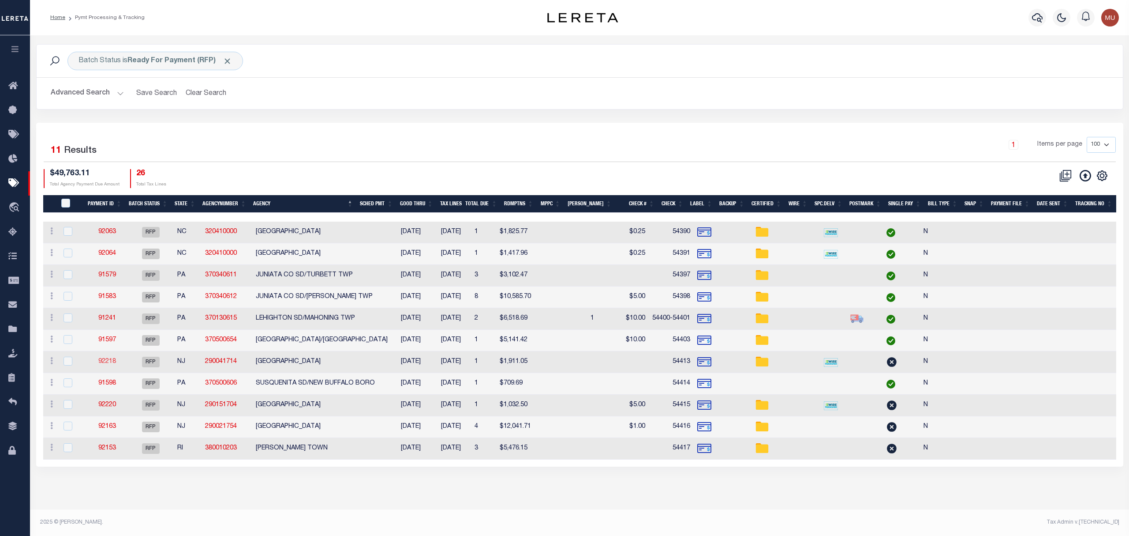
click at [107, 362] on link "92218" at bounding box center [107, 361] width 18 height 6
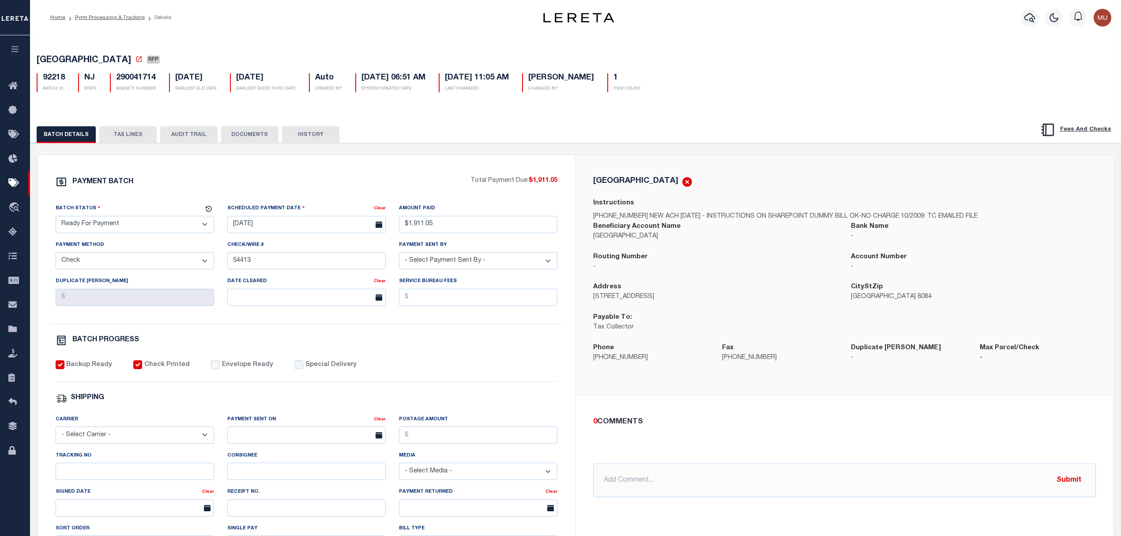
click at [109, 232] on select "- Select Status - Scheduled for Payment Ready For Payment Payment Sent Cleared …" at bounding box center [135, 224] width 158 height 17
click at [56, 218] on select "- Select Status - Scheduled for Payment Ready For Payment Payment Sent Cleared …" at bounding box center [135, 224] width 158 height 17
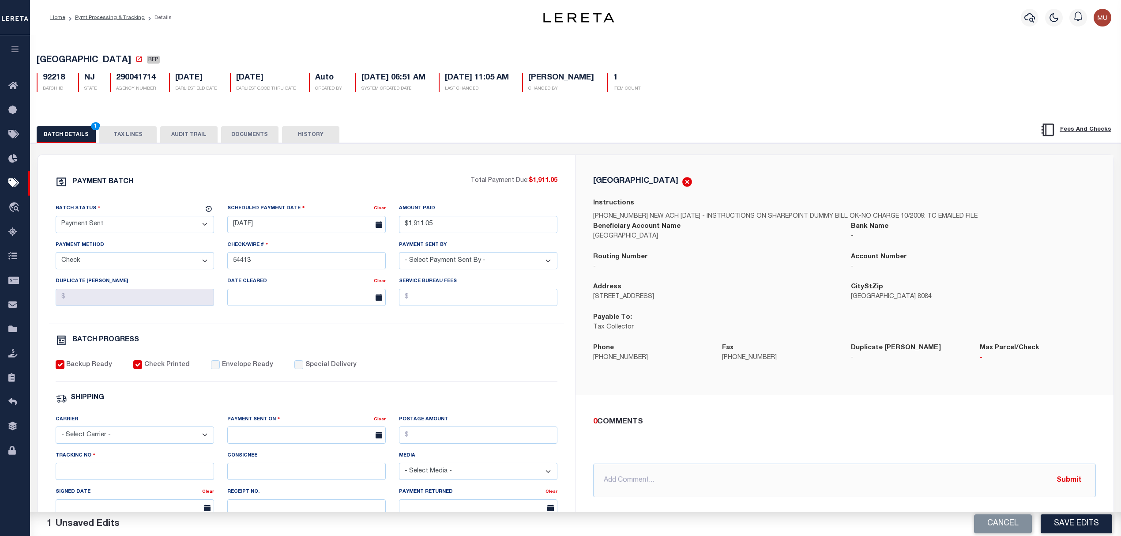
click at [229, 370] on label "Envelope Ready" at bounding box center [247, 365] width 51 height 10
click at [220, 369] on input "Envelope Ready" at bounding box center [215, 364] width 9 height 9
click at [143, 443] on select "- Select Carrier - E-mail Fax Fedex FTP Other UPS USPS" at bounding box center [135, 434] width 158 height 17
click at [56, 432] on select "- Select Carrier - E-mail Fax Fedex FTP Other UPS USPS" at bounding box center [135, 434] width 158 height 17
click at [287, 438] on input "text" at bounding box center [306, 434] width 158 height 17
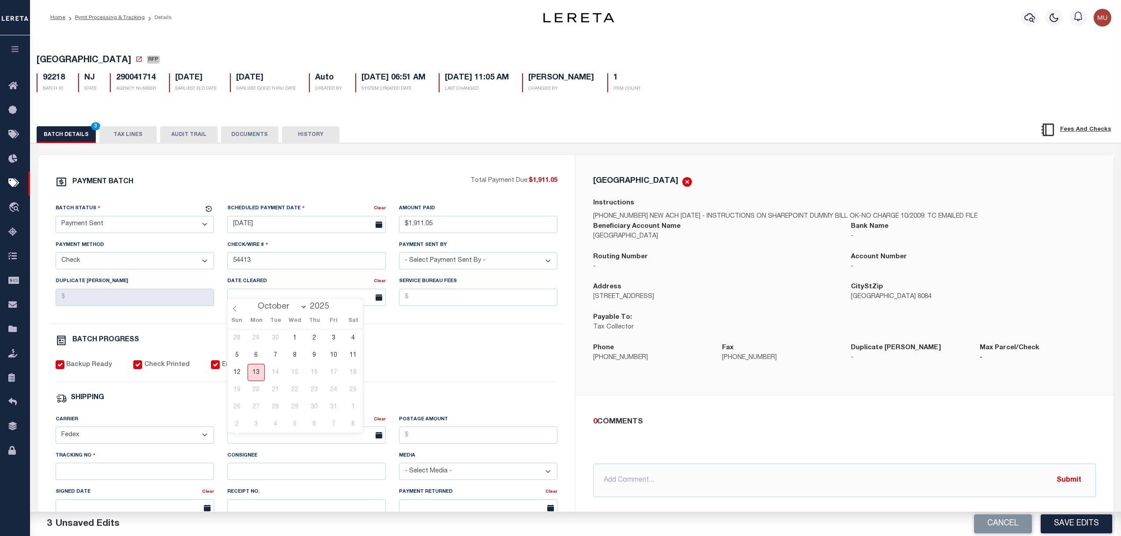
click at [257, 380] on span "13" at bounding box center [256, 372] width 17 height 17
drag, startPoint x: 109, startPoint y: 475, endPoint x: 101, endPoint y: 478, distance: 8.9
click at [104, 477] on input "Tracking No" at bounding box center [135, 470] width 158 height 17
click at [1065, 520] on button "Save Edits" at bounding box center [1075, 523] width 71 height 19
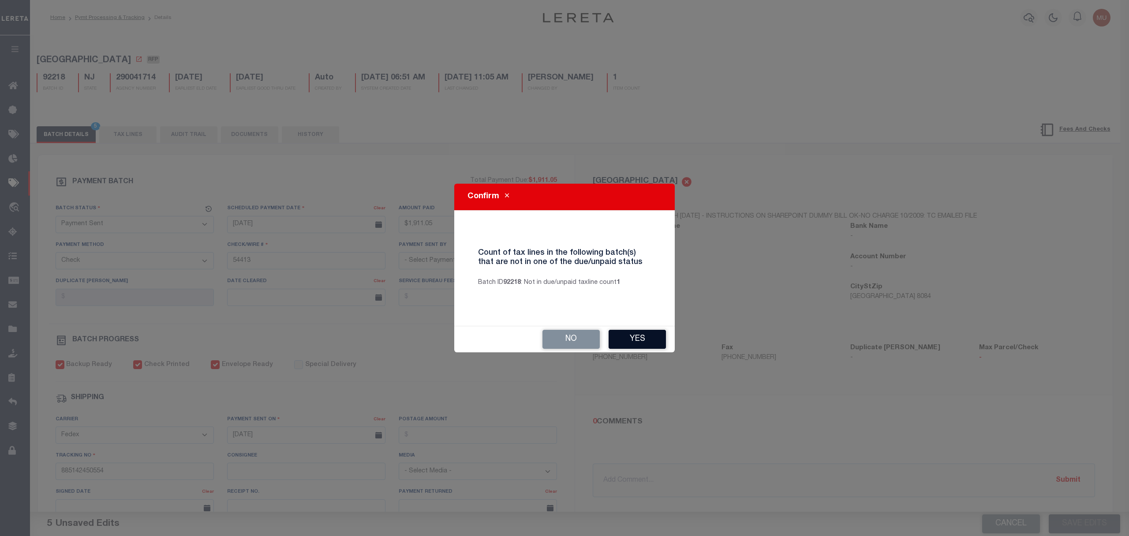
click at [659, 344] on button "Yes" at bounding box center [637, 339] width 57 height 19
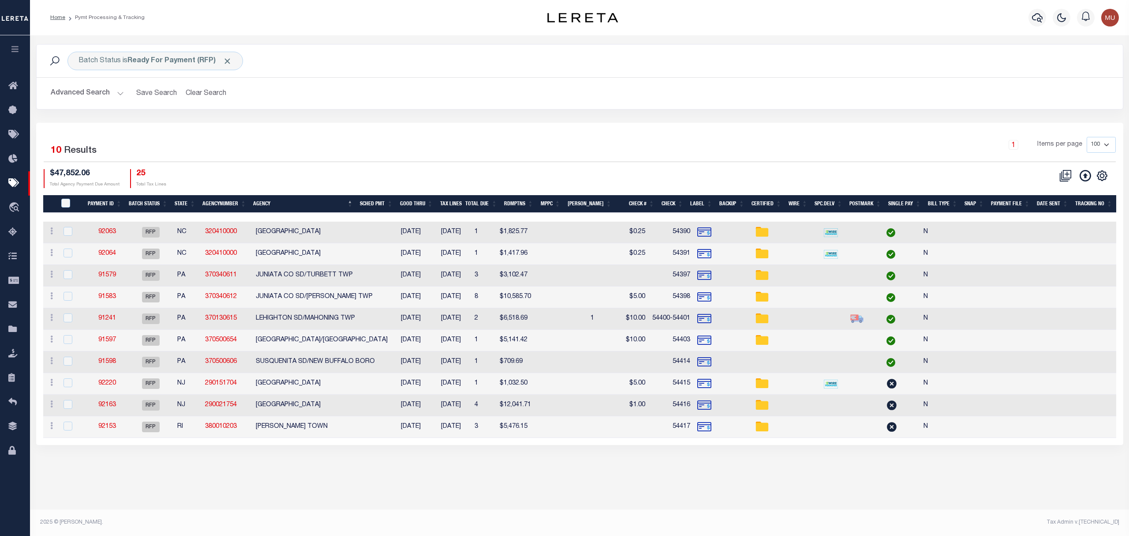
click at [107, 389] on td "92220" at bounding box center [107, 384] width 41 height 22
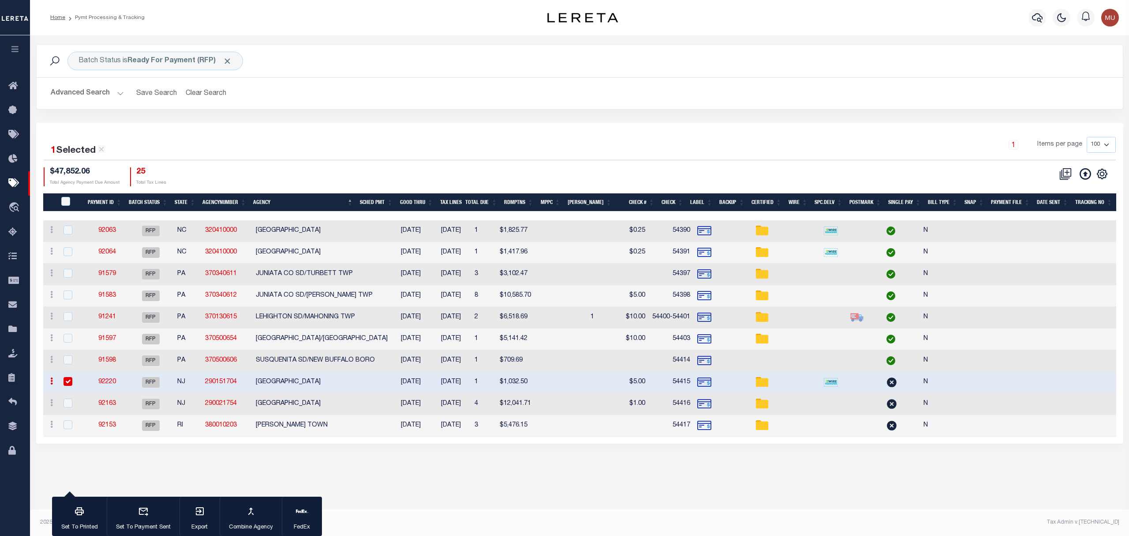
click at [108, 380] on link "92220" at bounding box center [107, 382] width 18 height 6
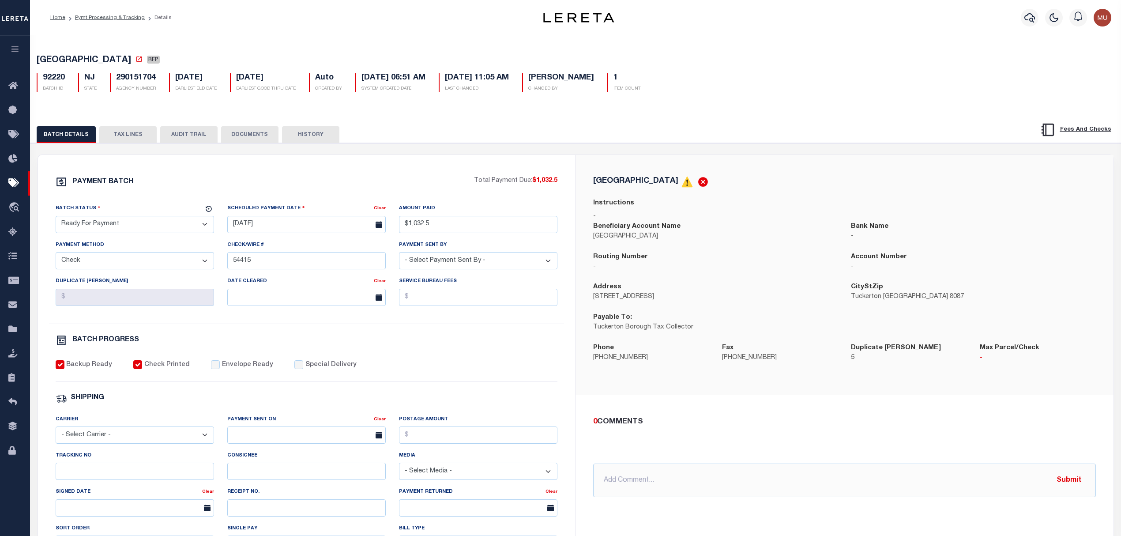
click at [126, 228] on select "- Select Status - Scheduled for Payment Ready For Payment Payment Sent Cleared …" at bounding box center [135, 224] width 158 height 17
click at [56, 218] on select "- Select Status - Scheduled for Payment Ready For Payment Payment Sent Cleared …" at bounding box center [135, 224] width 158 height 17
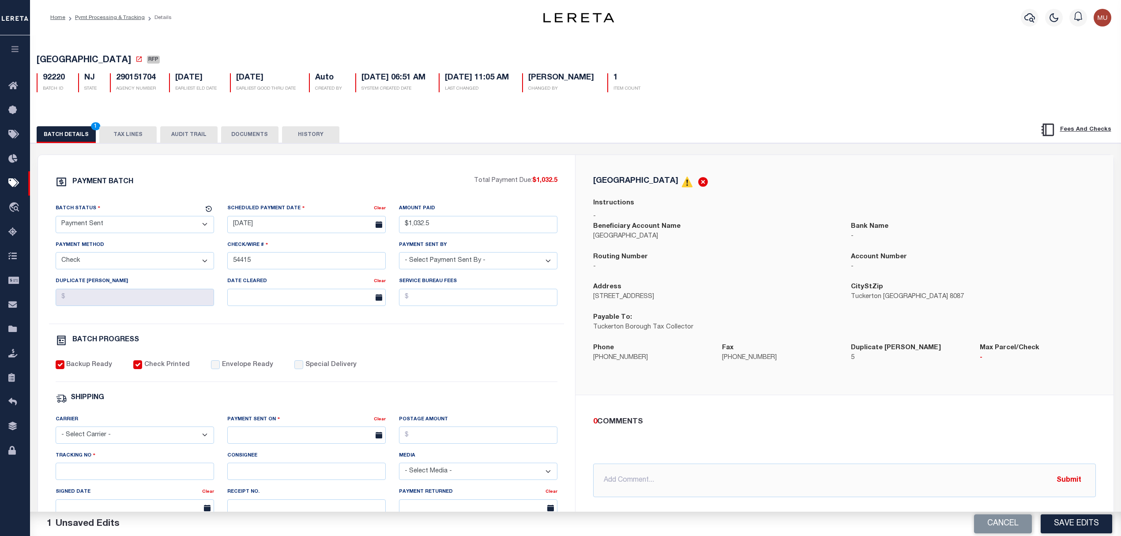
drag, startPoint x: 251, startPoint y: 374, endPoint x: 233, endPoint y: 385, distance: 21.0
click at [251, 370] on label "Envelope Ready" at bounding box center [247, 365] width 51 height 10
click at [220, 369] on input "Envelope Ready" at bounding box center [215, 364] width 9 height 9
click at [143, 459] on div "Tracking No" at bounding box center [135, 464] width 158 height 29
drag, startPoint x: 137, startPoint y: 447, endPoint x: 128, endPoint y: 441, distance: 10.9
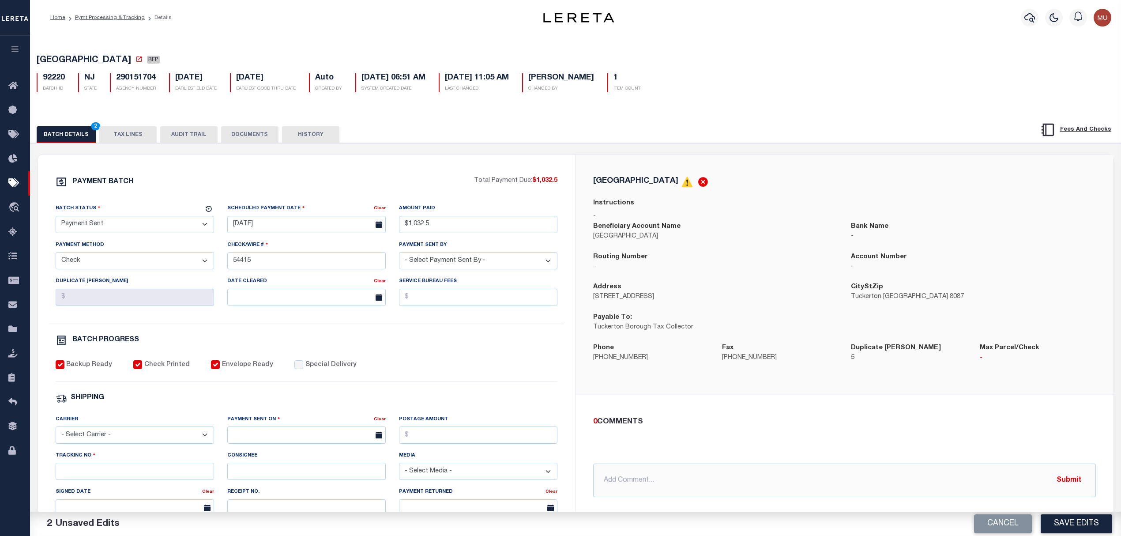
click at [137, 443] on select "- Select Carrier - E-mail Fax Fedex FTP Other UPS USPS" at bounding box center [135, 434] width 158 height 17
click at [56, 432] on select "- Select Carrier - E-mail Fax Fedex FTP Other UPS USPS" at bounding box center [135, 434] width 158 height 17
click at [262, 439] on input "text" at bounding box center [306, 434] width 158 height 17
click at [260, 373] on span "13" at bounding box center [256, 372] width 17 height 17
click at [112, 471] on input "Tracking No" at bounding box center [135, 470] width 158 height 17
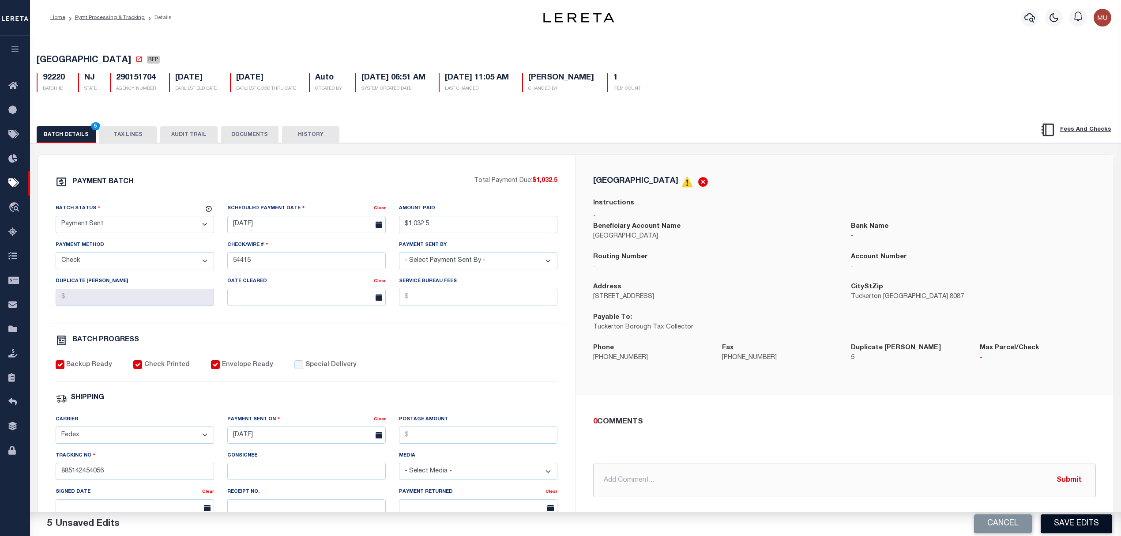
click at [1084, 524] on button "Save Edits" at bounding box center [1075, 523] width 71 height 19
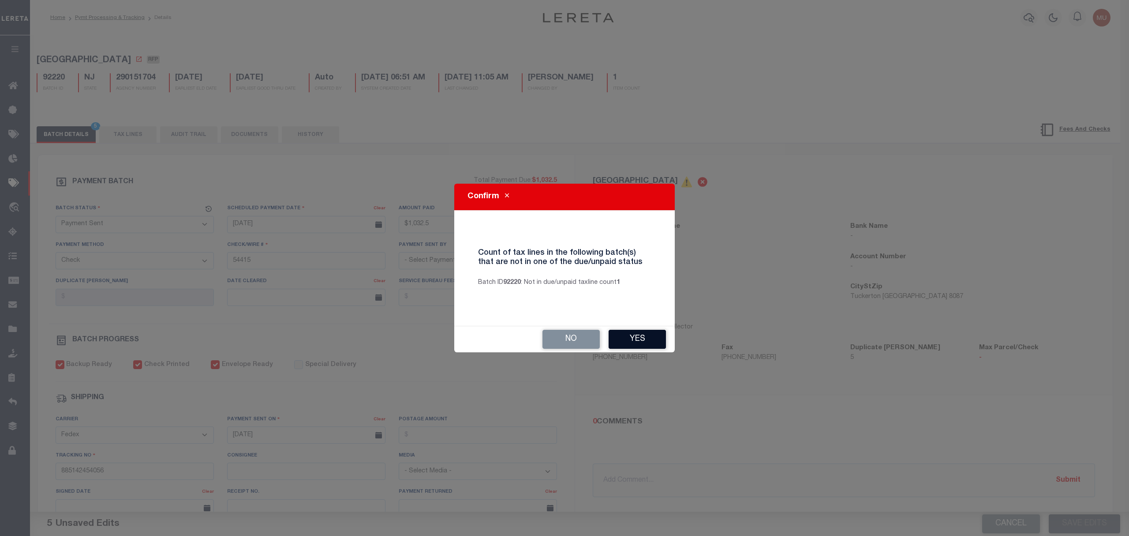
drag, startPoint x: 629, startPoint y: 328, endPoint x: 636, endPoint y: 336, distance: 10.6
click at [629, 328] on div "No Yes" at bounding box center [564, 339] width 221 height 26
click at [636, 337] on button "Yes" at bounding box center [637, 339] width 57 height 19
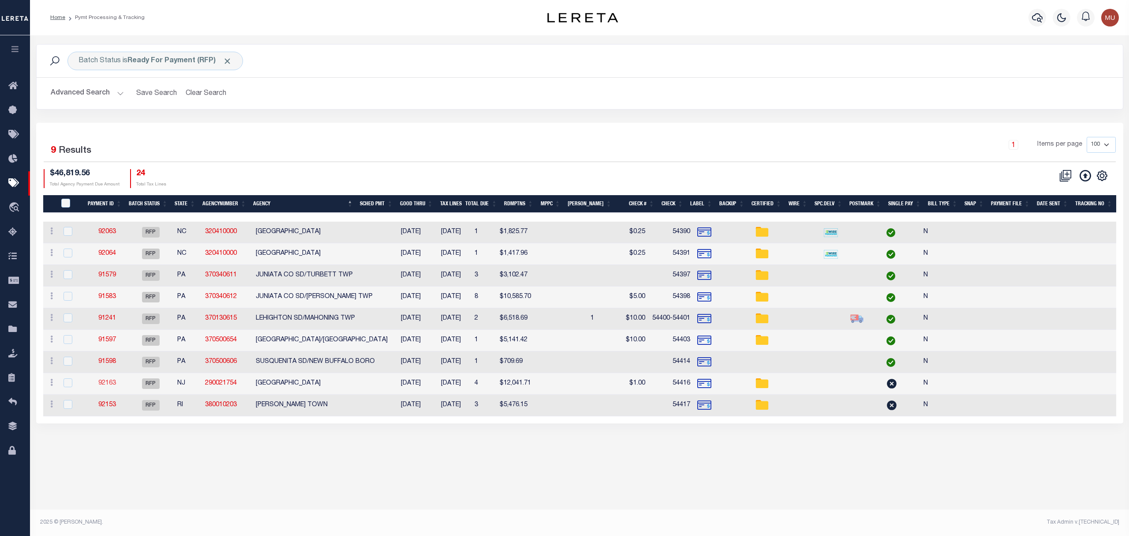
click at [104, 383] on link "92163" at bounding box center [107, 383] width 18 height 6
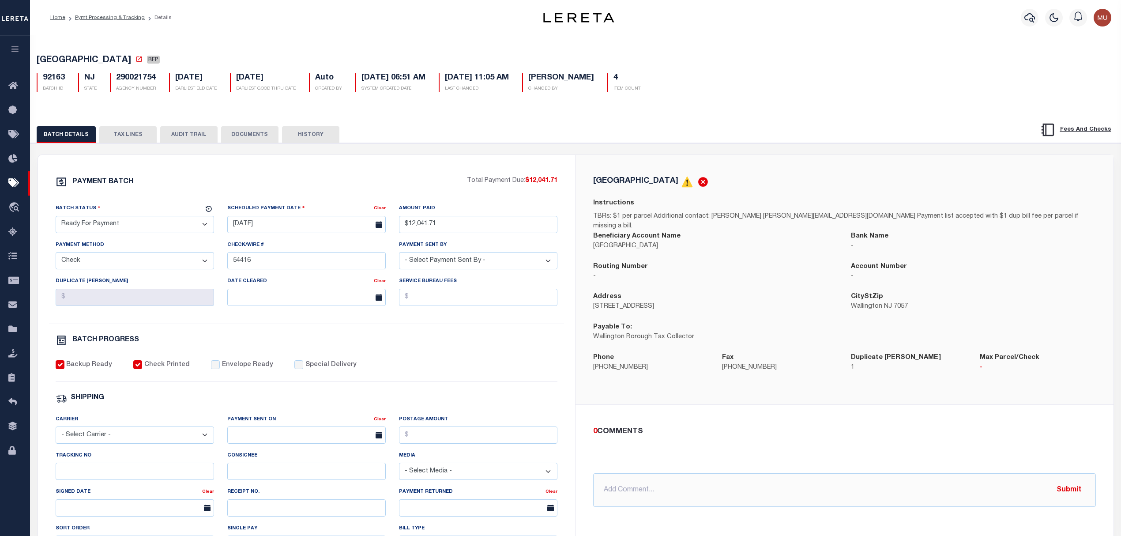
click at [133, 230] on select "- Select Status - Scheduled for Payment Ready For Payment Payment Sent Cleared …" at bounding box center [135, 224] width 158 height 17
click at [56, 218] on select "- Select Status - Scheduled for Payment Ready For Payment Payment Sent Cleared …" at bounding box center [135, 224] width 158 height 17
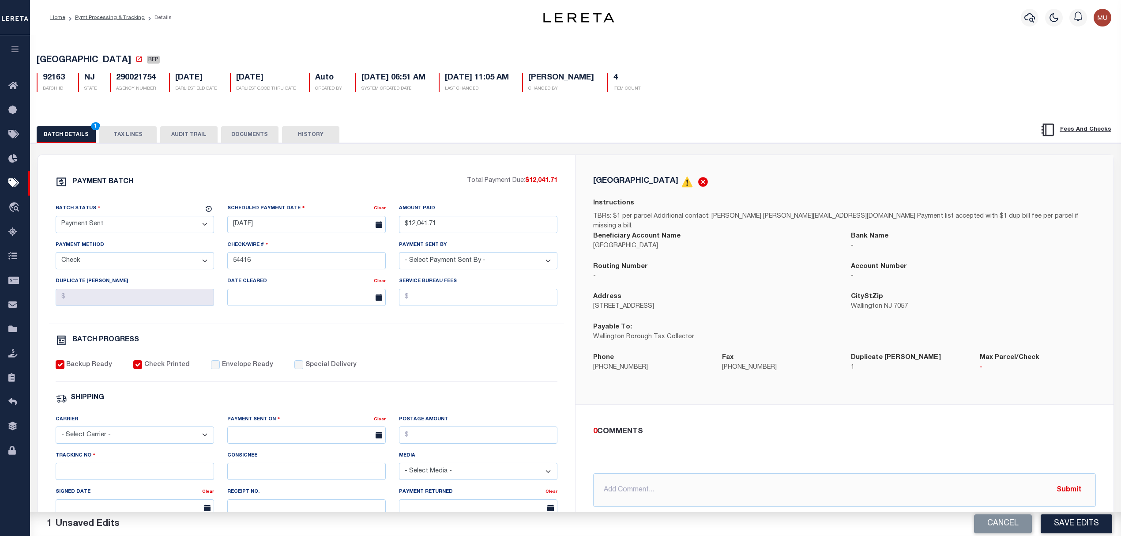
click at [119, 442] on select "- Select Carrier - E-mail Fax Fedex FTP Other UPS USPS" at bounding box center [135, 434] width 158 height 17
click at [56, 432] on select "- Select Carrier - E-mail Fax Fedex FTP Other UPS USPS" at bounding box center [135, 434] width 158 height 17
click at [274, 440] on input "text" at bounding box center [306, 434] width 158 height 17
click at [262, 379] on span "13" at bounding box center [256, 372] width 17 height 17
drag, startPoint x: 139, startPoint y: 469, endPoint x: 138, endPoint y: 475, distance: 5.8
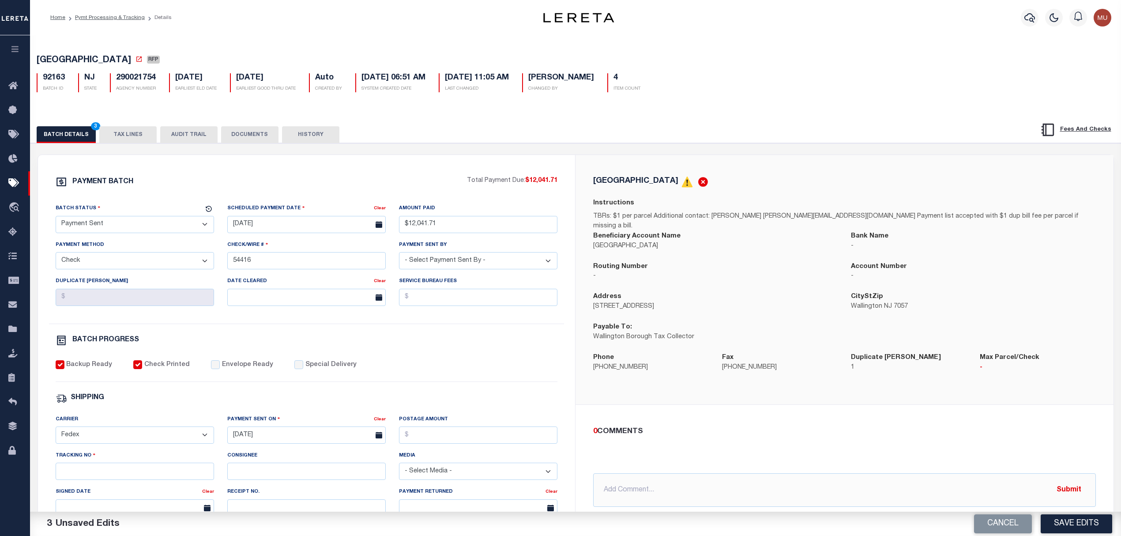
click at [138, 475] on div "Tracking No" at bounding box center [135, 464] width 158 height 29
click at [135, 480] on input "Tracking No" at bounding box center [135, 470] width 158 height 17
click at [1095, 525] on button "Save Edits" at bounding box center [1075, 523] width 71 height 19
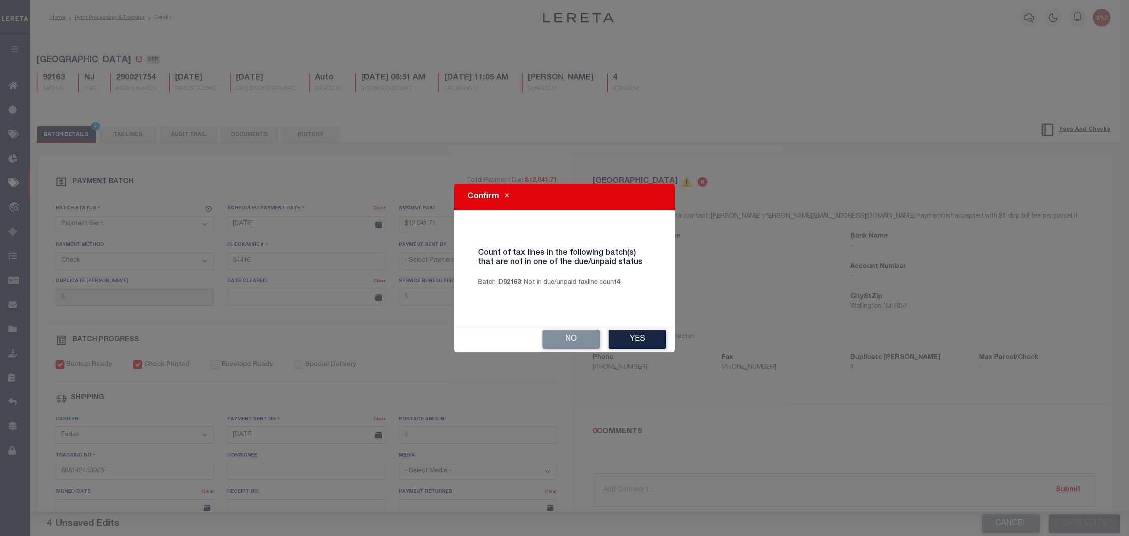
click at [655, 323] on div "Confirm Count of tax lines in the following batch(s) that are not in one of the…" at bounding box center [564, 268] width 221 height 168
click at [646, 339] on button "Yes" at bounding box center [637, 339] width 57 height 19
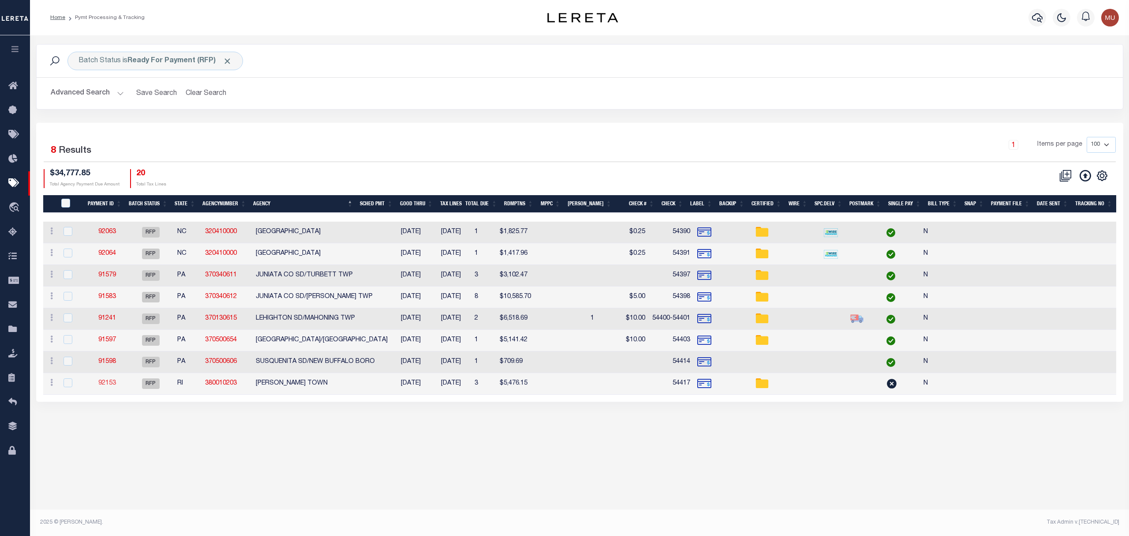
click at [109, 386] on link "92153" at bounding box center [107, 383] width 18 height 6
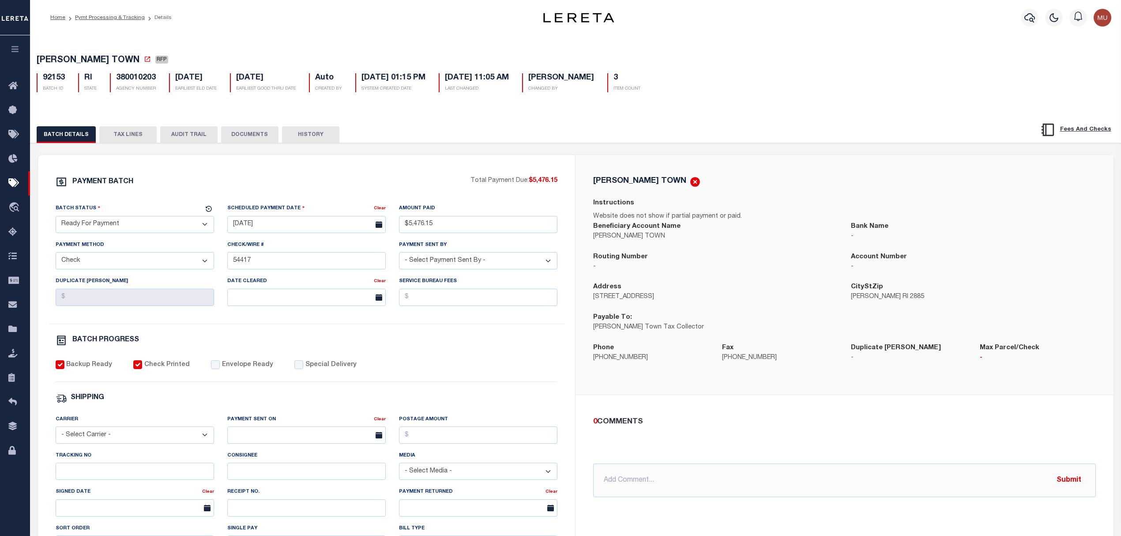
drag, startPoint x: 131, startPoint y: 223, endPoint x: 133, endPoint y: 233, distance: 10.2
click at [131, 223] on select "- Select Status - Scheduled for Payment Ready For Payment Payment Sent Cleared …" at bounding box center [135, 224] width 158 height 17
click at [56, 218] on select "- Select Status - Scheduled for Payment Ready For Payment Payment Sent Cleared …" at bounding box center [135, 224] width 158 height 17
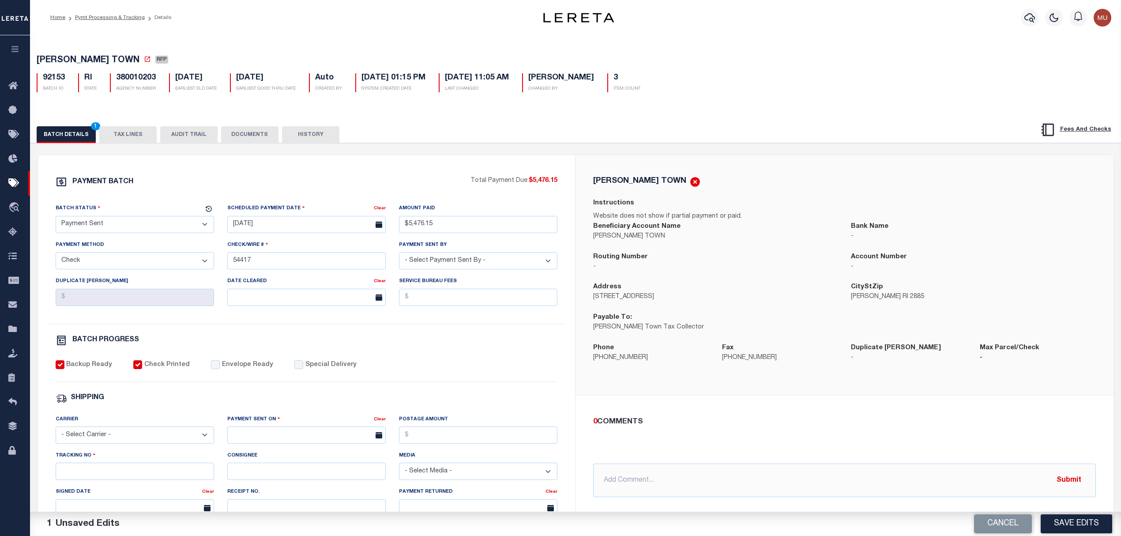
click at [232, 370] on label "Envelope Ready" at bounding box center [247, 365] width 51 height 10
click at [220, 369] on input "Envelope Ready" at bounding box center [215, 364] width 9 height 9
click at [142, 450] on div "Carrier - Select Carrier - E-mail Fax Fedex FTP Other UPS USPS" at bounding box center [135, 432] width 172 height 36
click at [148, 442] on select "- Select Carrier - E-mail Fax Fedex FTP Other UPS USPS" at bounding box center [135, 434] width 158 height 17
click at [56, 432] on select "- Select Carrier - E-mail Fax Fedex FTP Other UPS USPS" at bounding box center [135, 434] width 158 height 17
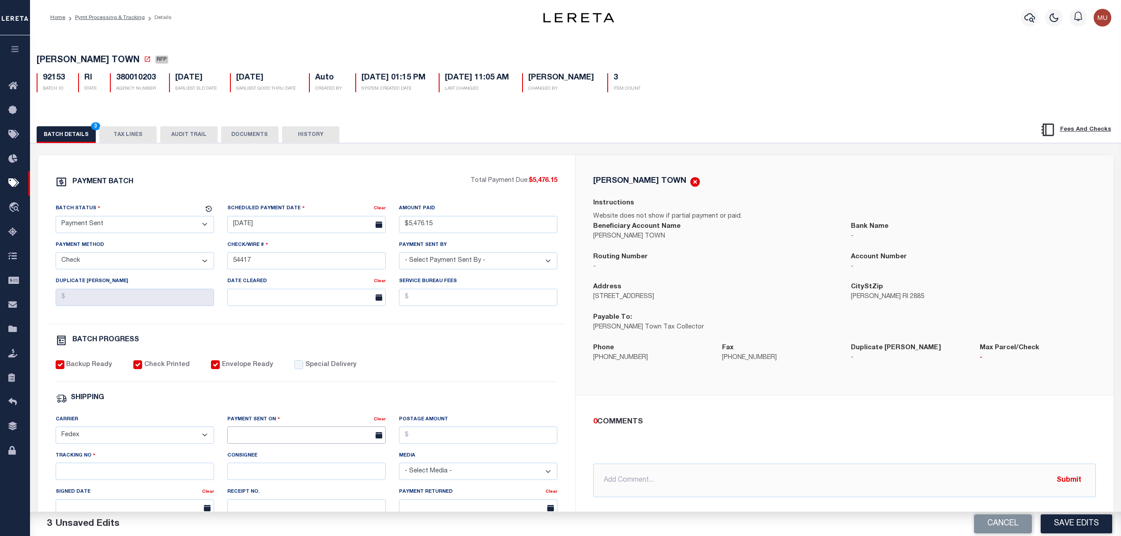
click at [248, 441] on input "text" at bounding box center [306, 434] width 158 height 17
drag, startPoint x: 262, startPoint y: 371, endPoint x: 253, endPoint y: 378, distance: 11.6
click at [262, 371] on span "13" at bounding box center [256, 372] width 17 height 17
click at [150, 480] on input "Tracking No" at bounding box center [135, 470] width 158 height 17
click at [1070, 519] on button "Save Edits" at bounding box center [1075, 523] width 71 height 19
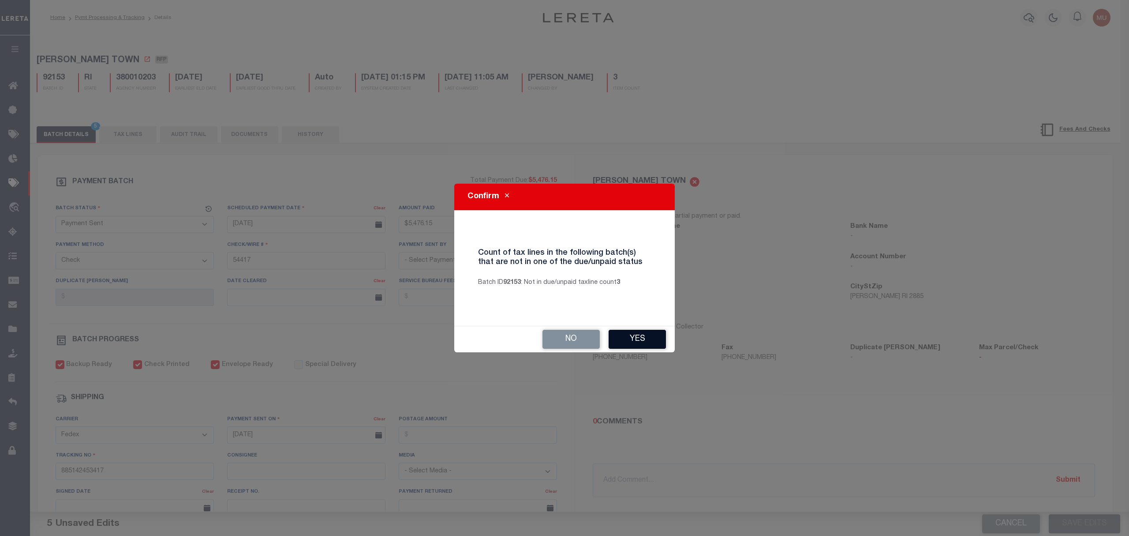
click at [650, 341] on button "Yes" at bounding box center [637, 339] width 57 height 19
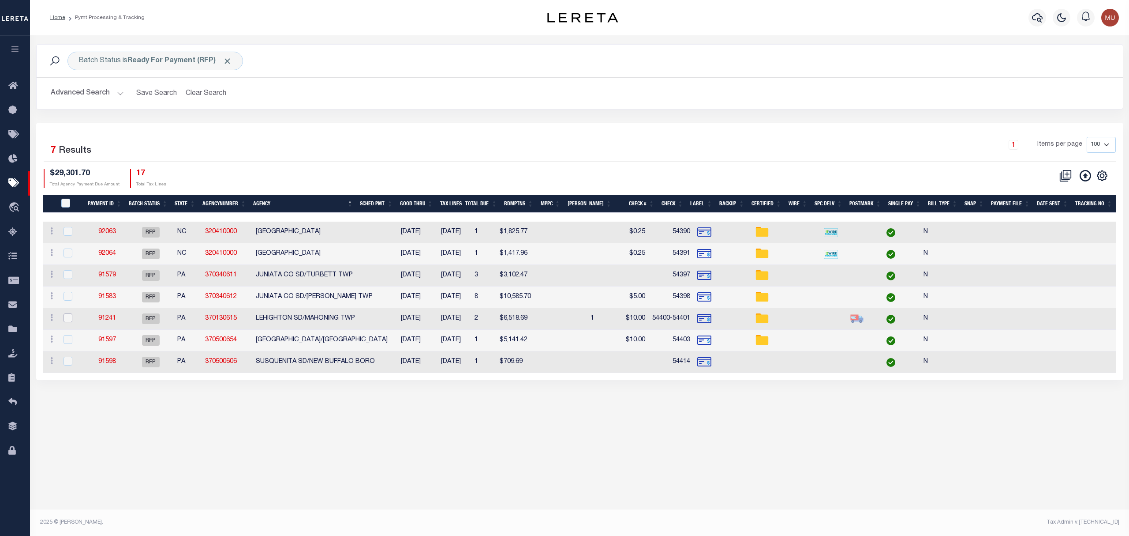
click at [69, 318] on input "checkbox" at bounding box center [68, 317] width 9 height 9
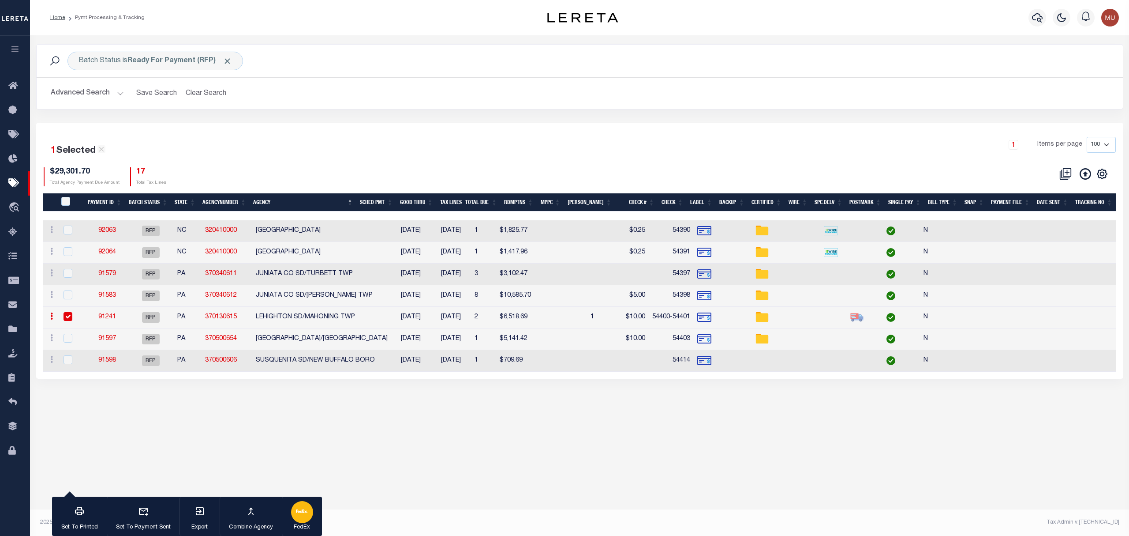
click at [300, 512] on icon "button" at bounding box center [299, 511] width 7 height 4
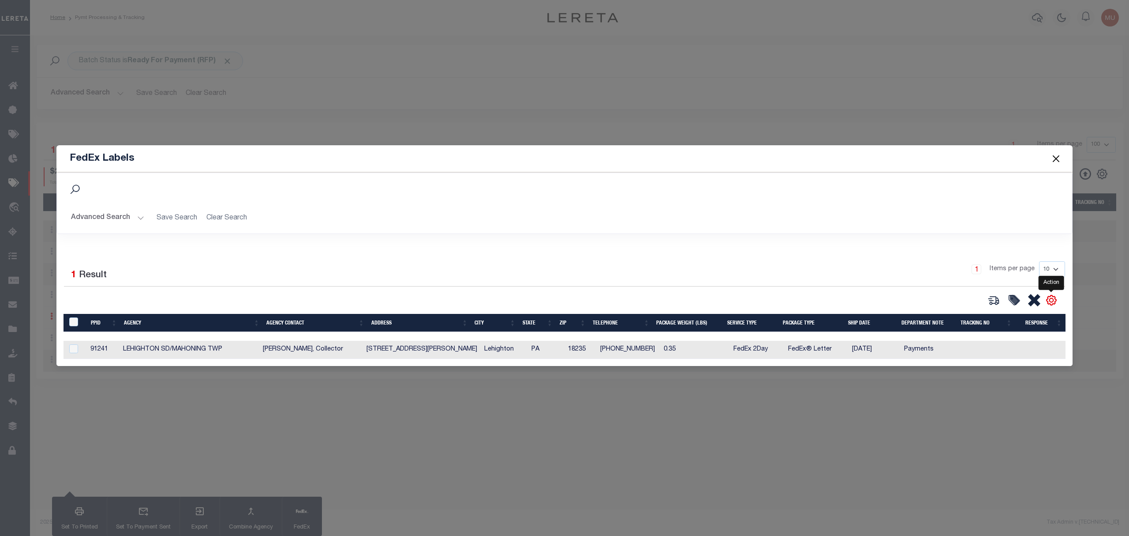
click at [1052, 300] on icon "" at bounding box center [1052, 300] width 4 height 4
click at [1057, 154] on button "Close" at bounding box center [1056, 158] width 11 height 11
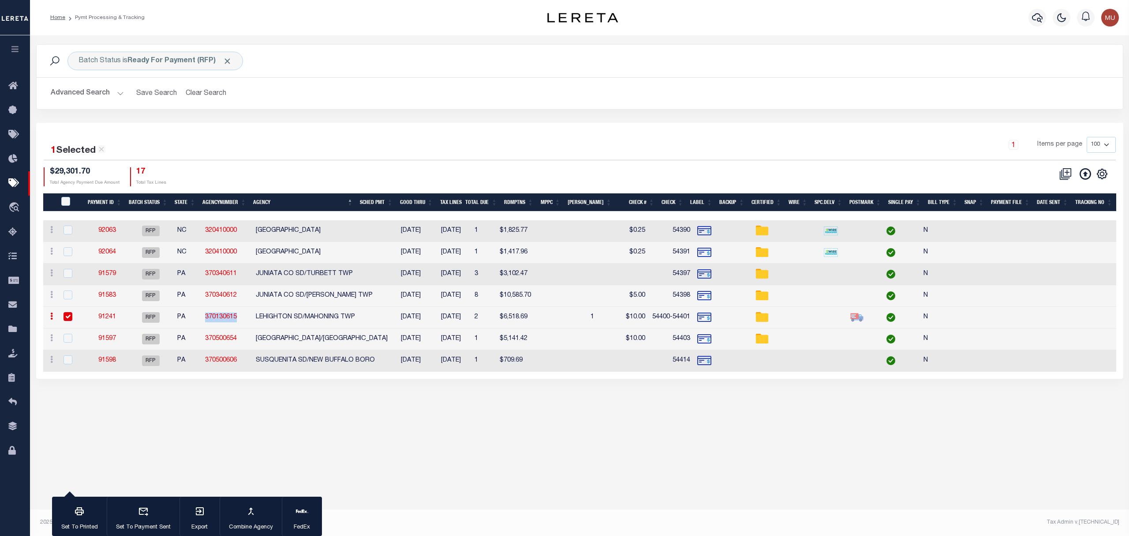
drag, startPoint x: 238, startPoint y: 318, endPoint x: 199, endPoint y: 316, distance: 39.7
click at [199, 316] on tr "ACTIONS Delete Batch 91241 RFP PA 370130615 LEHIGHTON SD/MAHONING TWP 10/13/202…" at bounding box center [627, 318] width 1169 height 22
copy tr "370130615"
click at [110, 318] on link "91241" at bounding box center [107, 317] width 18 height 6
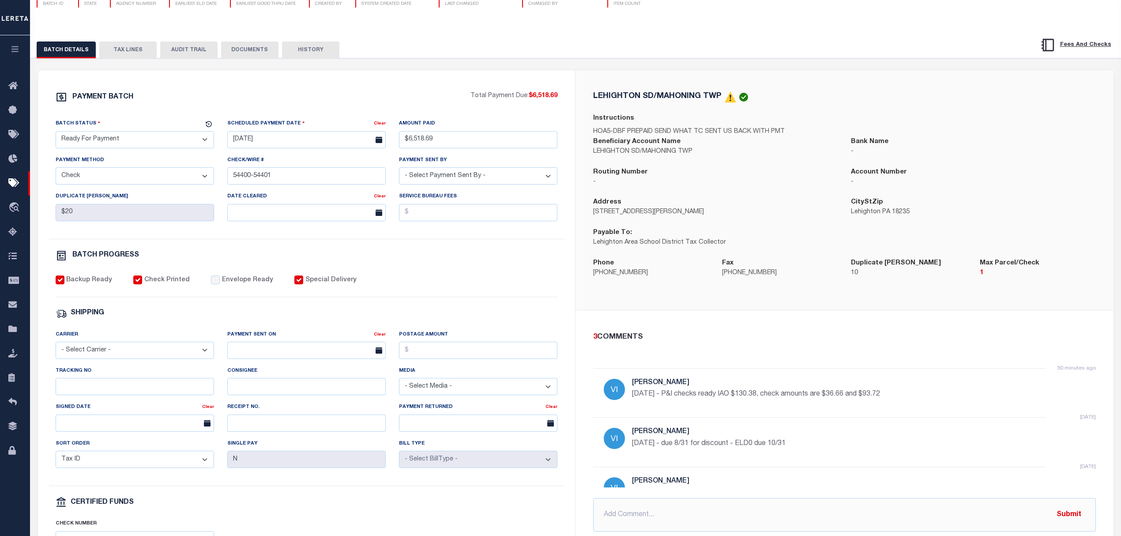
scroll to position [59, 0]
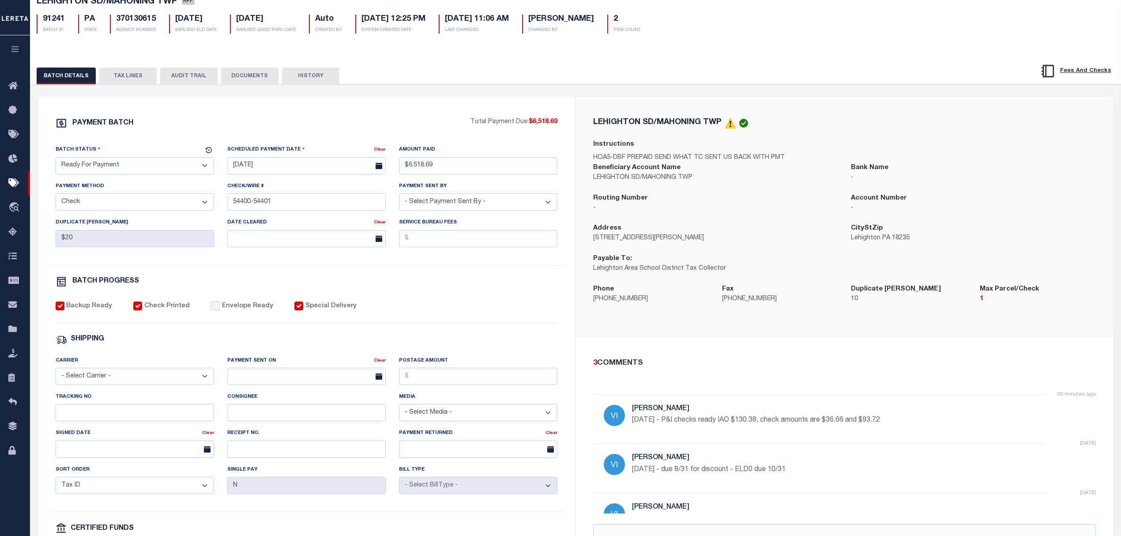
click at [143, 79] on button "TAX LINES" at bounding box center [127, 76] width 57 height 17
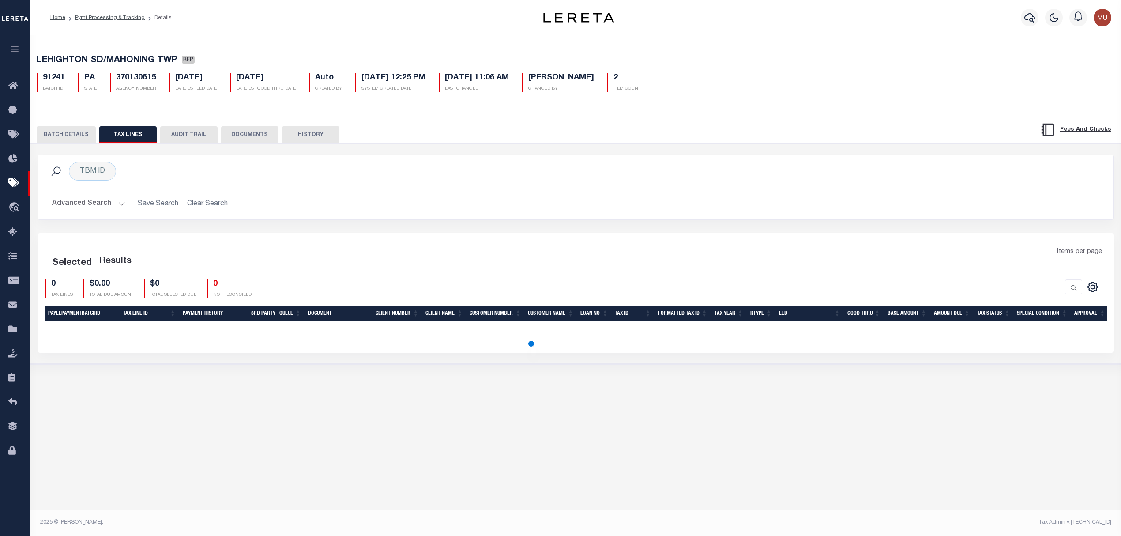
scroll to position [0, 0]
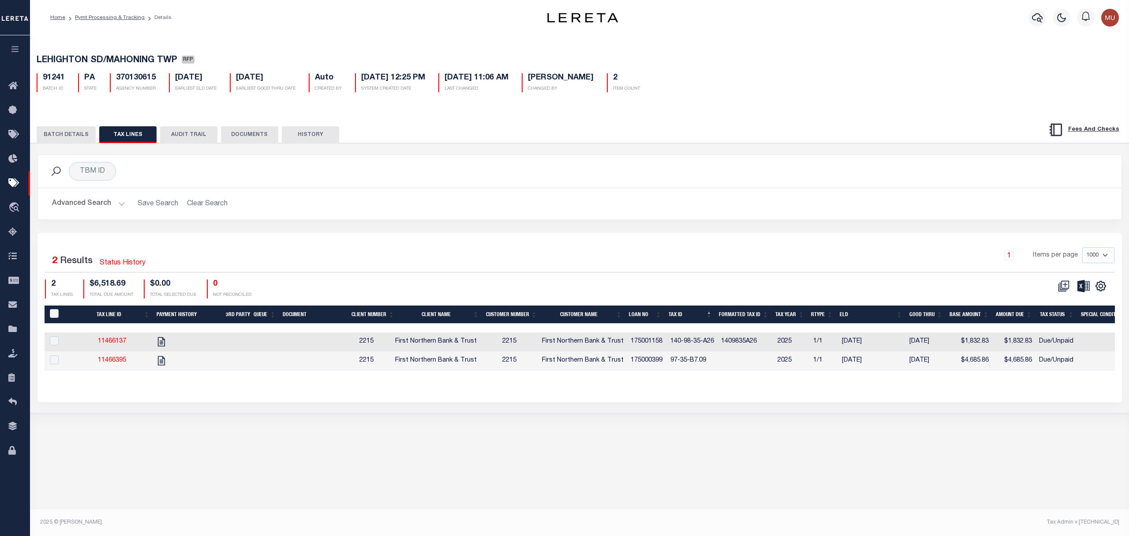
click at [57, 131] on button "BATCH DETAILS" at bounding box center [66, 134] width 59 height 17
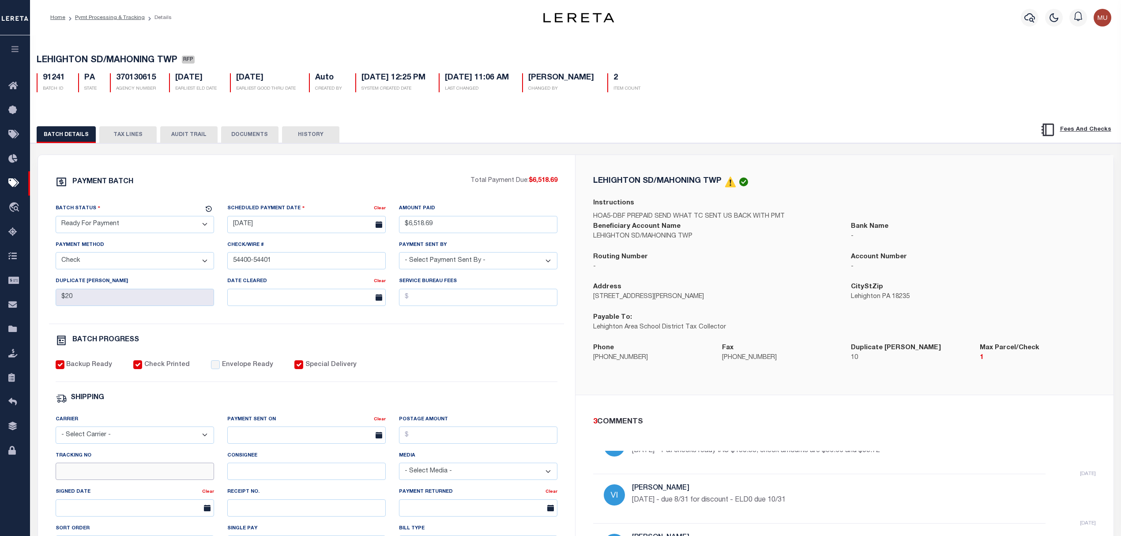
click at [110, 477] on input "Tracking No" at bounding box center [135, 470] width 158 height 17
paste input "885143963039"
click at [104, 436] on select "- Select Carrier - E-mail Fax Fedex FTP Other UPS USPS" at bounding box center [135, 434] width 158 height 17
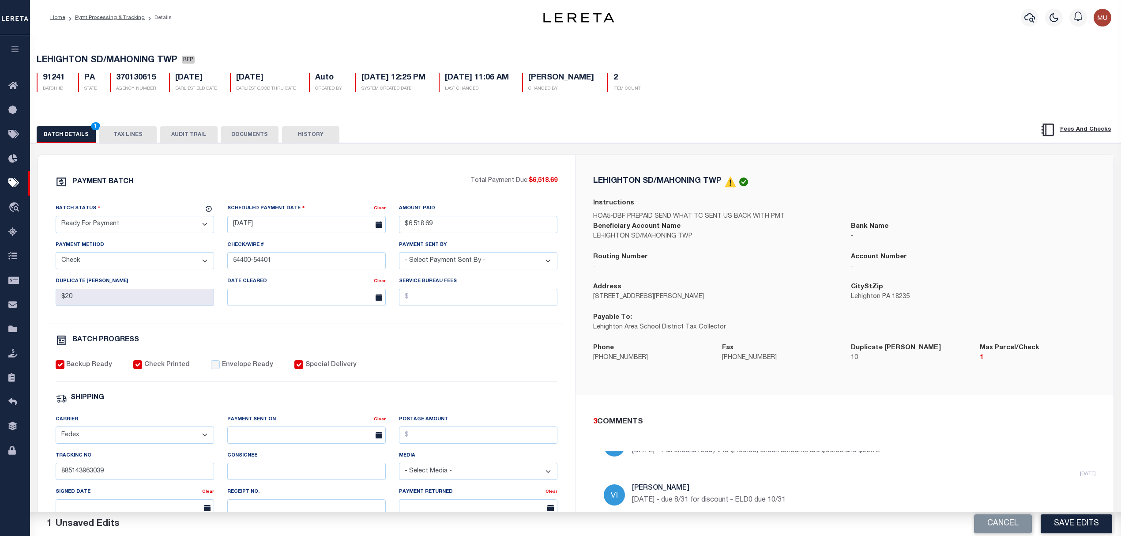
click at [56, 432] on select "- Select Carrier - E-mail Fax Fedex FTP Other UPS USPS" at bounding box center [135, 434] width 158 height 17
click at [286, 440] on input "text" at bounding box center [306, 434] width 158 height 17
click at [260, 370] on span "13" at bounding box center [256, 370] width 17 height 17
drag, startPoint x: 136, startPoint y: 214, endPoint x: 144, endPoint y: 231, distance: 18.4
click at [138, 216] on div "Batch Status" at bounding box center [130, 209] width 148 height 12
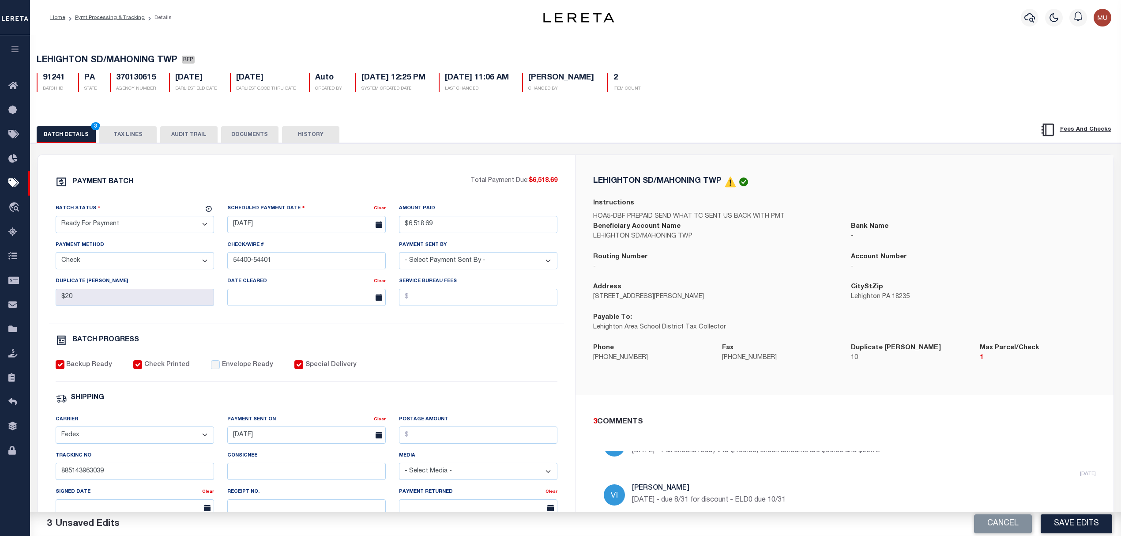
click at [143, 232] on select "- Select Status - Scheduled for Payment Ready For Payment Payment Sent Cleared …" at bounding box center [135, 224] width 158 height 17
click at [56, 218] on select "- Select Status - Scheduled for Payment Ready For Payment Payment Sent Cleared …" at bounding box center [135, 224] width 158 height 17
drag, startPoint x: 798, startPoint y: 374, endPoint x: 1026, endPoint y: 468, distance: 246.1
click at [799, 373] on div "Fax 484-661-2054" at bounding box center [779, 358] width 129 height 30
click at [1084, 523] on button "Save Edits" at bounding box center [1075, 523] width 71 height 19
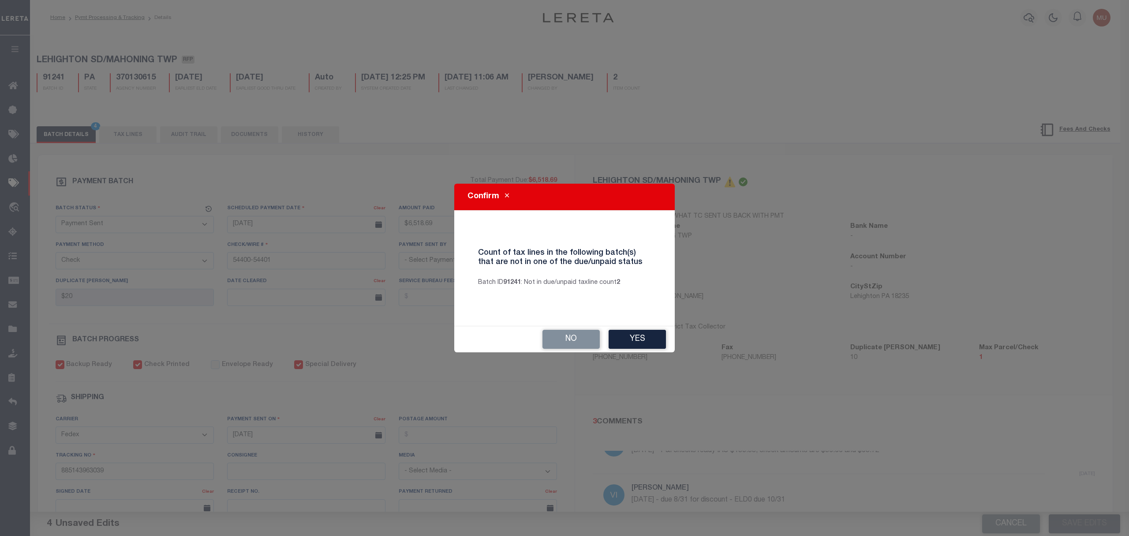
drag, startPoint x: 627, startPoint y: 343, endPoint x: 669, endPoint y: 337, distance: 42.8
click at [627, 343] on button "Yes" at bounding box center [637, 339] width 57 height 19
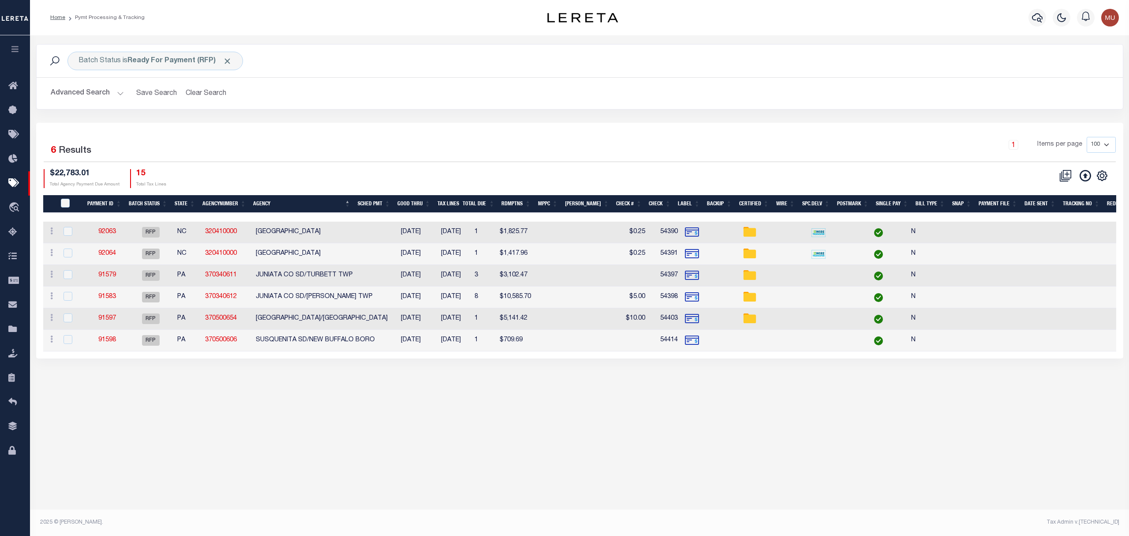
click at [592, 115] on div "Batch Status is Ready For Payment (RFP) Search Advanced Search Save Search Clea…" at bounding box center [580, 83] width 1101 height 79
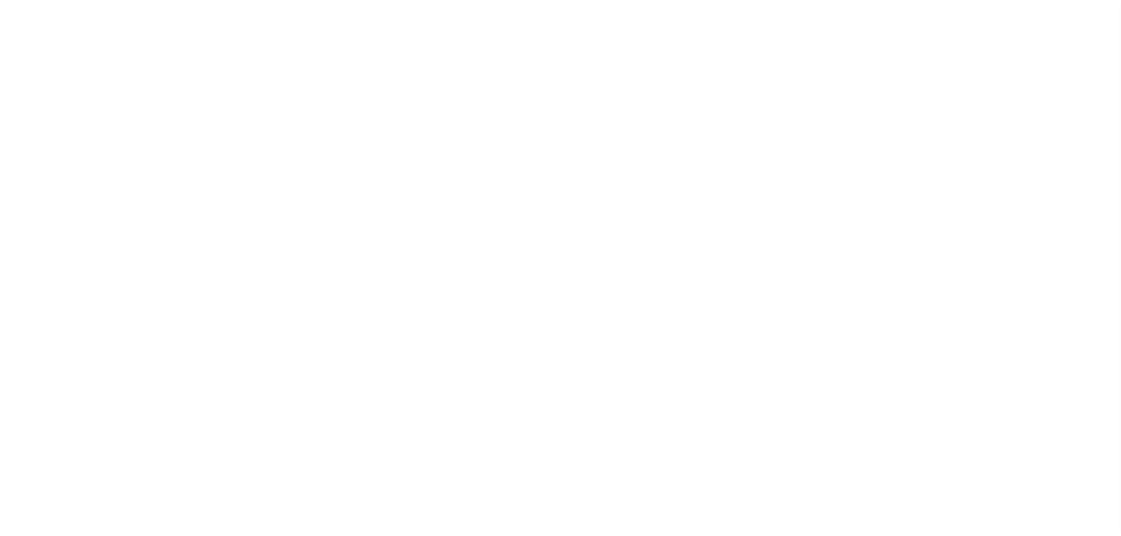
select select "DUE"
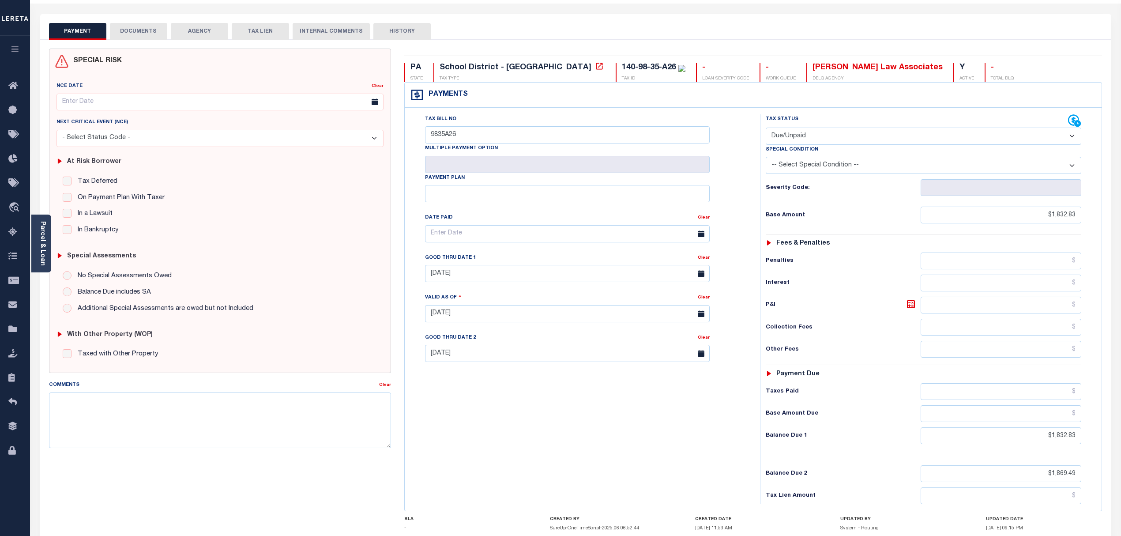
scroll to position [117, 0]
